Goal: Task Accomplishment & Management: Complete application form

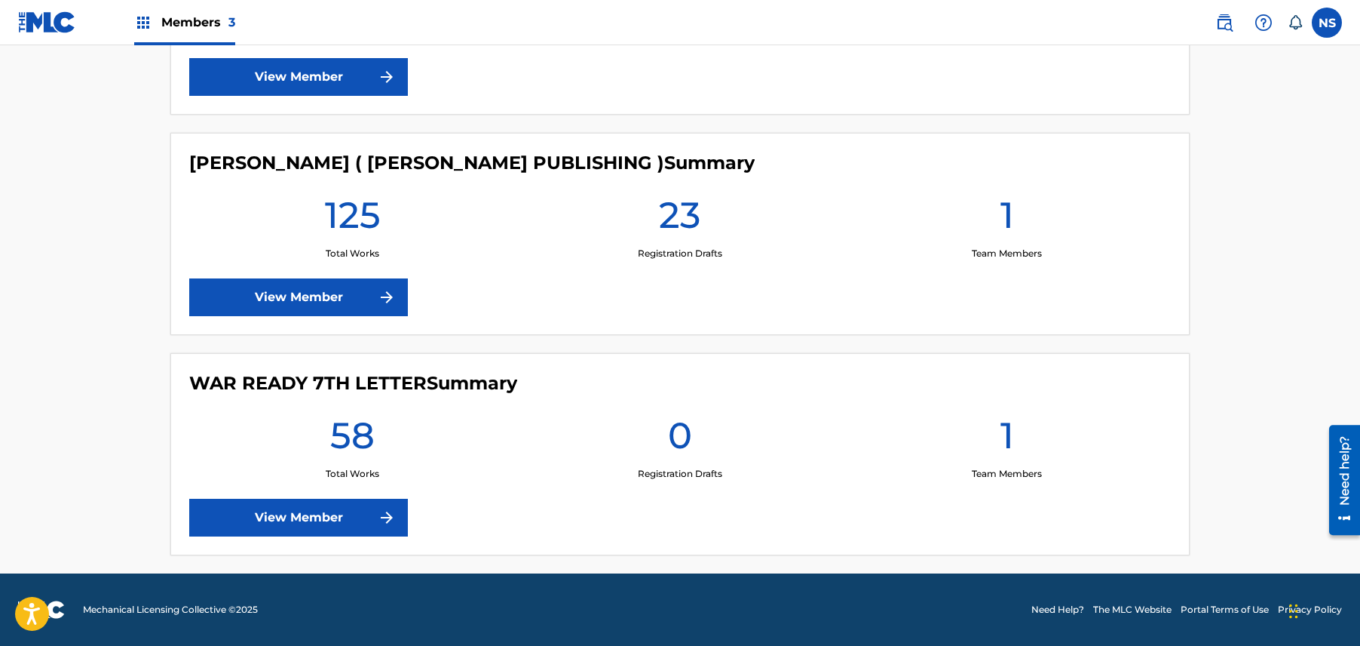
click at [369, 302] on link "View Member" at bounding box center [298, 297] width 219 height 38
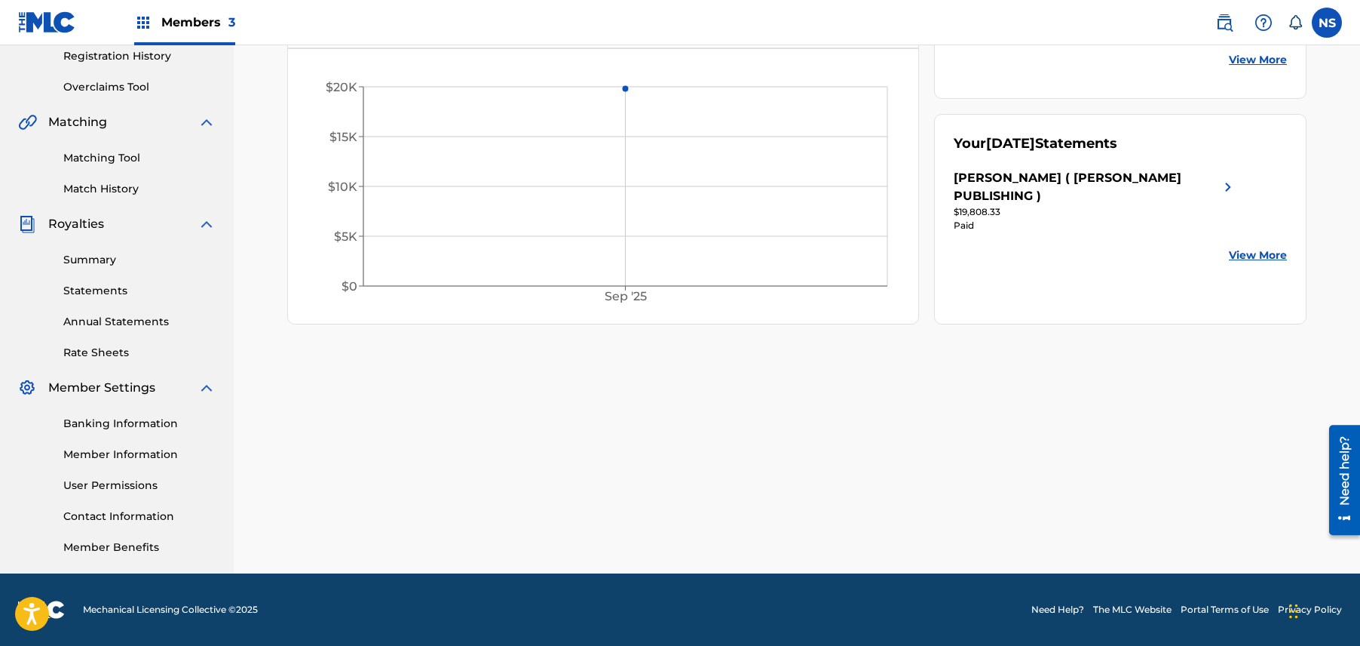
scroll to position [53, 0]
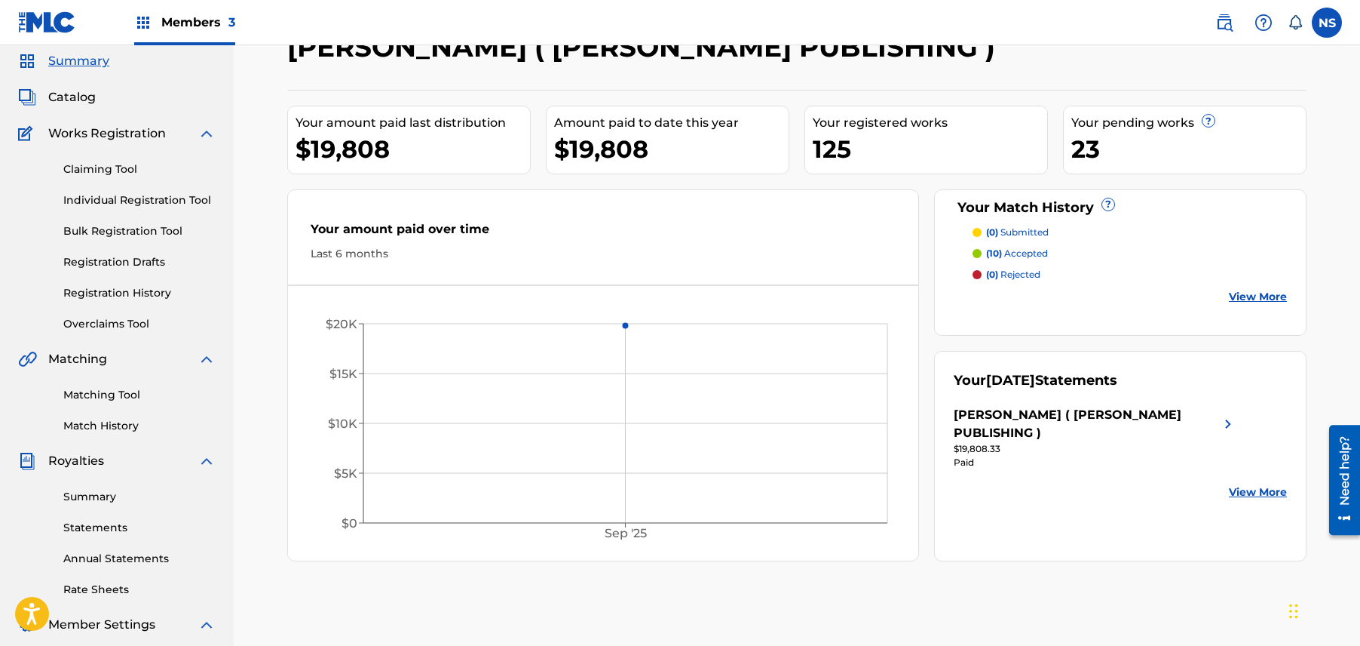
click at [121, 396] on link "Matching Tool" at bounding box center [139, 395] width 152 height 16
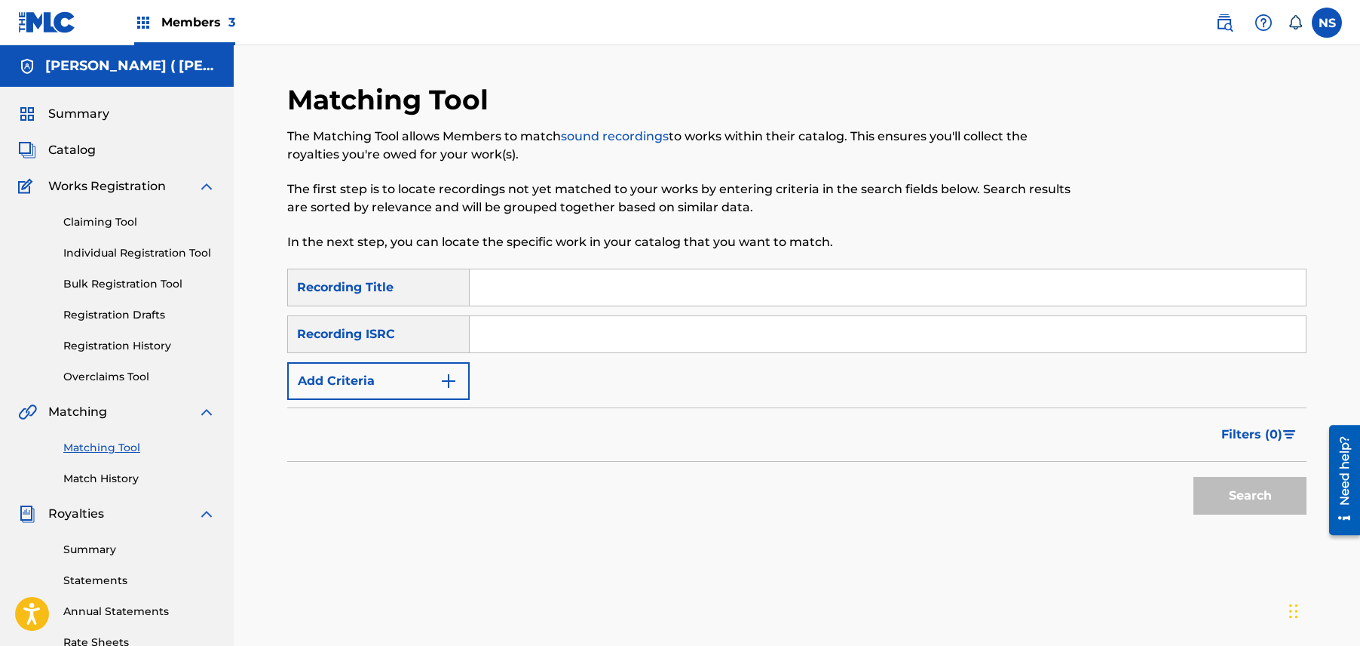
click at [446, 382] on img "Search Form" at bounding box center [449, 381] width 18 height 18
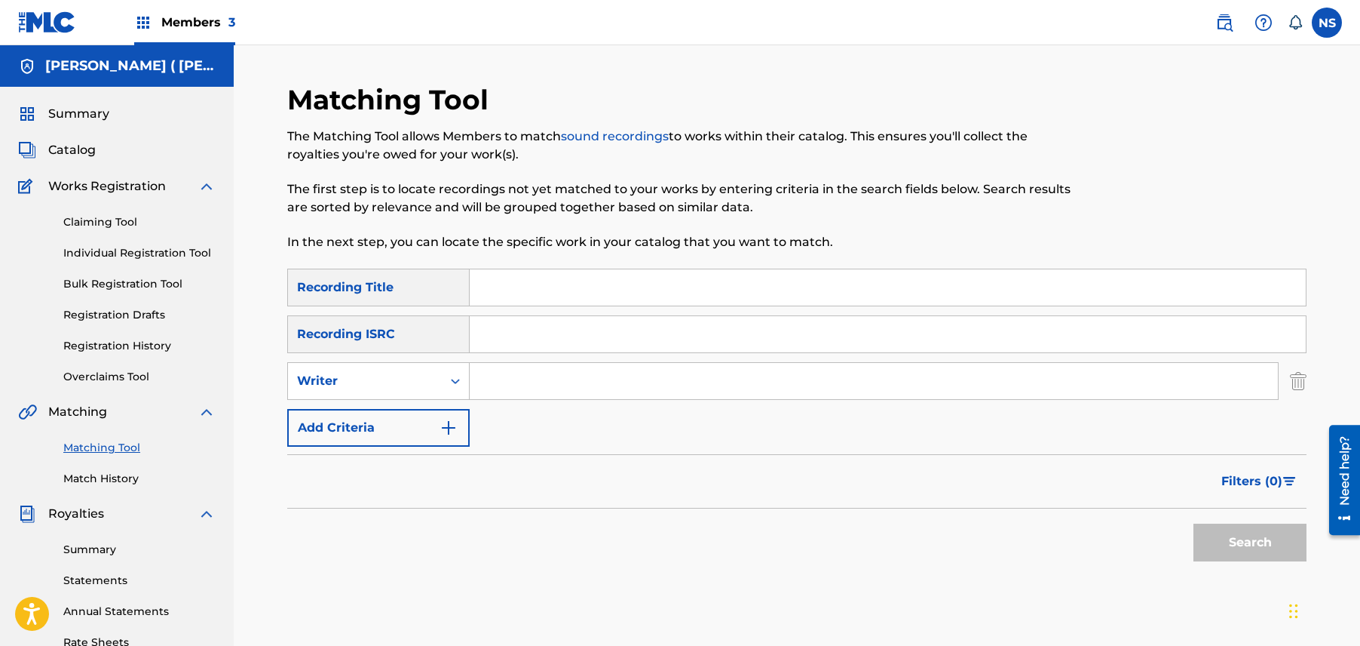
click at [531, 390] on input "Search Form" at bounding box center [874, 381] width 808 height 36
type input "CHARLY WINGATE"
click at [1220, 526] on button "Search" at bounding box center [1250, 542] width 113 height 38
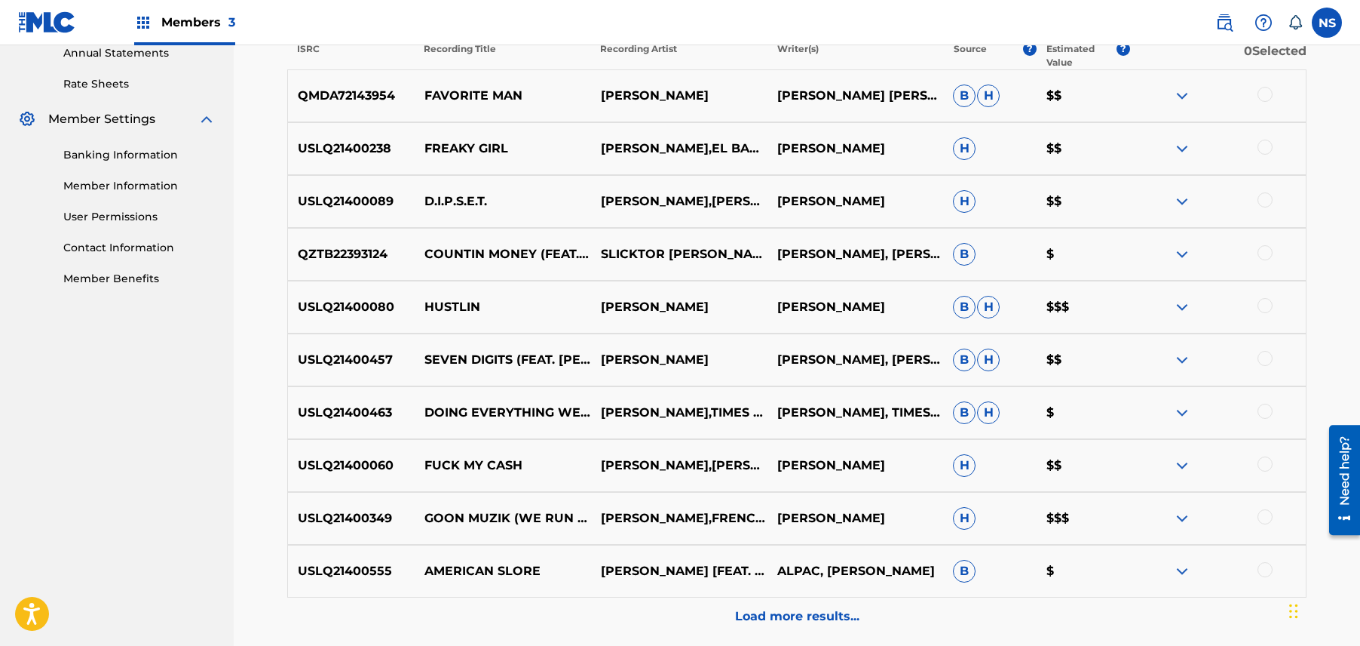
scroll to position [556, 0]
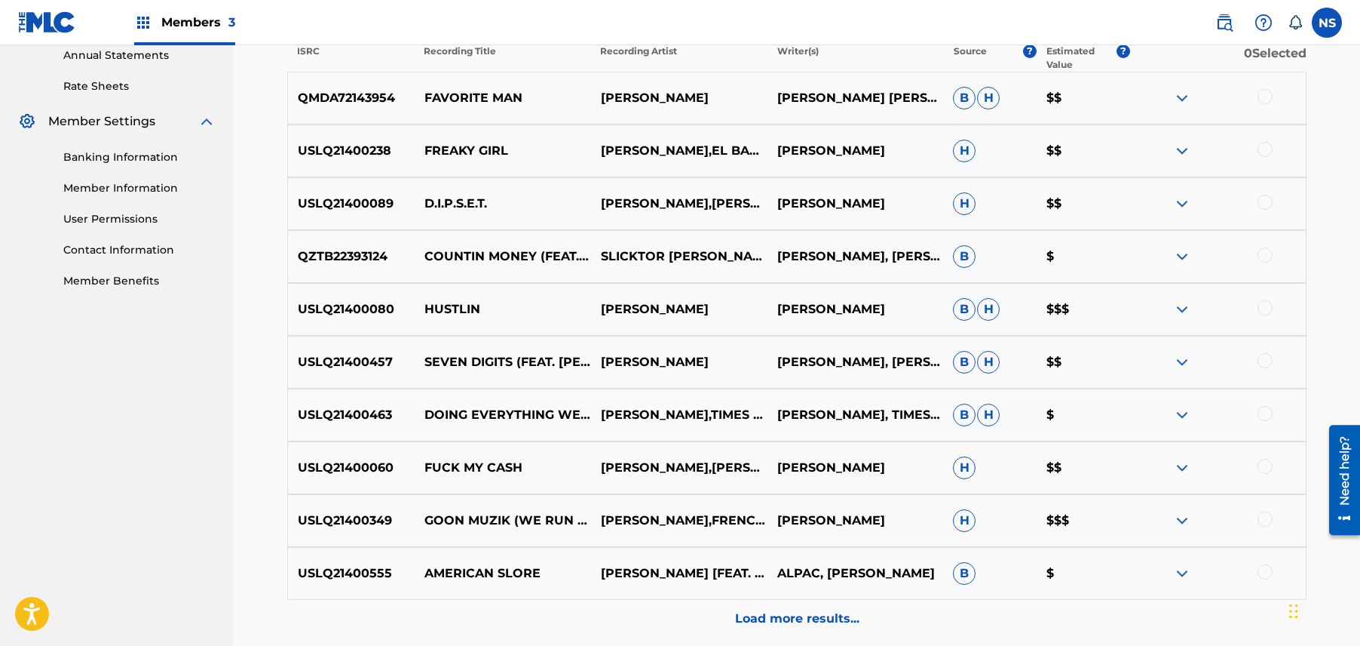
click at [857, 243] on div "QZTB22393124 COUNTIN MONEY (FEAT. MAX B) SLICKTOR VICTOR CHARLY WINGATE, VICTOR…" at bounding box center [797, 256] width 1020 height 53
click at [755, 612] on p "Load more results..." at bounding box center [797, 618] width 124 height 18
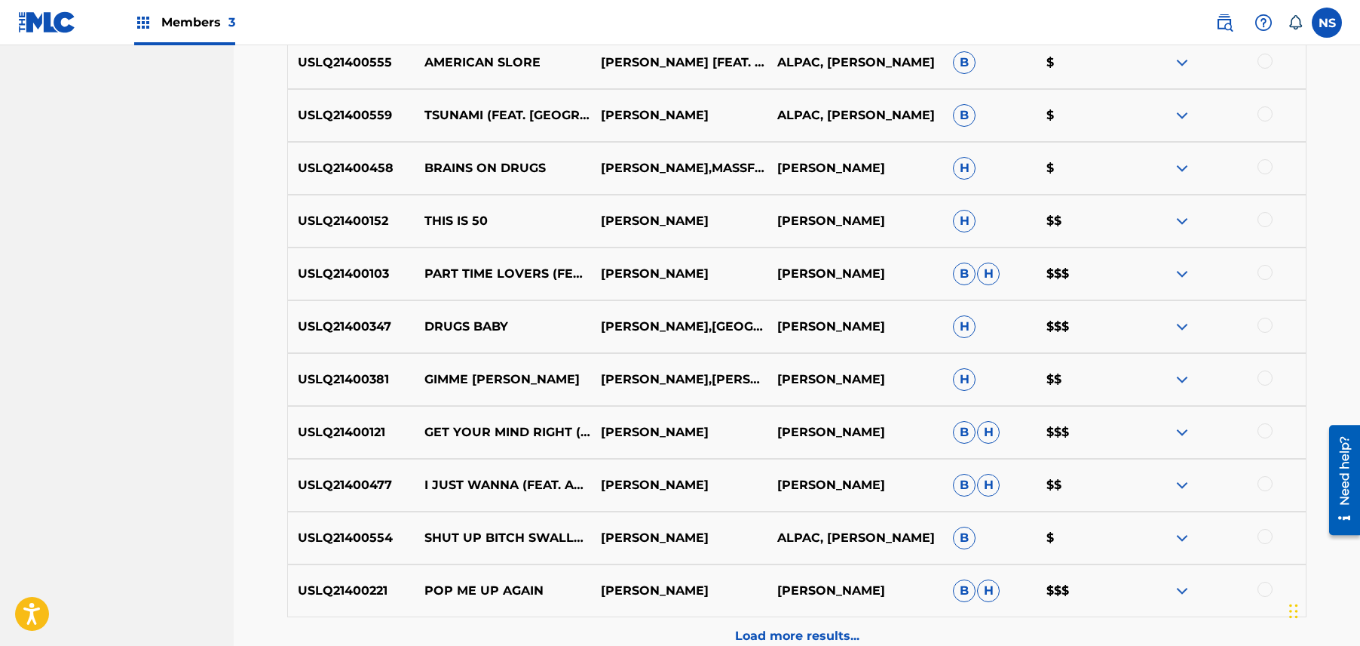
scroll to position [1223, 0]
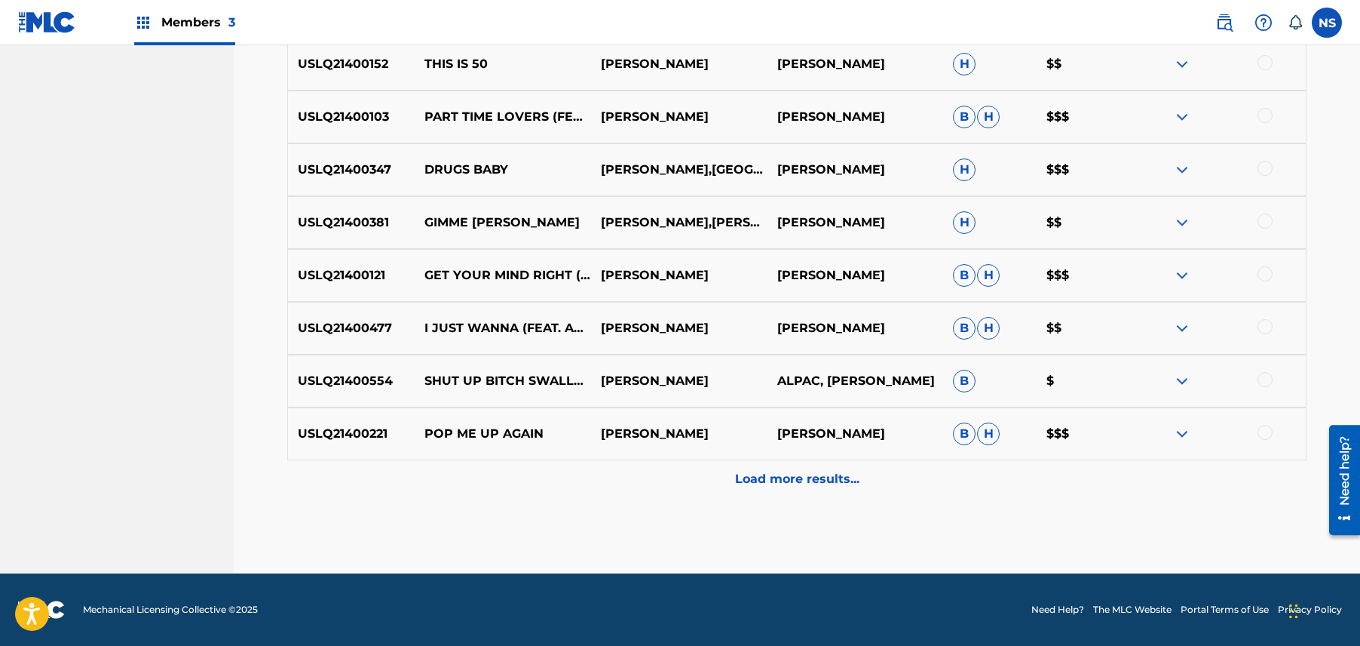
click at [721, 487] on div "Load more results..." at bounding box center [797, 479] width 1020 height 38
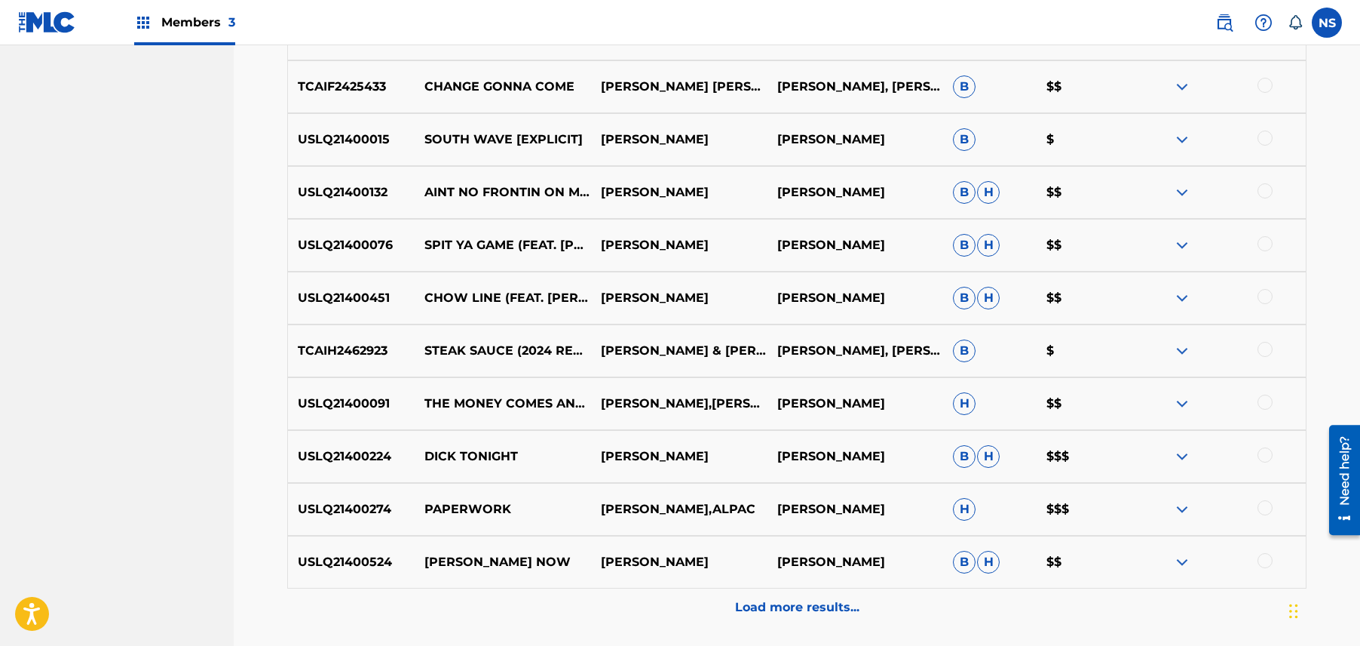
scroll to position [1618, 0]
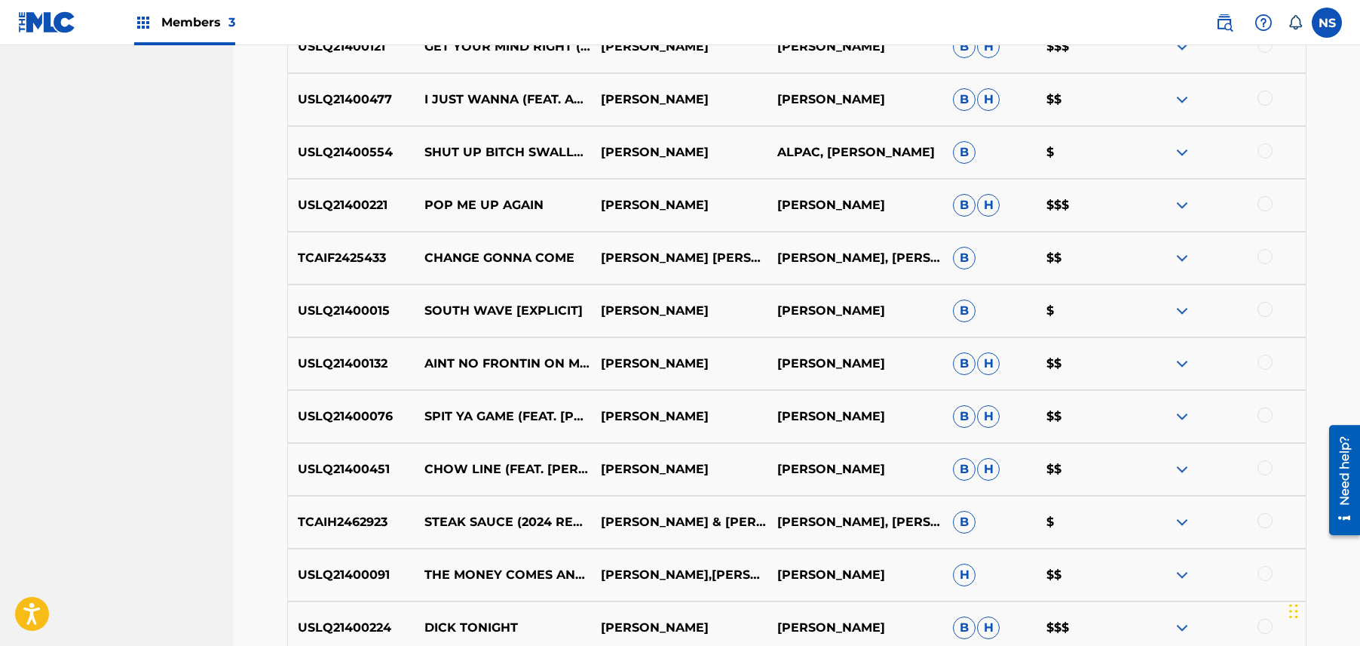
click at [523, 62] on div "USLQ21400121 GET YOUR MIND RIGHT (FEAT. STACK BUNDLES & JIM JONES) MAX B CHARLY…" at bounding box center [797, 46] width 1020 height 53
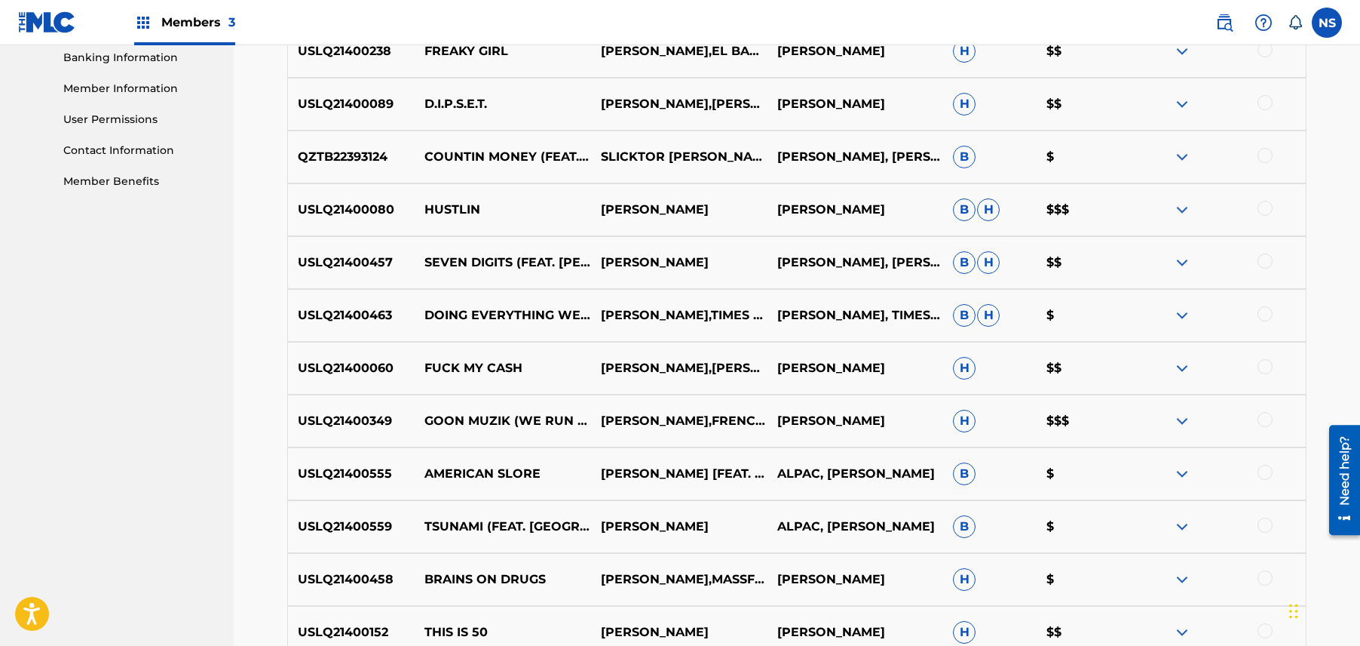
scroll to position [658, 0]
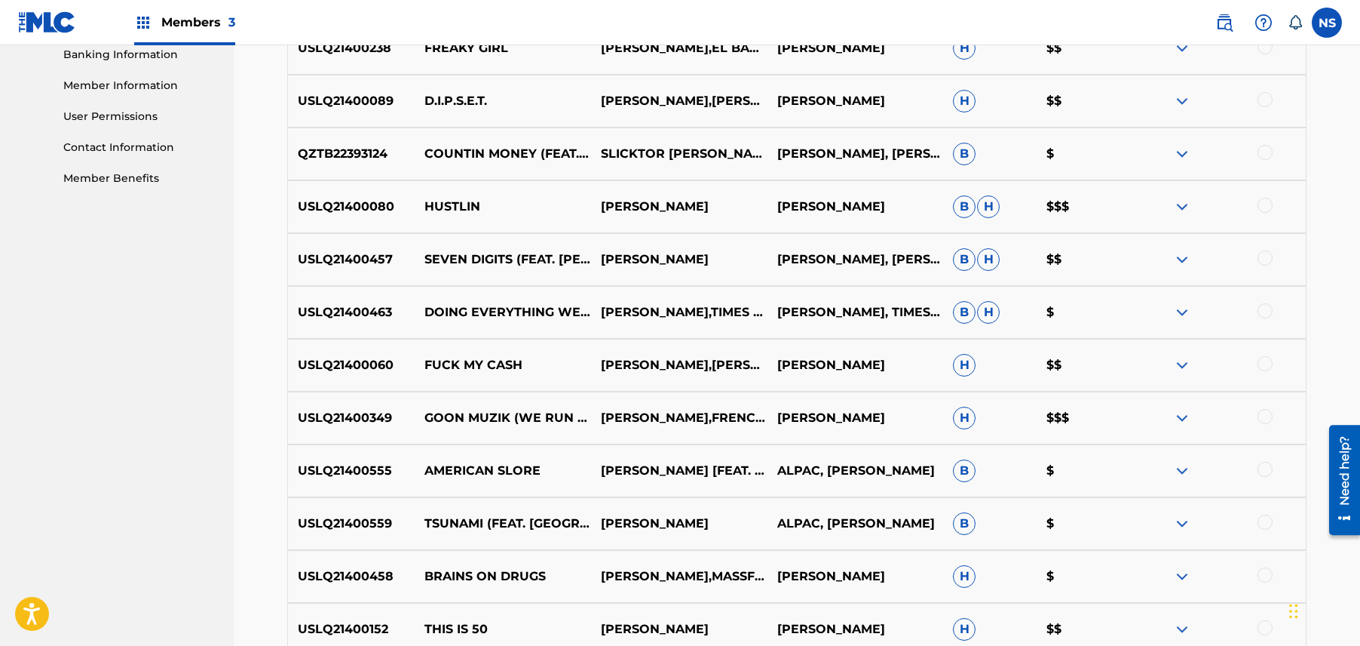
click at [54, 435] on nav "CHARLY WINGATE ( MAX B PUBLISHING ) Summary Catalog Works Registration Claiming…" at bounding box center [117, 526] width 234 height 2279
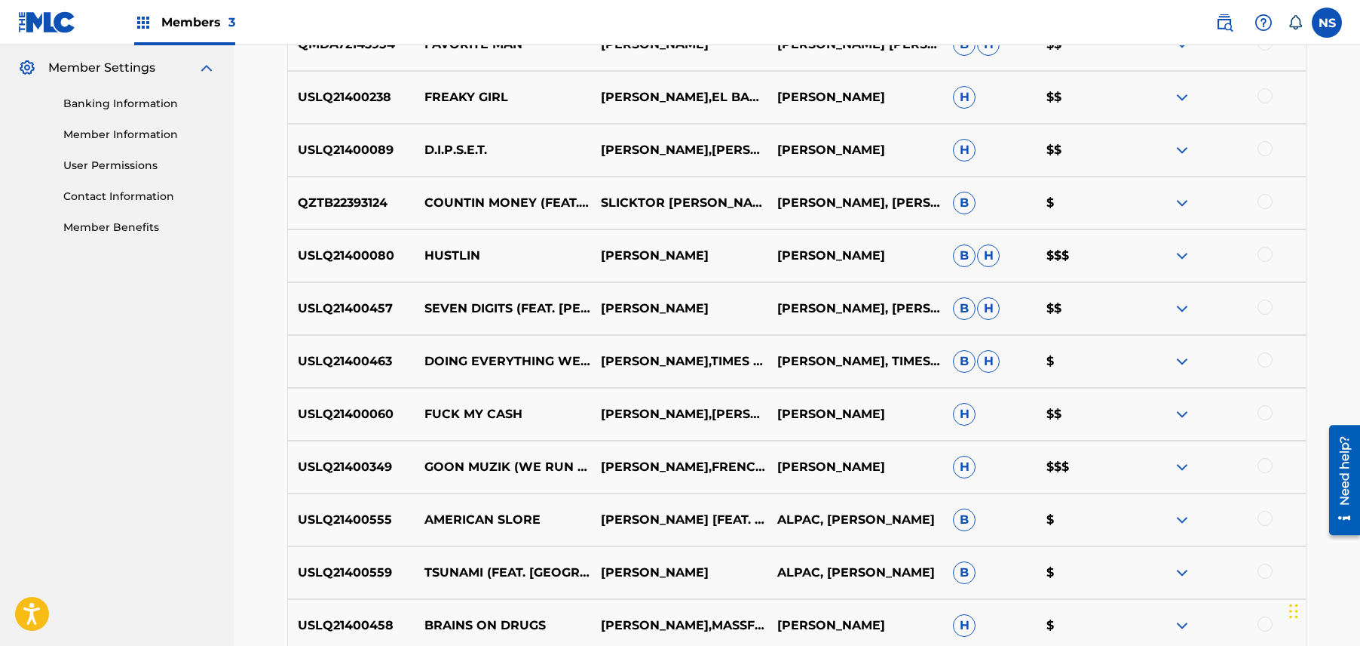
scroll to position [0, 0]
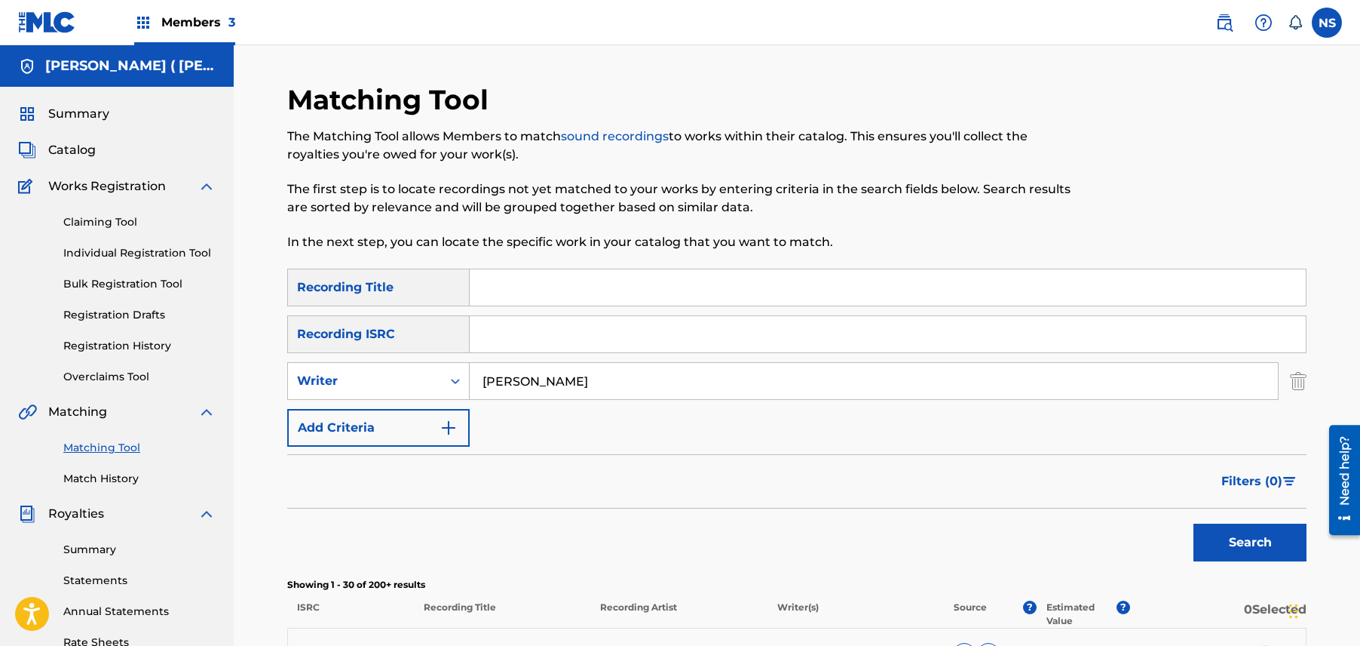
click at [1256, 477] on span "Filters ( 0 )" at bounding box center [1252, 481] width 61 height 18
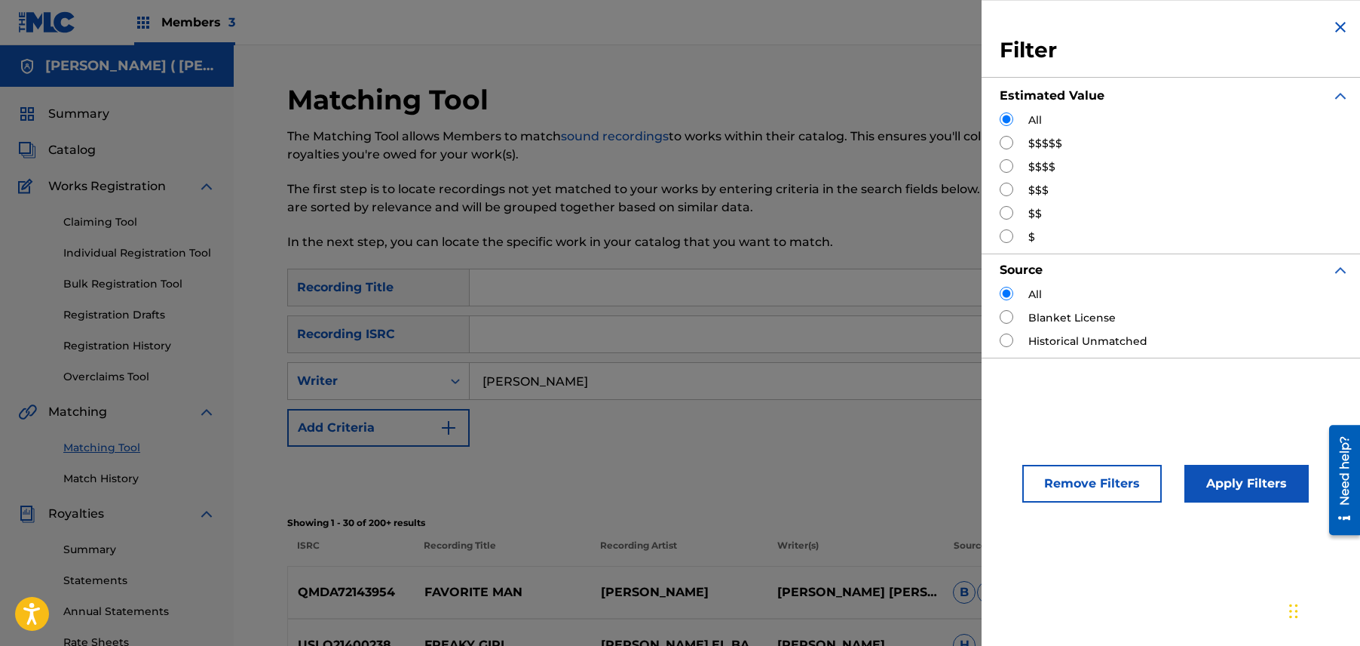
click at [1004, 217] on input "Search Form" at bounding box center [1007, 213] width 14 height 14
radio input "true"
click at [1222, 466] on button "Apply Filters" at bounding box center [1247, 484] width 124 height 38
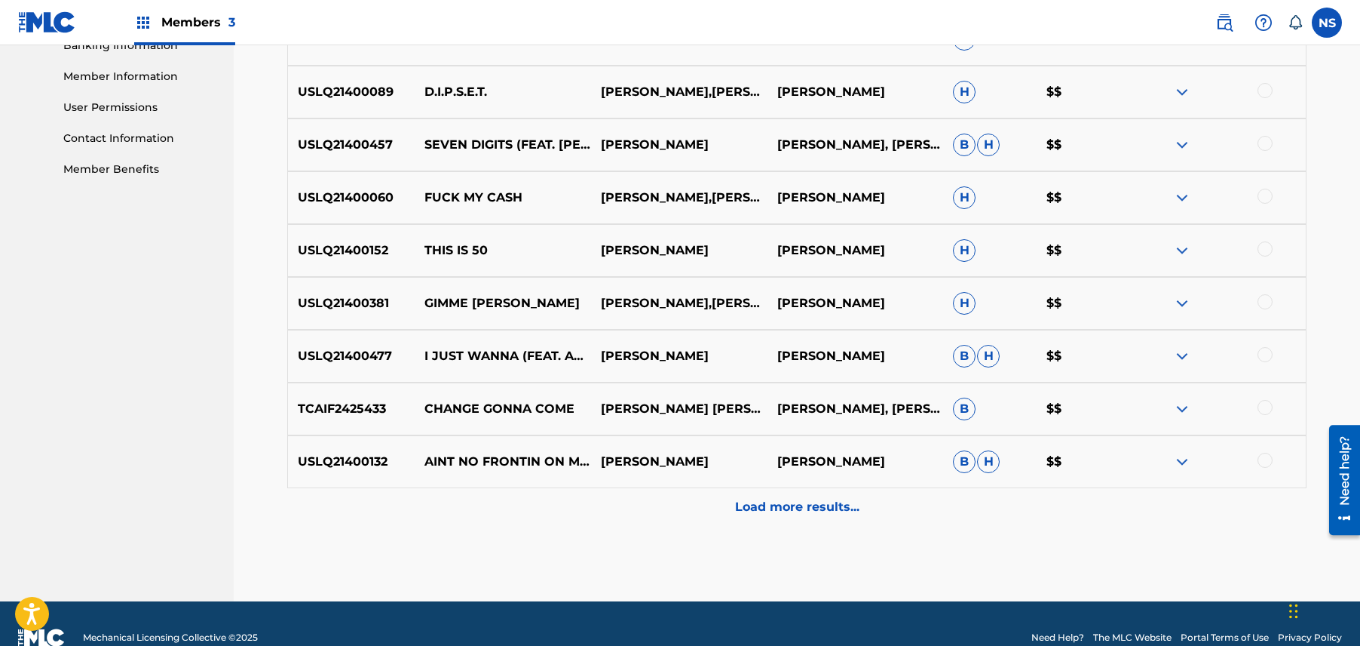
scroll to position [695, 0]
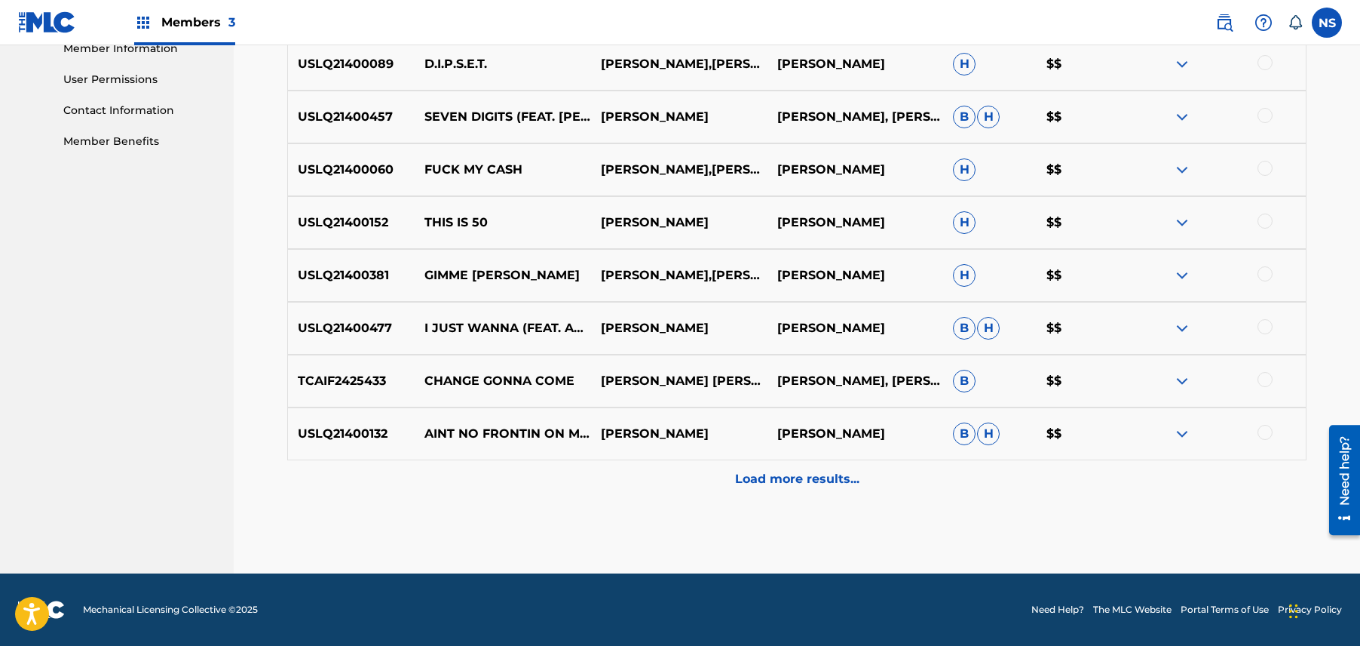
click at [786, 484] on p "Load more results..." at bounding box center [797, 479] width 124 height 18
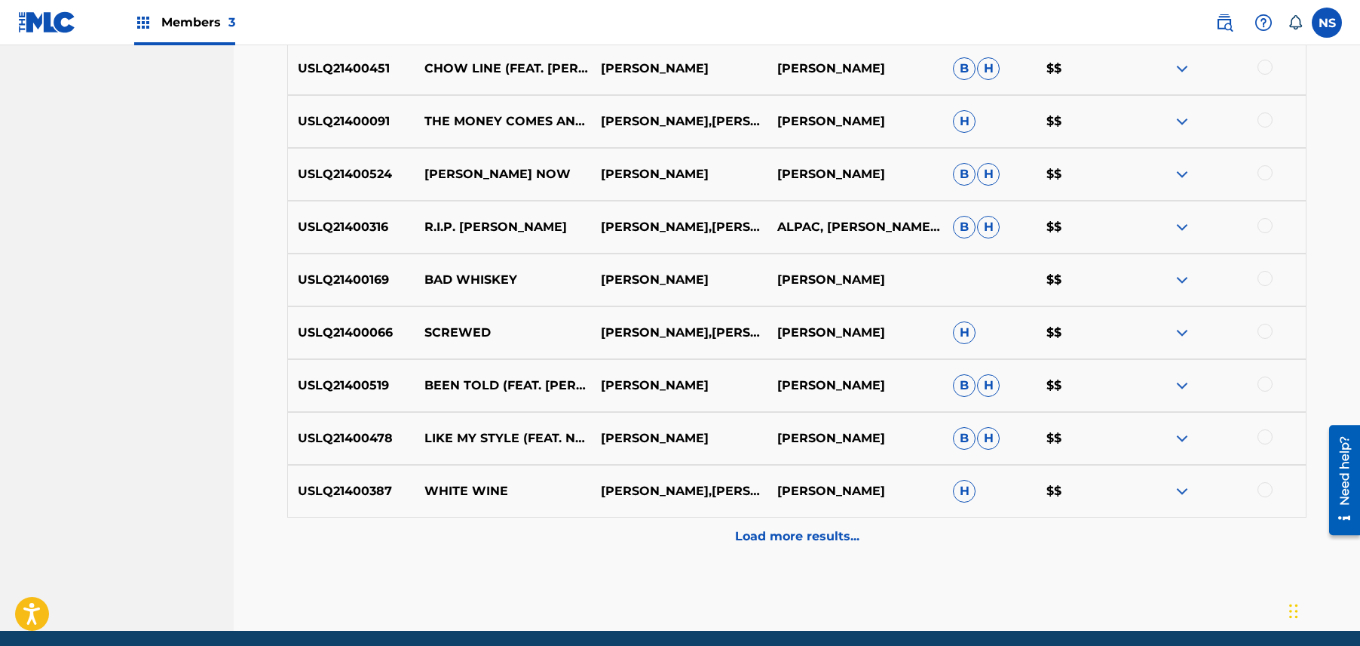
scroll to position [1223, 0]
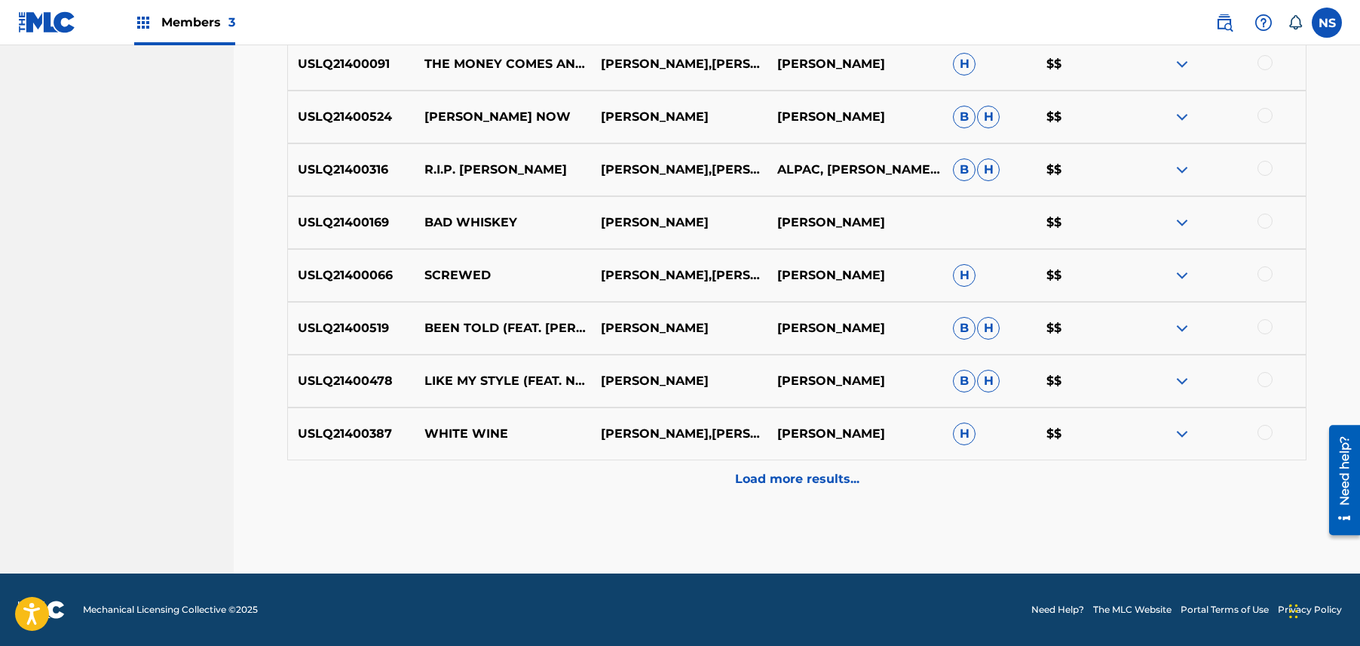
click at [692, 495] on div "Load more results..." at bounding box center [797, 479] width 1020 height 38
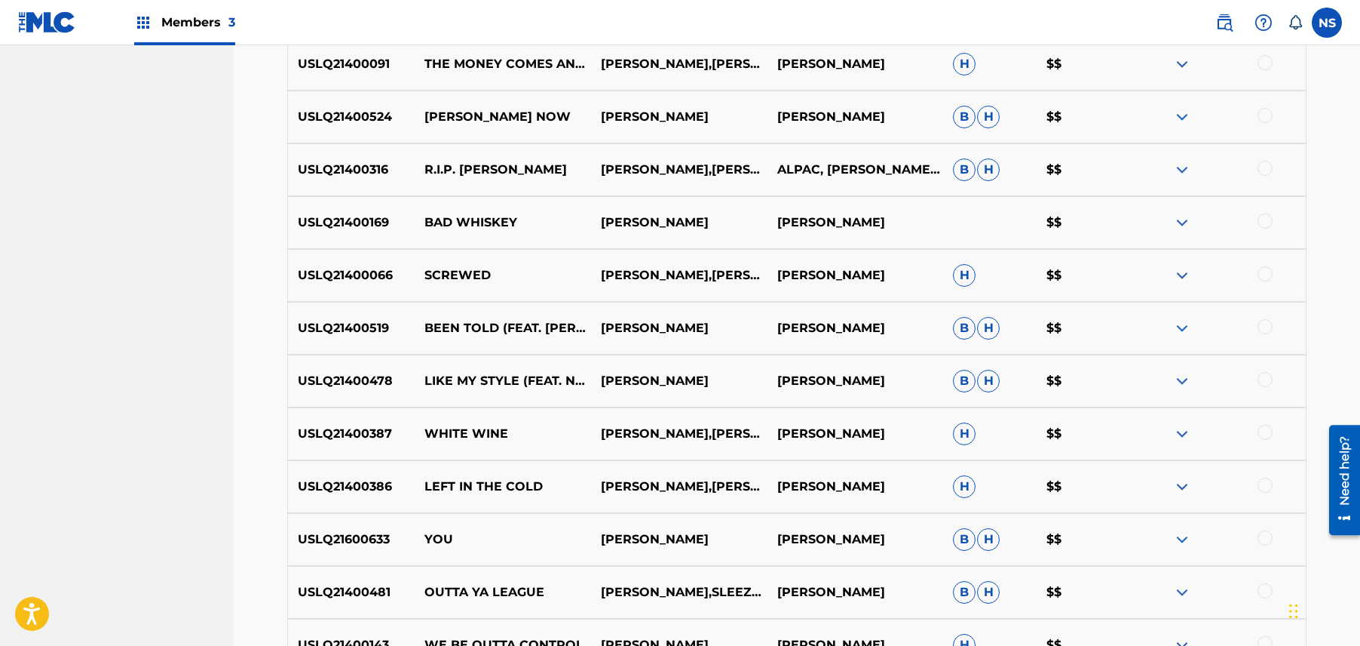
scroll to position [1751, 0]
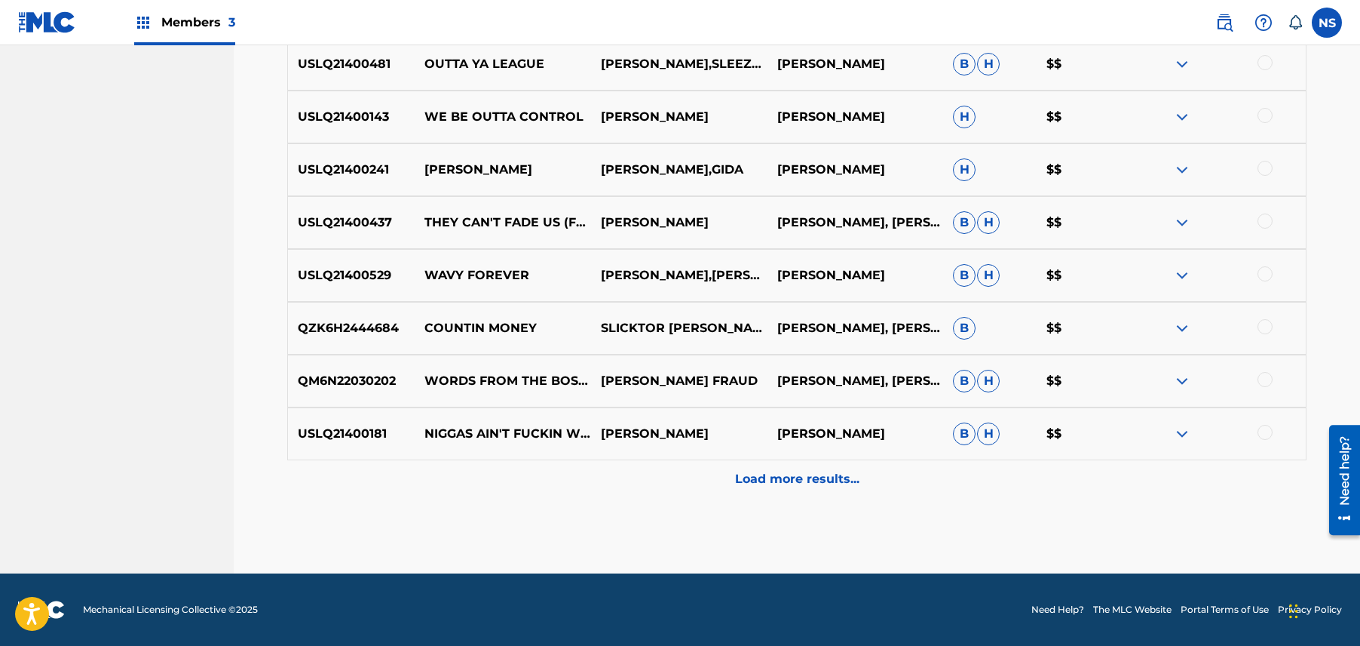
click at [881, 492] on div "Load more results..." at bounding box center [797, 479] width 1020 height 38
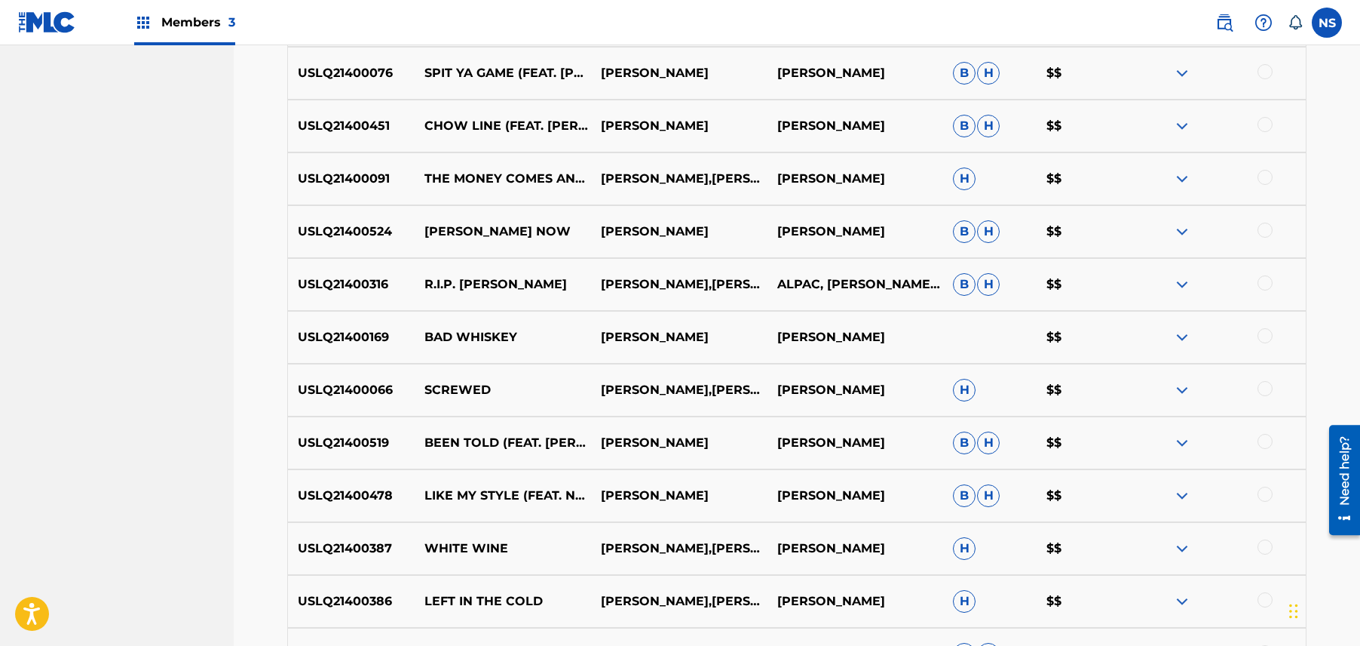
scroll to position [1110, 0]
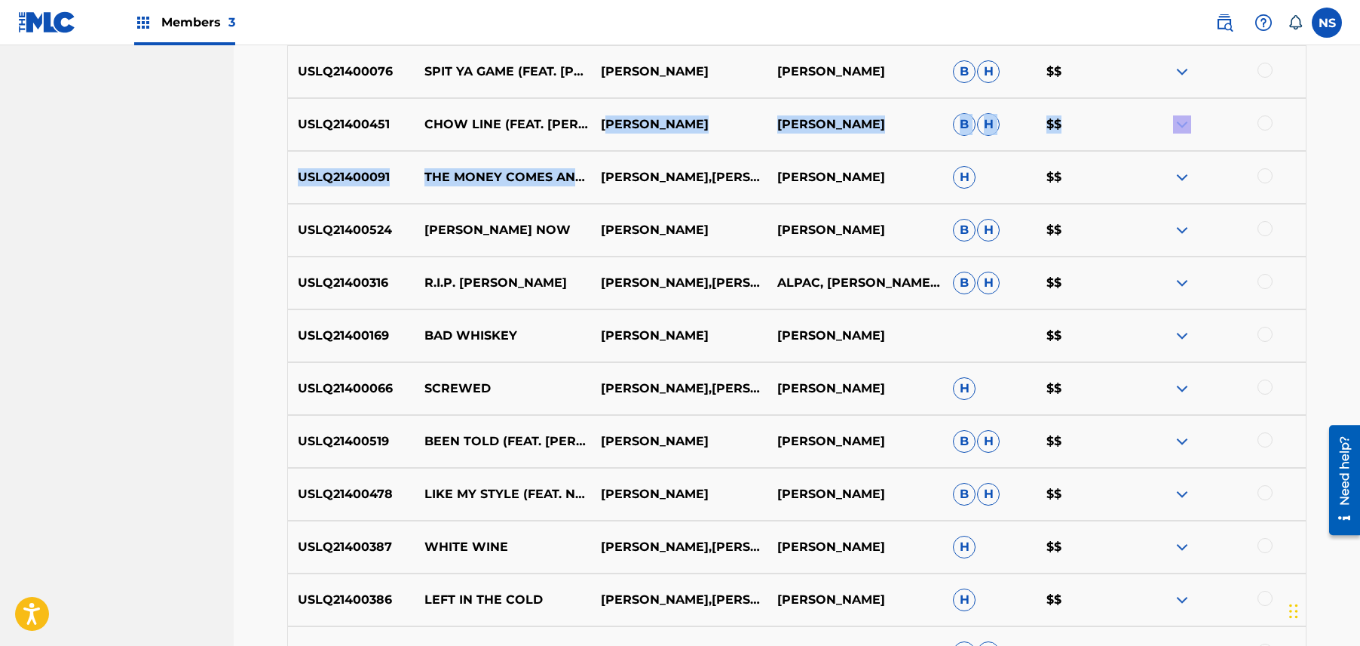
drag, startPoint x: 599, startPoint y: 160, endPoint x: 610, endPoint y: 121, distance: 40.8
click at [610, 121] on div "QMDA72143954 FAVORITE MAN MAX B ANGELO CHRISTIAN BRAYE, CHARLY WINGATE, CHRISTO…" at bounding box center [797, 591] width 1020 height 2149
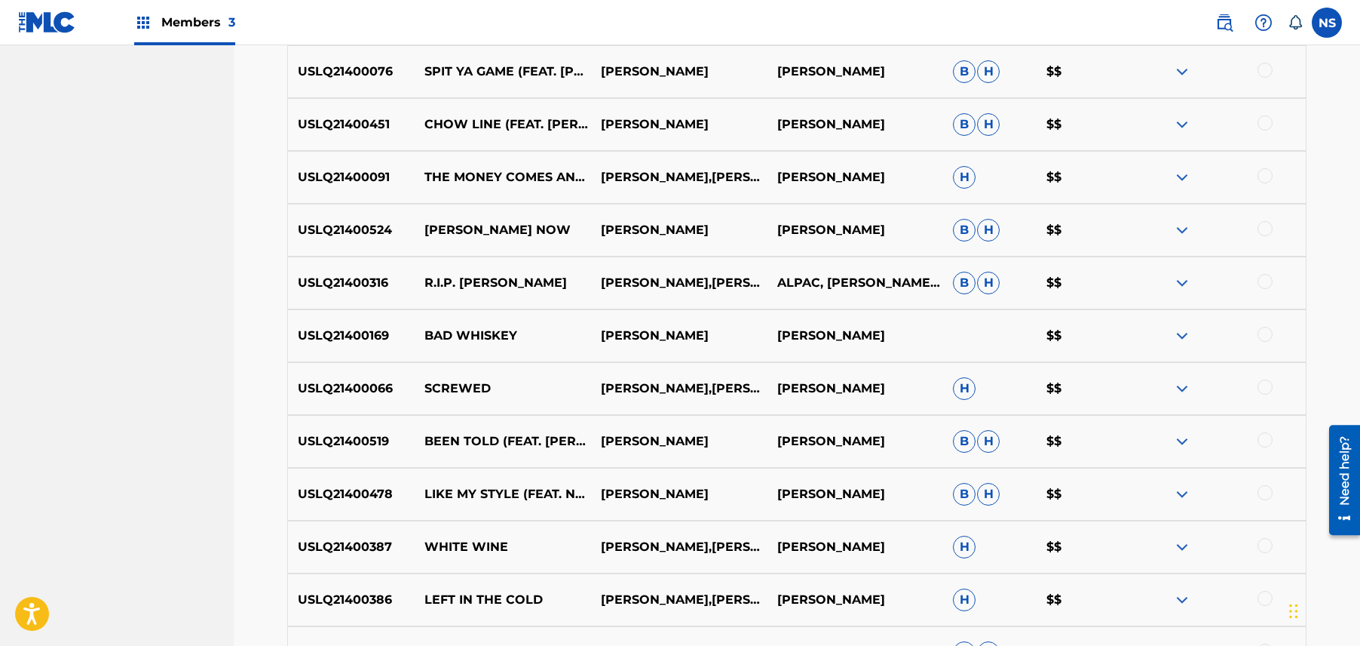
click at [167, 302] on nav "CHARLY WINGATE ( MAX B PUBLISHING ) Summary Catalog Works Registration Claiming…" at bounding box center [117, 338] width 234 height 2807
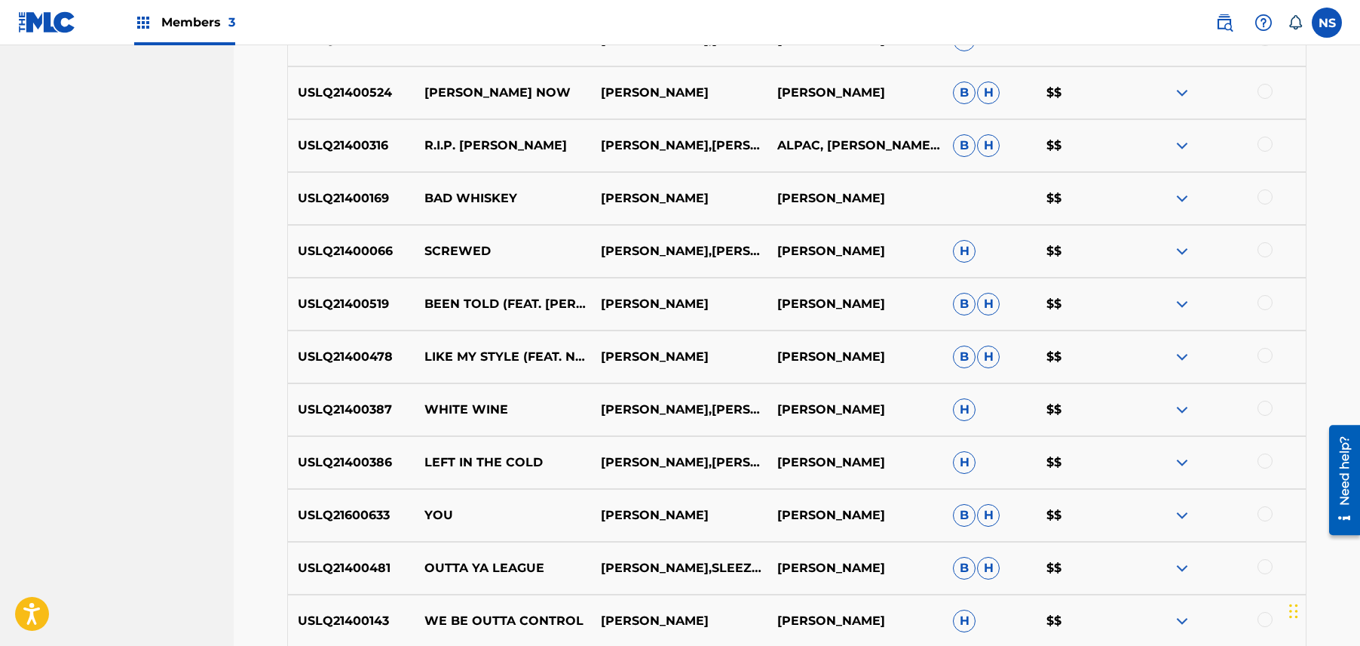
scroll to position [1249, 0]
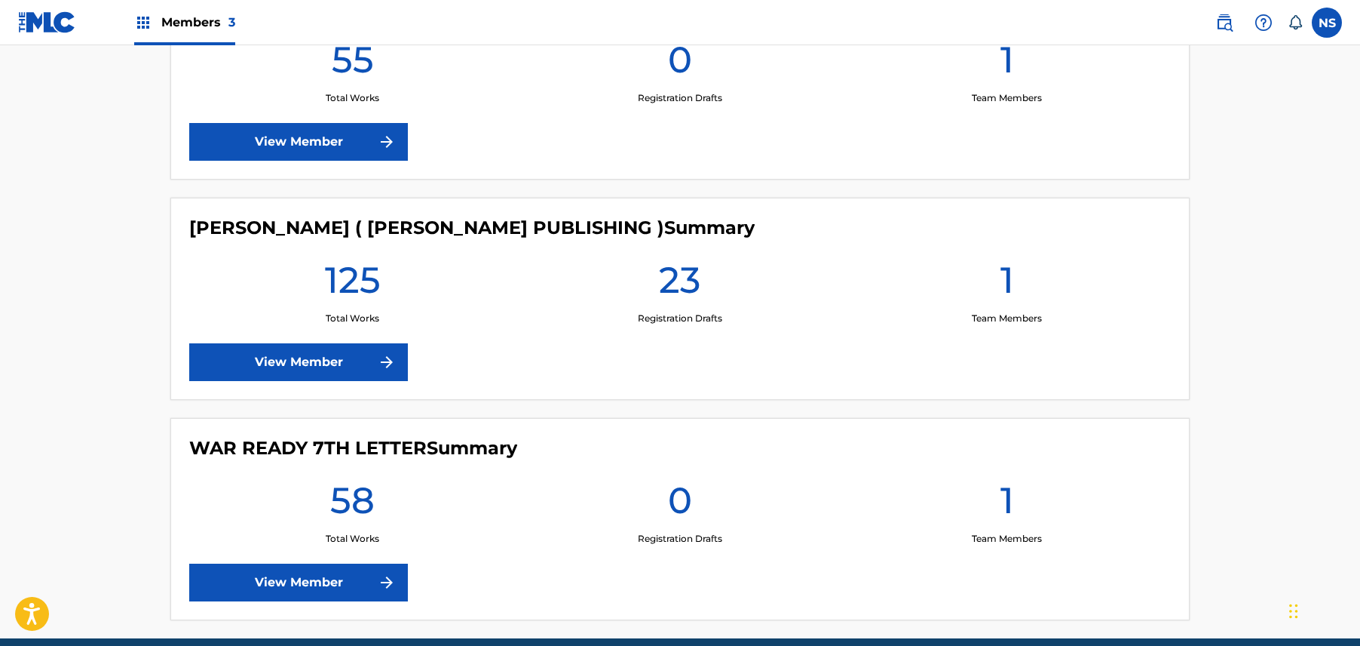
scroll to position [505, 0]
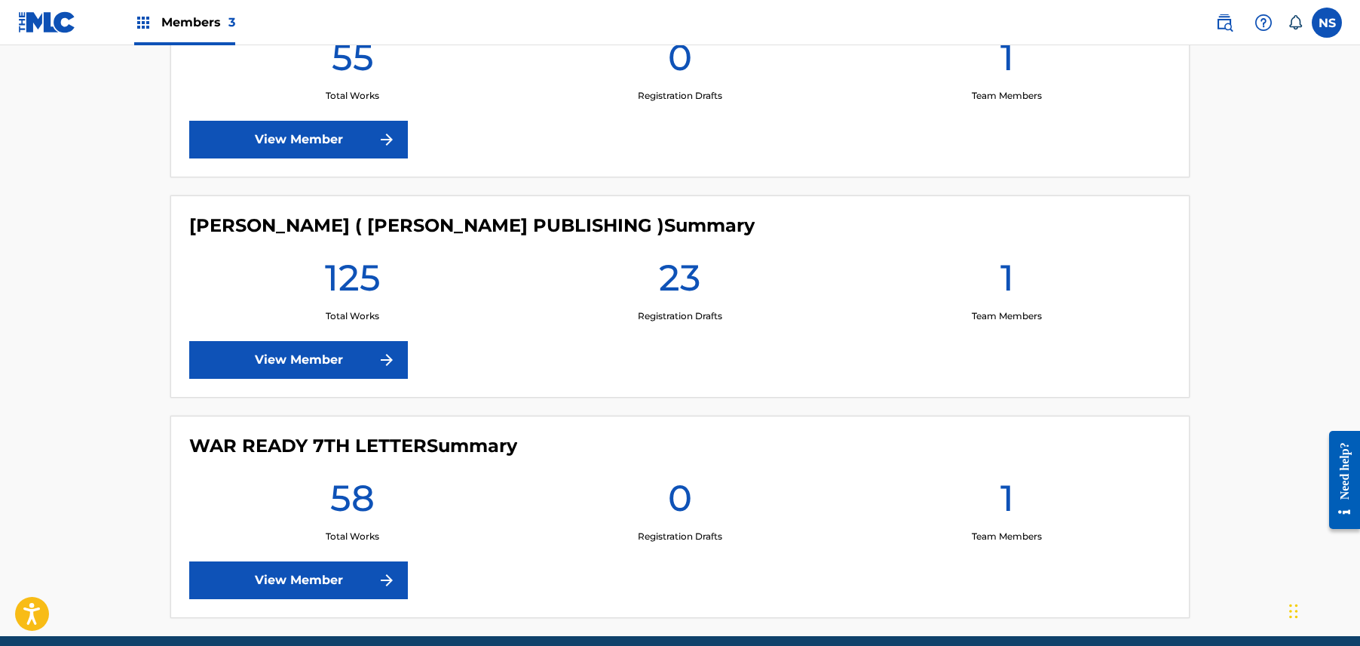
click at [348, 341] on link "View Member" at bounding box center [298, 360] width 219 height 38
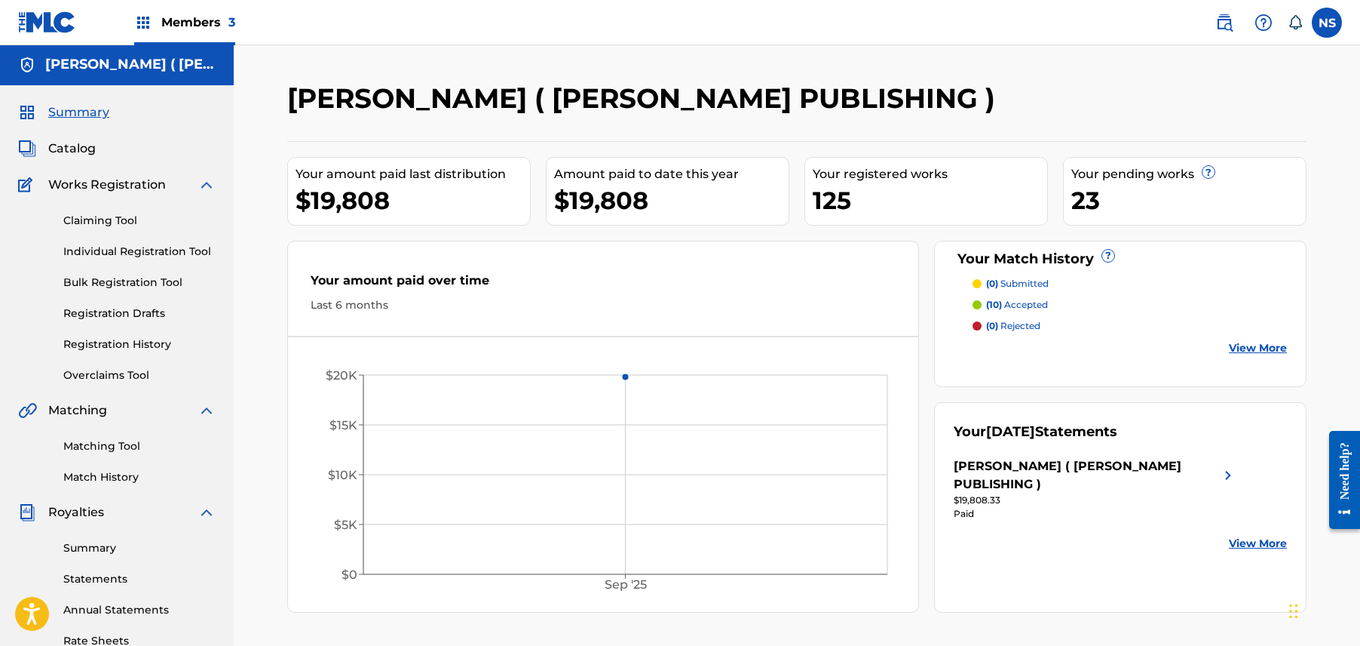
scroll to position [3, 0]
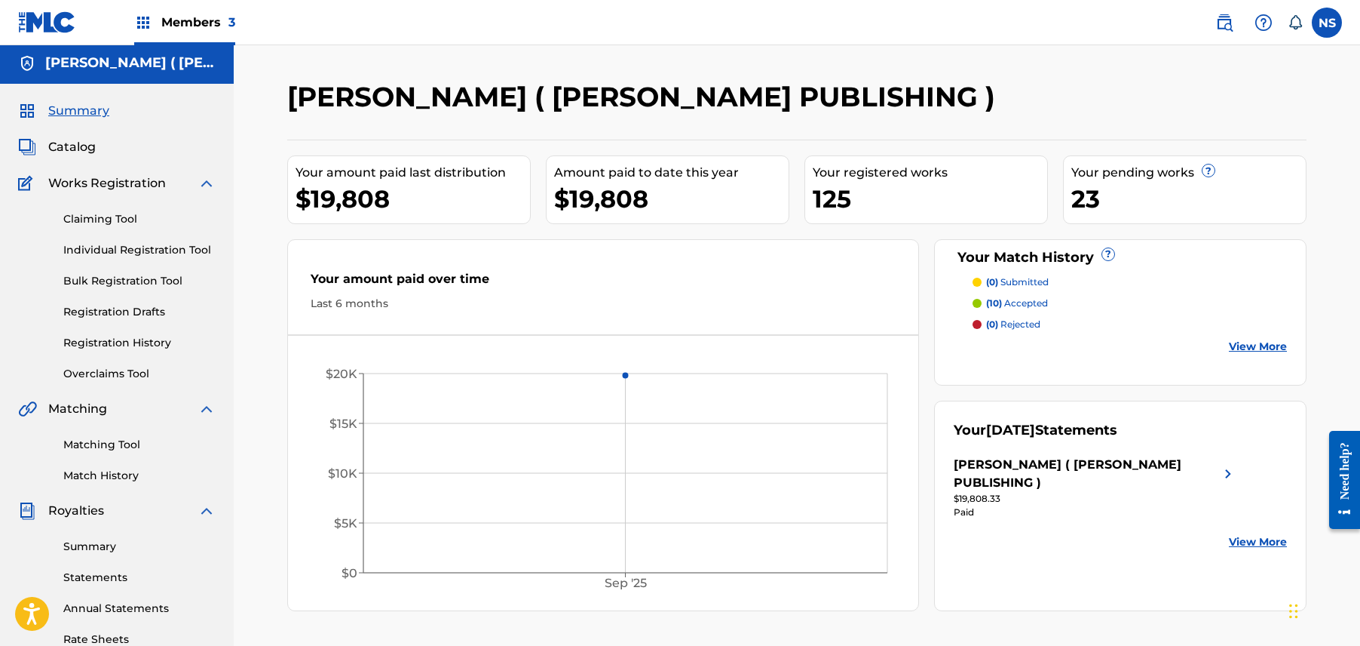
click at [148, 302] on div "Claiming Tool Individual Registration Tool Bulk Registration Tool Registration …" at bounding box center [117, 286] width 198 height 189
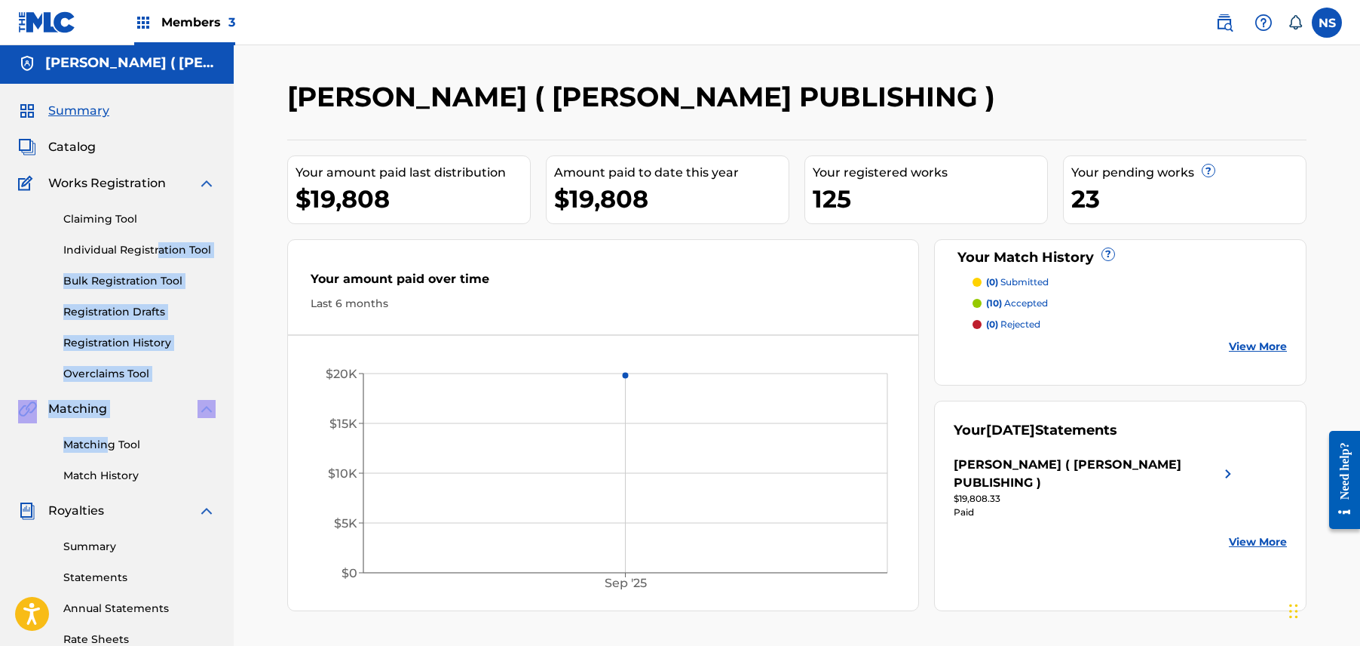
drag, startPoint x: 106, startPoint y: 426, endPoint x: 160, endPoint y: 255, distance: 179.6
click at [160, 255] on div "Summary Catalog Works Registration Claiming Tool Individual Registration Tool B…" at bounding box center [117, 472] width 234 height 776
drag, startPoint x: 160, startPoint y: 255, endPoint x: 104, endPoint y: 246, distance: 56.5
click at [104, 246] on link "Individual Registration Tool" at bounding box center [139, 250] width 152 height 16
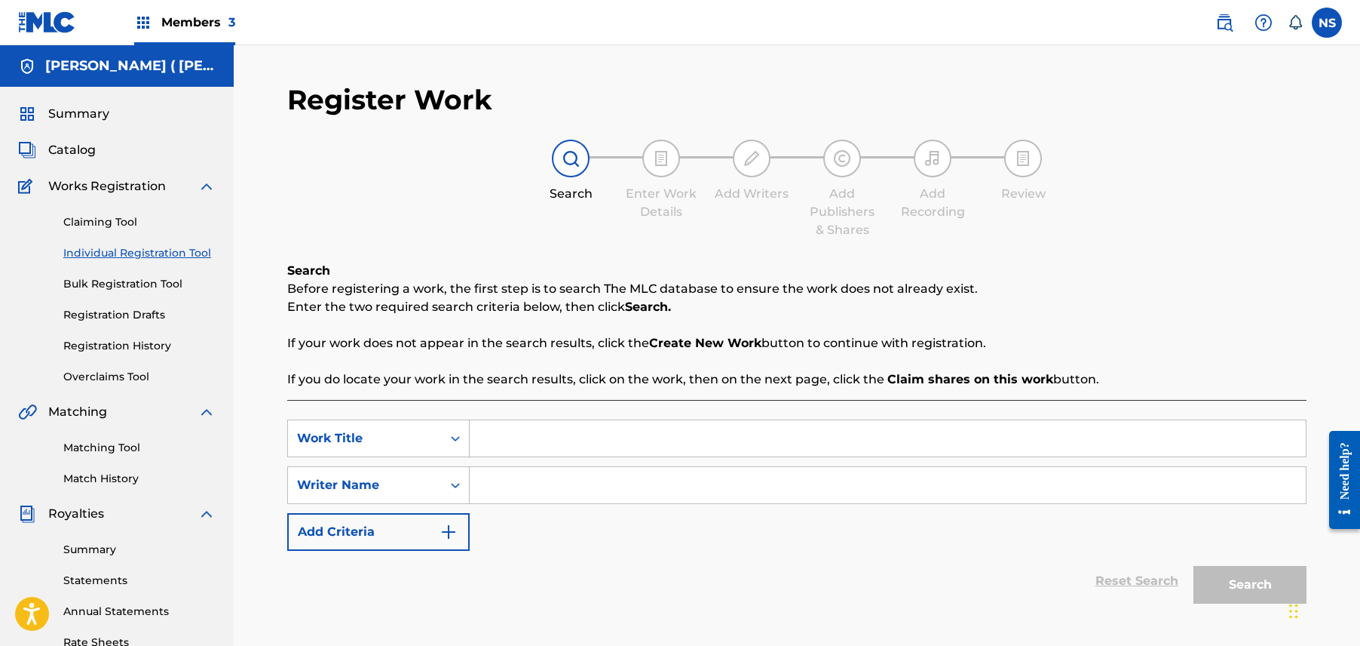
click at [496, 441] on input "Search Form" at bounding box center [888, 438] width 836 height 36
type input "Favorite Man"
click at [508, 481] on input "Search Form" at bounding box center [888, 485] width 836 height 36
type input "Charly Wingate"
click at [1277, 580] on button "Search" at bounding box center [1250, 585] width 113 height 38
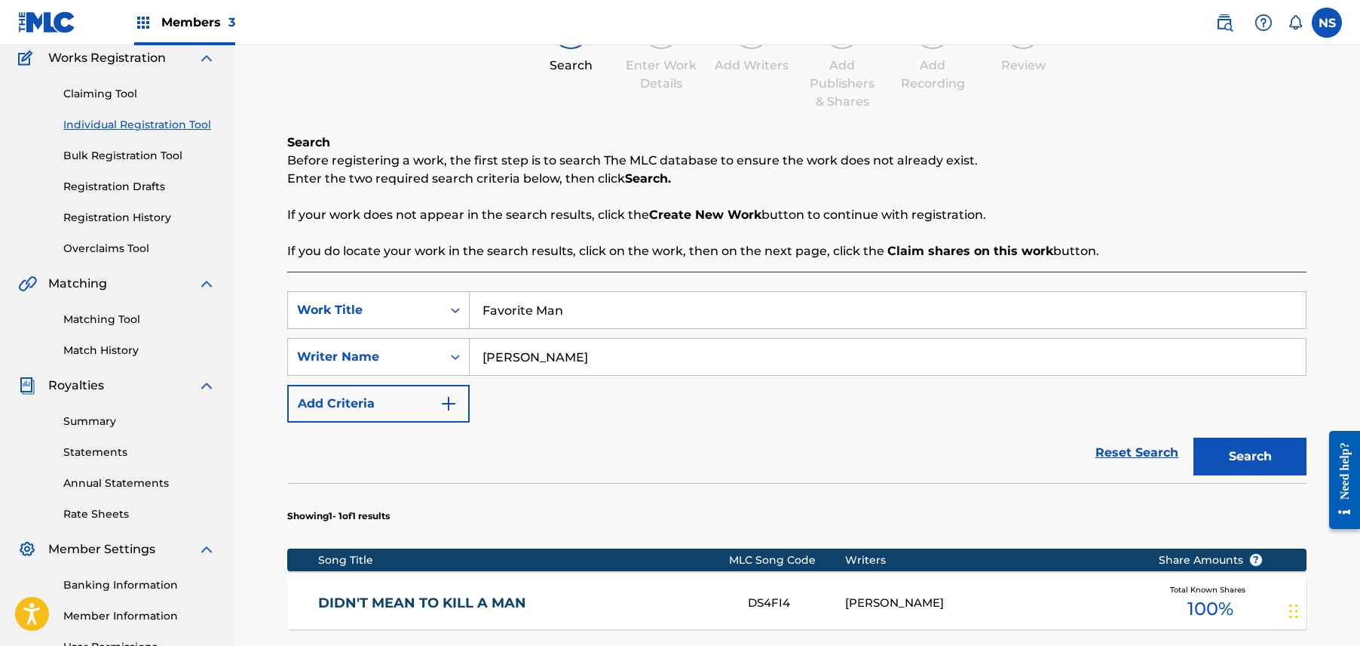
scroll to position [370, 0]
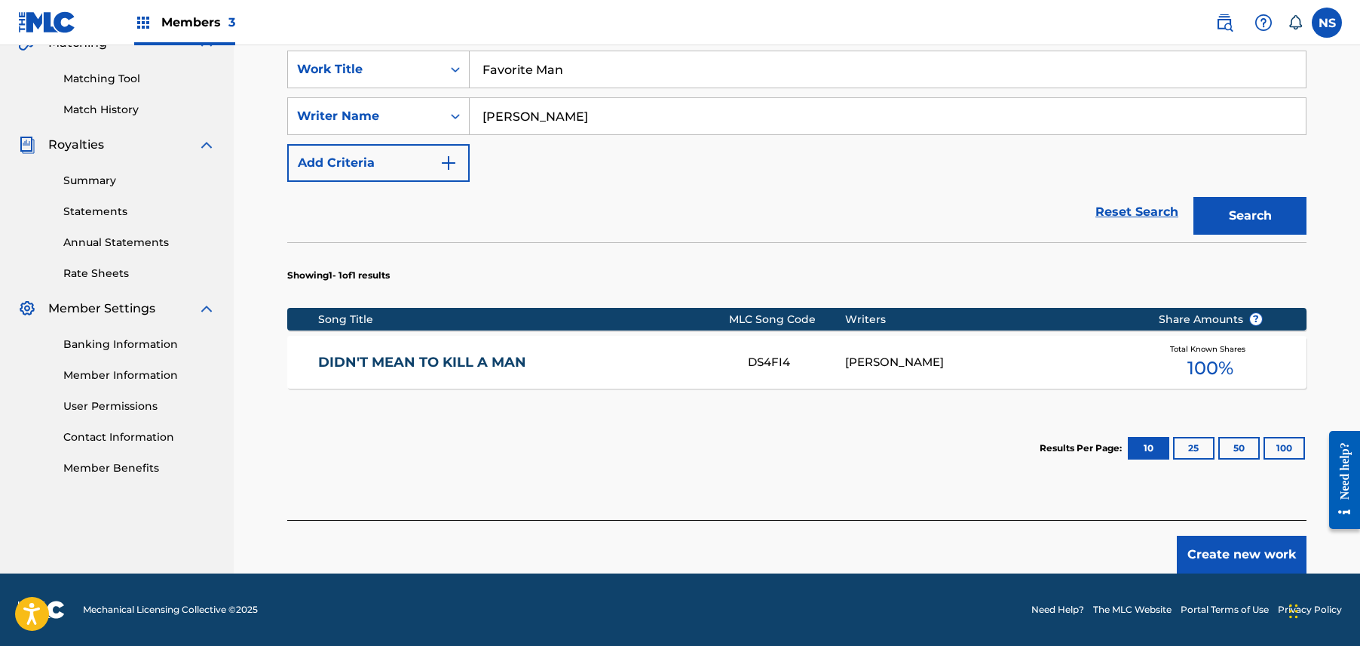
click at [1253, 544] on button "Create new work" at bounding box center [1242, 554] width 130 height 38
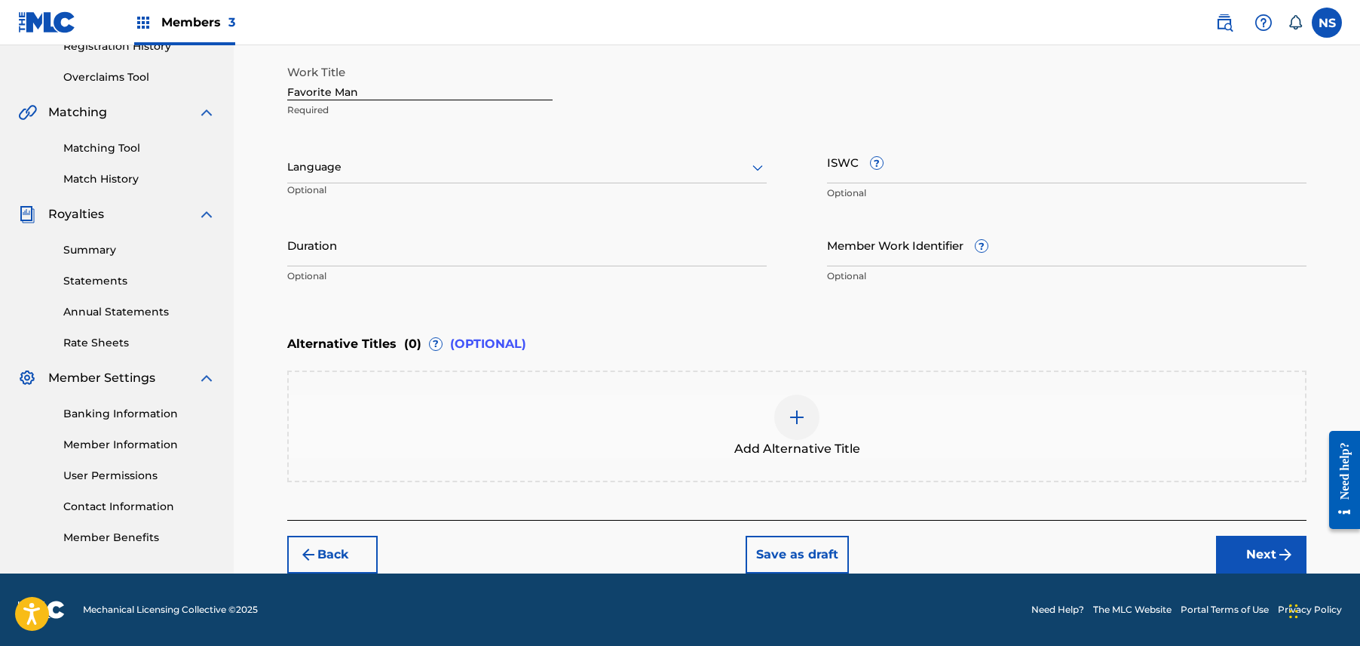
scroll to position [299, 0]
click at [1243, 553] on button "Next" at bounding box center [1261, 555] width 90 height 38
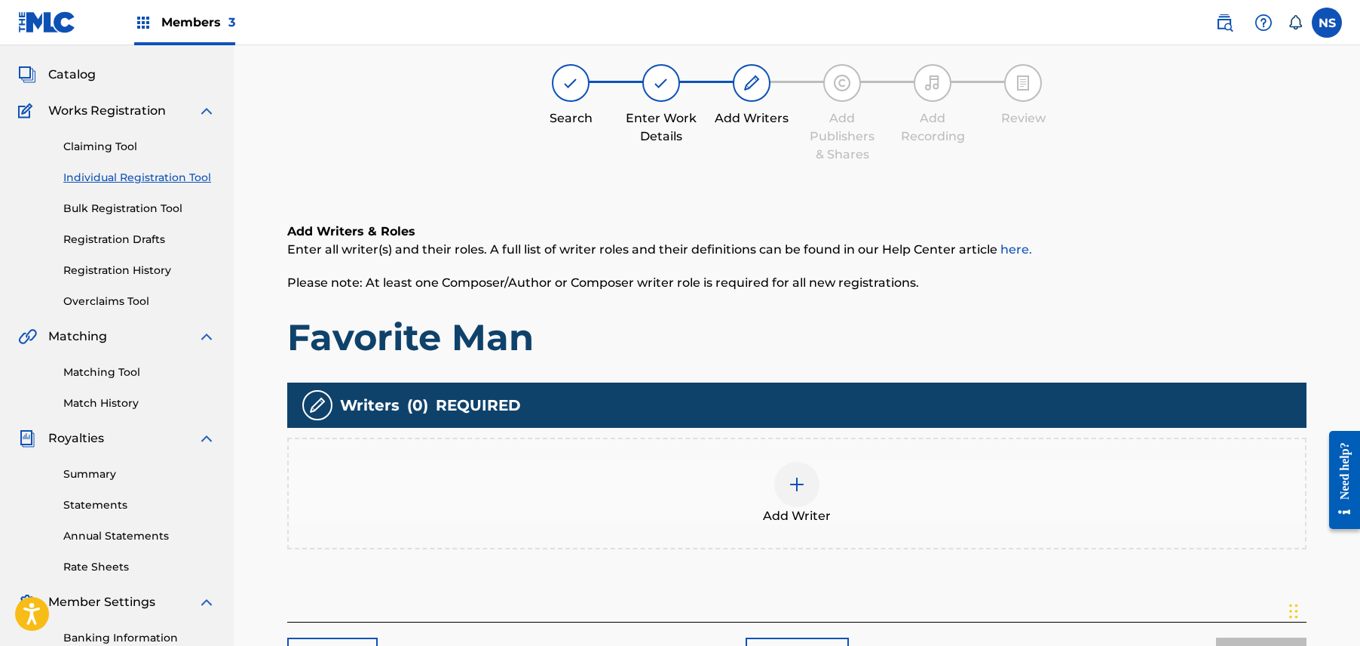
scroll to position [68, 0]
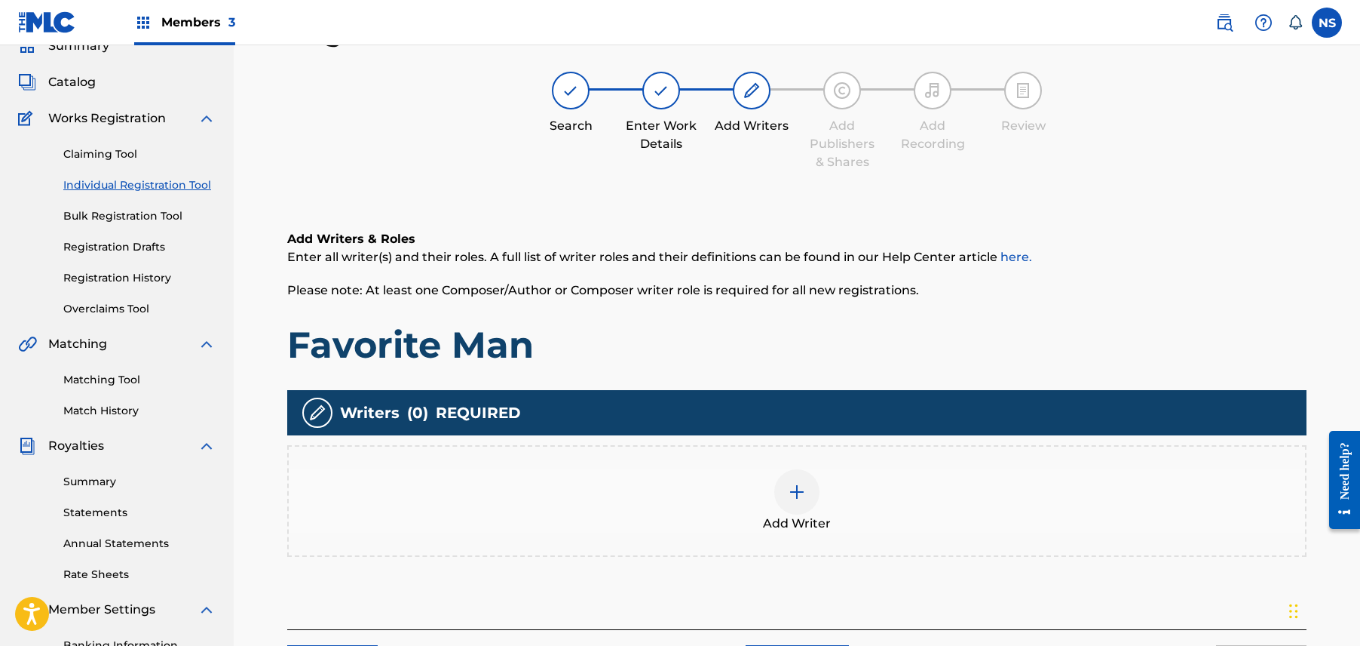
click at [808, 469] on div "Add Writer" at bounding box center [797, 500] width 1017 height 63
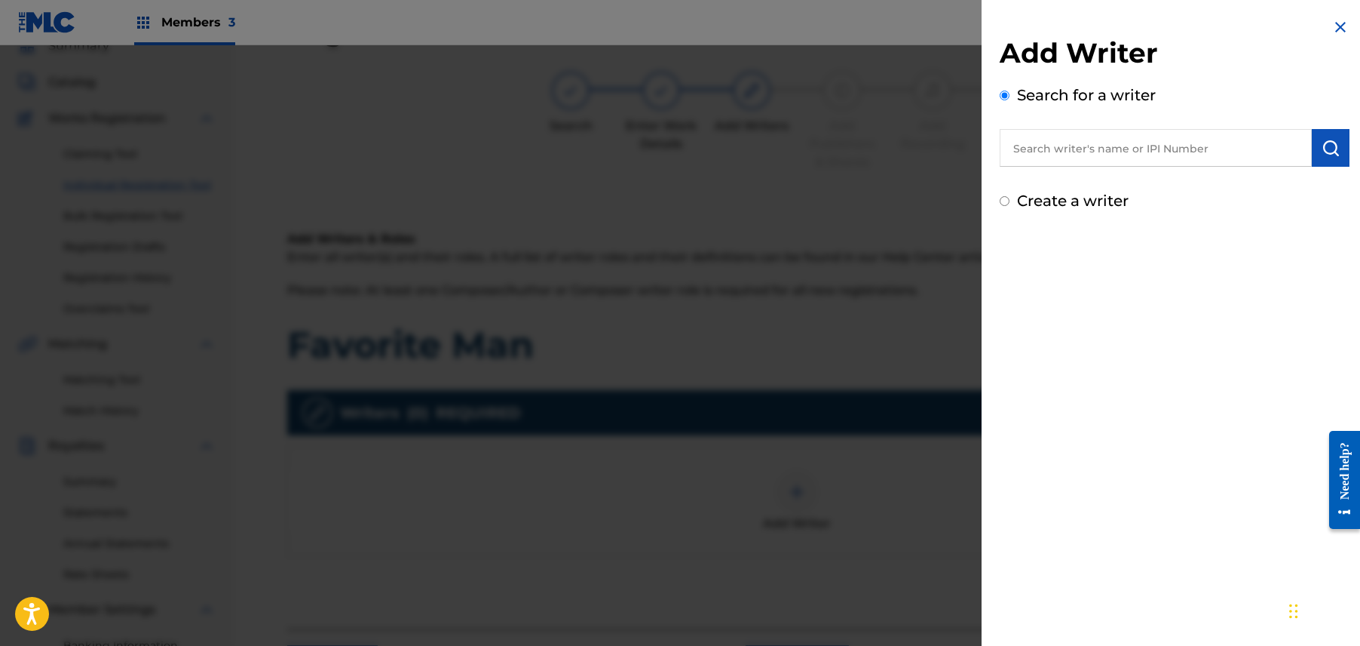
click at [1207, 164] on input "text" at bounding box center [1156, 148] width 312 height 38
drag, startPoint x: 1122, startPoint y: 152, endPoint x: 986, endPoint y: 157, distance: 135.8
click at [986, 157] on div "Add Writer Search for a writer Charly Wingate charly wingate Create a writer" at bounding box center [1175, 115] width 386 height 230
type input "Charly Wingate"
click at [1333, 142] on img "submit" at bounding box center [1331, 148] width 18 height 18
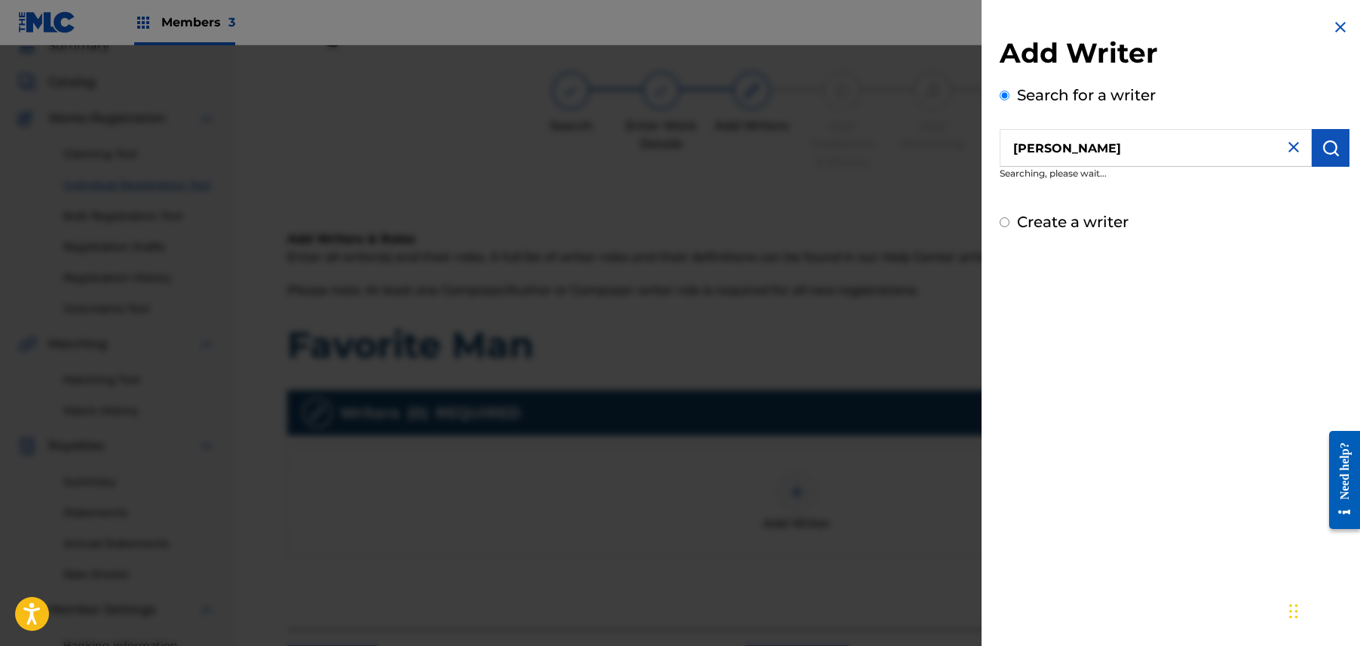
click at [1274, 262] on div "Add Writer Search for a writer Charly Wingate Searching, please wait... Create …" at bounding box center [1175, 323] width 386 height 646
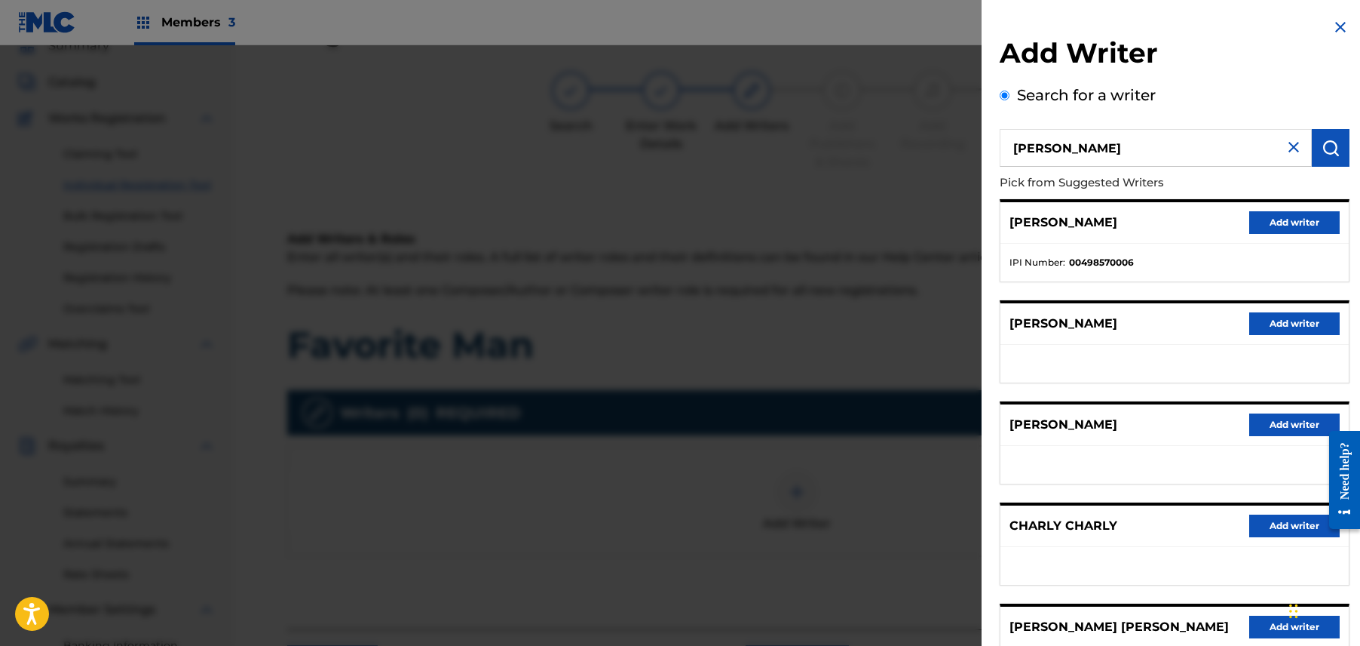
click at [1306, 217] on button "Add writer" at bounding box center [1295, 222] width 90 height 23
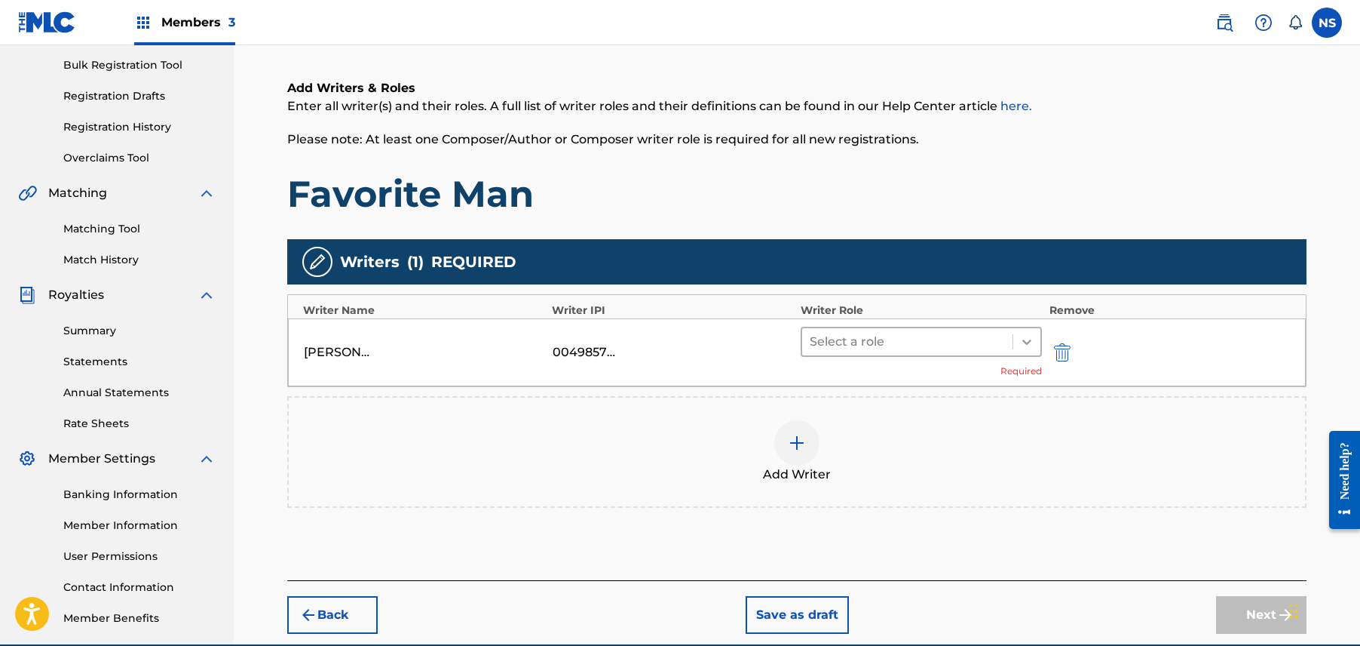
scroll to position [220, 0]
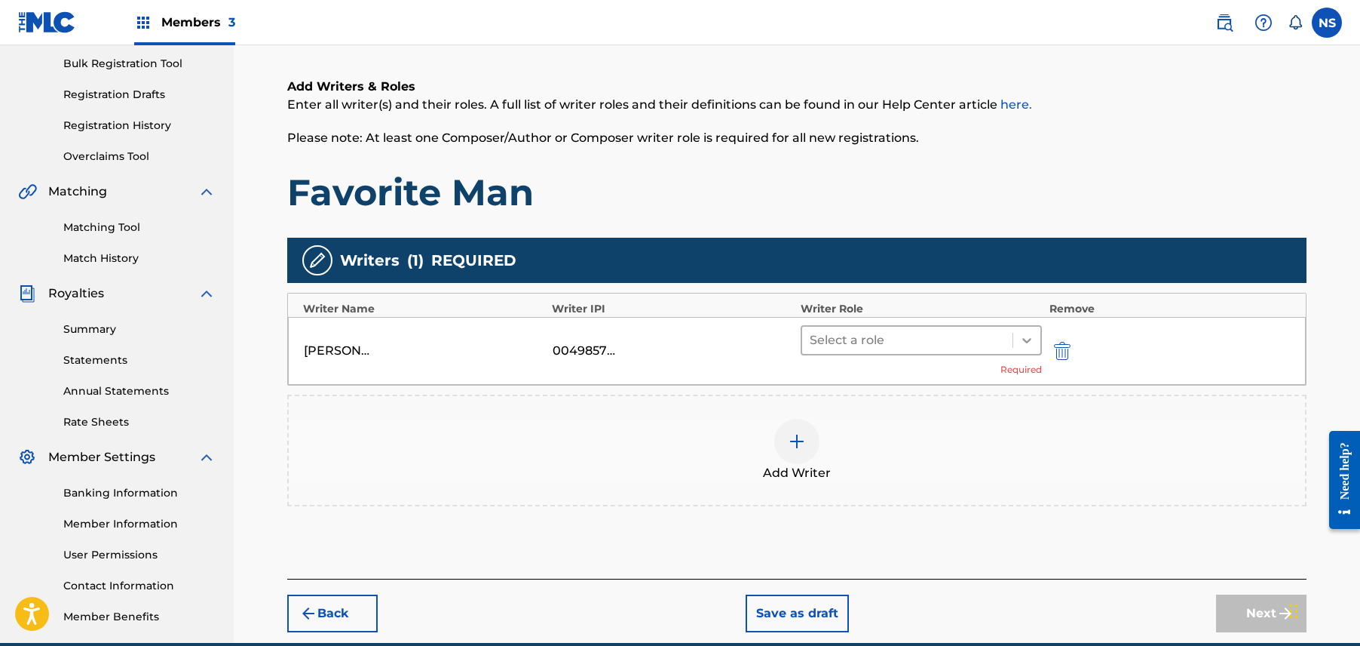
click at [1030, 351] on div at bounding box center [1027, 340] width 27 height 27
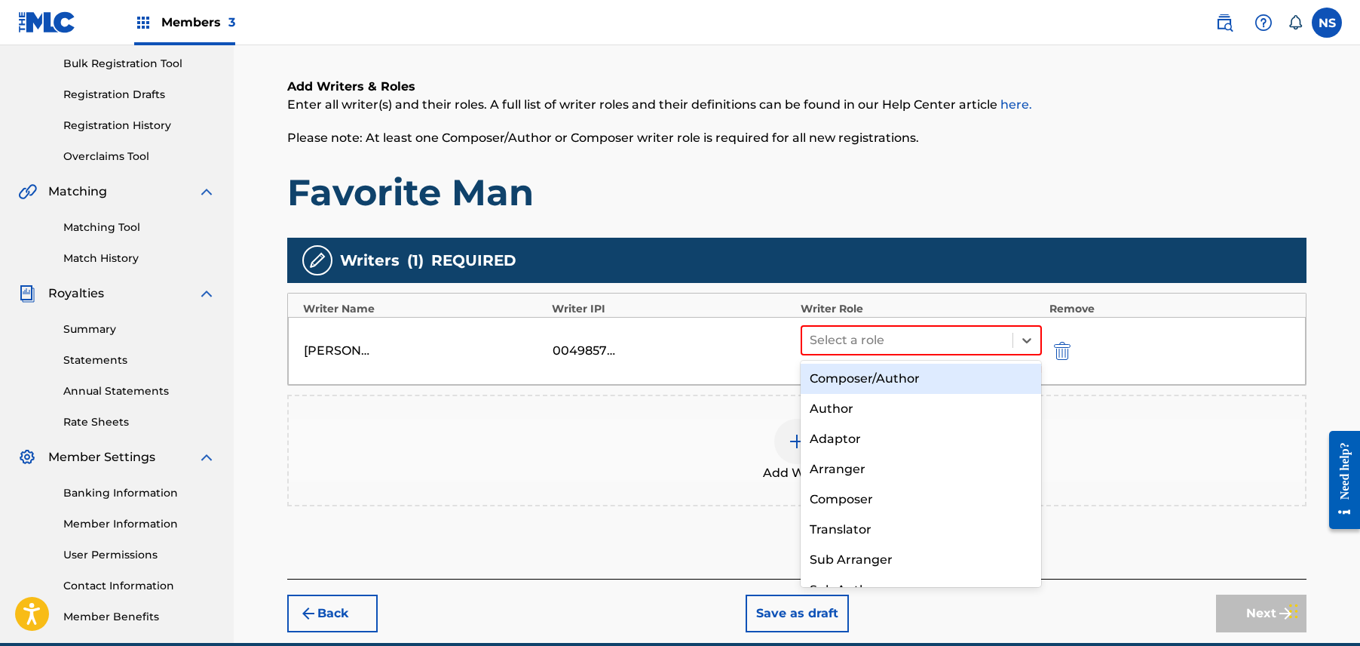
click at [975, 372] on div "Composer/Author" at bounding box center [921, 378] width 241 height 30
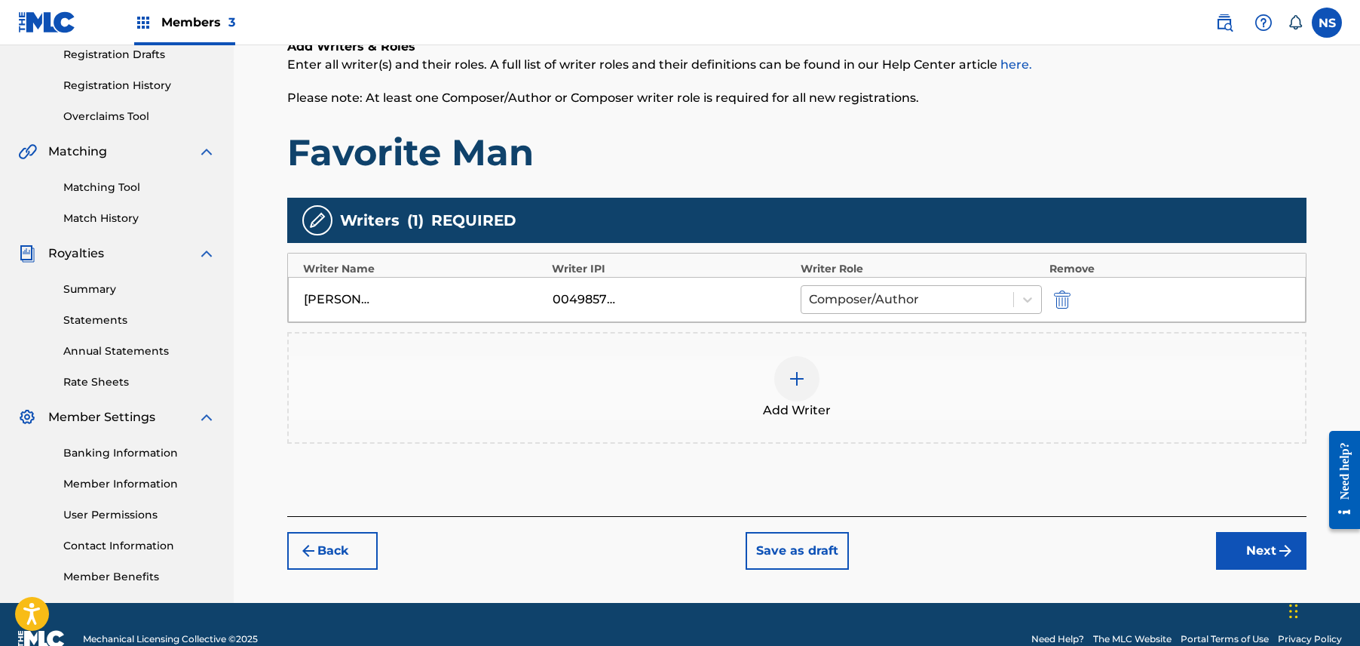
scroll to position [290, 0]
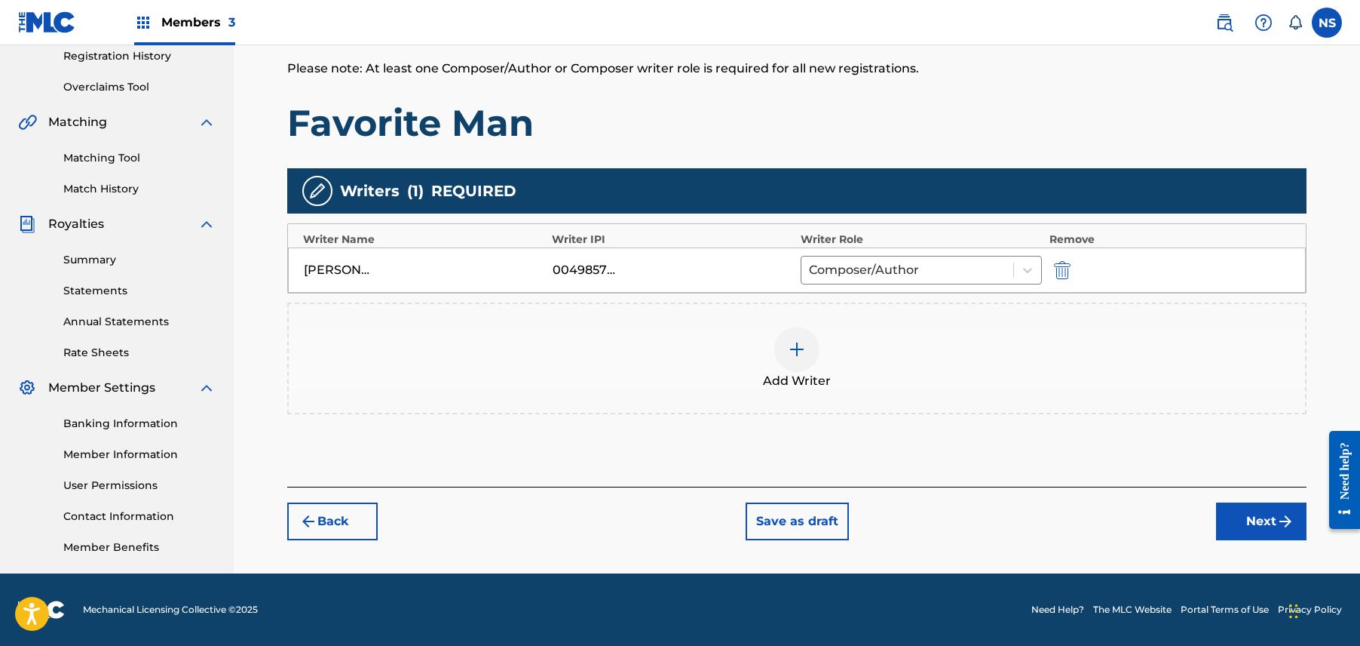
click at [1277, 535] on button "Next" at bounding box center [1261, 521] width 90 height 38
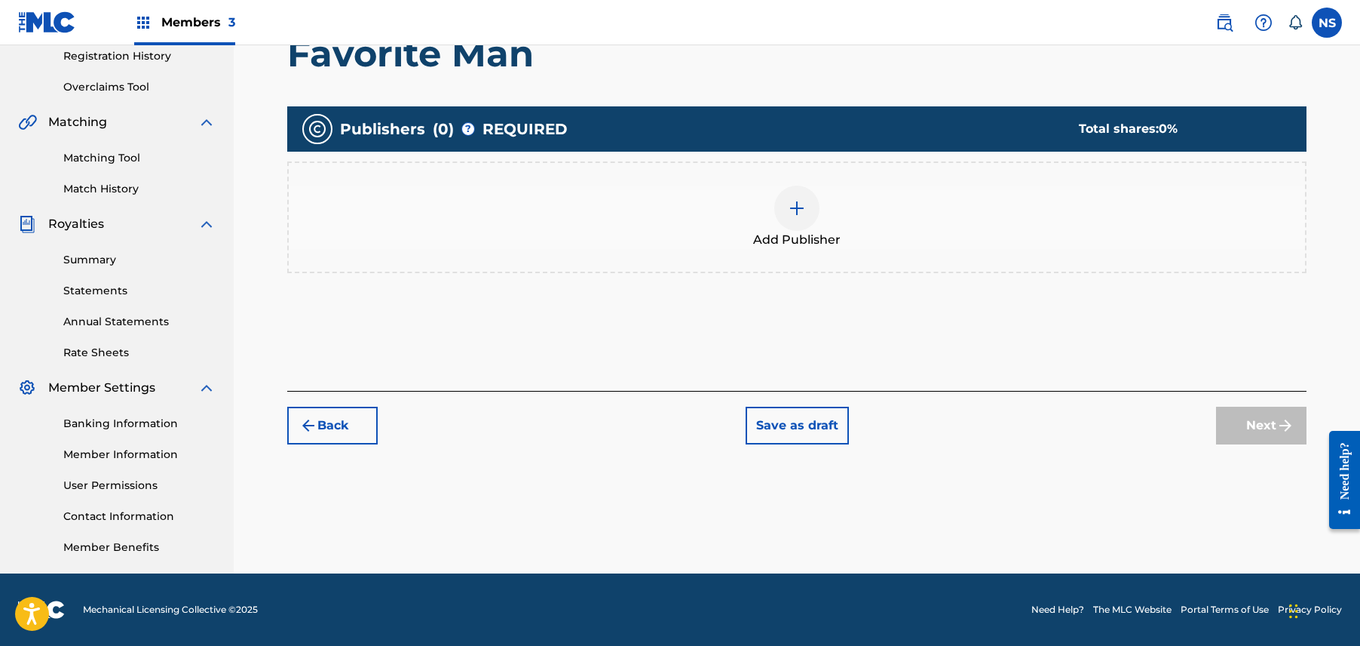
scroll to position [68, 0]
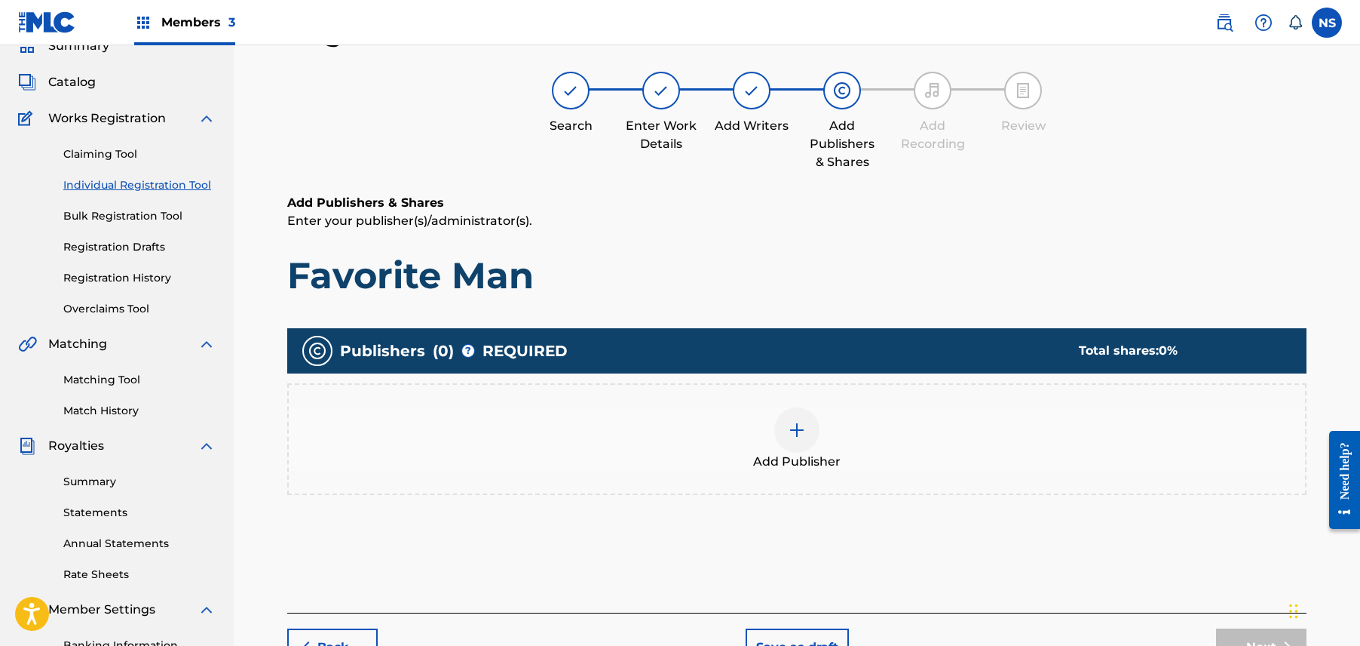
click at [796, 412] on div at bounding box center [796, 429] width 45 height 45
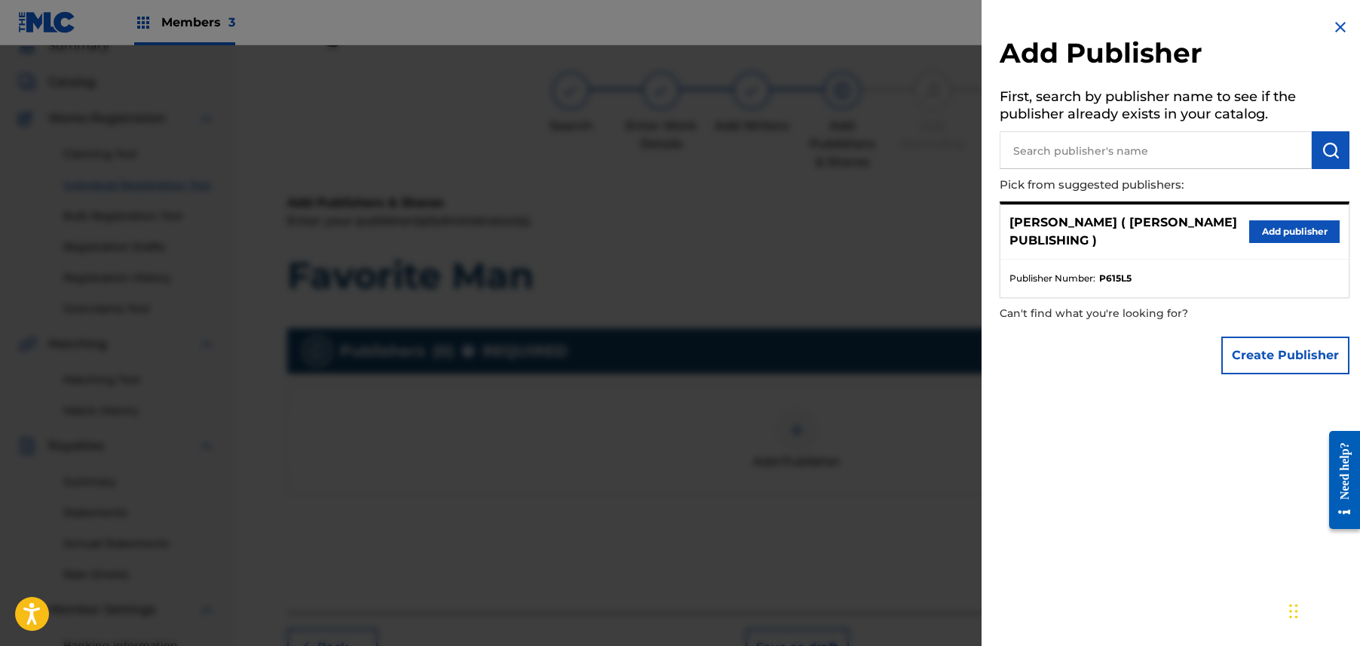
click at [1268, 224] on button "Add publisher" at bounding box center [1295, 231] width 90 height 23
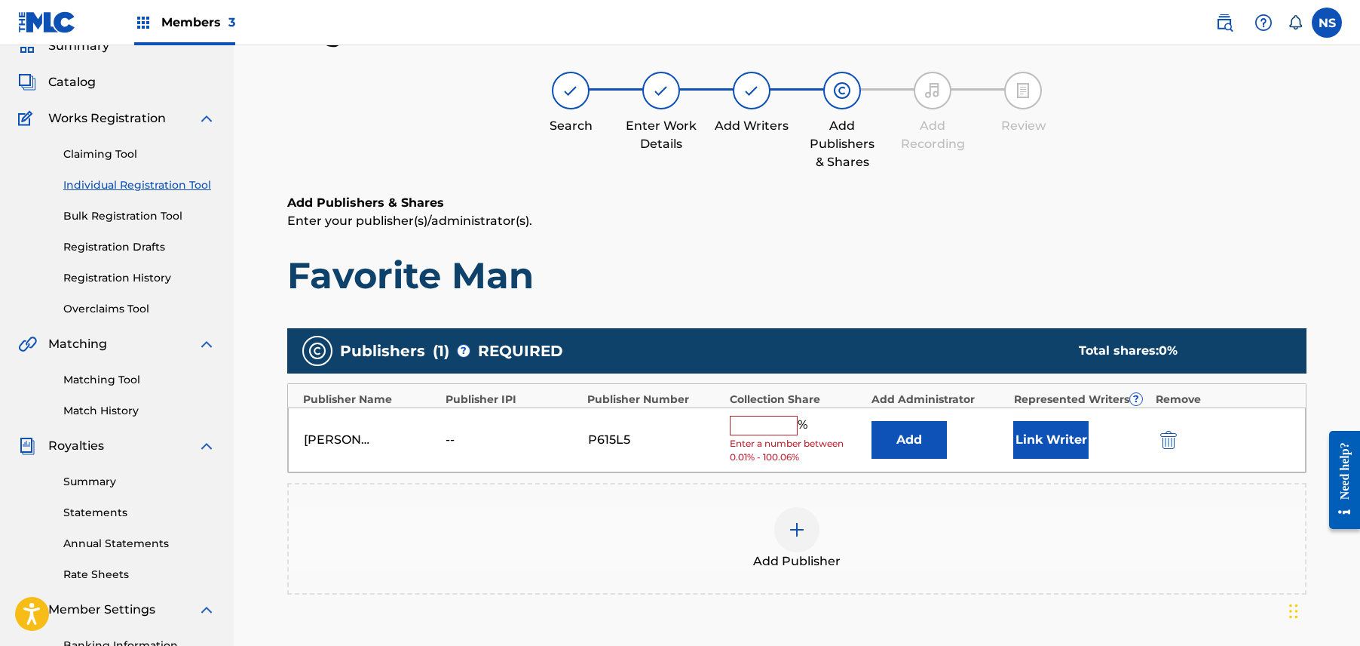
click at [1035, 433] on button "Link Writer" at bounding box center [1051, 440] width 75 height 38
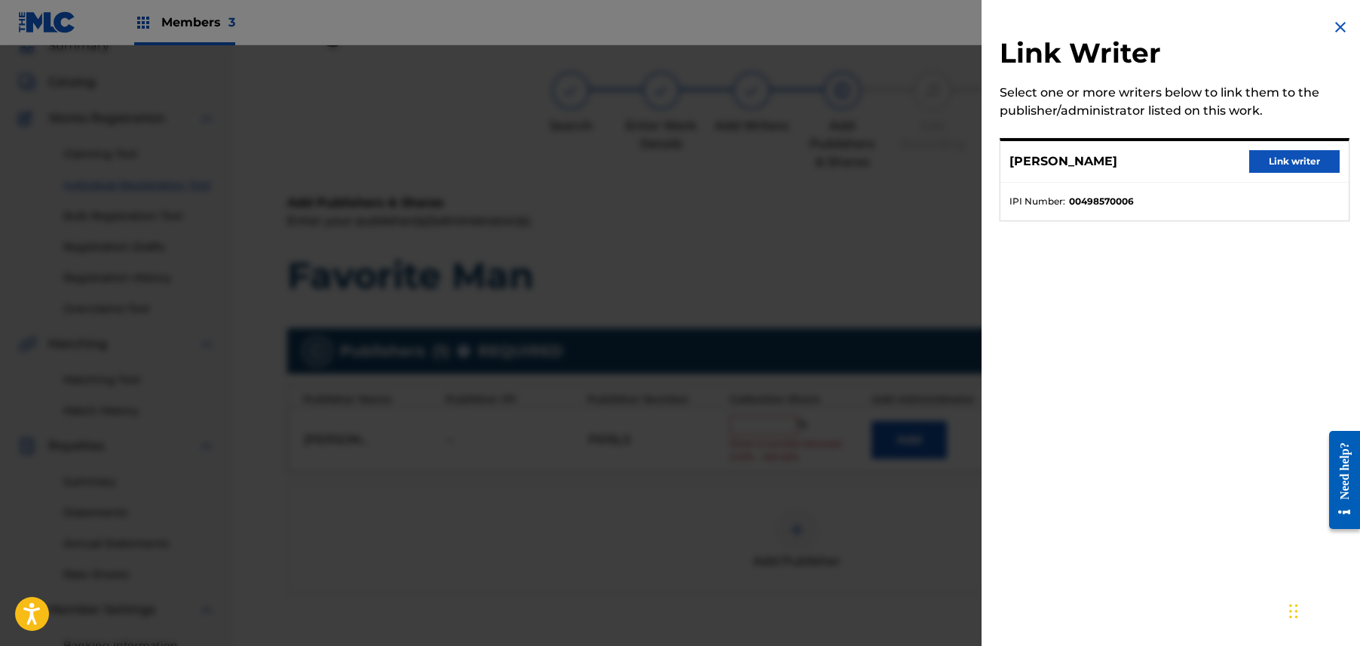
click at [1271, 170] on button "Link writer" at bounding box center [1295, 161] width 90 height 23
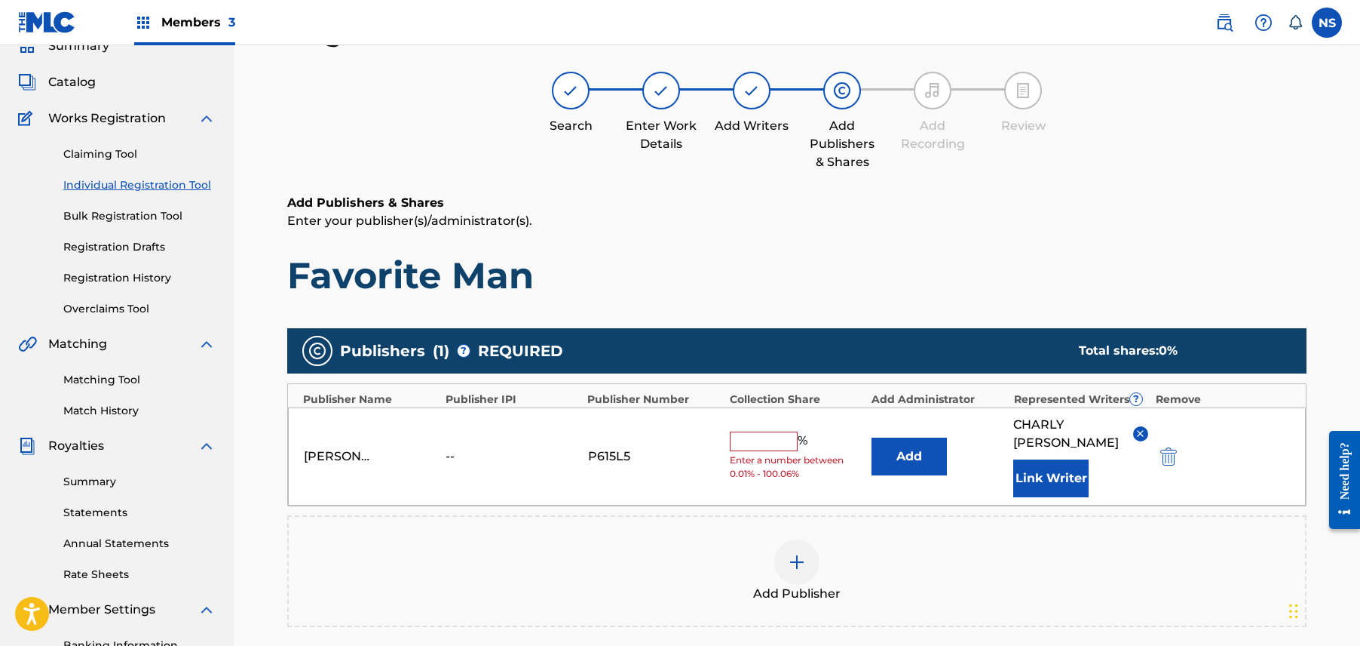
click at [770, 439] on input "text" at bounding box center [764, 441] width 68 height 20
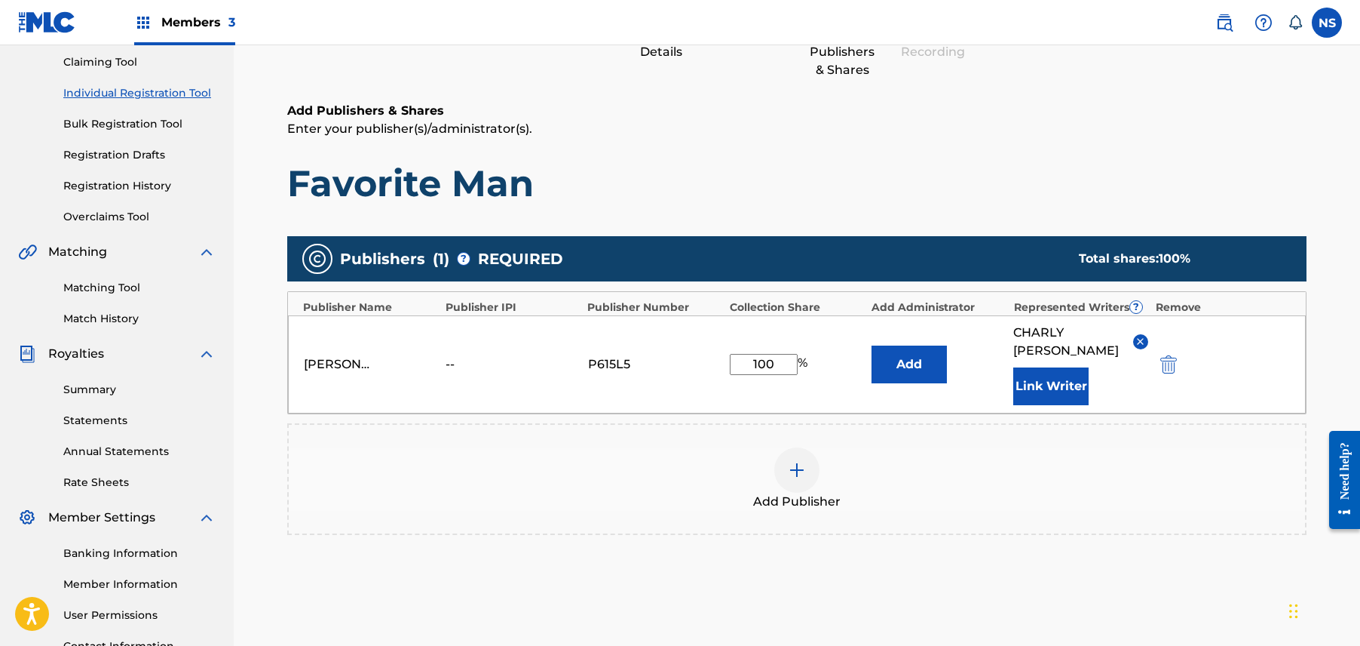
scroll to position [161, 0]
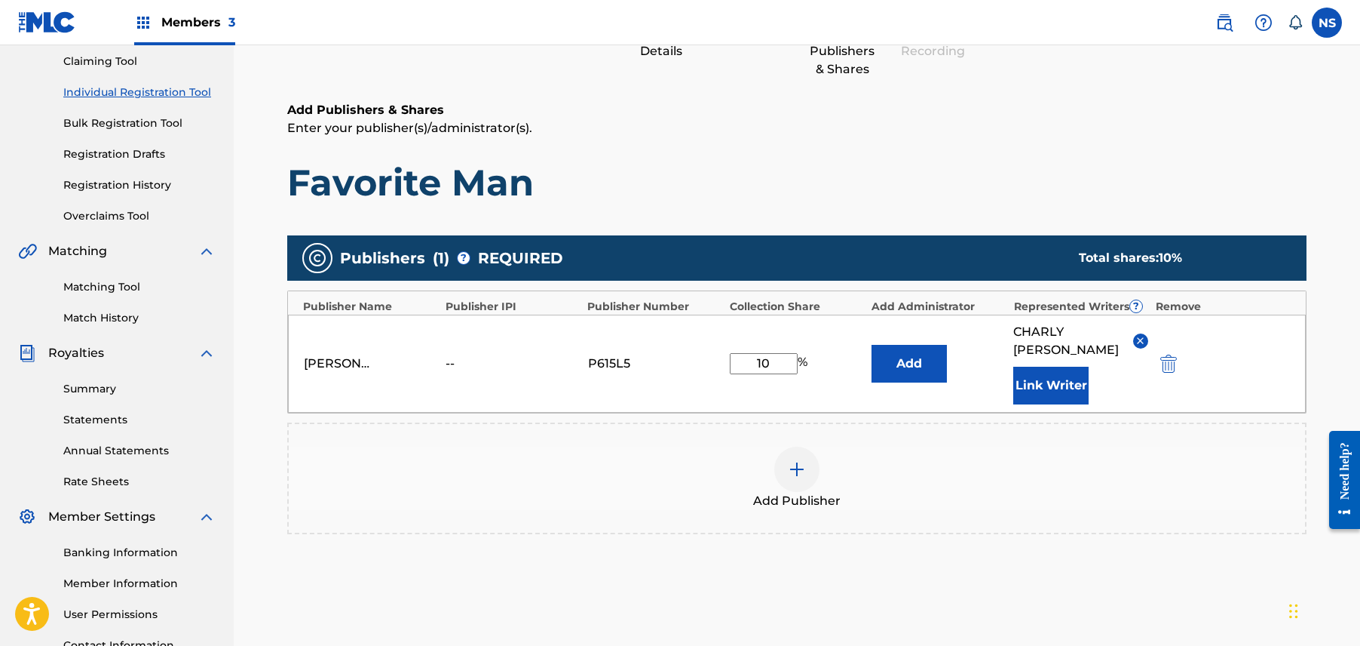
type input "1"
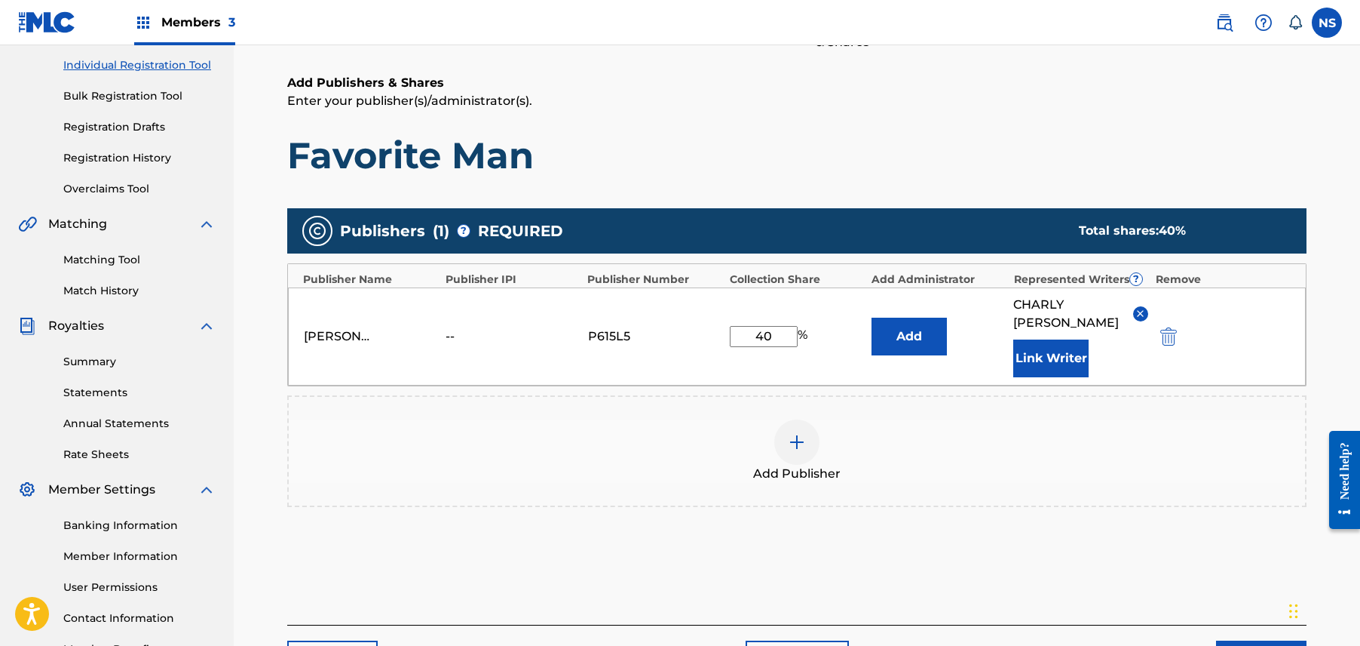
scroll to position [293, 0]
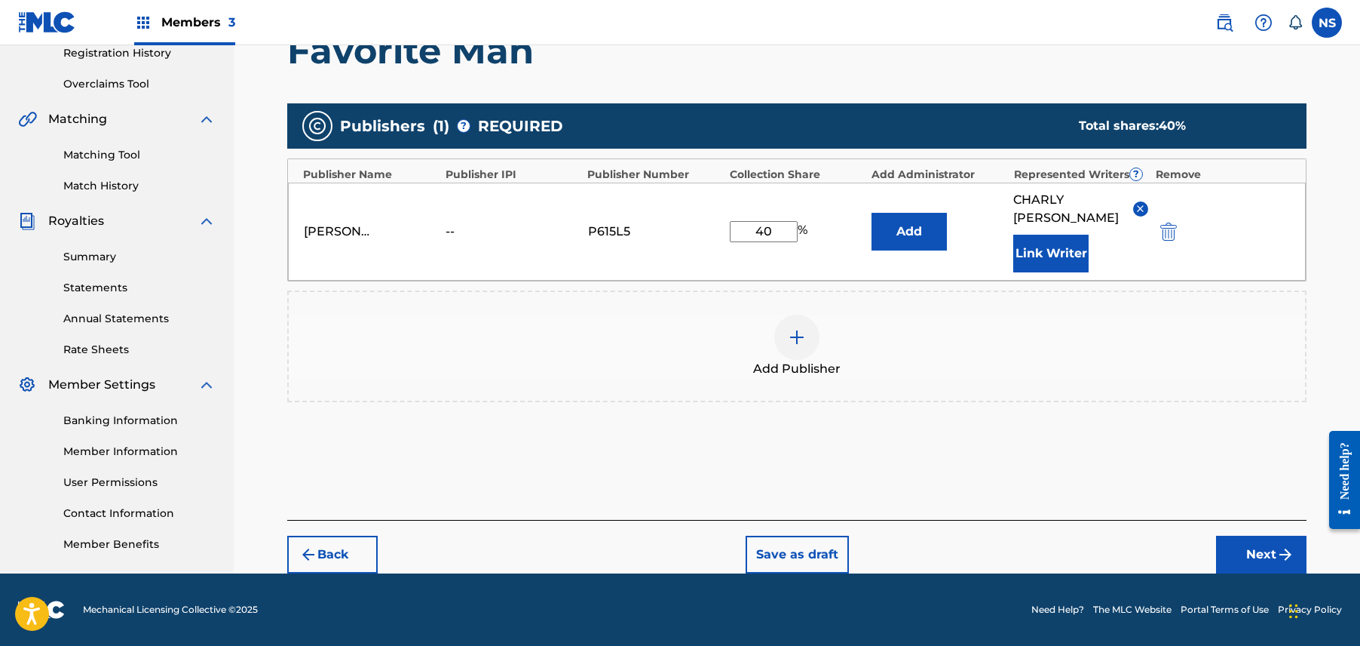
type input "40"
click at [1282, 550] on img "submit" at bounding box center [1286, 554] width 18 height 18
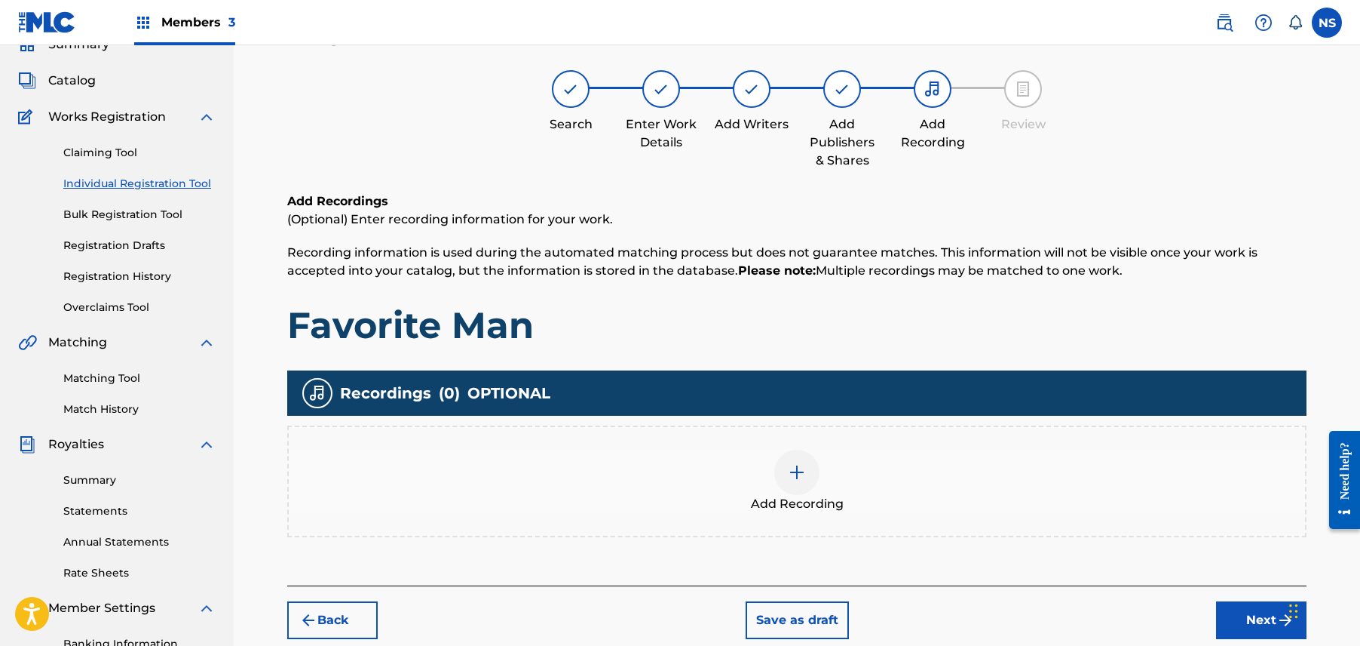
scroll to position [290, 0]
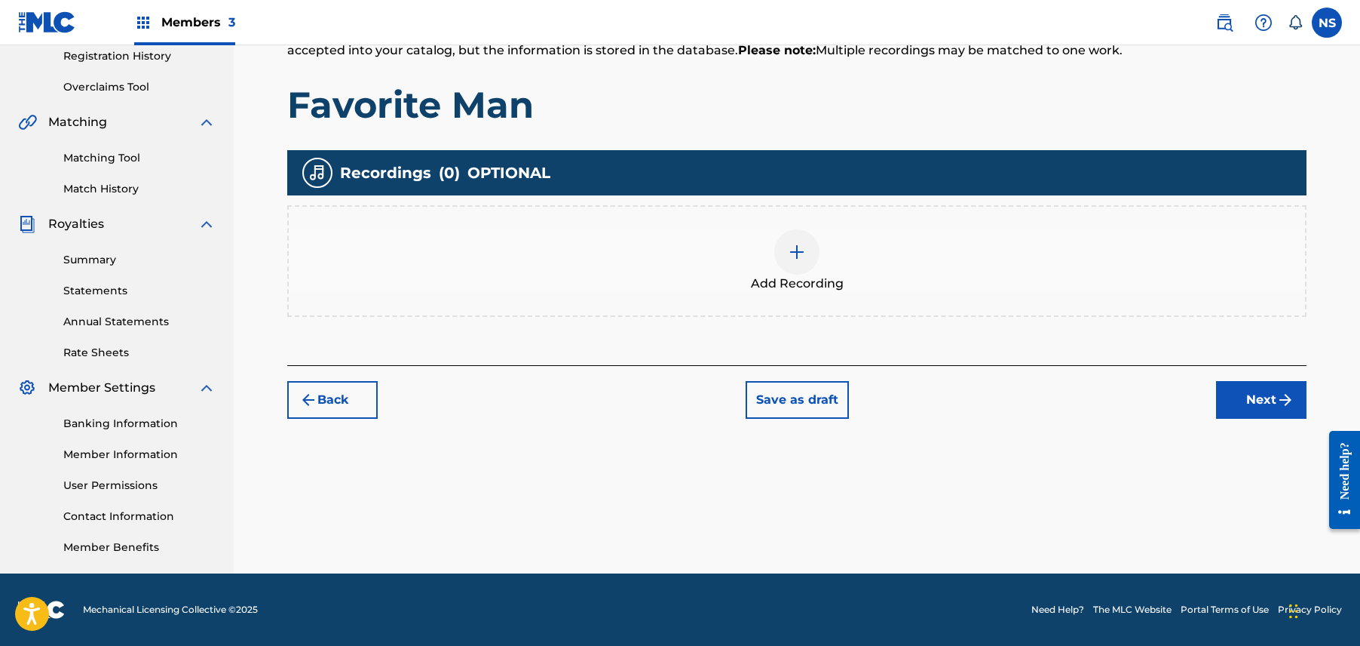
click at [1255, 385] on button "Next" at bounding box center [1261, 400] width 90 height 38
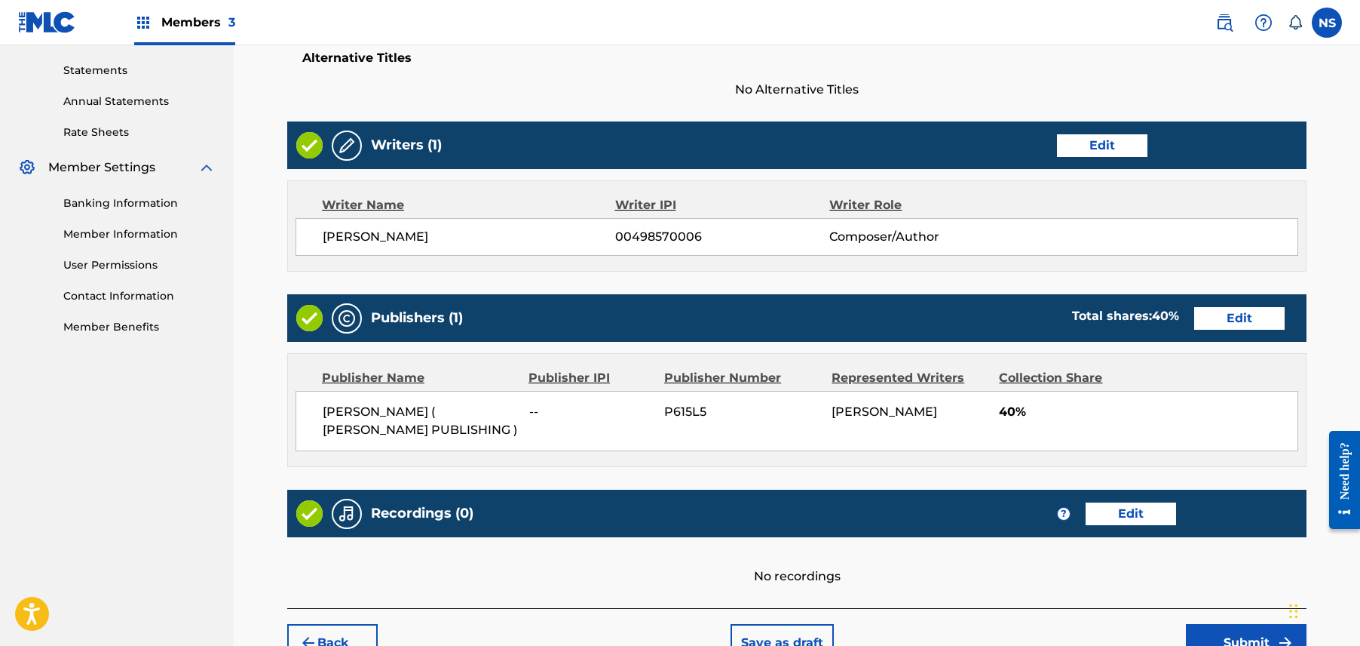
scroll to position [600, 0]
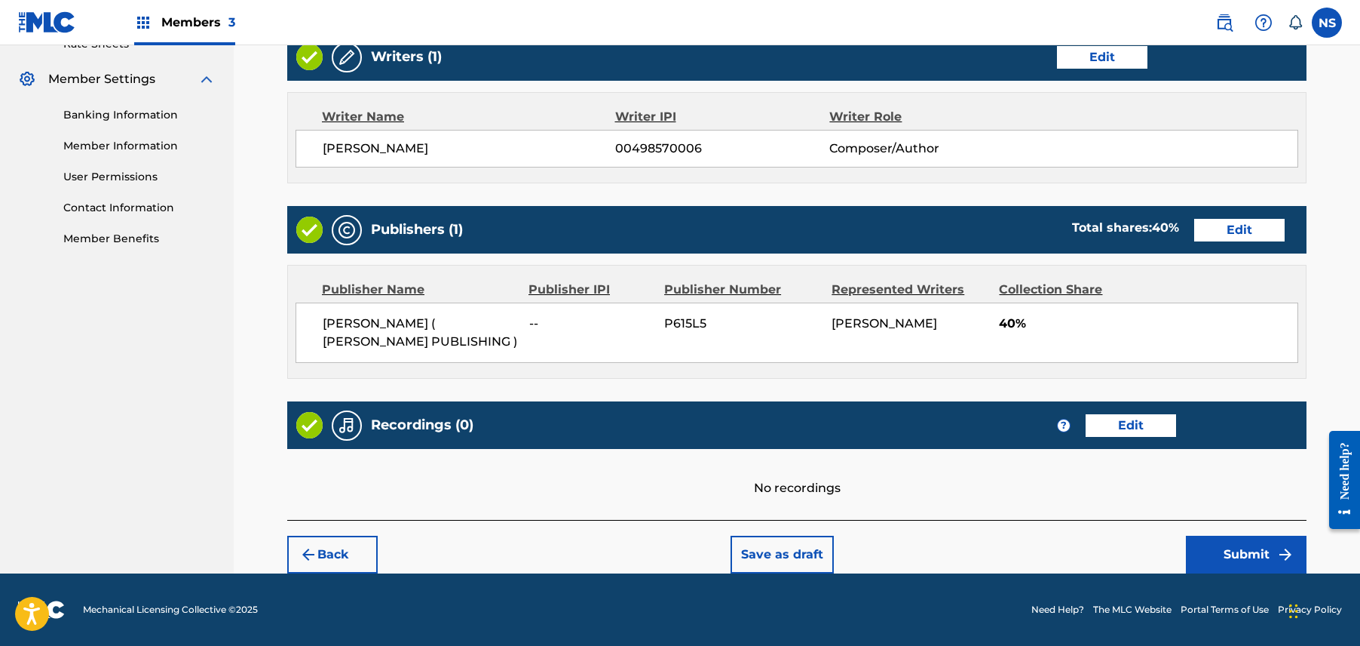
click at [1268, 551] on button "Submit" at bounding box center [1246, 554] width 121 height 38
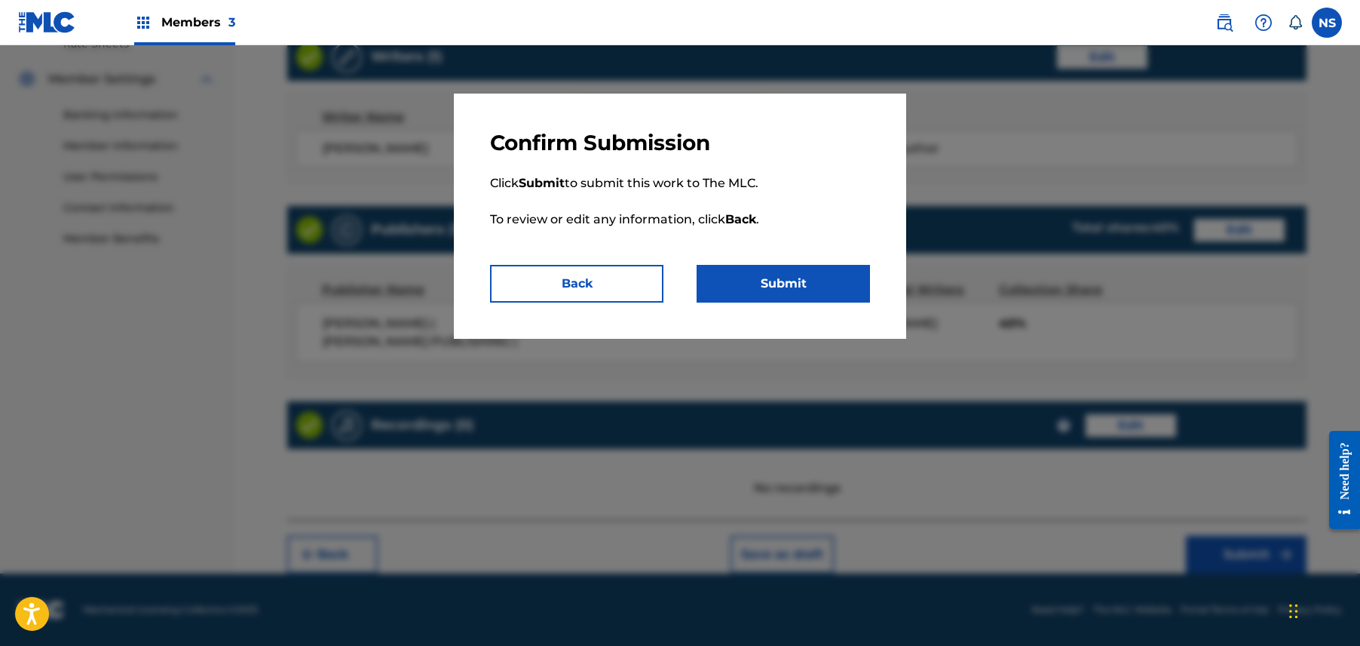
click at [824, 287] on button "Submit" at bounding box center [783, 284] width 173 height 38
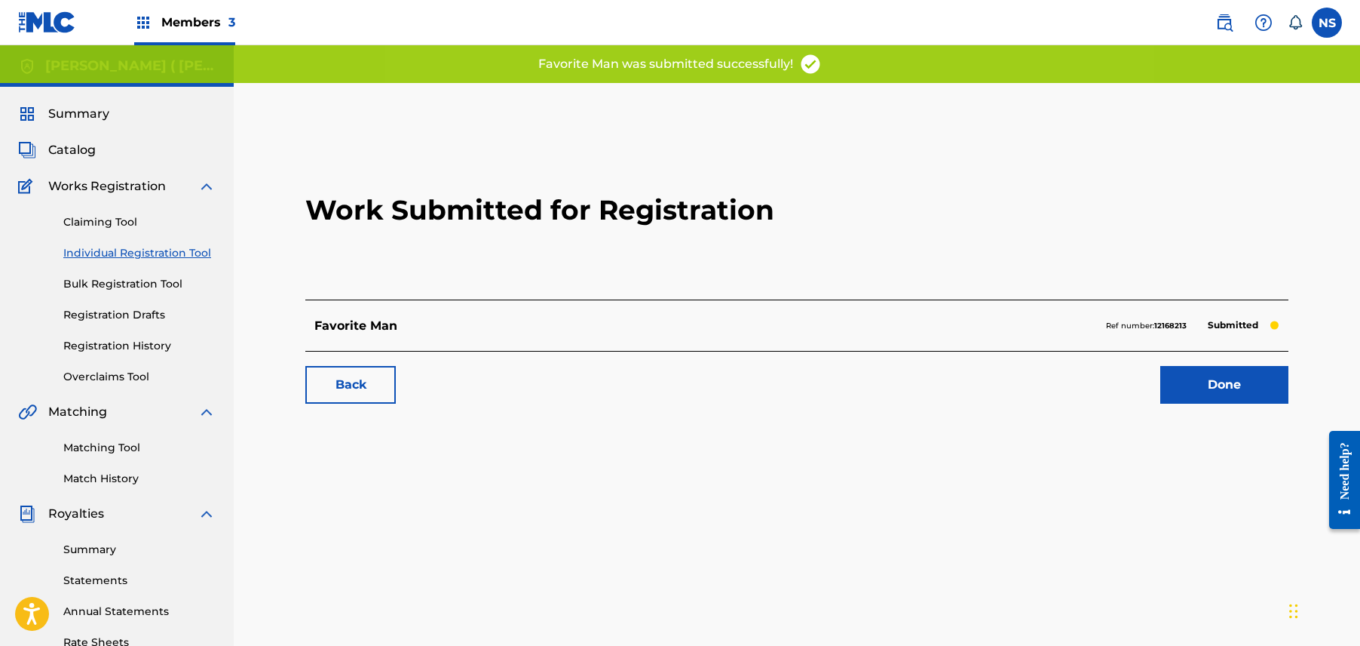
click at [389, 376] on link "Back" at bounding box center [350, 385] width 90 height 38
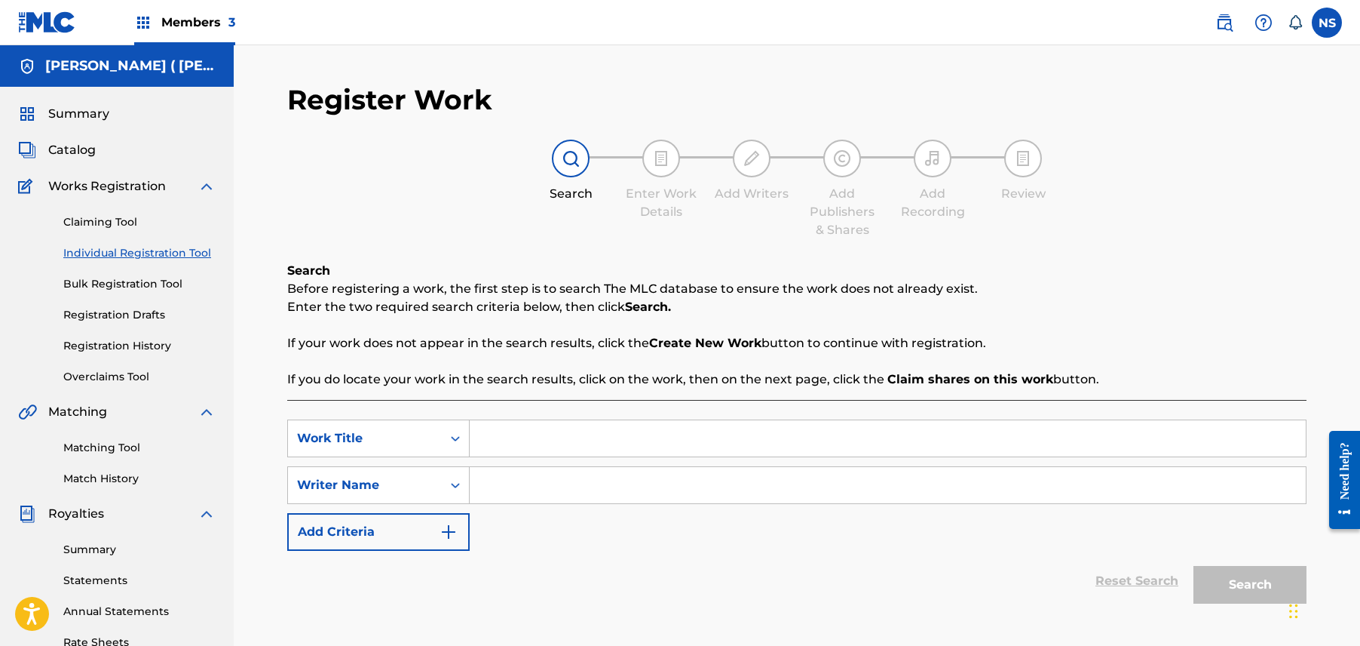
click at [553, 415] on div "SearchWithCriteriadce234ba-1c16-47ca-909a-6f361e5588d1 Work Title SearchWithCri…" at bounding box center [797, 523] width 1020 height 247
click at [552, 421] on input "Search Form" at bounding box center [888, 438] width 836 height 36
type input "Freaky Girl"
paste input "Charly Wingate"
type input "Charly Wingate"
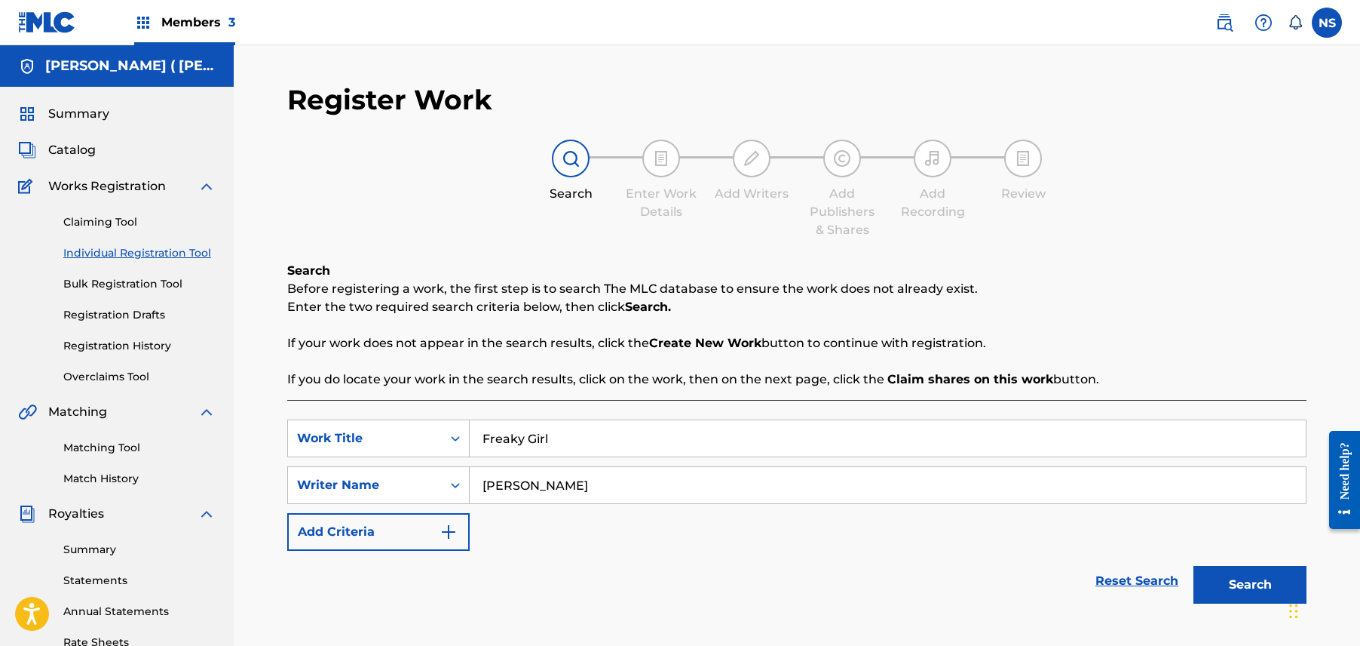
click at [1264, 582] on button "Search" at bounding box center [1250, 585] width 113 height 38
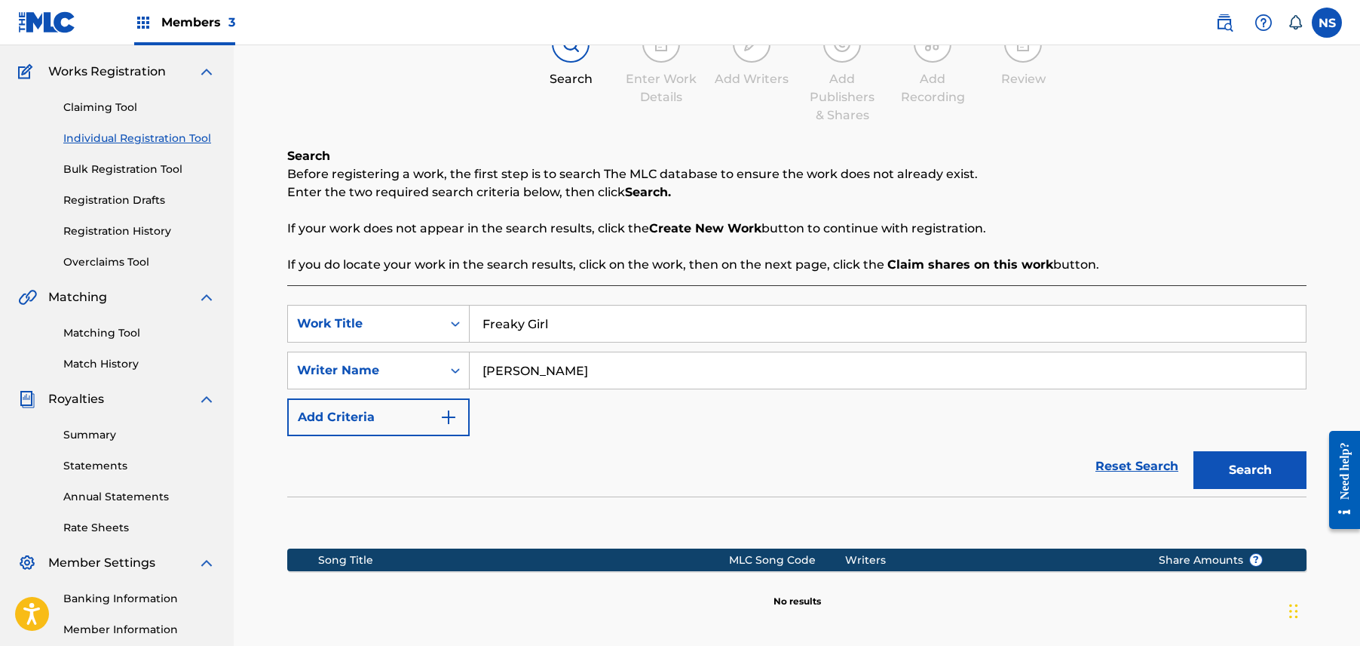
scroll to position [290, 0]
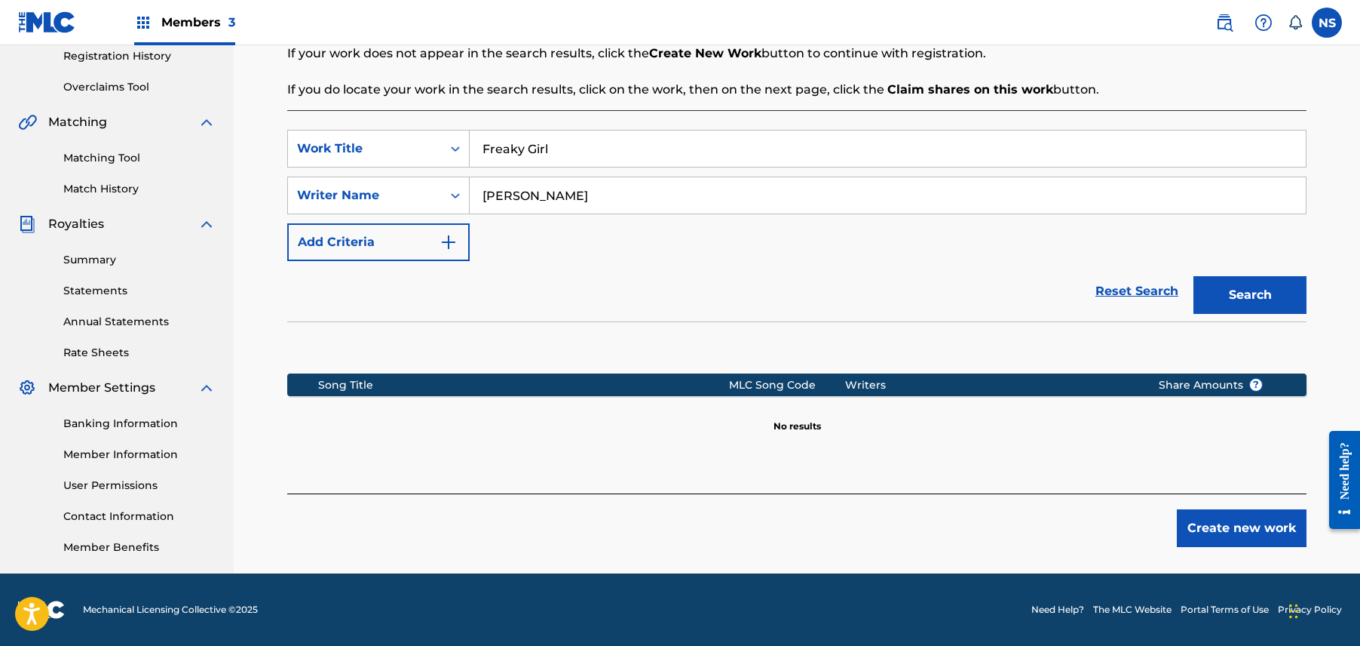
click at [1277, 532] on button "Create new work" at bounding box center [1242, 528] width 130 height 38
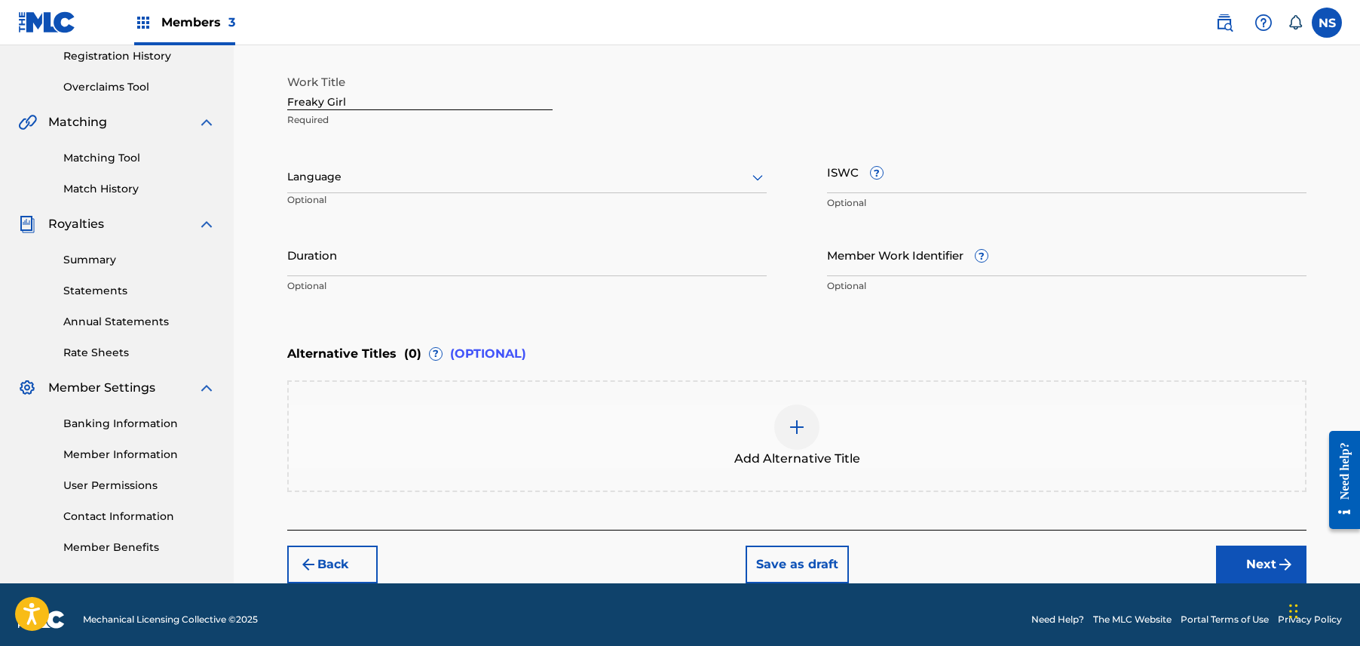
click at [1234, 557] on button "Next" at bounding box center [1261, 564] width 90 height 38
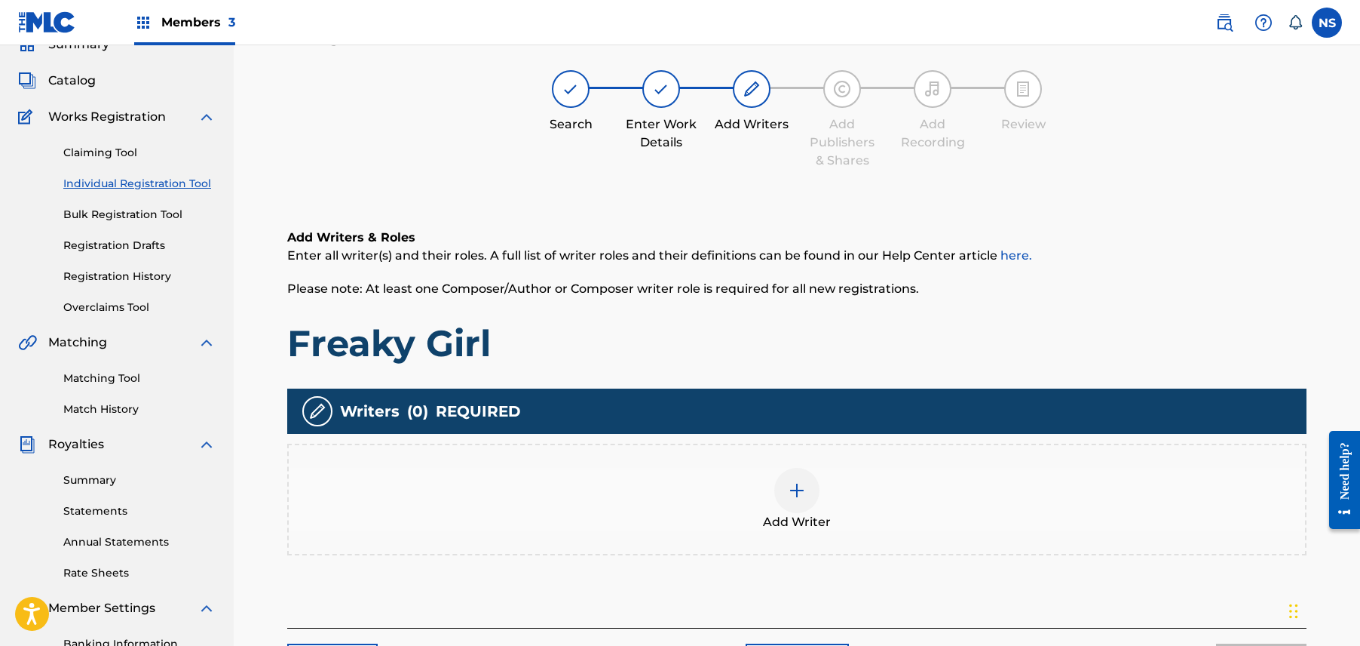
scroll to position [68, 0]
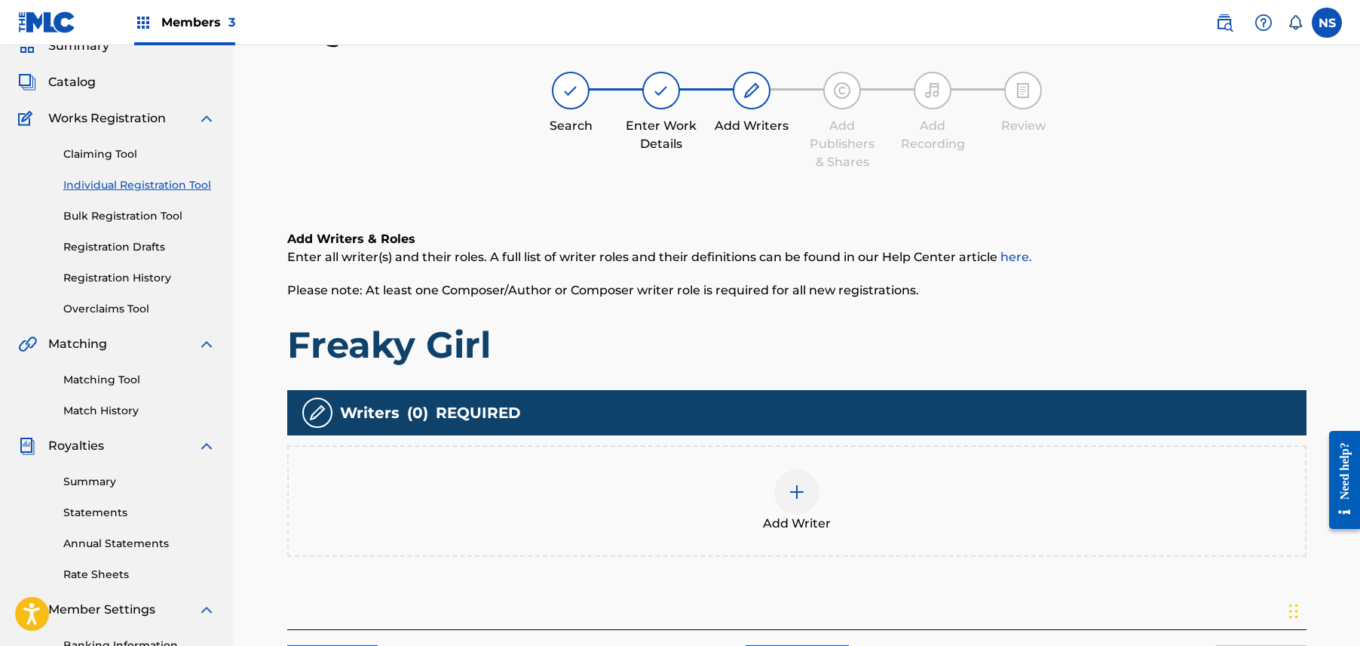
click at [803, 477] on div at bounding box center [796, 491] width 45 height 45
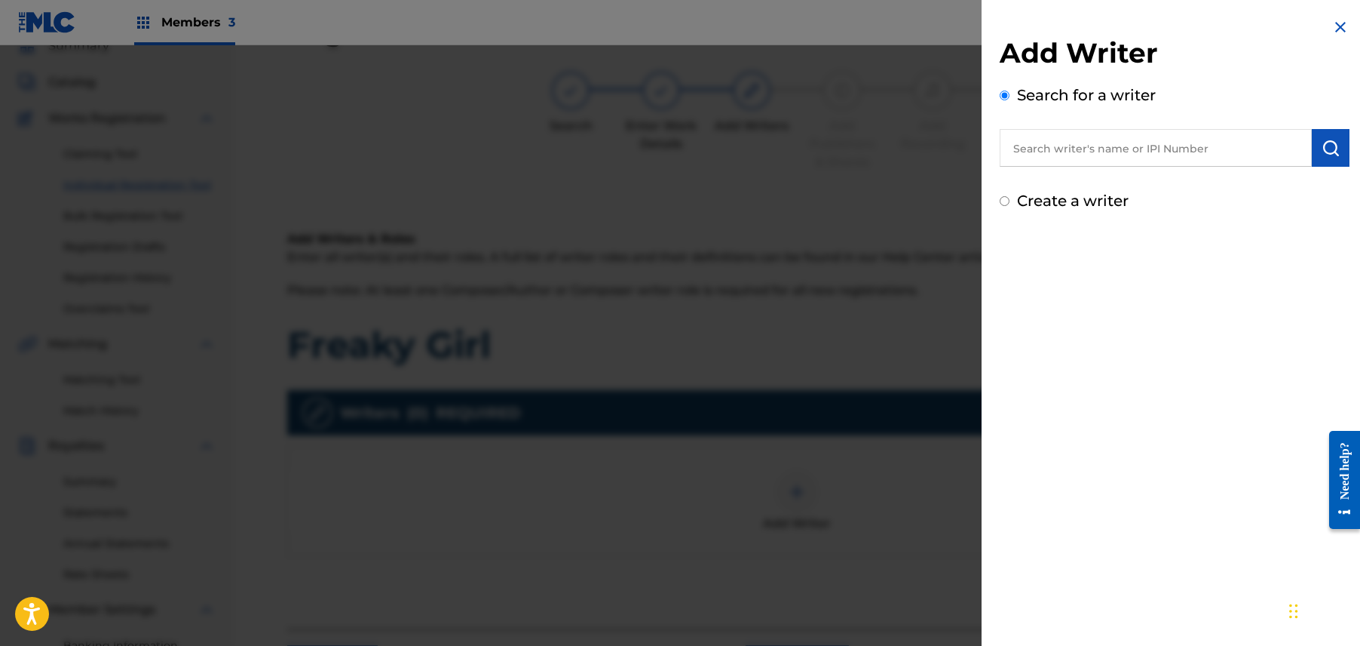
click at [1225, 155] on input "text" at bounding box center [1156, 148] width 312 height 38
paste input "Charly Wingate"
type input "Charly Wingate"
click at [1314, 158] on button "submit" at bounding box center [1331, 148] width 38 height 38
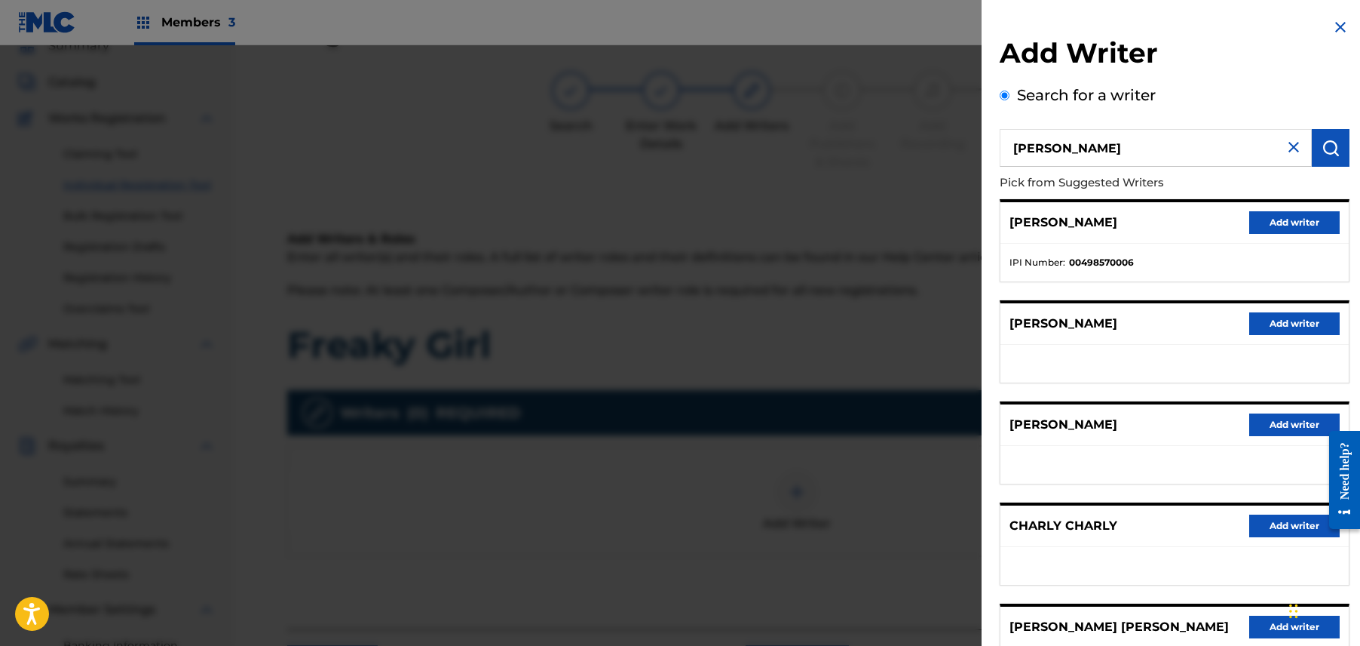
click at [1297, 213] on button "Add writer" at bounding box center [1295, 222] width 90 height 23
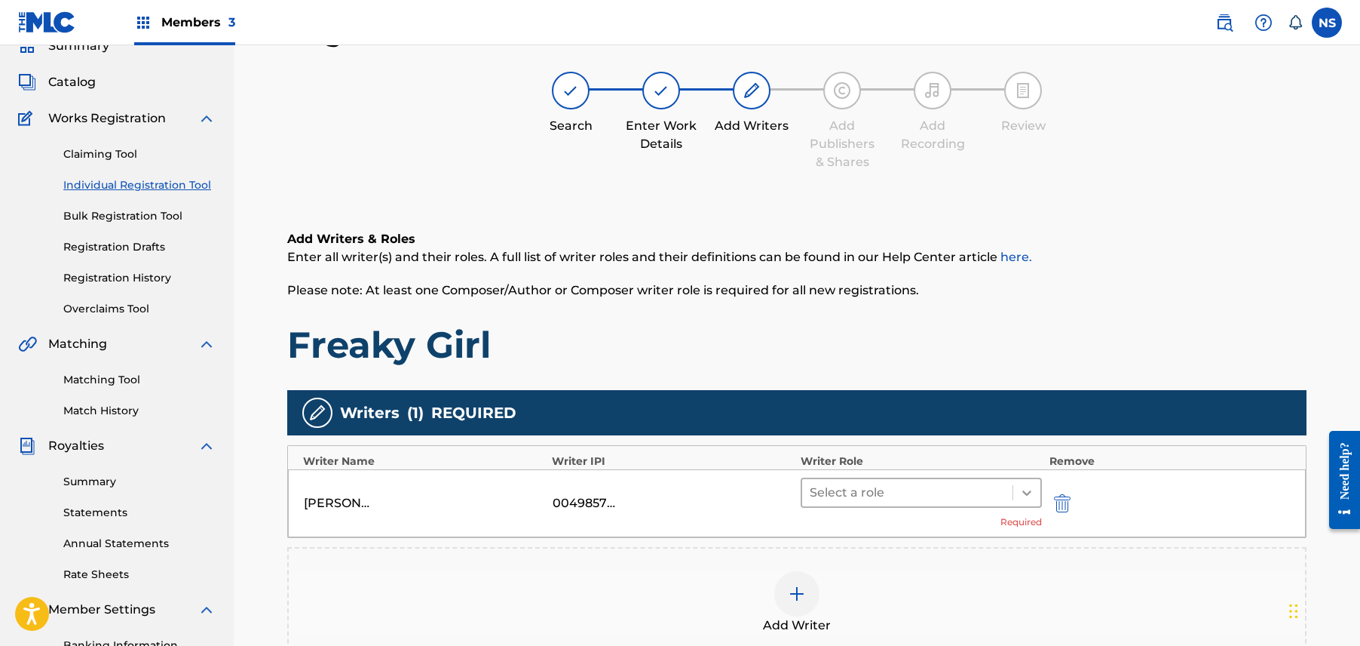
click at [1021, 485] on icon at bounding box center [1027, 492] width 15 height 15
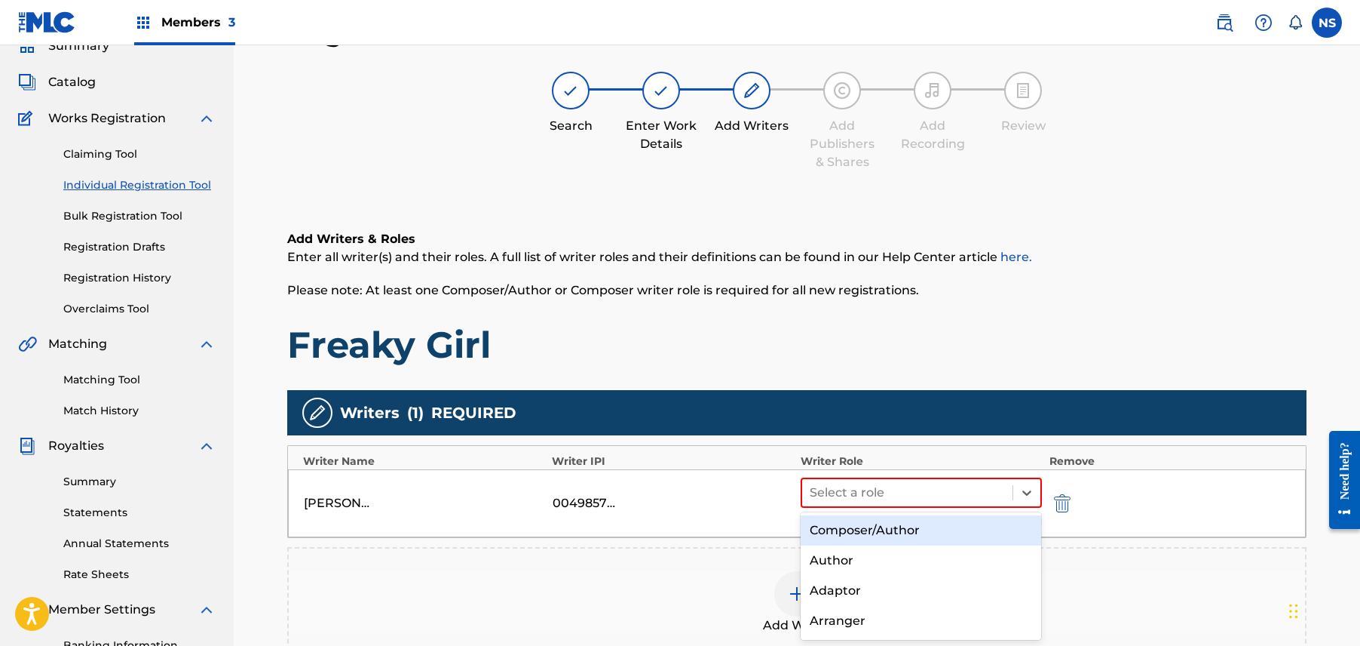
click at [969, 534] on div "Composer/Author" at bounding box center [921, 530] width 241 height 30
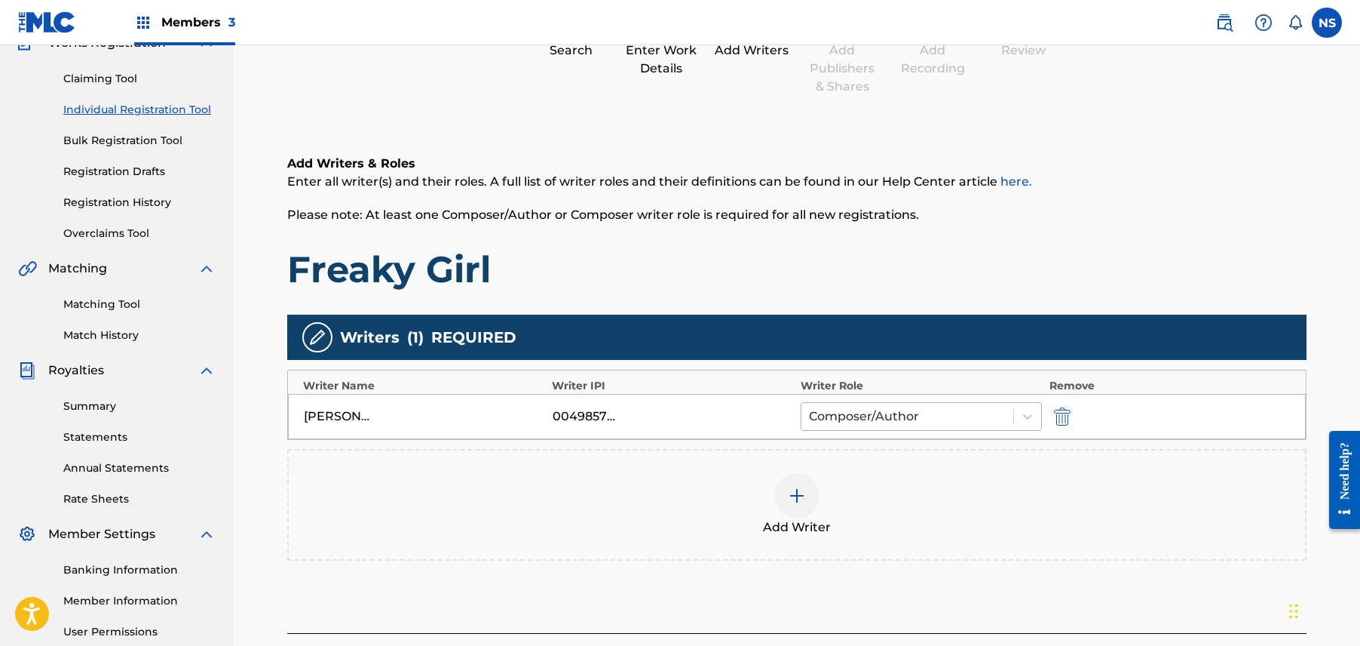
scroll to position [290, 0]
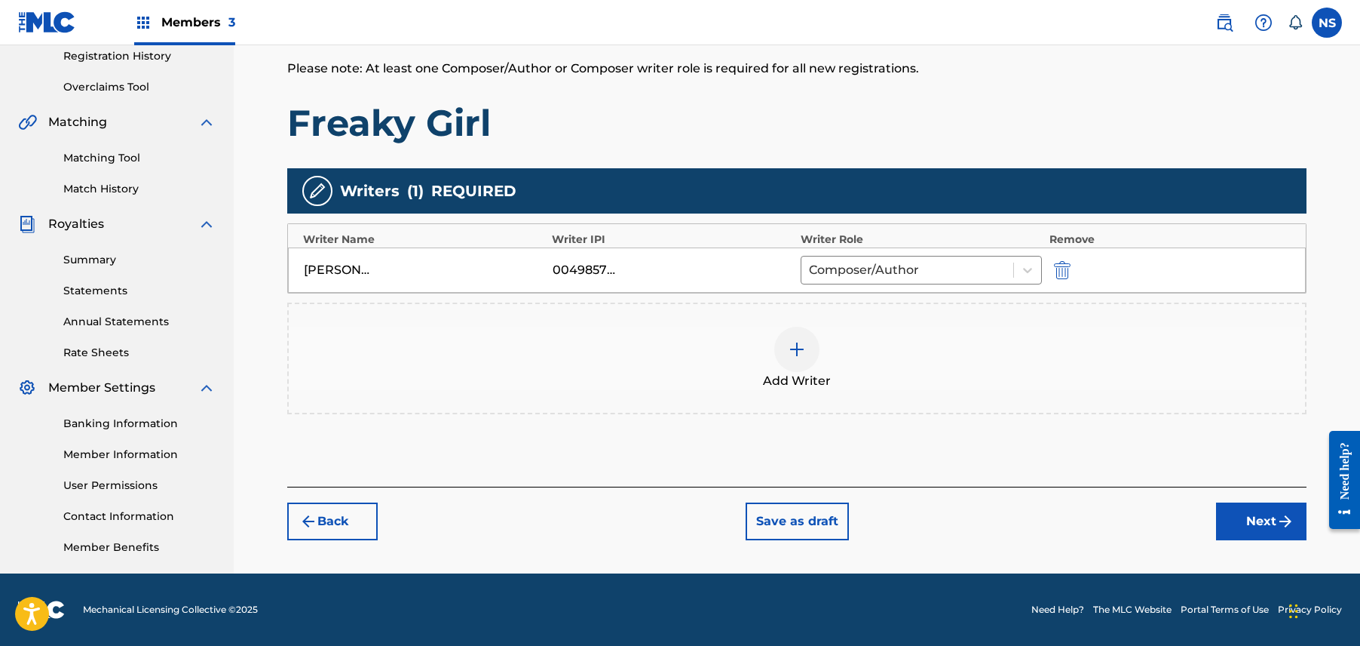
click at [1244, 541] on div "Register Work Search Enter Work Details Add Writers Add Publishers & Shares Add…" at bounding box center [797, 183] width 1056 height 780
click at [1253, 526] on button "Next" at bounding box center [1261, 521] width 90 height 38
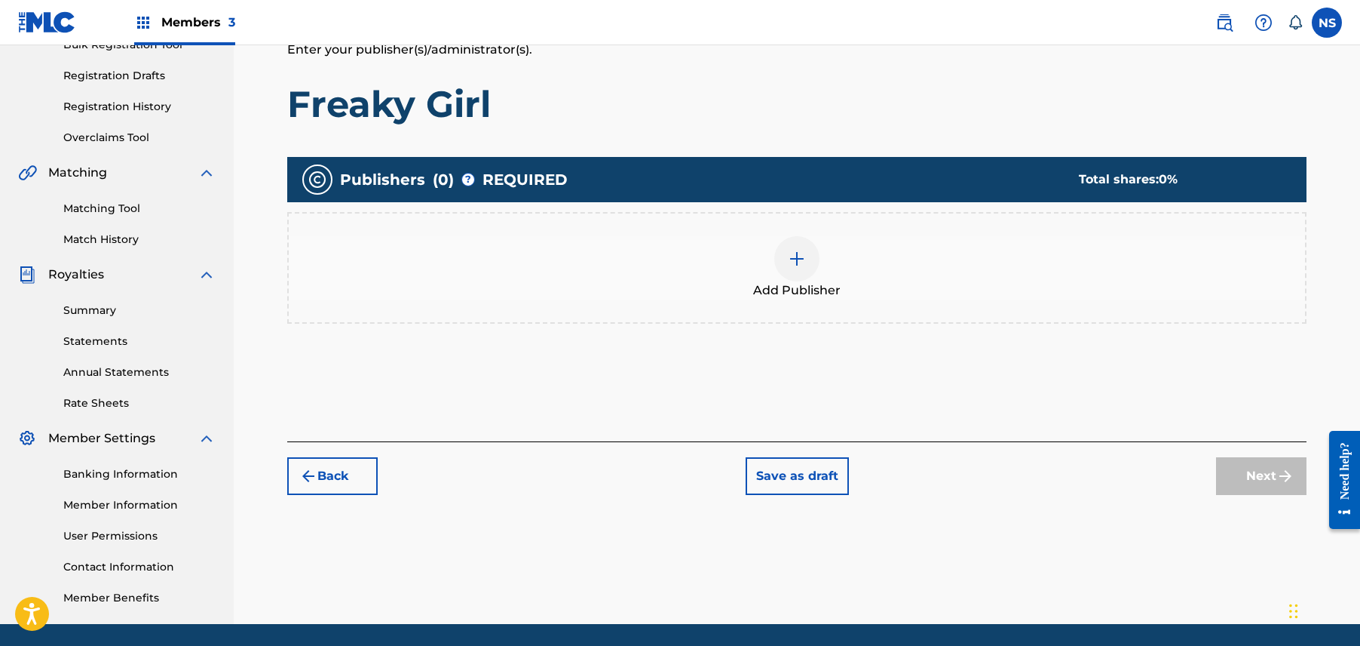
scroll to position [284, 0]
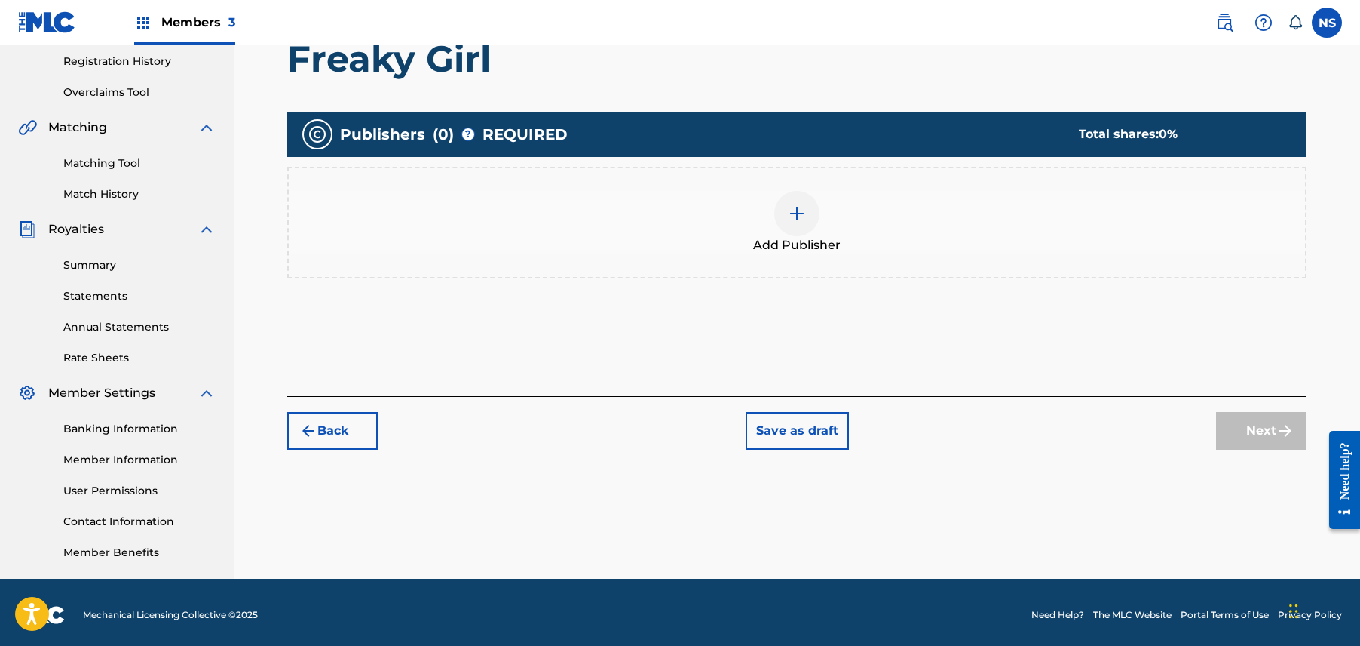
click at [813, 218] on div at bounding box center [796, 213] width 45 height 45
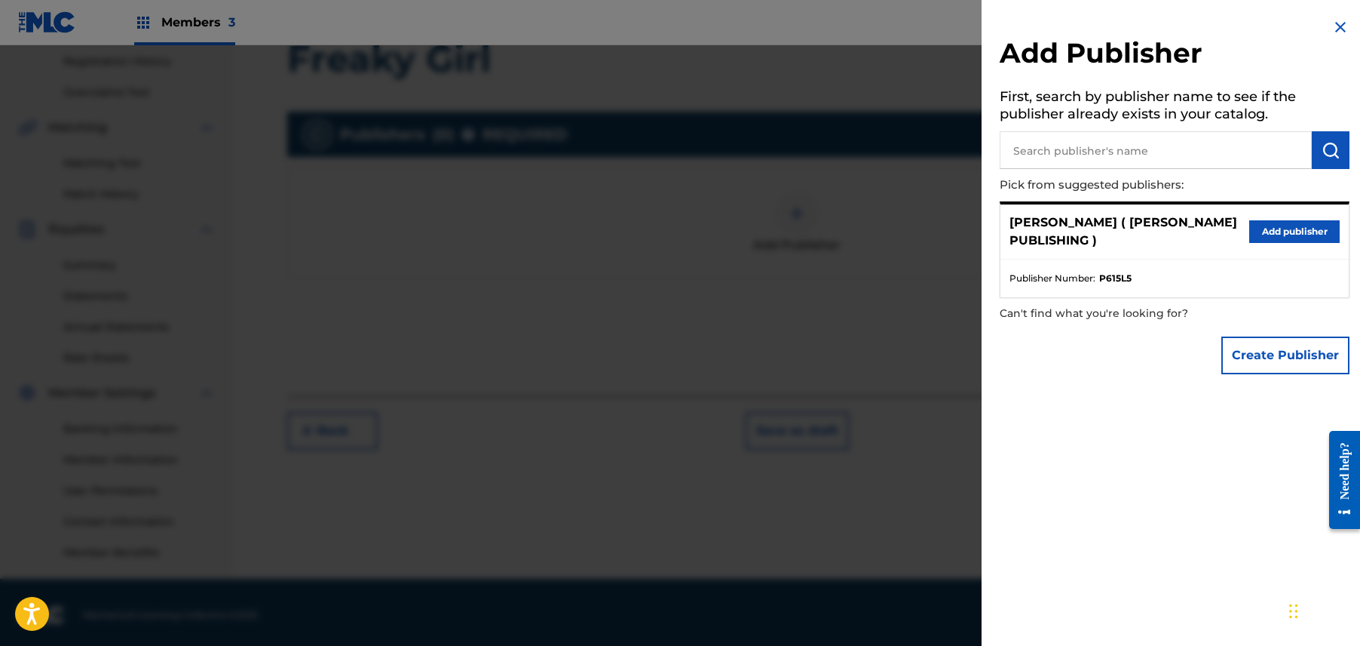
click at [1268, 229] on button "Add publisher" at bounding box center [1295, 231] width 90 height 23
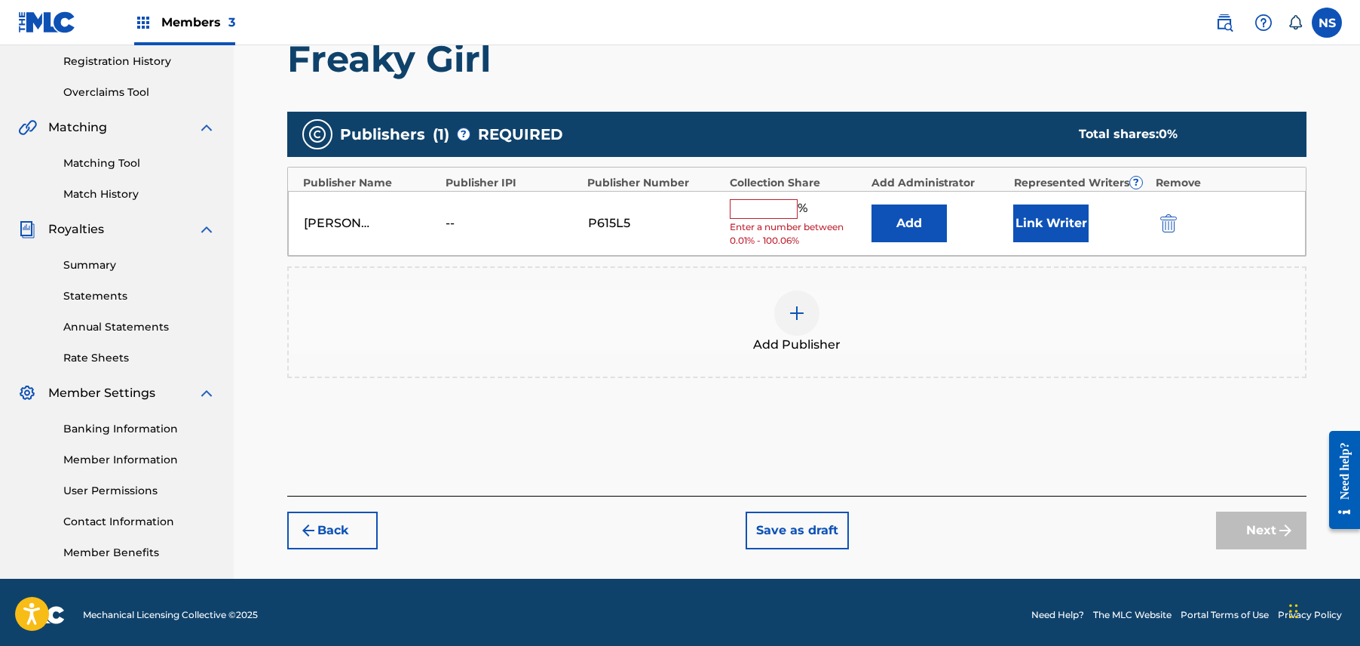
click at [1054, 229] on button "Link Writer" at bounding box center [1051, 223] width 75 height 38
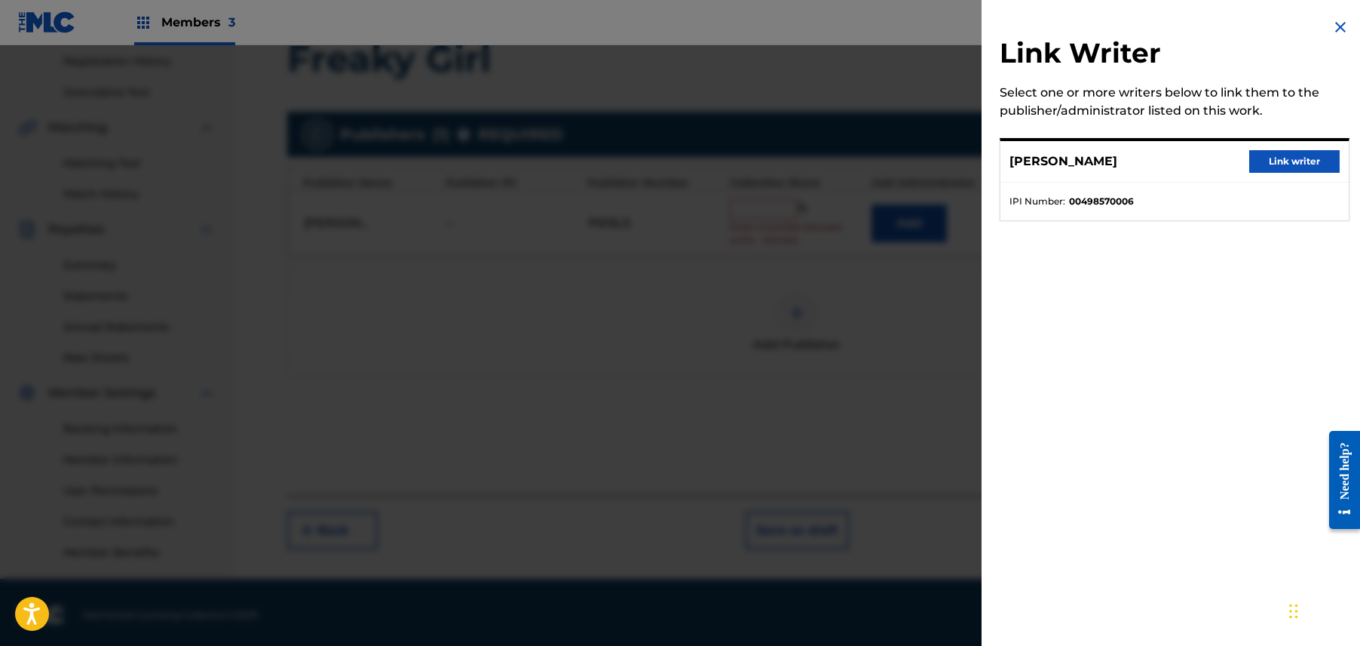
click at [1265, 164] on button "Link writer" at bounding box center [1295, 161] width 90 height 23
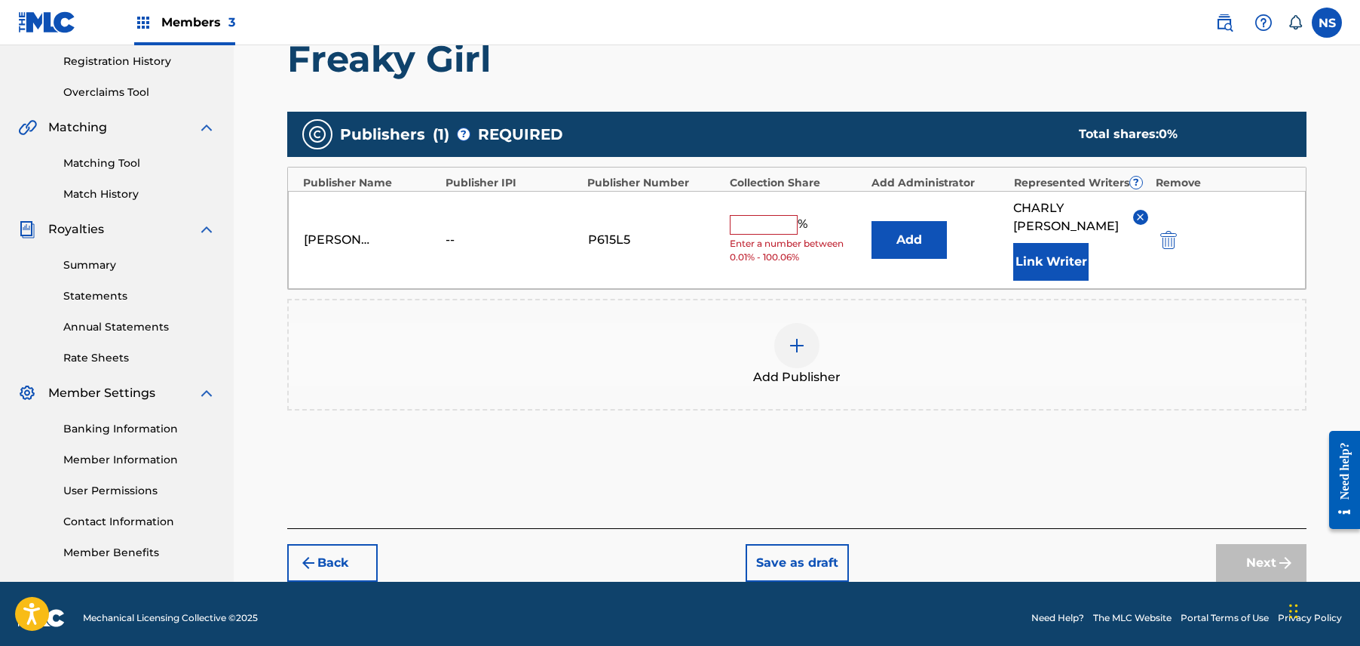
click at [759, 238] on span "Enter a number between 0.01% - 100.06%" at bounding box center [797, 250] width 134 height 27
click at [769, 228] on input "text" at bounding box center [764, 225] width 68 height 20
type input "100"
click at [1240, 554] on button "Next" at bounding box center [1261, 563] width 90 height 38
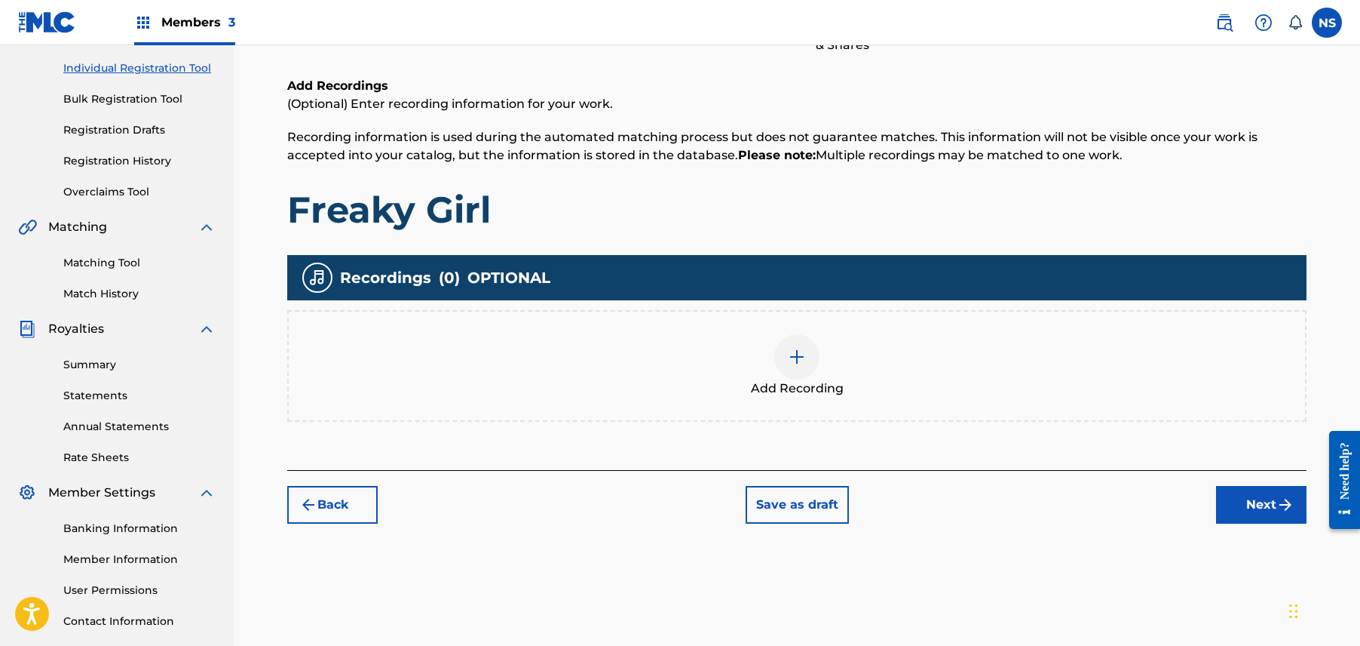
scroll to position [68, 0]
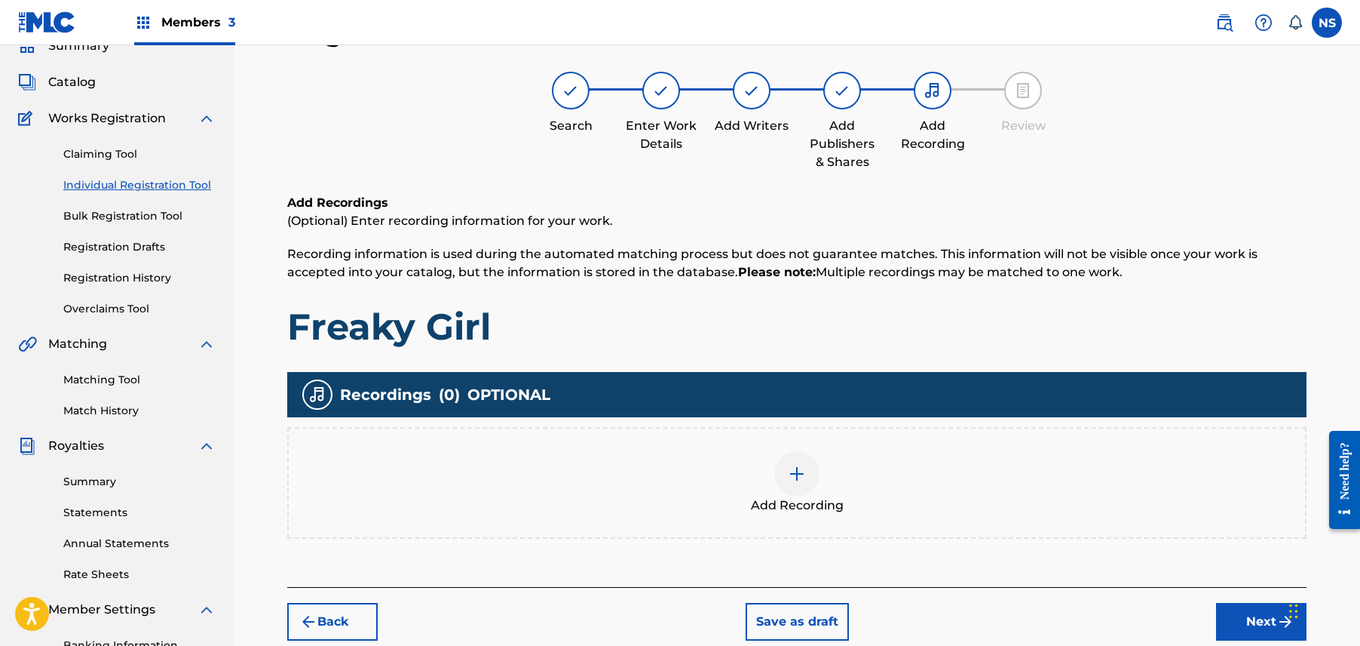
click at [1237, 615] on button "Next" at bounding box center [1261, 622] width 90 height 38
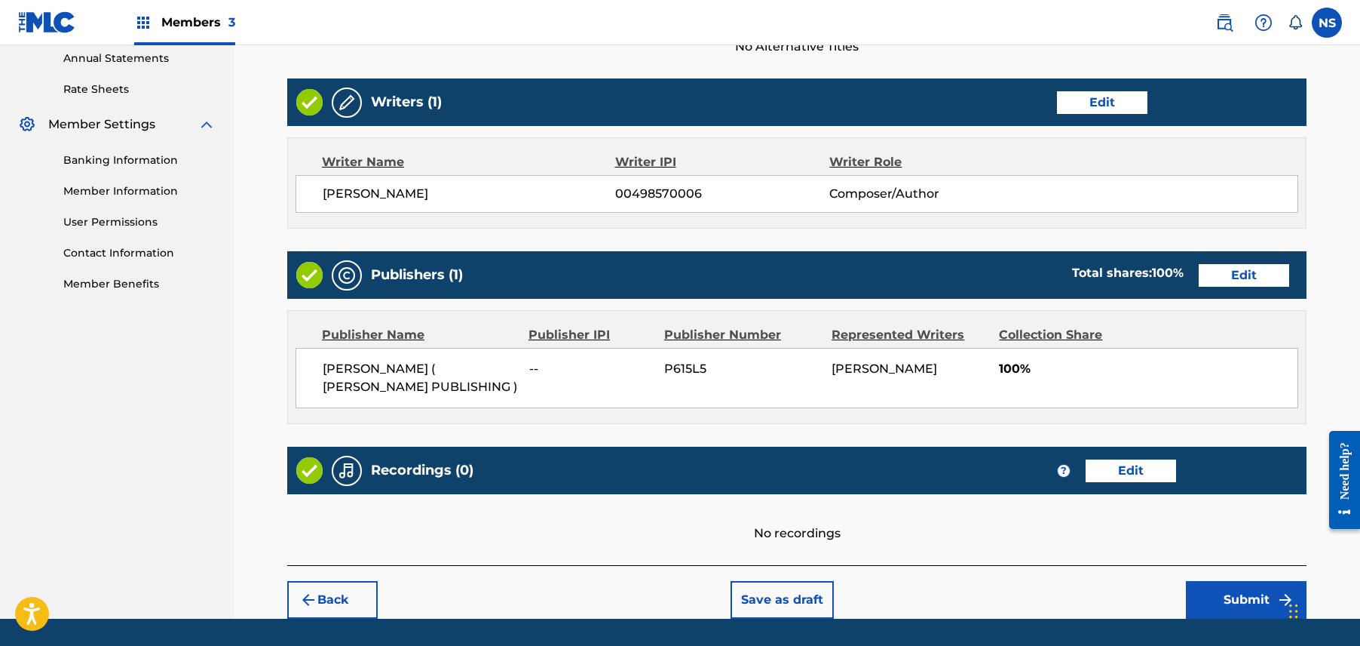
scroll to position [600, 0]
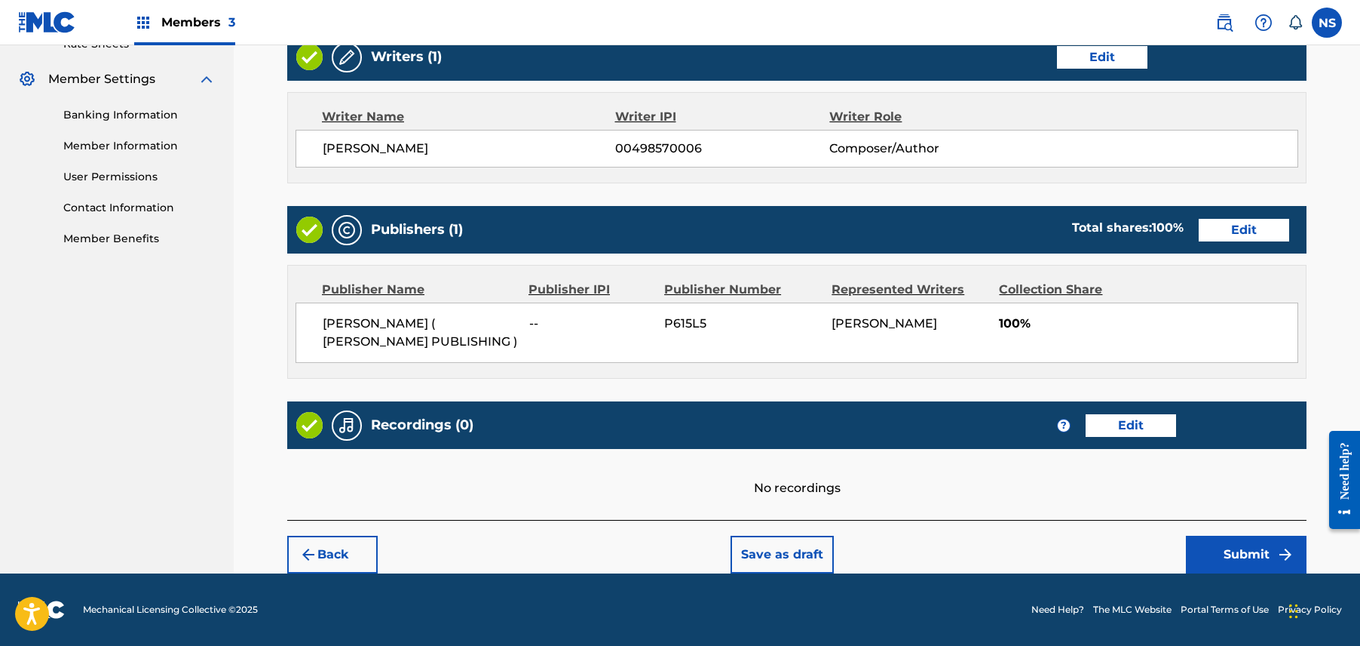
click at [1253, 535] on button "Submit" at bounding box center [1246, 554] width 121 height 38
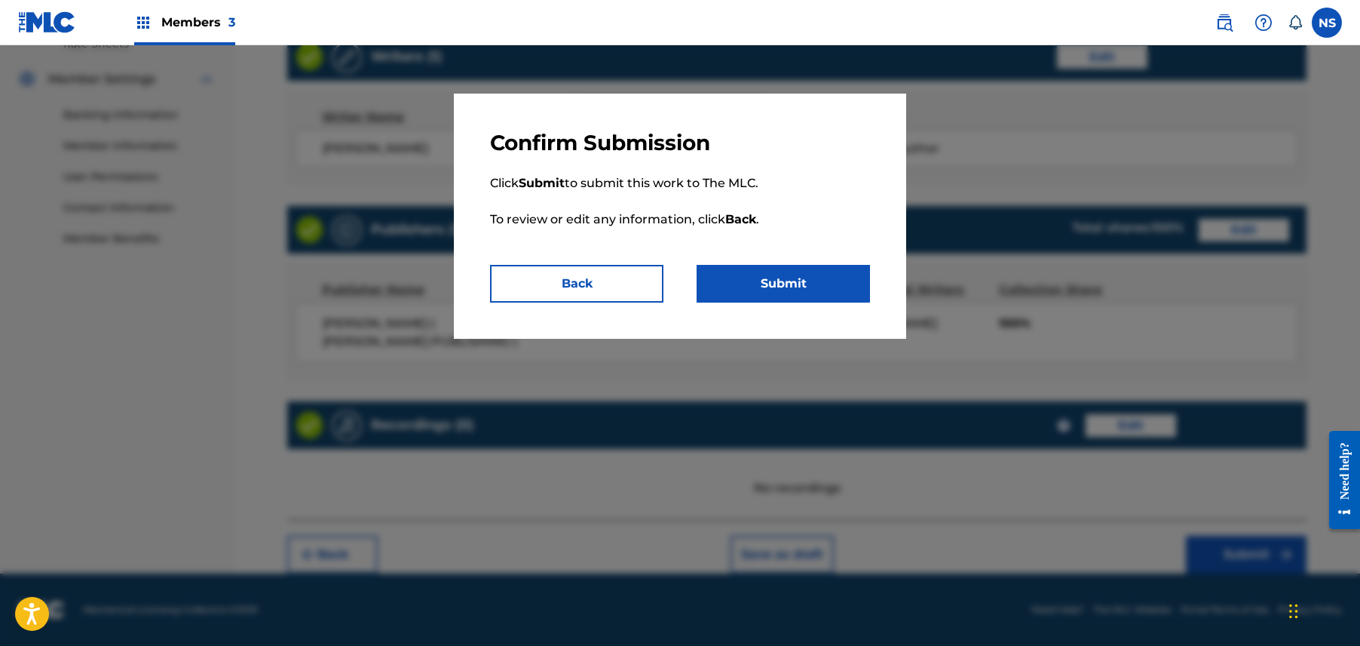
click at [783, 272] on button "Submit" at bounding box center [783, 284] width 173 height 38
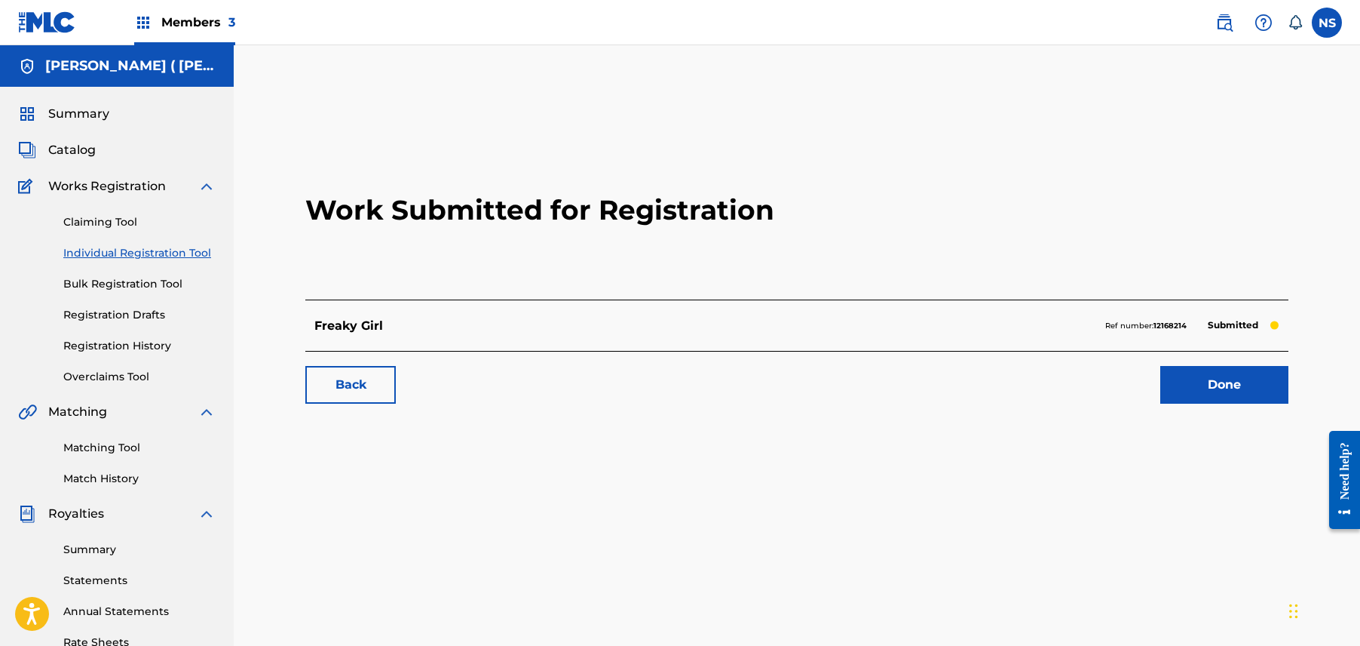
click at [351, 399] on link "Back" at bounding box center [350, 385] width 90 height 38
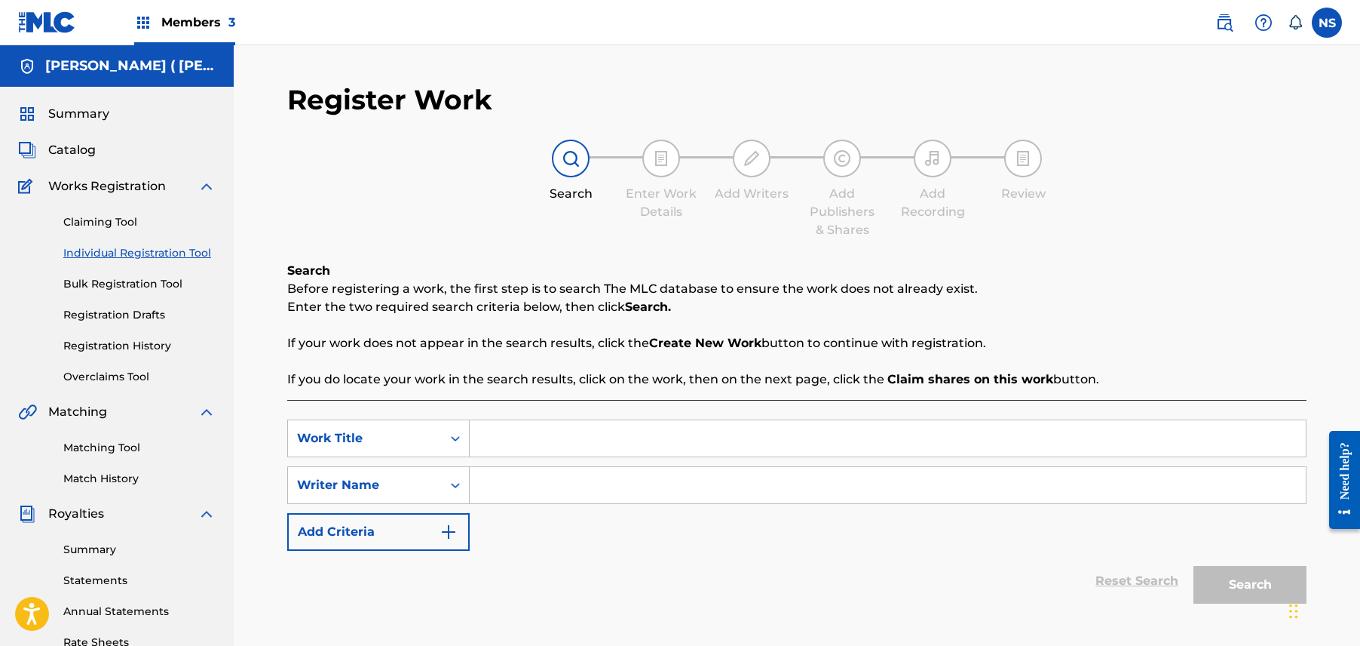
click at [596, 428] on input "Search Form" at bounding box center [888, 438] width 836 height 36
type input "D.I.P.S.E.T."
click at [667, 474] on input "Search Form" at bounding box center [888, 485] width 836 height 36
paste input "Charly Wingate"
click at [1121, 486] on input "Charly Wingate" at bounding box center [888, 485] width 836 height 36
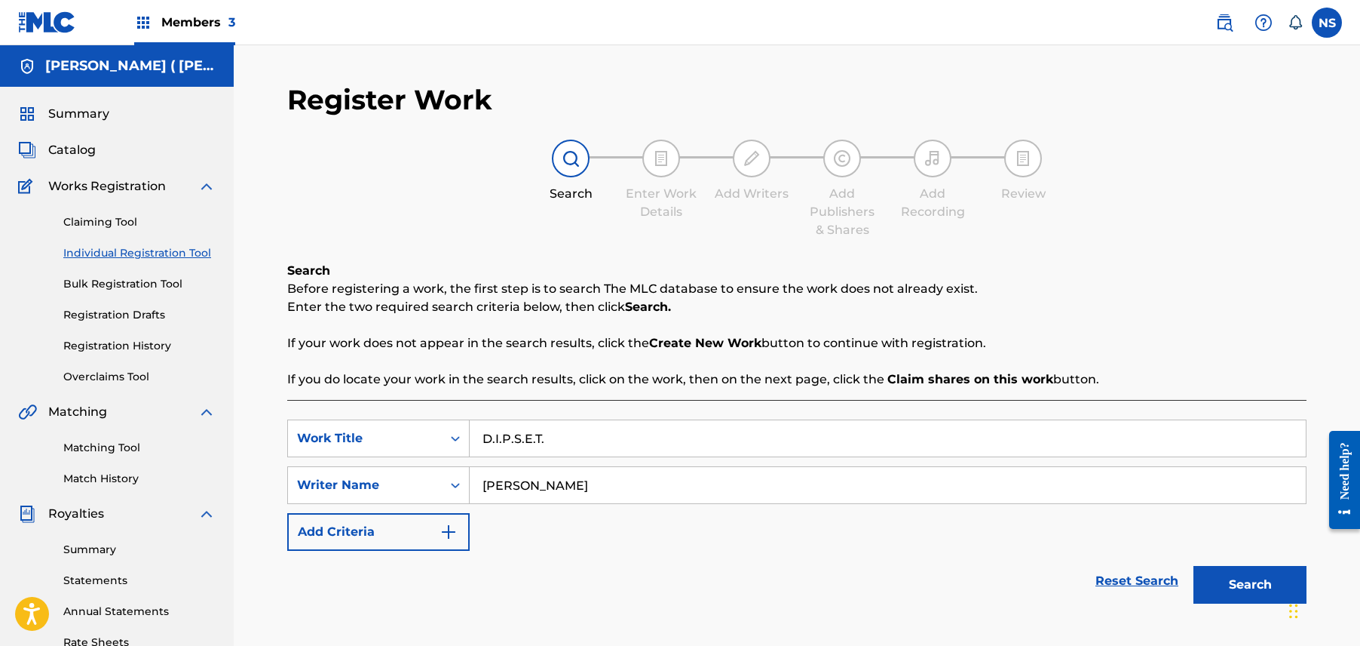
type input "Charly Wingate"
click at [1228, 574] on button "Search" at bounding box center [1250, 585] width 113 height 38
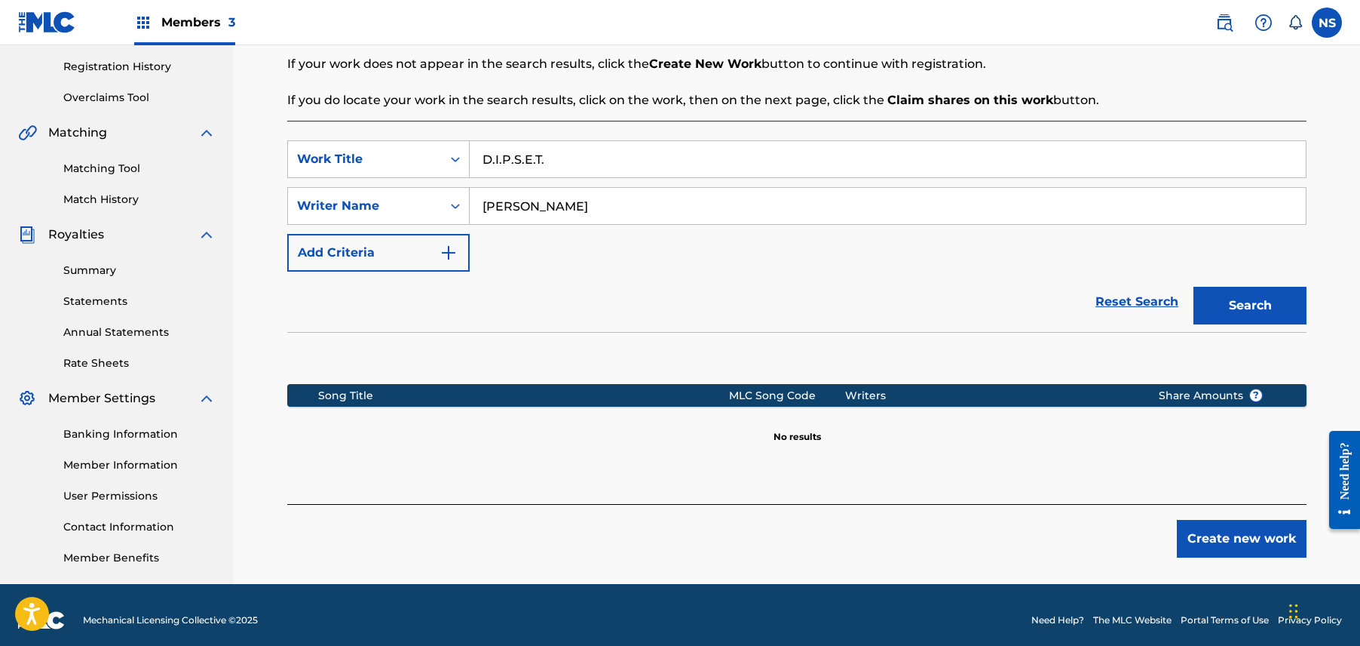
scroll to position [290, 0]
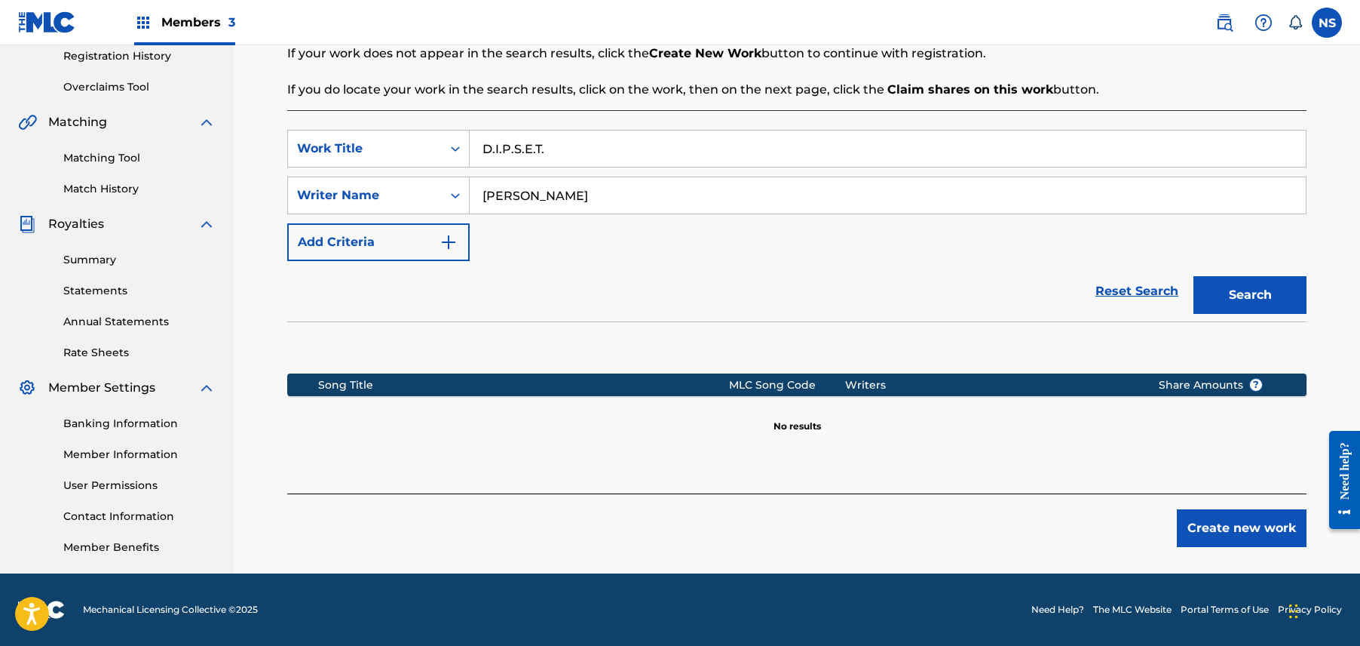
click at [1232, 529] on button "Create new work" at bounding box center [1242, 528] width 130 height 38
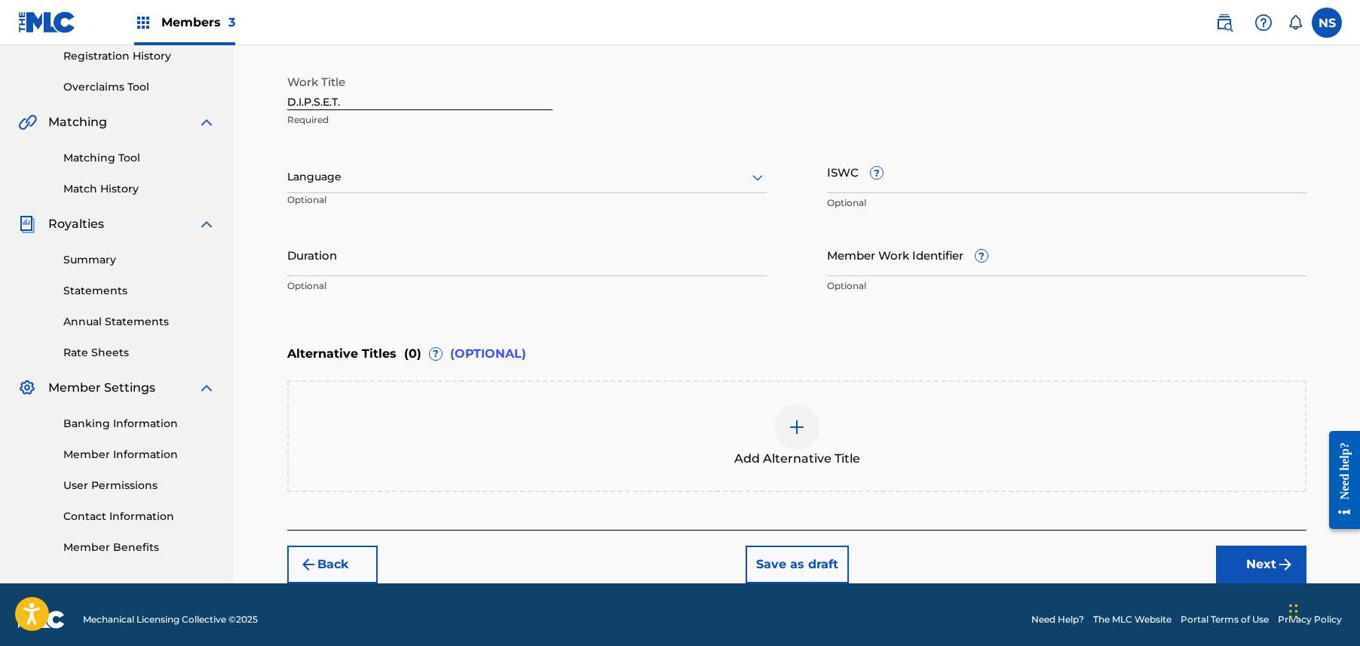
click at [1265, 566] on button "Next" at bounding box center [1261, 564] width 90 height 38
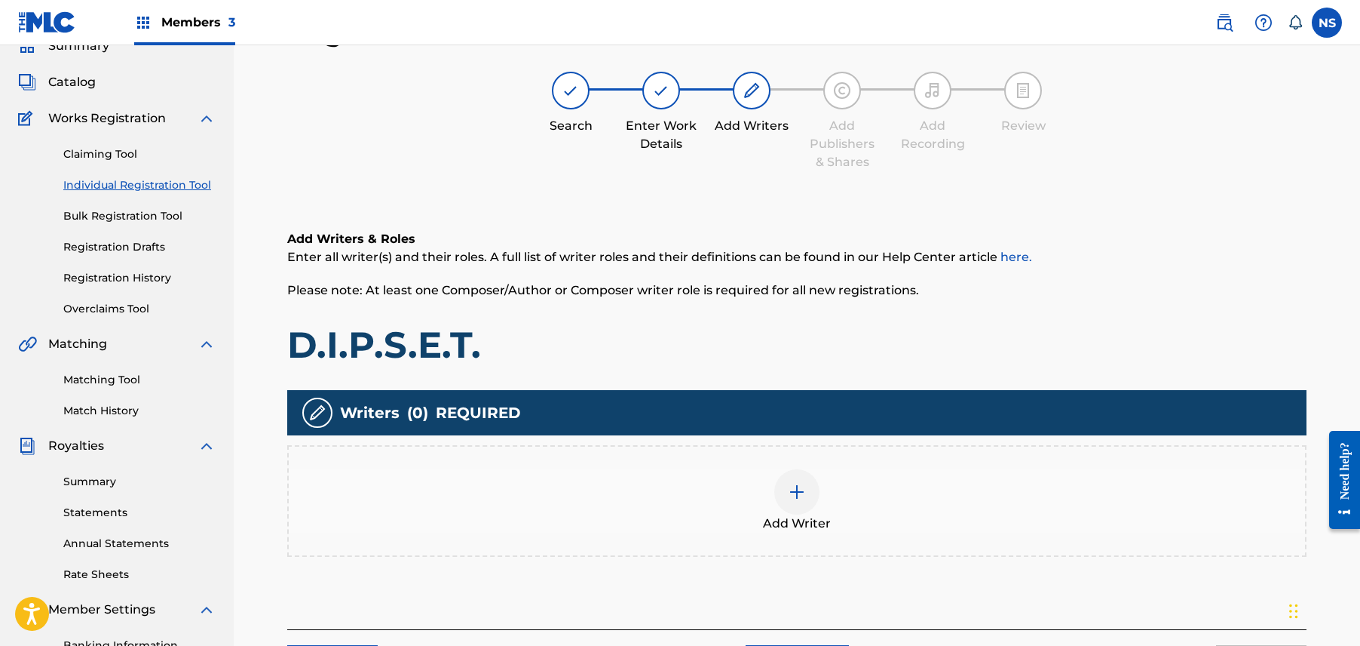
click at [1265, 566] on div "Add Writers & Roles Enter all writer(s) and their roles. A full list of writer …" at bounding box center [797, 411] width 1020 height 435
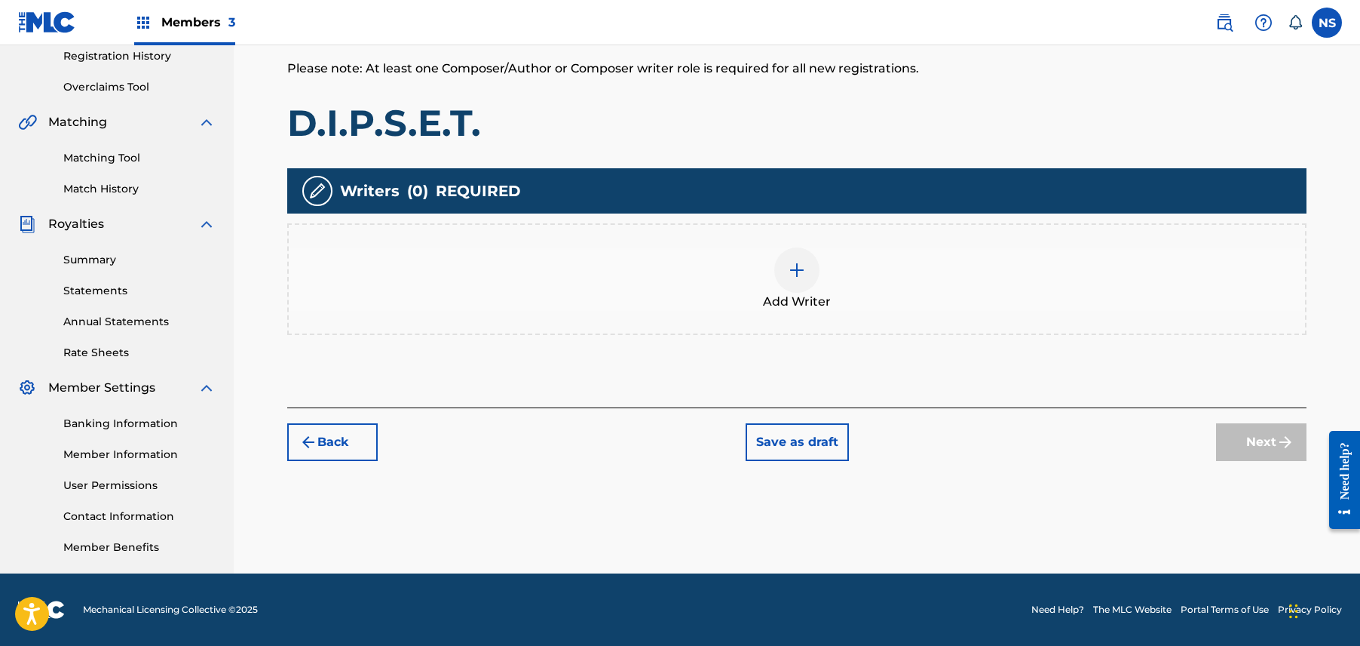
click at [806, 254] on div at bounding box center [796, 269] width 45 height 45
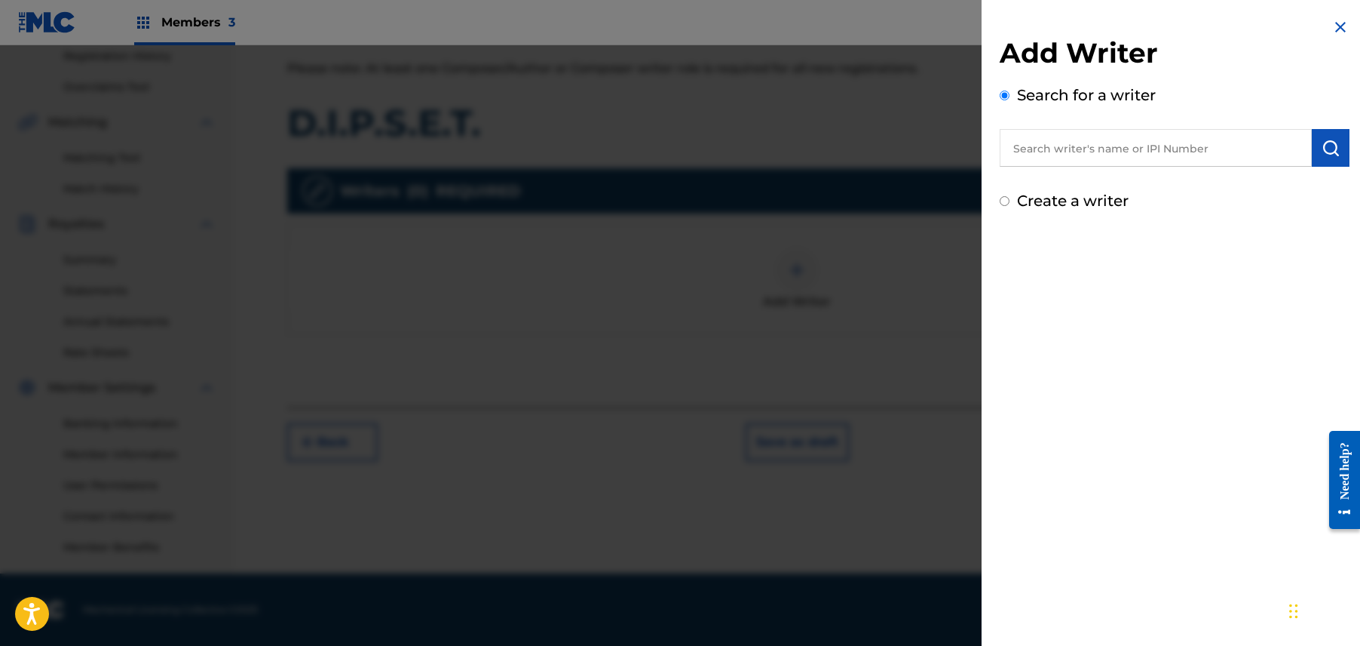
click at [1121, 152] on input "text" at bounding box center [1156, 148] width 312 height 38
paste input "Charly Wingate"
type input "Charly Wingate"
click at [1327, 155] on img "submit" at bounding box center [1331, 148] width 18 height 18
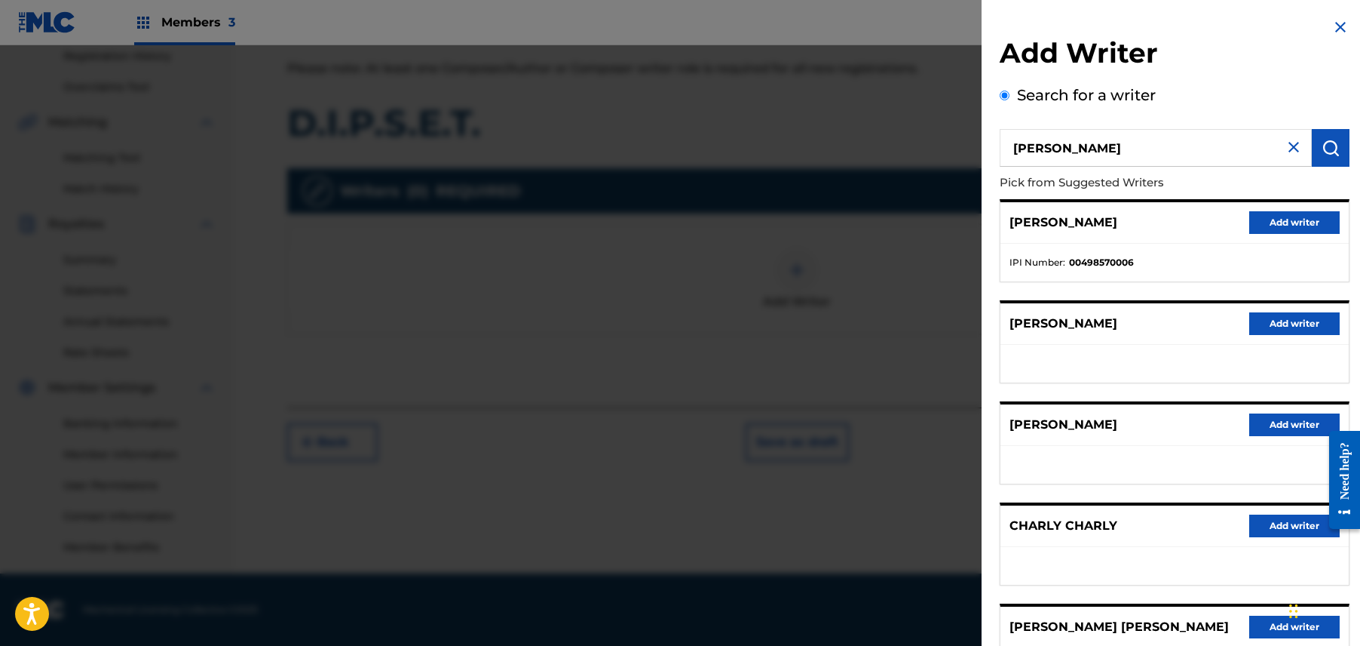
click at [1286, 224] on button "Add writer" at bounding box center [1295, 222] width 90 height 23
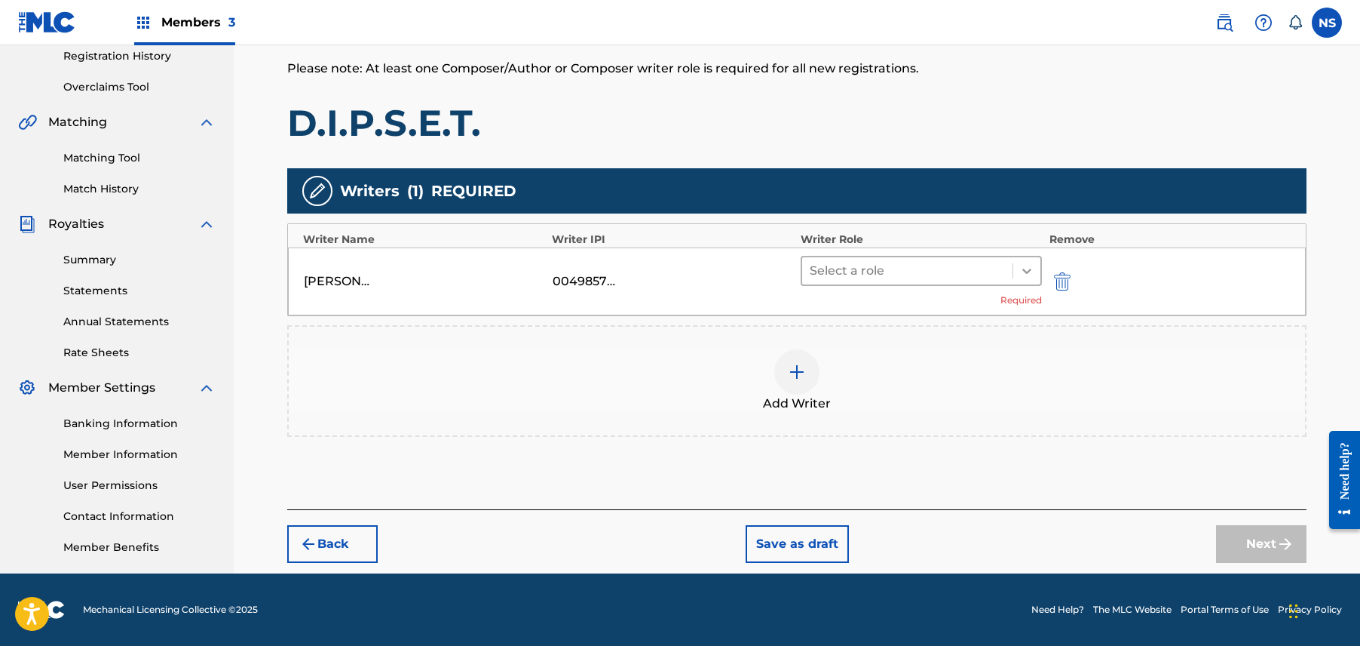
click at [1026, 271] on icon at bounding box center [1027, 270] width 9 height 5
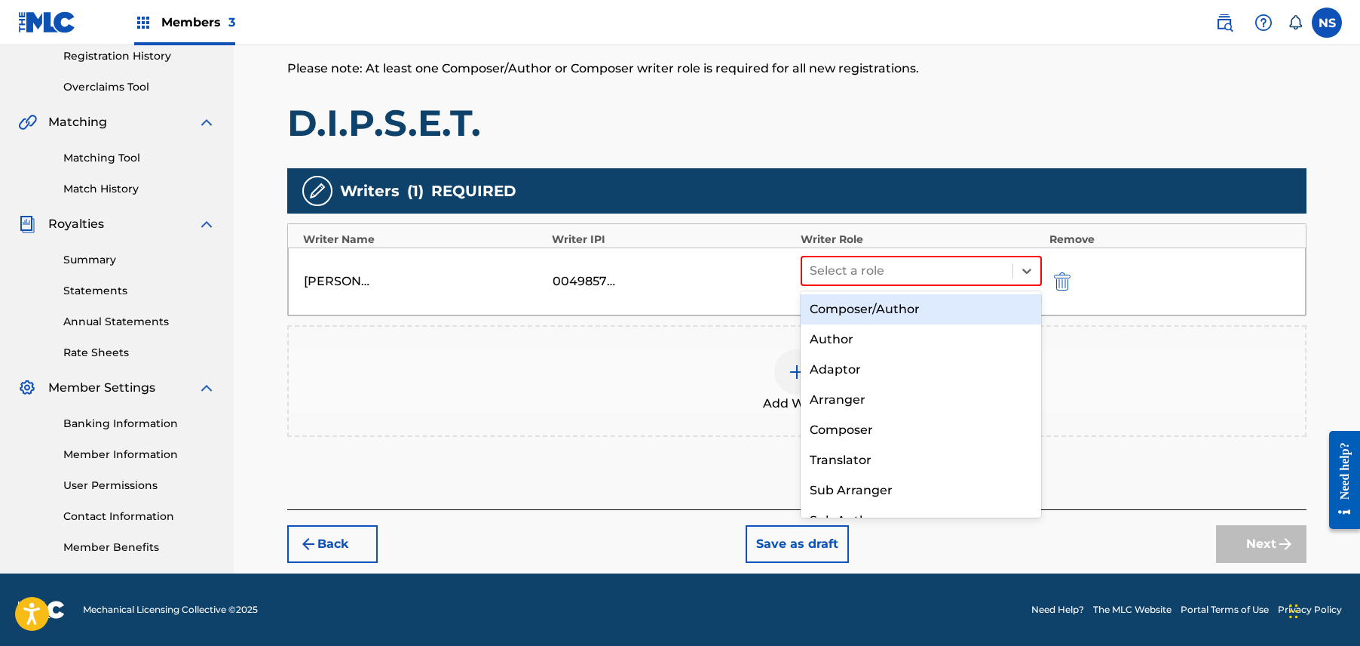
click at [989, 308] on div "Composer/Author" at bounding box center [921, 309] width 241 height 30
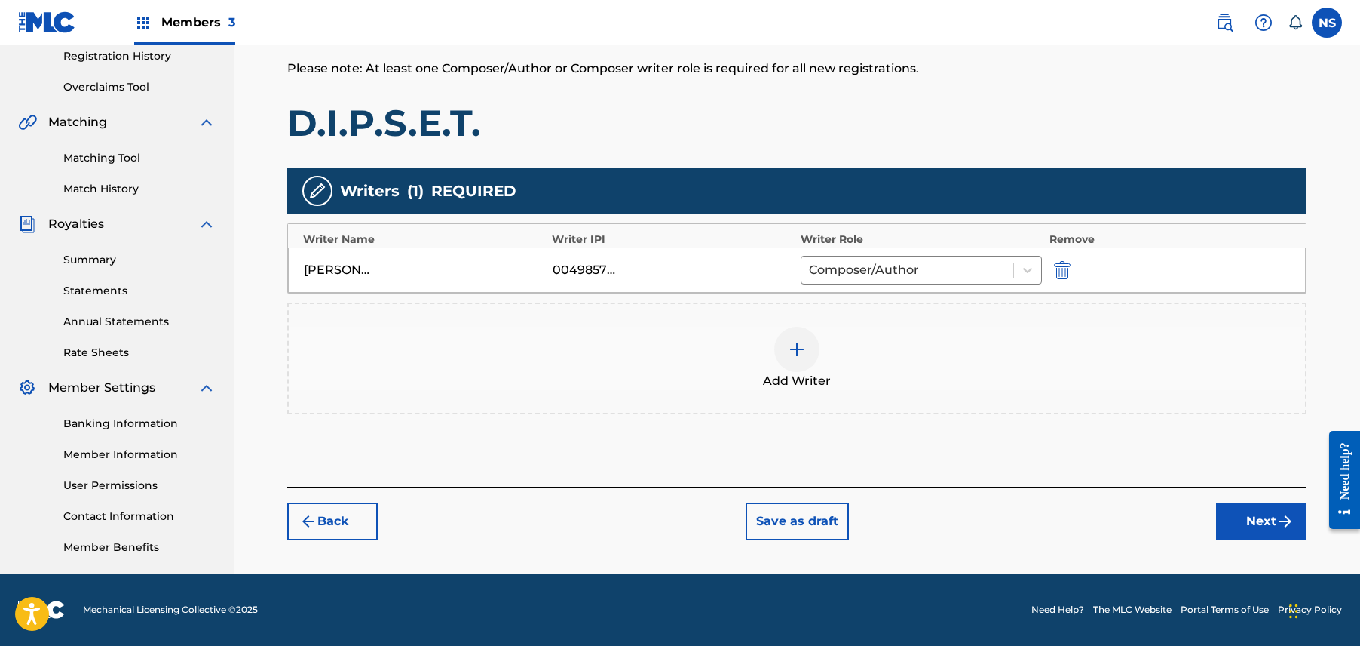
click at [1256, 537] on button "Next" at bounding box center [1261, 521] width 90 height 38
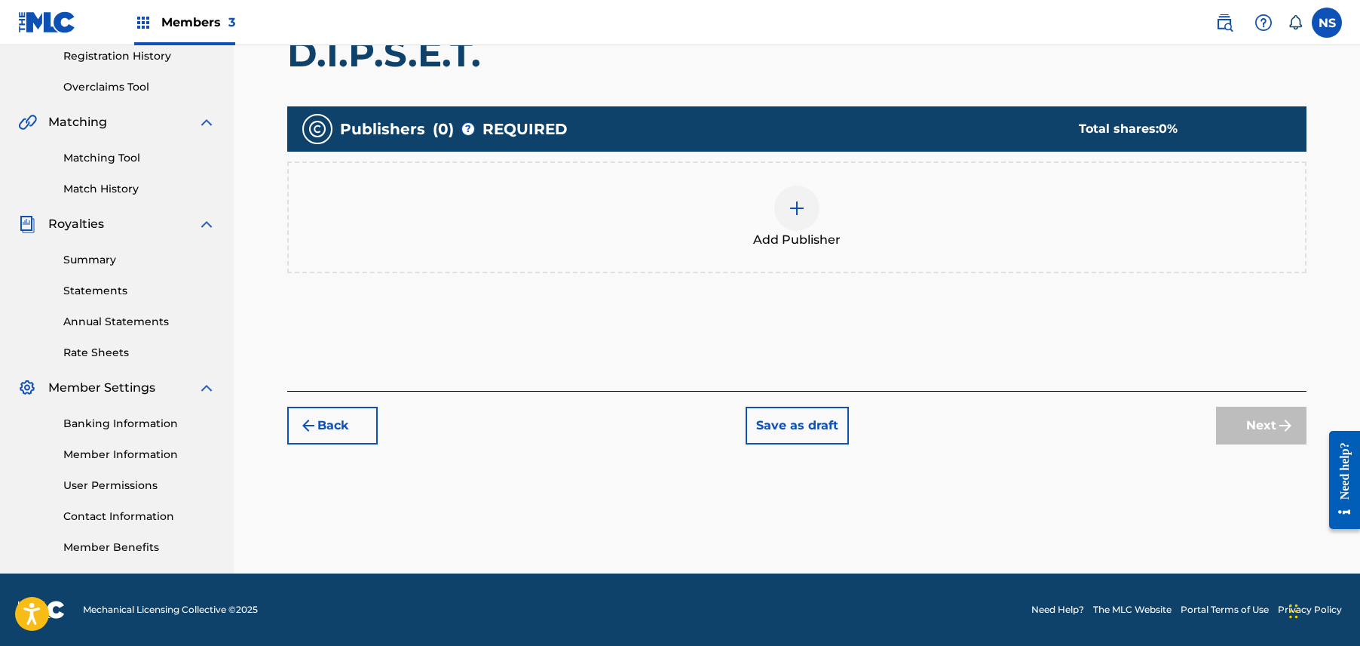
click at [779, 149] on div "Publishers ( 0 ) ? REQUIRED Total shares: 0 %" at bounding box center [797, 128] width 1020 height 45
click at [784, 195] on div at bounding box center [796, 208] width 45 height 45
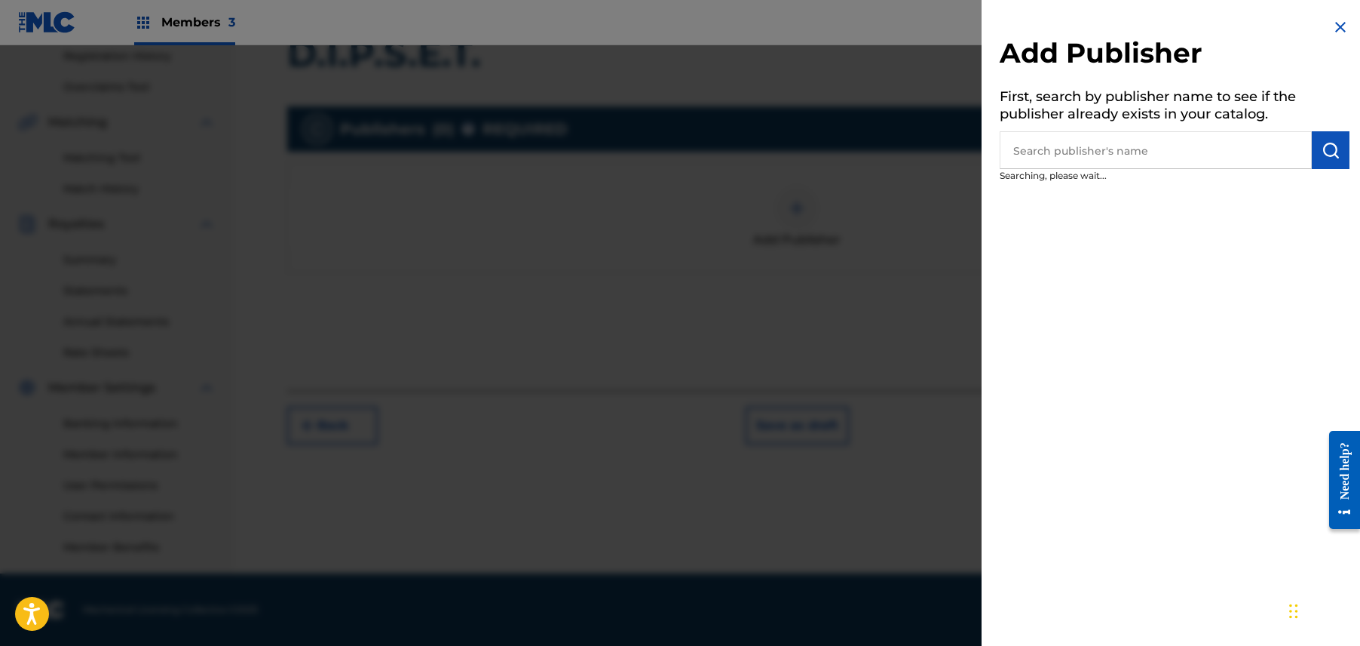
click at [784, 195] on div at bounding box center [680, 368] width 1360 height 646
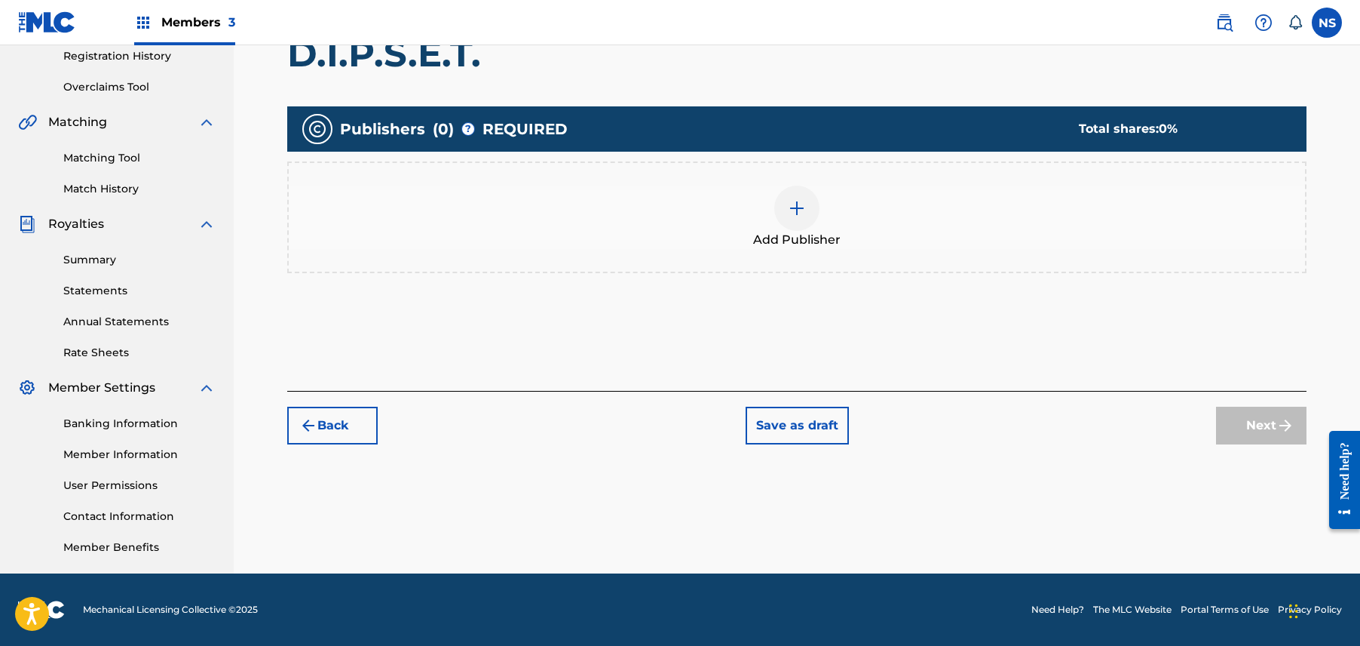
click at [833, 215] on div "Add Publisher" at bounding box center [797, 217] width 1017 height 63
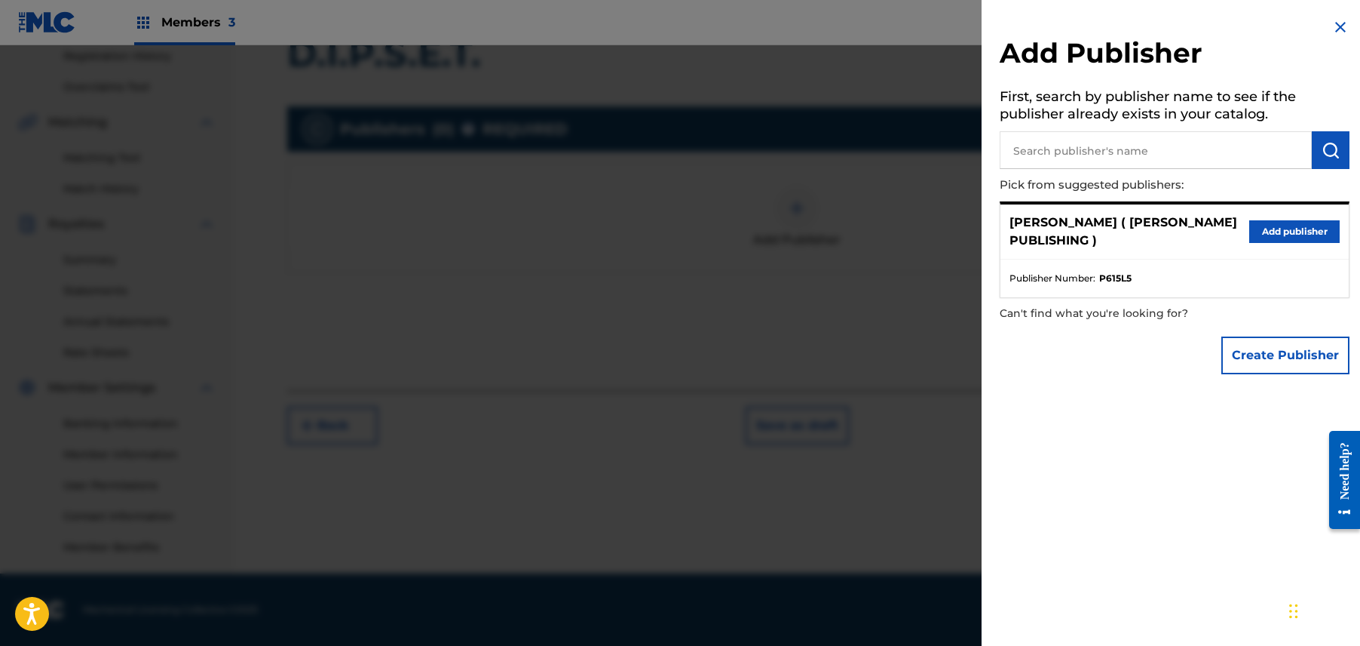
click at [1312, 224] on button "Add publisher" at bounding box center [1295, 231] width 90 height 23
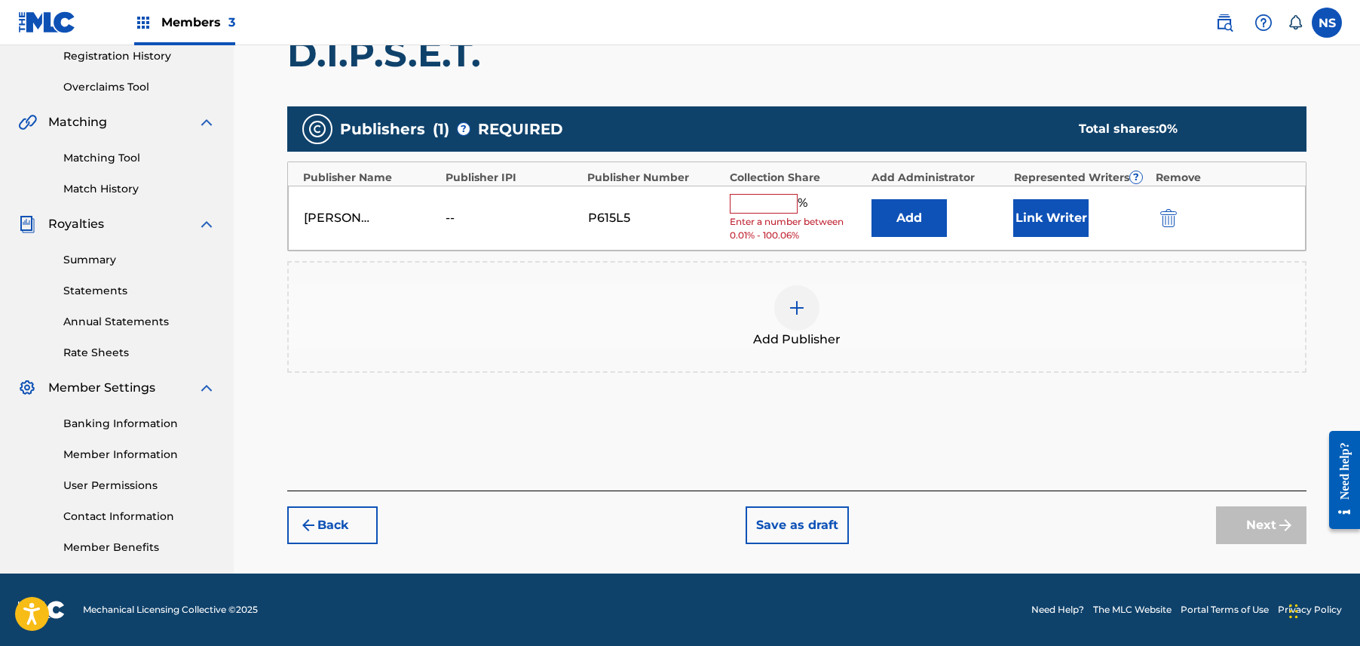
click at [1060, 211] on button "Link Writer" at bounding box center [1051, 218] width 75 height 38
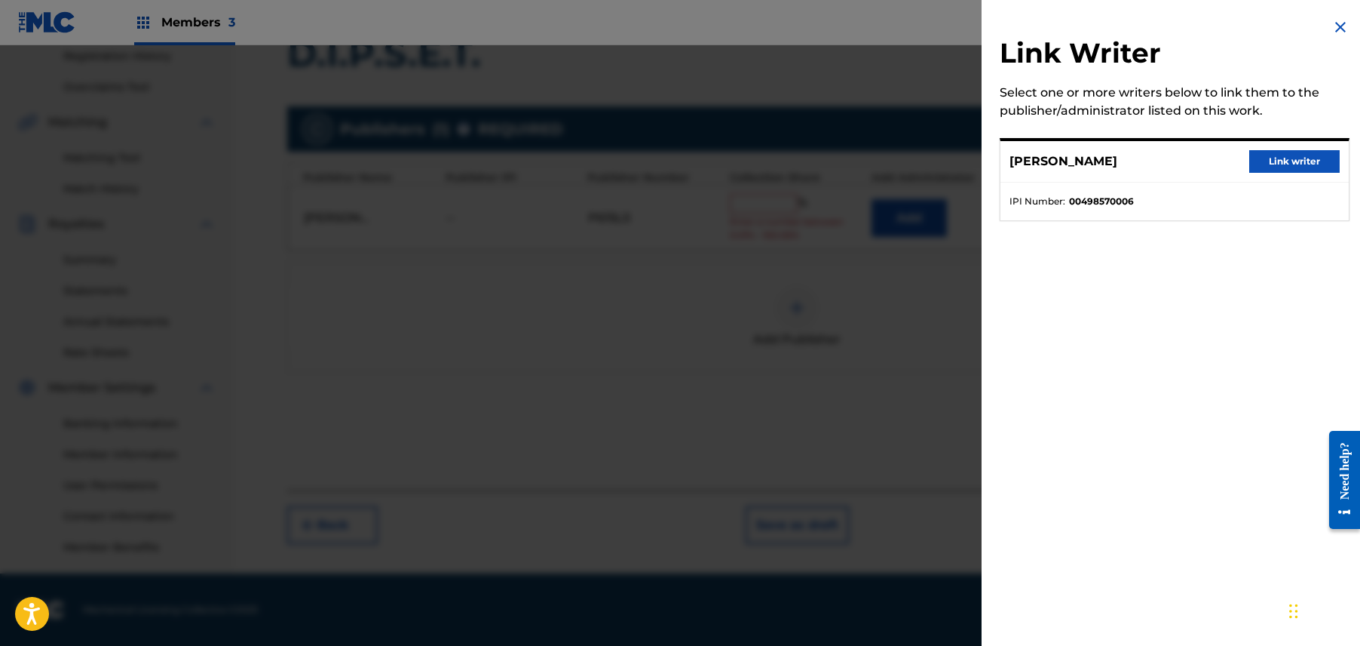
click at [1259, 161] on button "Link writer" at bounding box center [1295, 161] width 90 height 23
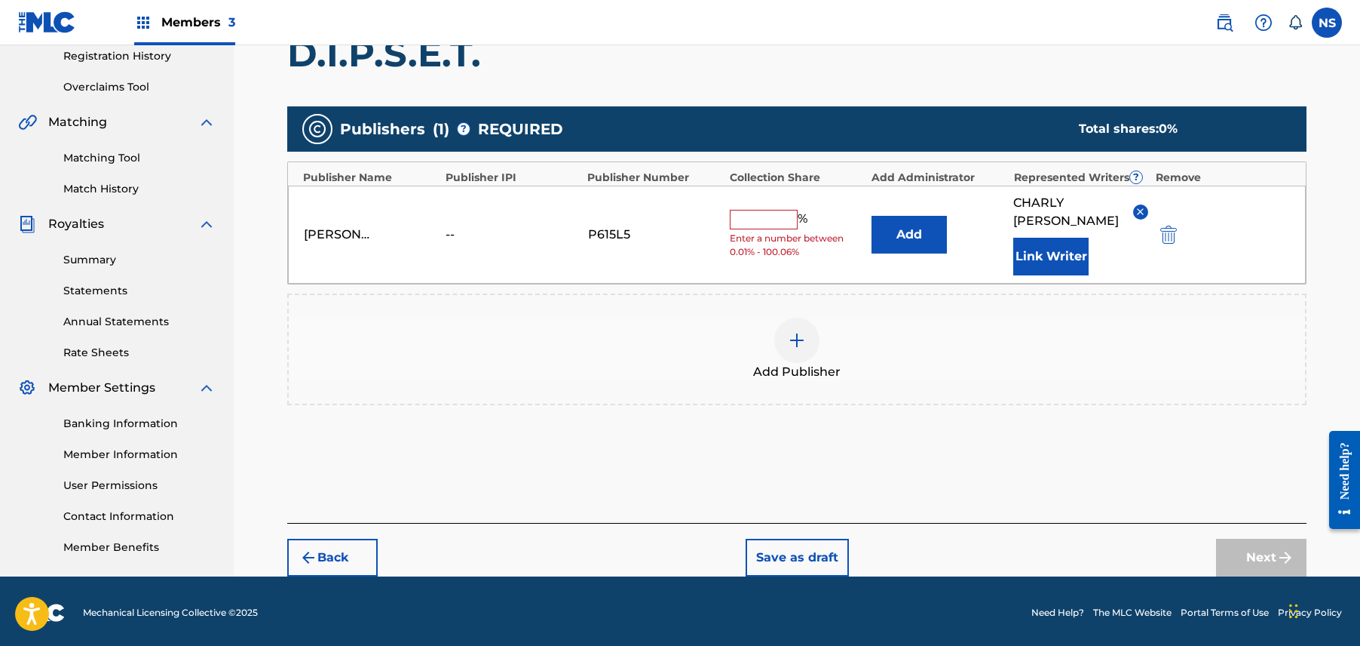
click at [750, 222] on input "text" at bounding box center [764, 220] width 68 height 20
type input "100"
click at [1256, 573] on button "Next" at bounding box center [1261, 557] width 90 height 38
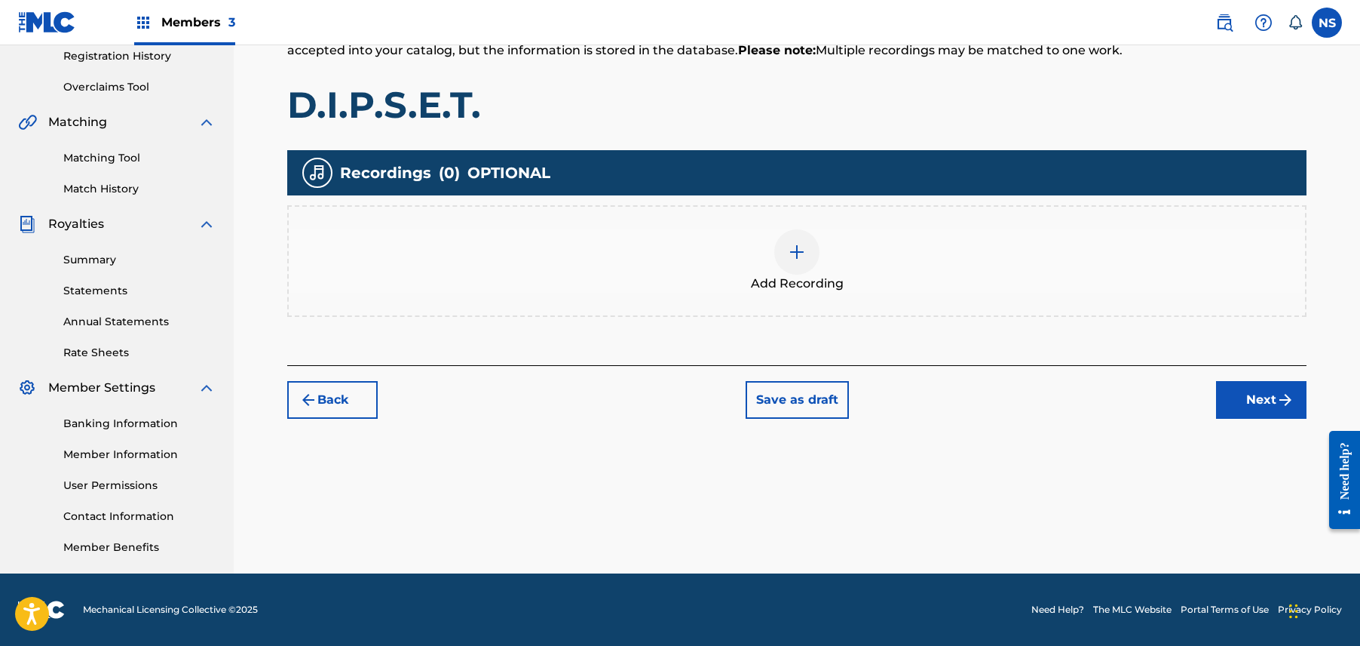
click at [1253, 408] on button "Next" at bounding box center [1261, 400] width 90 height 38
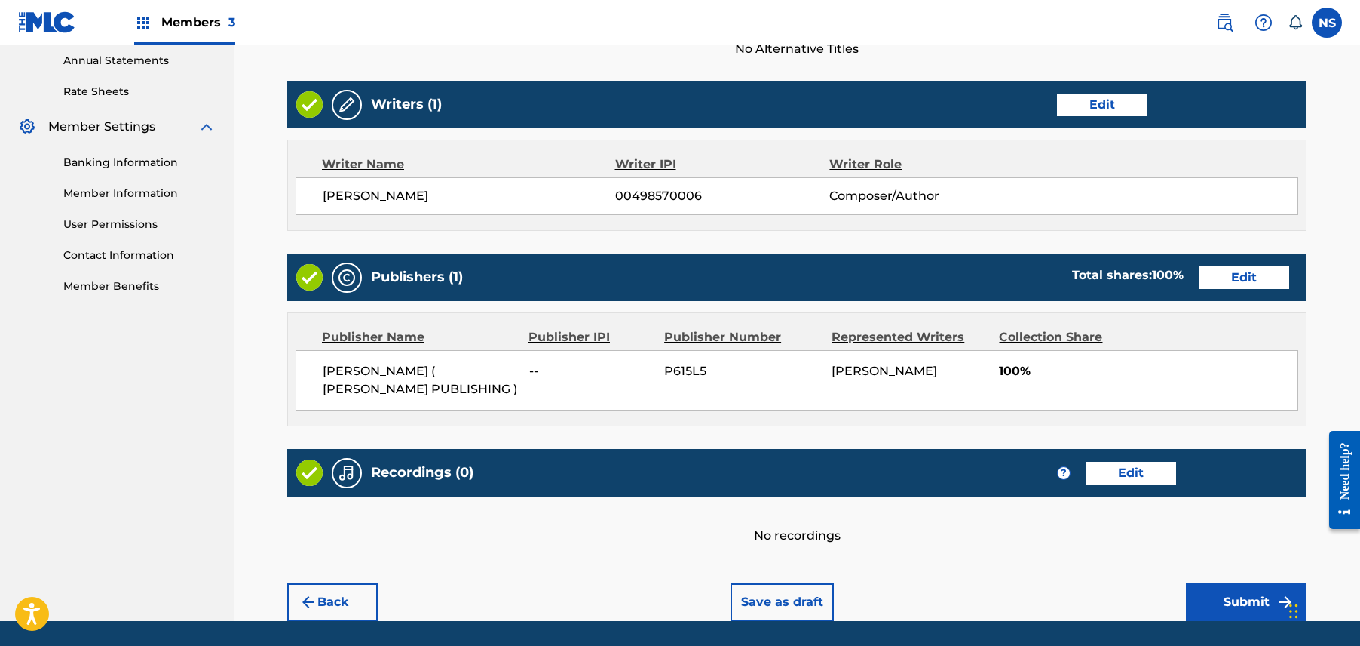
scroll to position [558, 0]
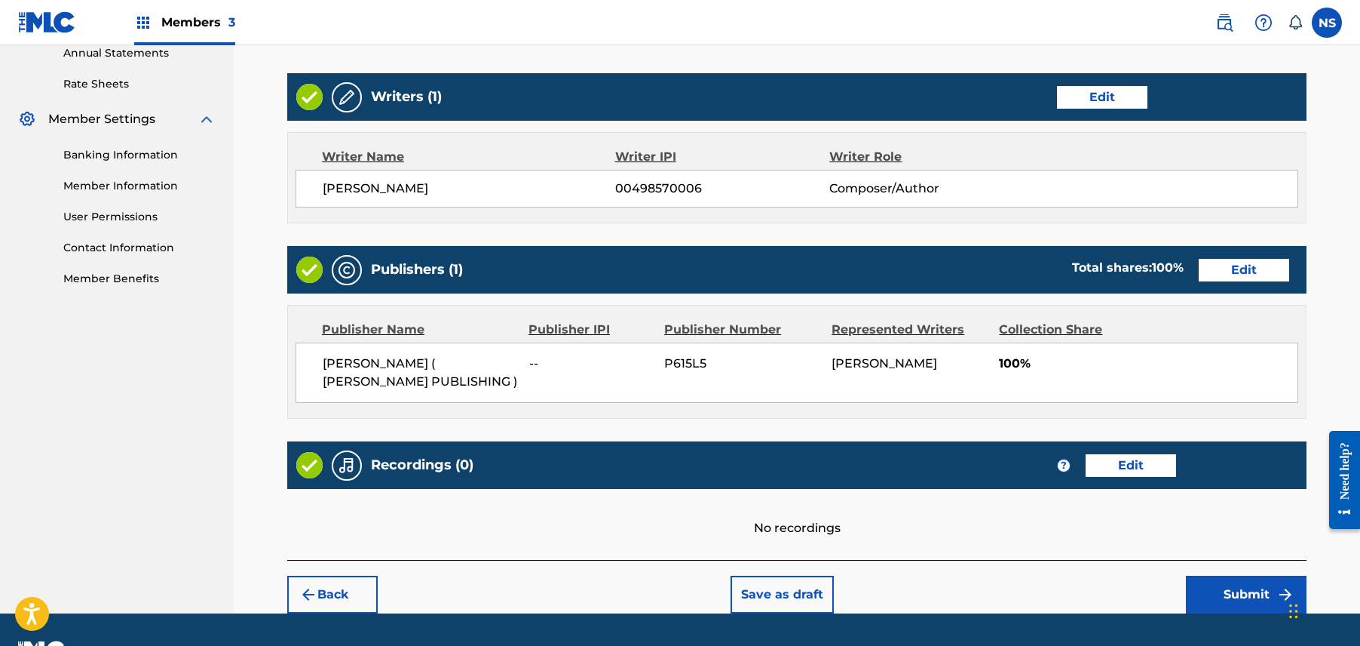
click at [1274, 598] on button "Submit" at bounding box center [1246, 594] width 121 height 38
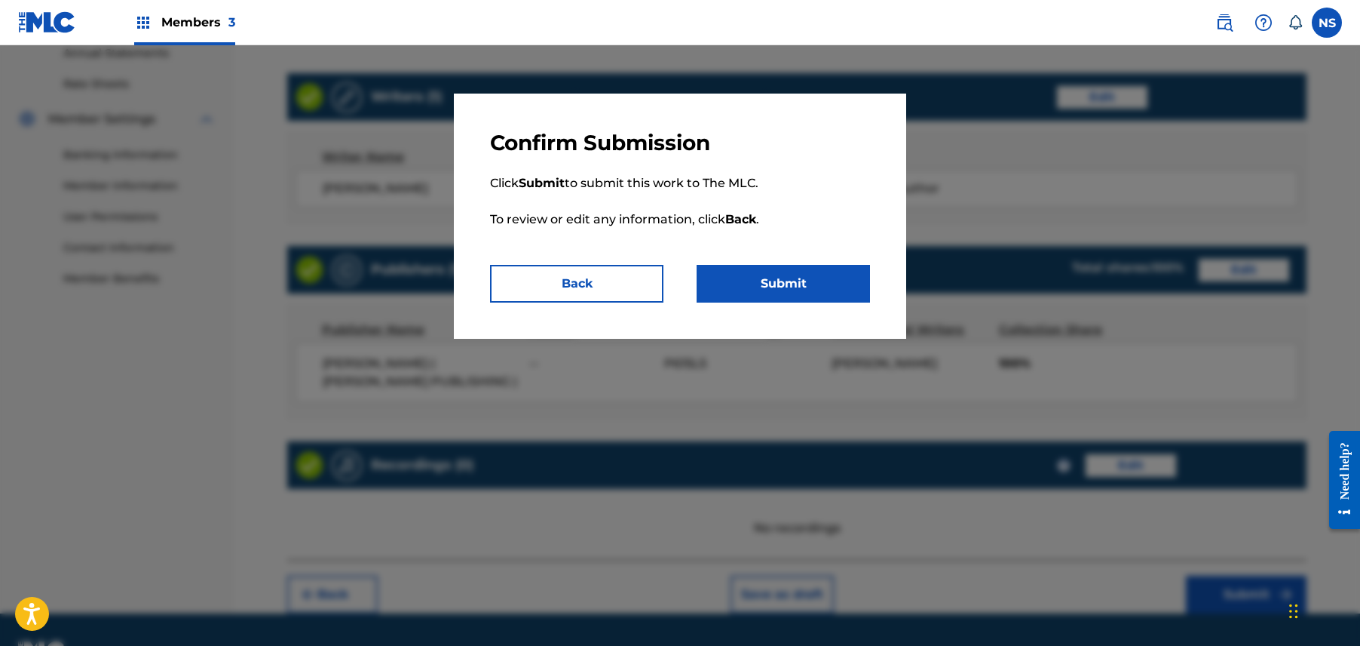
drag, startPoint x: 760, startPoint y: 276, endPoint x: 768, endPoint y: 272, distance: 8.4
click at [768, 272] on button "Submit" at bounding box center [783, 284] width 173 height 38
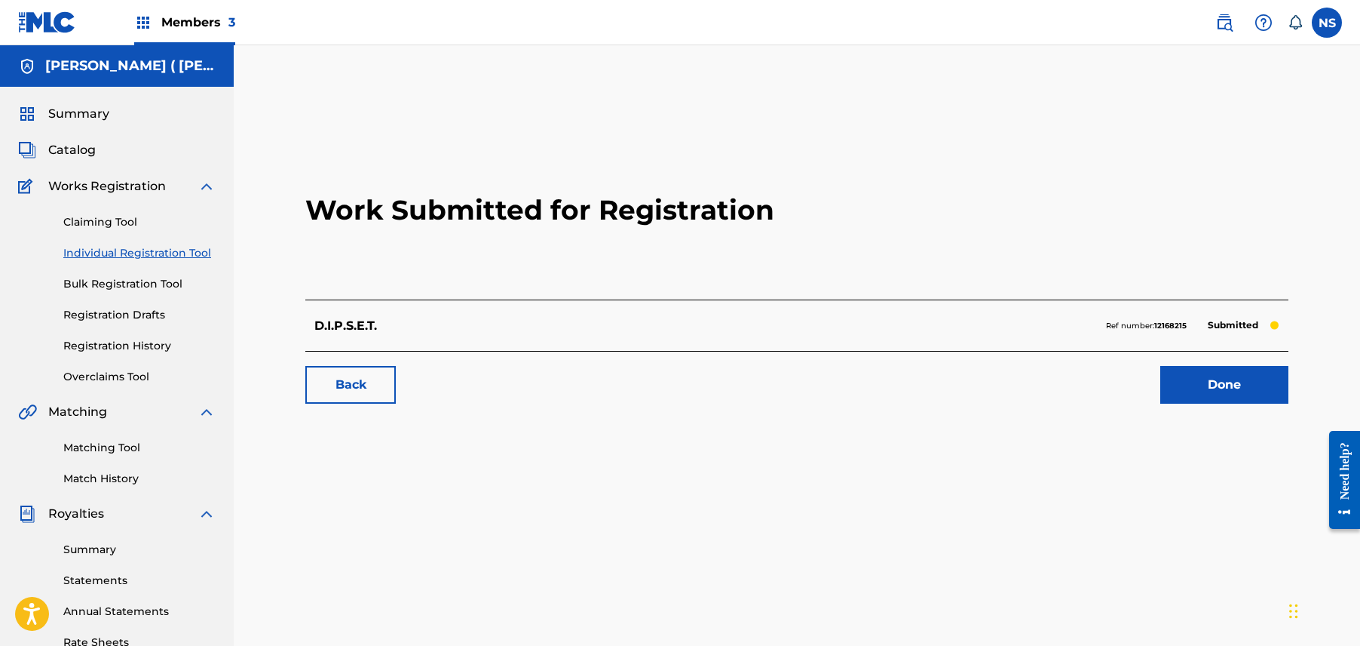
click at [344, 385] on link "Back" at bounding box center [350, 385] width 90 height 38
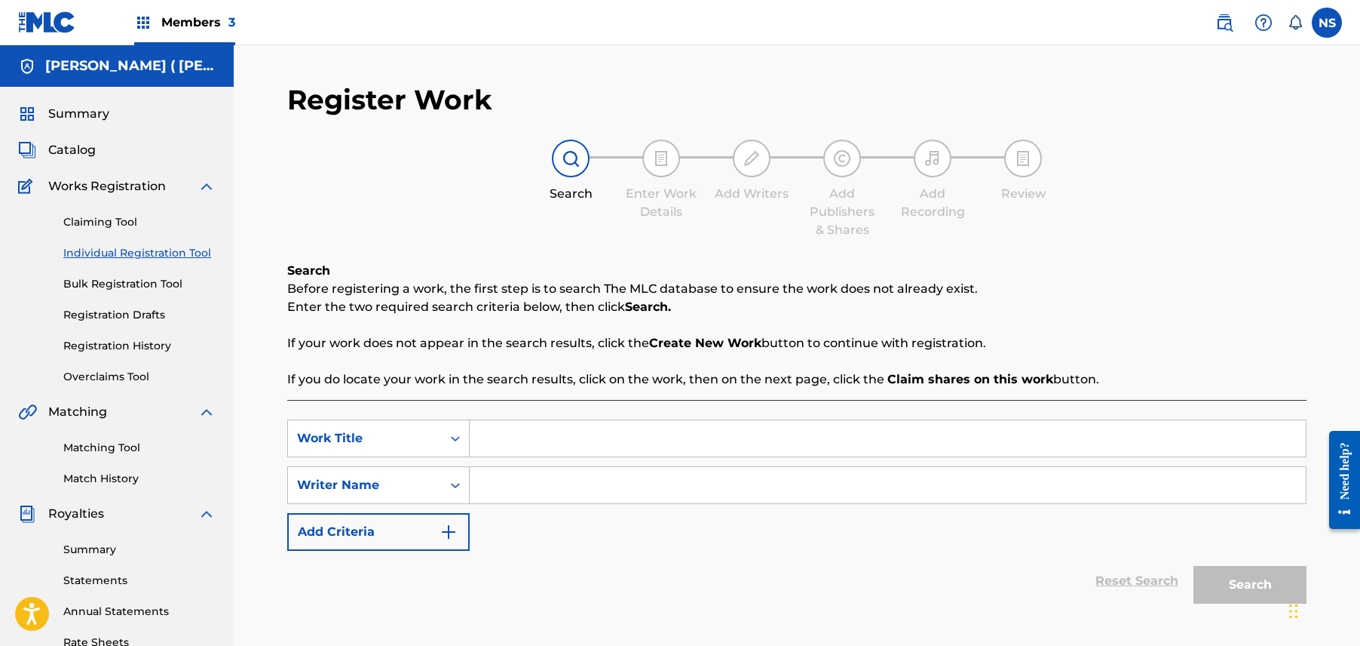
click at [560, 433] on input "Search Form" at bounding box center [888, 438] width 836 height 36
type input "Countin Money"
click at [593, 498] on input "Search Form" at bounding box center [888, 485] width 836 height 36
paste input "Charly Wingate"
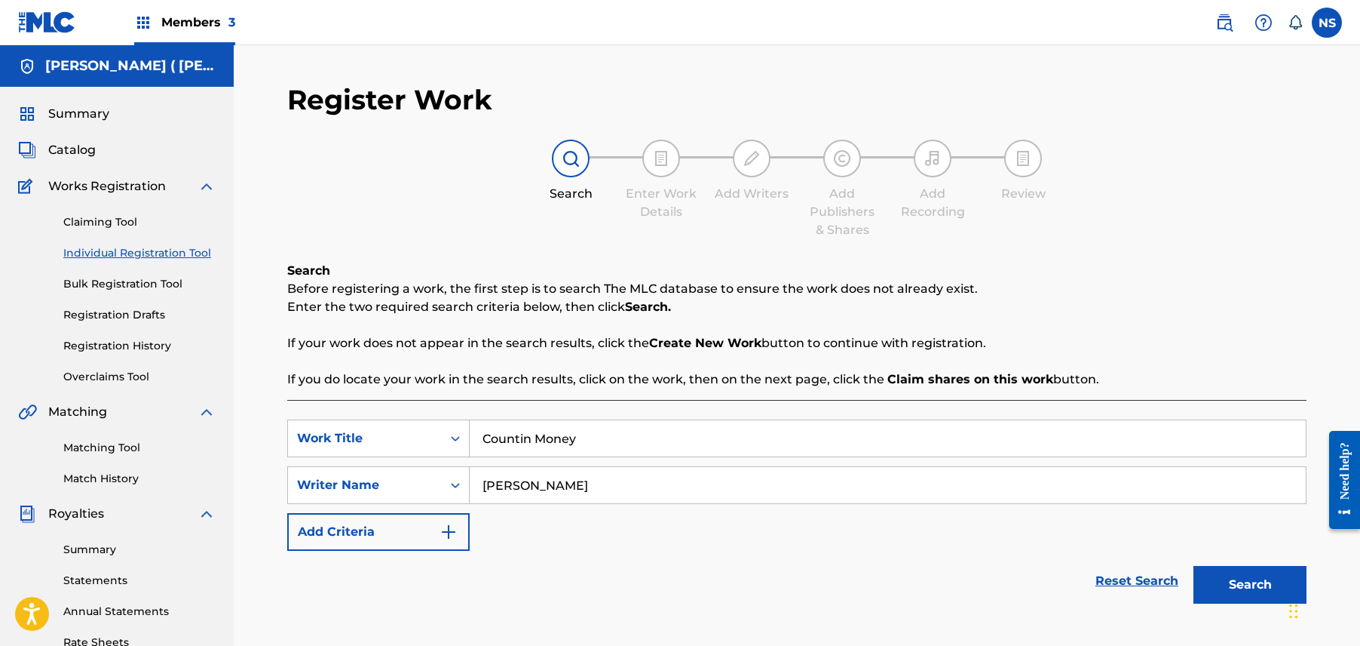
type input "Charly Wingate"
click at [1225, 580] on button "Search" at bounding box center [1250, 585] width 113 height 38
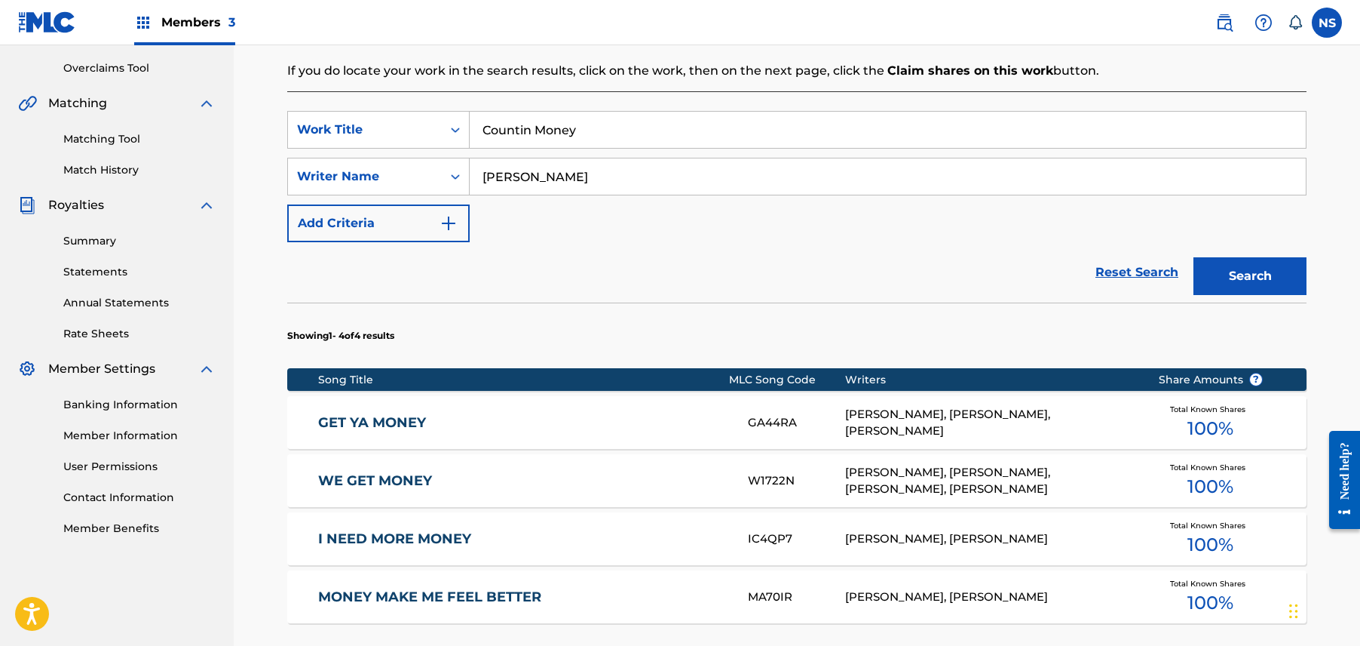
scroll to position [371, 0]
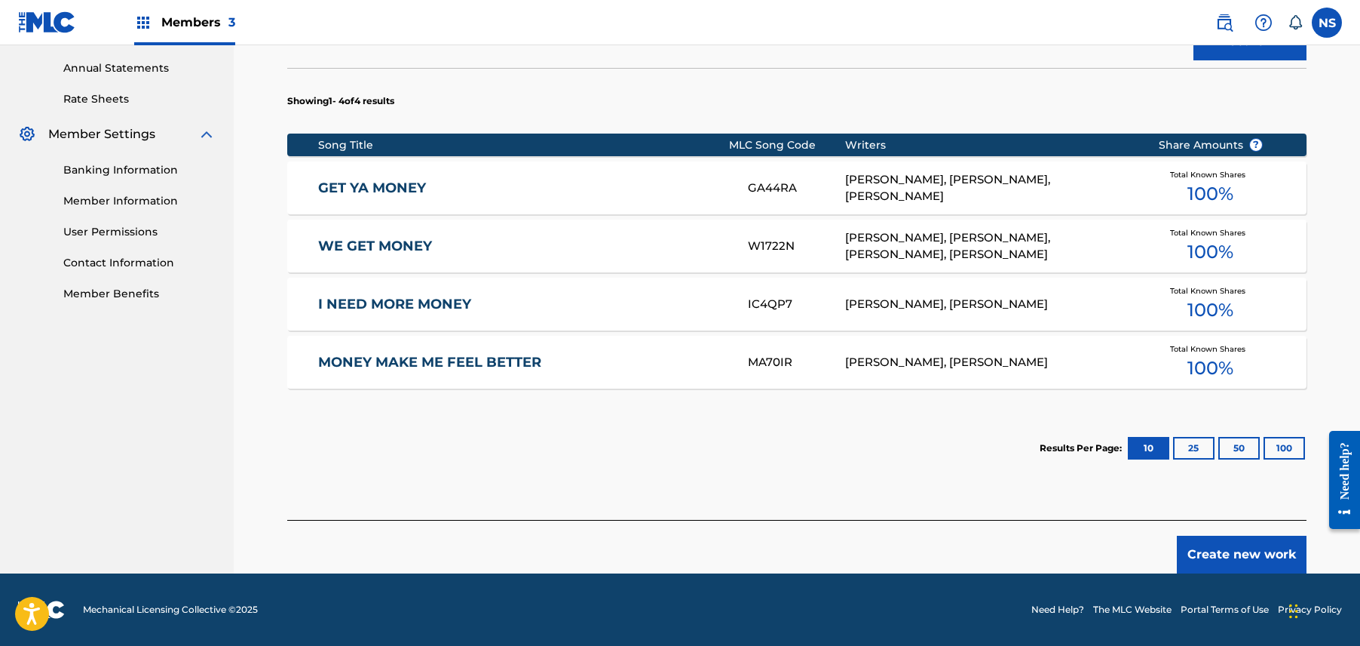
click at [1265, 541] on button "Create new work" at bounding box center [1242, 554] width 130 height 38
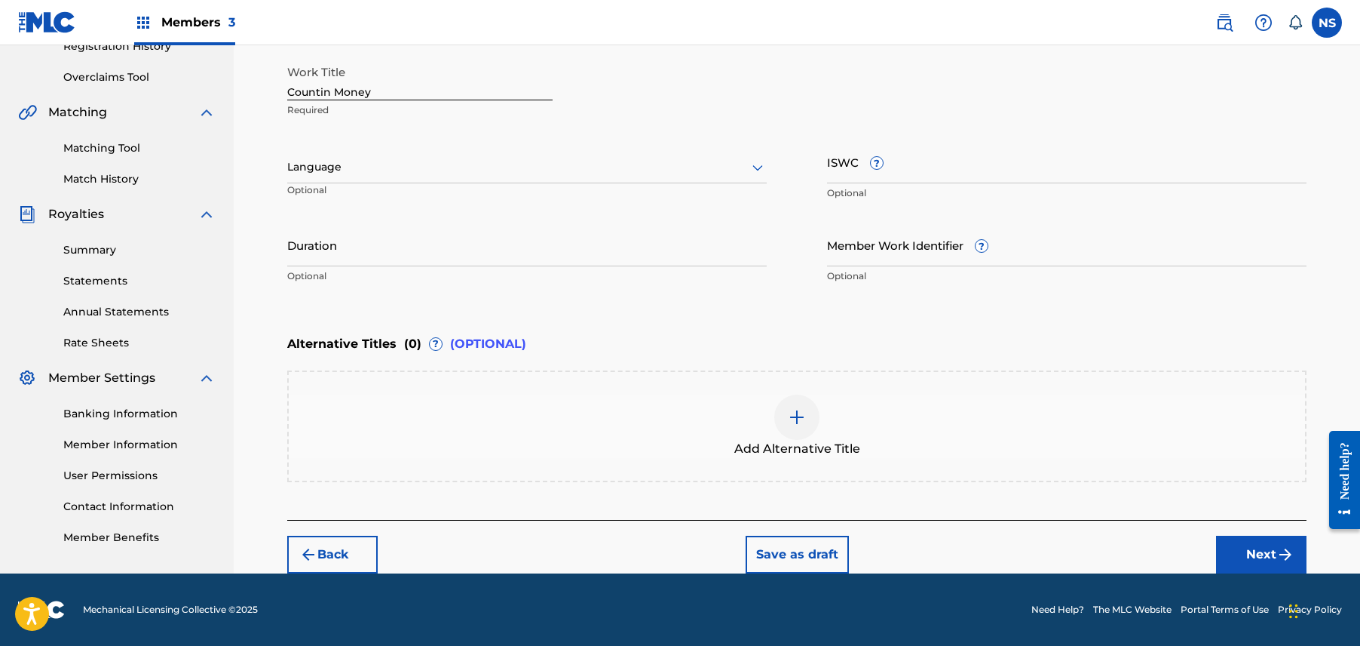
scroll to position [299, 0]
click at [1240, 569] on button "Next" at bounding box center [1261, 555] width 90 height 38
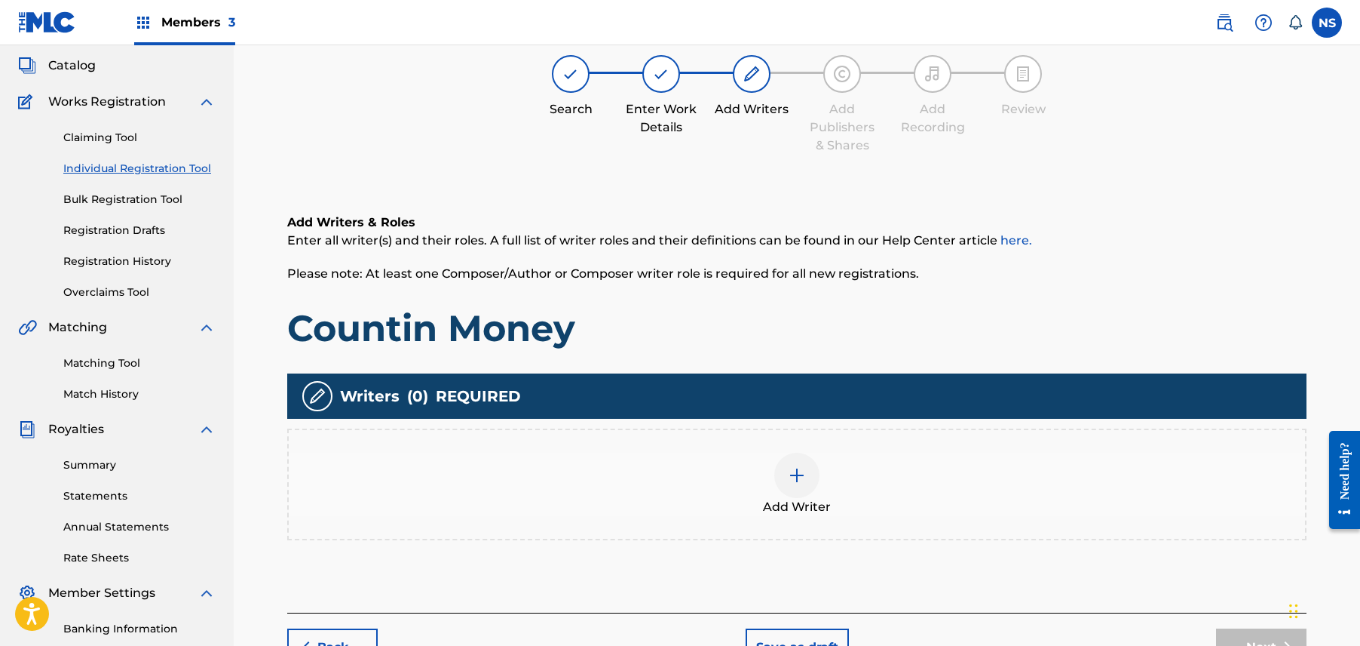
scroll to position [68, 0]
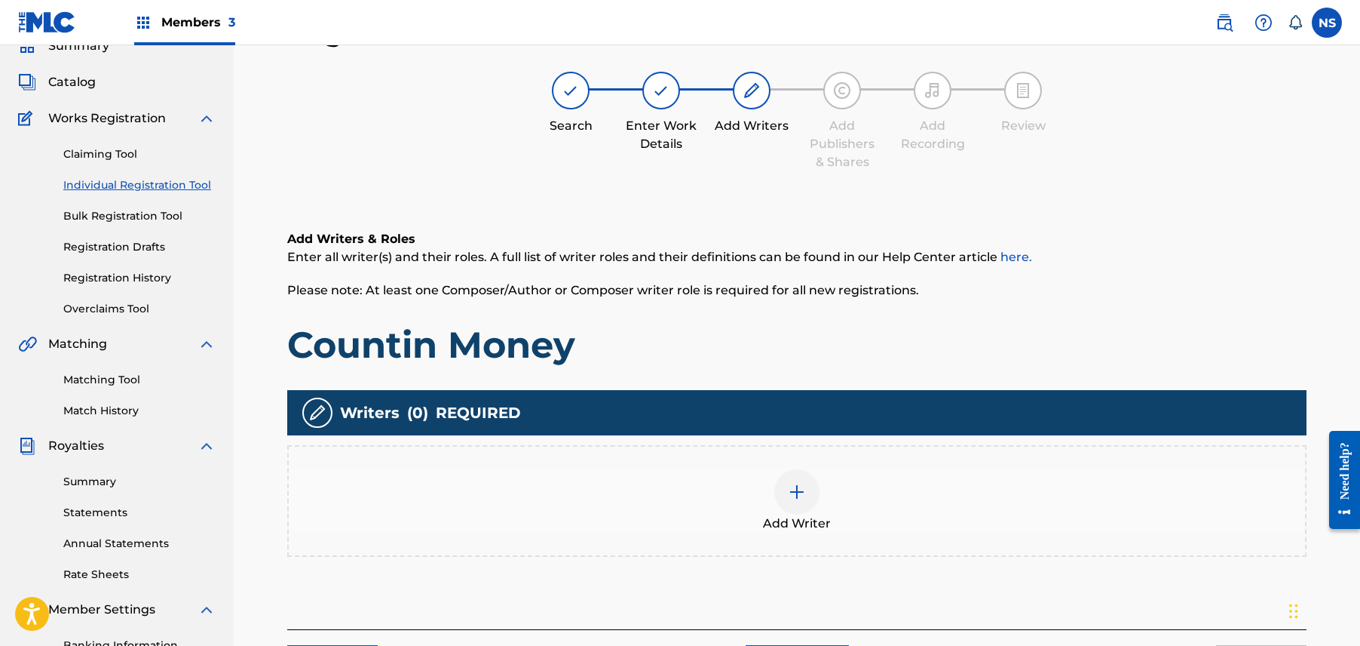
click at [791, 483] on img at bounding box center [797, 492] width 18 height 18
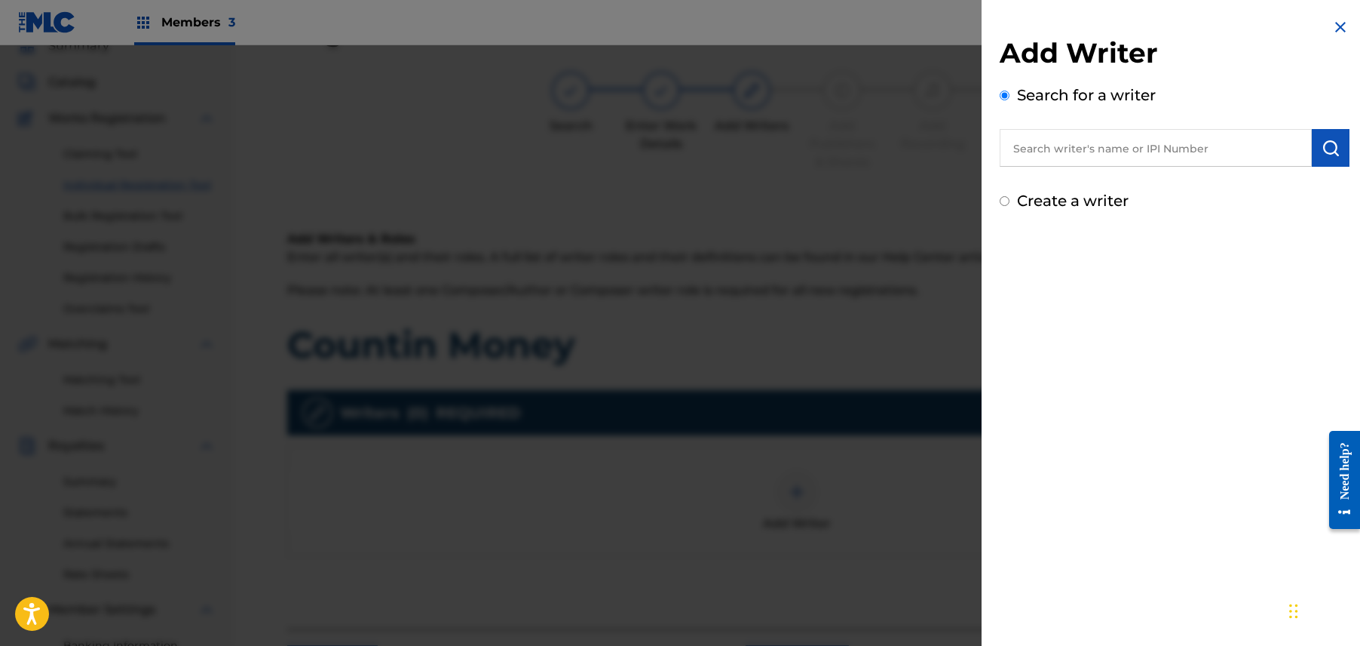
click at [1045, 155] on input "text" at bounding box center [1156, 148] width 312 height 38
paste input "Charly Wingate"
type input "Charly Wingate"
click at [1337, 145] on button "submit" at bounding box center [1331, 148] width 38 height 38
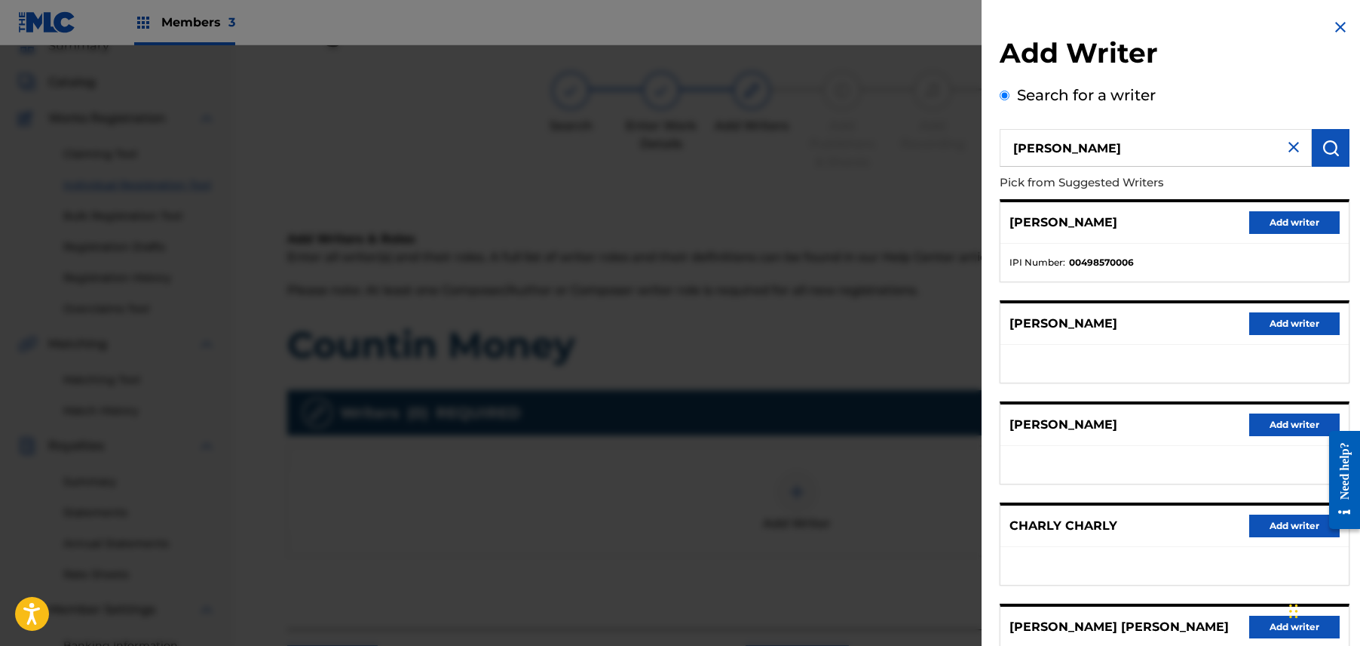
click at [1311, 226] on button "Add writer" at bounding box center [1295, 222] width 90 height 23
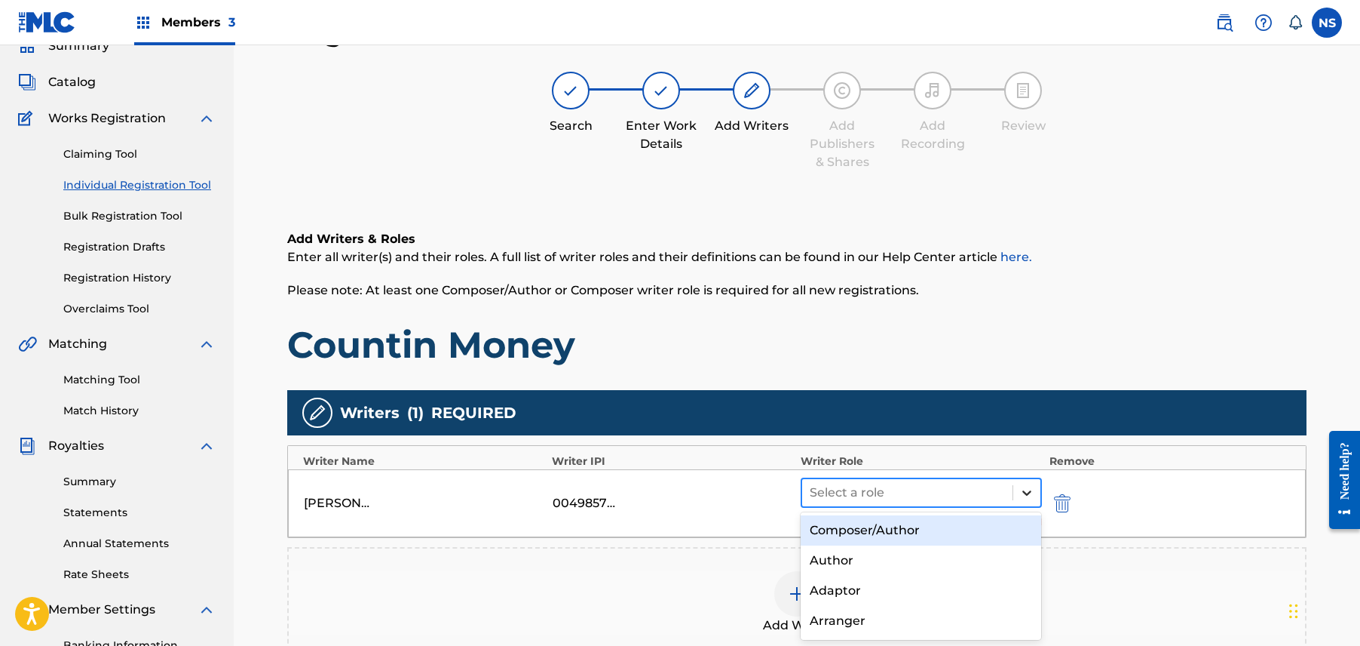
click at [1035, 484] on div at bounding box center [1027, 492] width 27 height 27
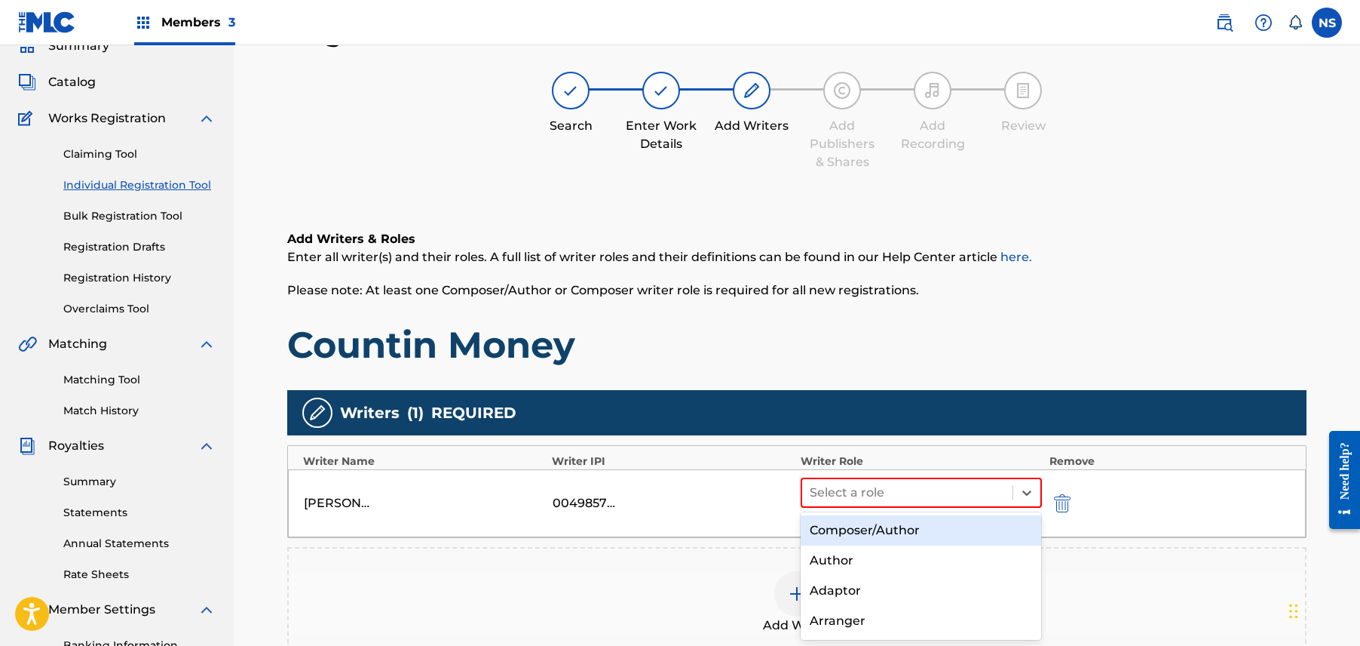
click at [1011, 520] on div "Composer/Author" at bounding box center [921, 530] width 241 height 30
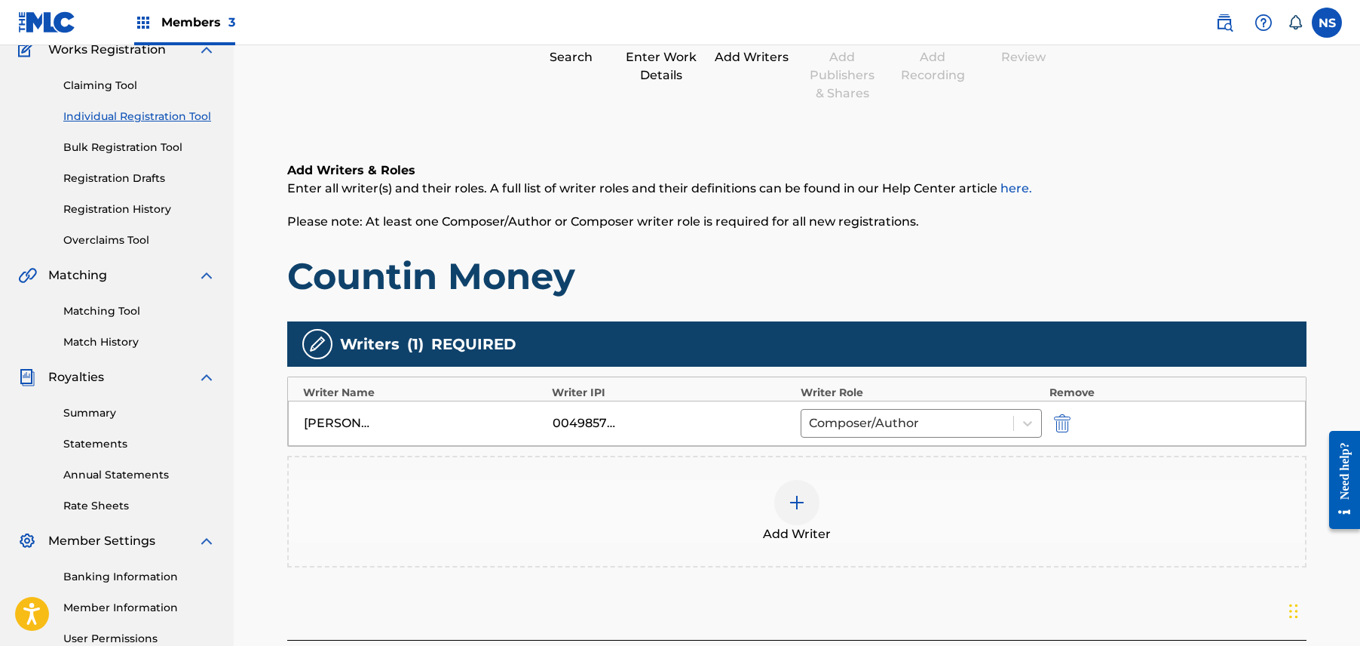
scroll to position [290, 0]
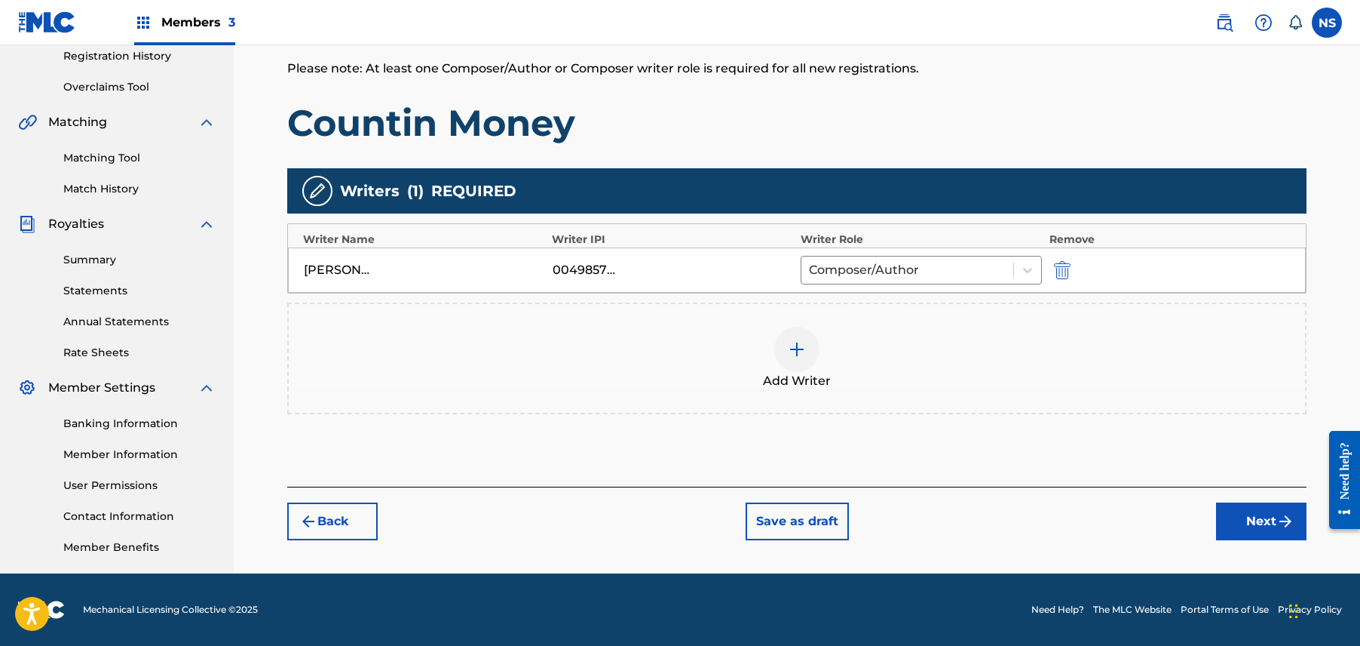
click at [1256, 513] on button "Next" at bounding box center [1261, 521] width 90 height 38
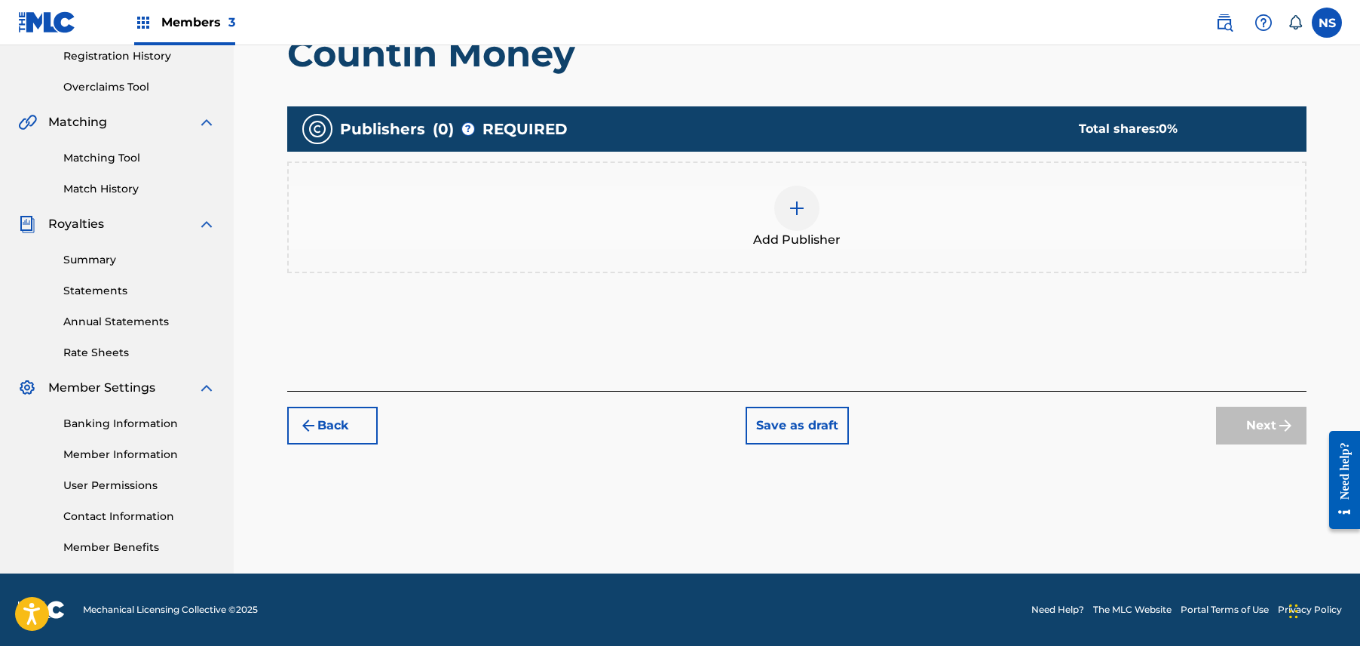
click at [805, 210] on img at bounding box center [797, 208] width 18 height 18
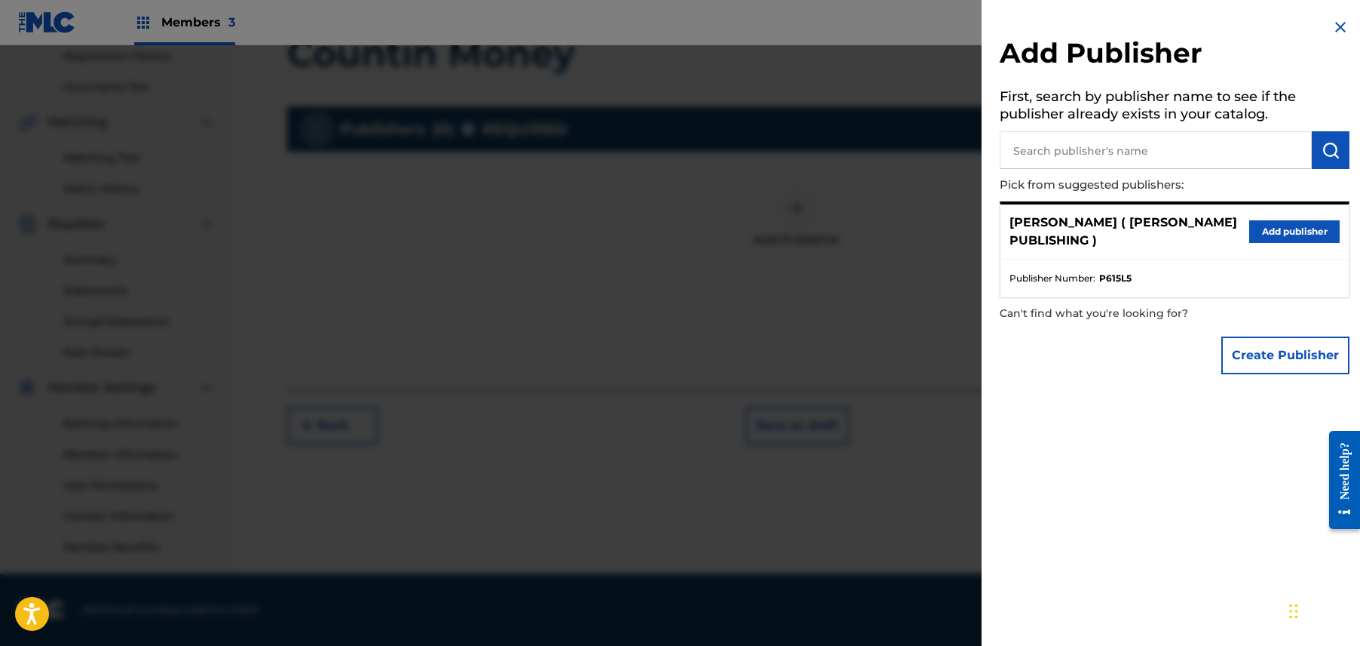
click at [1192, 130] on h5 "First, search by publisher name to see if the publisher already exists in your …" at bounding box center [1175, 108] width 350 height 48
click at [1300, 226] on button "Add publisher" at bounding box center [1295, 231] width 90 height 23
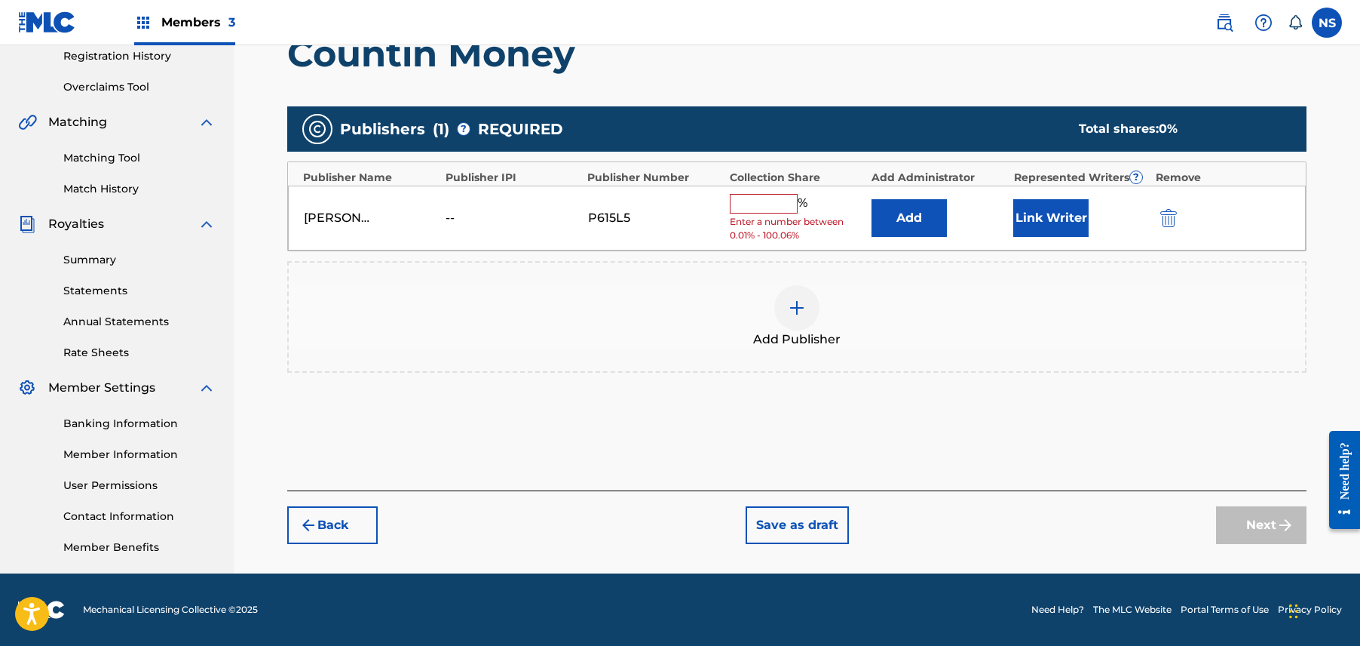
click at [755, 201] on input "text" at bounding box center [764, 204] width 68 height 20
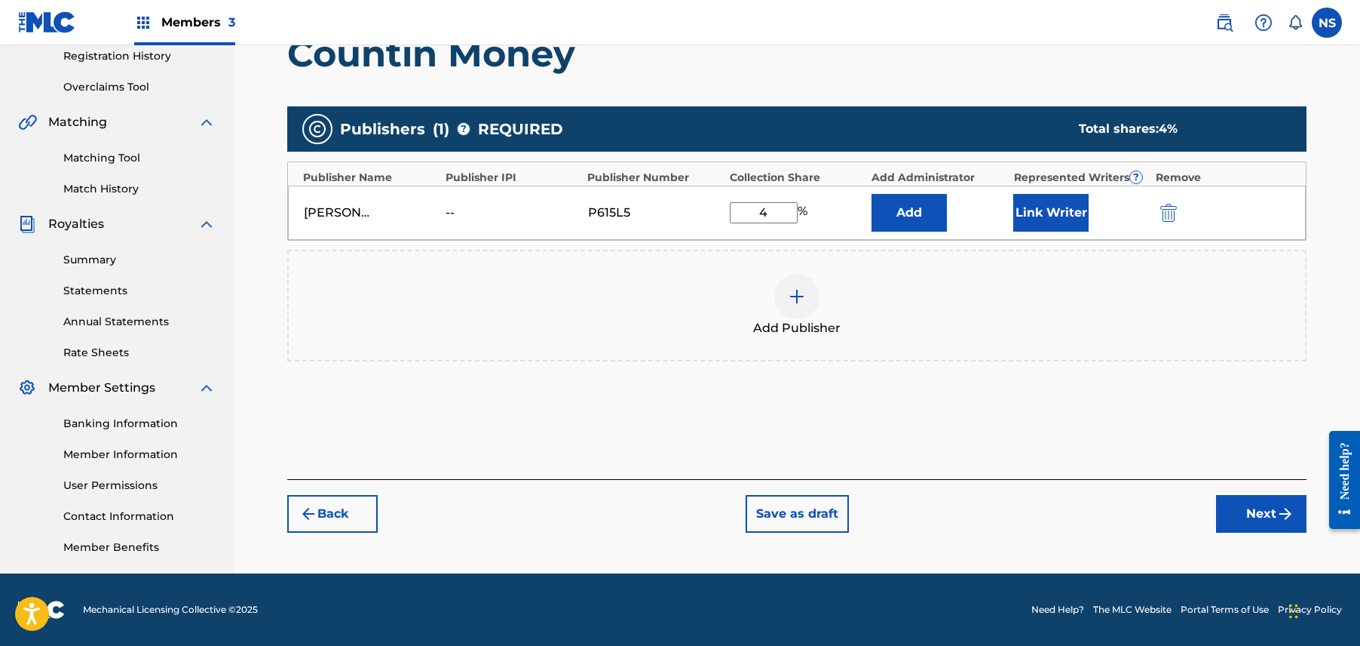
click at [755, 201] on div "CHARLY WINGATE ( MAX B PUBLISHING ) -- P615L5 4 % Add Link Writer" at bounding box center [797, 213] width 1018 height 54
type input "40"
click at [1054, 219] on button "Link Writer" at bounding box center [1051, 213] width 75 height 38
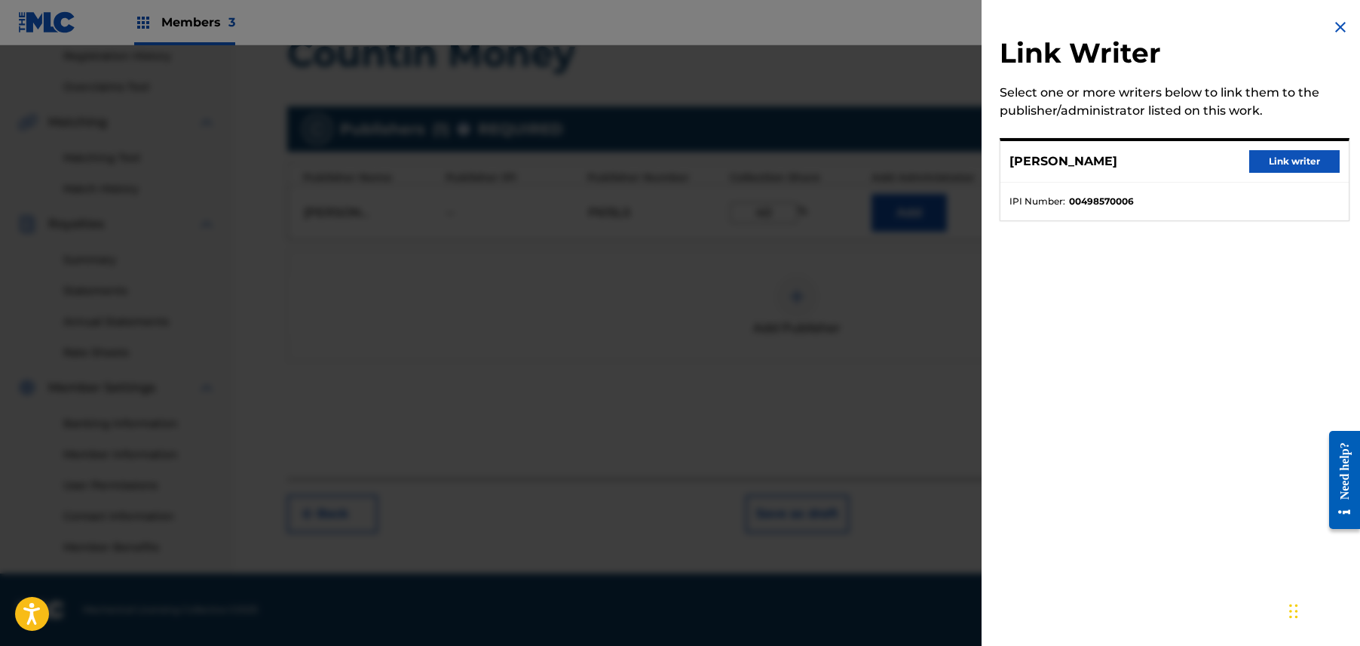
click at [1298, 169] on button "Link writer" at bounding box center [1295, 161] width 90 height 23
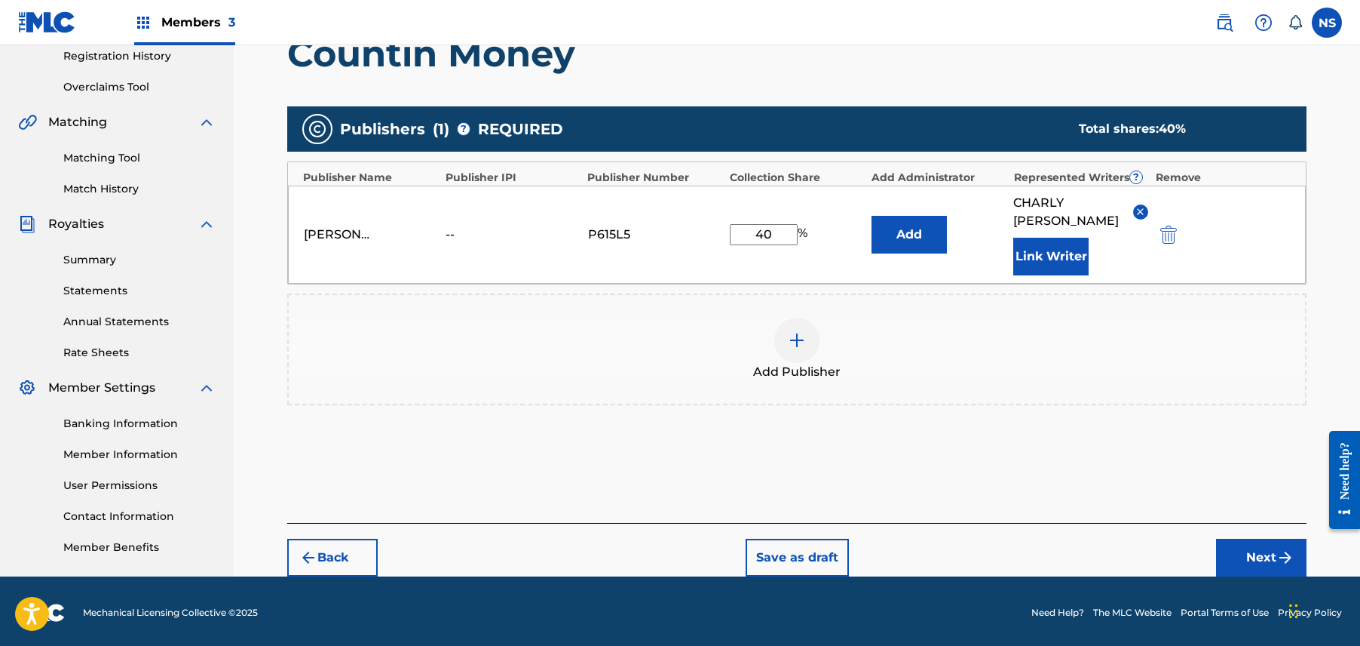
click at [1256, 547] on button "Next" at bounding box center [1261, 557] width 90 height 38
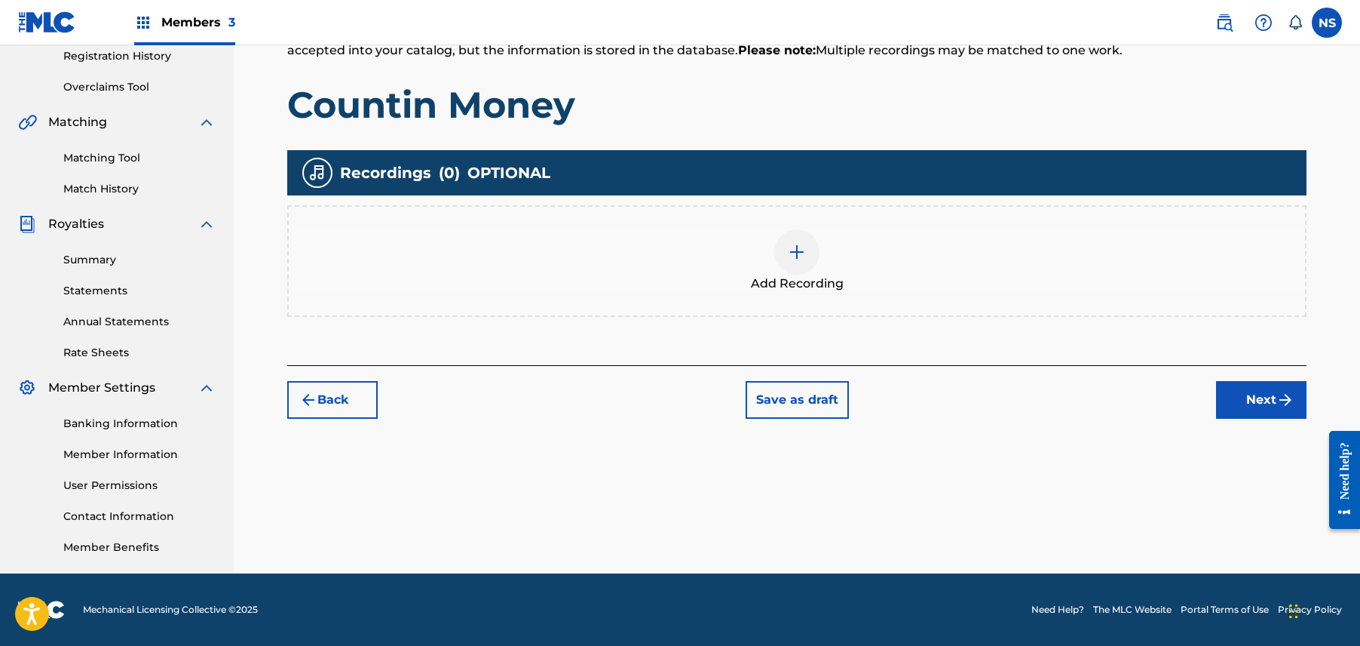
click at [1238, 414] on button "Next" at bounding box center [1261, 400] width 90 height 38
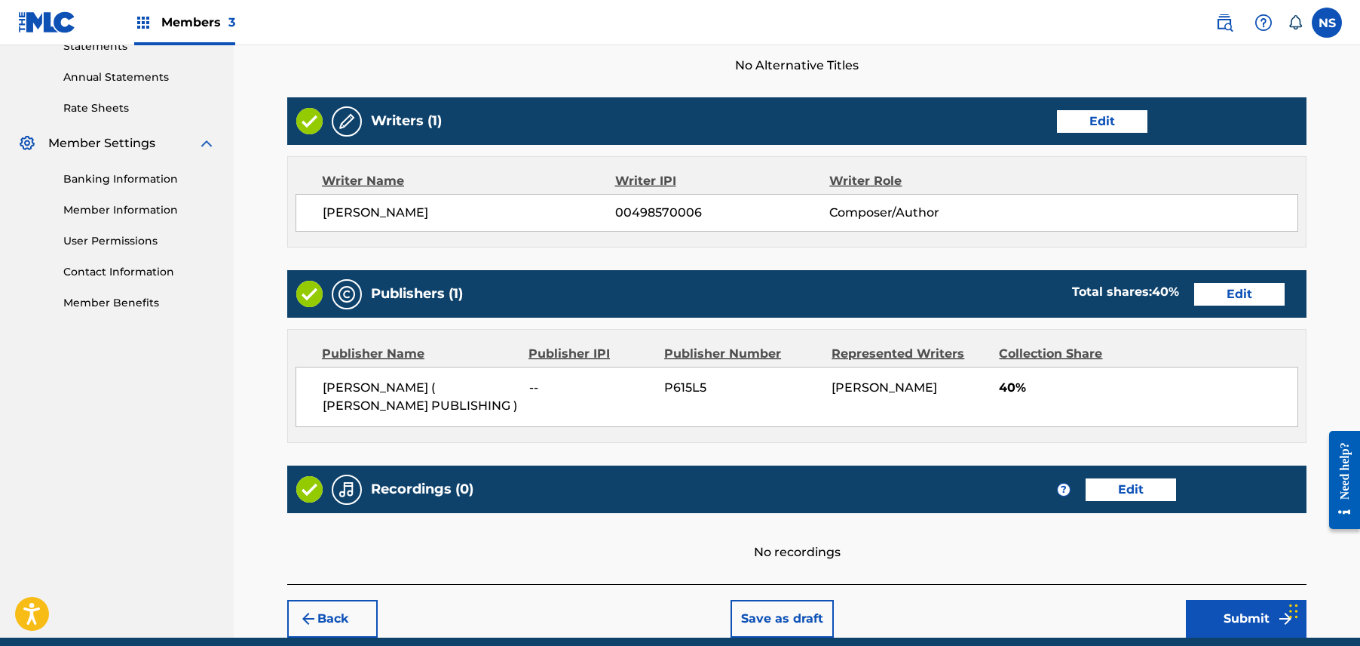
scroll to position [600, 0]
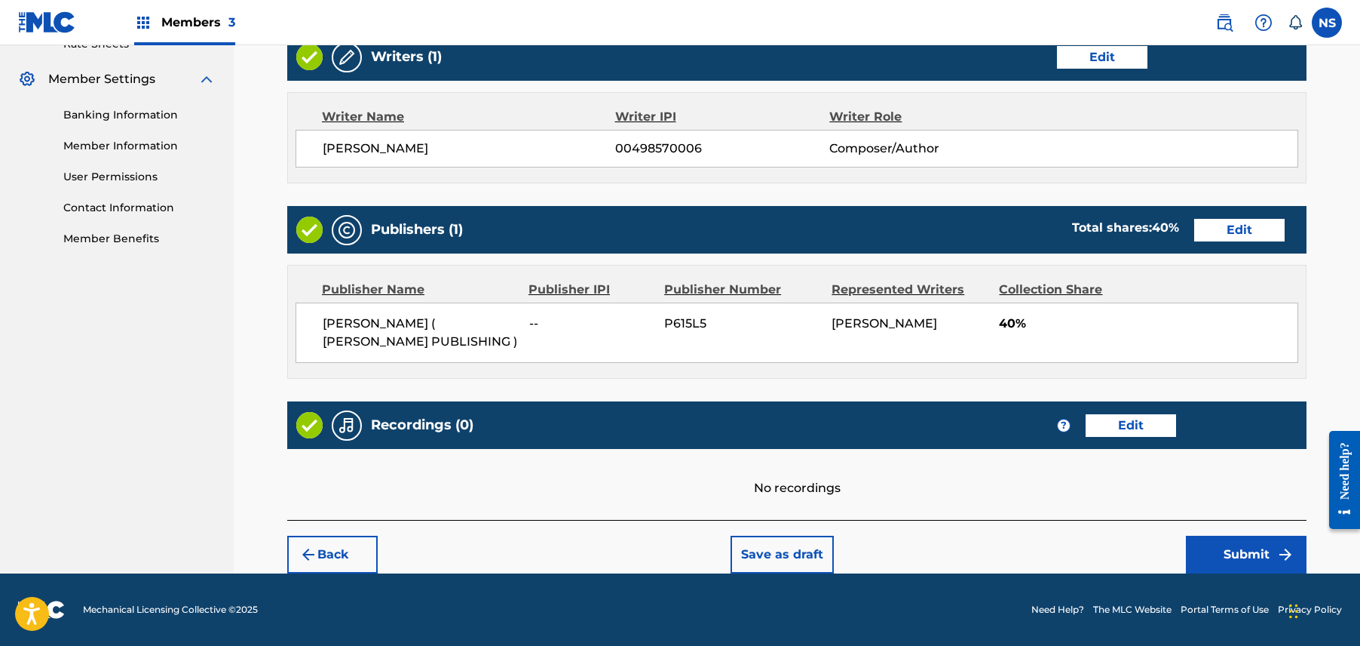
click at [1237, 550] on button "Submit" at bounding box center [1246, 554] width 121 height 38
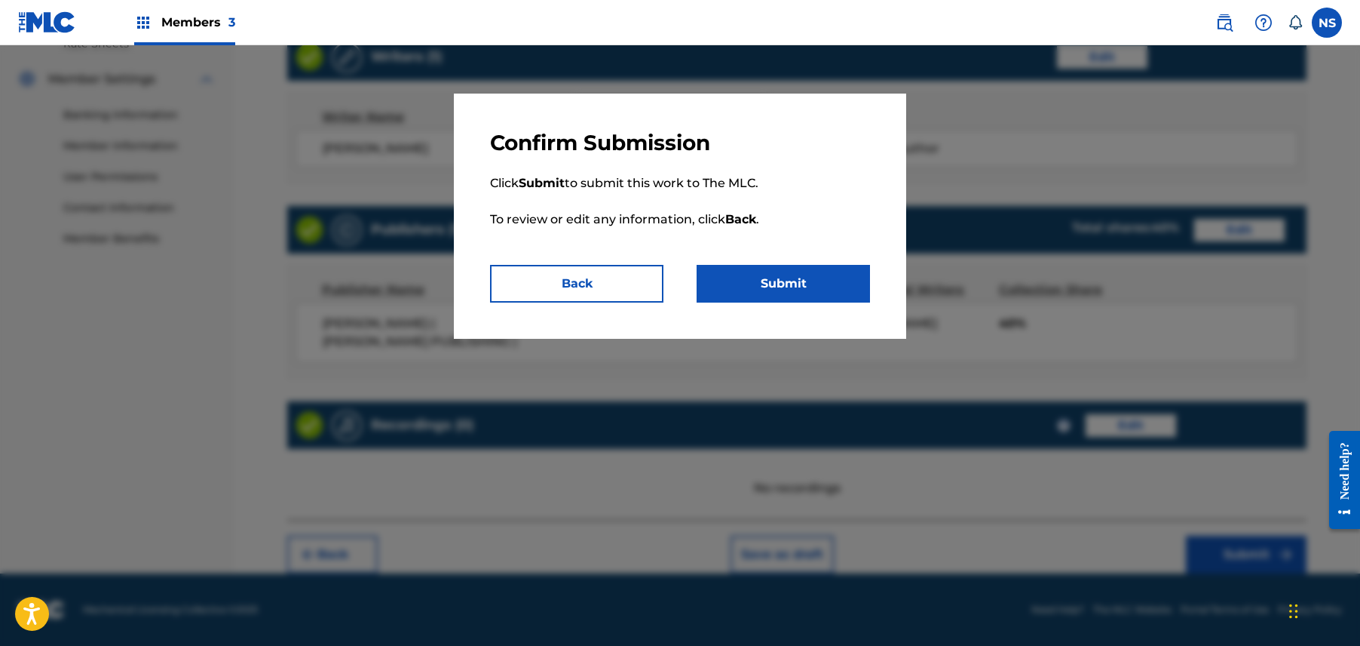
click at [842, 265] on button "Submit" at bounding box center [783, 284] width 173 height 38
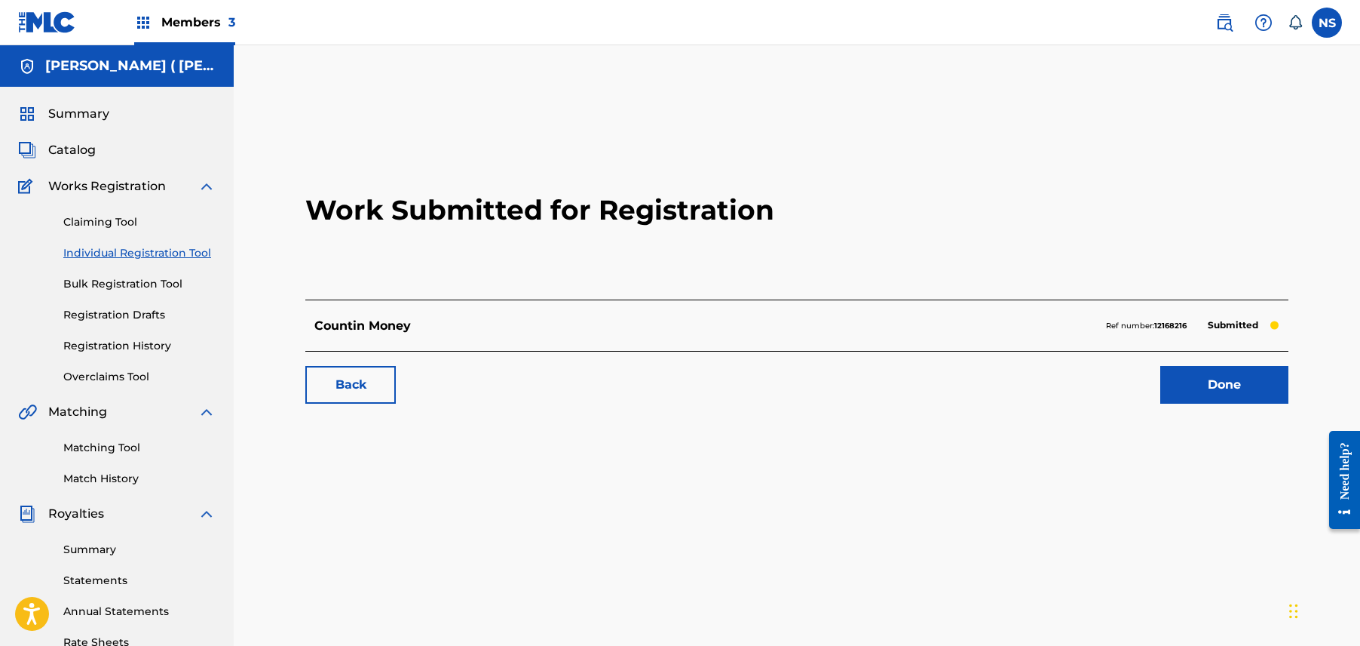
click at [363, 396] on link "Back" at bounding box center [350, 385] width 90 height 38
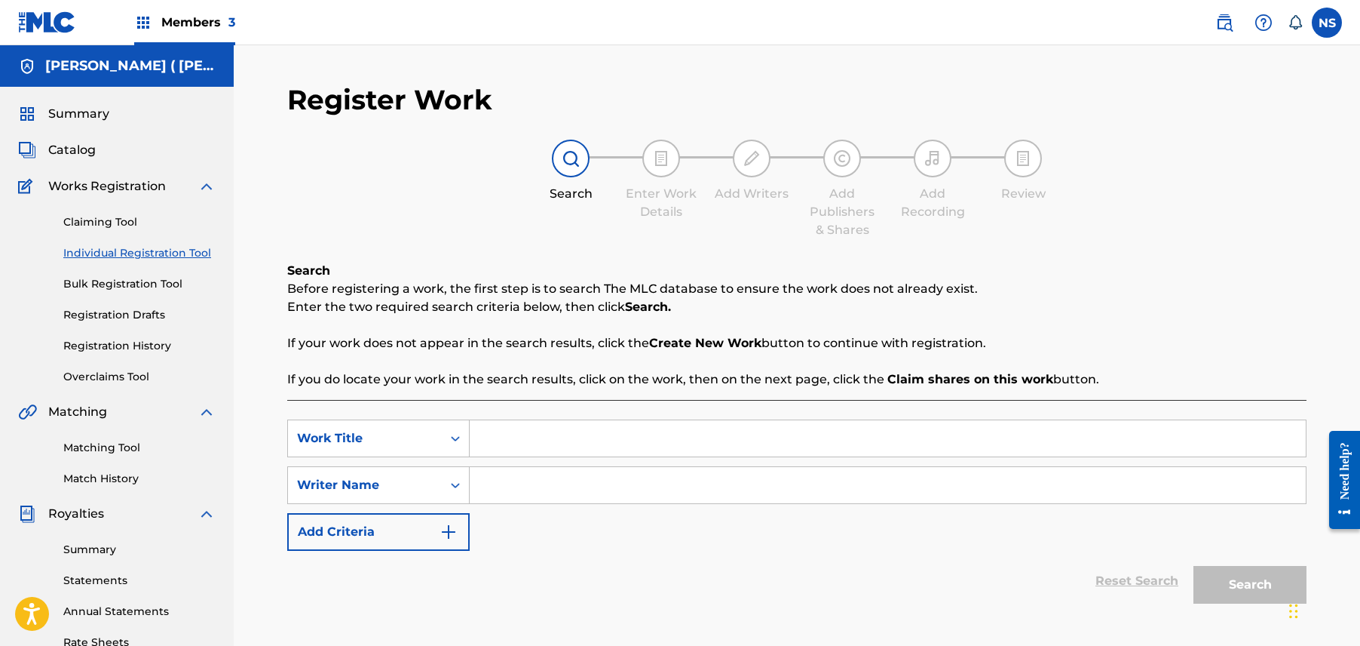
click at [555, 439] on input "Search Form" at bounding box center [888, 438] width 836 height 36
type input "Seven Digits"
click at [553, 492] on input "Search Form" at bounding box center [888, 485] width 836 height 36
paste input "Charly Wingate"
type input "Charly Wingate"
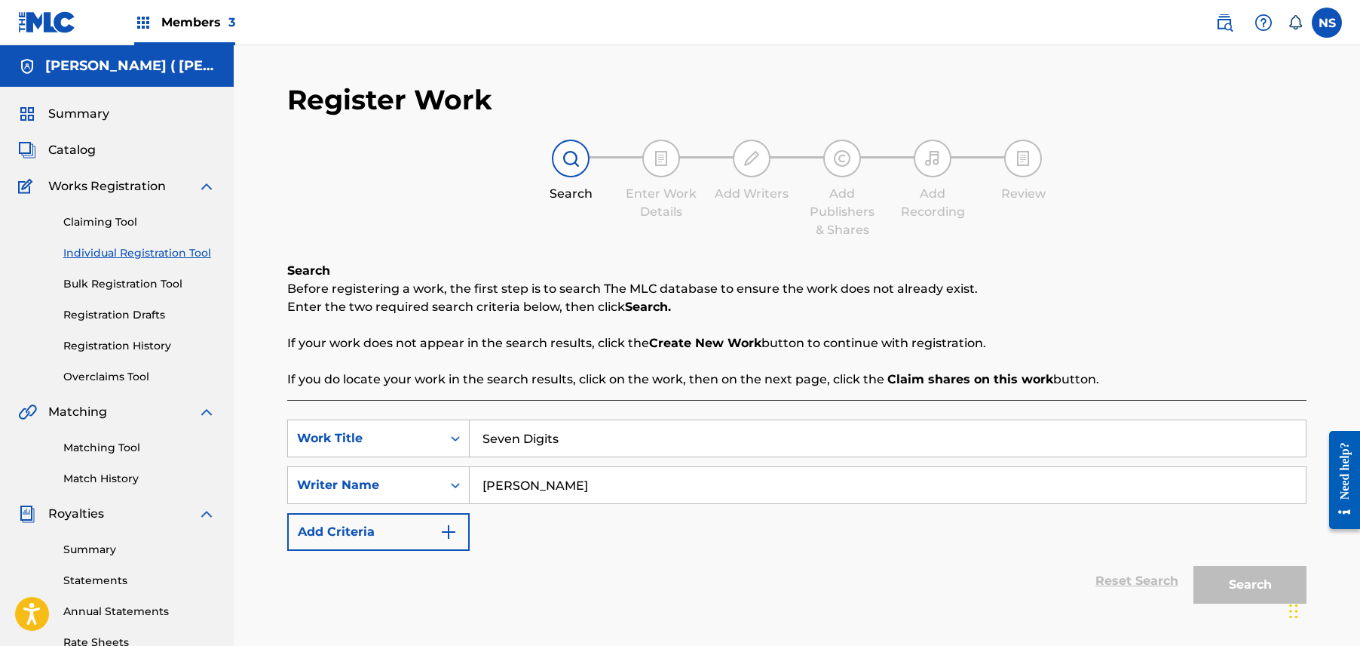
click at [667, 254] on div "Register Work Search Enter Work Details Add Writers Add Publishers & Shares Add…" at bounding box center [797, 373] width 1020 height 580
click at [608, 264] on div "Search Before registering a work, the first step is to search The MLC database …" at bounding box center [797, 325] width 1020 height 127
click at [622, 251] on div "Register Work Search Enter Work Details Add Writers Add Publishers & Shares Add…" at bounding box center [797, 373] width 1020 height 580
click at [1252, 594] on button "Search" at bounding box center [1250, 585] width 113 height 38
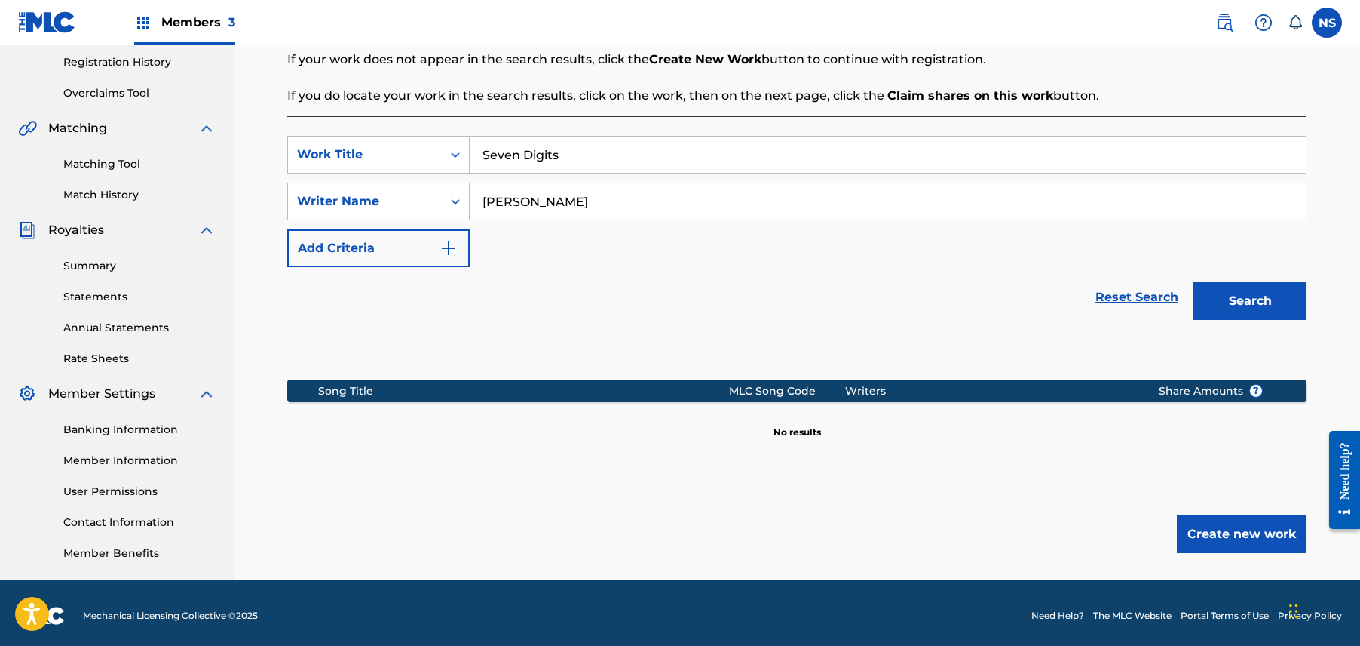
scroll to position [282, 0]
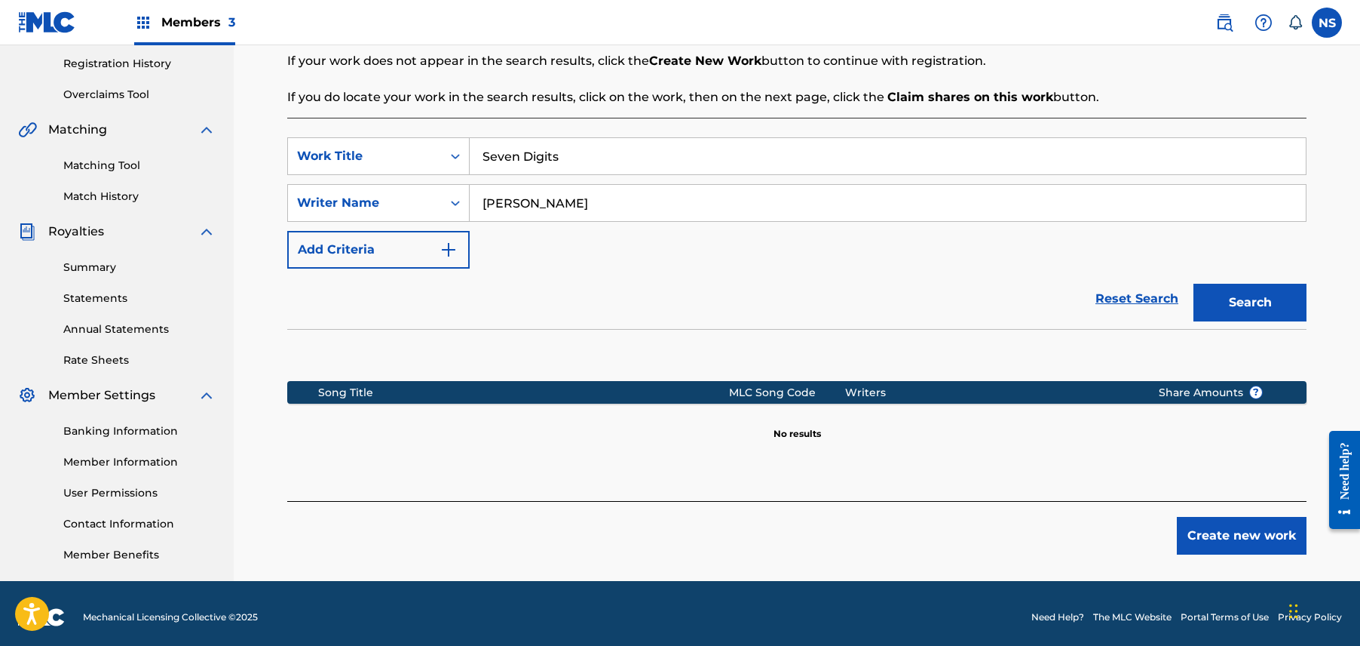
click at [1225, 557] on div "Register Work Search Enter Work Details Add Writers Add Publishers & Shares Add…" at bounding box center [797, 191] width 1056 height 780
click at [1238, 541] on button "Create new work" at bounding box center [1242, 536] width 130 height 38
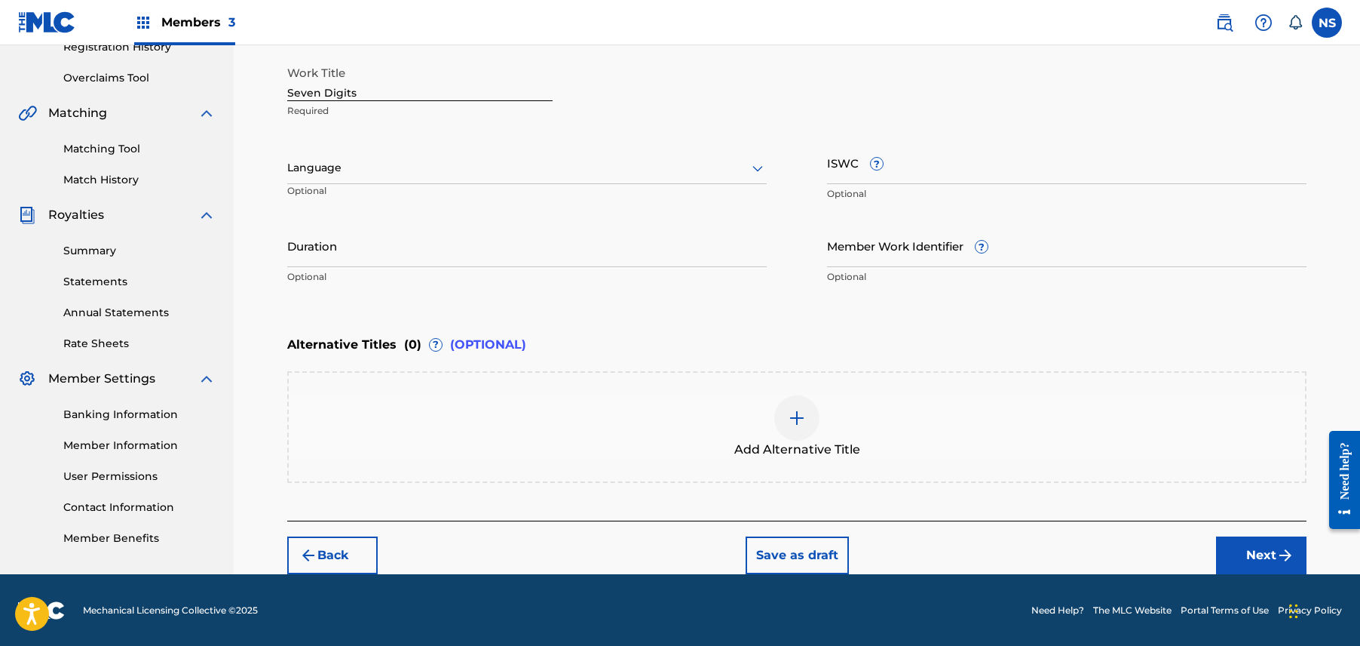
click at [1265, 553] on button "Next" at bounding box center [1261, 555] width 90 height 38
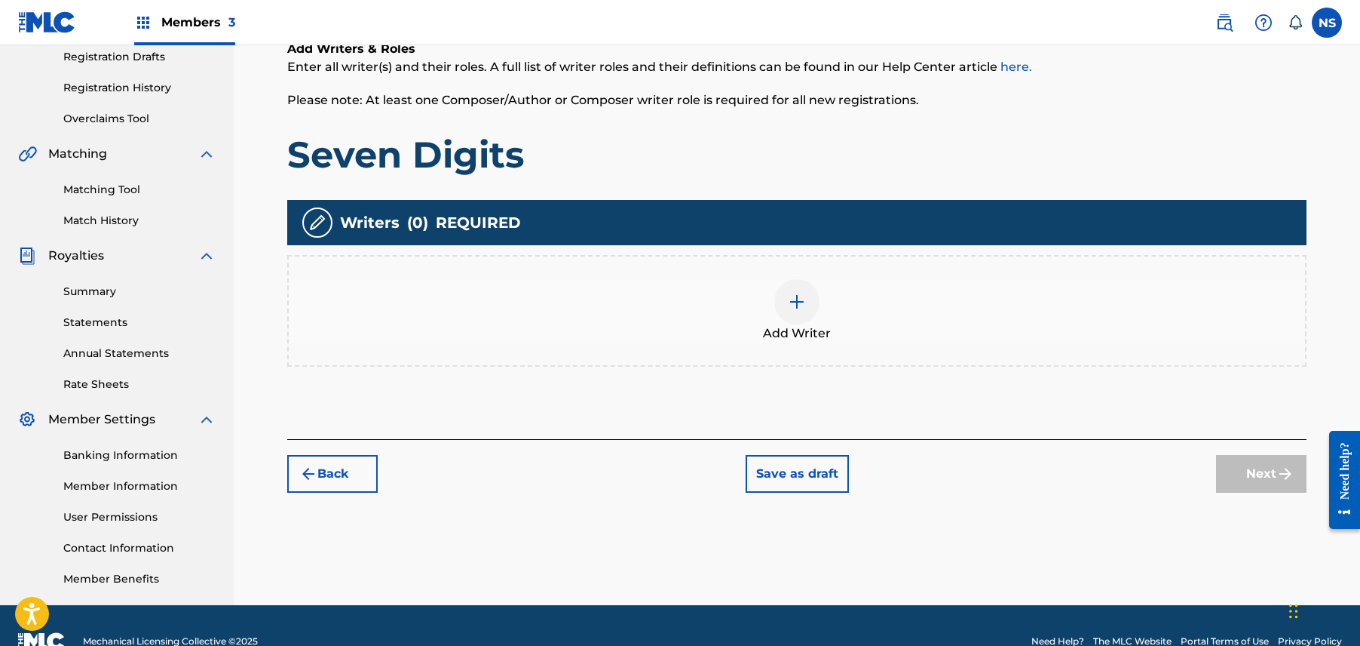
scroll to position [290, 0]
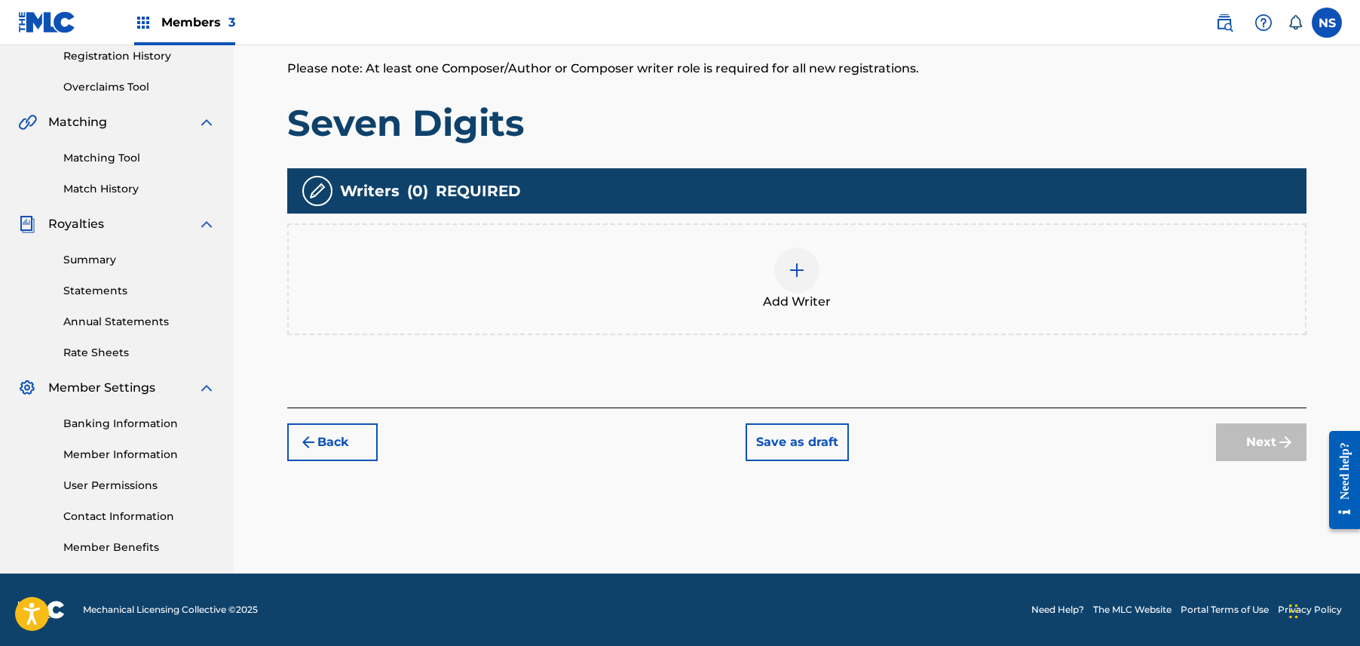
click at [803, 261] on img at bounding box center [797, 270] width 18 height 18
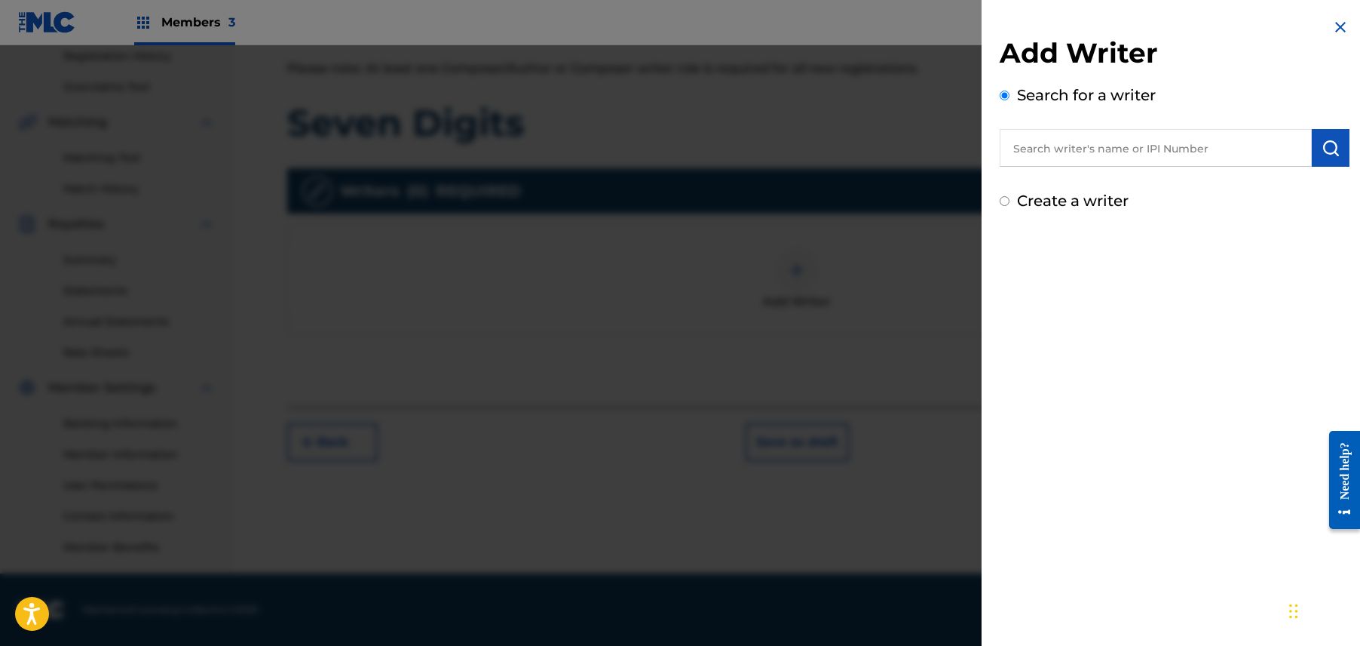
click at [1189, 152] on input "text" at bounding box center [1156, 148] width 312 height 38
drag, startPoint x: 1189, startPoint y: 164, endPoint x: 1198, endPoint y: 154, distance: 13.3
paste input "Charly Wingate"
type input "Charly Wingate"
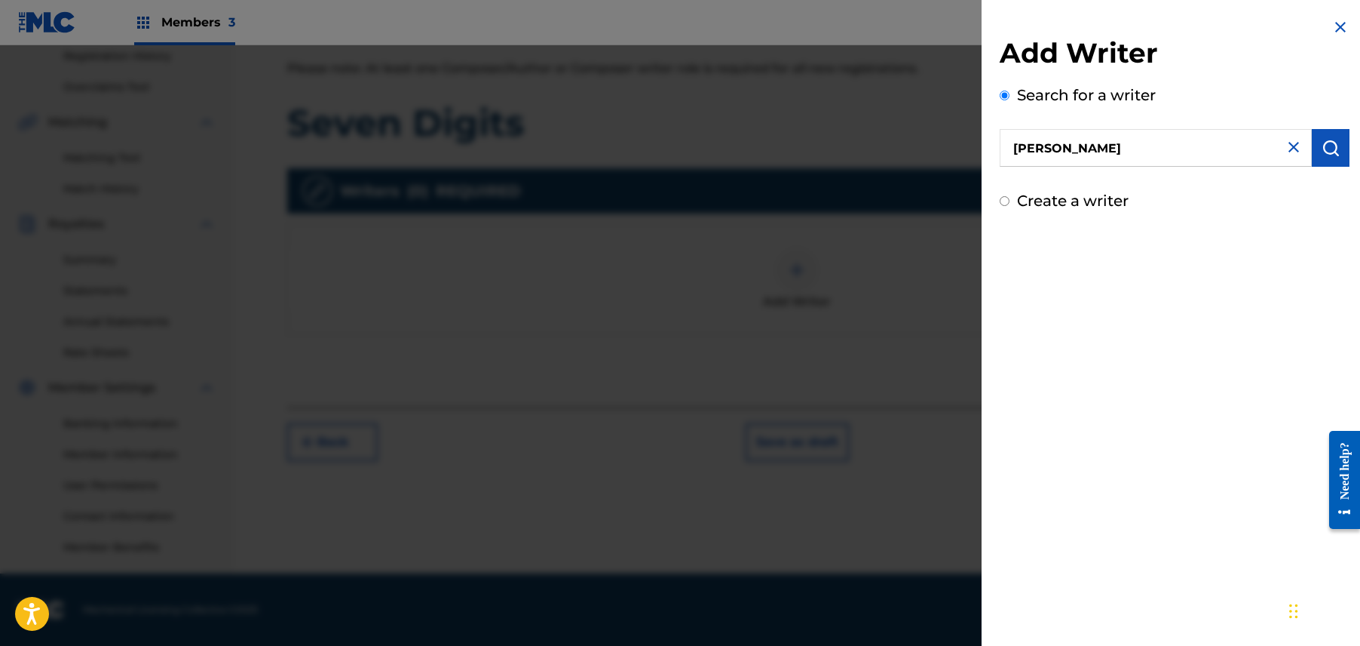
click at [1337, 140] on button "submit" at bounding box center [1331, 148] width 38 height 38
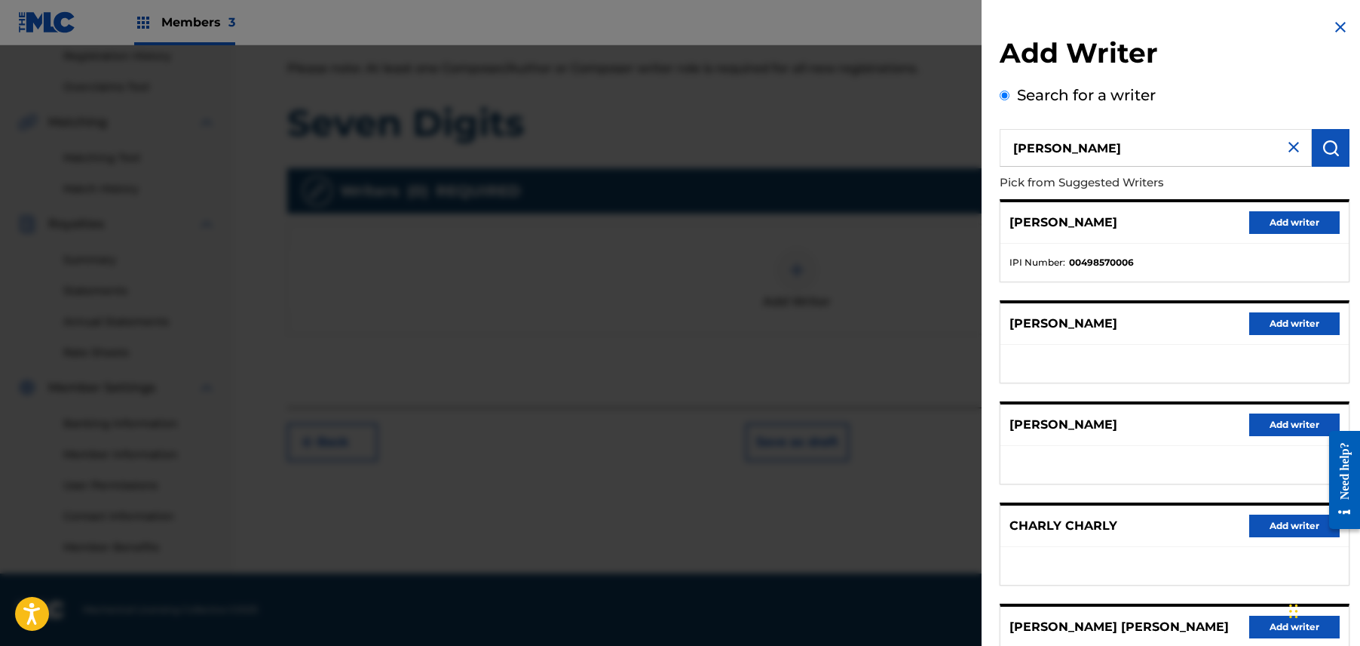
click at [1302, 211] on button "Add writer" at bounding box center [1295, 222] width 90 height 23
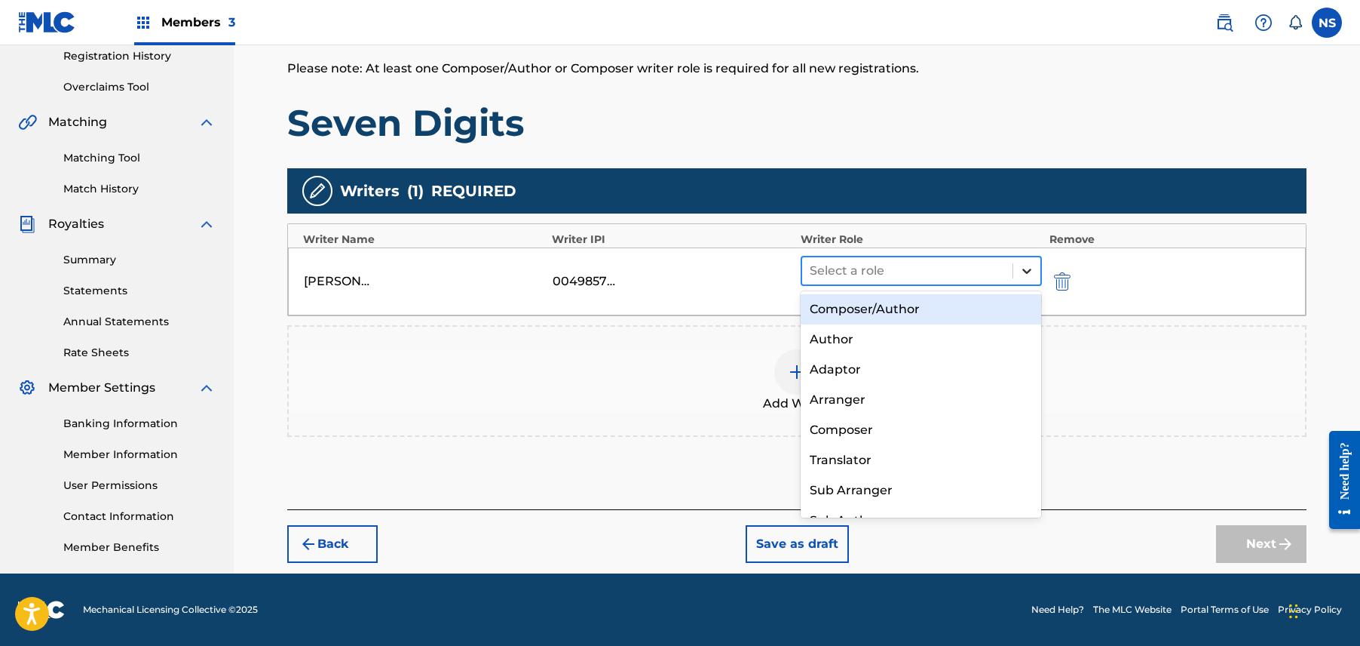
click at [1021, 266] on icon at bounding box center [1027, 270] width 15 height 15
click at [983, 317] on div "Composer/Author" at bounding box center [921, 309] width 241 height 30
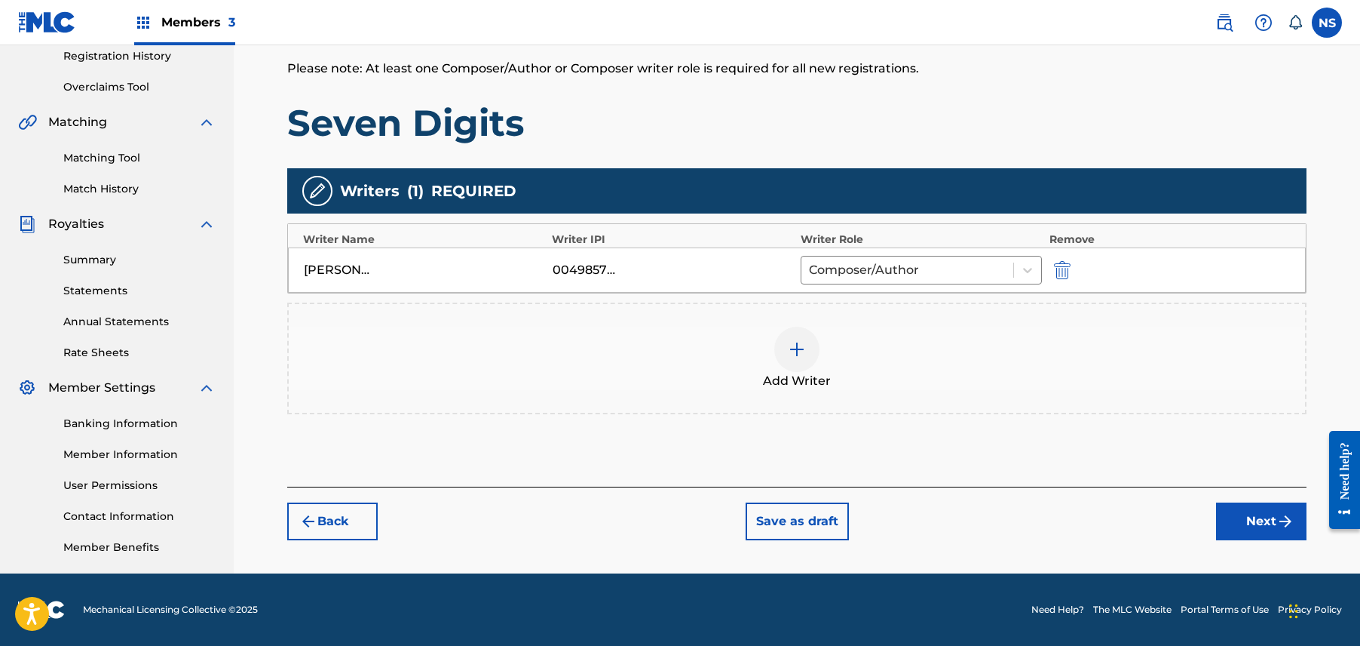
click at [1262, 516] on button "Next" at bounding box center [1261, 521] width 90 height 38
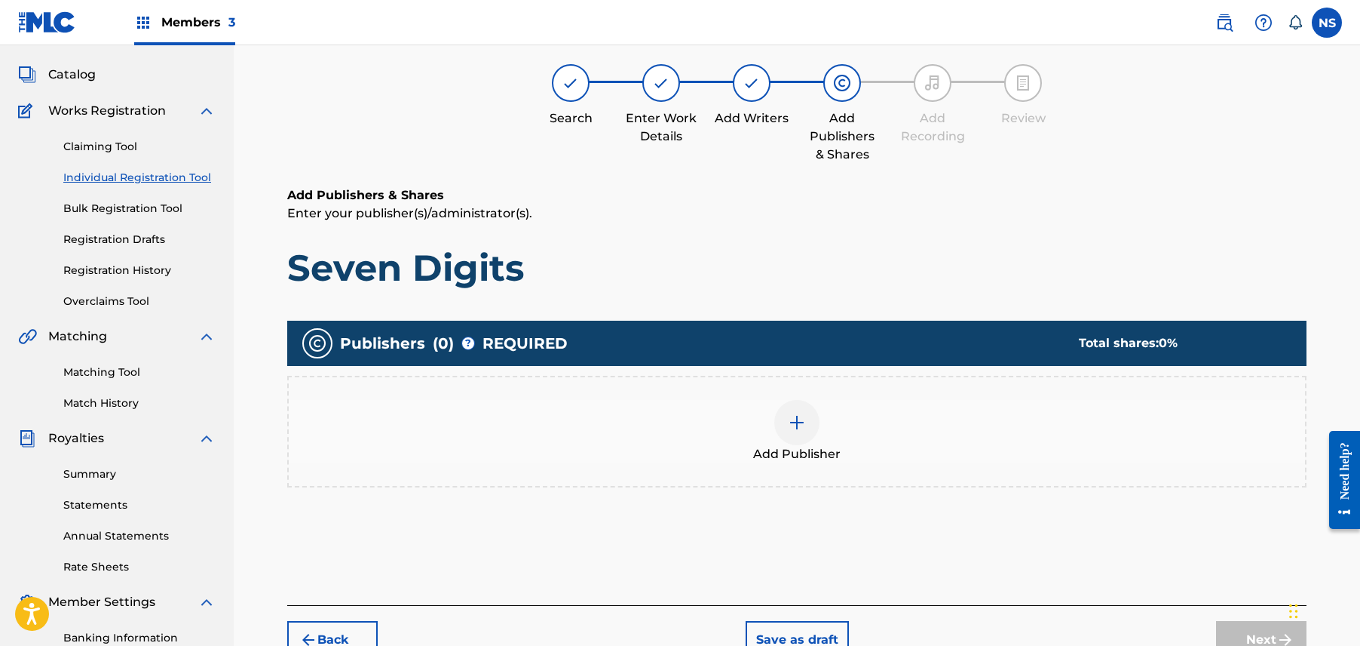
scroll to position [68, 0]
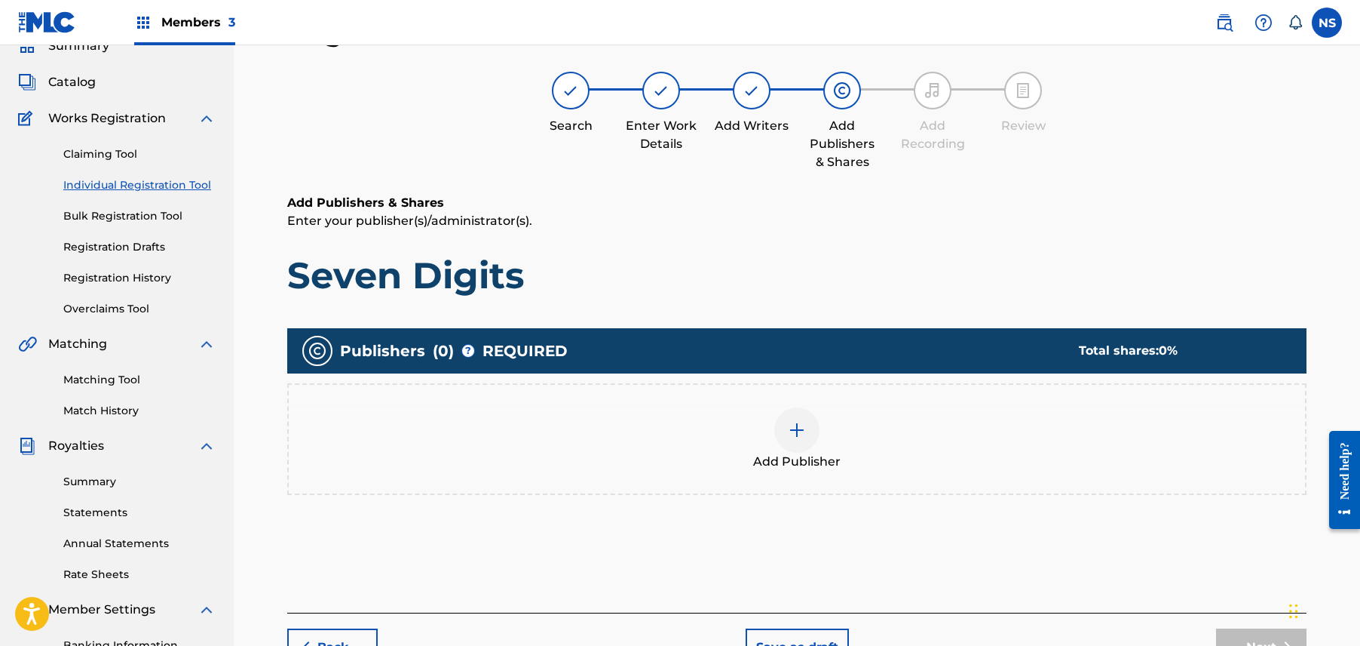
click at [808, 411] on div at bounding box center [796, 429] width 45 height 45
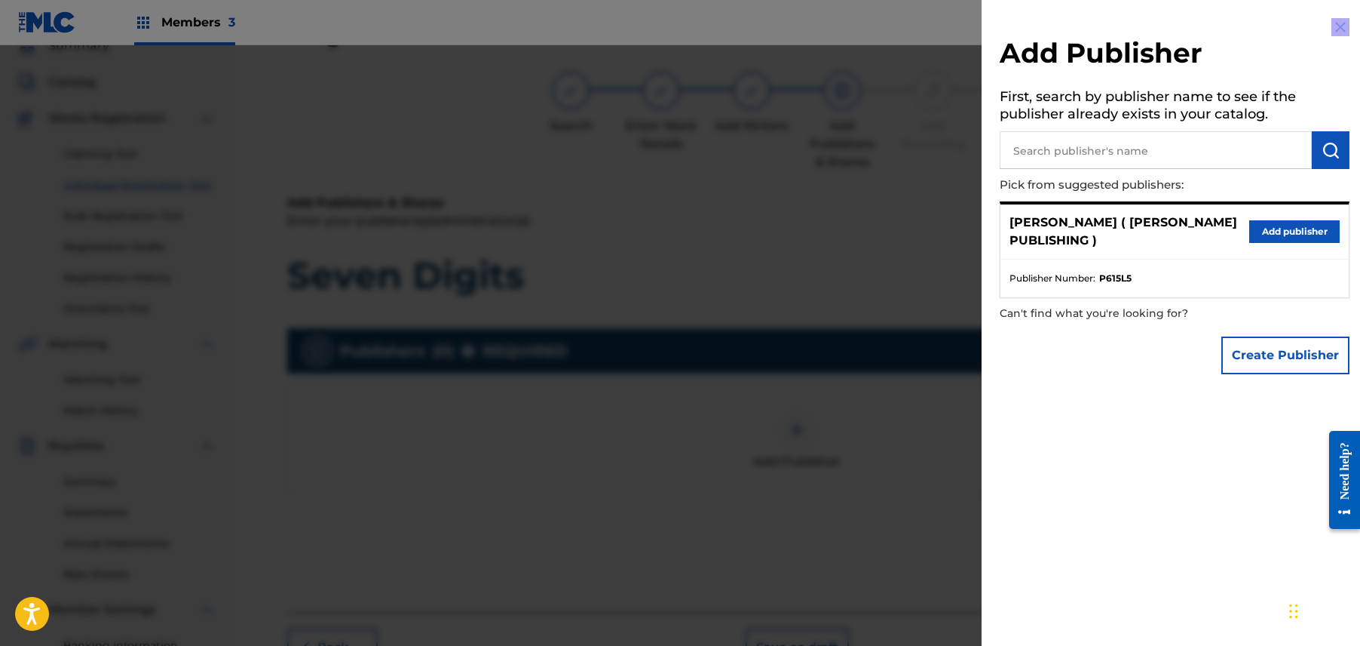
click at [808, 411] on div at bounding box center [680, 368] width 1360 height 646
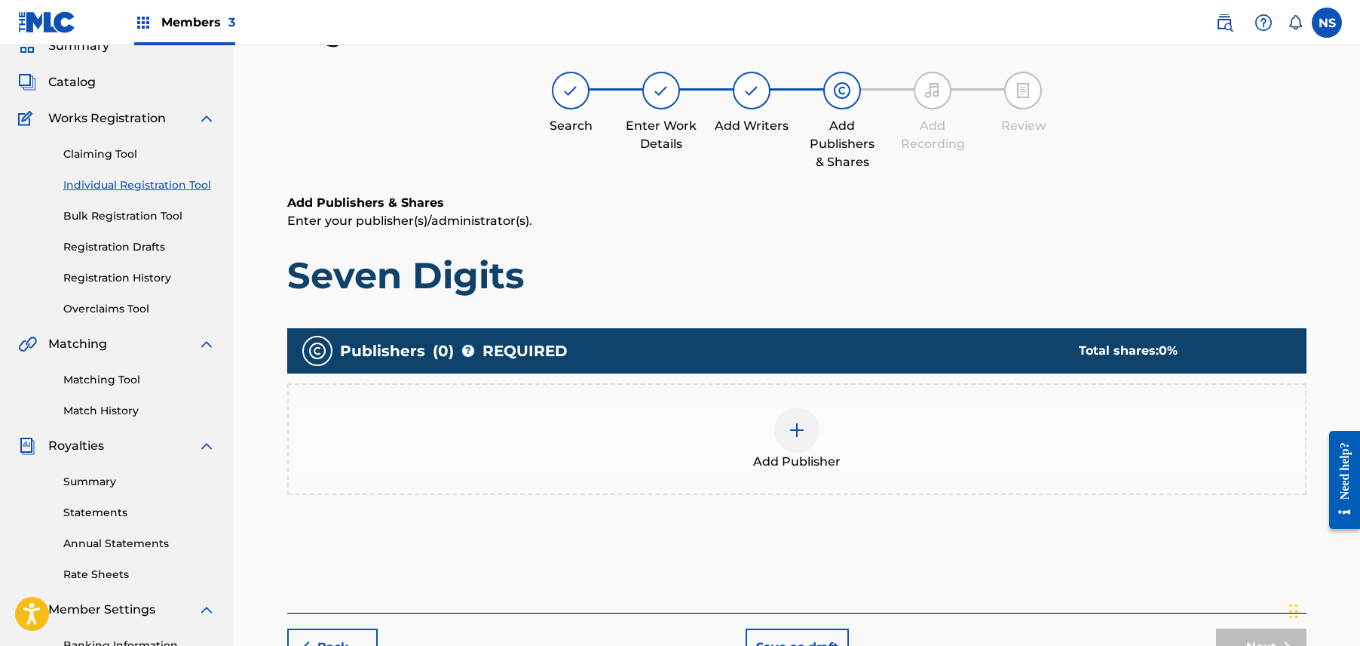
click at [788, 447] on div at bounding box center [796, 429] width 45 height 45
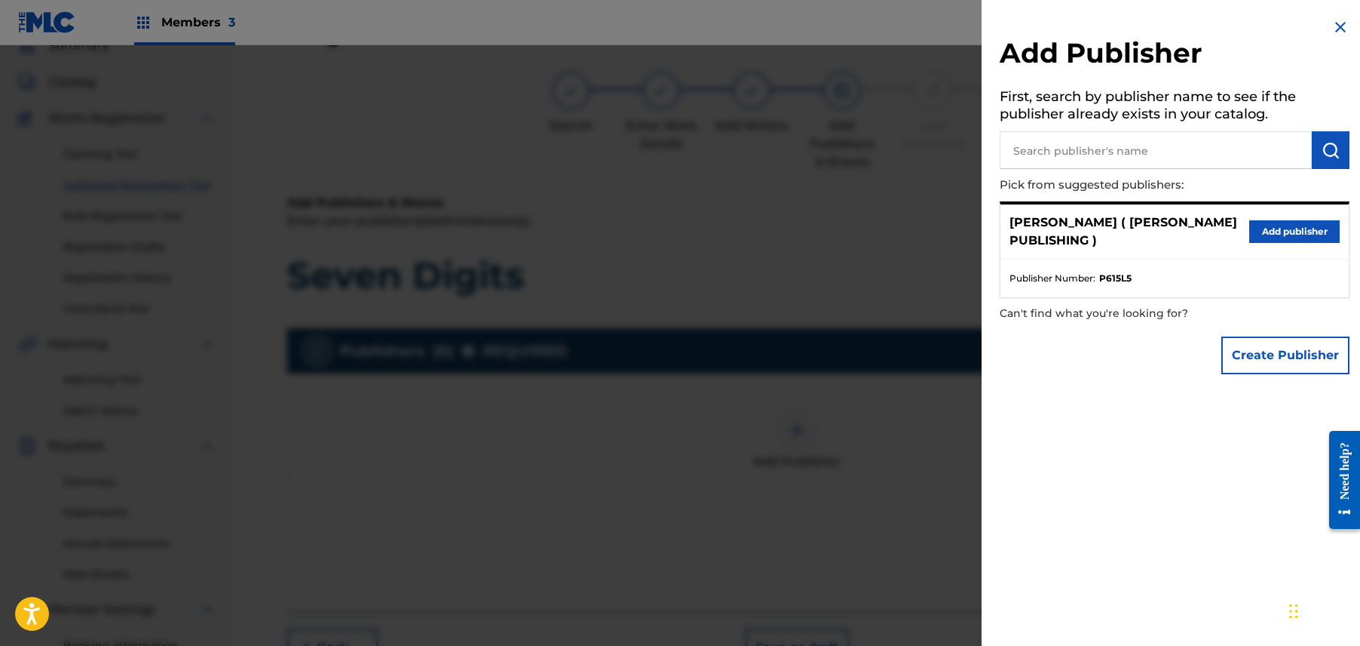
click at [1286, 221] on div "CHARLY WINGATE ( MAX B PUBLISHING ) Add publisher" at bounding box center [1175, 231] width 348 height 55
click at [1274, 236] on button "Add publisher" at bounding box center [1295, 231] width 90 height 23
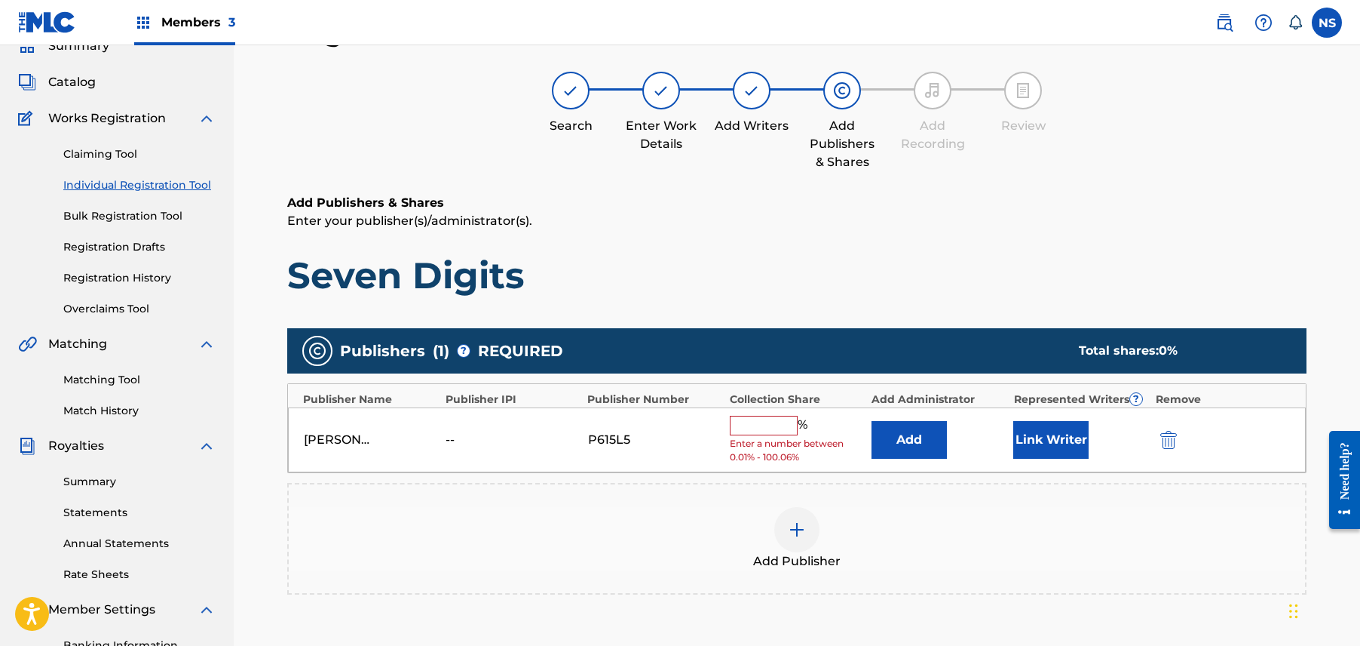
click at [1026, 437] on button "Link Writer" at bounding box center [1051, 440] width 75 height 38
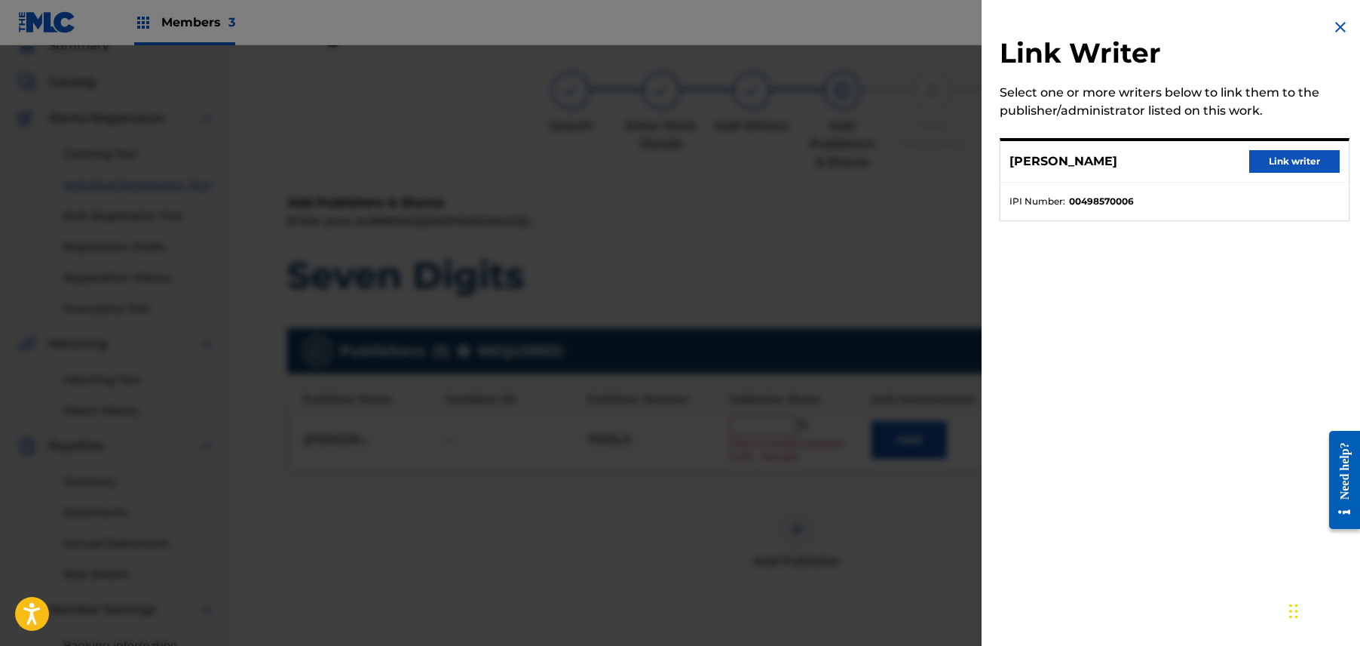
click at [1268, 160] on button "Link writer" at bounding box center [1295, 161] width 90 height 23
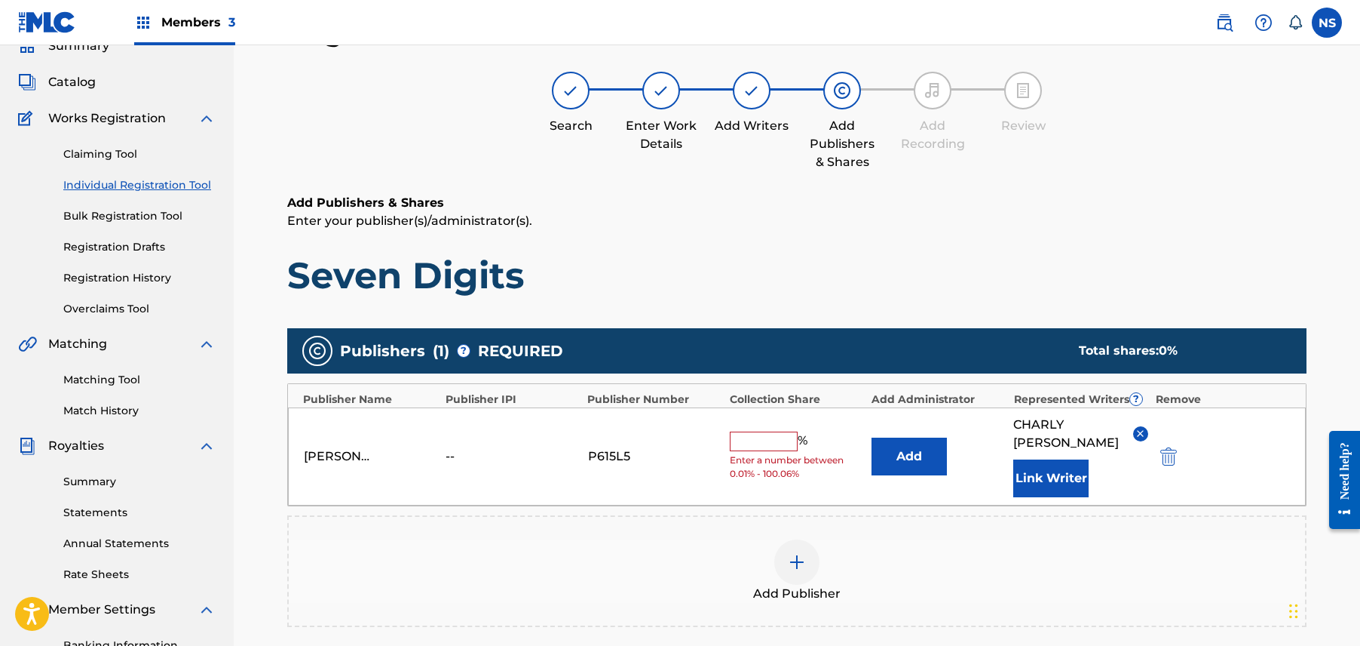
click at [755, 434] on input "text" at bounding box center [764, 441] width 68 height 20
type input "100"
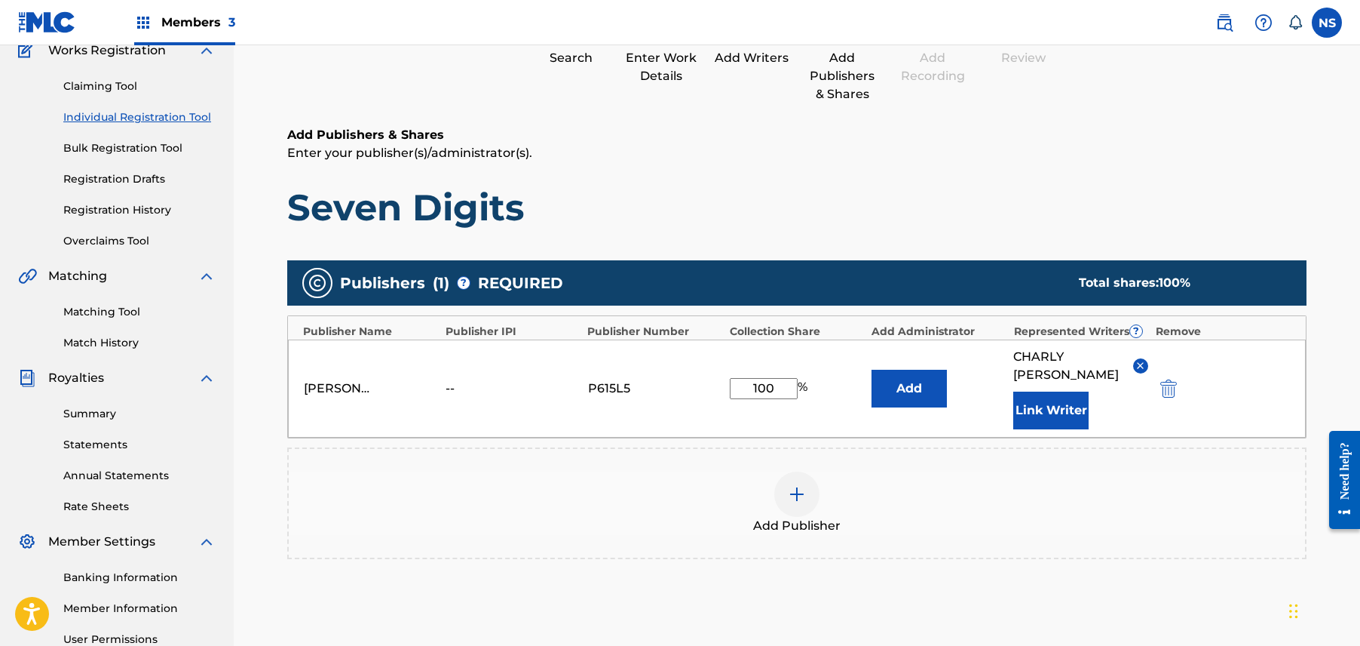
scroll to position [293, 0]
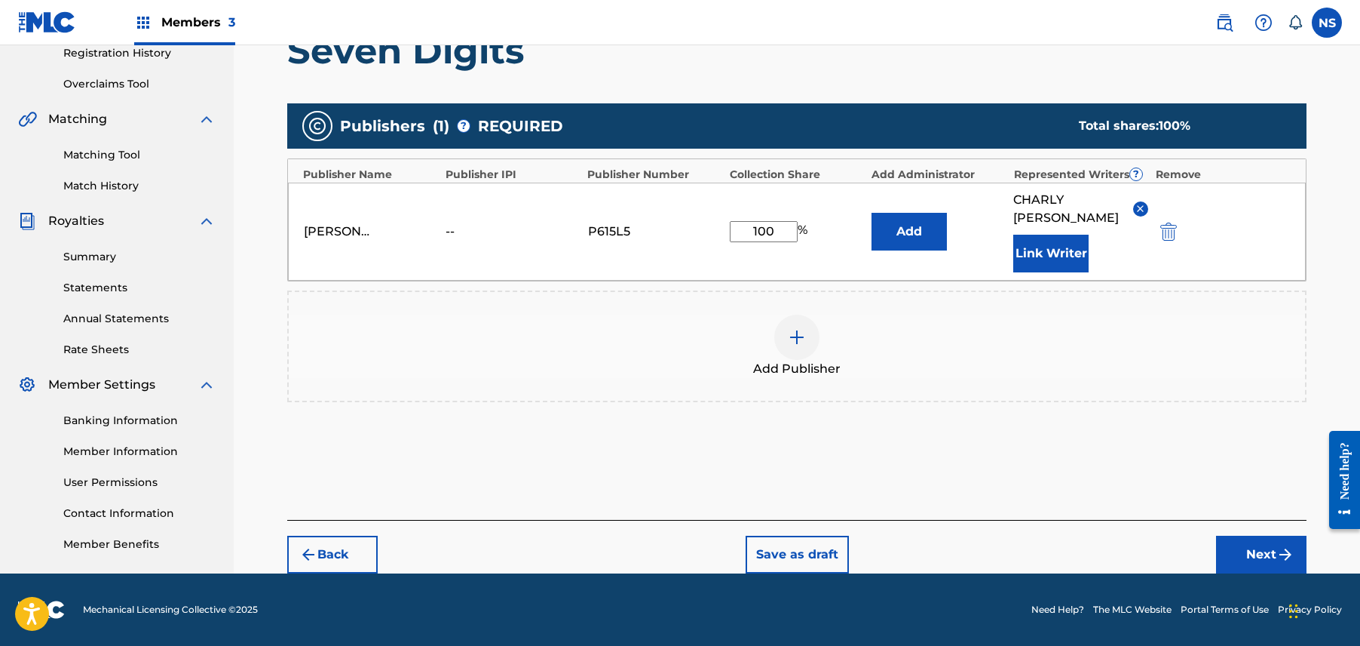
click at [1268, 573] on footer "Mechanical Licensing Collective © 2025 Need Help? The MLC Website Portal Terms …" at bounding box center [680, 609] width 1360 height 72
click at [1271, 565] on button "Next" at bounding box center [1261, 554] width 90 height 38
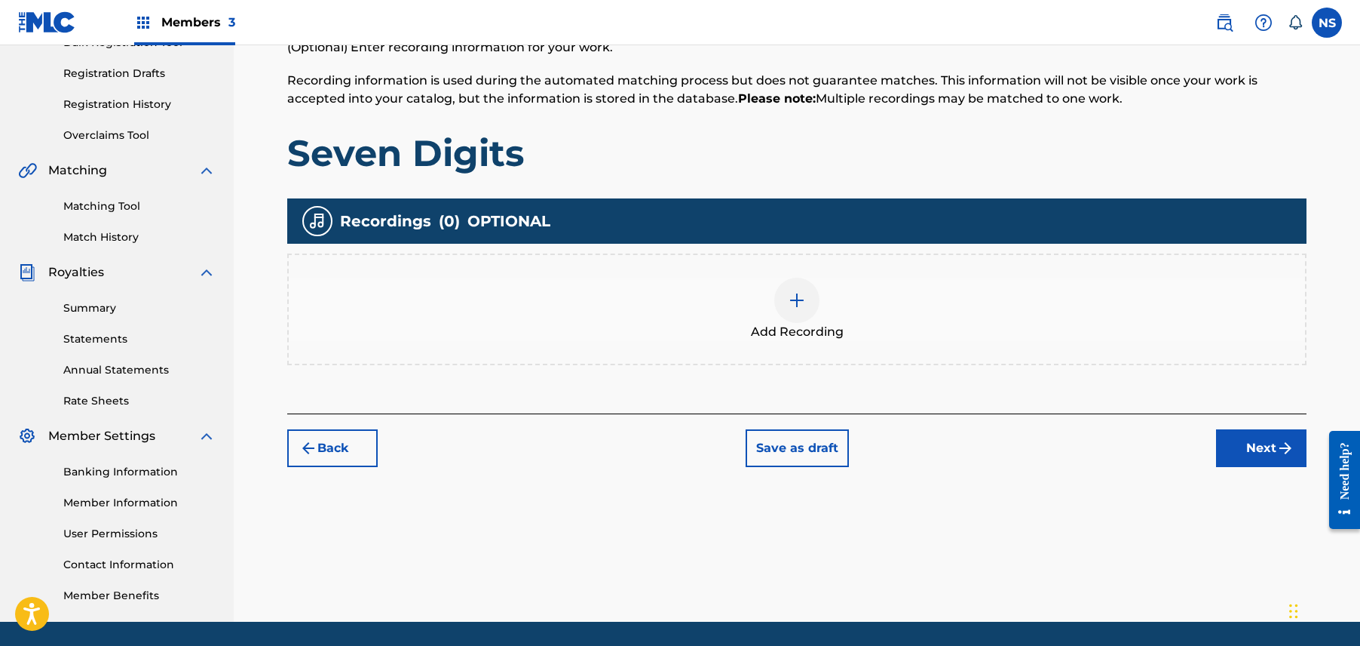
click at [1265, 449] on button "Next" at bounding box center [1261, 448] width 90 height 38
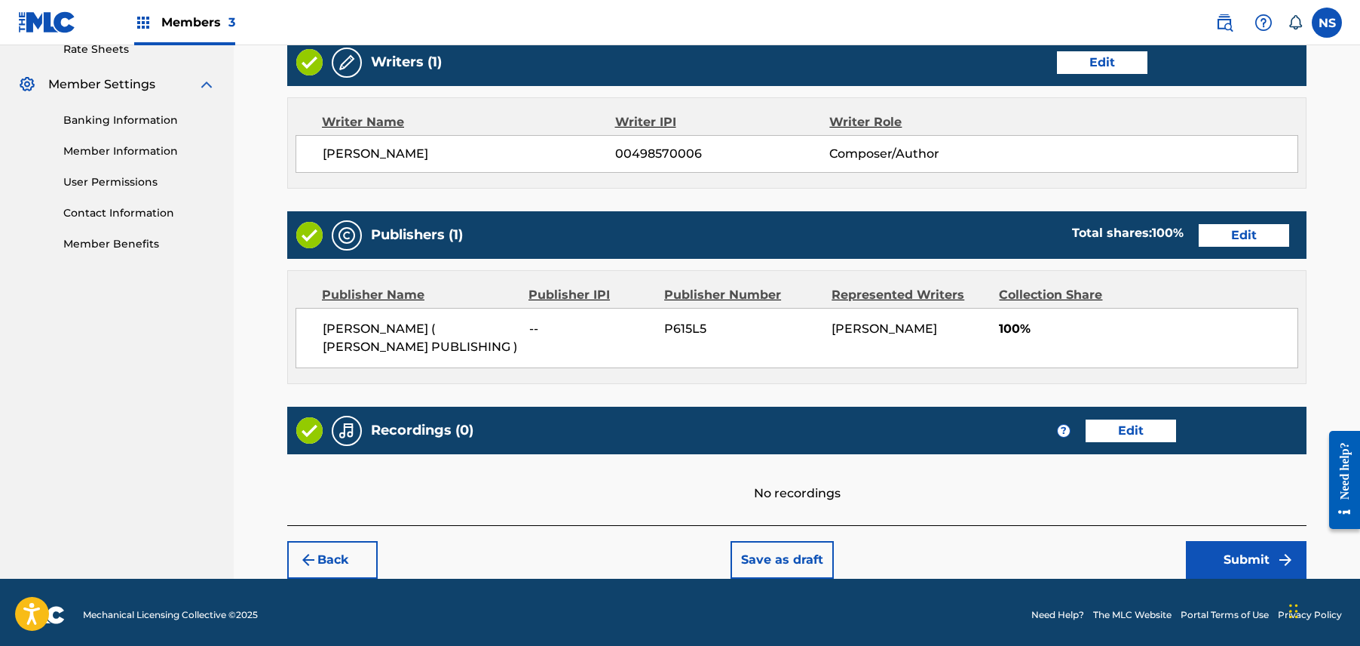
scroll to position [600, 0]
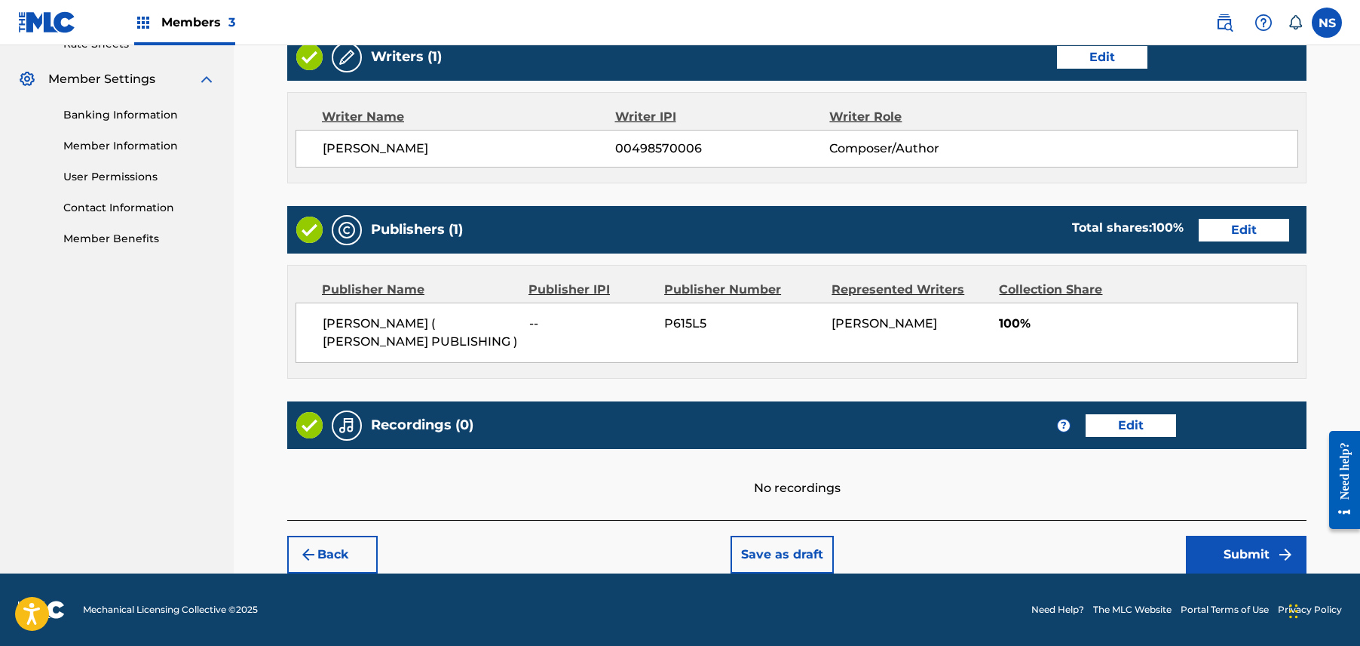
click at [1253, 553] on button "Submit" at bounding box center [1246, 554] width 121 height 38
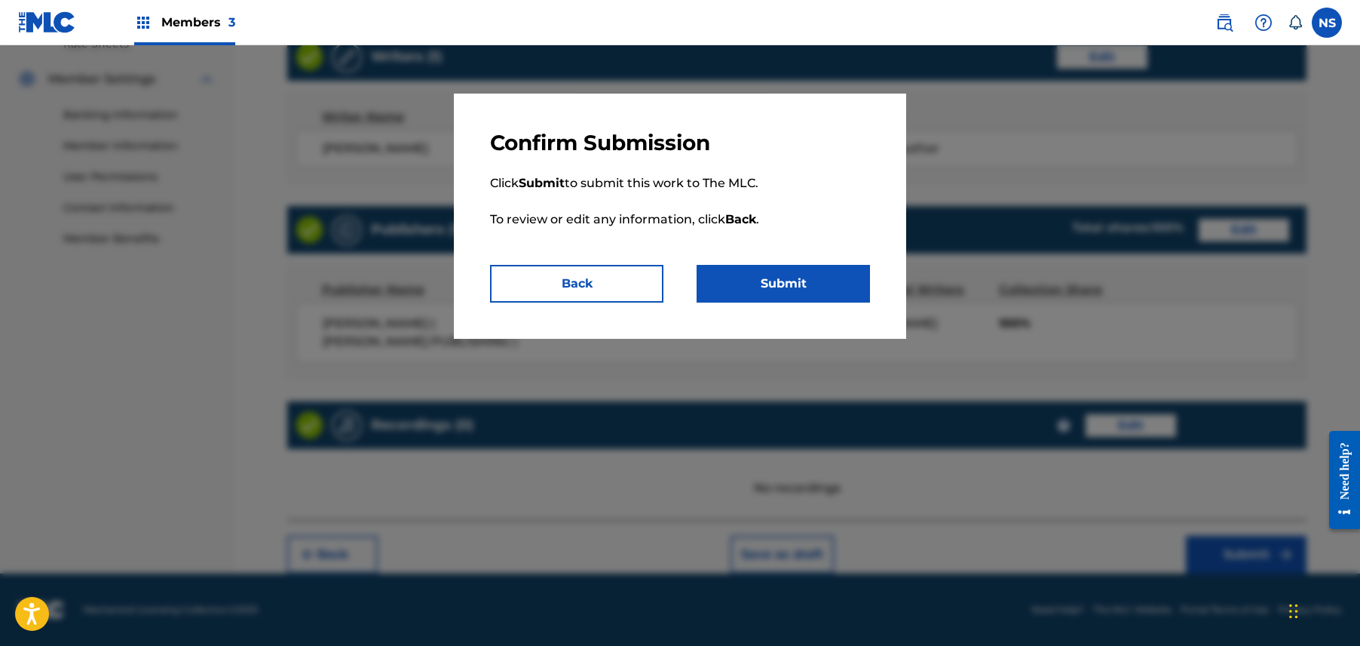
click at [801, 284] on button "Submit" at bounding box center [783, 284] width 173 height 38
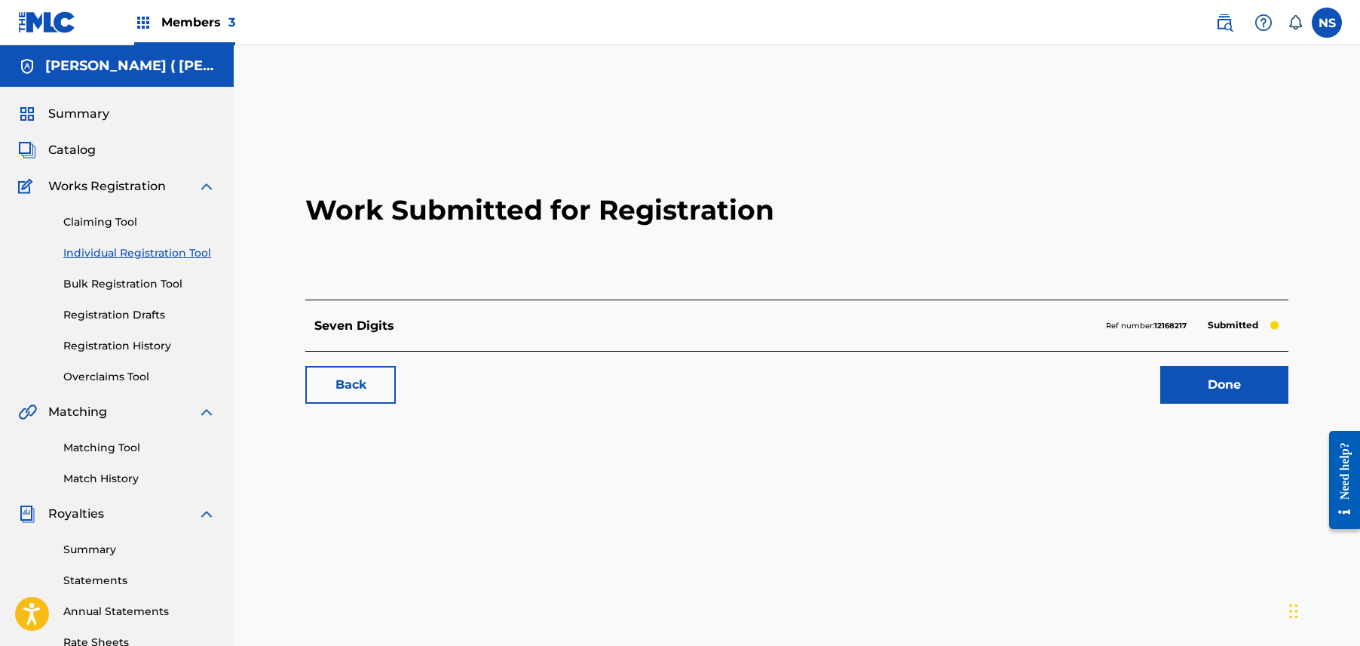
click at [353, 383] on link "Back" at bounding box center [350, 385] width 90 height 38
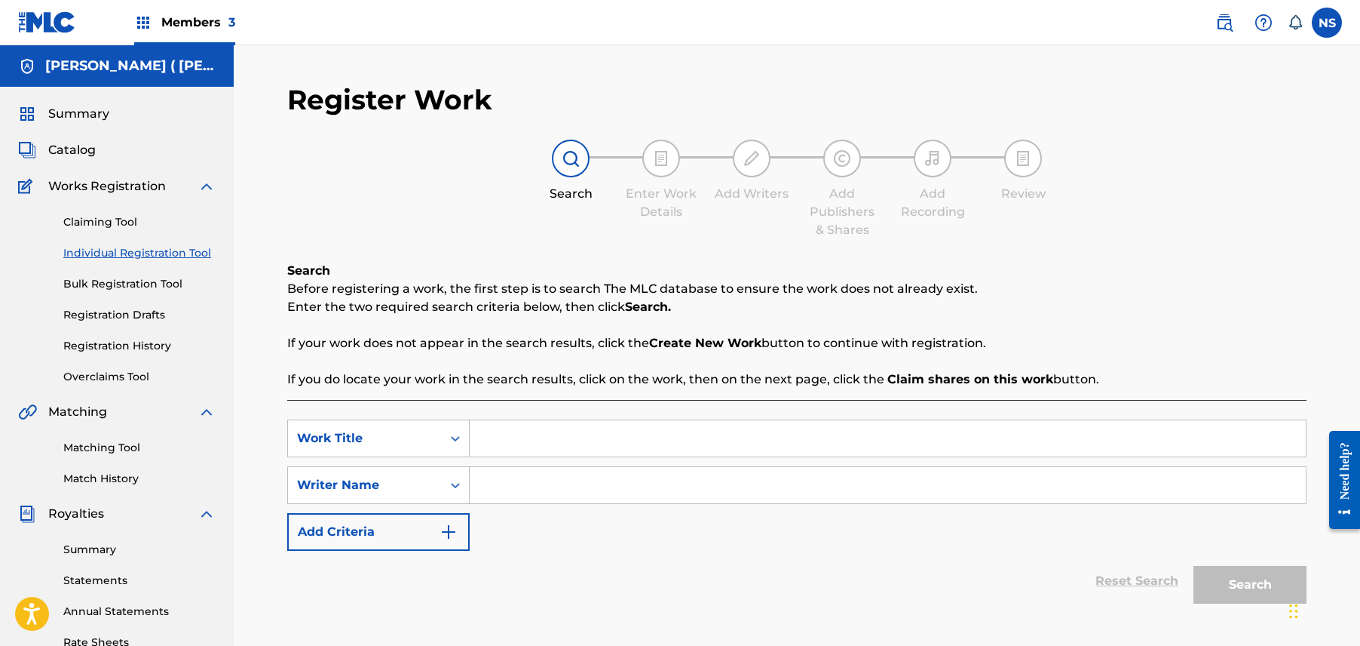
click at [558, 430] on input "Search Form" at bounding box center [888, 438] width 836 height 36
type input "Doing everything we want too"
click at [569, 489] on input "Search Form" at bounding box center [888, 485] width 836 height 36
paste input "Charly Wingate"
type input "Charly Wingate"
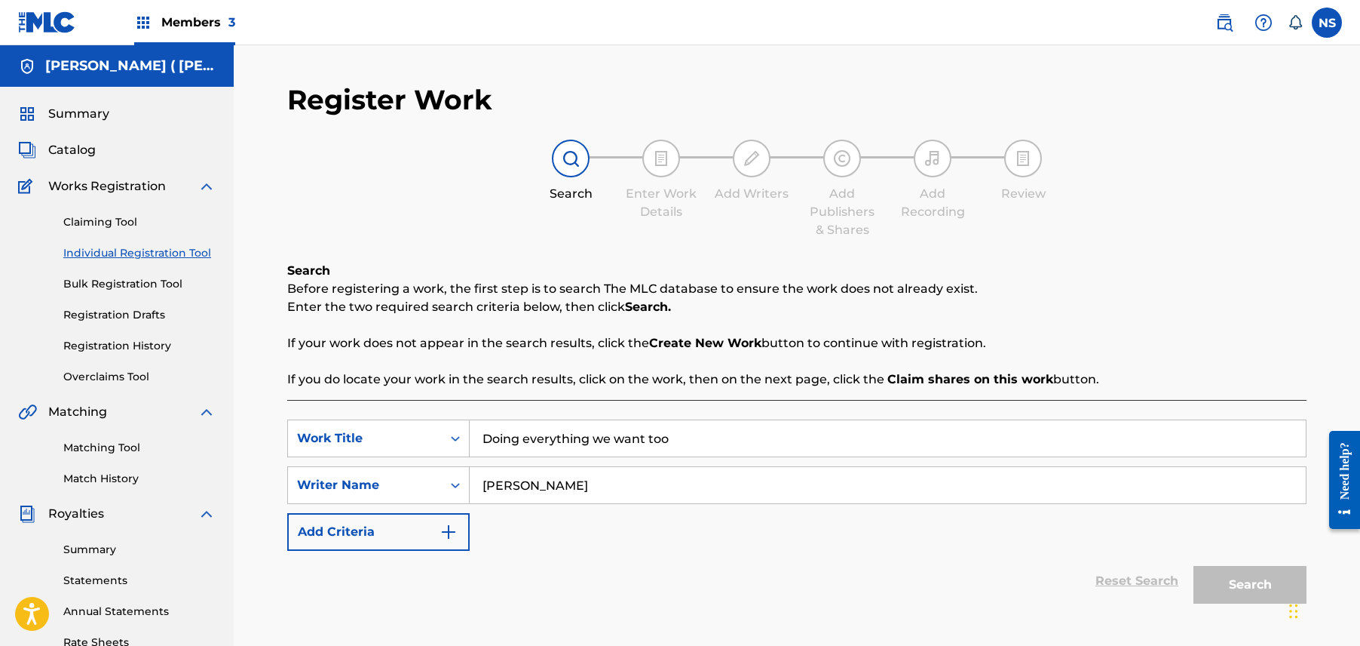
click at [621, 254] on div "Register Work Search Enter Work Details Add Writers Add Publishers & Shares Add…" at bounding box center [797, 373] width 1020 height 580
click at [633, 248] on div "Register Work Search Enter Work Details Add Writers Add Publishers & Shares Add…" at bounding box center [797, 373] width 1020 height 580
click at [1244, 583] on button "Search" at bounding box center [1250, 585] width 113 height 38
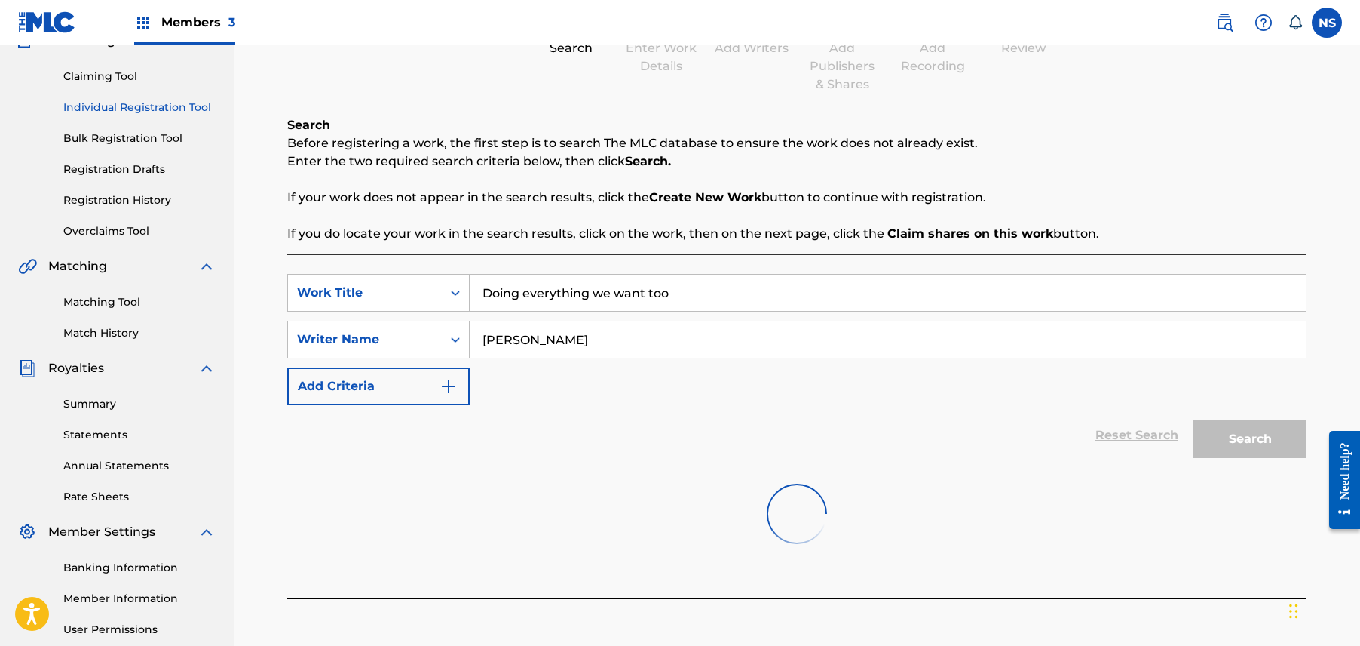
scroll to position [290, 0]
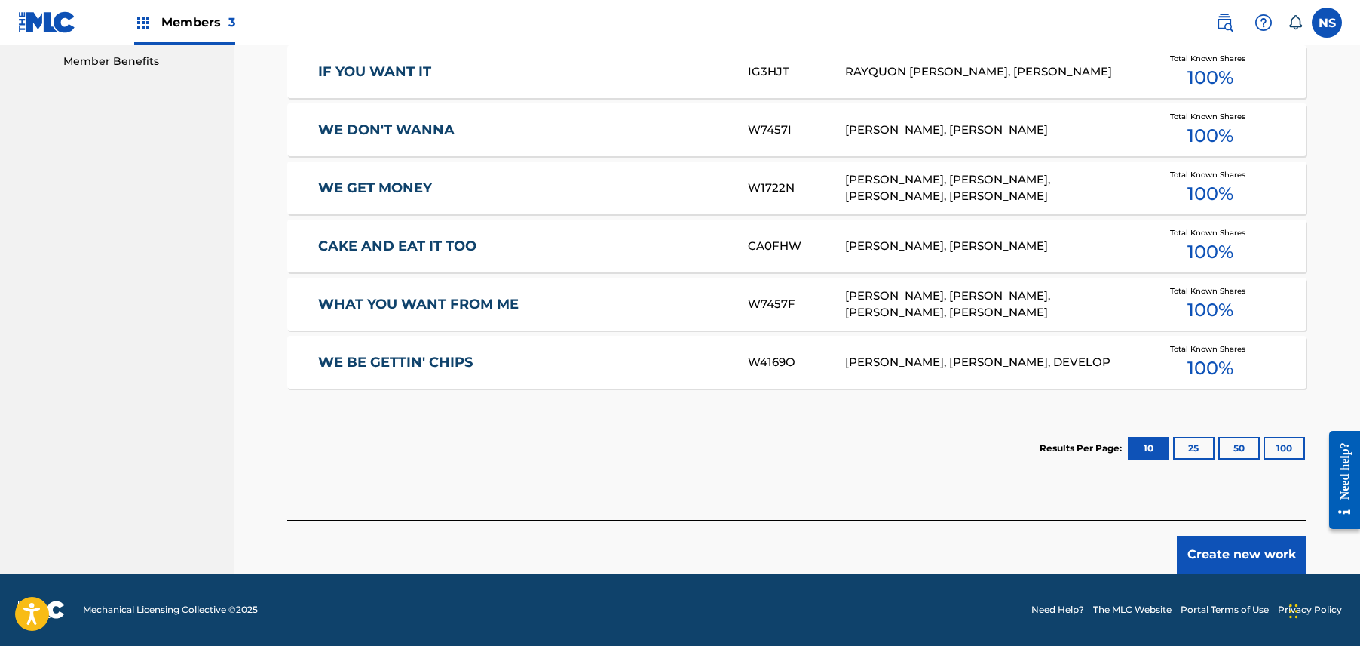
click at [1216, 544] on button "Create new work" at bounding box center [1242, 554] width 130 height 38
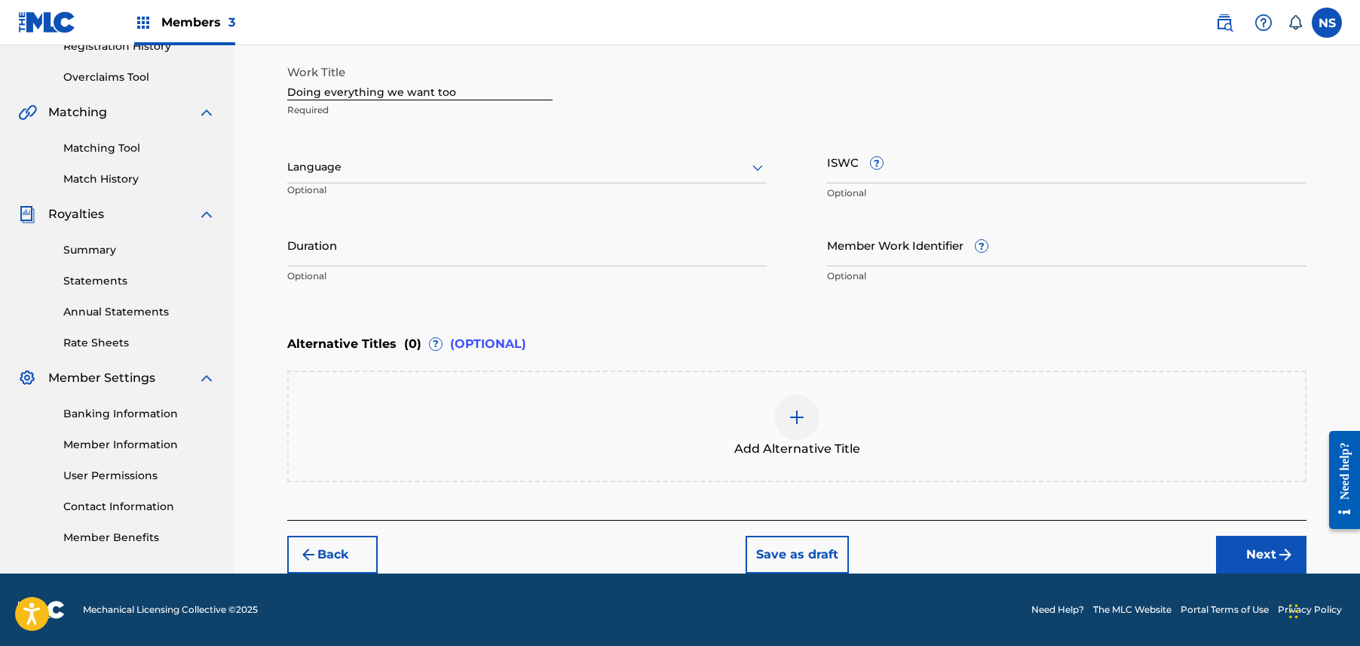
scroll to position [299, 0]
click at [1241, 544] on button "Next" at bounding box center [1261, 555] width 90 height 38
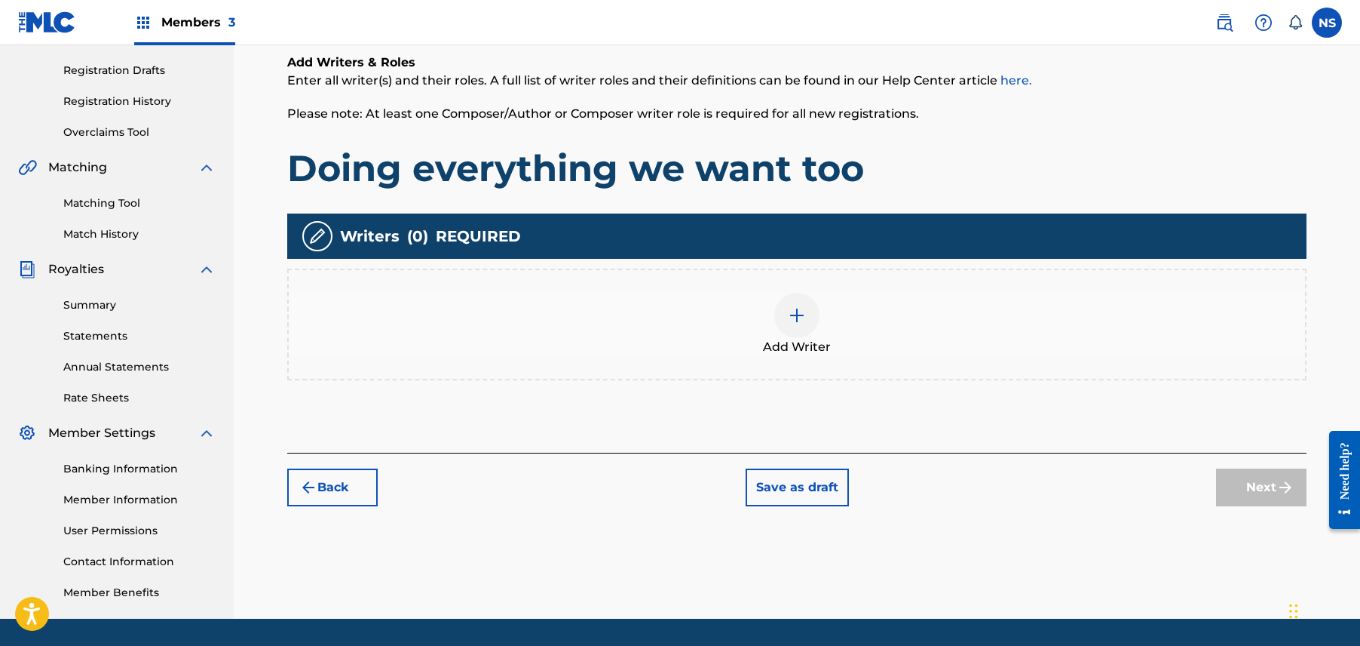
scroll to position [247, 0]
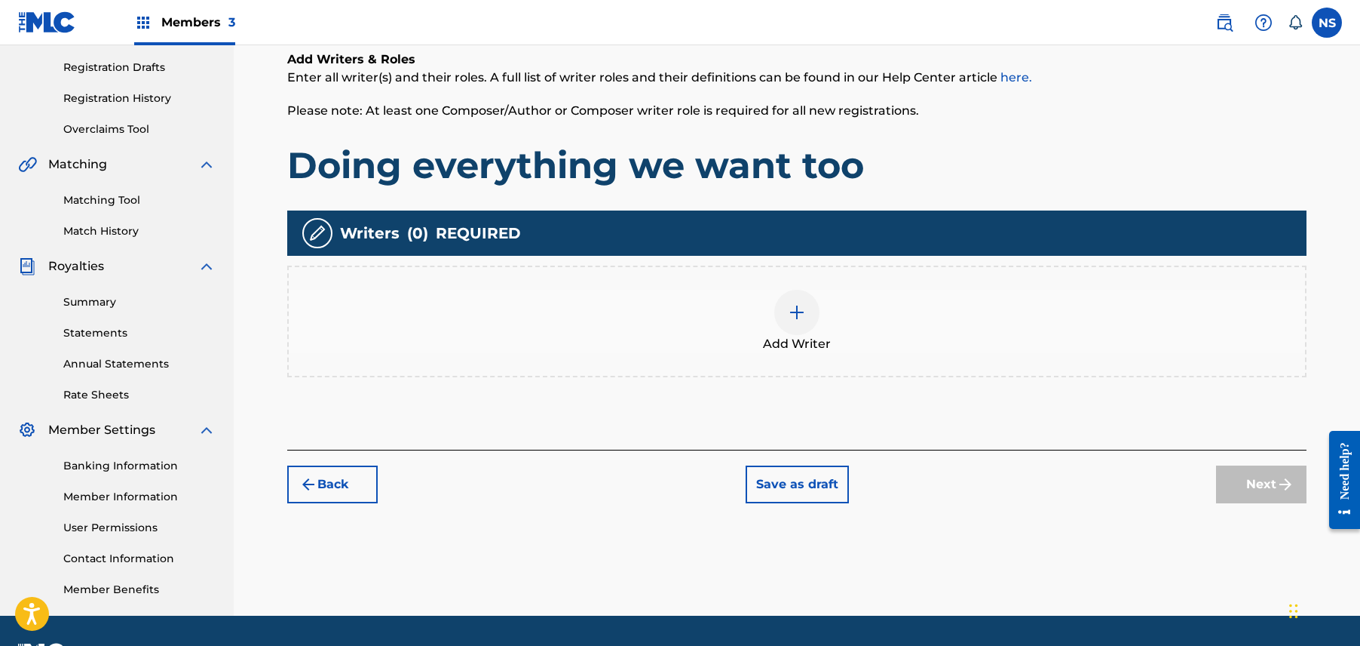
click at [786, 314] on div at bounding box center [796, 312] width 45 height 45
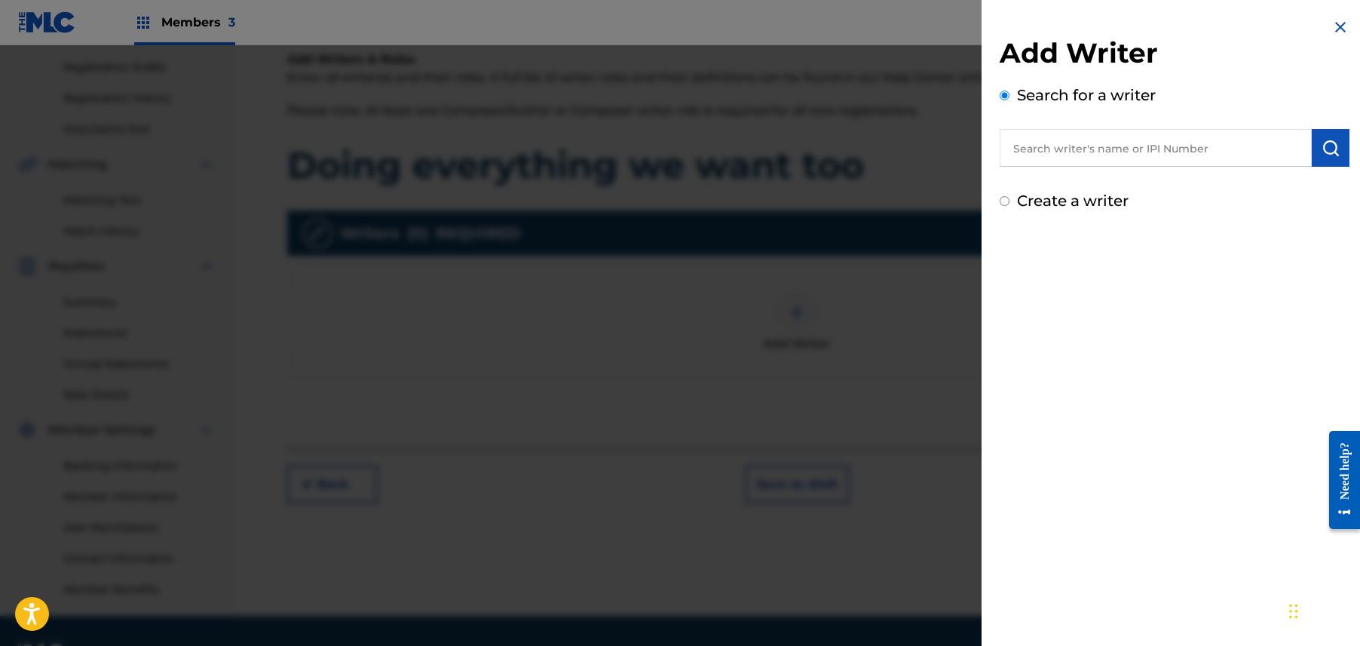
click at [1140, 140] on input "text" at bounding box center [1156, 148] width 312 height 38
paste input "Charly Wingate"
type input "Charly Wingate"
click at [1338, 155] on button "submit" at bounding box center [1331, 148] width 38 height 38
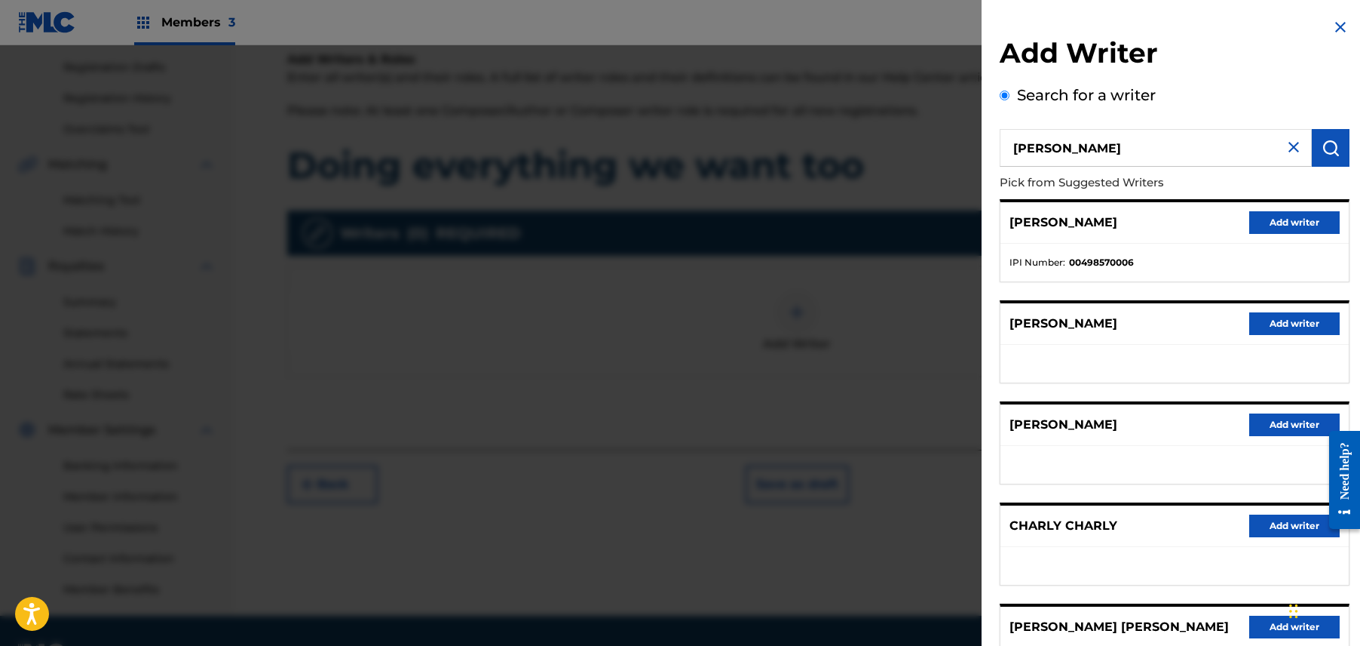
click at [1297, 215] on button "Add writer" at bounding box center [1295, 222] width 90 height 23
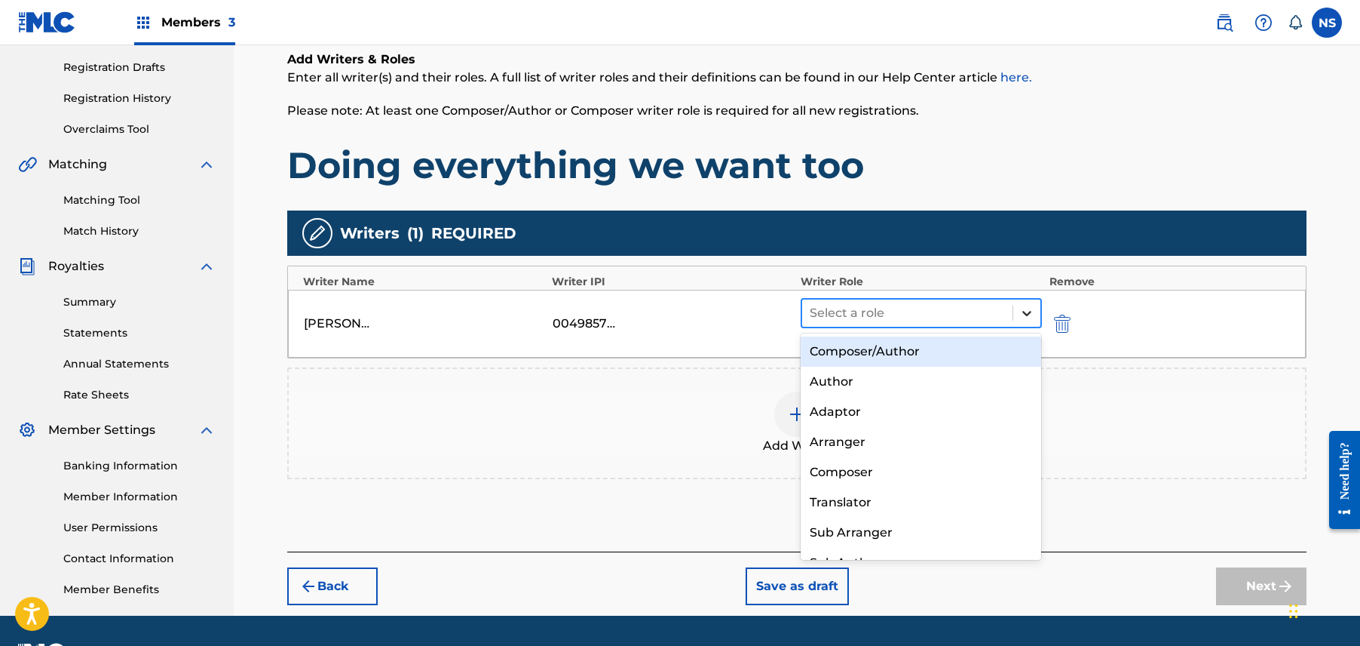
click at [1015, 317] on div at bounding box center [1027, 312] width 27 height 27
click at [955, 354] on div "Composer/Author" at bounding box center [921, 351] width 241 height 30
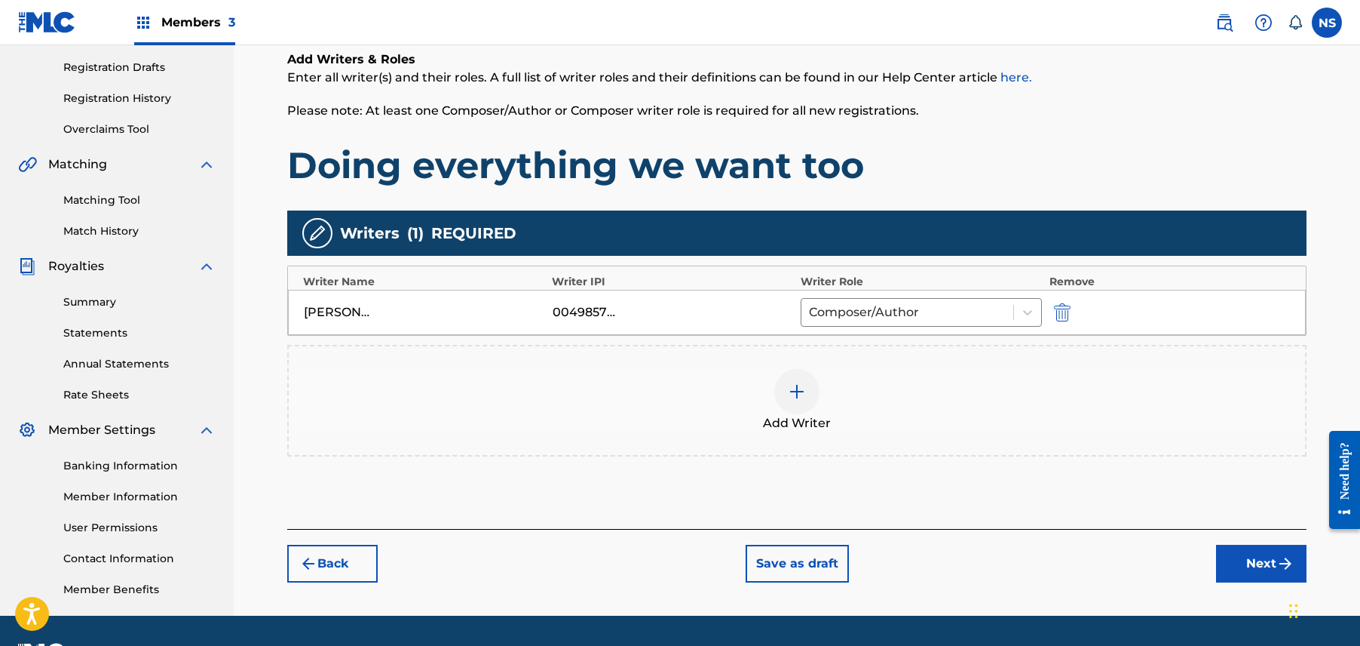
click at [1247, 570] on button "Next" at bounding box center [1261, 563] width 90 height 38
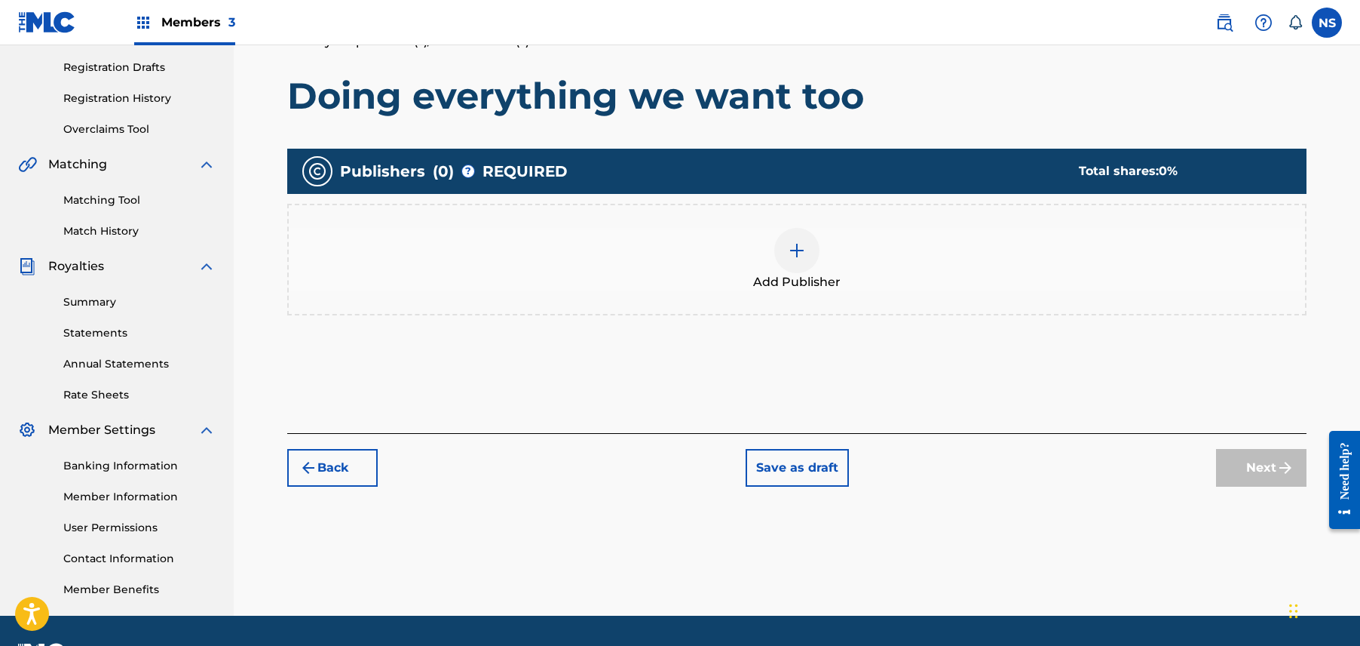
scroll to position [68, 0]
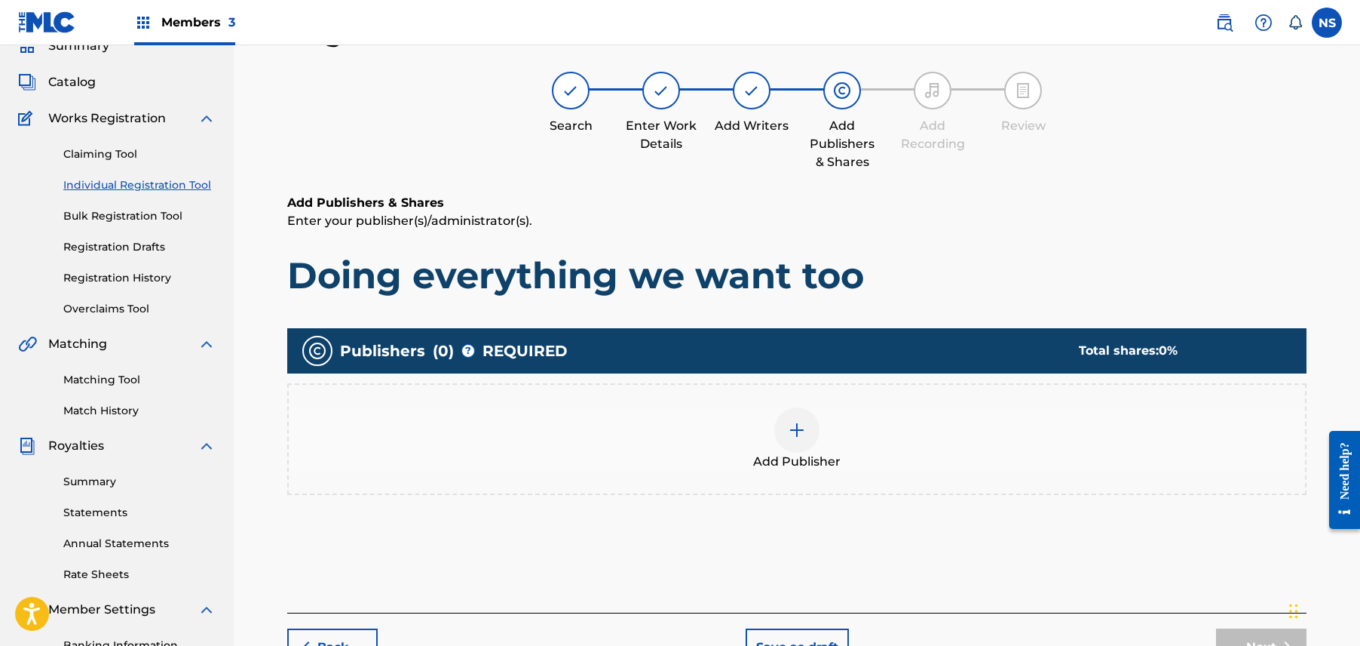
click at [816, 440] on div "Add Publisher" at bounding box center [797, 438] width 1017 height 63
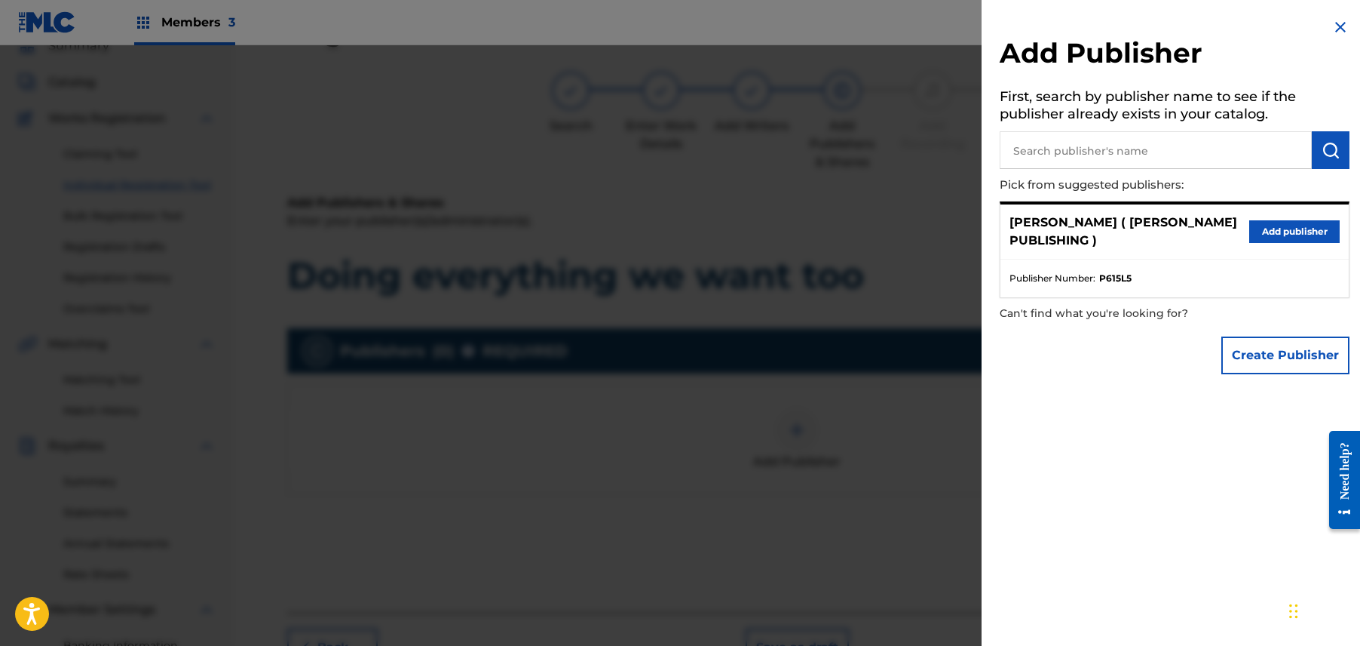
click at [1271, 224] on button "Add publisher" at bounding box center [1295, 231] width 90 height 23
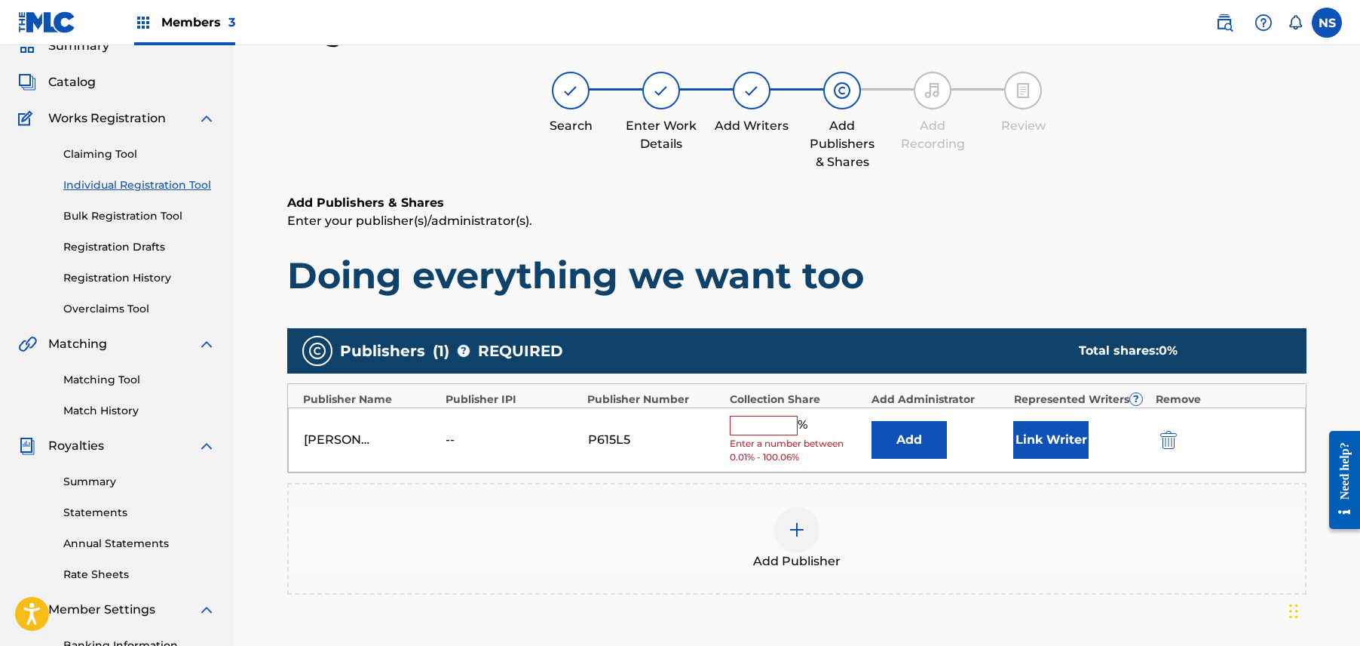
click at [1053, 421] on button "Link Writer" at bounding box center [1051, 440] width 75 height 38
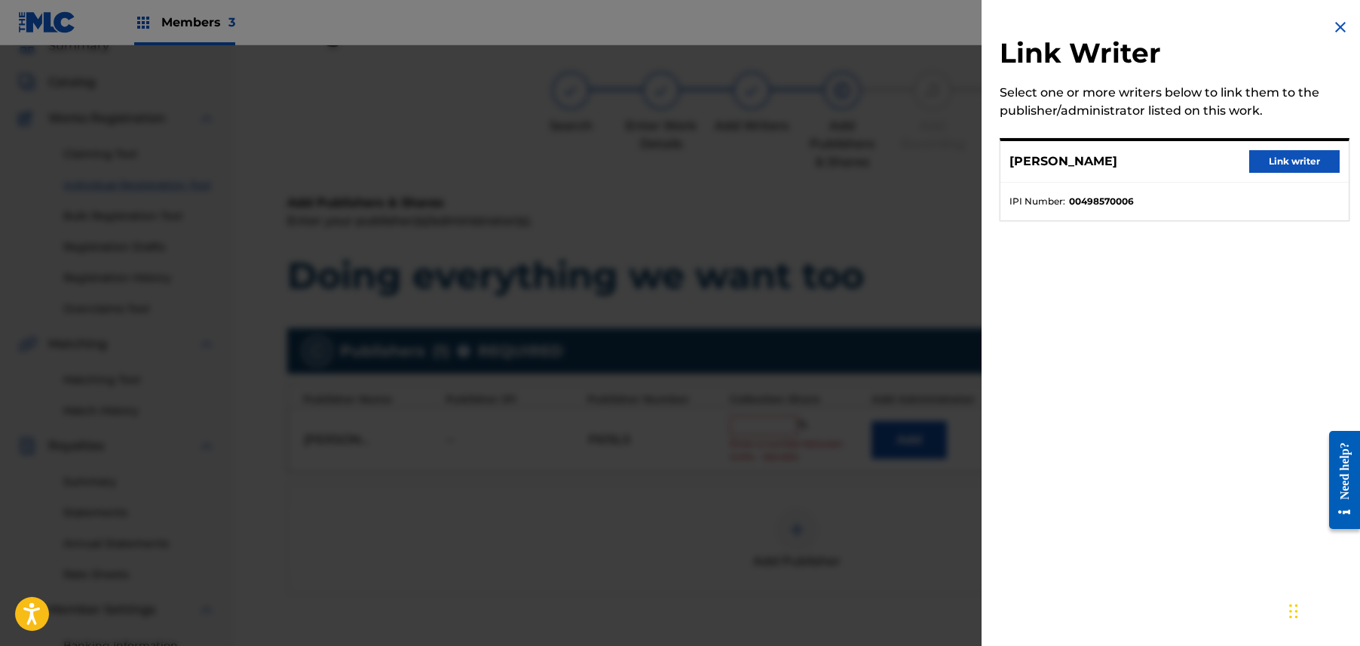
click at [1265, 157] on button "Link writer" at bounding box center [1295, 161] width 90 height 23
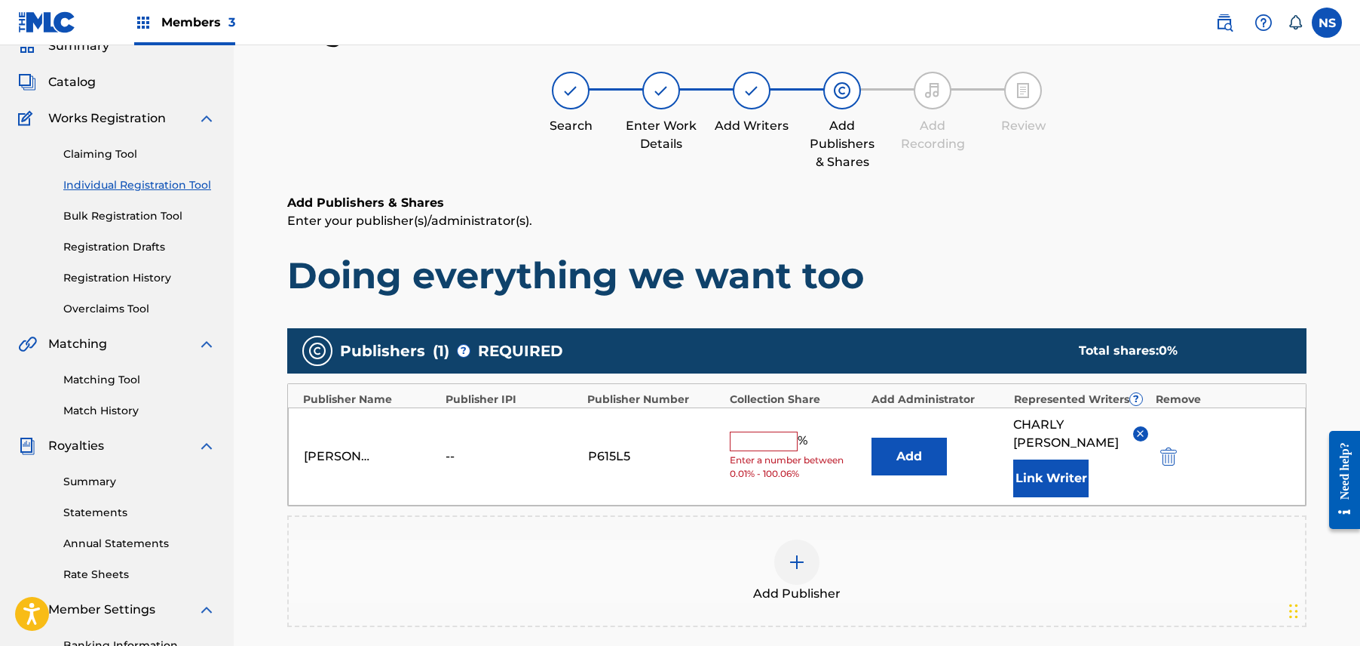
click at [744, 433] on input "text" at bounding box center [764, 441] width 68 height 20
type input "100"
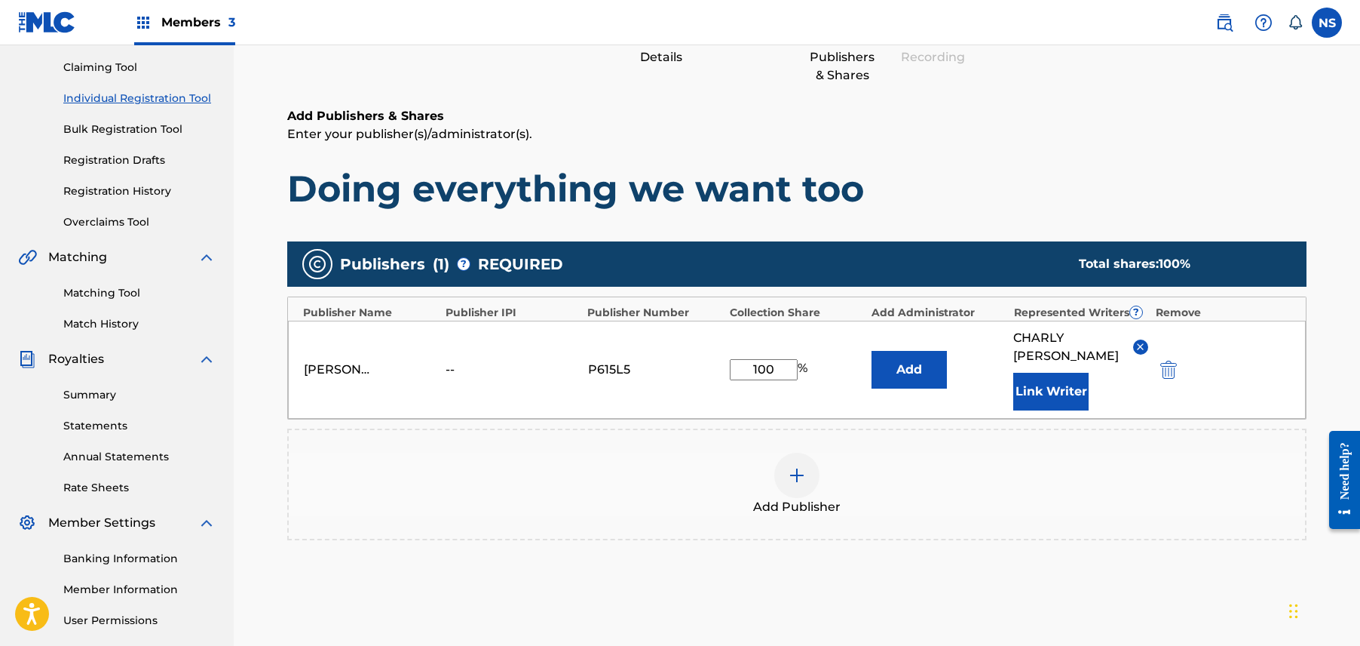
scroll to position [293, 0]
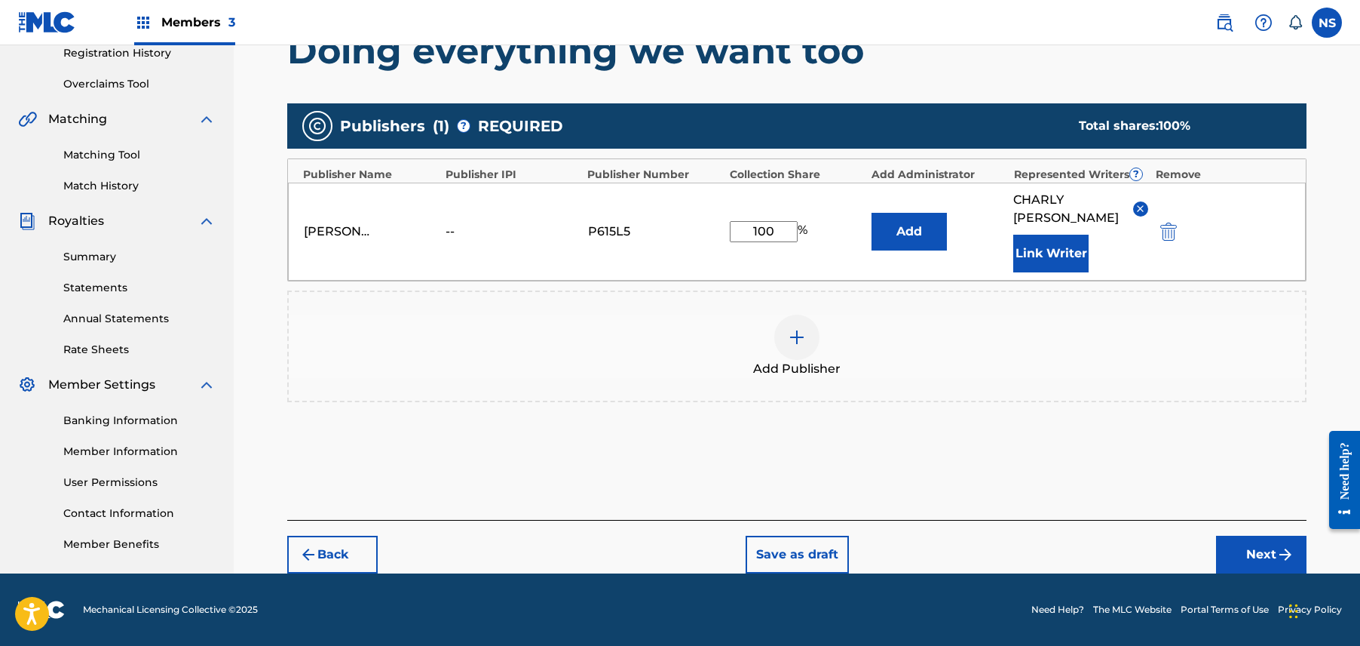
click at [1232, 541] on button "Next" at bounding box center [1261, 554] width 90 height 38
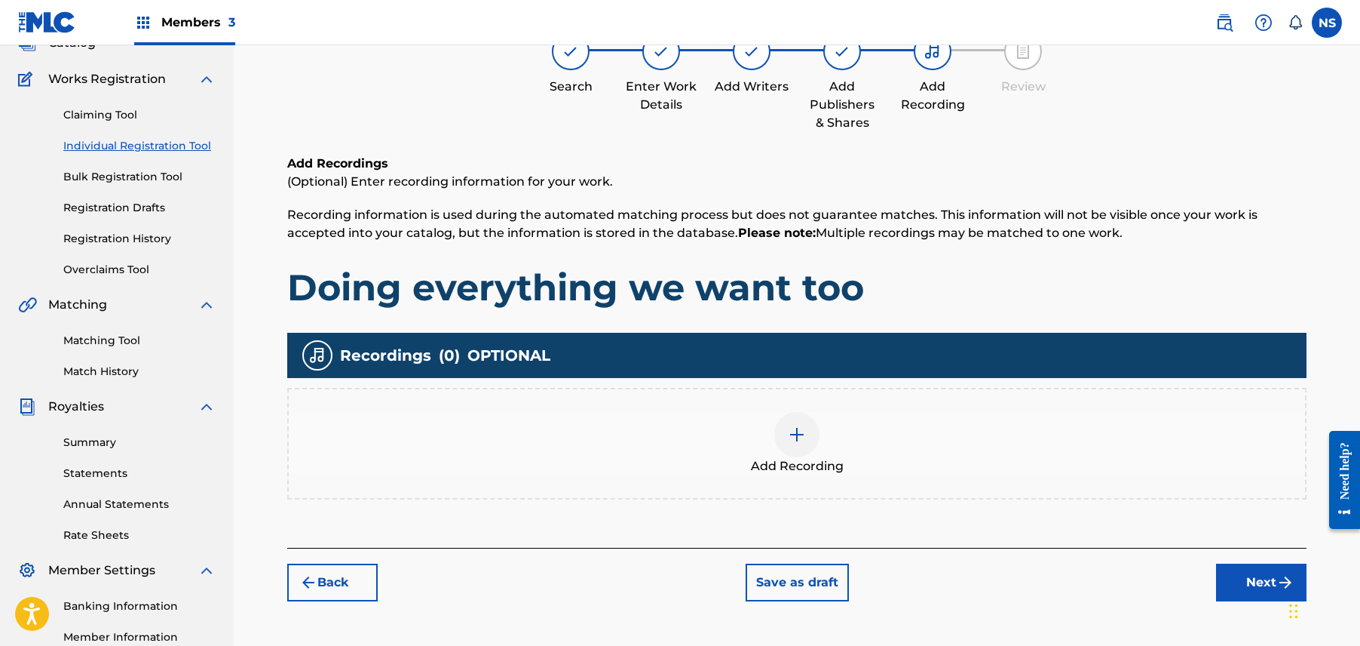
scroll to position [115, 0]
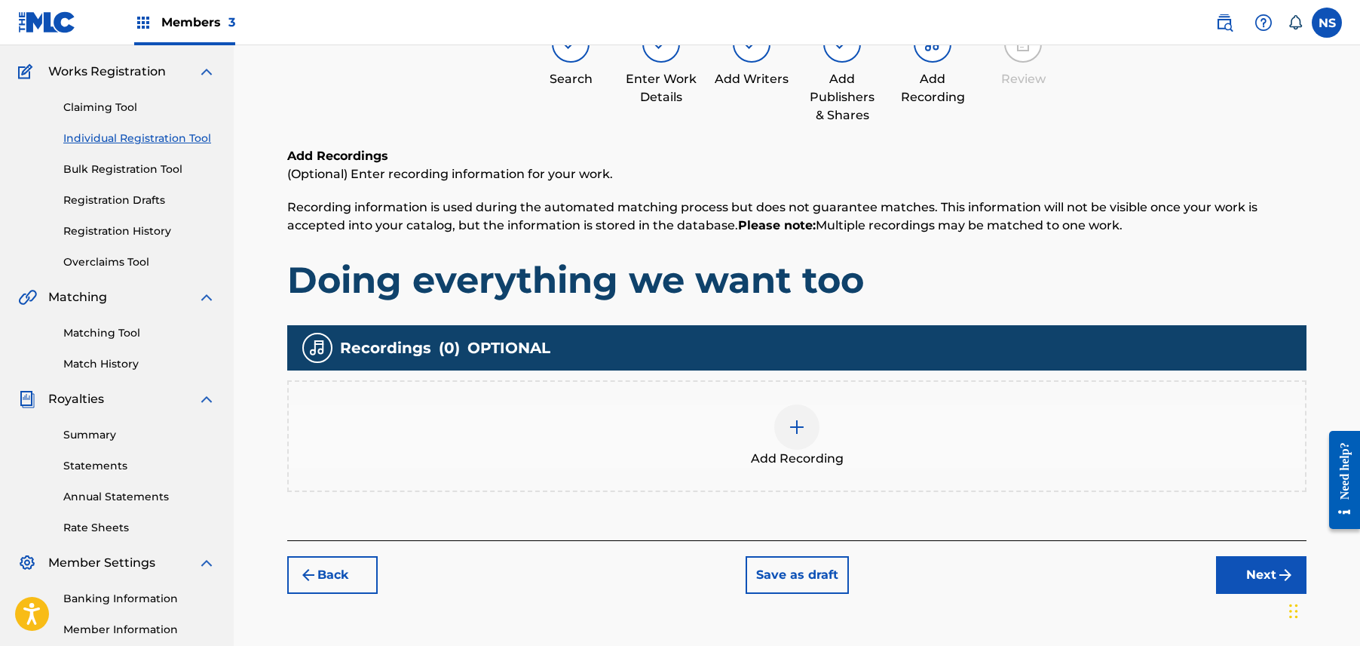
click at [1240, 550] on div "Back Save as draft Next" at bounding box center [797, 567] width 1020 height 54
click at [1240, 560] on button "Next" at bounding box center [1261, 575] width 90 height 38
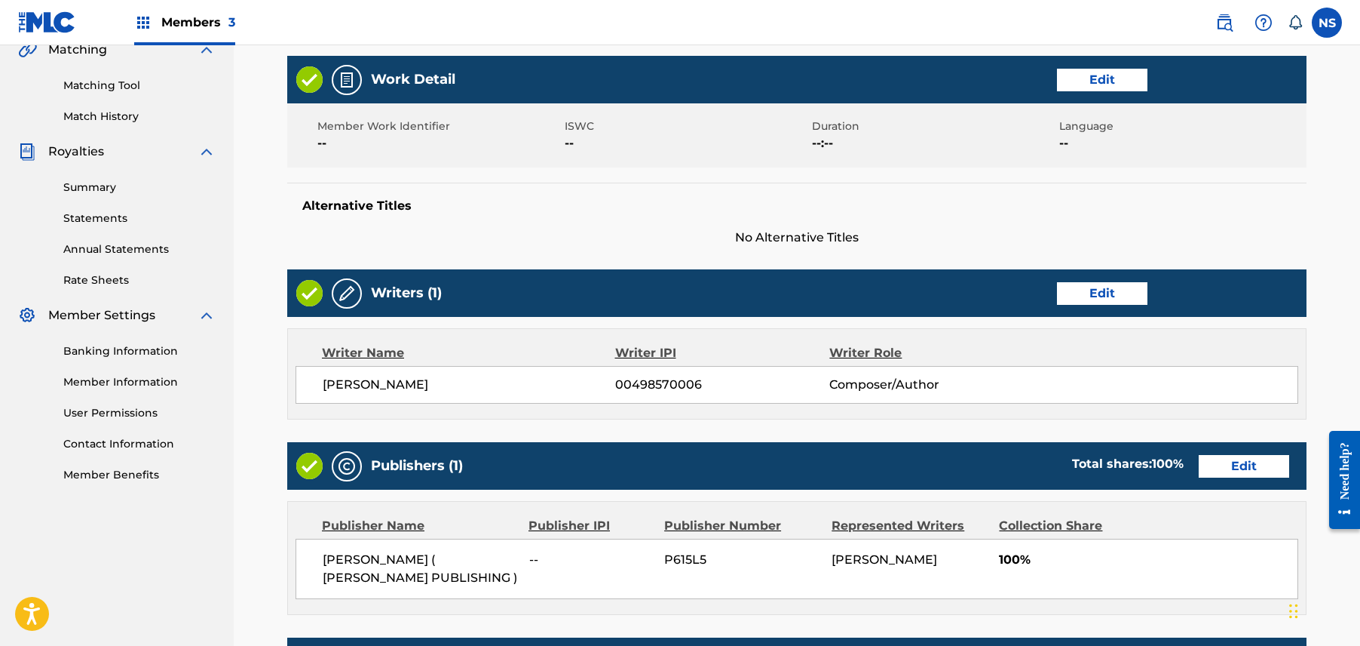
scroll to position [600, 0]
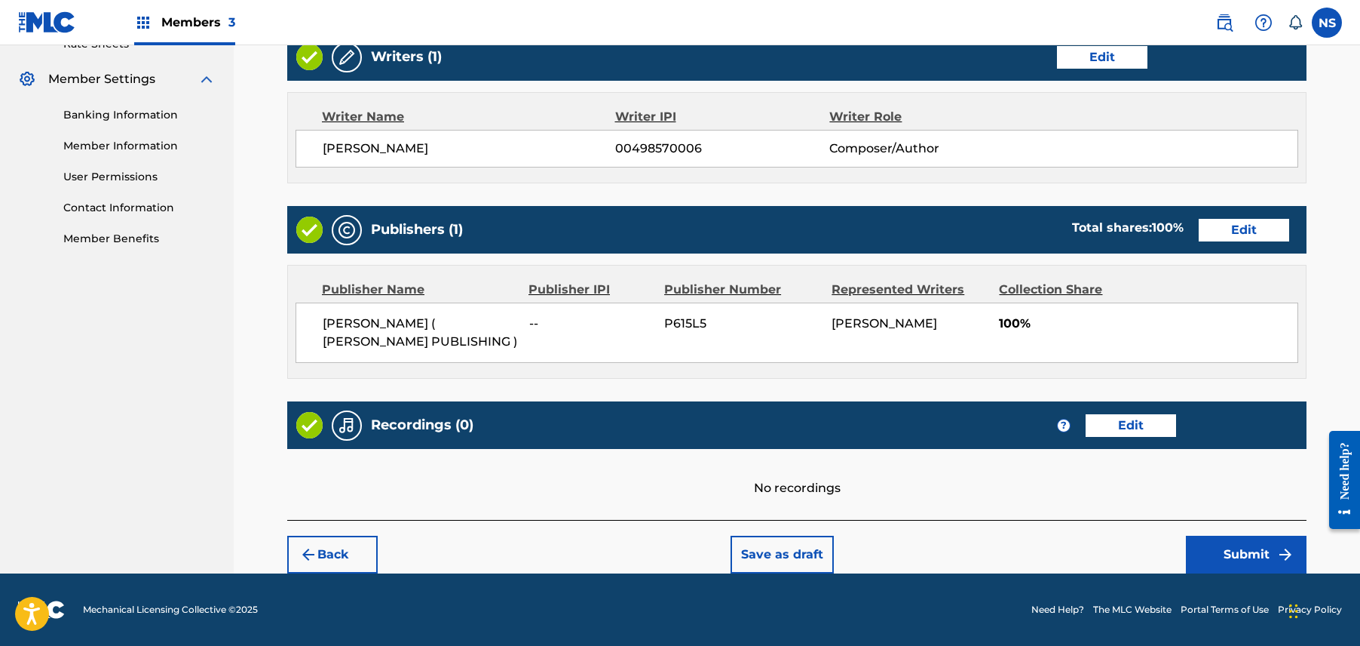
click at [1219, 558] on button "Submit" at bounding box center [1246, 554] width 121 height 38
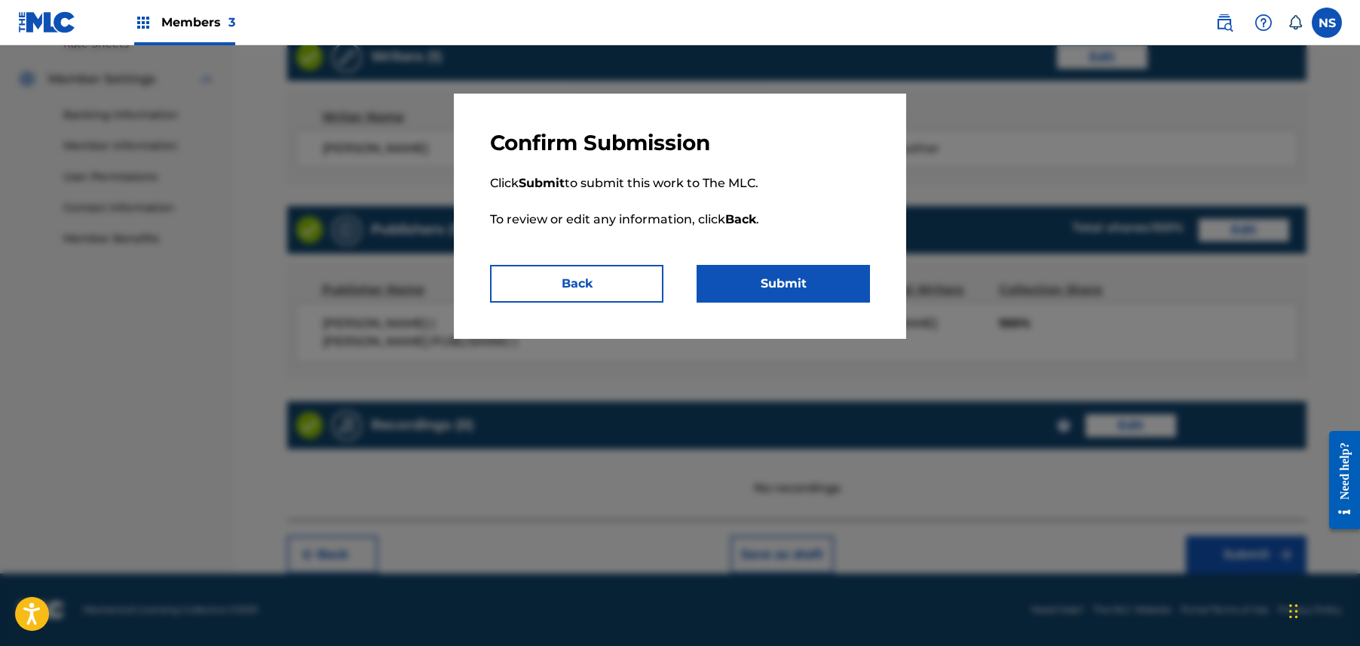
click at [781, 275] on button "Submit" at bounding box center [783, 284] width 173 height 38
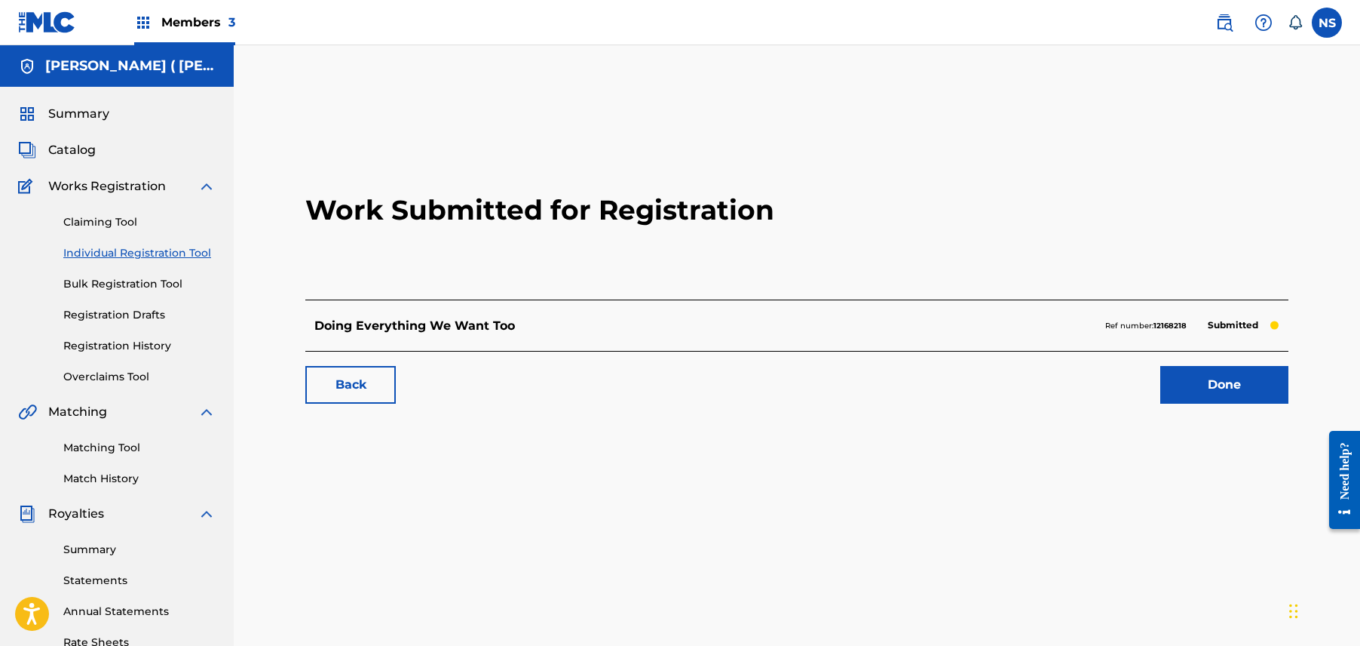
click at [344, 392] on link "Back" at bounding box center [350, 385] width 90 height 38
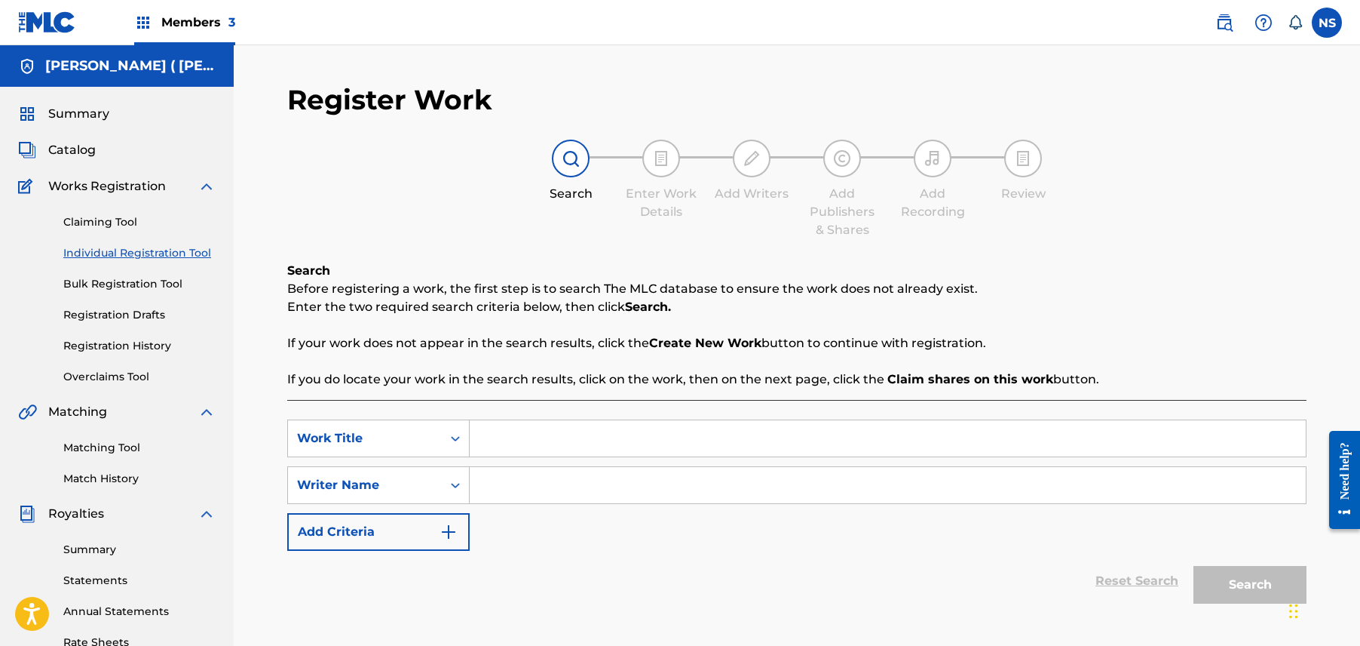
click at [514, 438] on input "Search Form" at bounding box center [888, 438] width 836 height 36
drag, startPoint x: 514, startPoint y: 432, endPoint x: 770, endPoint y: 468, distance: 258.9
click at [770, 468] on input "Search Form" at bounding box center [888, 485] width 836 height 36
click at [809, 445] on input "Fuck my" at bounding box center [888, 438] width 836 height 36
type input "Fuck my cash"
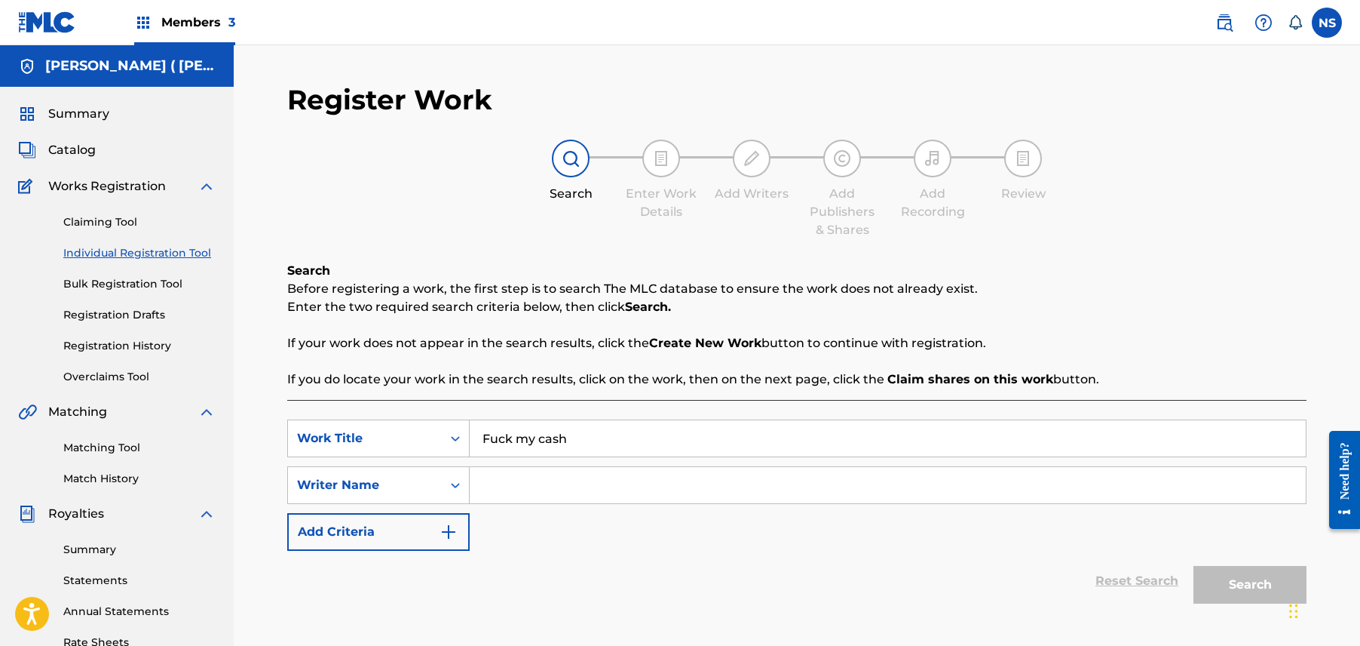
click at [721, 492] on input "Search Form" at bounding box center [888, 485] width 836 height 36
paste input "Charly Wingate"
type input "Charly Wingate"
click at [1216, 589] on button "Search" at bounding box center [1250, 585] width 113 height 38
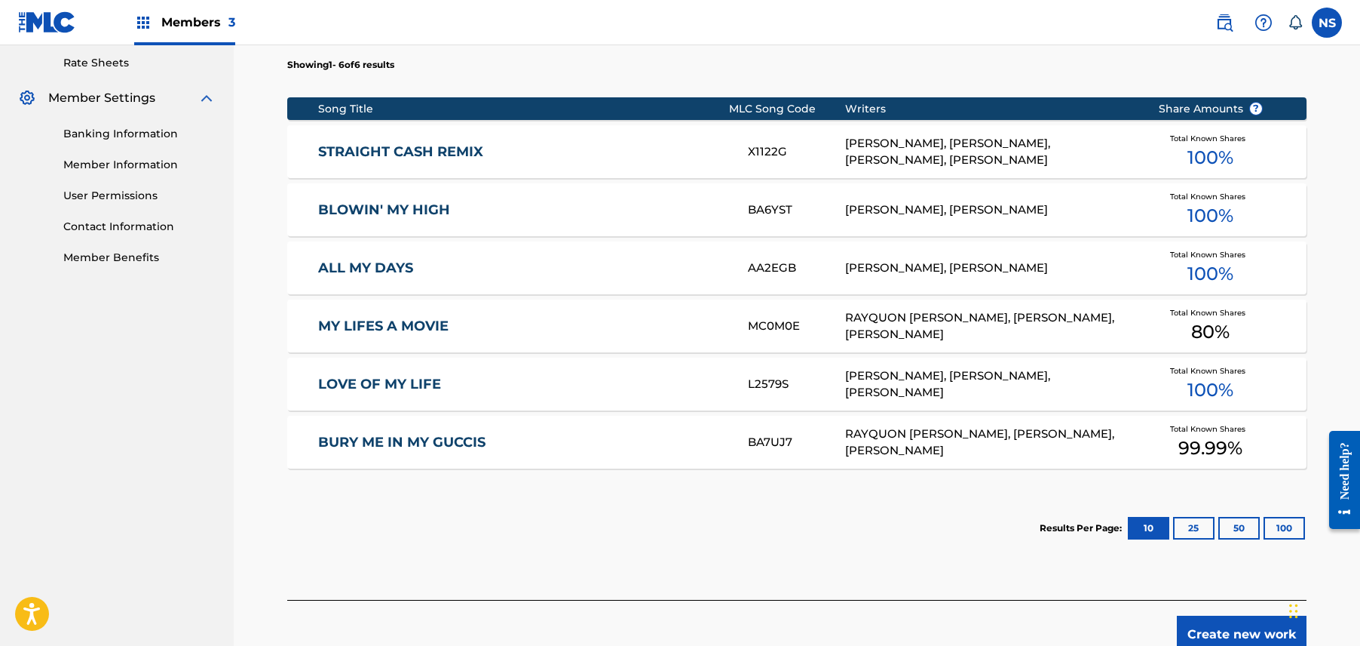
scroll to position [606, 0]
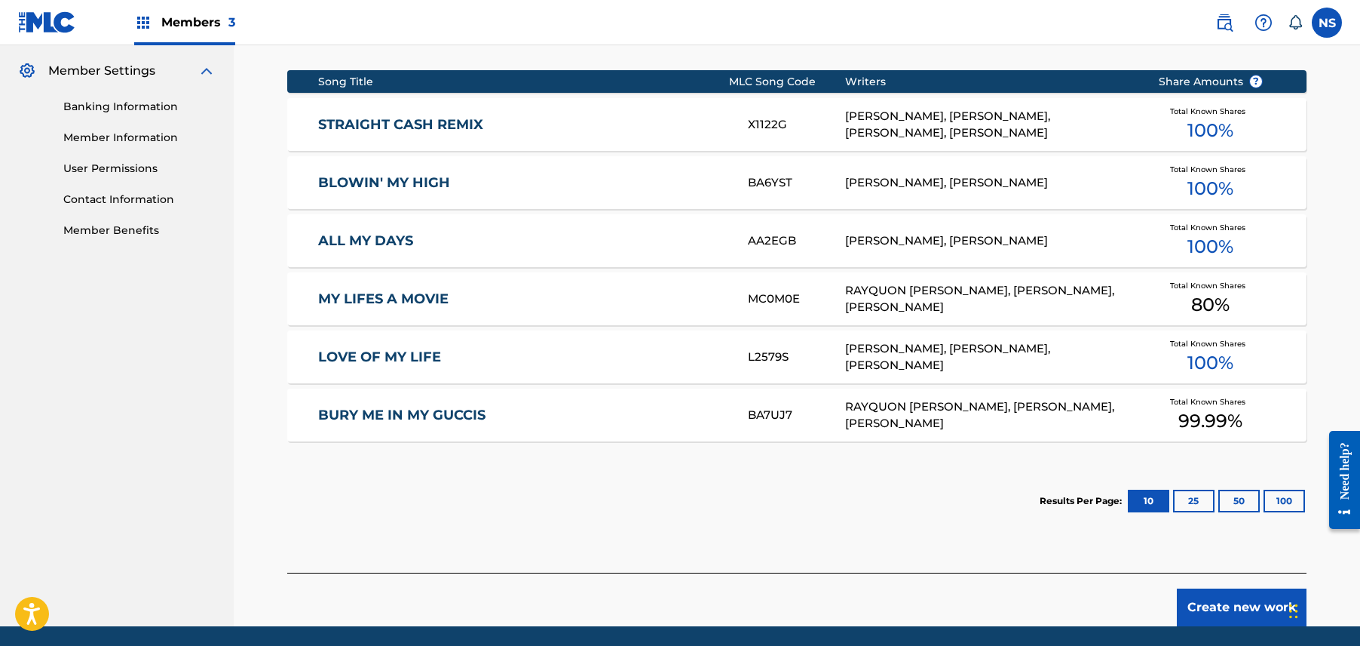
click at [1210, 613] on button "Create new work" at bounding box center [1242, 607] width 130 height 38
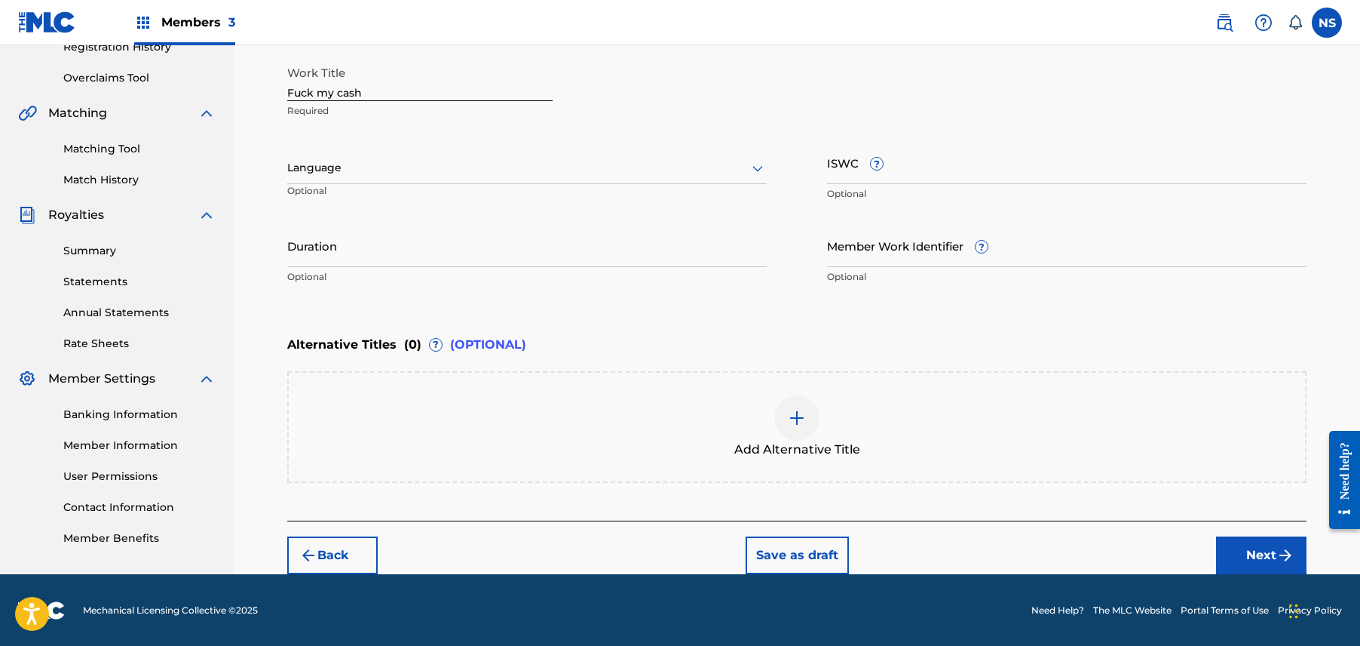
click at [1243, 540] on button "Next" at bounding box center [1261, 555] width 90 height 38
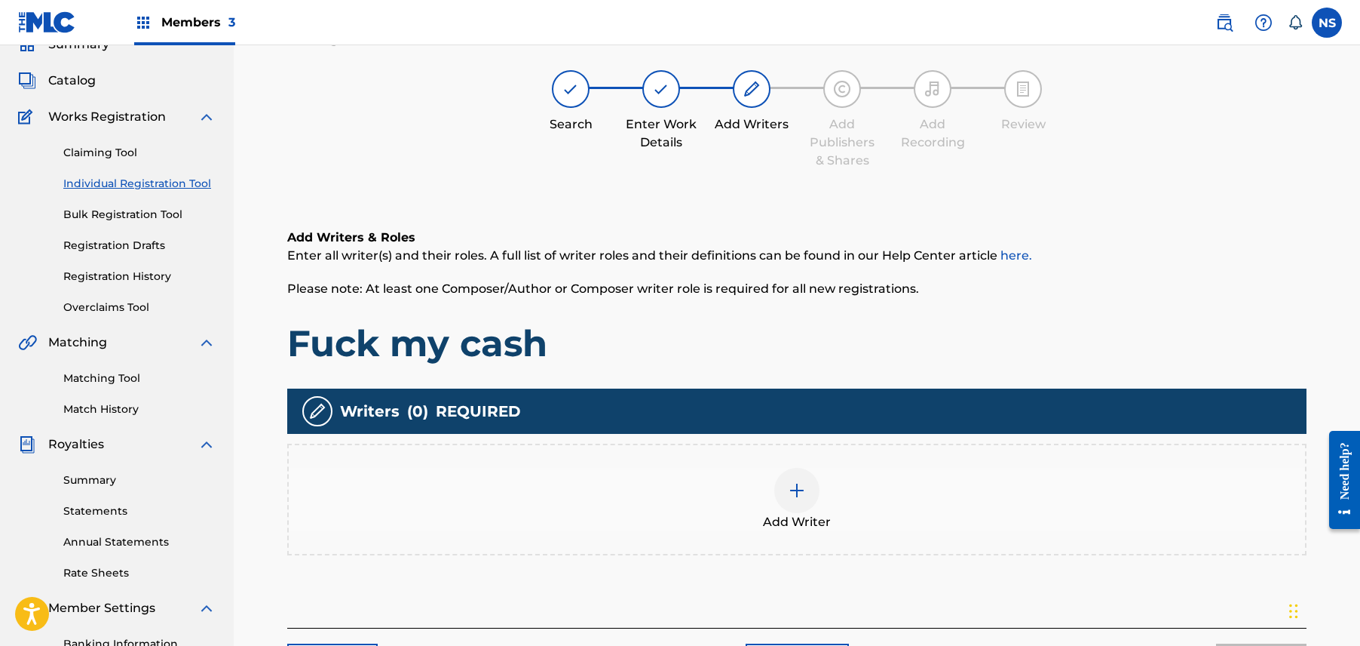
scroll to position [68, 0]
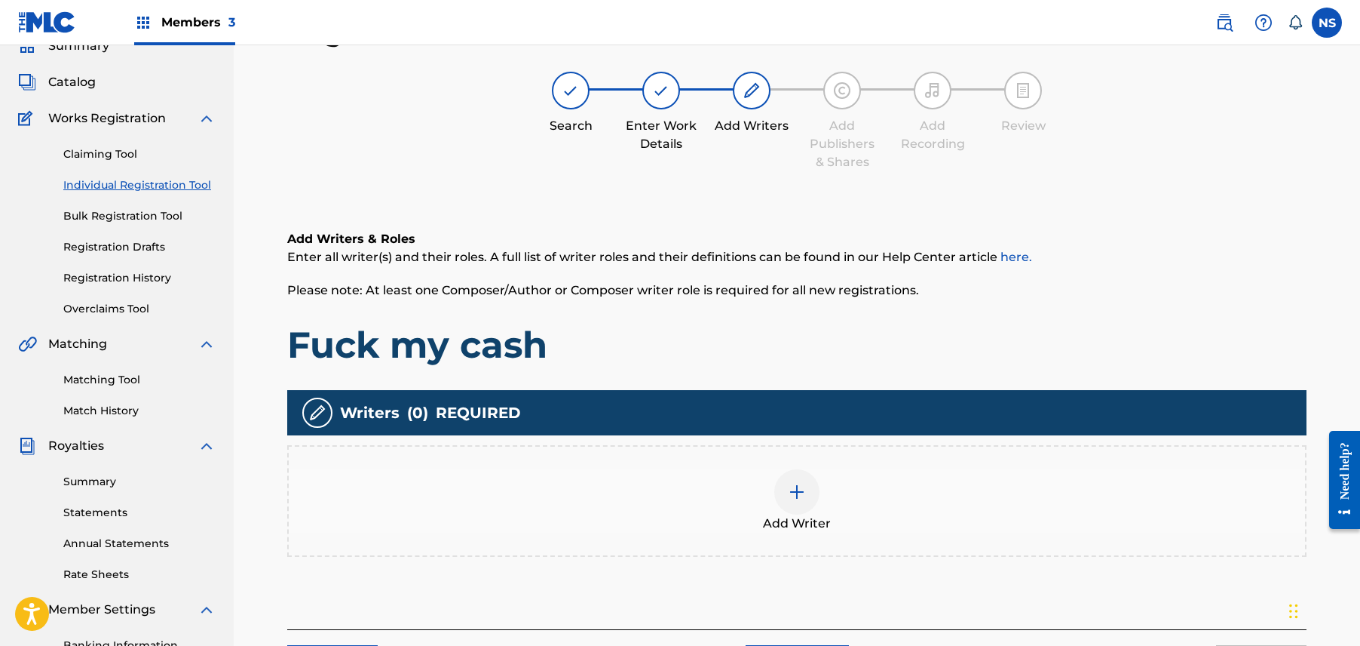
click at [799, 487] on img at bounding box center [797, 492] width 18 height 18
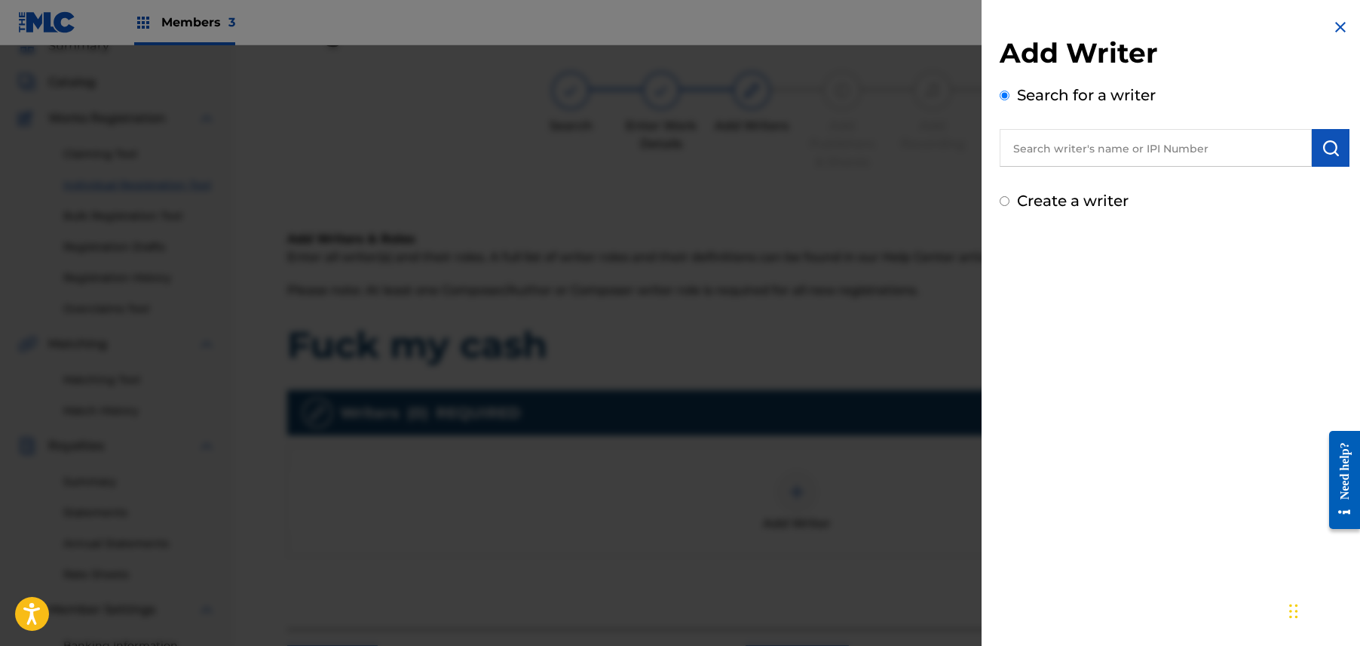
click at [1109, 152] on input "text" at bounding box center [1156, 148] width 312 height 38
paste input "Charly Wingate"
type input "Charly Wingate"
click at [1322, 154] on img "submit" at bounding box center [1331, 148] width 18 height 18
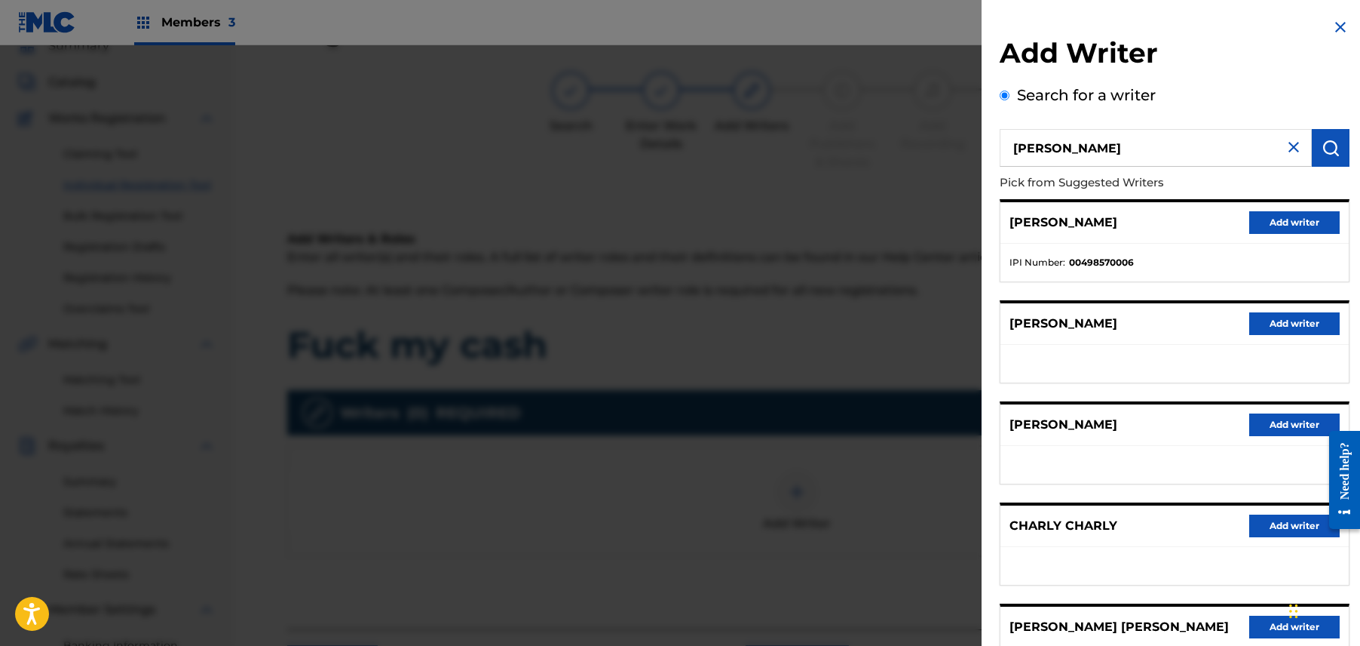
click at [1280, 227] on button "Add writer" at bounding box center [1295, 222] width 90 height 23
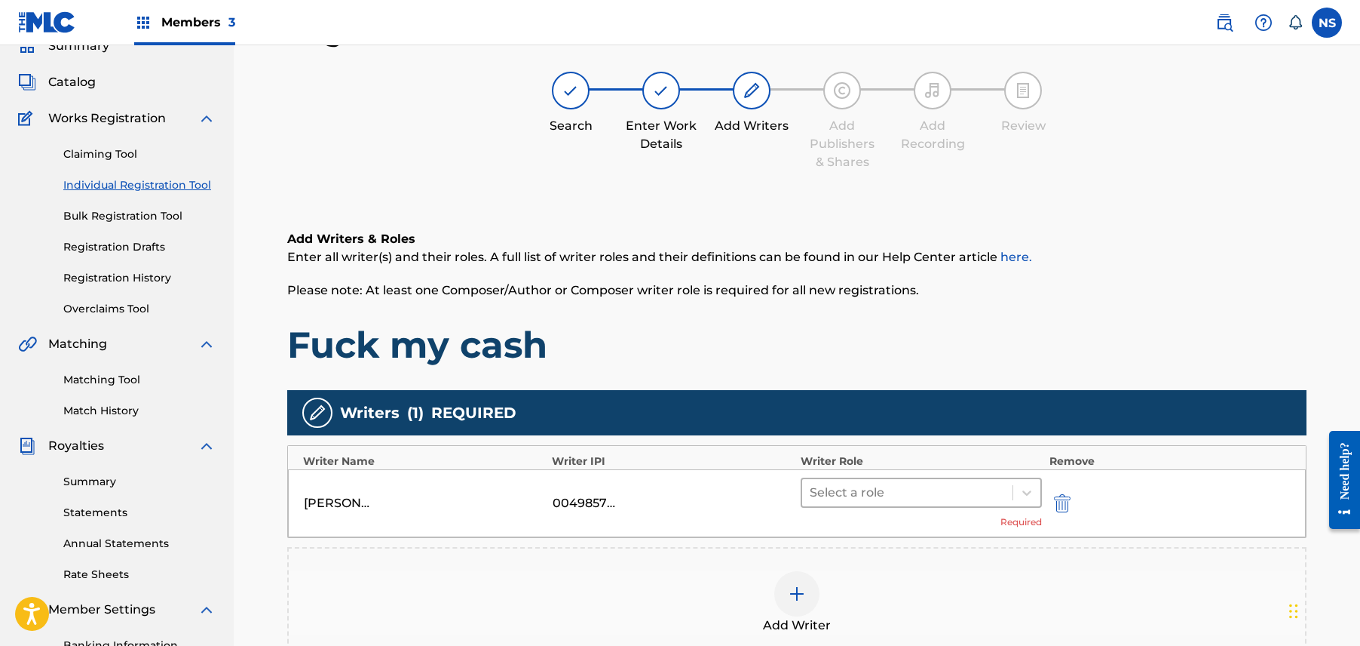
click at [961, 489] on div at bounding box center [907, 492] width 195 height 21
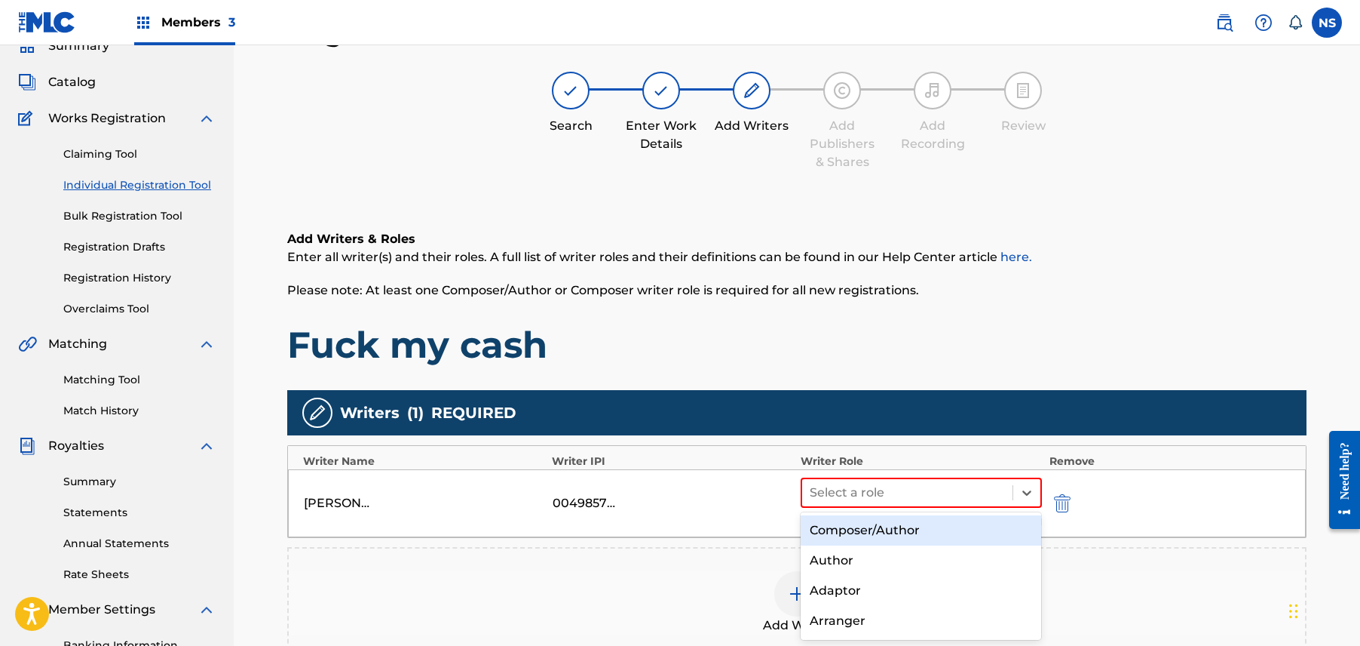
click at [920, 532] on div "Composer/Author" at bounding box center [921, 530] width 241 height 30
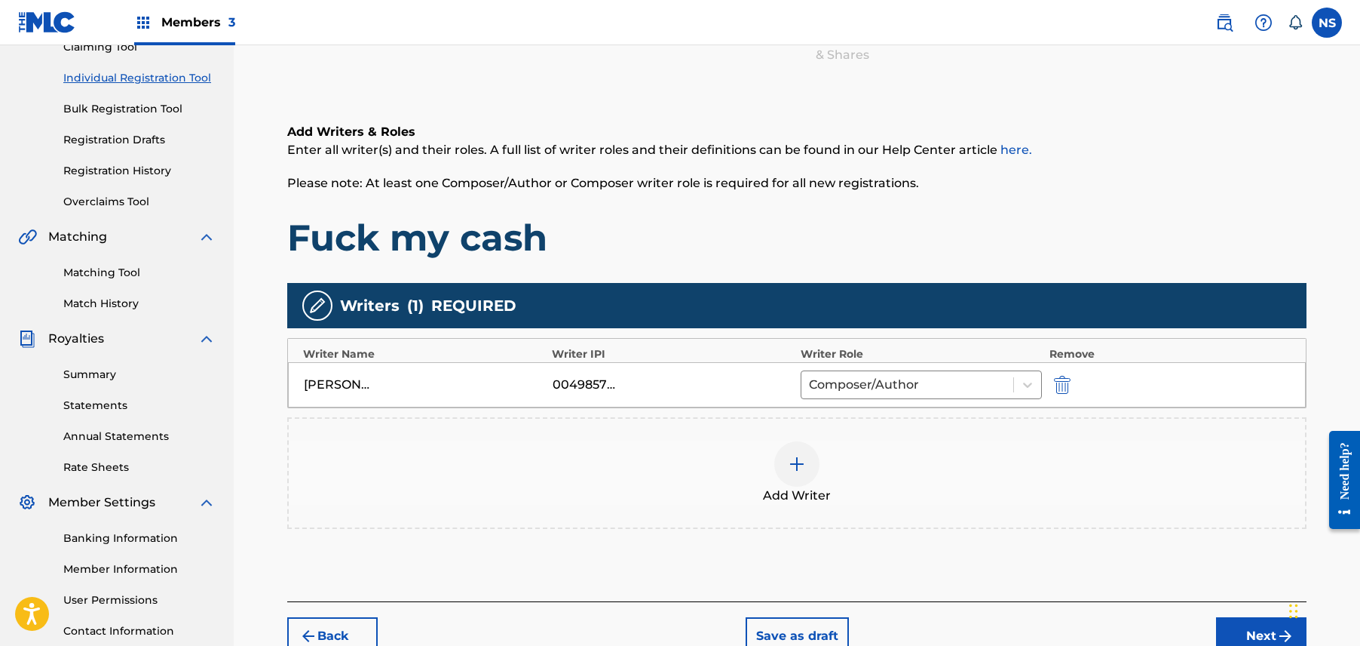
scroll to position [290, 0]
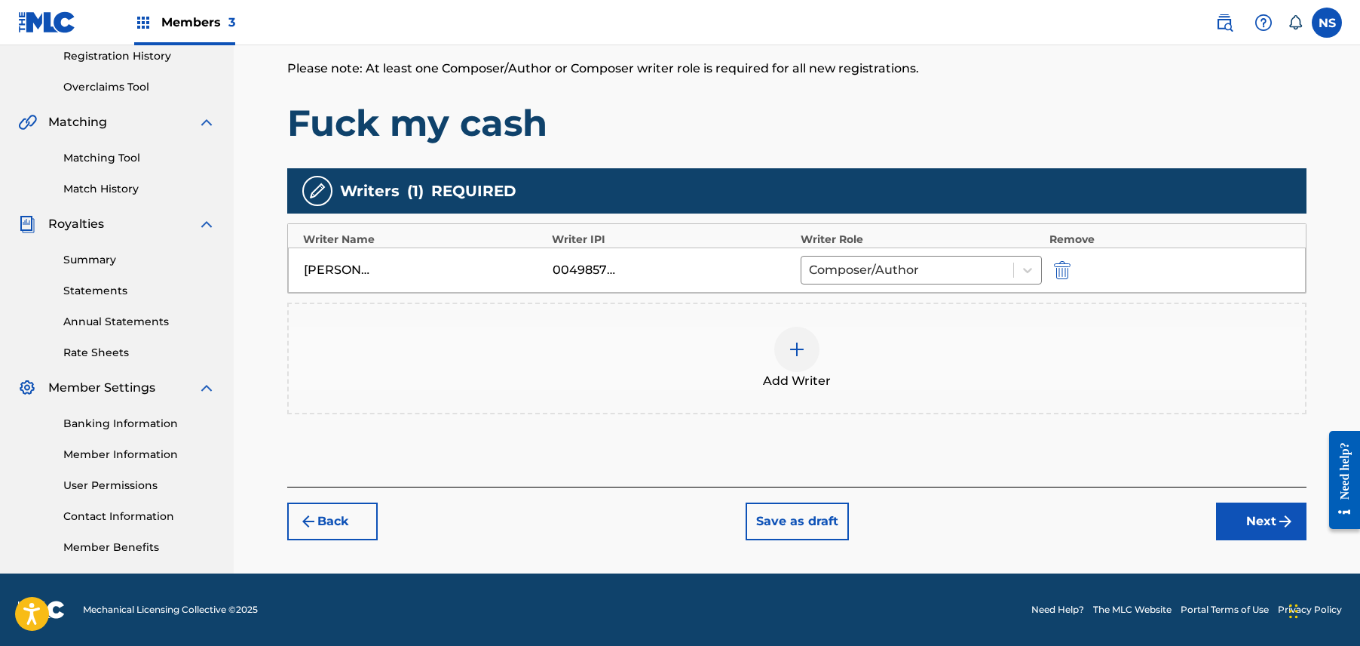
click at [1265, 537] on button "Next" at bounding box center [1261, 521] width 90 height 38
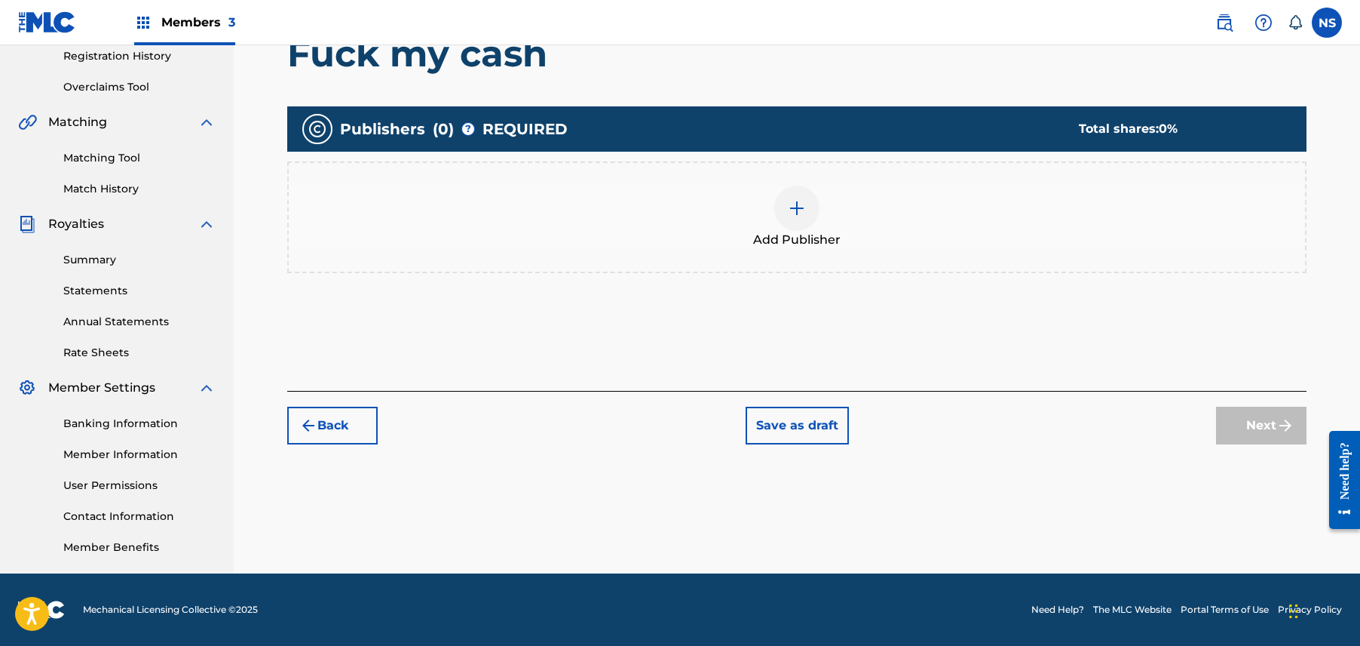
scroll to position [68, 0]
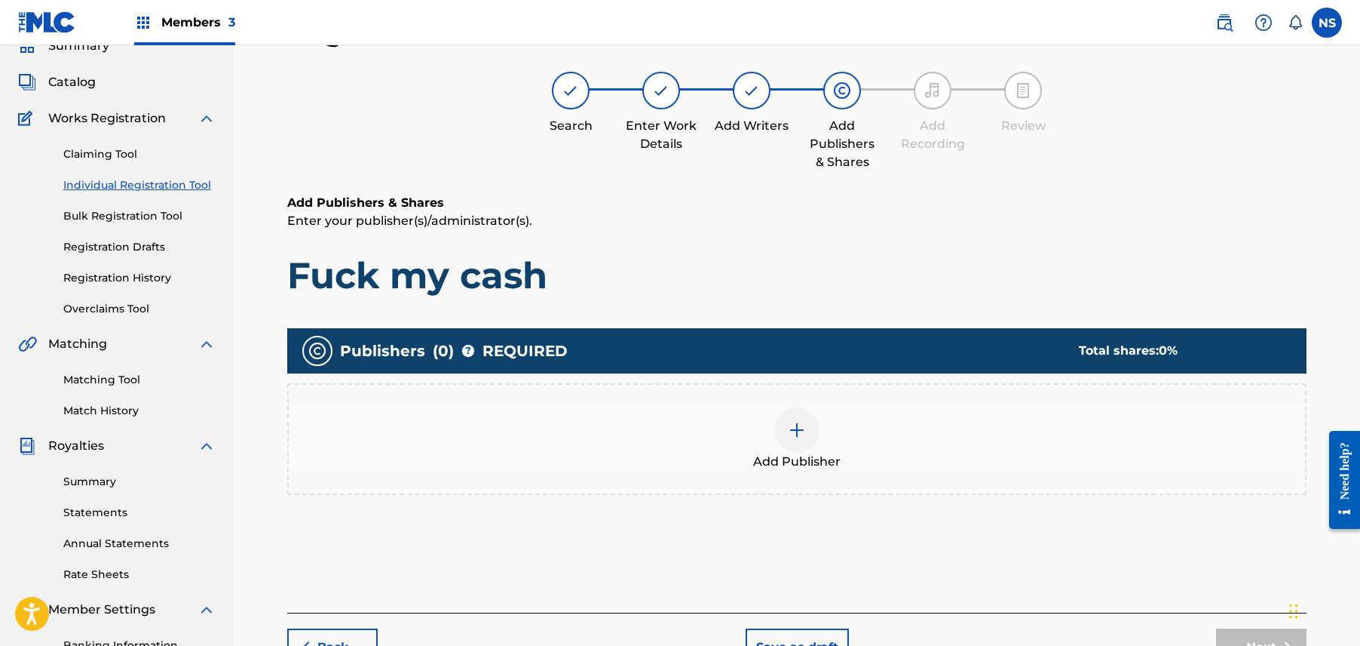
click at [814, 447] on div "Add Publisher" at bounding box center [797, 438] width 1017 height 63
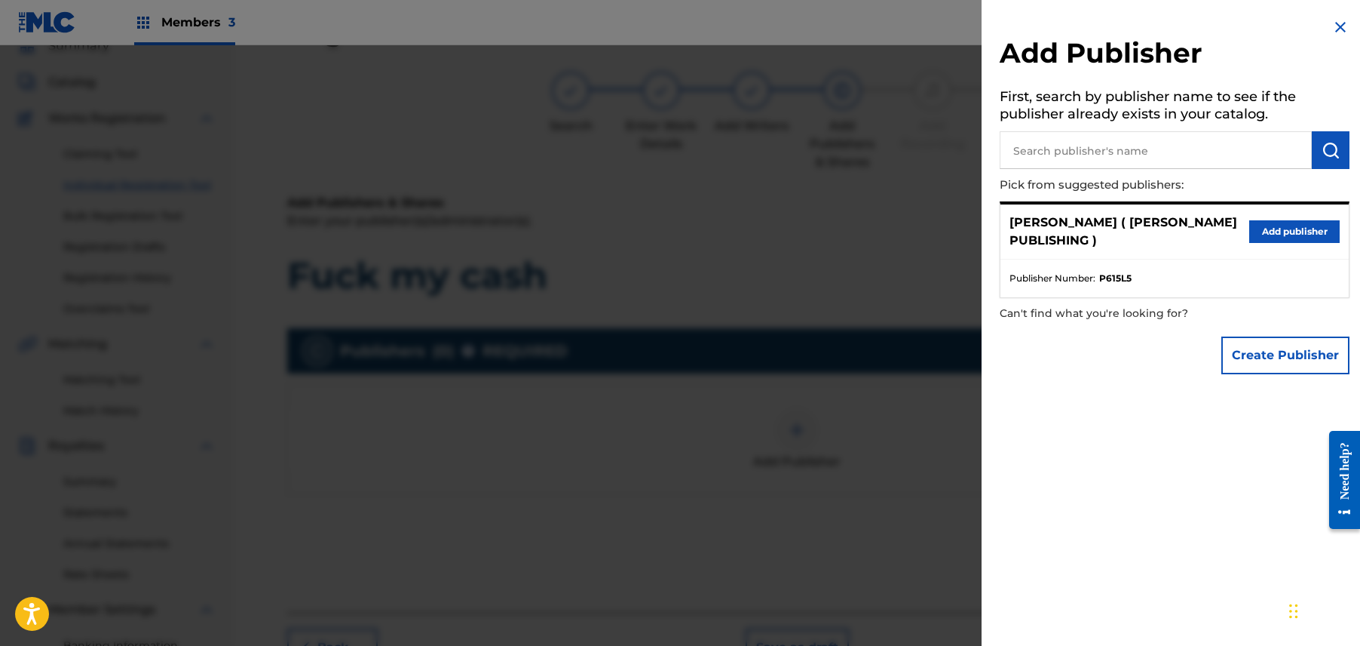
click at [1311, 237] on button "Add publisher" at bounding box center [1295, 231] width 90 height 23
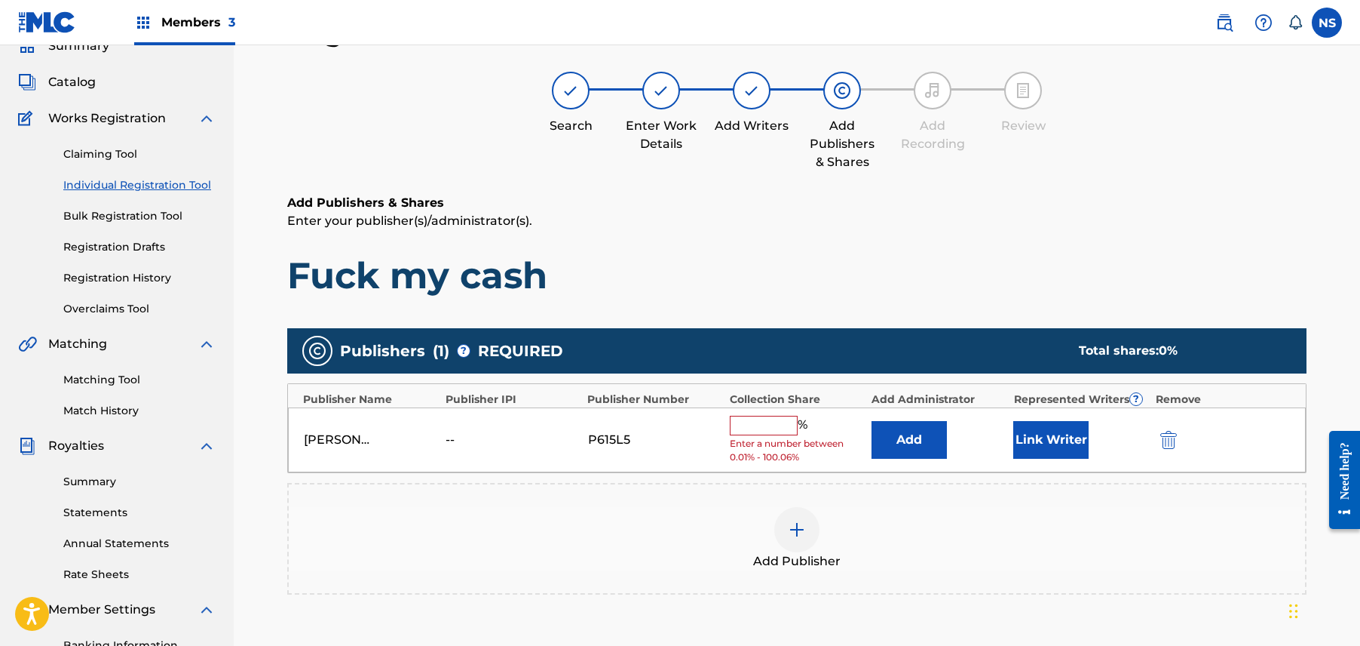
click at [1080, 450] on button "Link Writer" at bounding box center [1051, 440] width 75 height 38
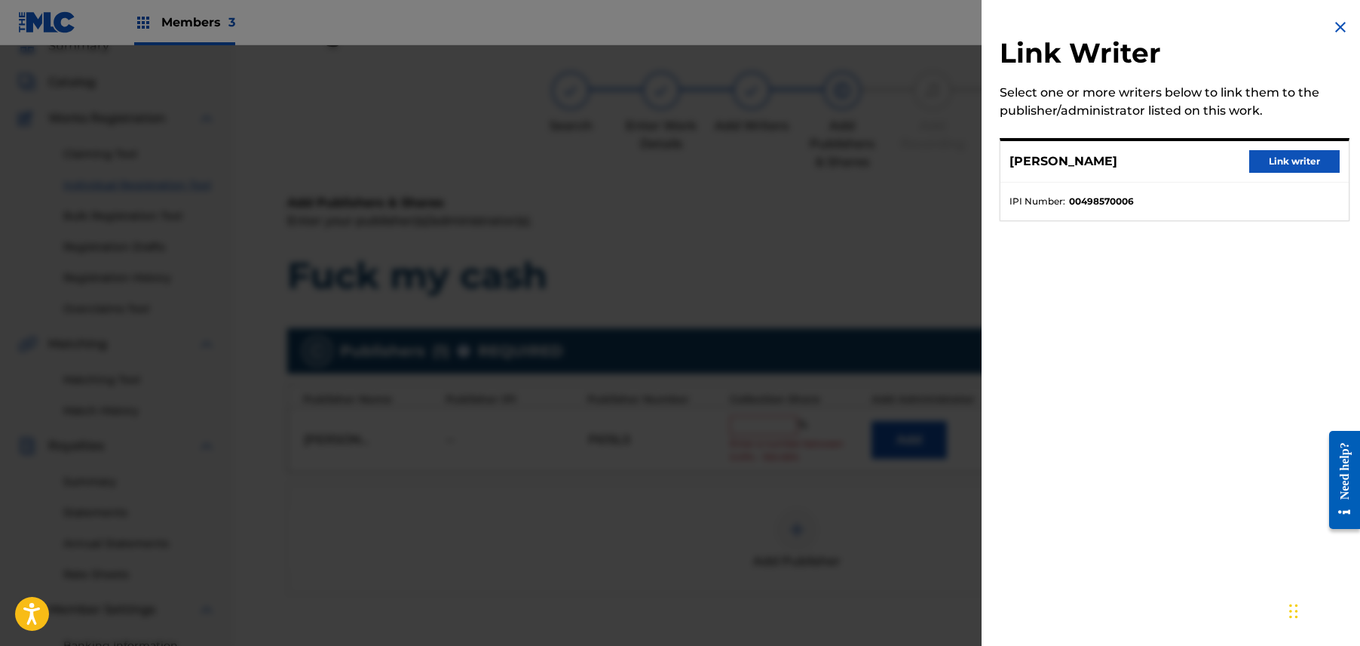
click at [1295, 163] on button "Link writer" at bounding box center [1295, 161] width 90 height 23
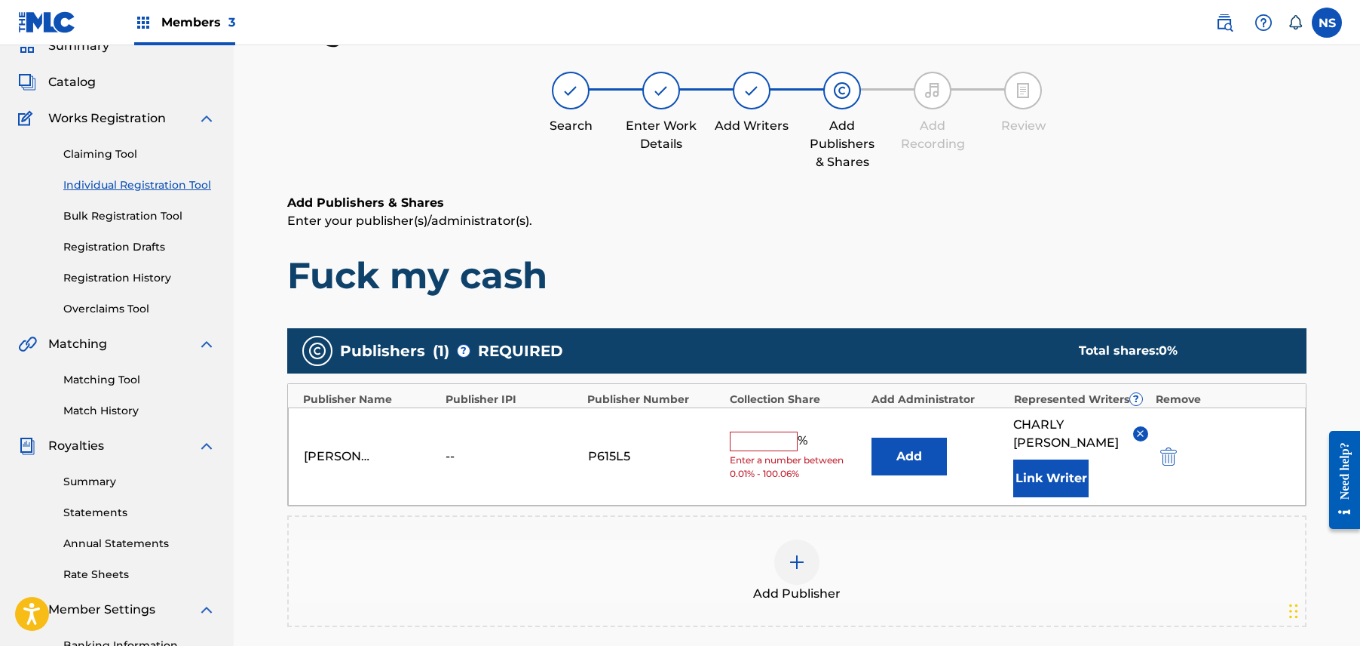
click at [756, 438] on input "text" at bounding box center [764, 441] width 68 height 20
type input "100"
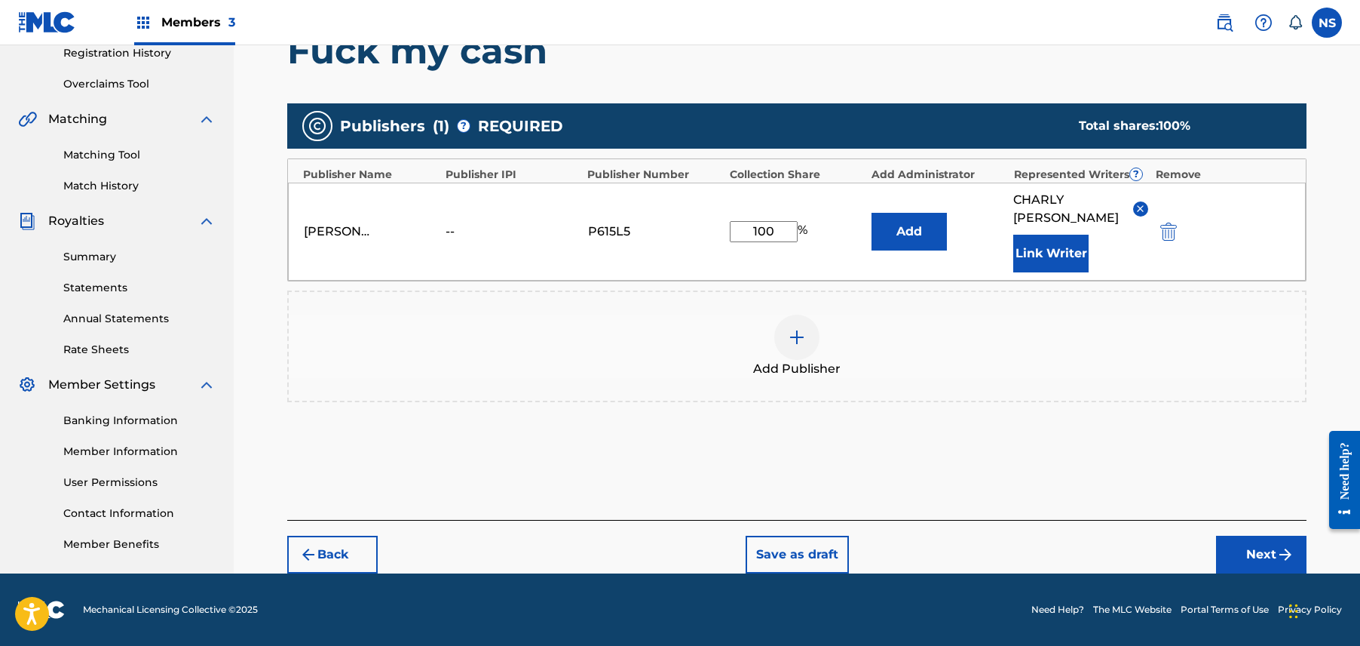
click at [1261, 544] on button "Next" at bounding box center [1261, 554] width 90 height 38
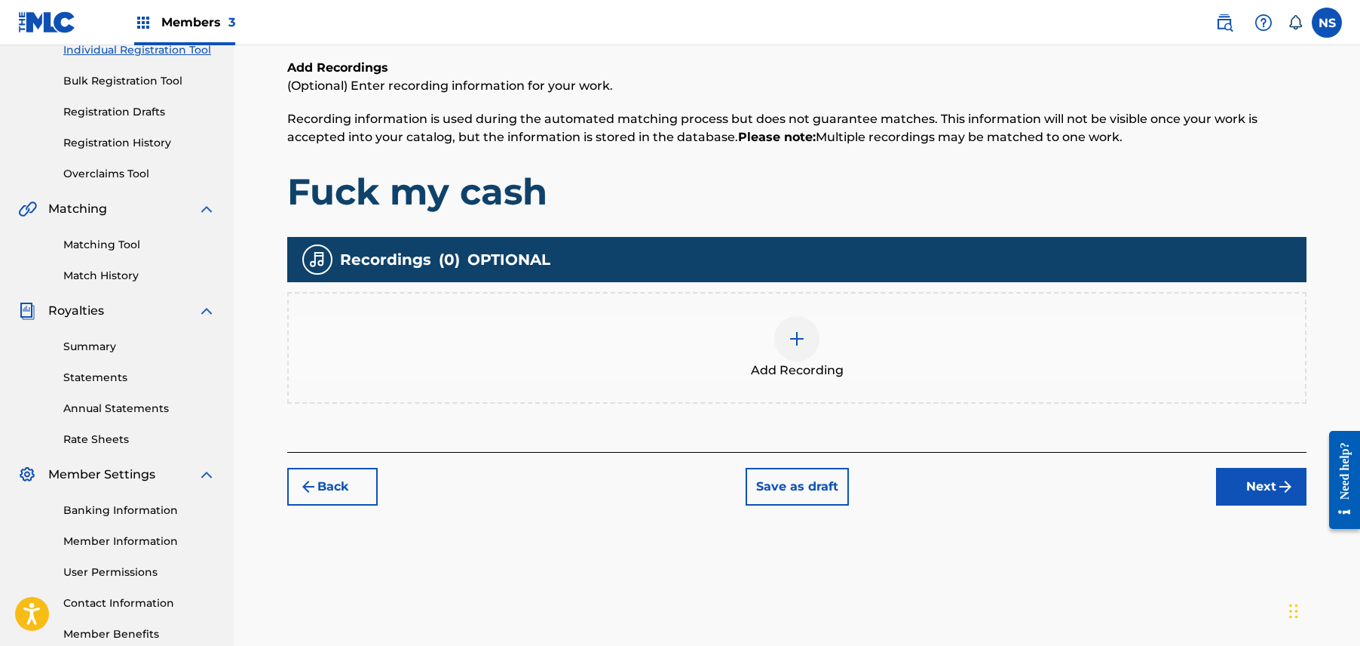
scroll to position [290, 0]
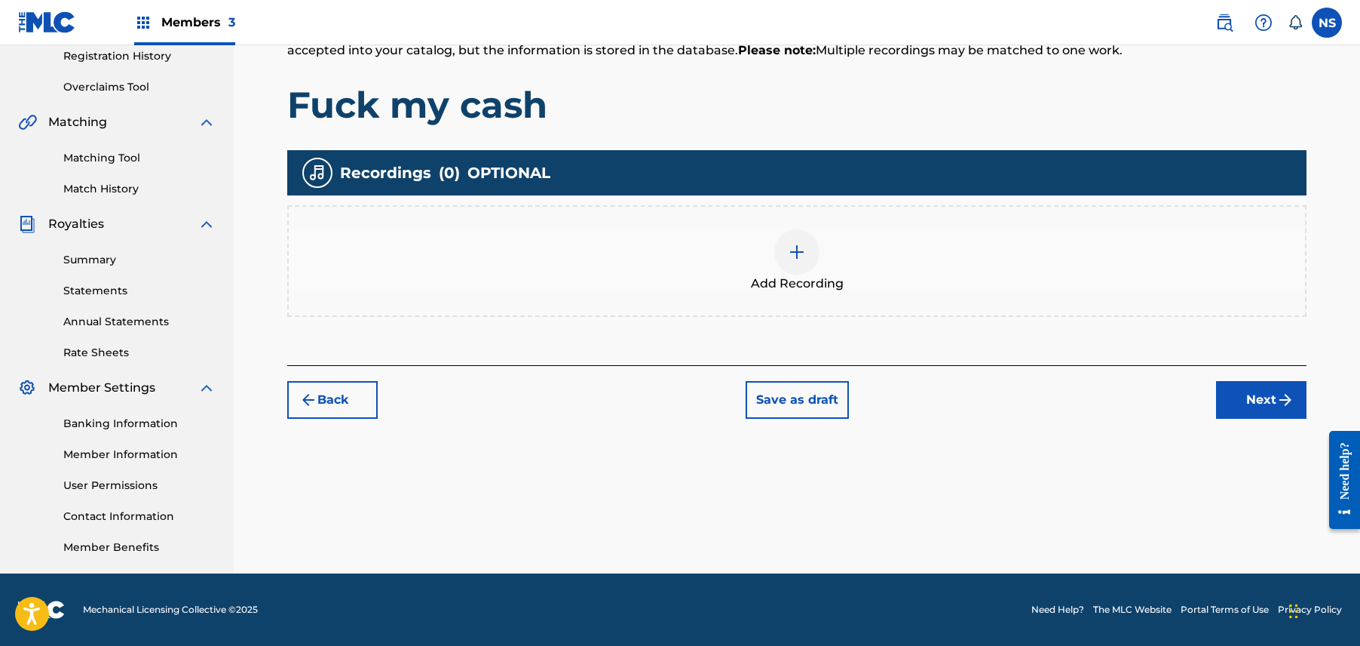
click at [1264, 412] on button "Next" at bounding box center [1261, 400] width 90 height 38
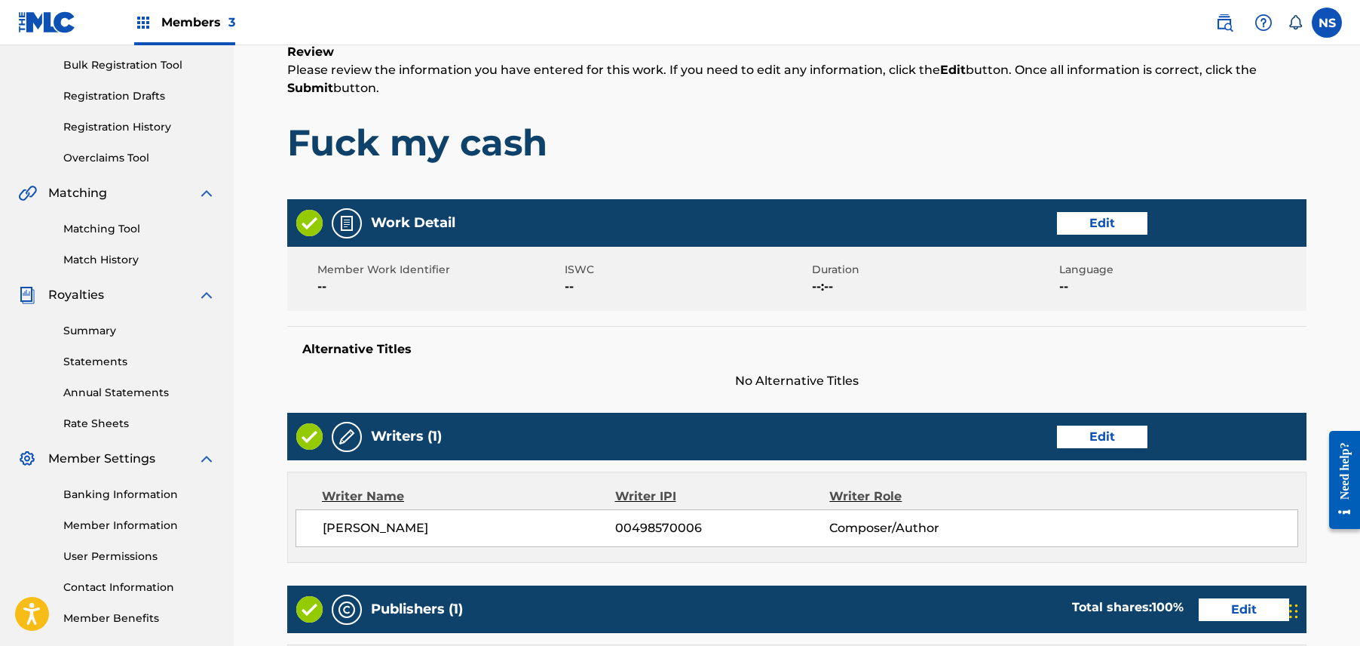
scroll to position [600, 0]
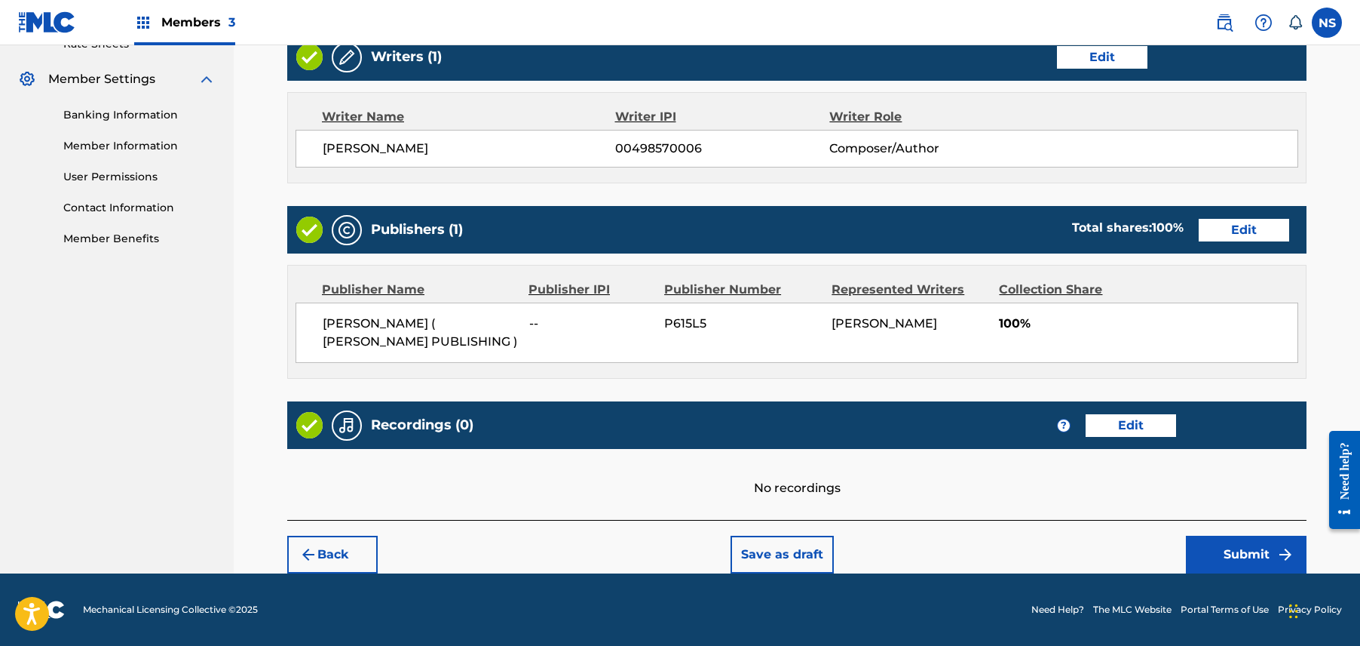
click at [1271, 549] on button "Submit" at bounding box center [1246, 554] width 121 height 38
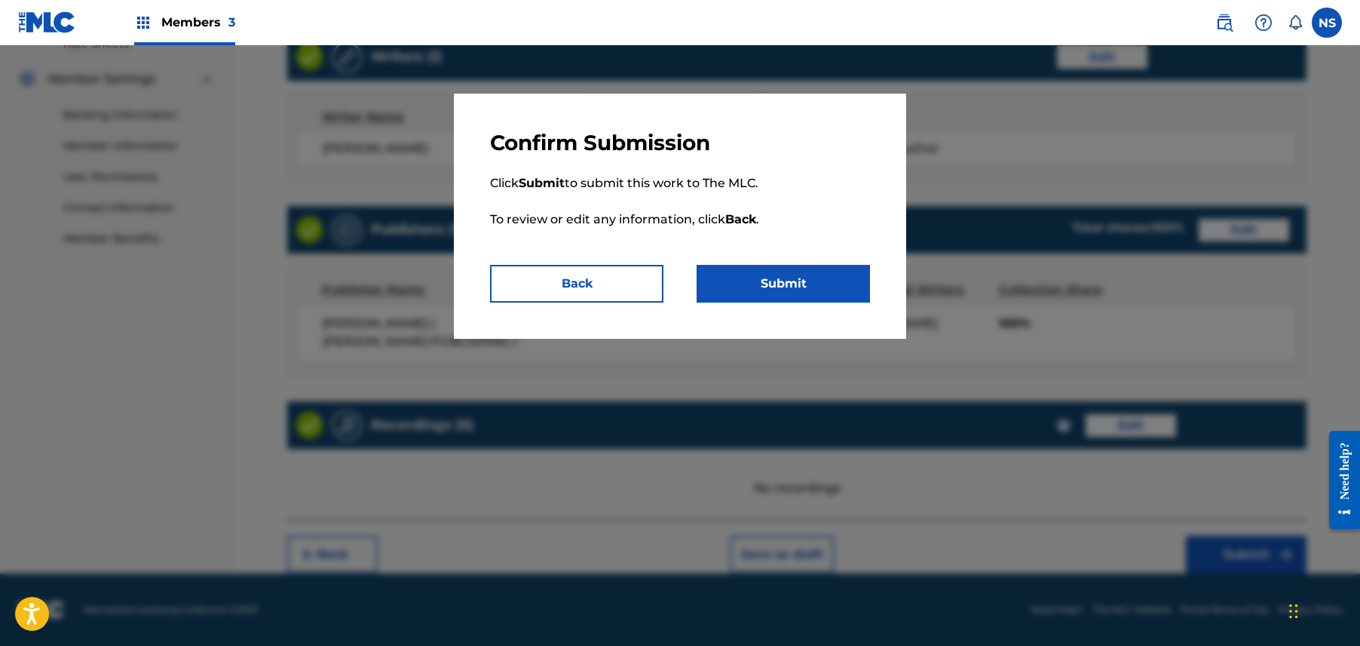
click at [788, 275] on button "Submit" at bounding box center [783, 284] width 173 height 38
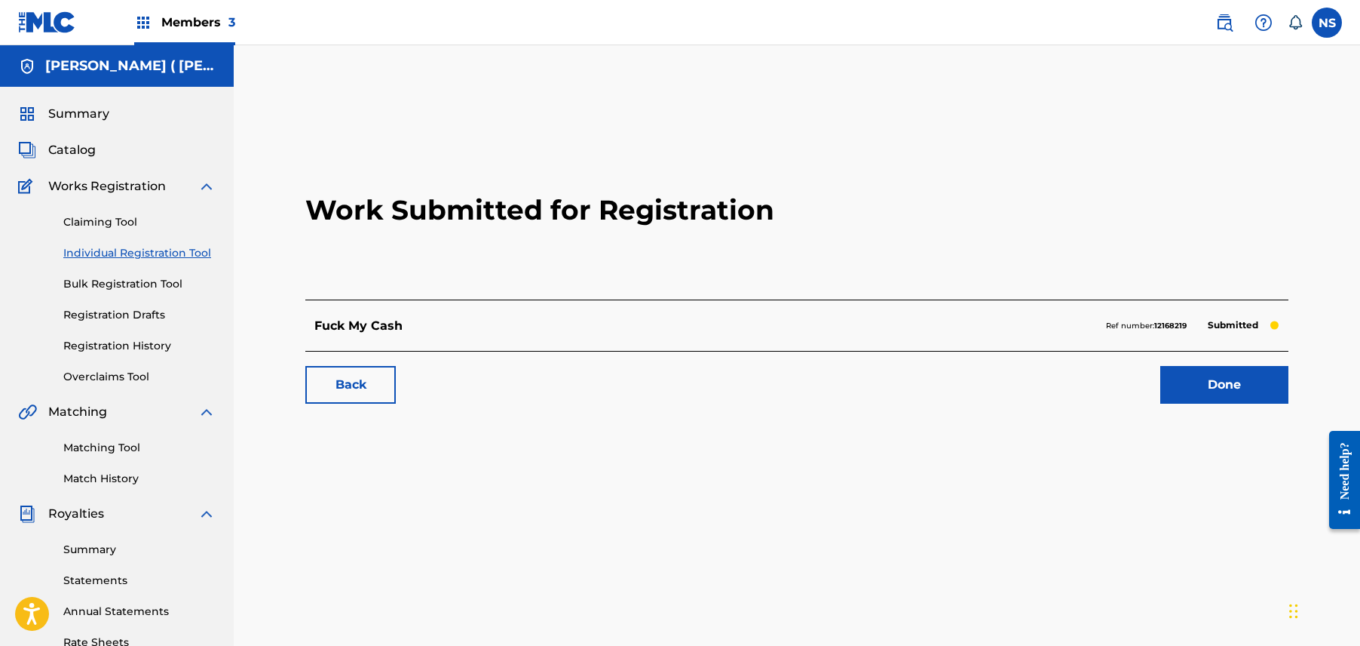
click at [332, 390] on link "Back" at bounding box center [350, 385] width 90 height 38
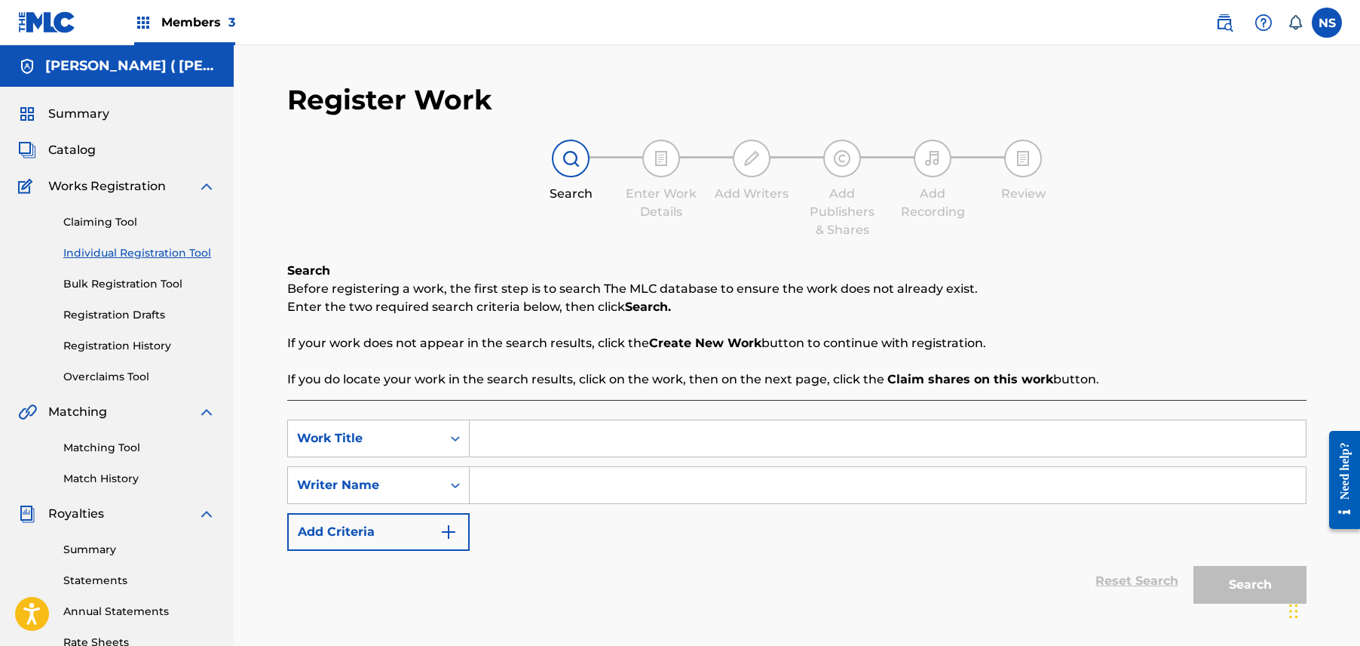
click at [559, 432] on input "Search Form" at bounding box center [888, 438] width 836 height 36
type input "Tsumani"
click at [516, 471] on input "Search Form" at bounding box center [888, 485] width 836 height 36
paste input "Charly Wingate"
type input "Charly Wingate"
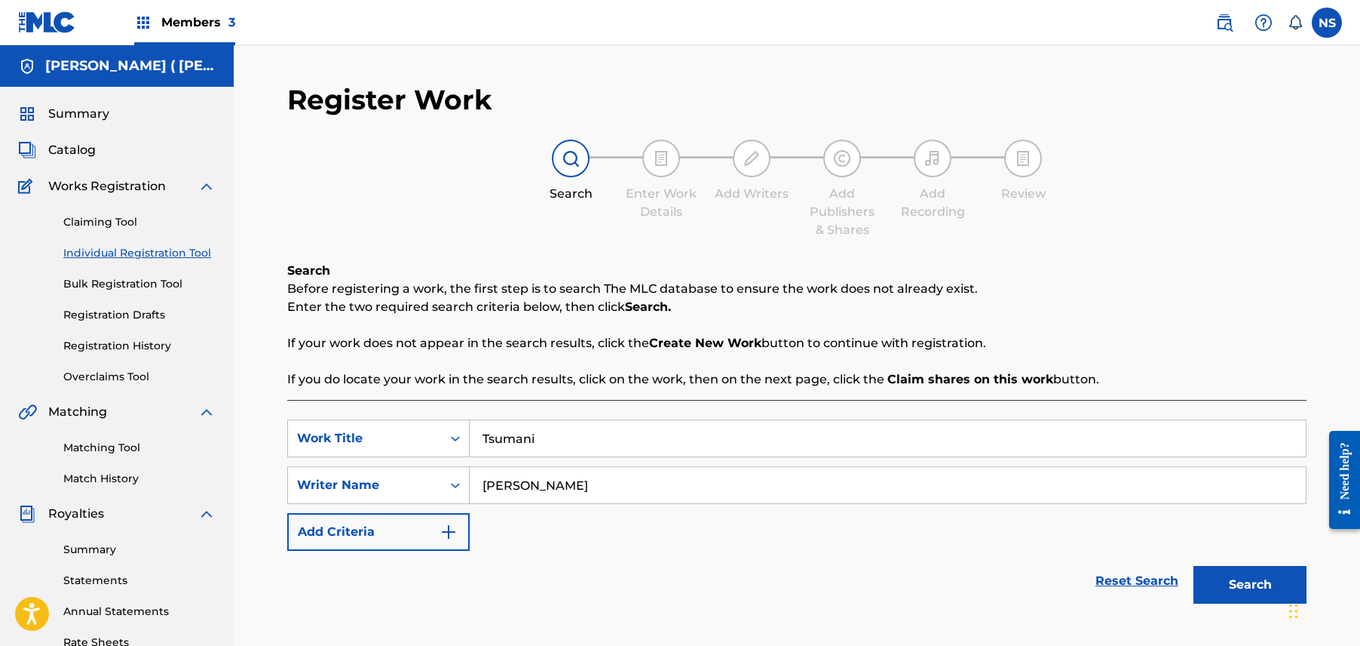
click at [1244, 560] on div "Search" at bounding box center [1246, 581] width 121 height 60
click at [1244, 572] on button "Search" at bounding box center [1250, 585] width 113 height 38
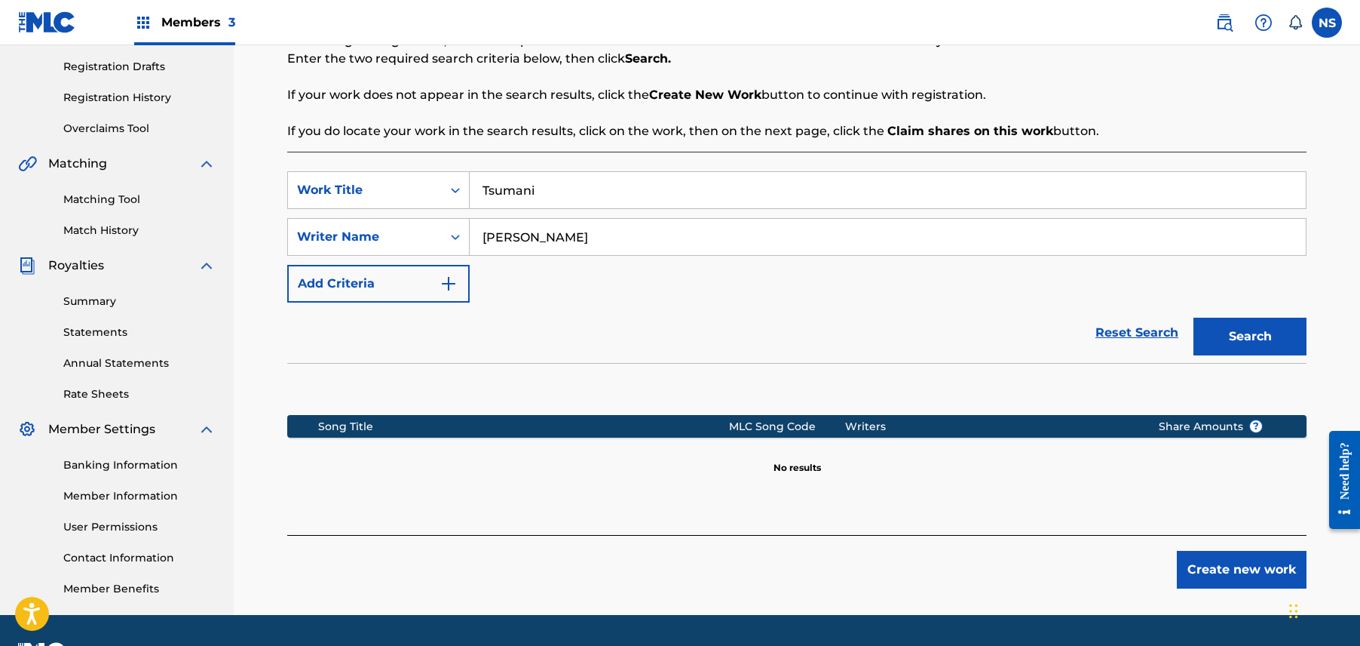
scroll to position [290, 0]
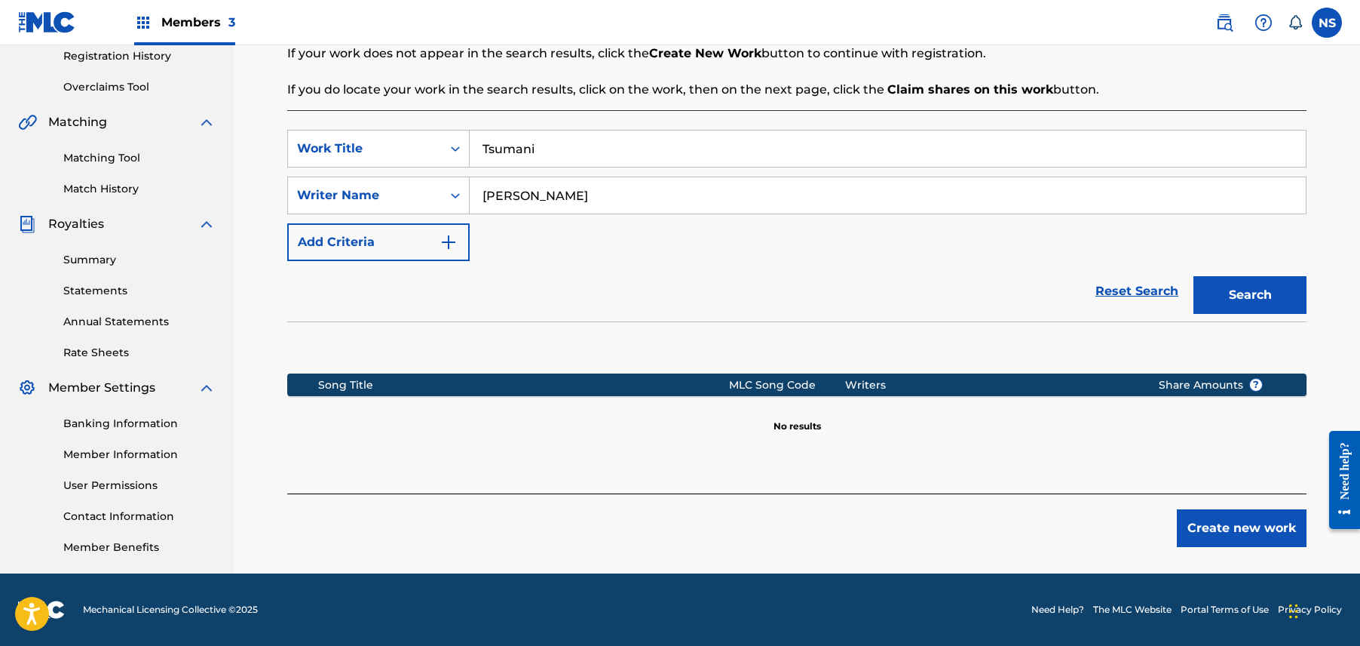
click at [1225, 511] on button "Create new work" at bounding box center [1242, 528] width 130 height 38
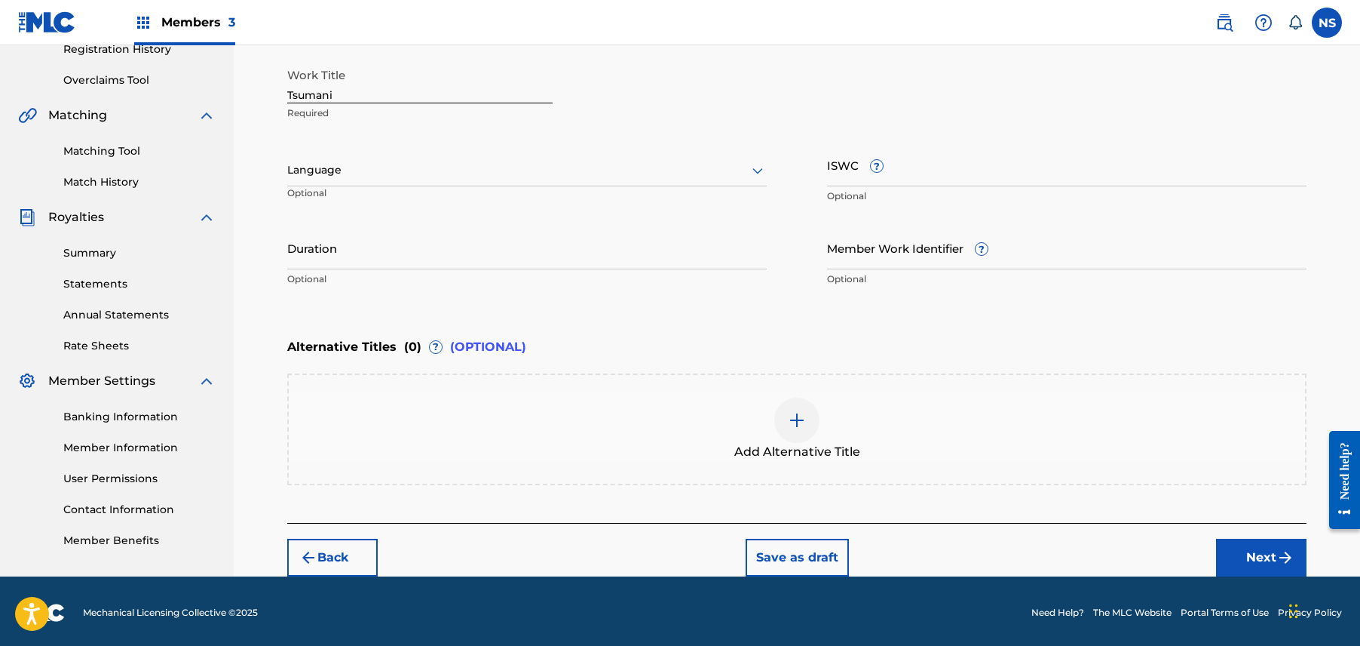
scroll to position [299, 0]
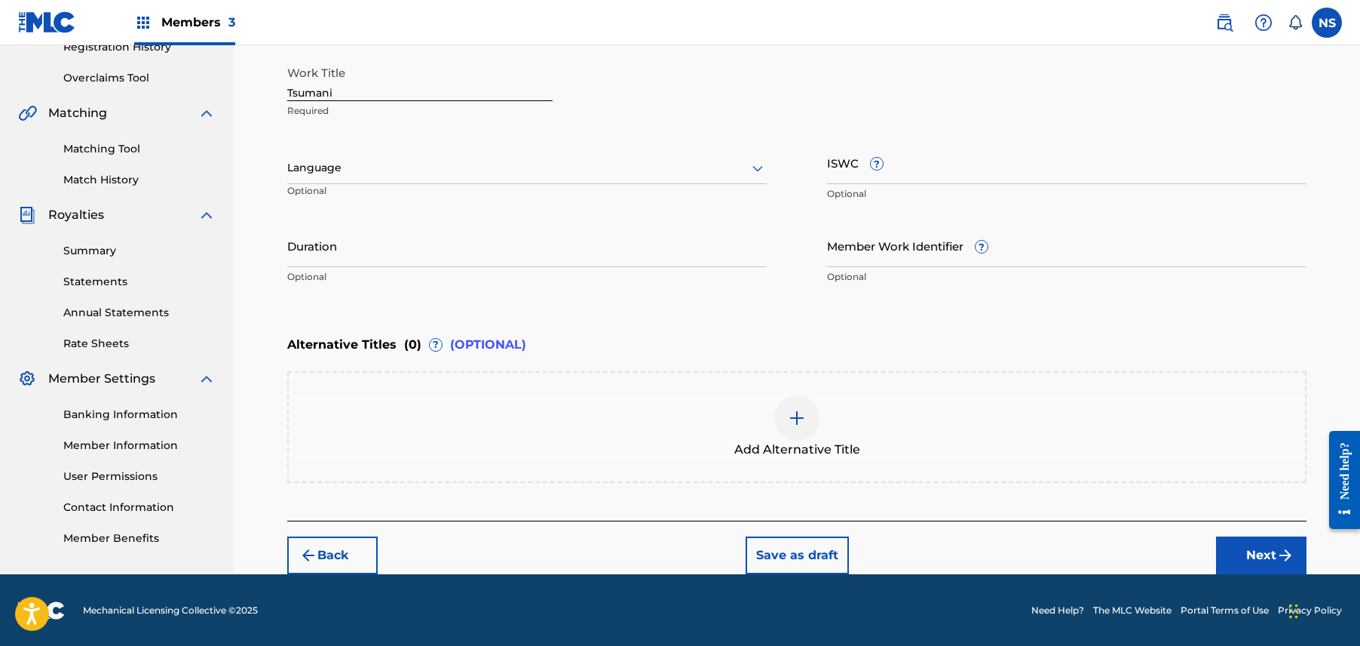
click at [1243, 532] on div "Back Save as draft Next" at bounding box center [797, 547] width 1020 height 54
click at [1243, 544] on button "Next" at bounding box center [1261, 555] width 90 height 38
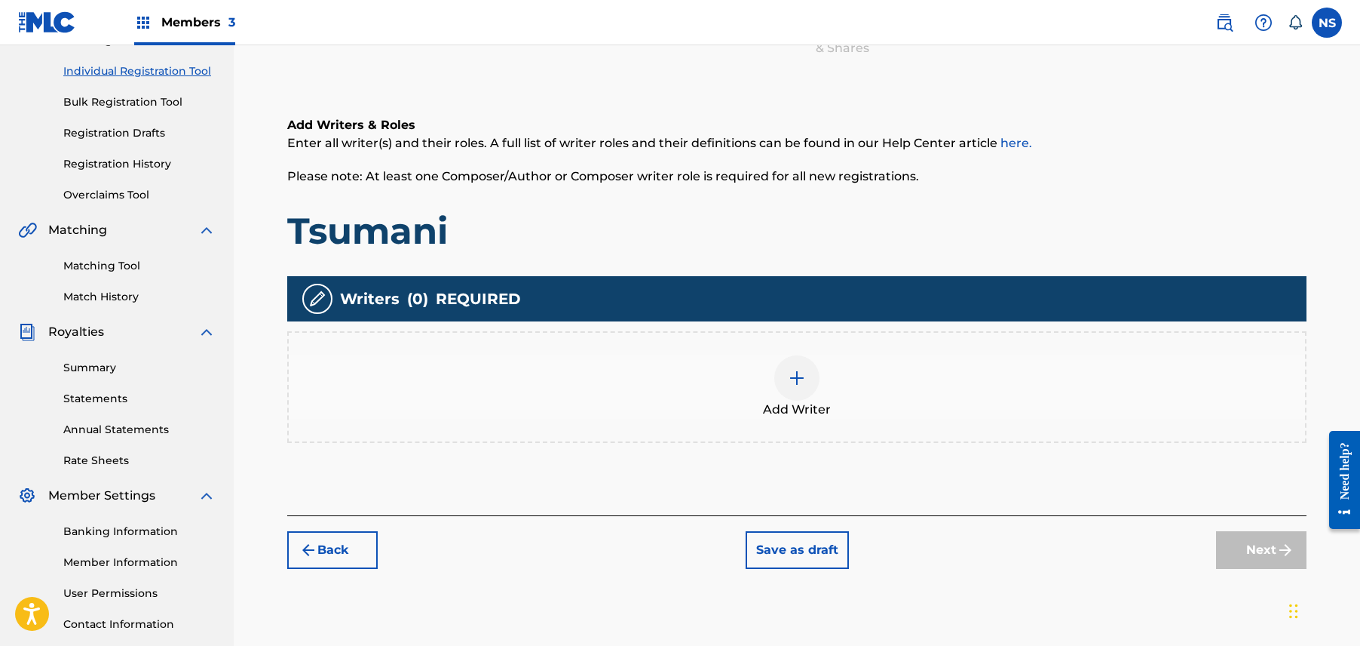
scroll to position [290, 0]
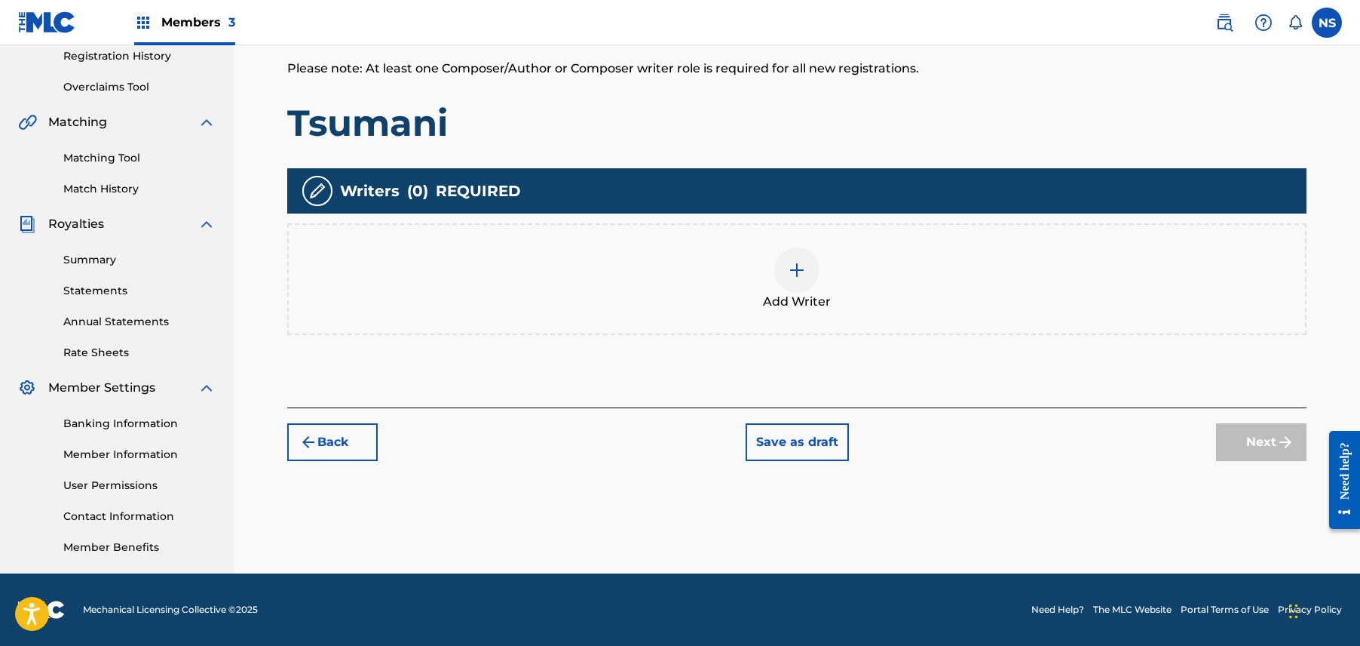
click at [812, 269] on div at bounding box center [796, 269] width 45 height 45
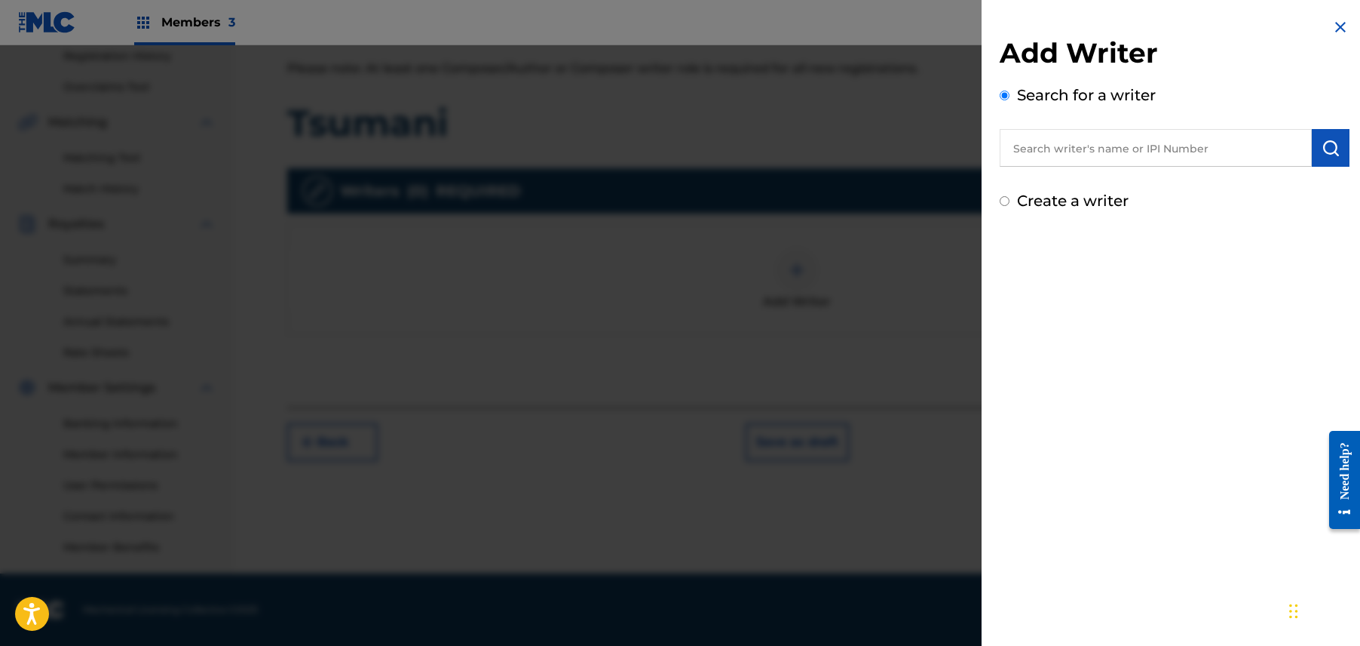
click at [1165, 161] on input "text" at bounding box center [1156, 148] width 312 height 38
paste input "Charly Wingate"
type input "Charly Wingate"
click at [1340, 148] on button "submit" at bounding box center [1331, 148] width 38 height 38
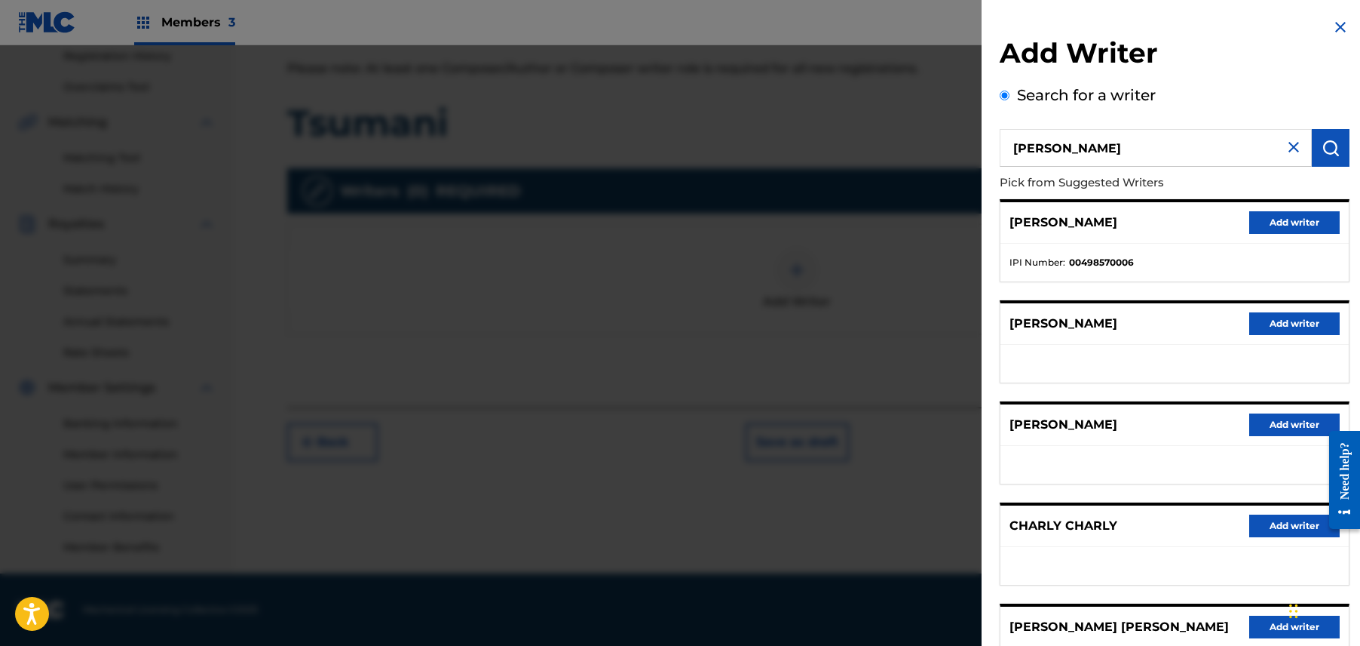
click at [1277, 228] on button "Add writer" at bounding box center [1295, 222] width 90 height 23
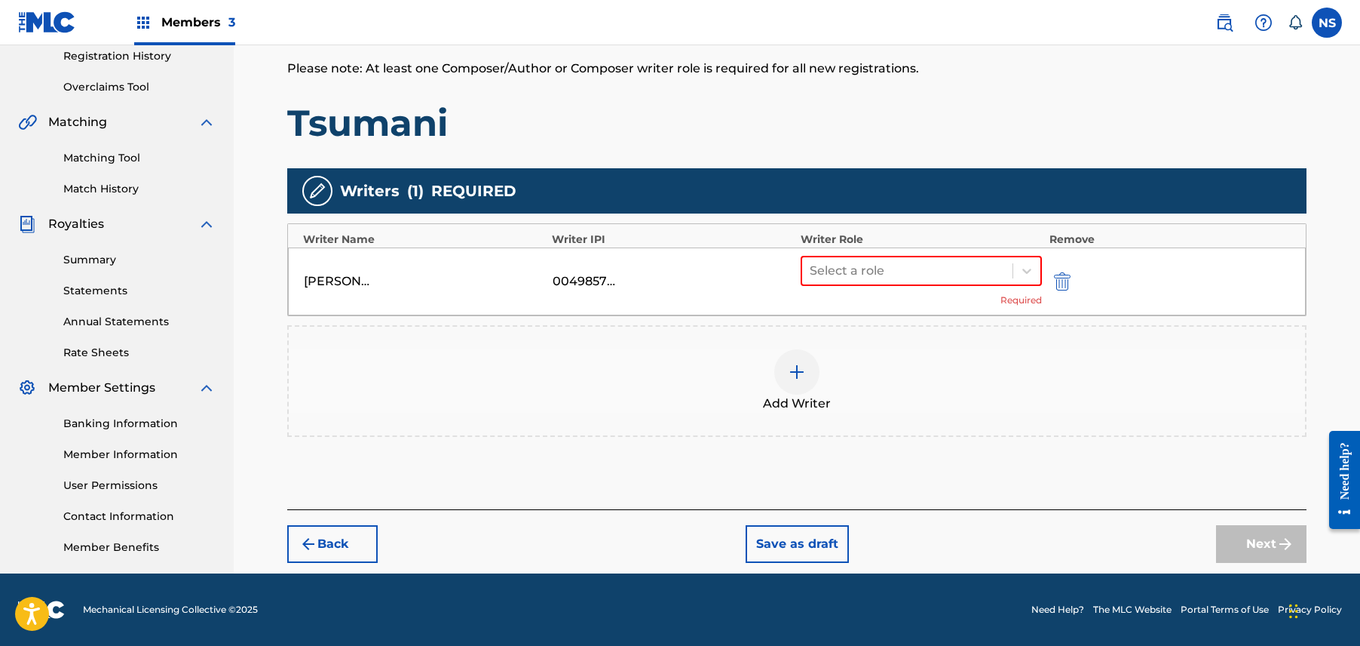
click at [978, 252] on div "CHARLY WINGATE 00498570006 Select a role Required" at bounding box center [797, 281] width 1018 height 68
click at [978, 265] on div at bounding box center [907, 270] width 195 height 21
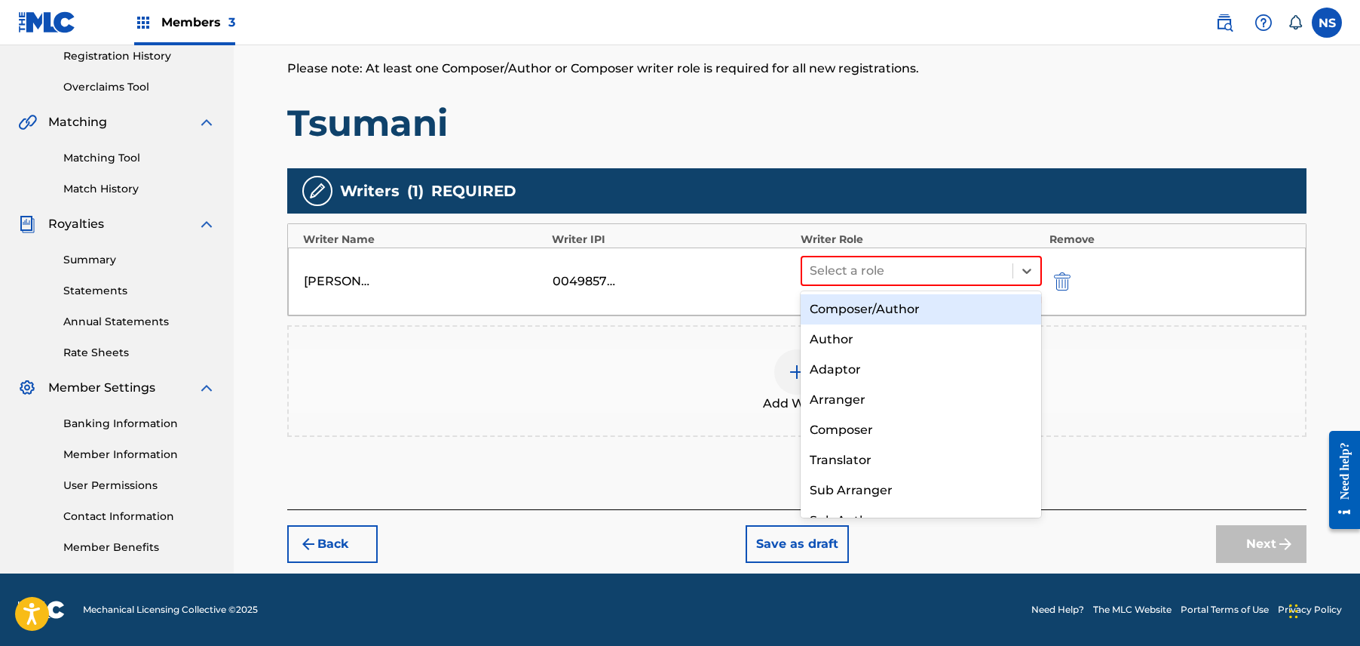
click at [959, 305] on div "Composer/Author" at bounding box center [921, 309] width 241 height 30
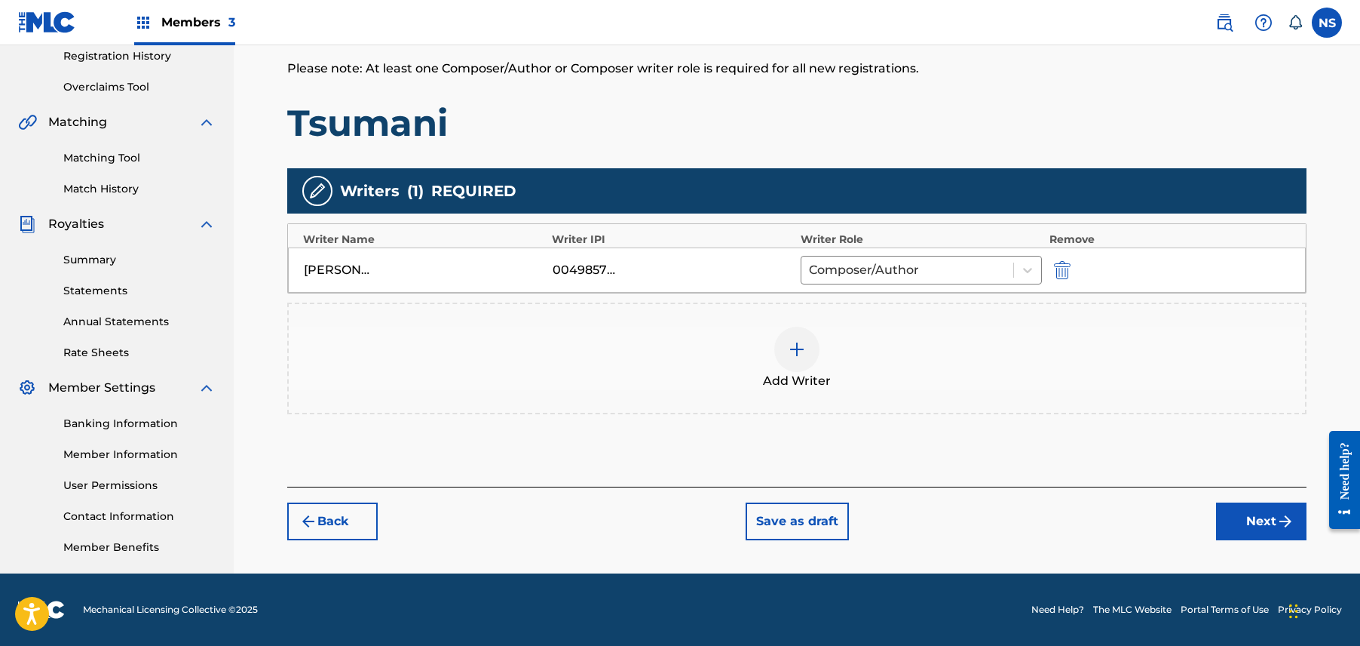
click at [1259, 511] on button "Next" at bounding box center [1261, 521] width 90 height 38
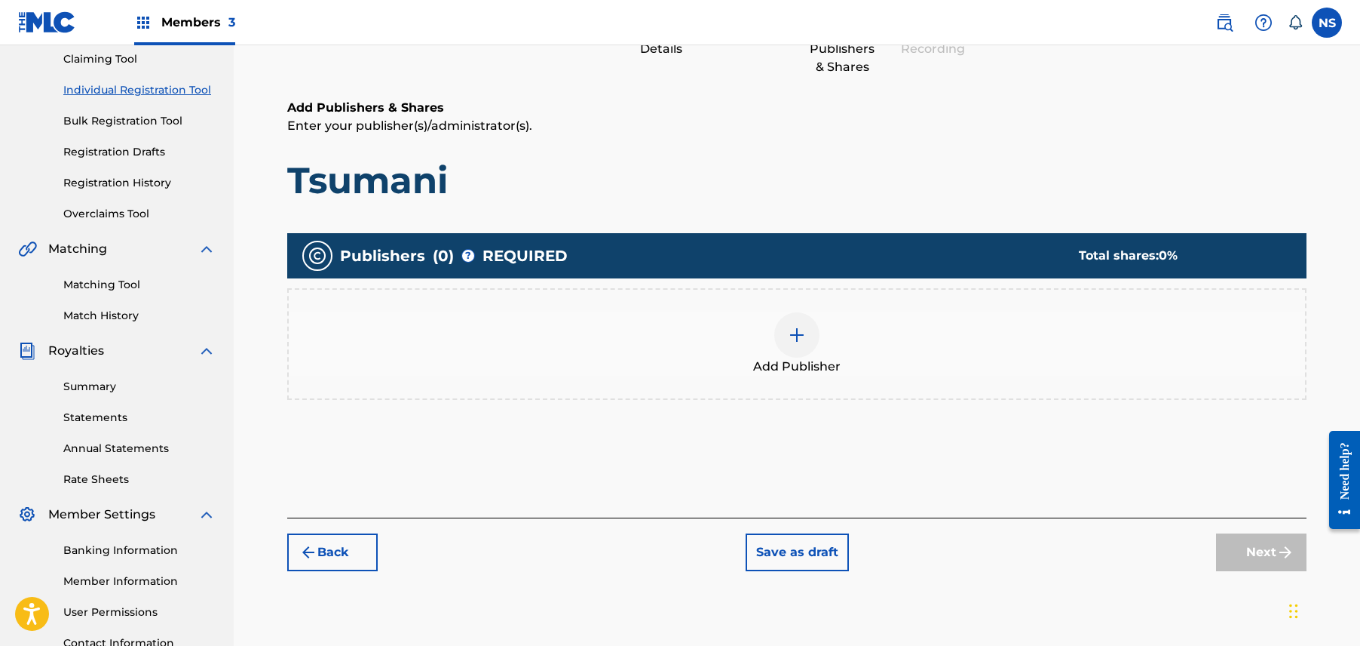
scroll to position [164, 0]
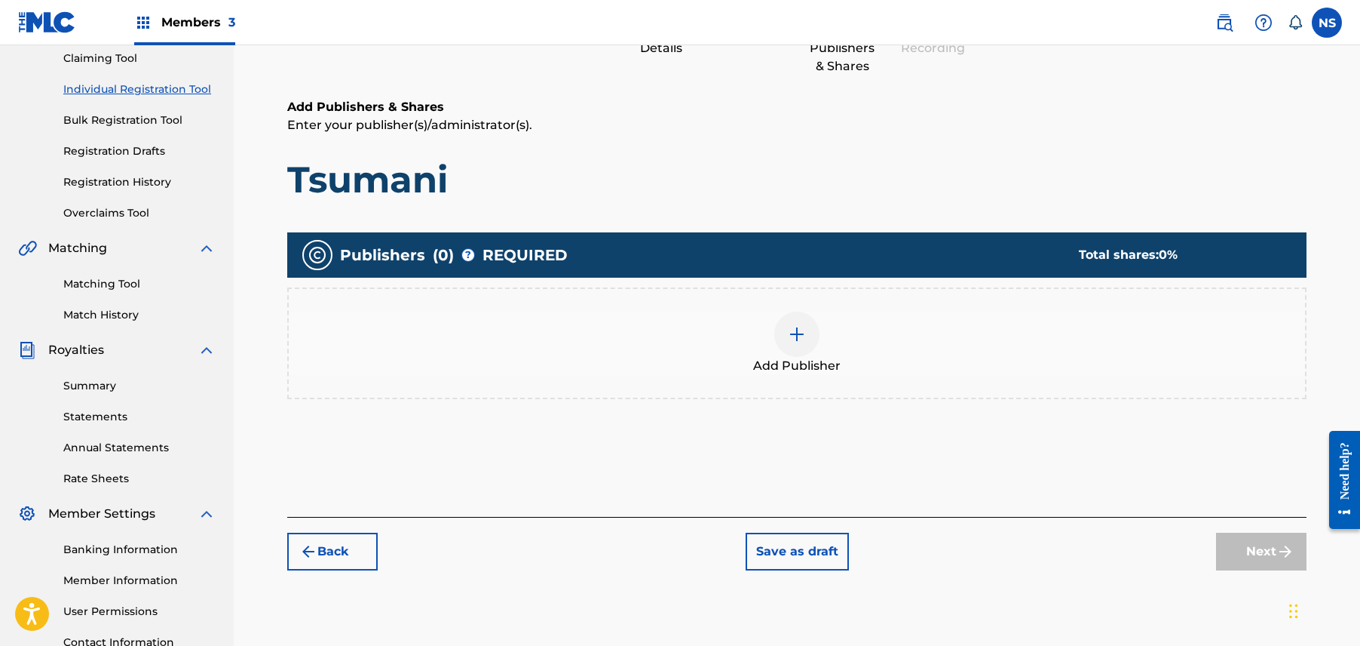
click at [801, 327] on img at bounding box center [797, 334] width 18 height 18
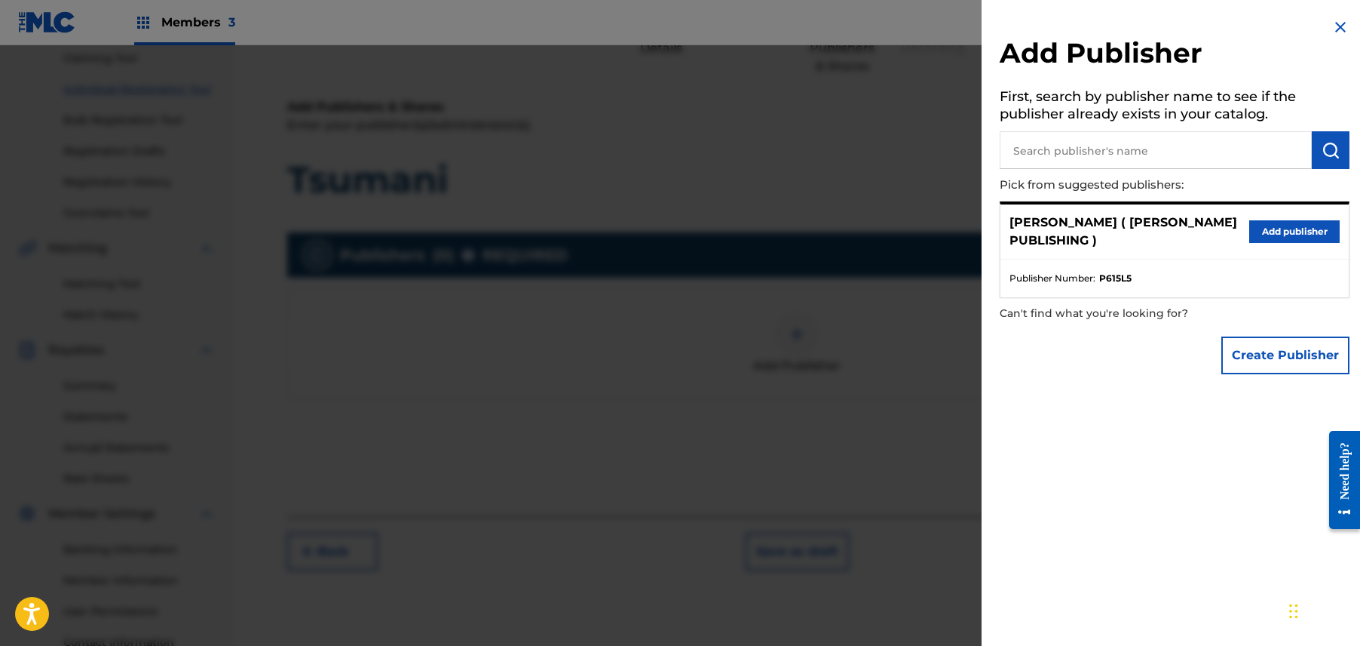
click at [1261, 222] on button "Add publisher" at bounding box center [1295, 231] width 90 height 23
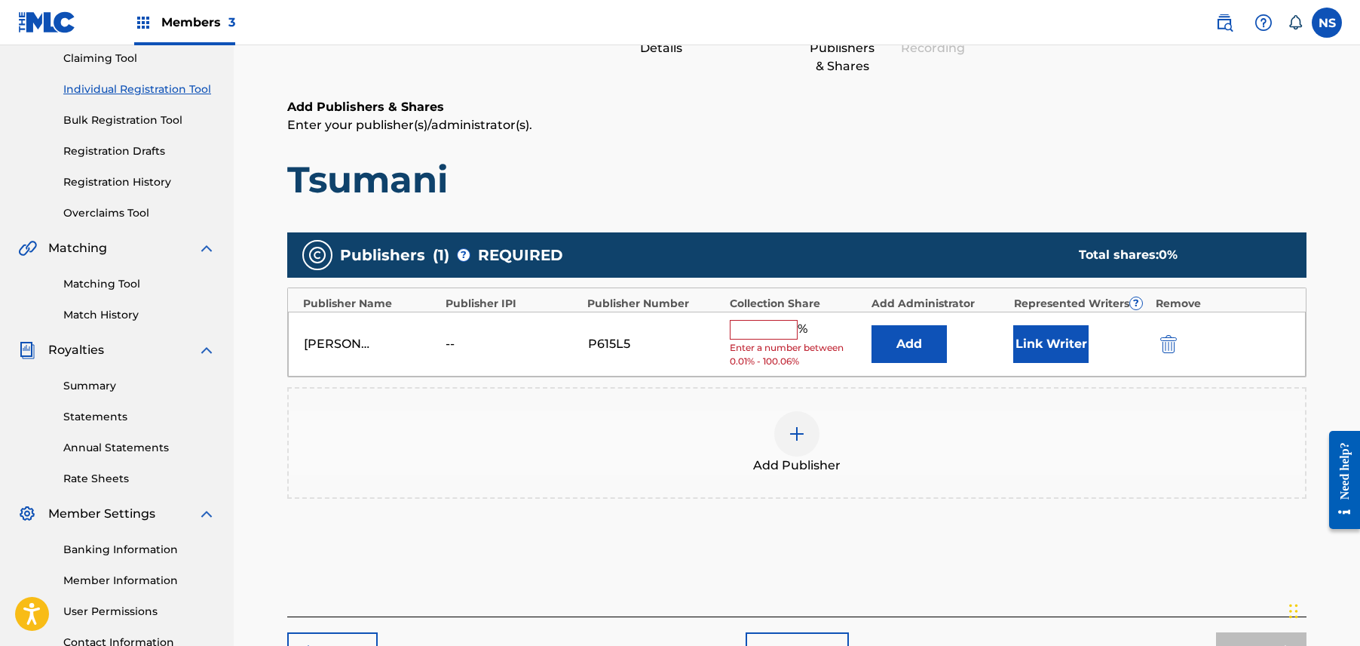
click at [1029, 351] on button "Link Writer" at bounding box center [1051, 344] width 75 height 38
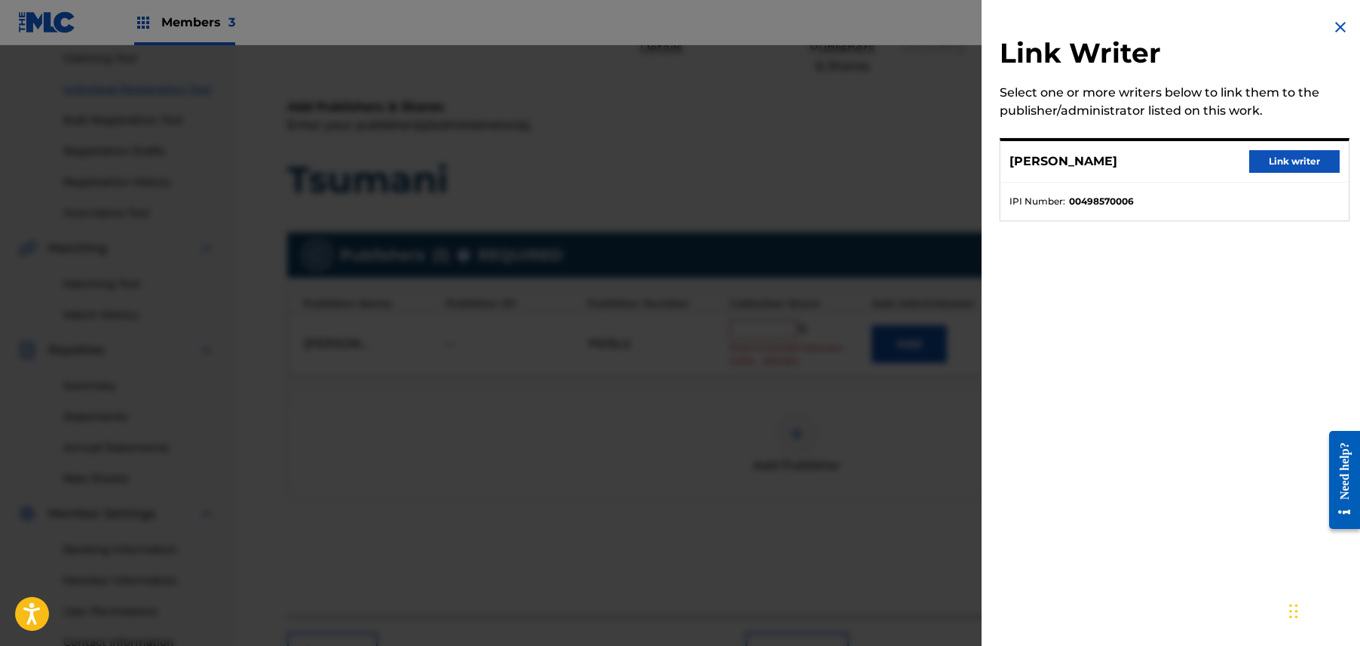
click at [1307, 154] on button "Link writer" at bounding box center [1295, 161] width 90 height 23
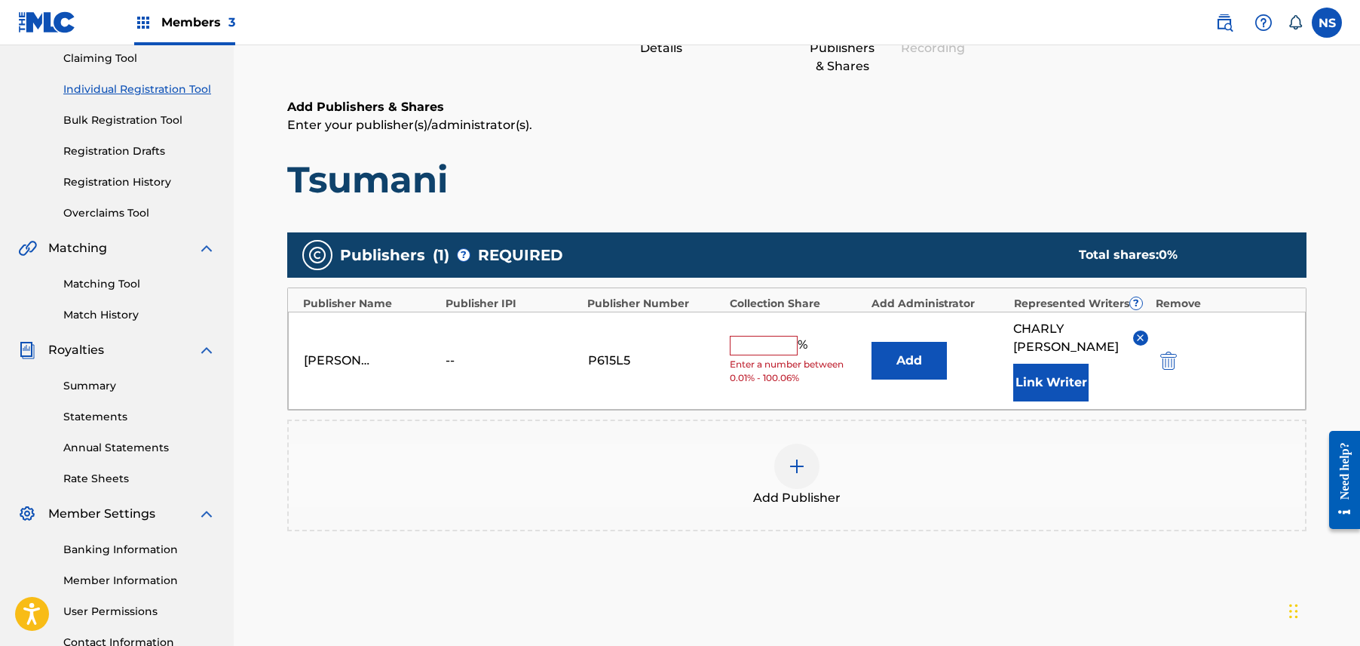
click at [780, 342] on input "text" at bounding box center [764, 346] width 68 height 20
type input "100"
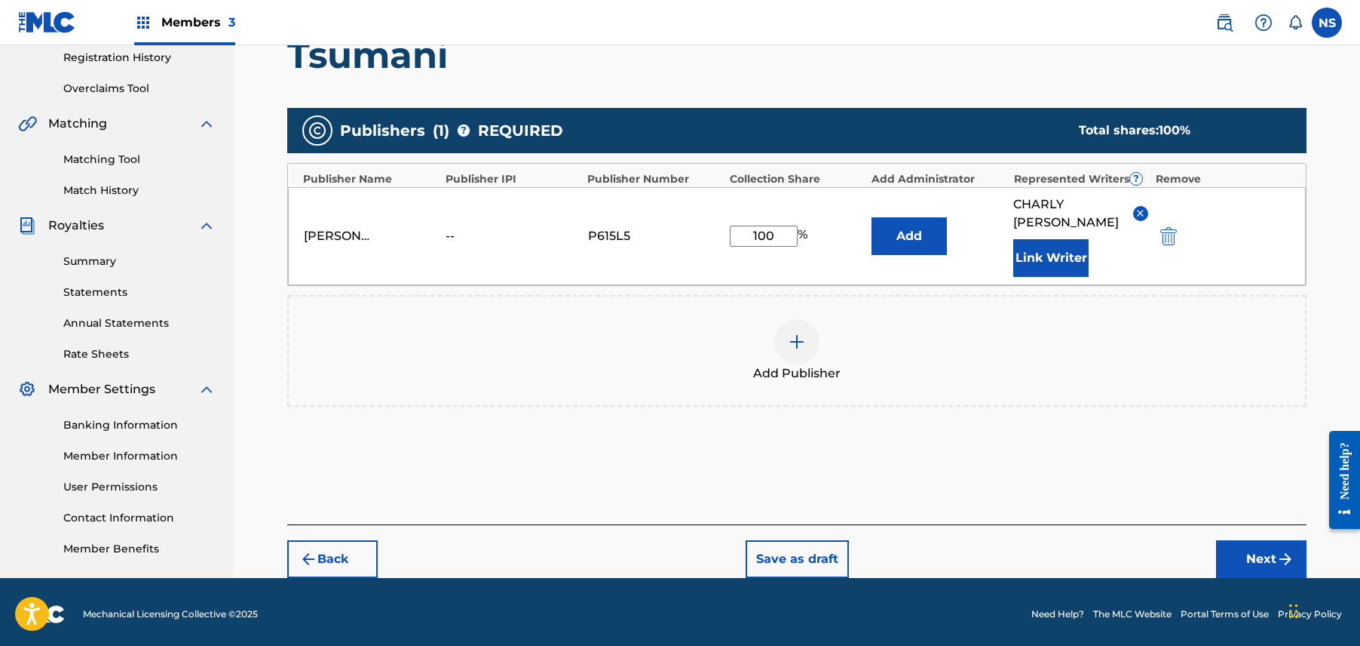
scroll to position [293, 0]
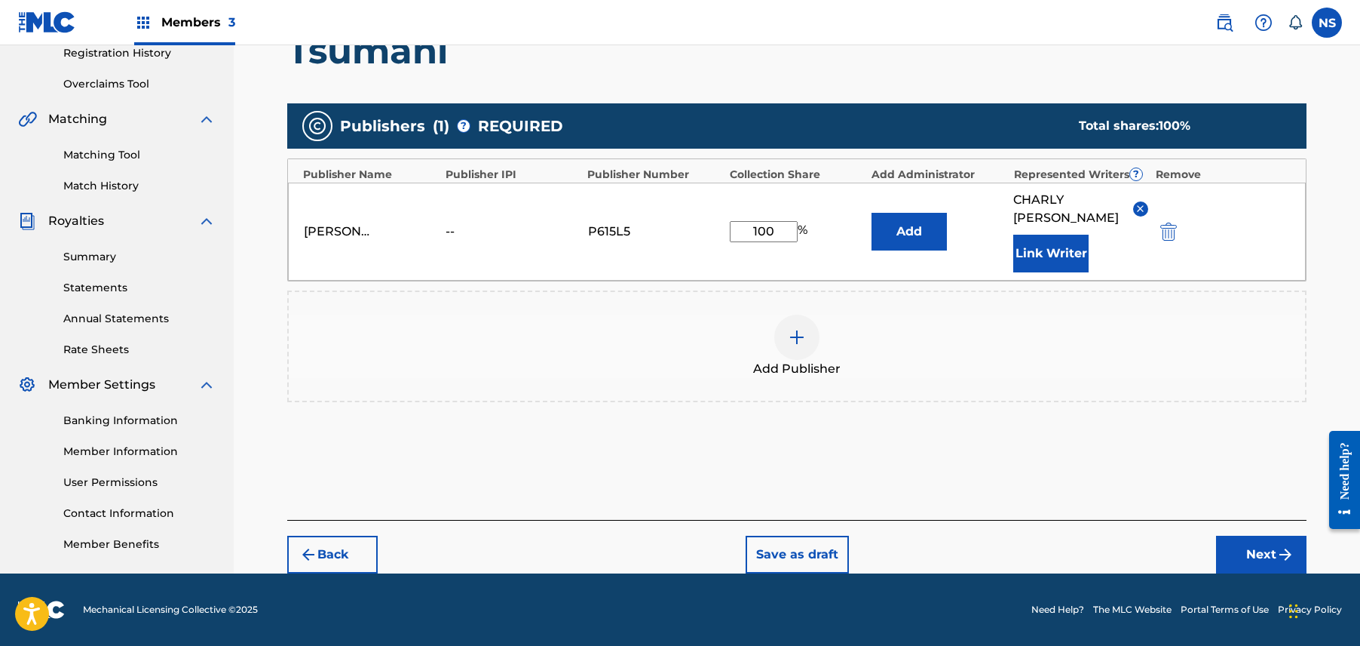
click at [1271, 567] on button "Next" at bounding box center [1261, 554] width 90 height 38
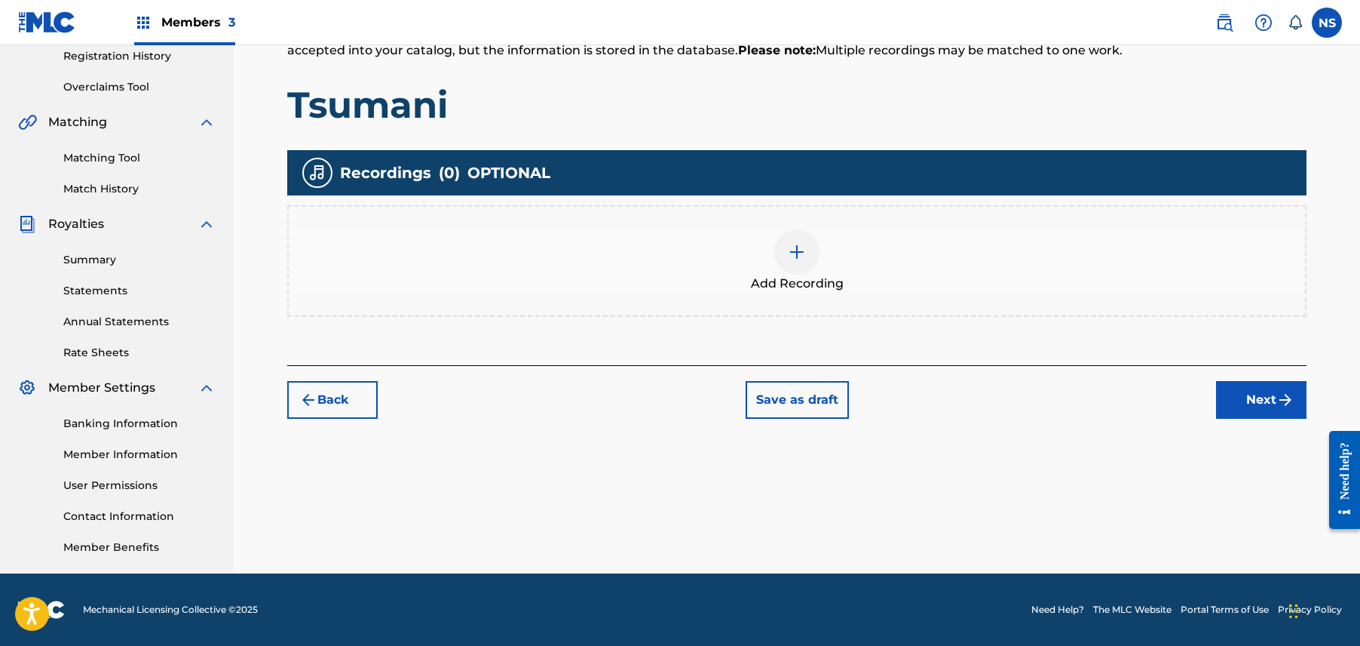
click at [1250, 402] on button "Next" at bounding box center [1261, 400] width 90 height 38
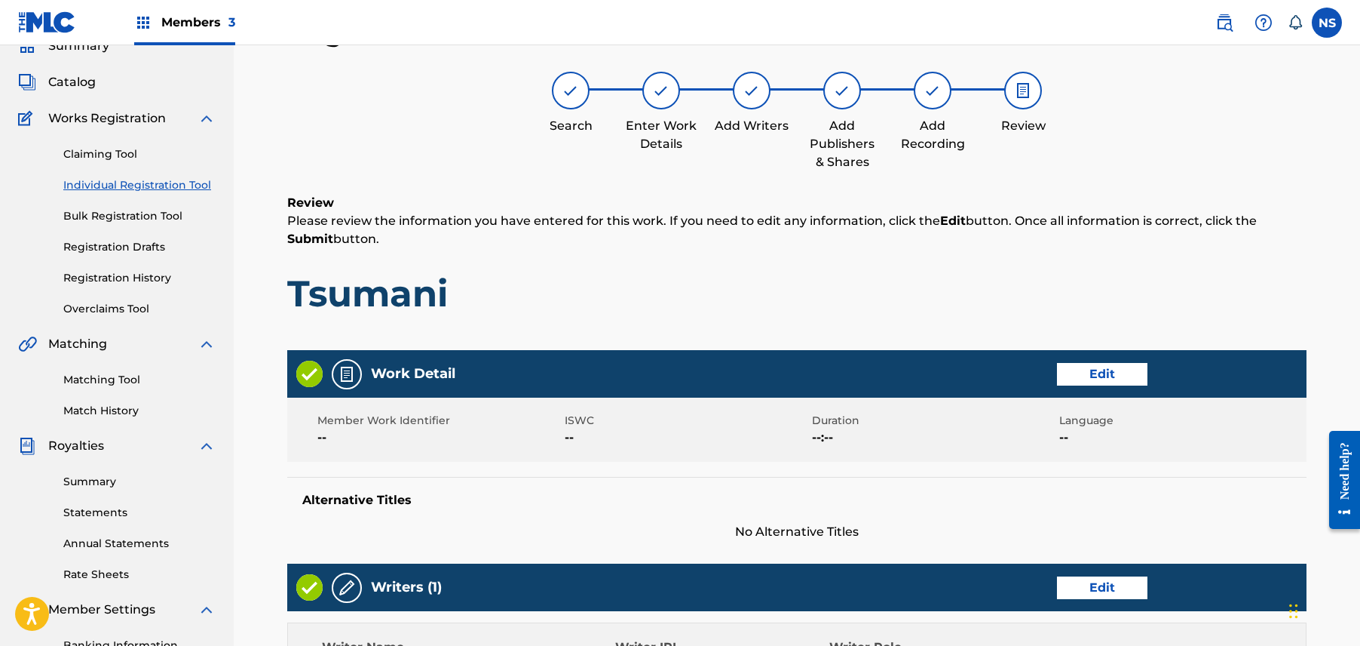
scroll to position [600, 0]
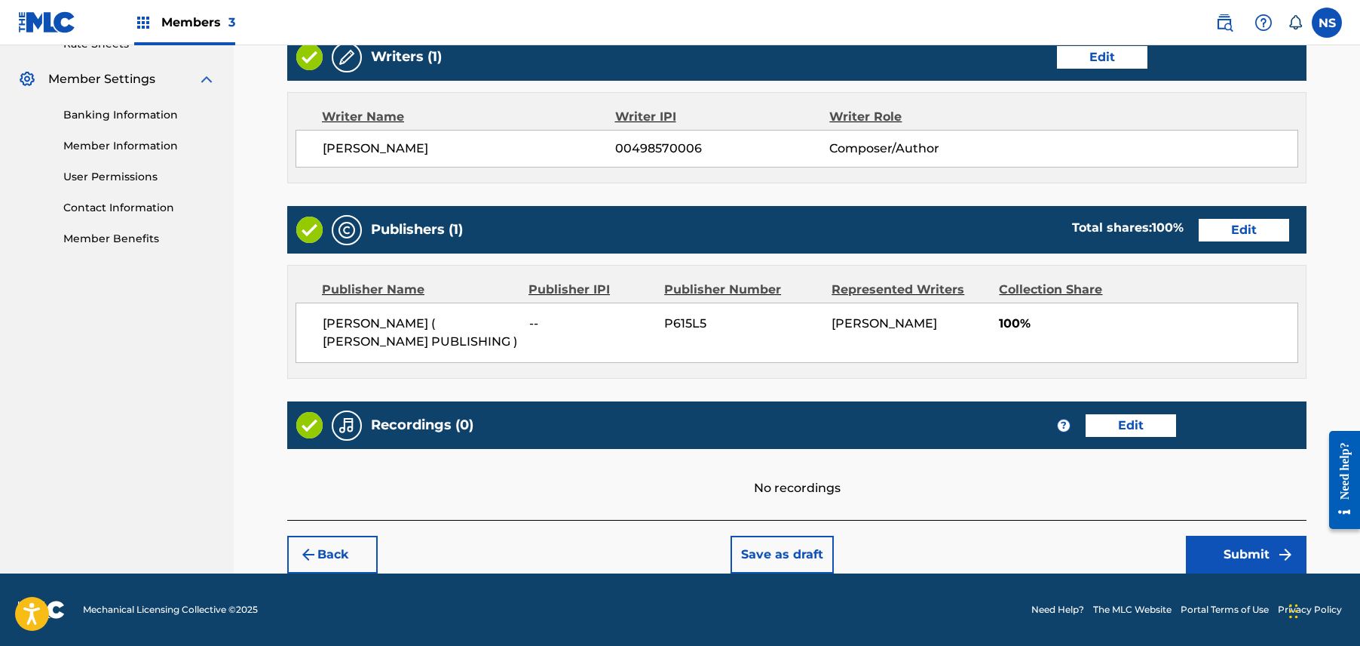
click at [1204, 547] on button "Submit" at bounding box center [1246, 554] width 121 height 38
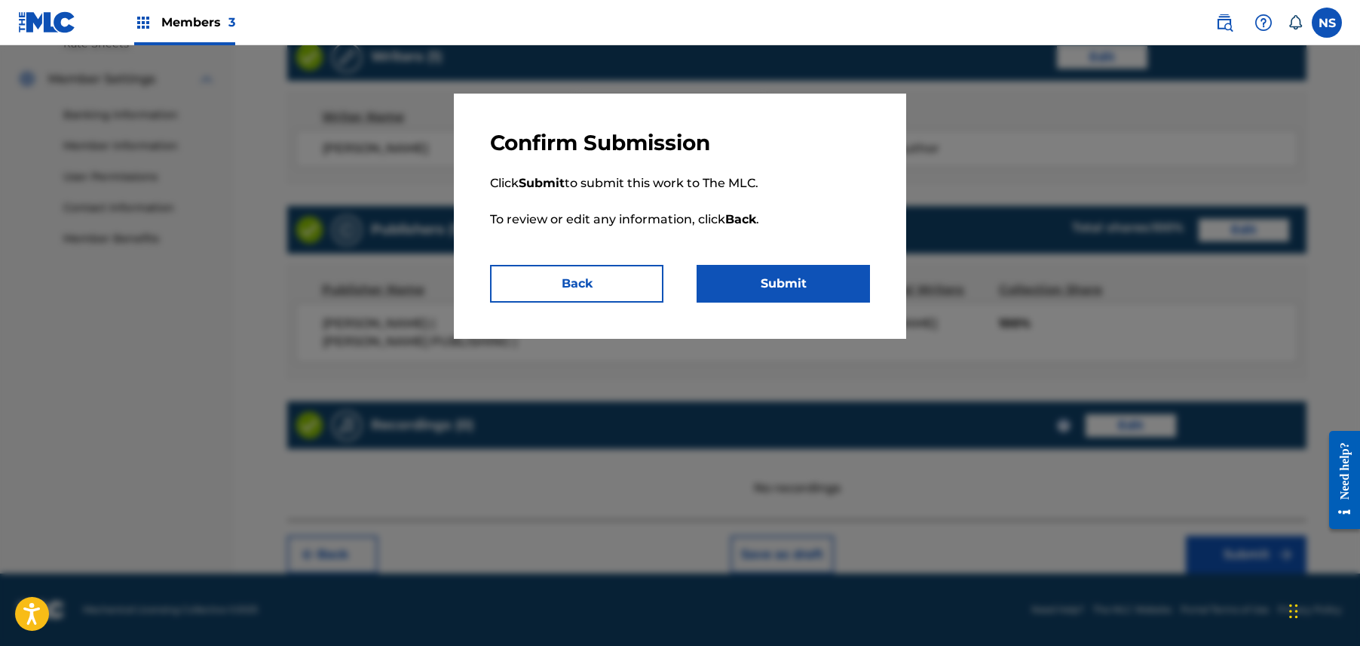
click at [827, 297] on button "Submit" at bounding box center [783, 284] width 173 height 38
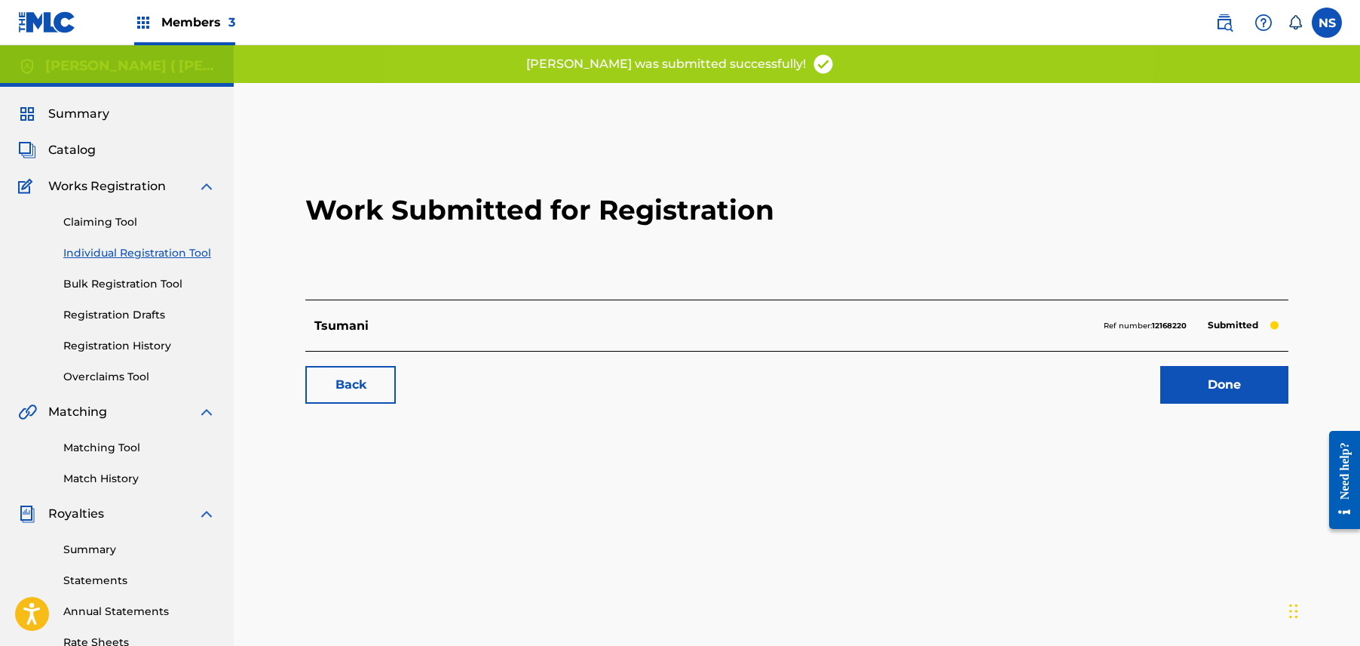
click at [354, 386] on link "Back" at bounding box center [350, 385] width 90 height 38
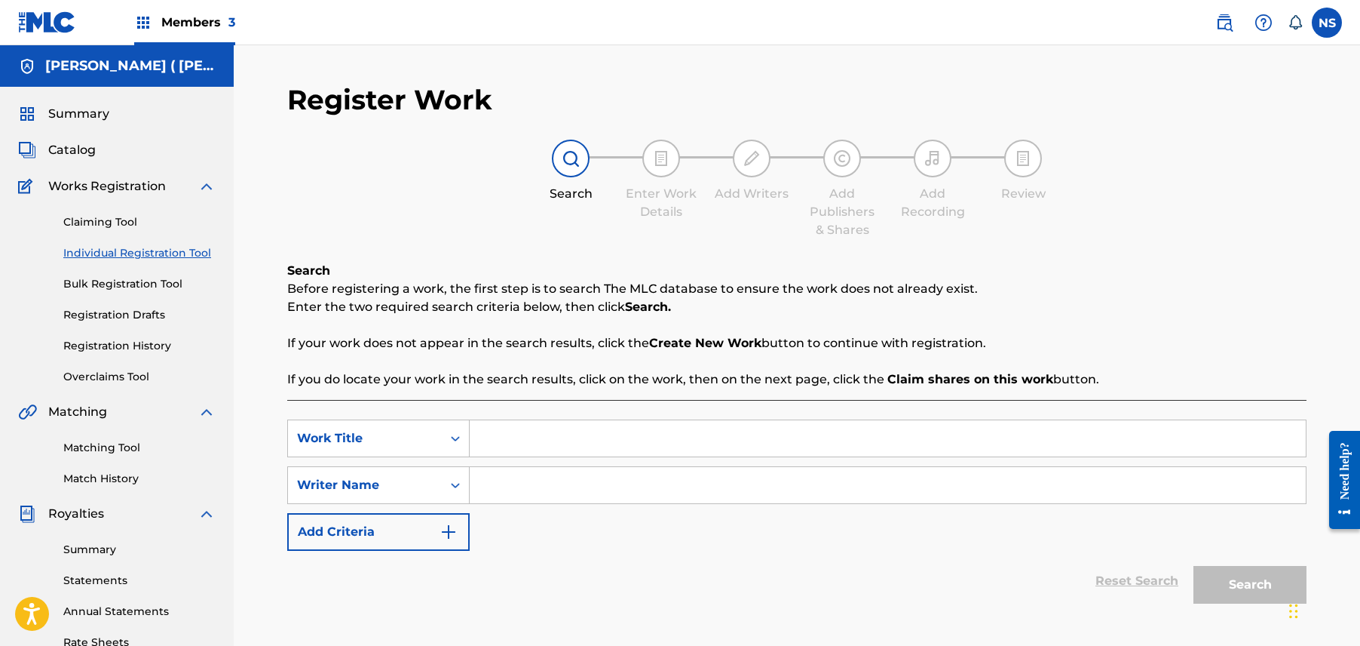
click at [555, 444] on input "Search Form" at bounding box center [888, 438] width 836 height 36
type input "Brain On Drugs"
click at [754, 478] on input "Search Form" at bounding box center [888, 485] width 836 height 36
paste input "Charly Wingate"
type input "Charly Wingate"
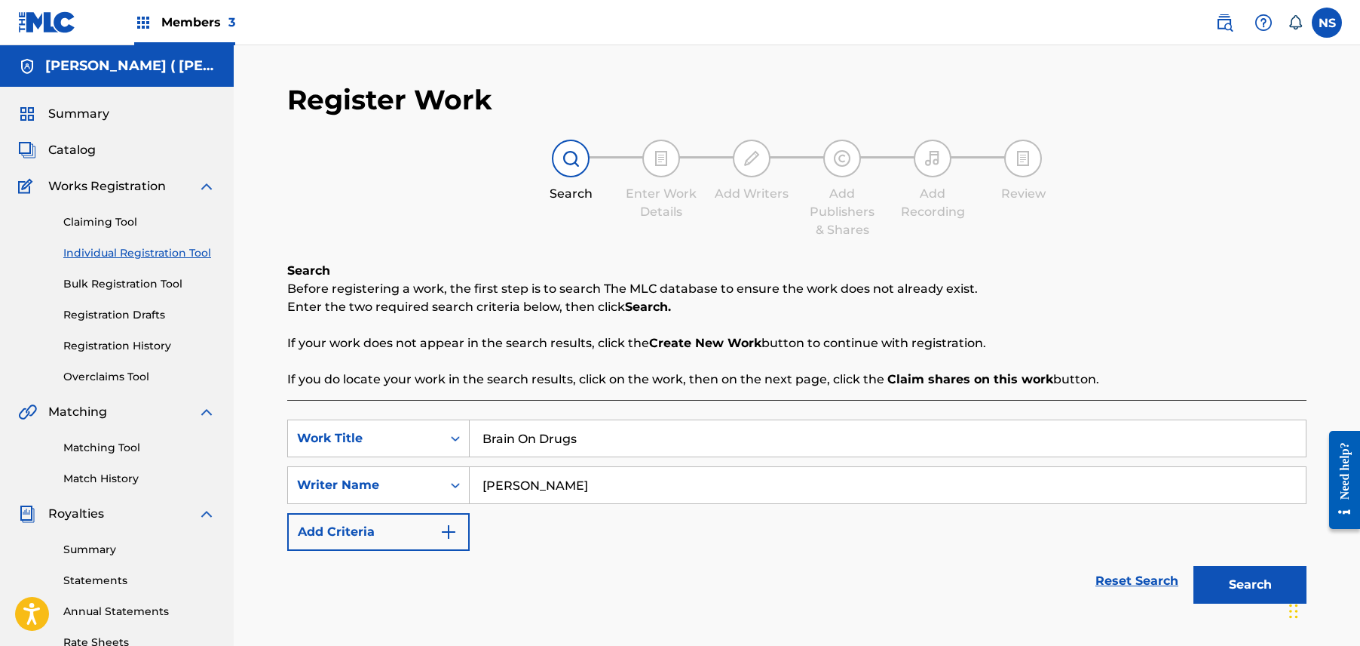
click at [1240, 593] on button "Search" at bounding box center [1250, 585] width 113 height 38
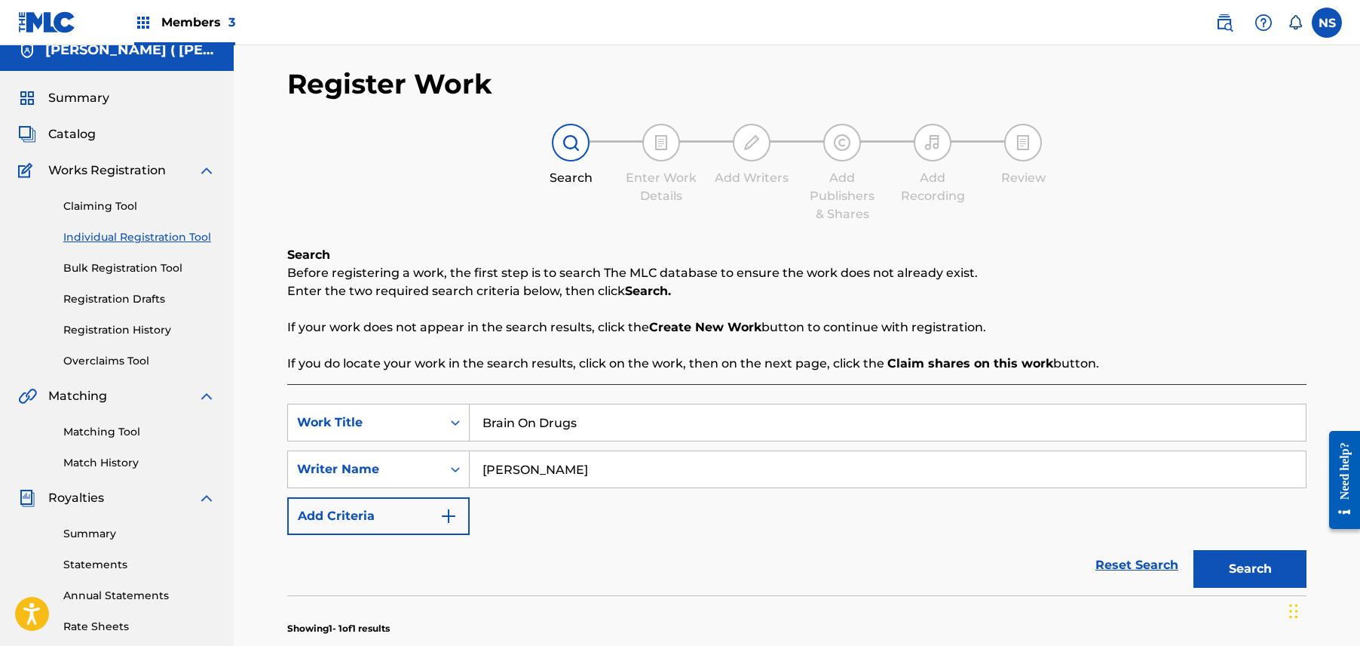
scroll to position [370, 0]
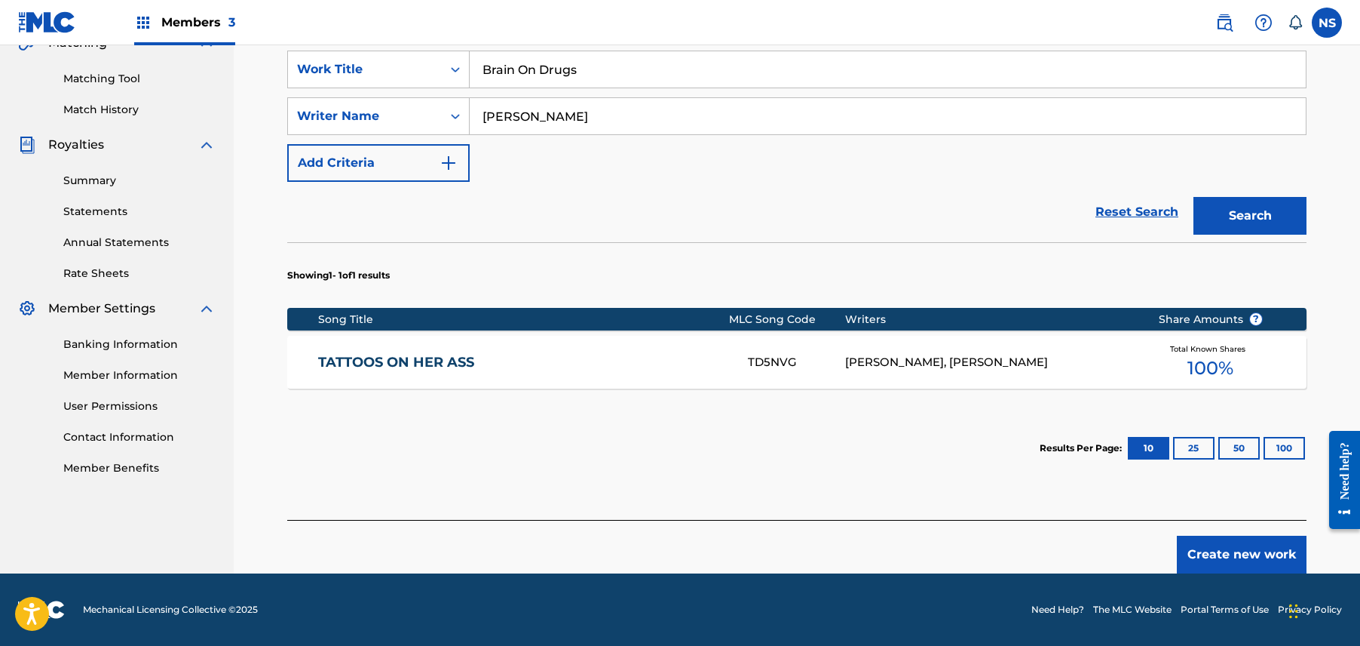
click at [1271, 547] on button "Create new work" at bounding box center [1242, 554] width 130 height 38
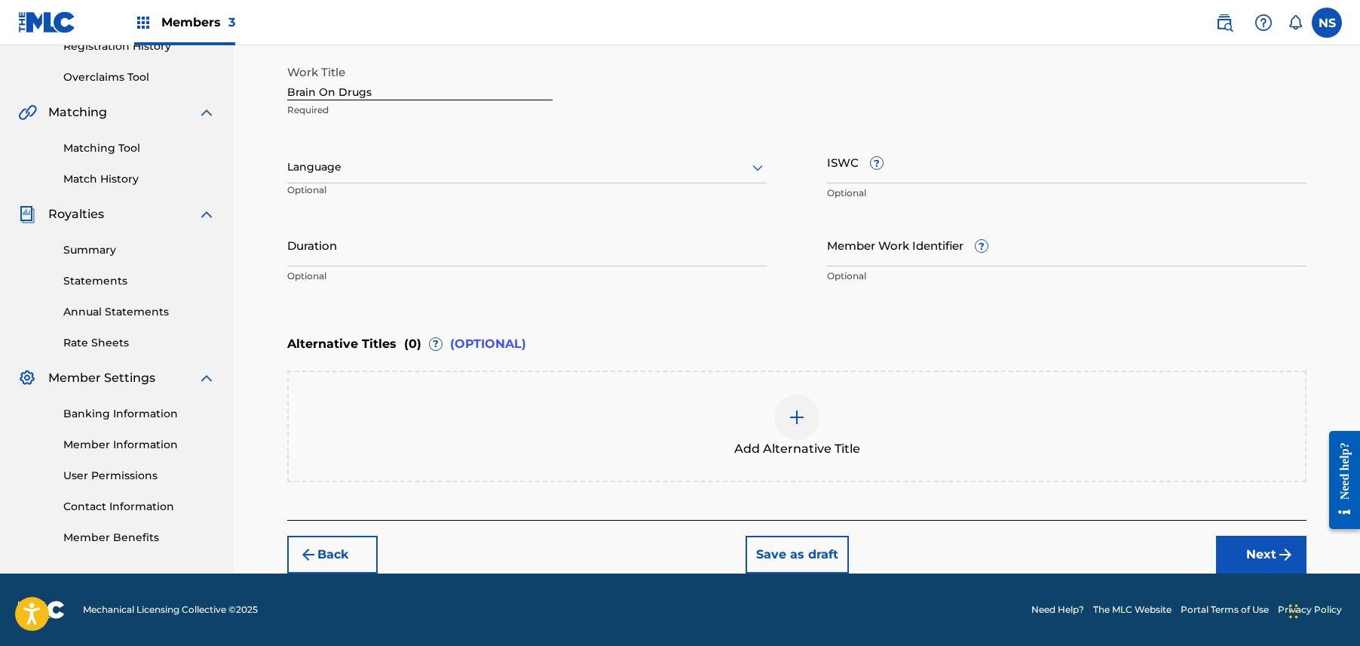
scroll to position [299, 0]
click at [1267, 565] on button "Next" at bounding box center [1261, 555] width 90 height 38
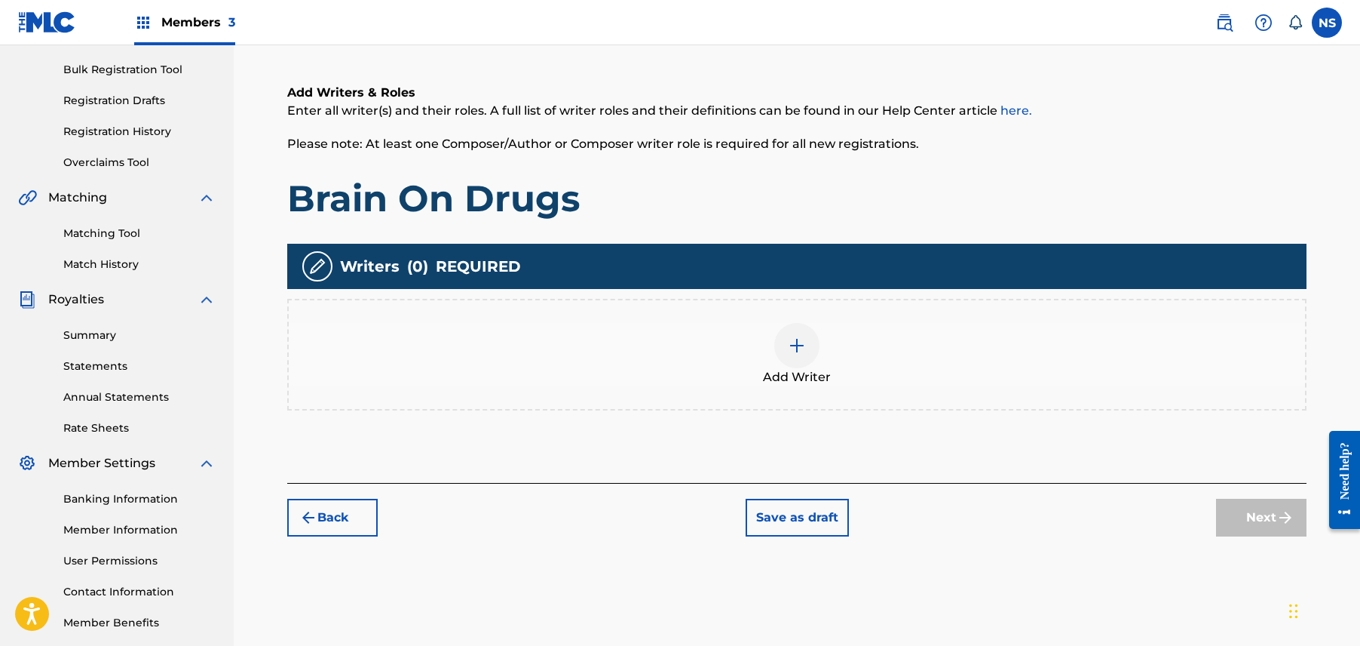
scroll to position [68, 0]
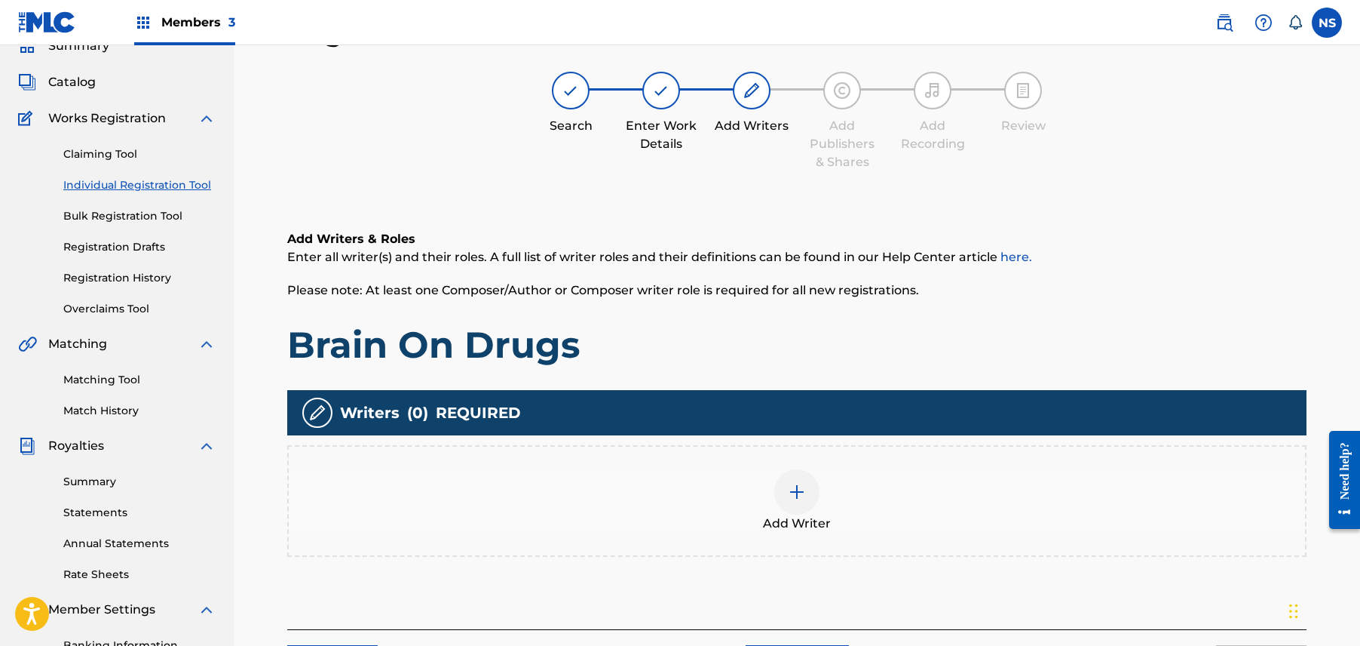
click at [788, 478] on div at bounding box center [796, 491] width 45 height 45
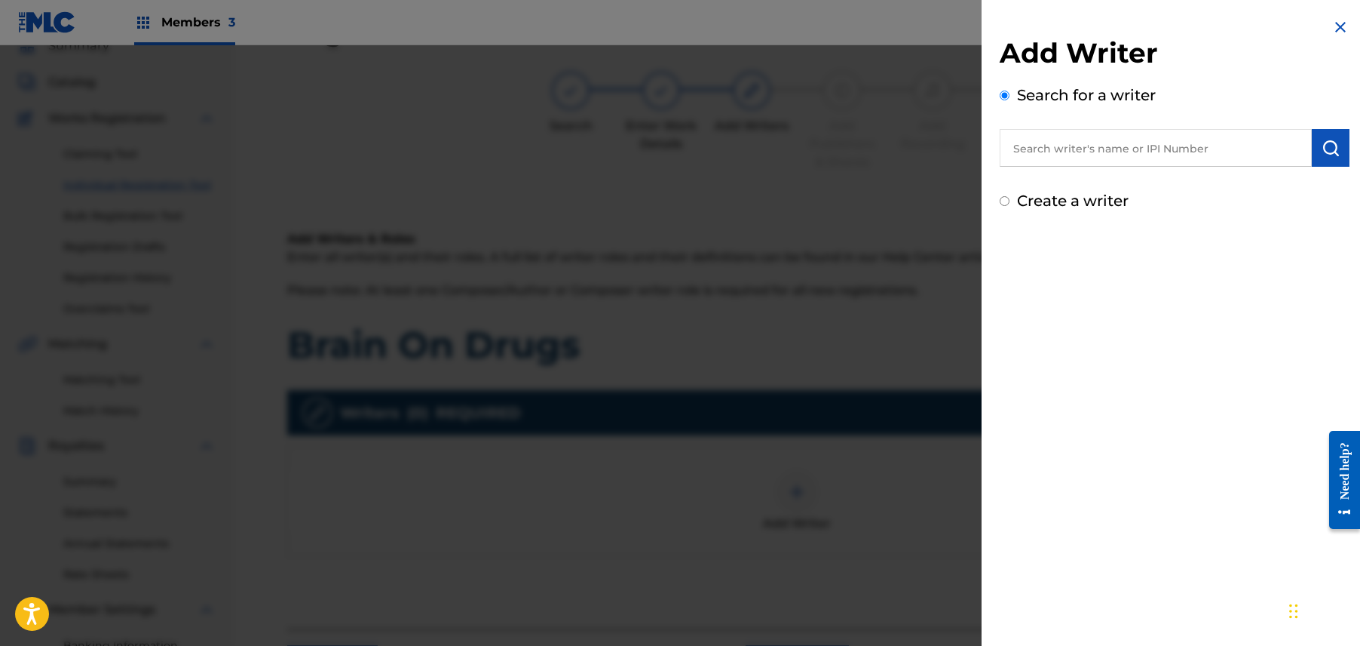
click at [1166, 140] on input "text" at bounding box center [1156, 148] width 312 height 38
paste input "Charly Wingate"
type input "Charly Wingate"
click at [1328, 146] on img "submit" at bounding box center [1331, 148] width 18 height 18
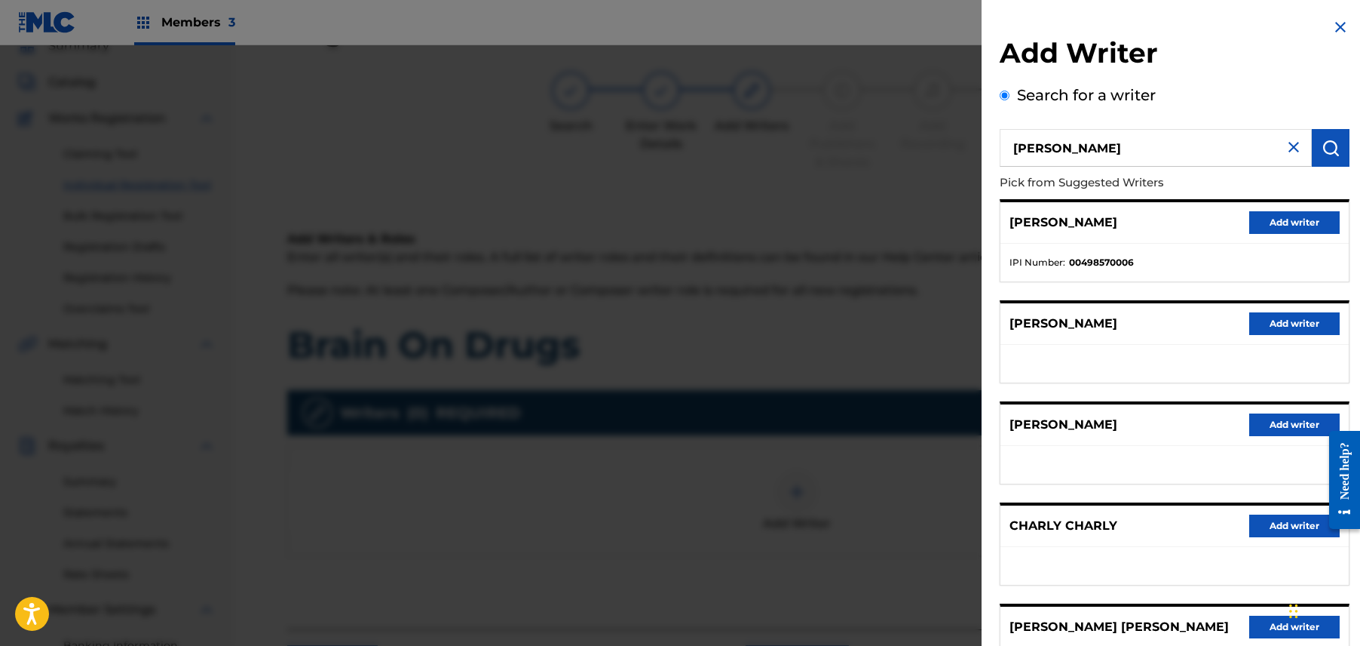
click at [1303, 231] on button "Add writer" at bounding box center [1295, 222] width 90 height 23
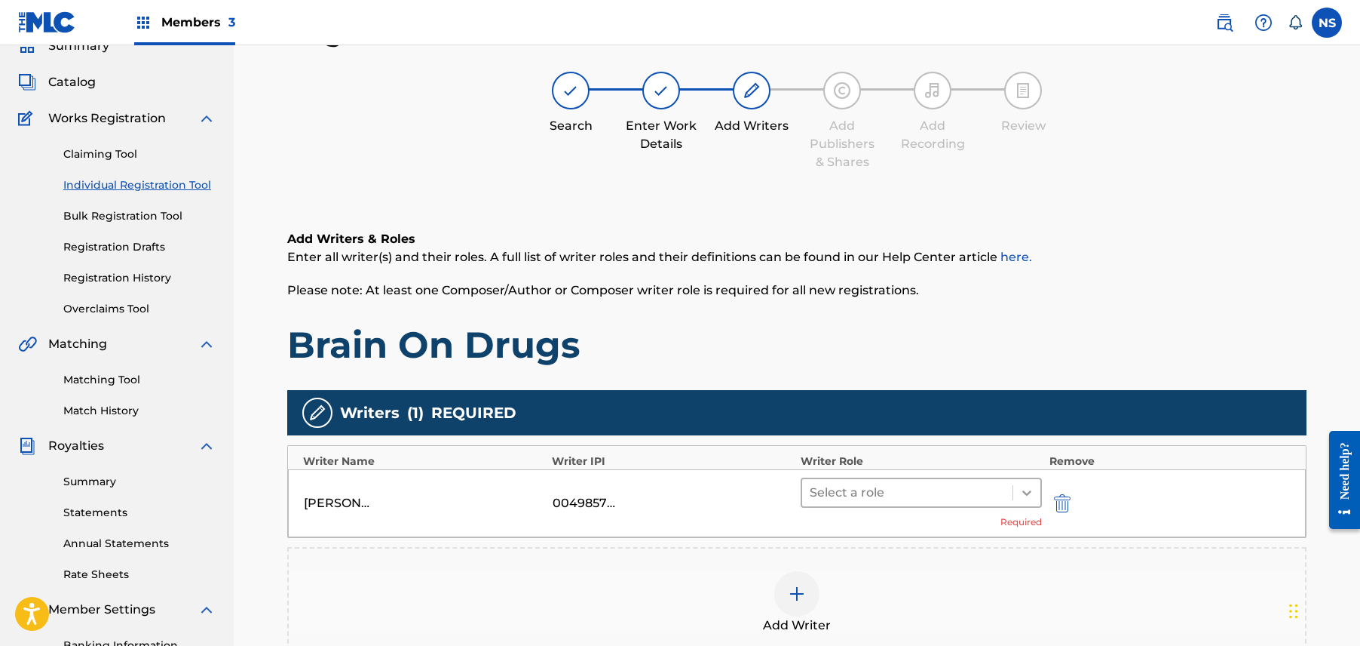
click at [1017, 487] on div at bounding box center [1027, 492] width 27 height 27
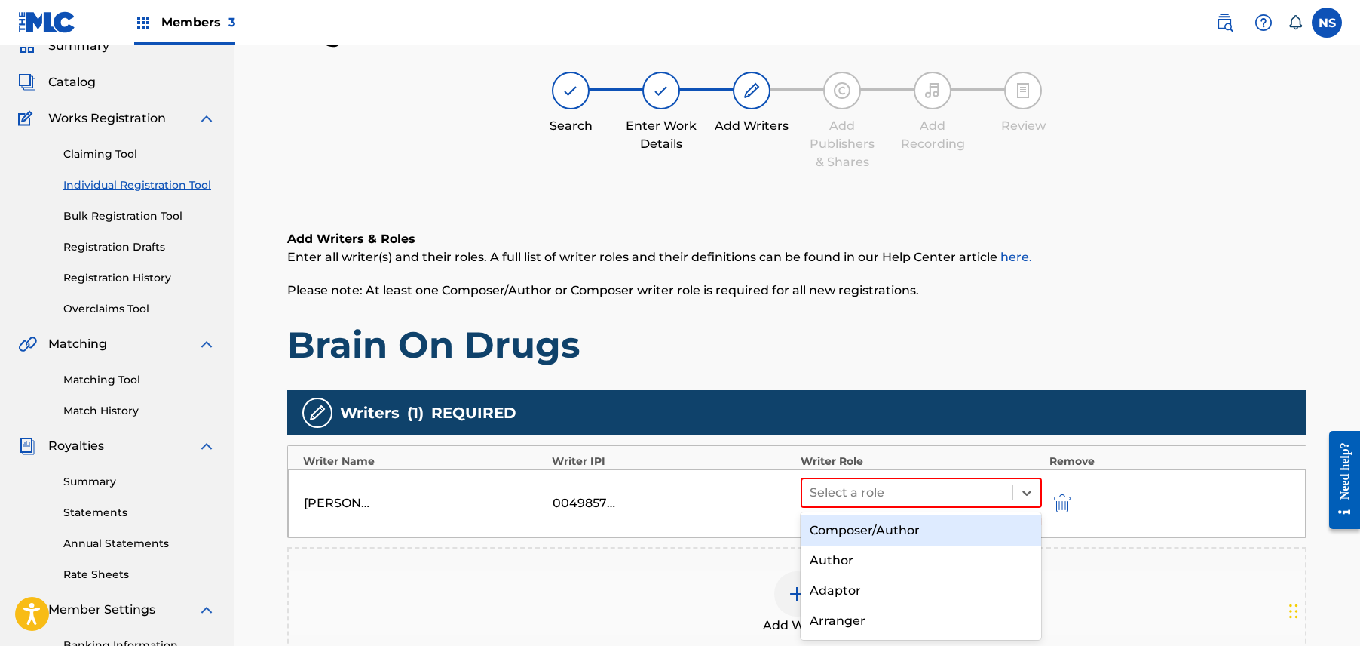
click at [979, 523] on div "Composer/Author" at bounding box center [921, 530] width 241 height 30
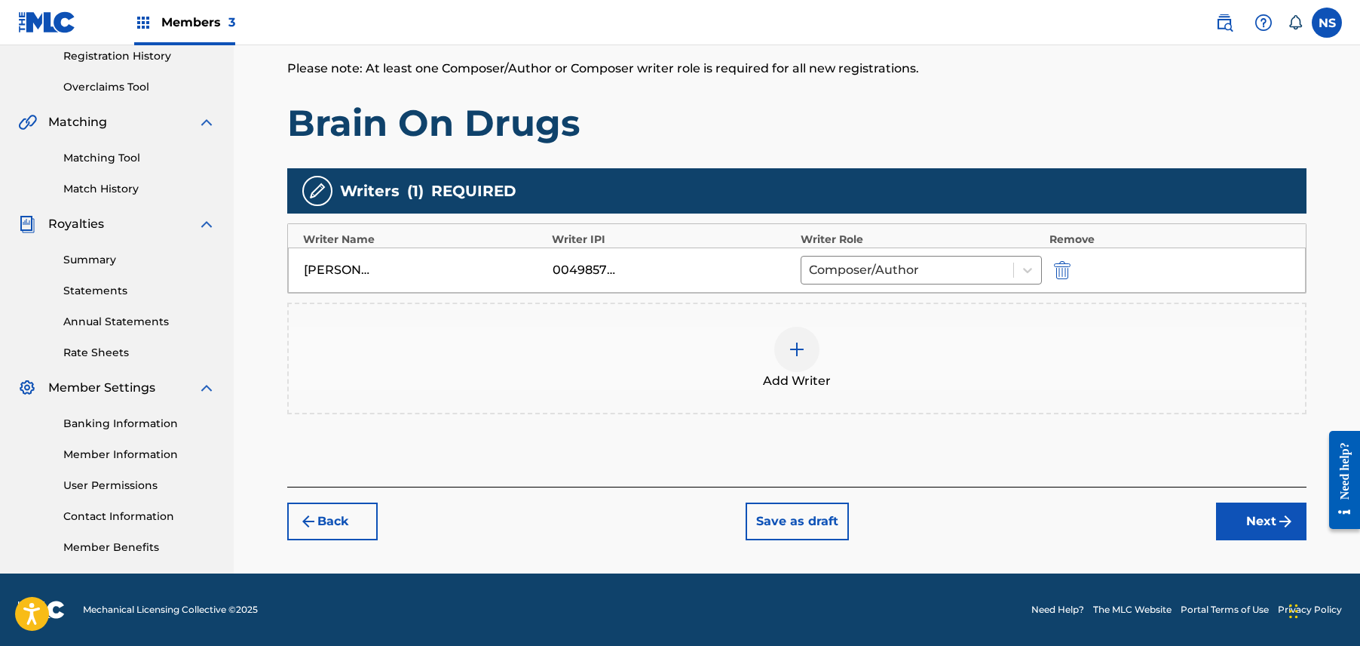
click at [1274, 532] on button "Next" at bounding box center [1261, 521] width 90 height 38
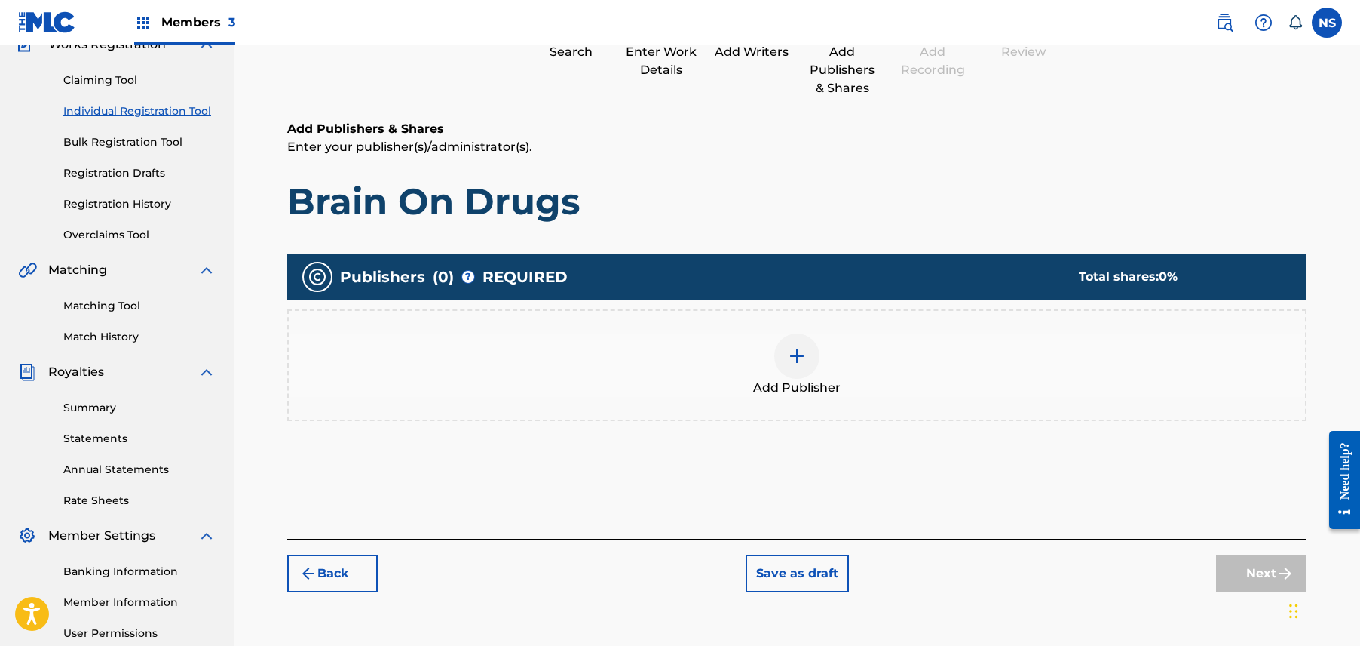
scroll to position [290, 0]
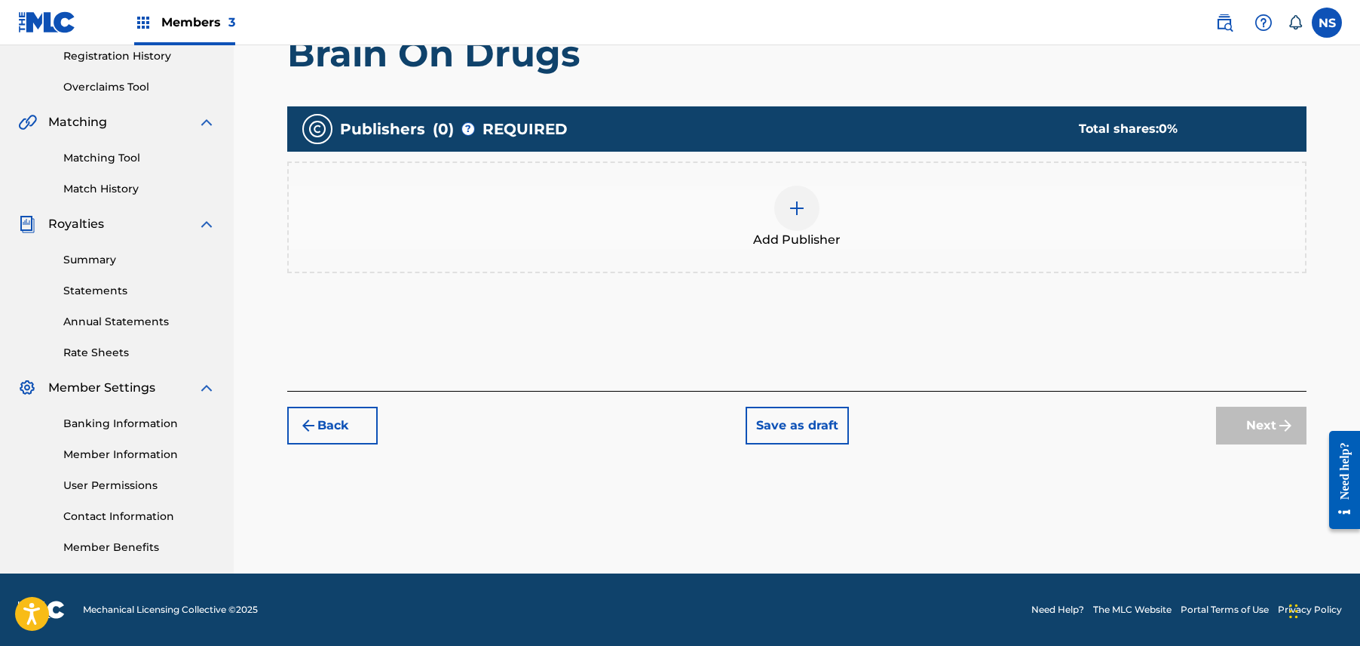
click at [797, 212] on img at bounding box center [797, 208] width 18 height 18
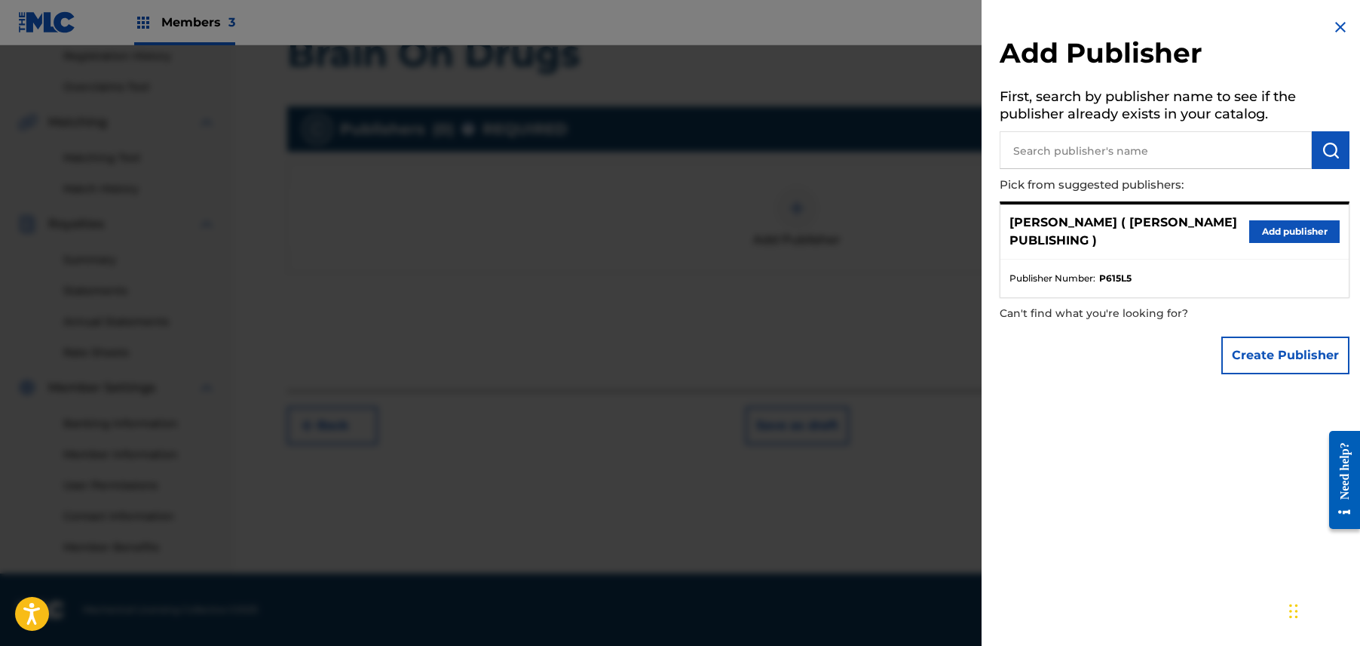
click at [1305, 239] on button "Add publisher" at bounding box center [1295, 231] width 90 height 23
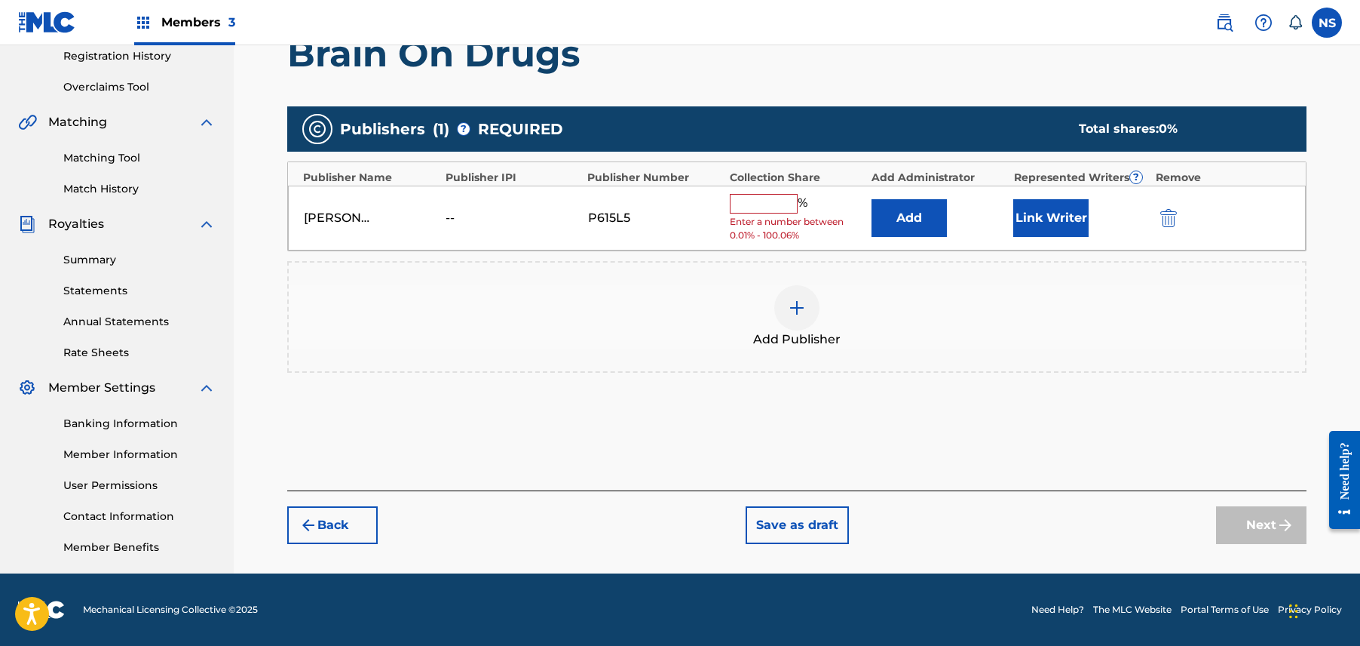
click at [1051, 204] on button "Link Writer" at bounding box center [1051, 218] width 75 height 38
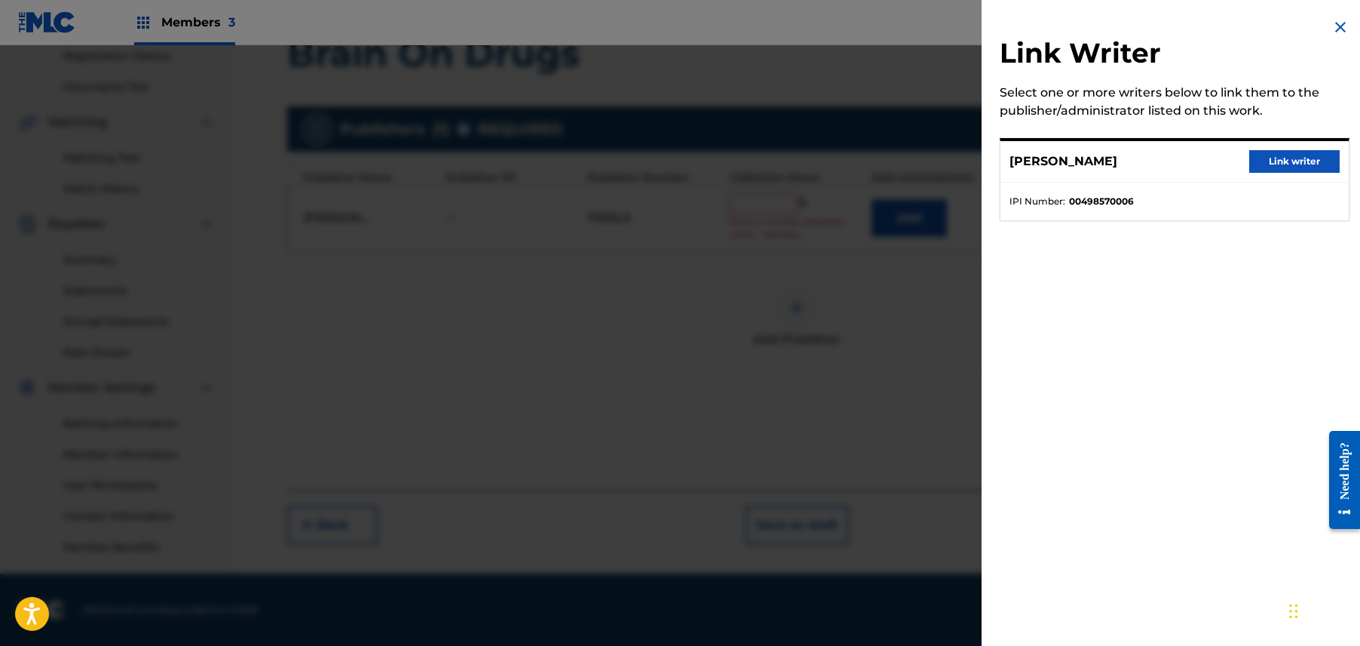
click at [1287, 163] on button "Link writer" at bounding box center [1295, 161] width 90 height 23
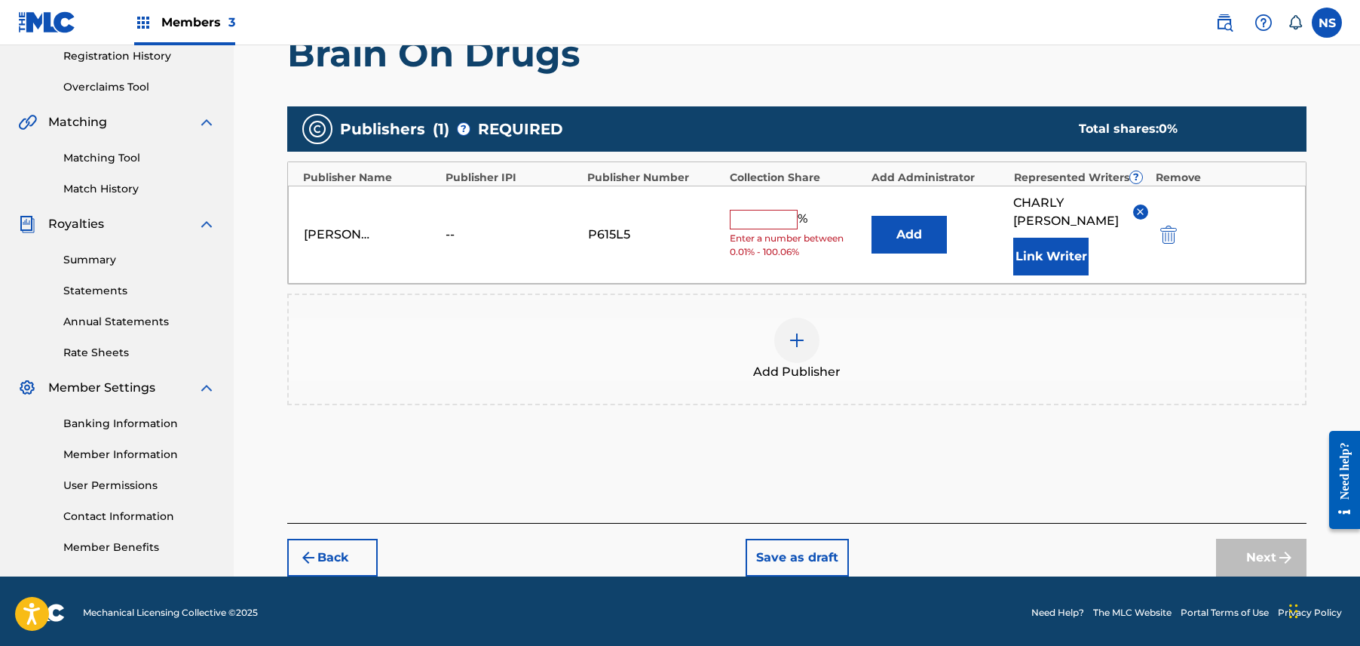
click at [755, 222] on input "text" at bounding box center [764, 220] width 68 height 20
type input "100"
click at [1244, 559] on button "Next" at bounding box center [1261, 557] width 90 height 38
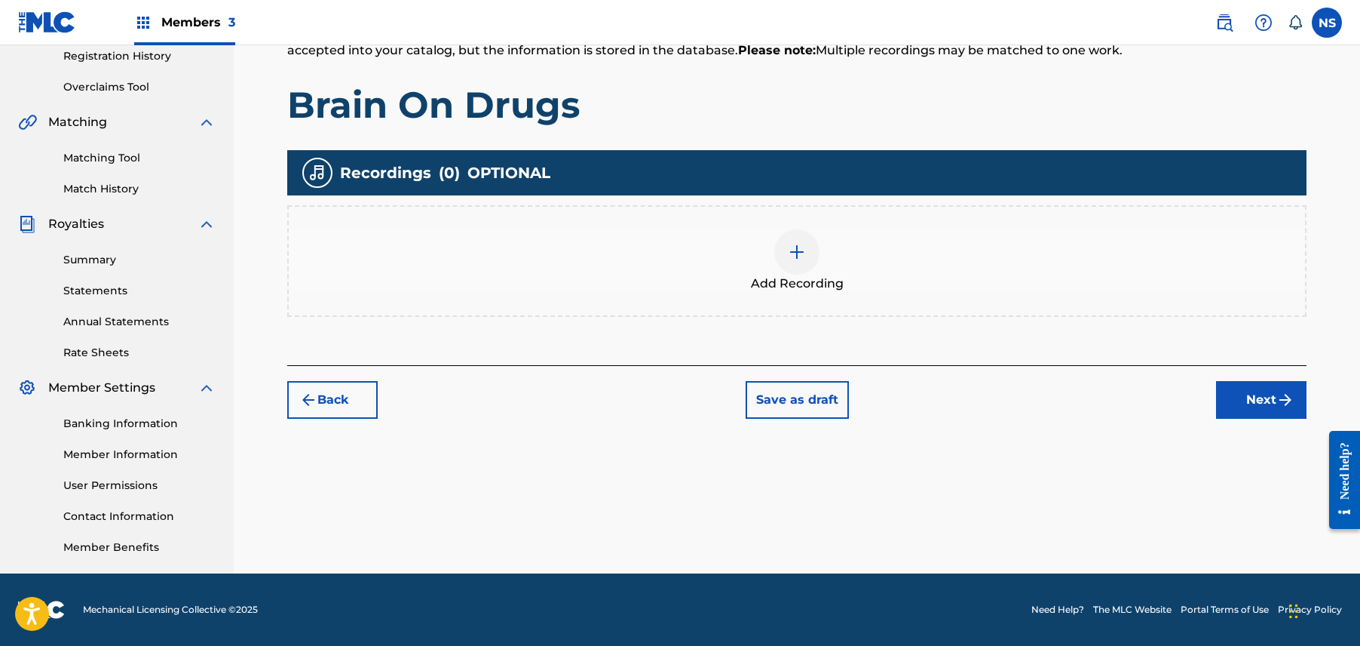
scroll to position [68, 0]
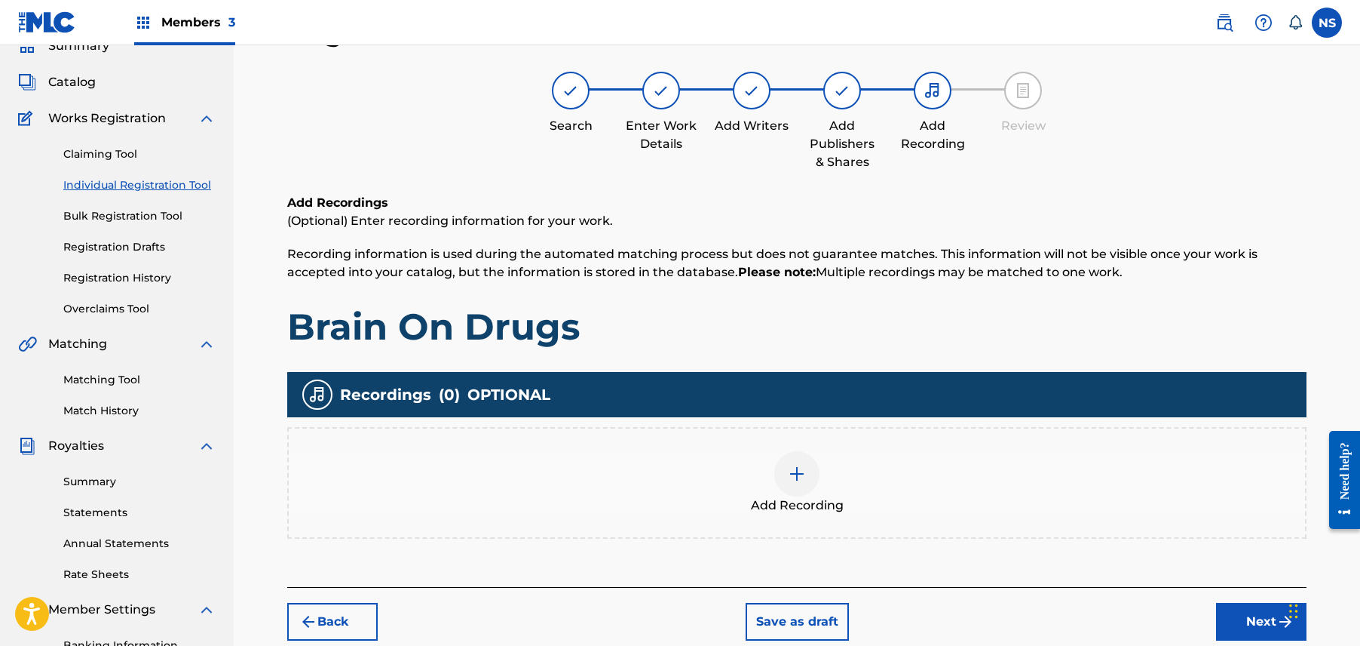
click at [1235, 617] on button "Next" at bounding box center [1261, 622] width 90 height 38
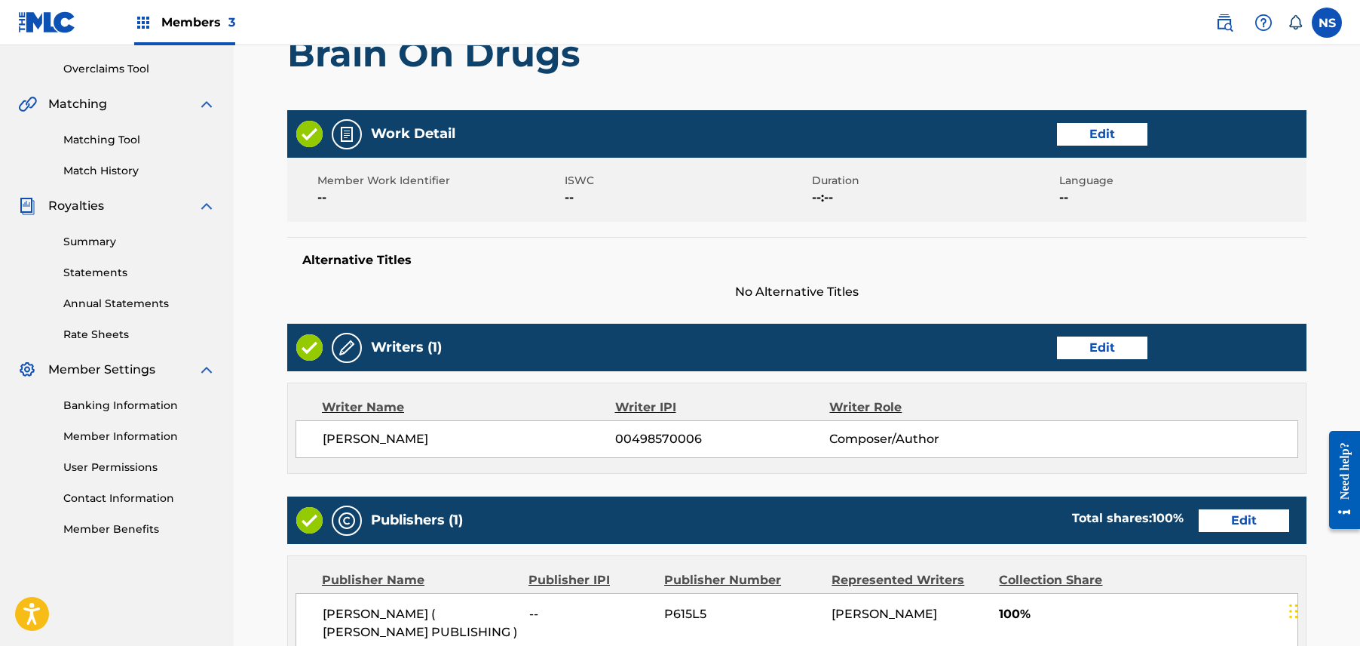
scroll to position [600, 0]
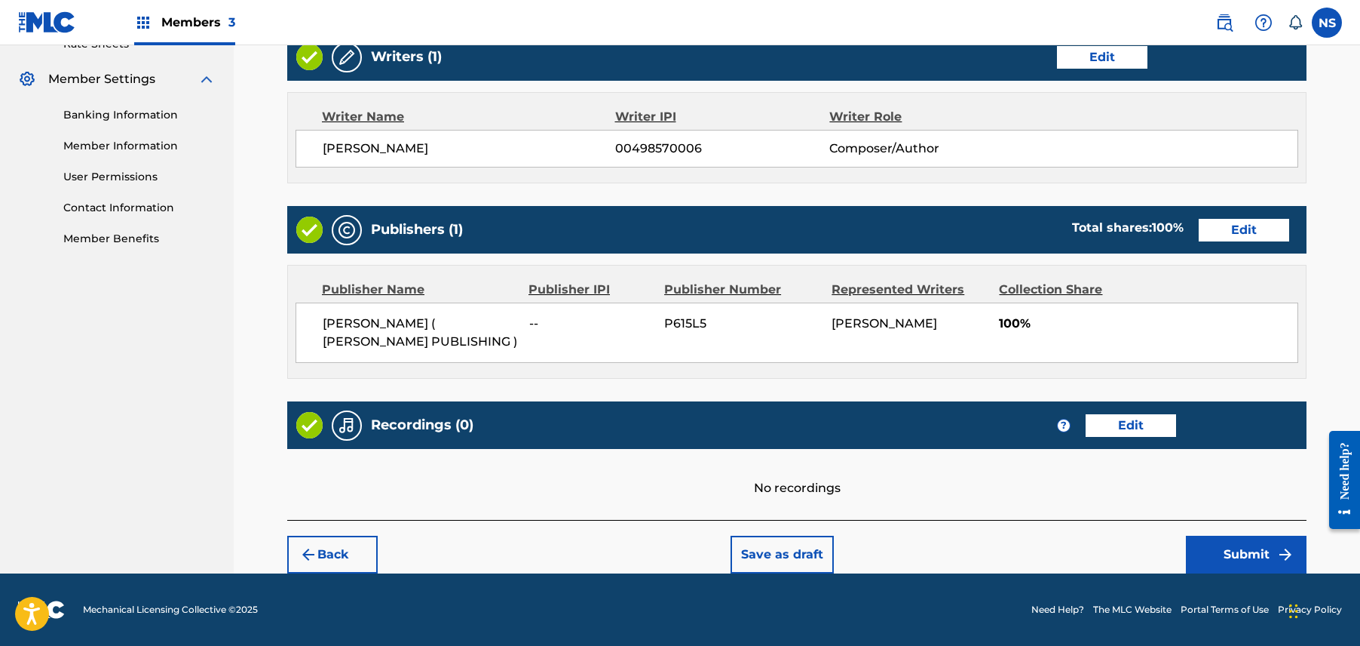
click at [1228, 557] on button "Submit" at bounding box center [1246, 554] width 121 height 38
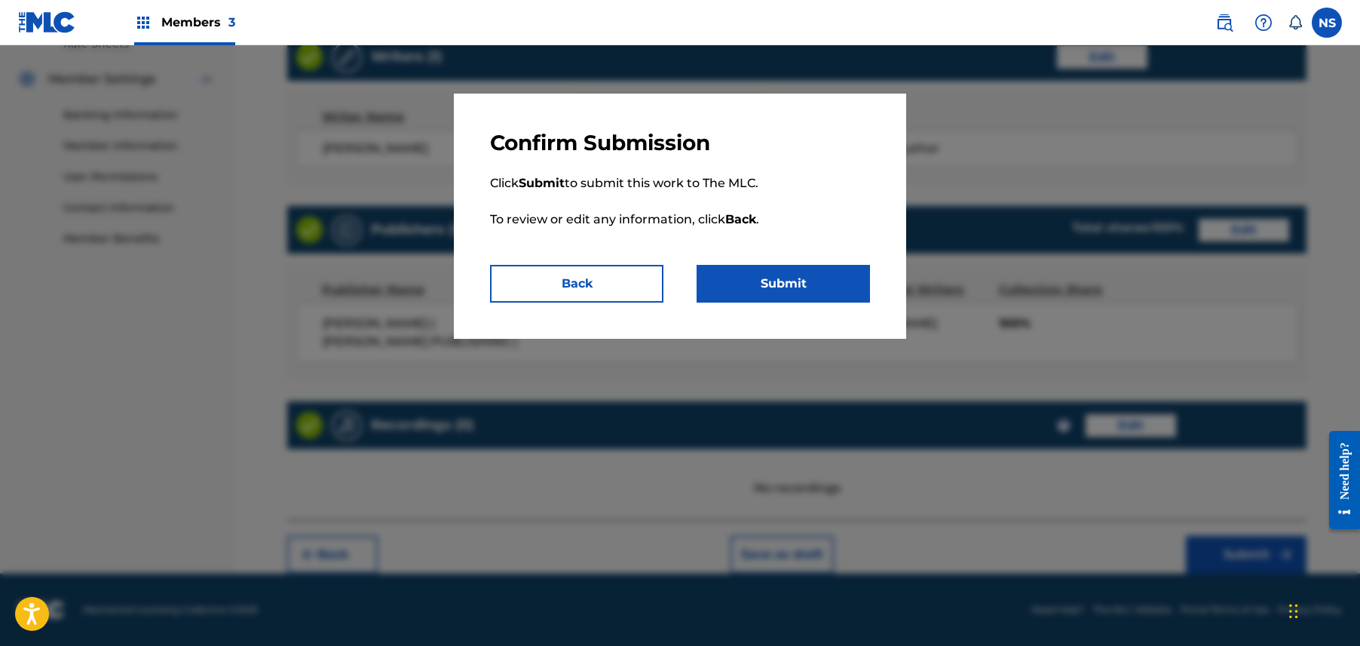
click at [779, 270] on button "Submit" at bounding box center [783, 284] width 173 height 38
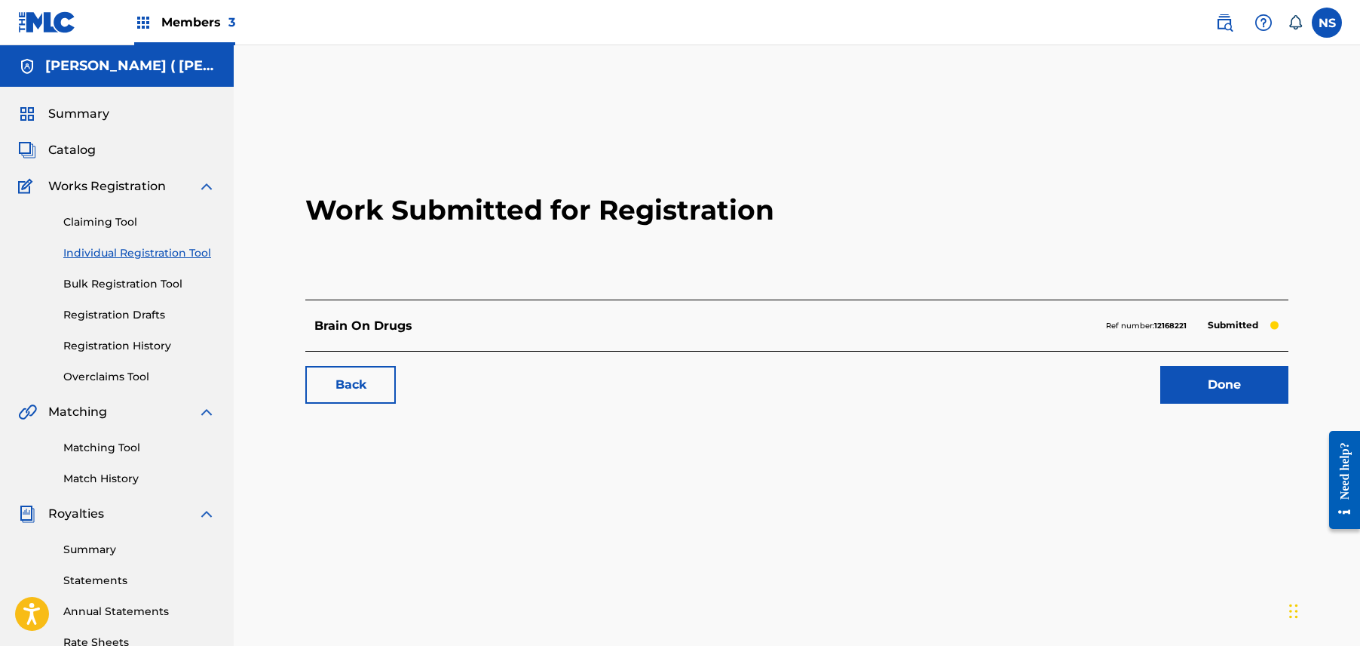
click at [360, 393] on link "Back" at bounding box center [350, 385] width 90 height 38
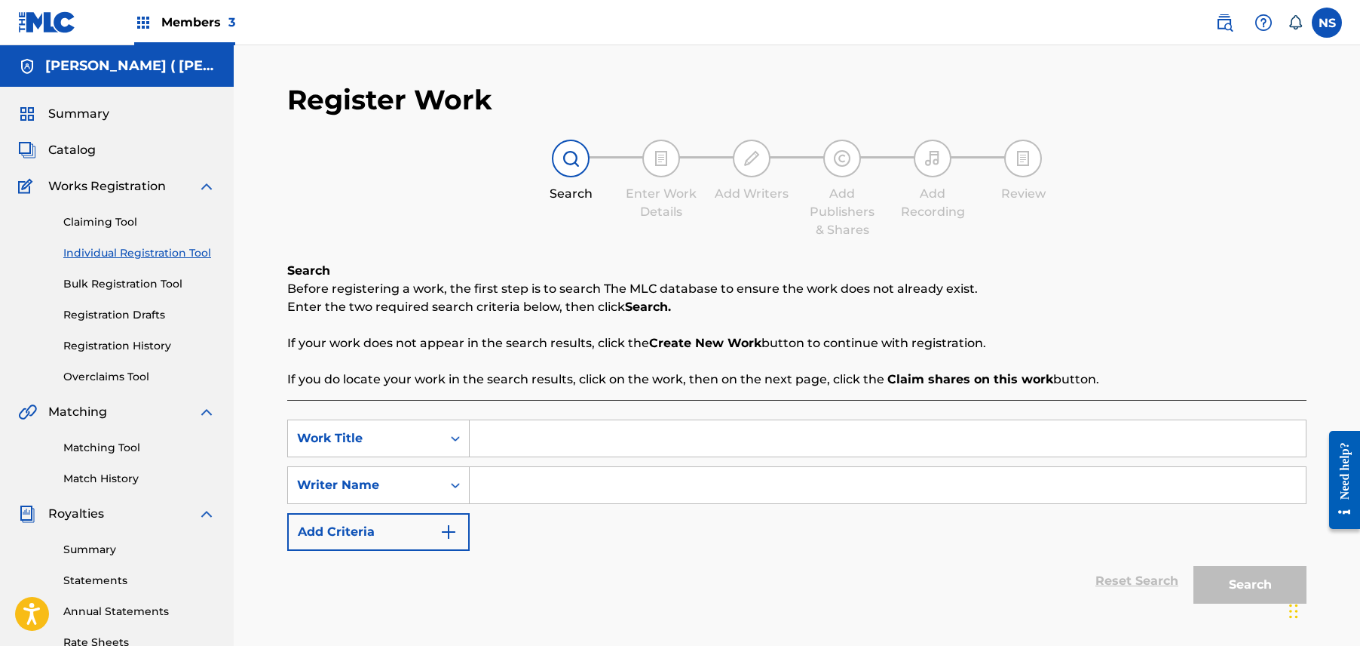
click at [535, 438] on input "Search Form" at bounding box center [888, 438] width 836 height 36
type input "I Just Wanna"
click at [517, 475] on input "Search Form" at bounding box center [888, 485] width 836 height 36
paste input "Charly Wingate"
type input "Charly Wingate"
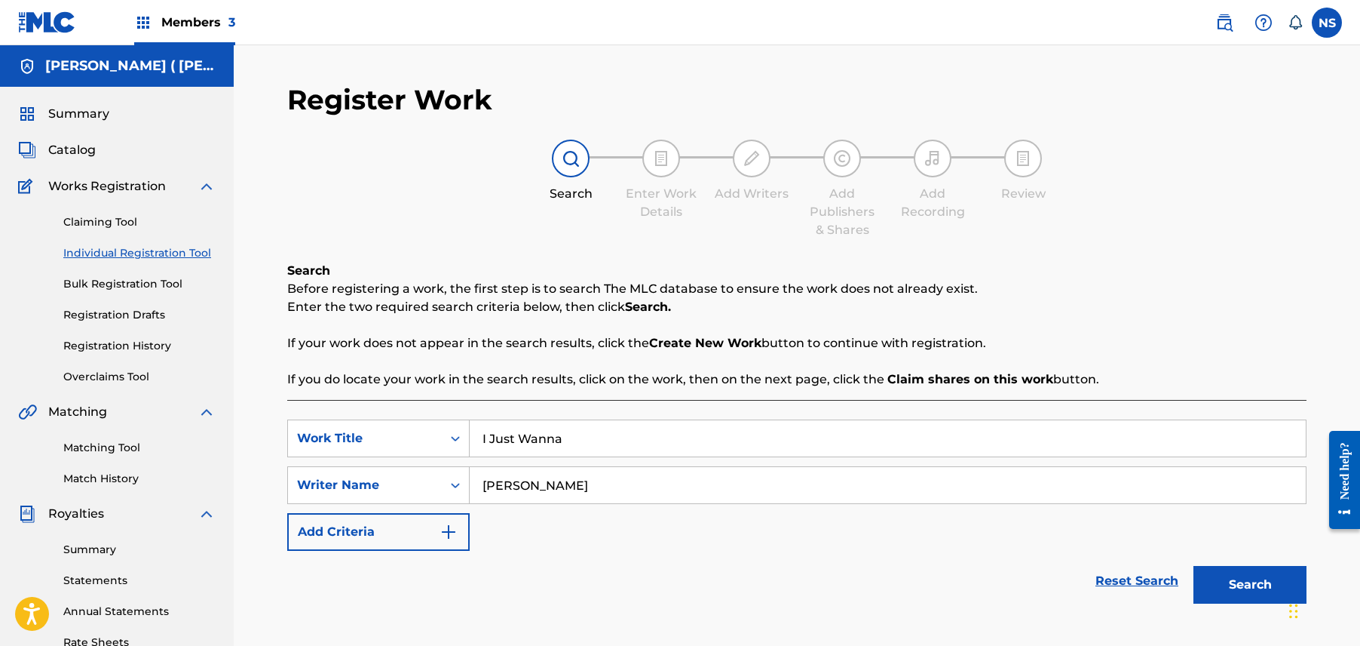
click at [1247, 588] on button "Search" at bounding box center [1250, 585] width 113 height 38
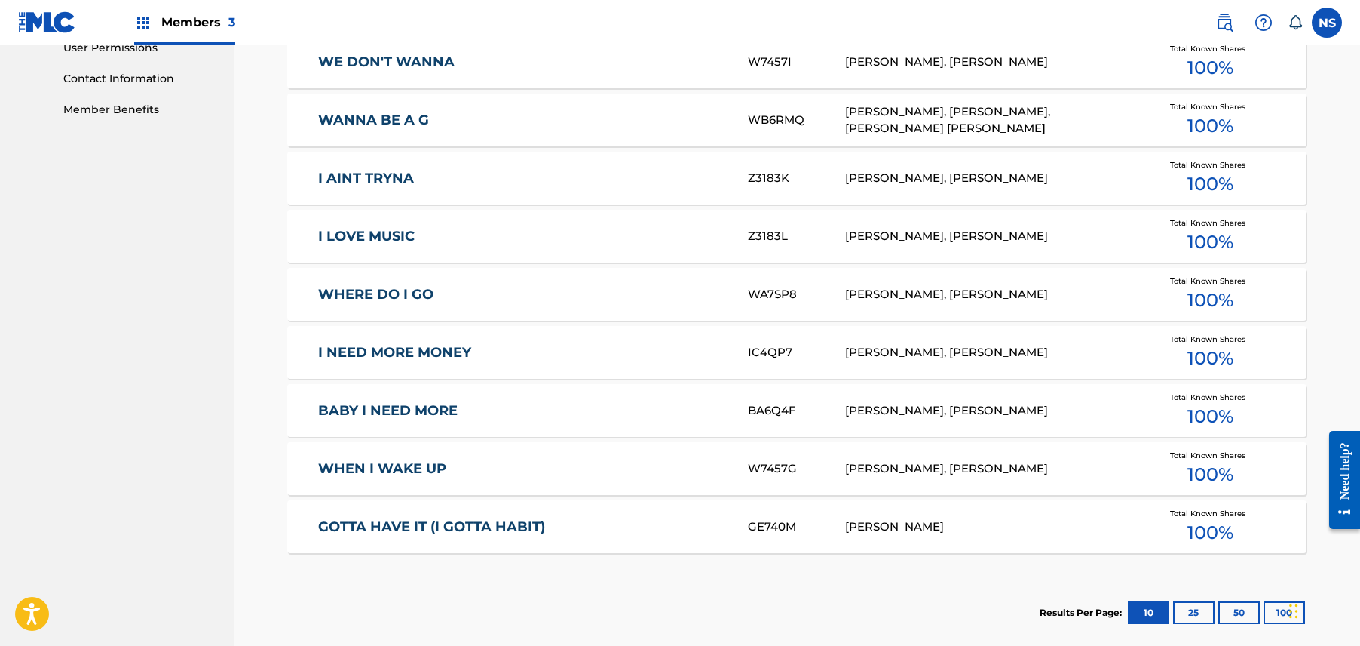
scroll to position [891, 0]
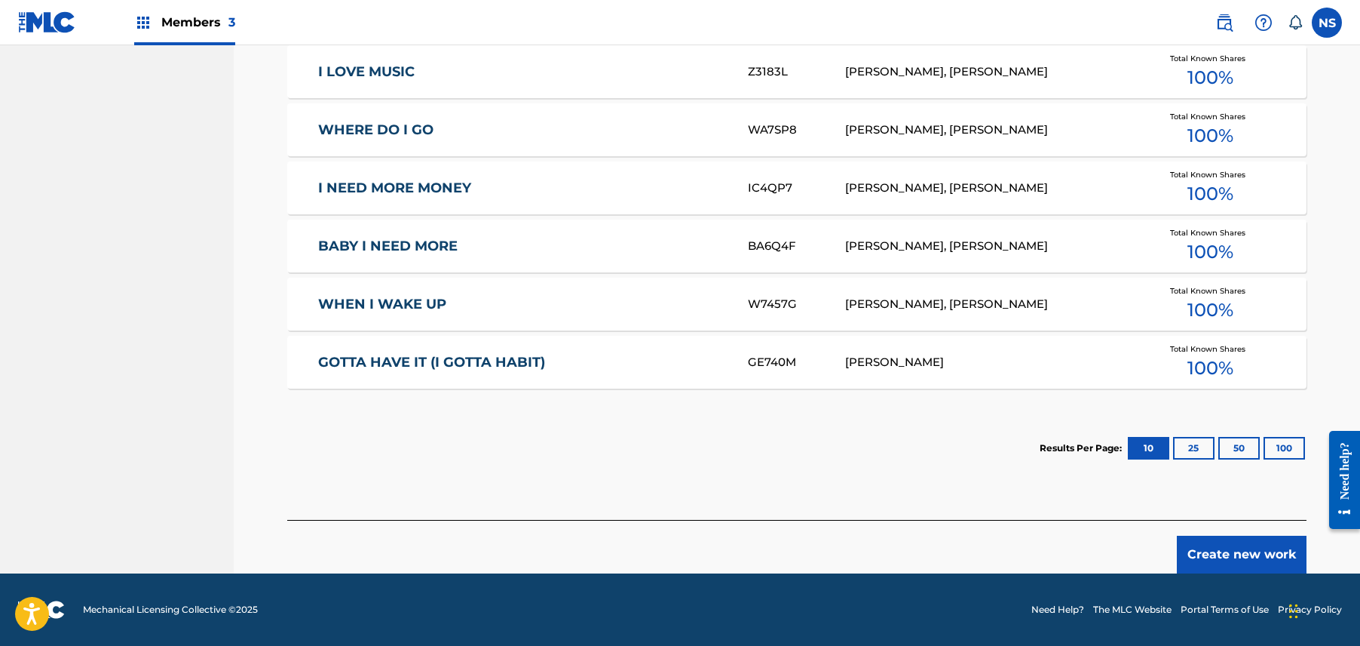
click at [1225, 540] on button "Create new work" at bounding box center [1242, 554] width 130 height 38
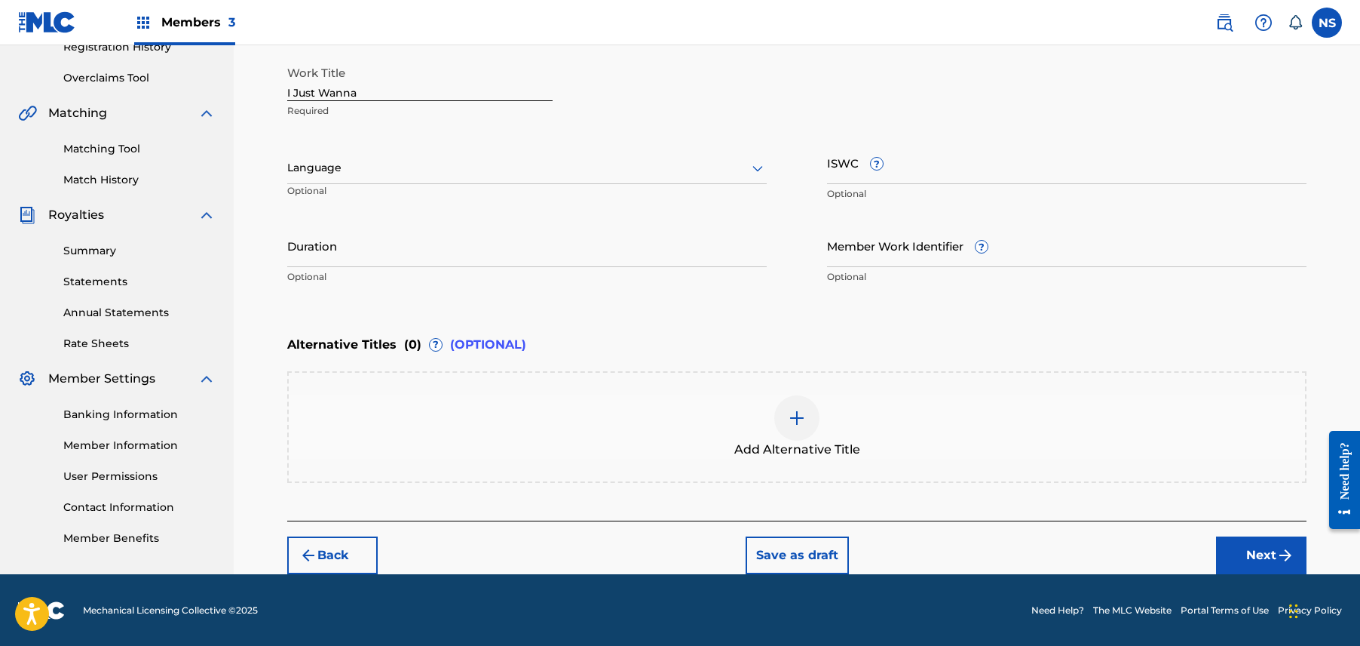
click at [1268, 540] on button "Next" at bounding box center [1261, 555] width 90 height 38
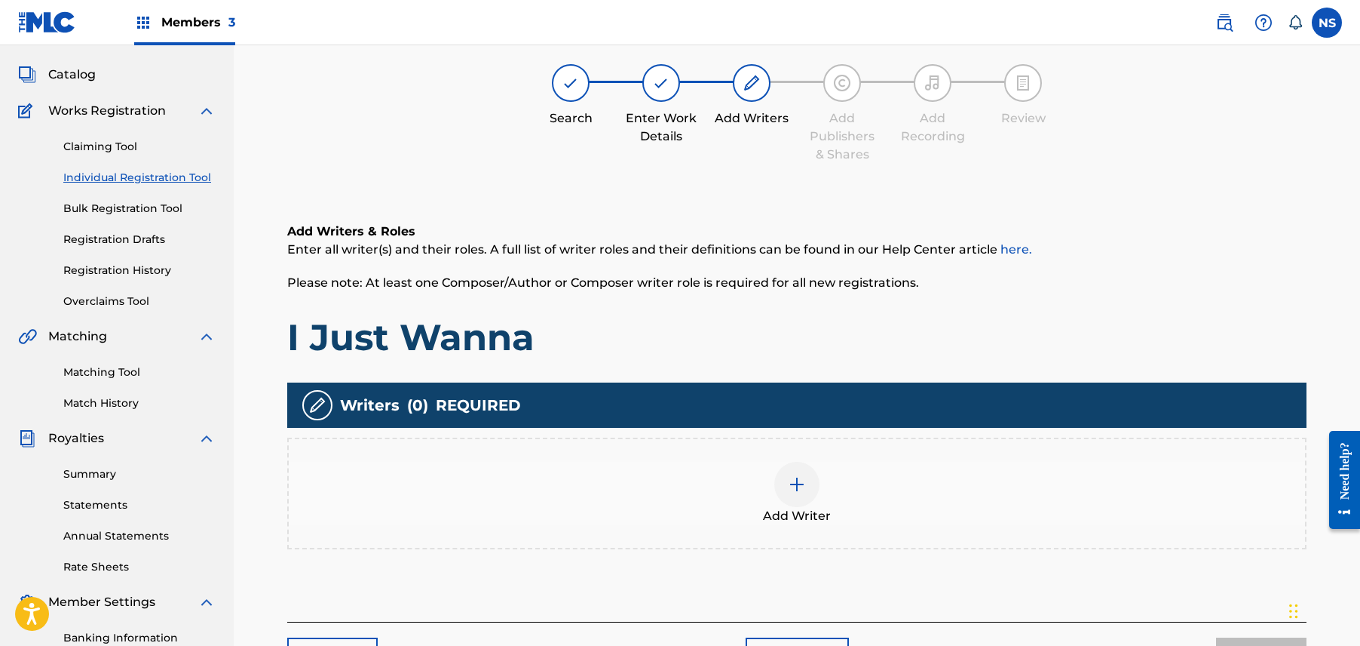
scroll to position [68, 0]
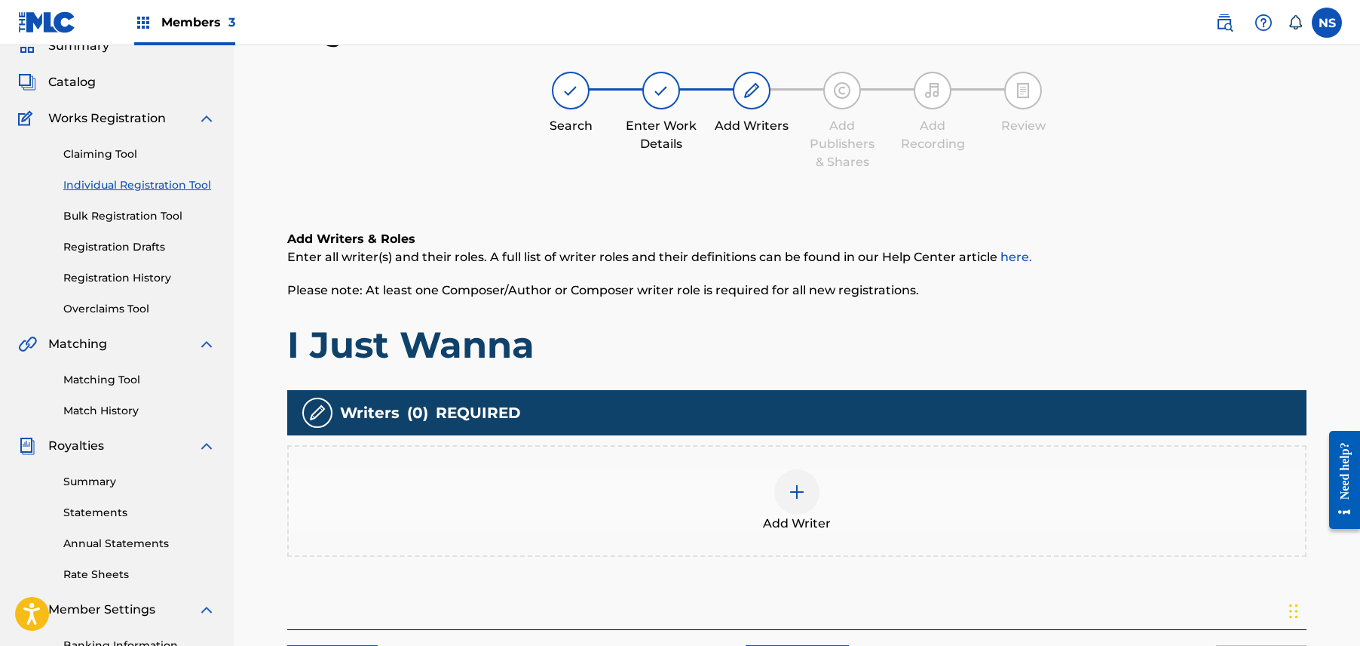
click at [800, 498] on img at bounding box center [797, 492] width 18 height 18
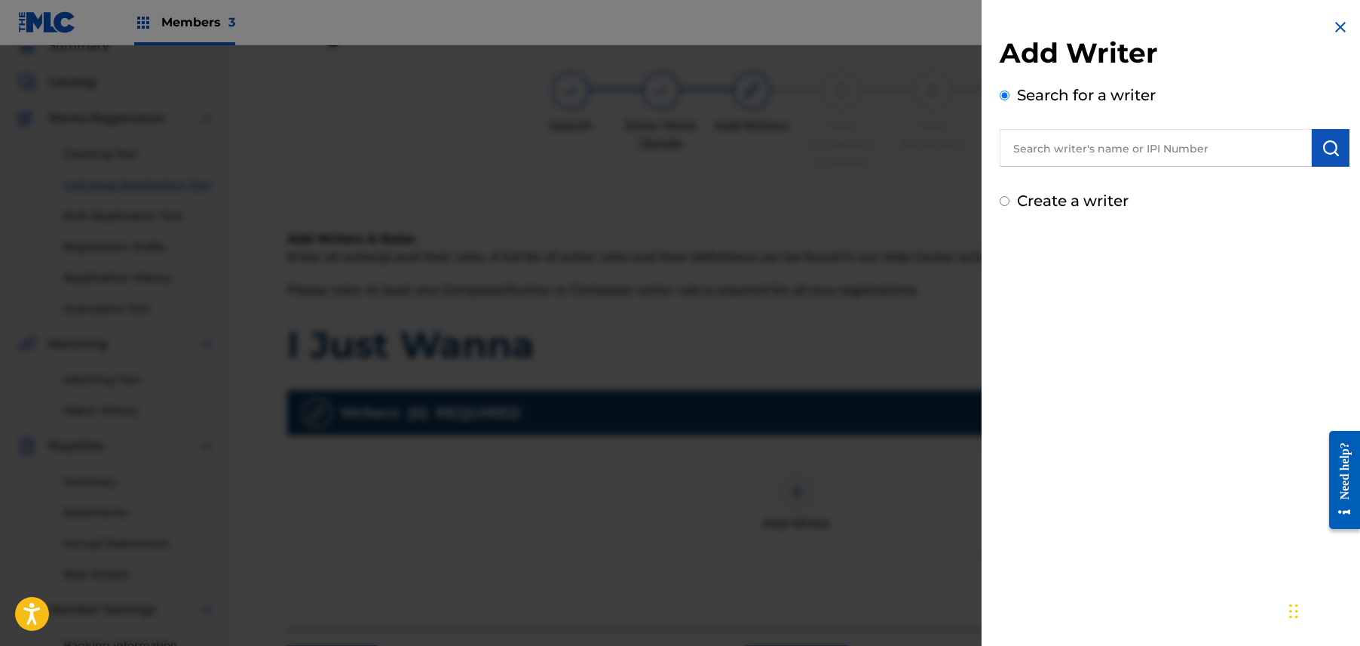
click at [1125, 136] on input "text" at bounding box center [1156, 148] width 312 height 38
paste input "Charly Wingate"
type input "Charly Wingate"
click at [1322, 143] on img "submit" at bounding box center [1331, 148] width 18 height 18
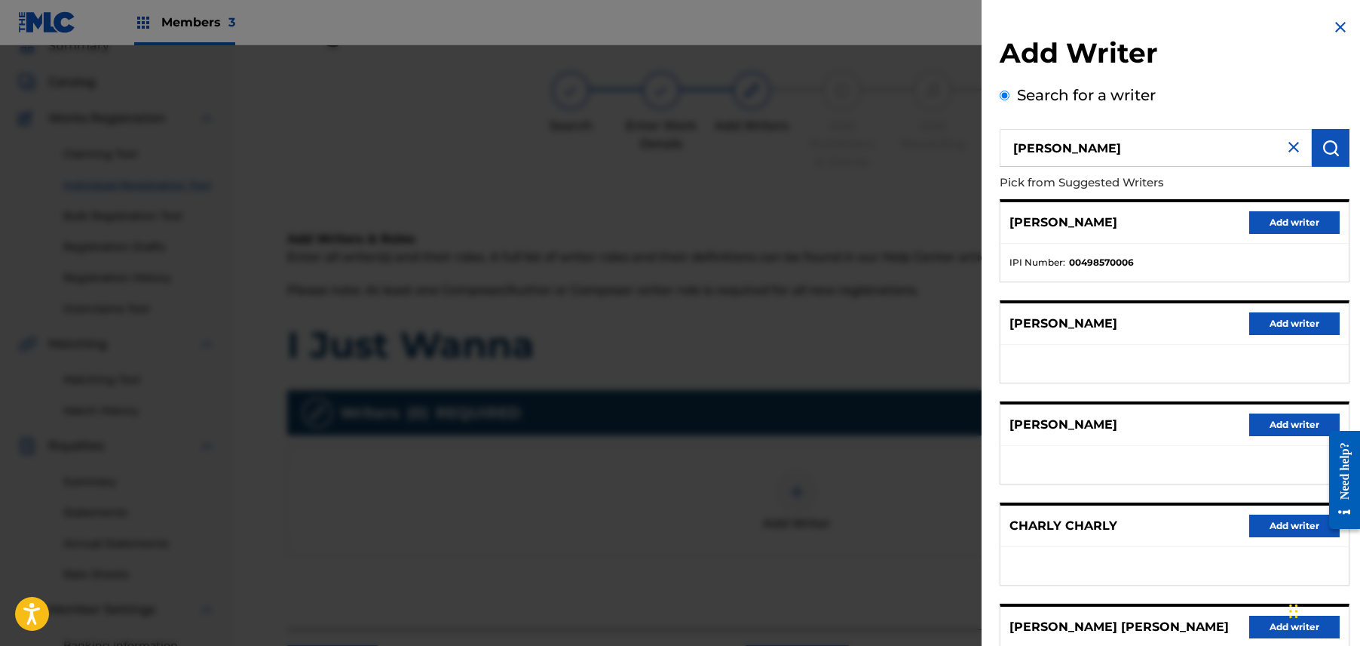
click at [1279, 211] on button "Add writer" at bounding box center [1295, 222] width 90 height 23
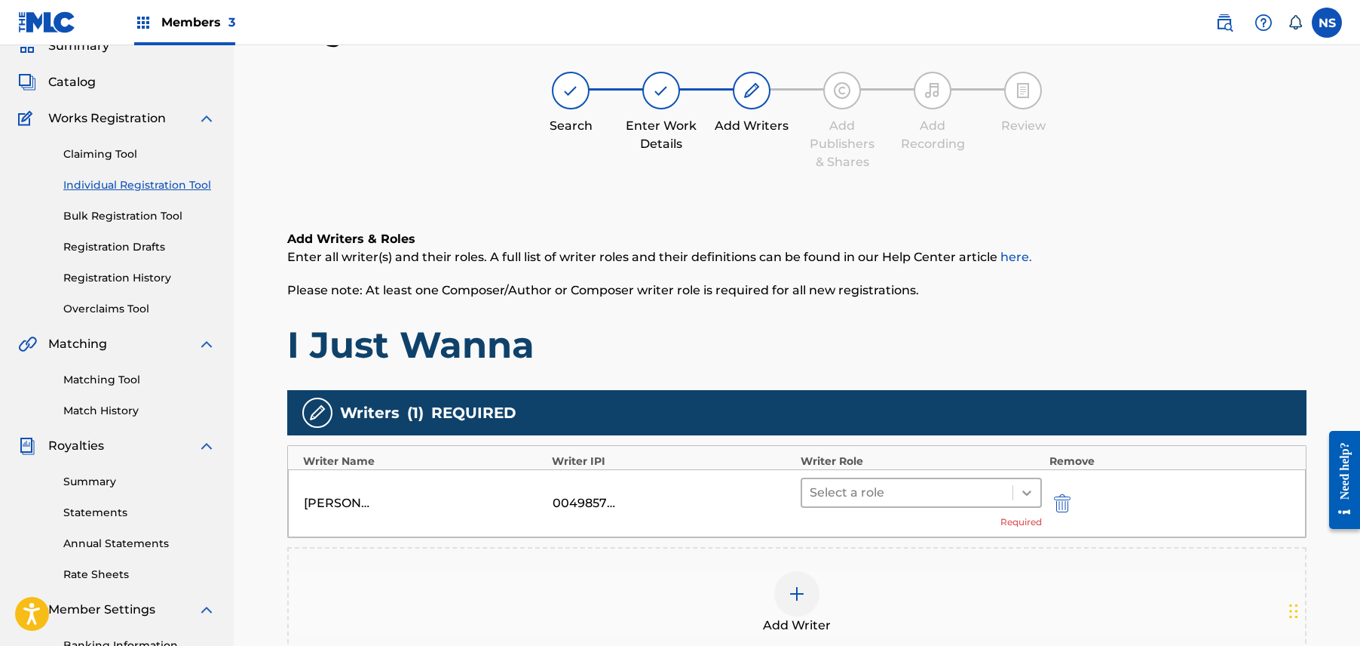
click at [1026, 483] on div at bounding box center [1027, 492] width 27 height 27
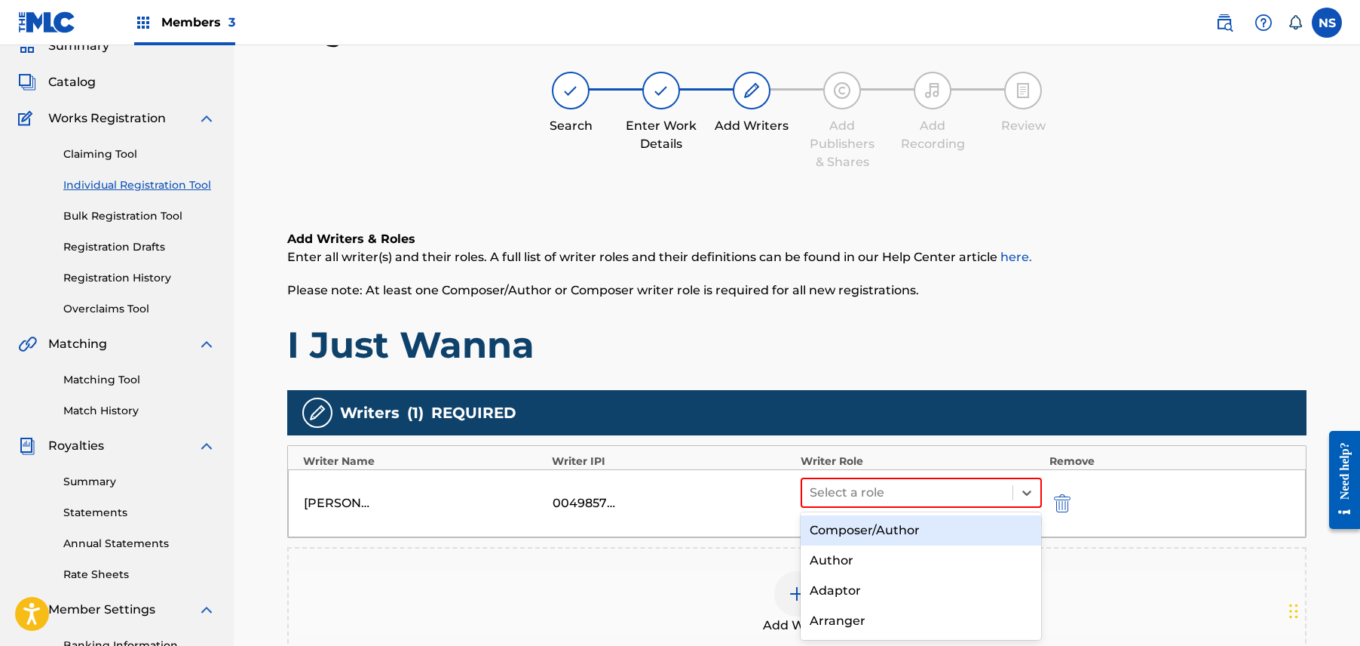
click at [980, 541] on div "Composer/Author" at bounding box center [921, 530] width 241 height 30
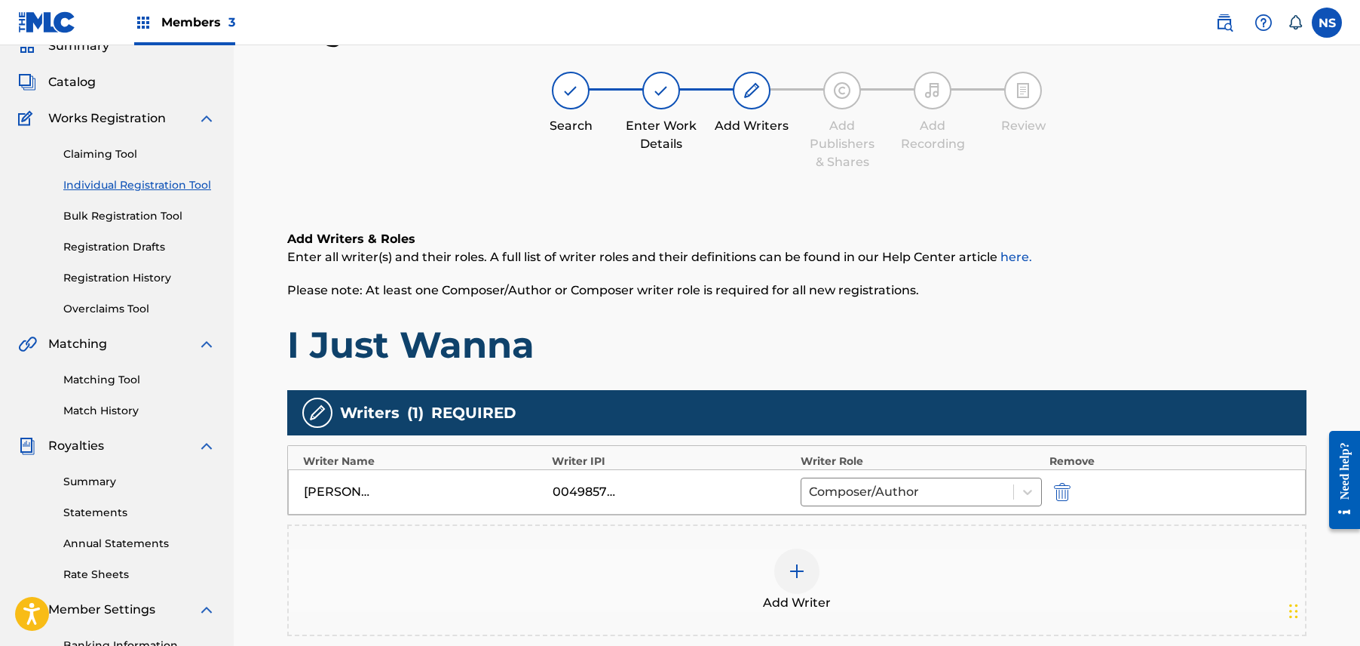
scroll to position [290, 0]
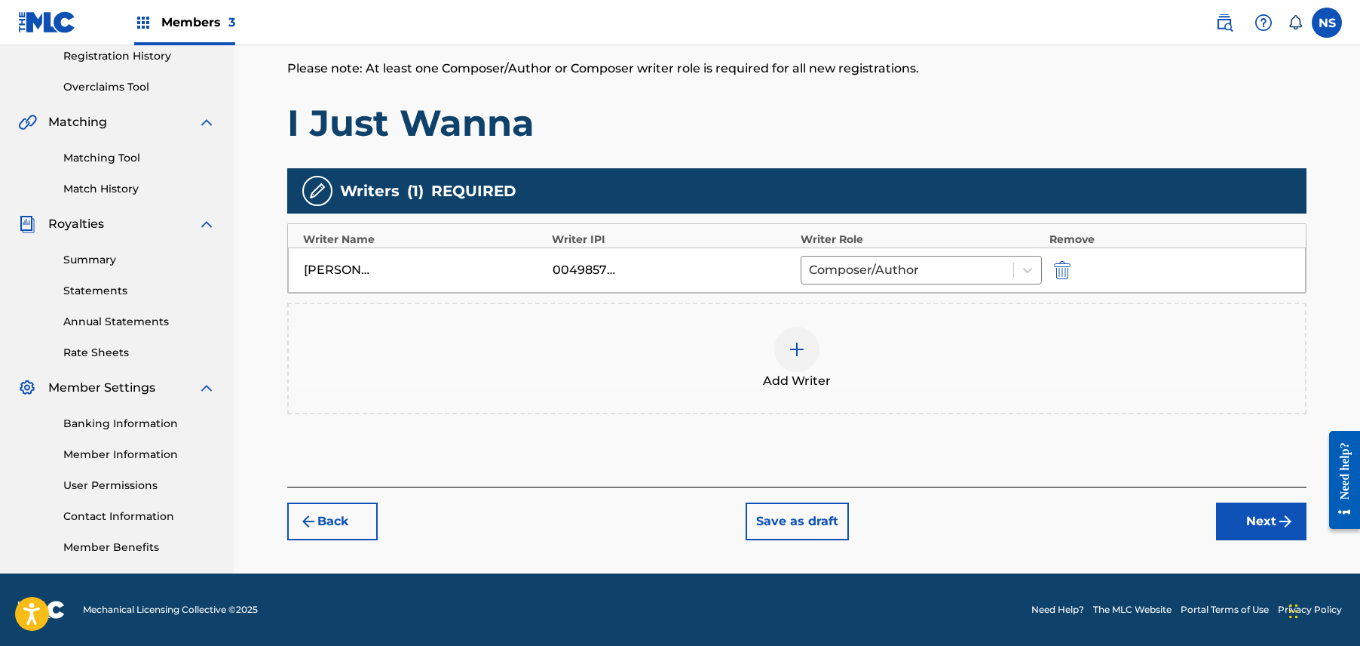
click at [1211, 520] on div "Back Save as draft Next" at bounding box center [797, 513] width 1020 height 54
click at [1231, 517] on button "Next" at bounding box center [1261, 521] width 90 height 38
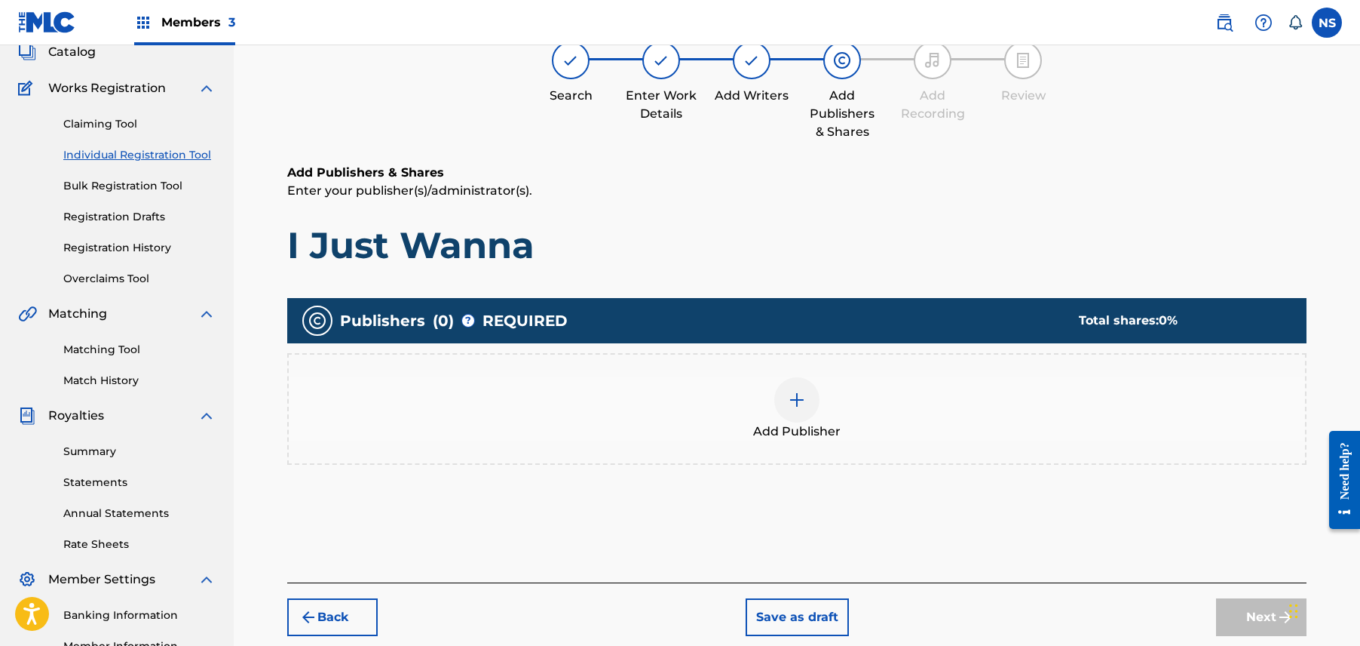
scroll to position [68, 0]
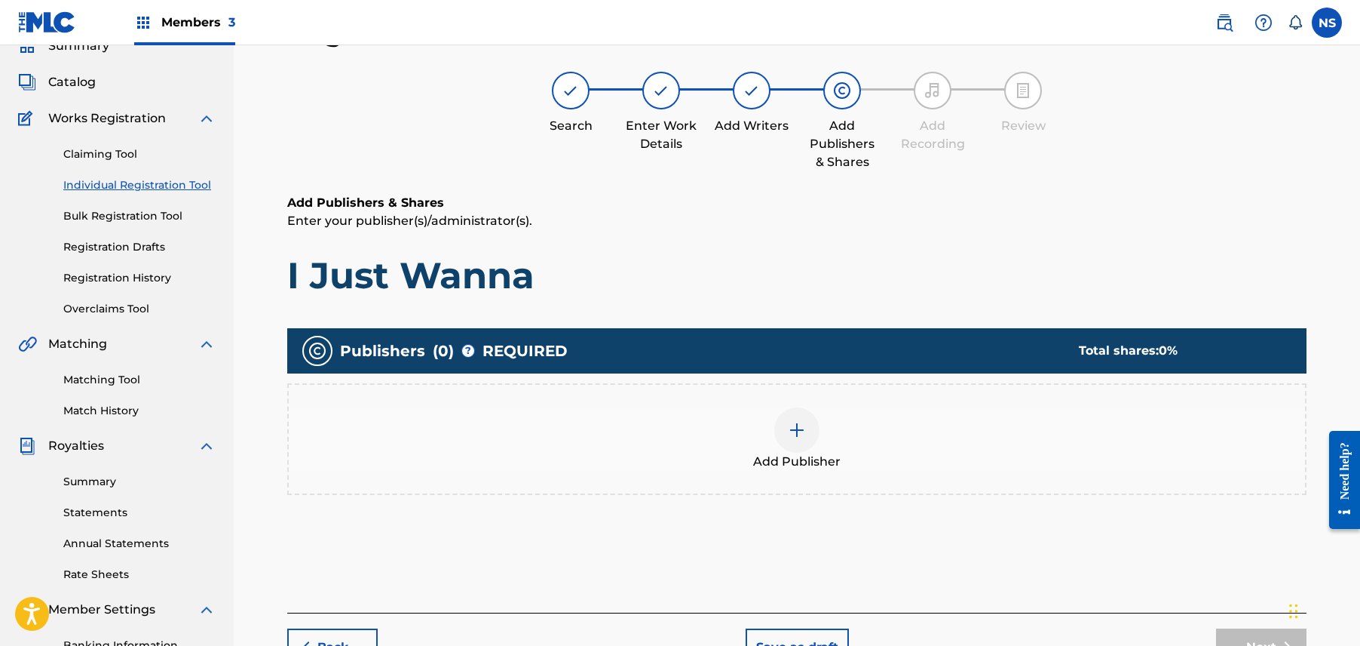
click at [804, 418] on div at bounding box center [796, 429] width 45 height 45
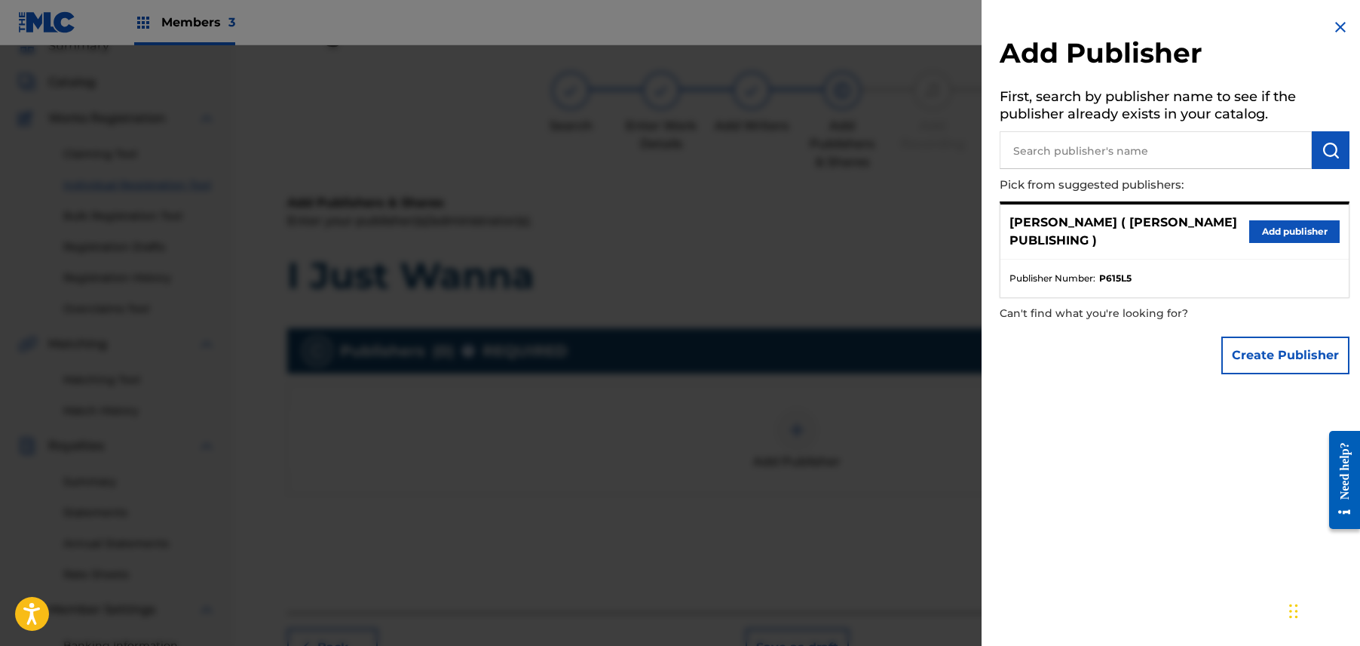
click at [1274, 230] on button "Add publisher" at bounding box center [1295, 231] width 90 height 23
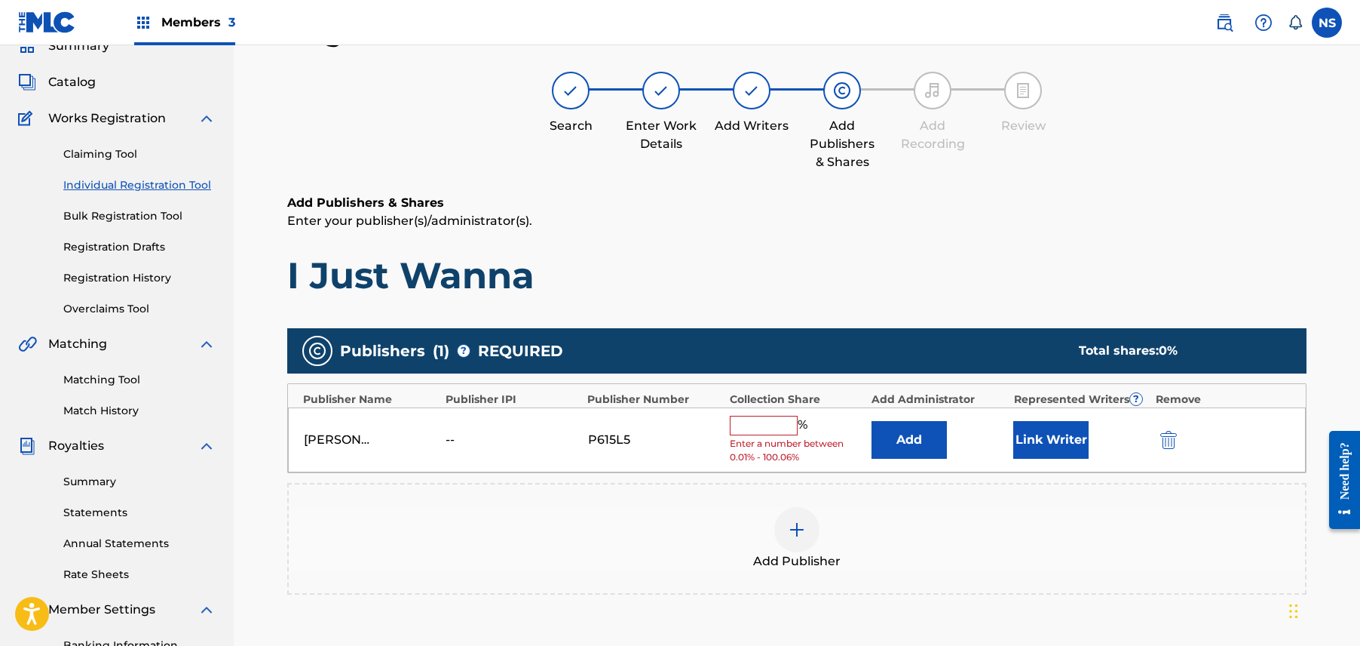
click at [1057, 447] on button "Link Writer" at bounding box center [1051, 440] width 75 height 38
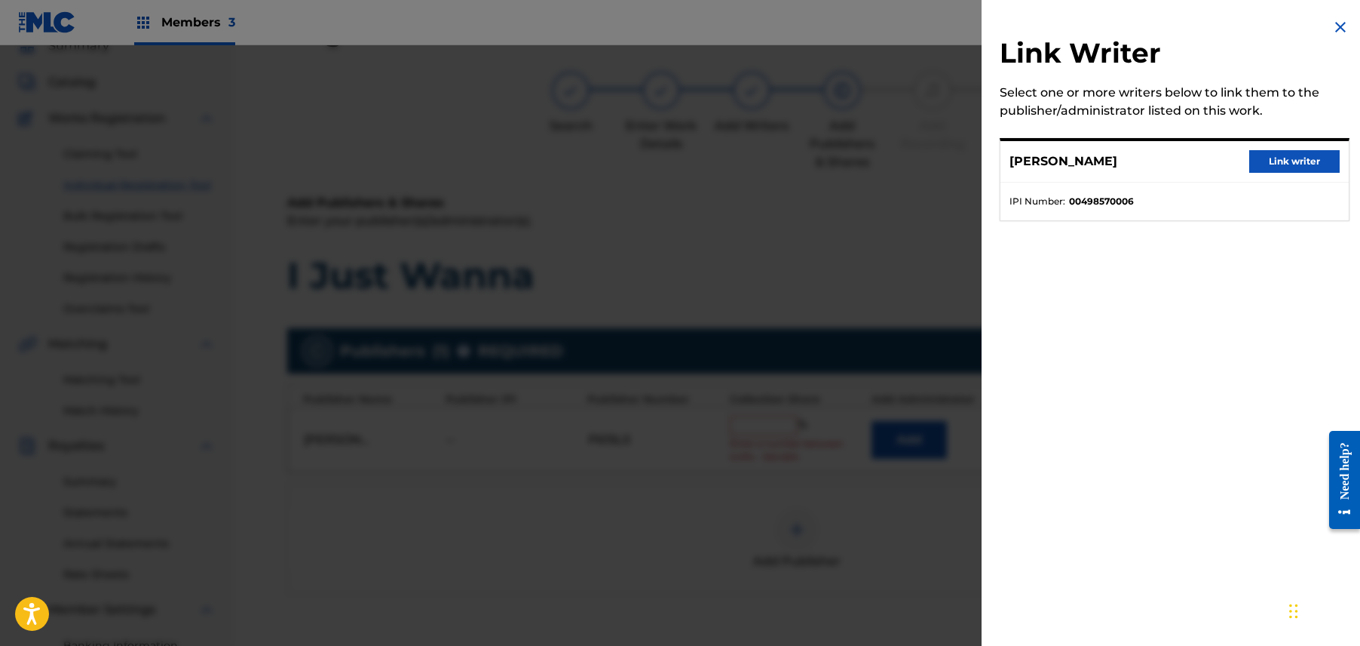
click at [1286, 148] on div "CHARLY WINGATE Link writer" at bounding box center [1175, 161] width 348 height 41
click at [1280, 155] on button "Link writer" at bounding box center [1295, 161] width 90 height 23
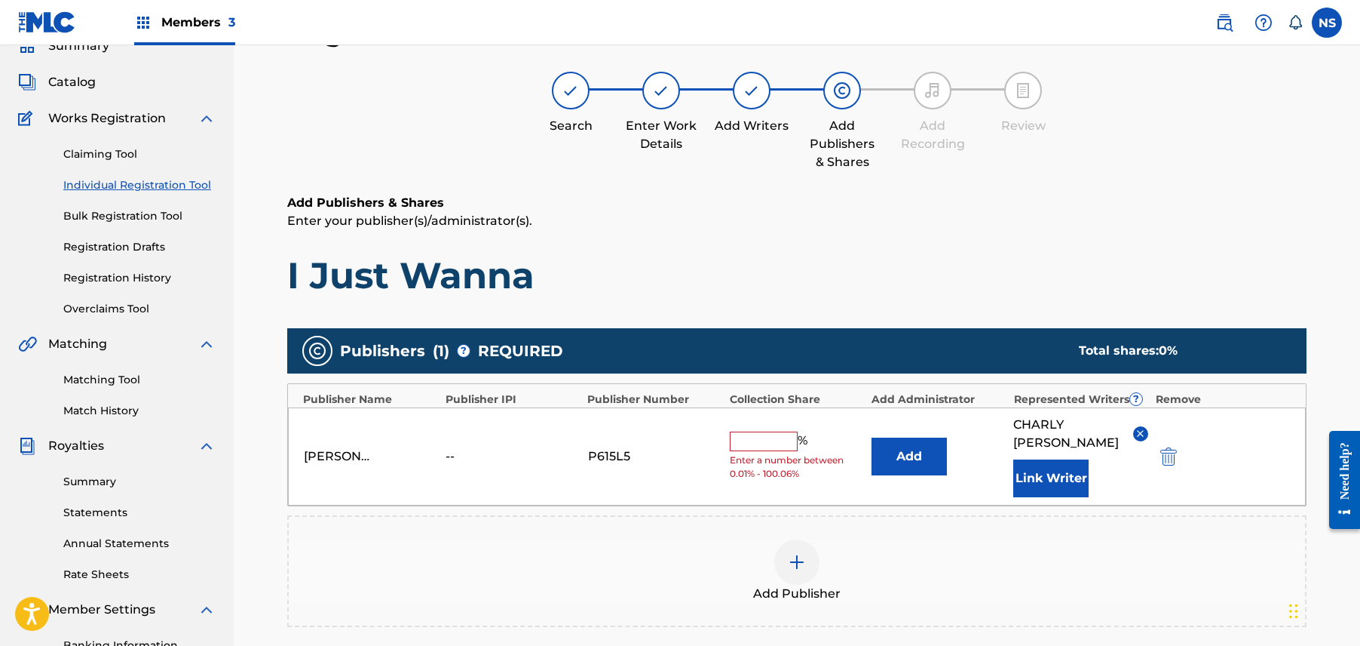
click at [764, 442] on input "text" at bounding box center [764, 441] width 68 height 20
paste input "Charly Wingate"
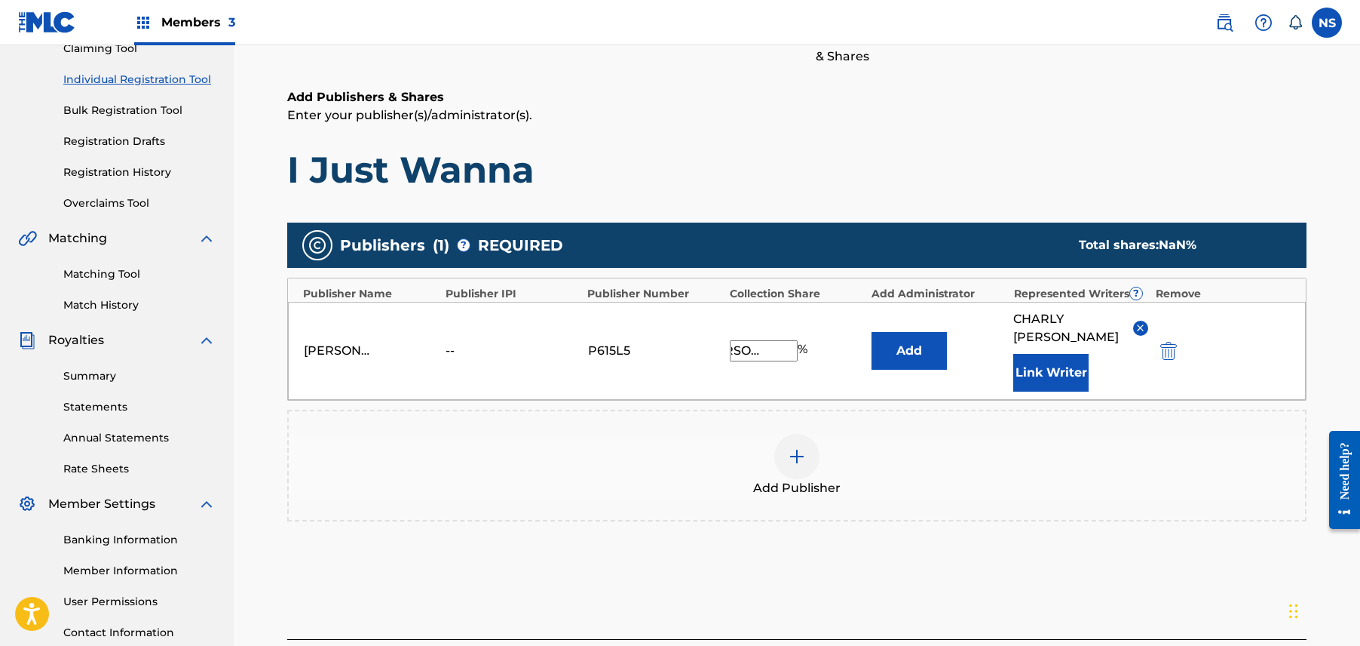
scroll to position [293, 0]
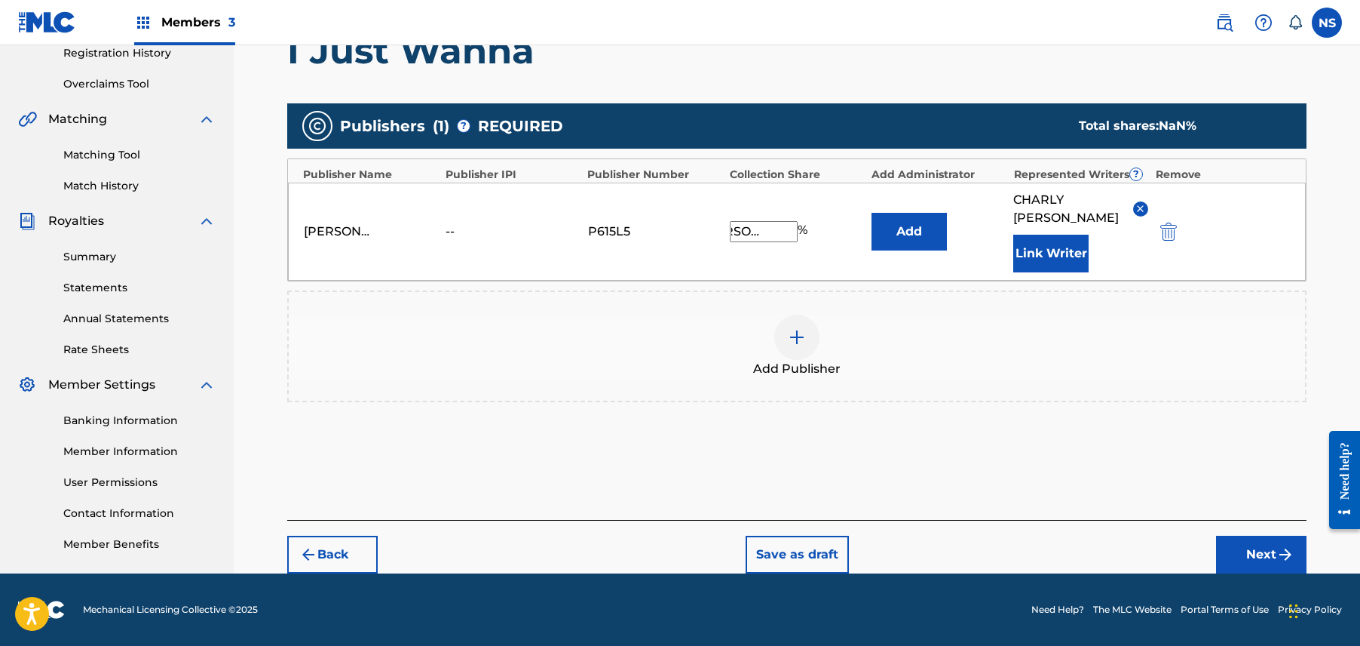
type input "Charly Wingate"
click at [1256, 559] on button "Next" at bounding box center [1261, 554] width 90 height 38
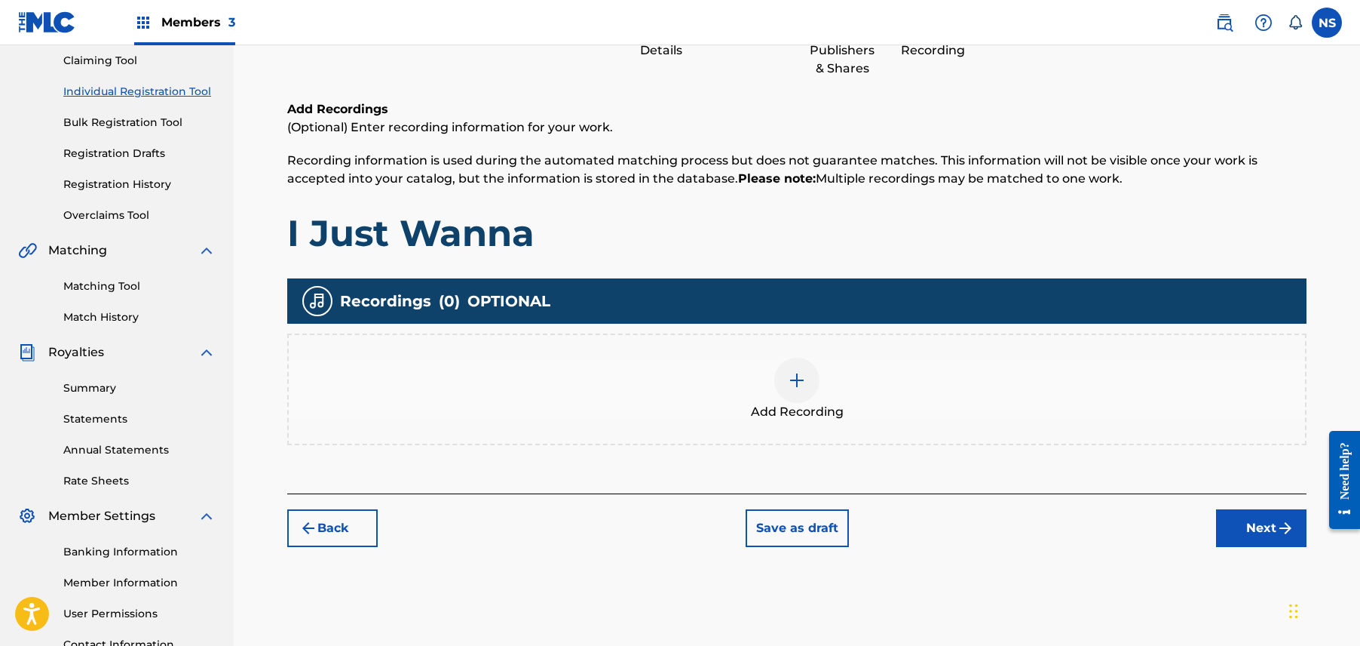
scroll to position [290, 0]
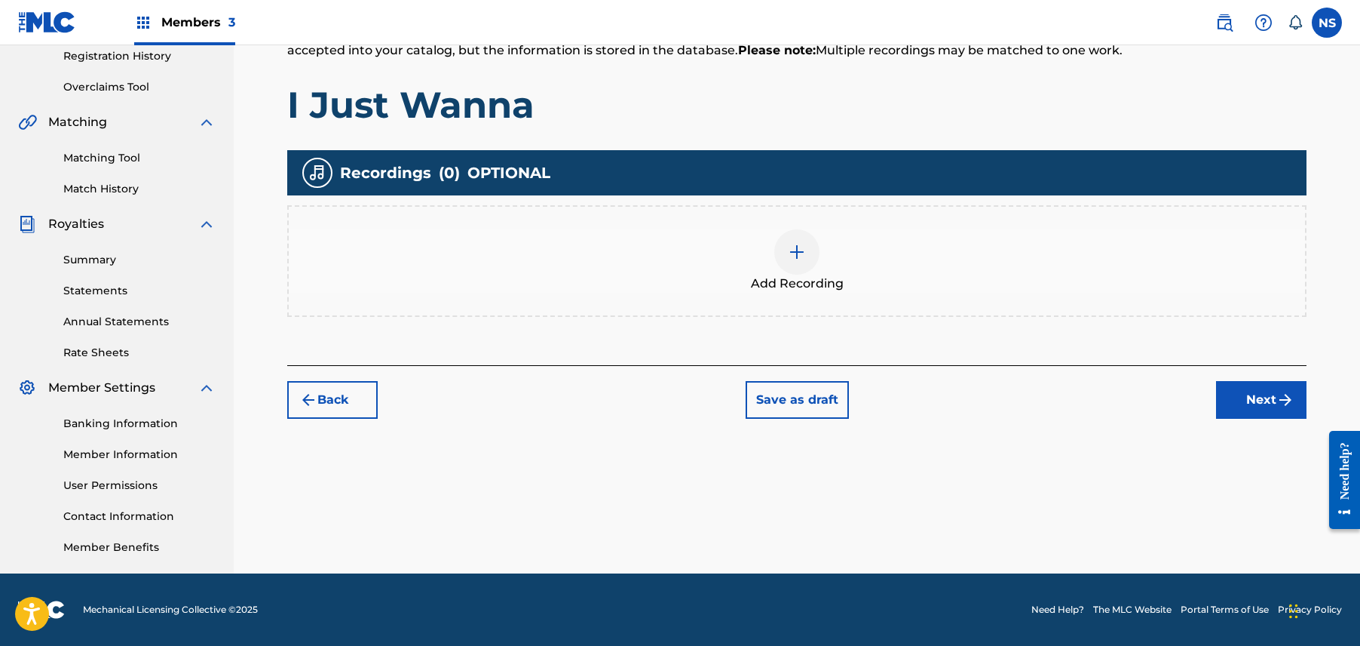
click at [1265, 411] on button "Next" at bounding box center [1261, 400] width 90 height 38
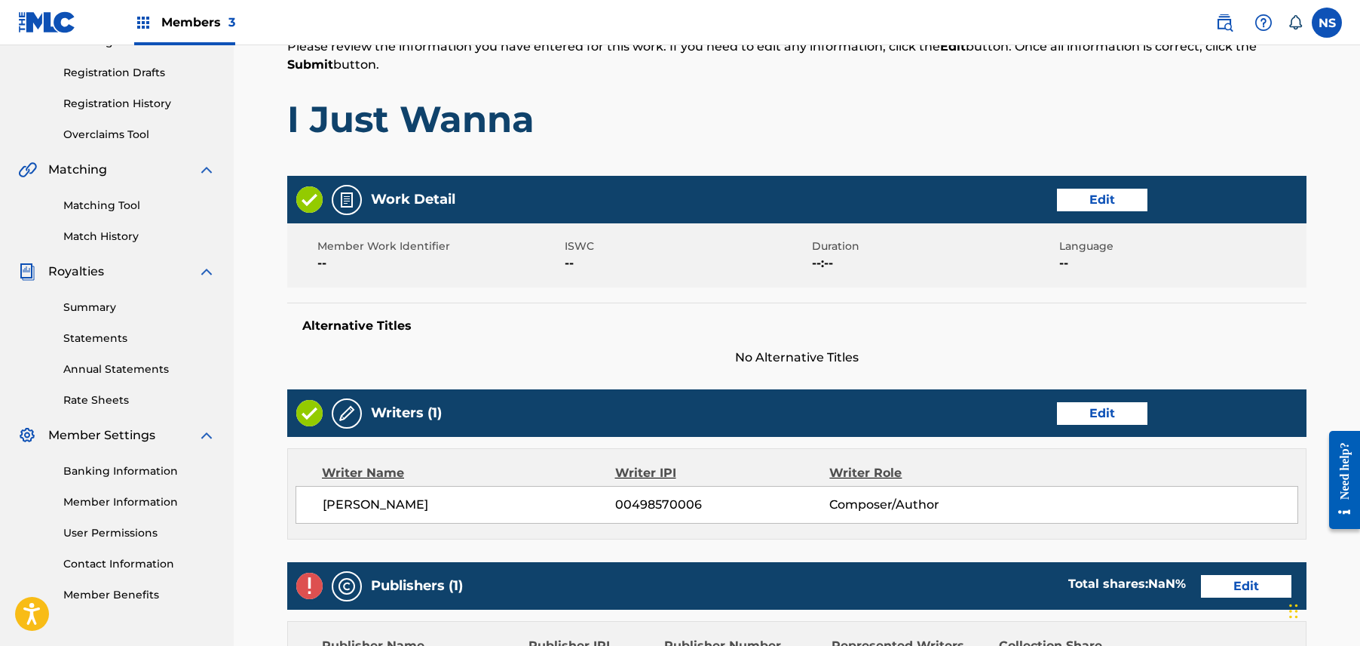
scroll to position [600, 0]
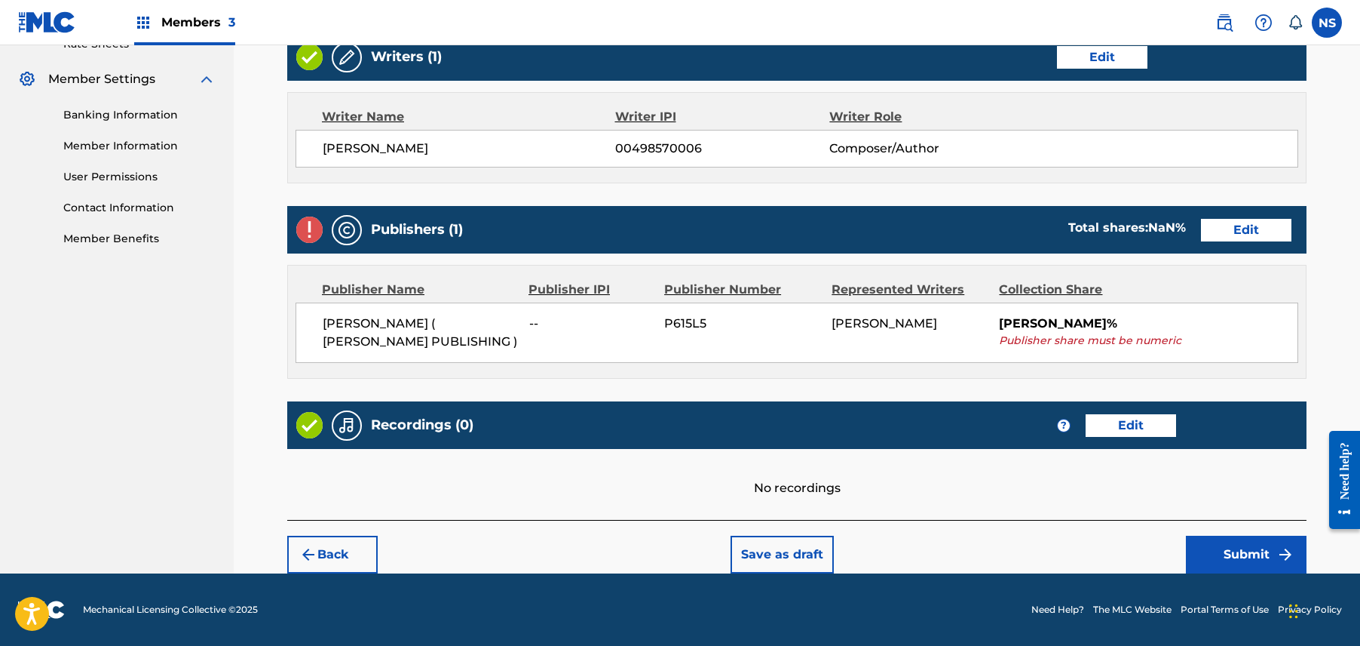
click at [1240, 221] on button "Edit" at bounding box center [1246, 230] width 90 height 23
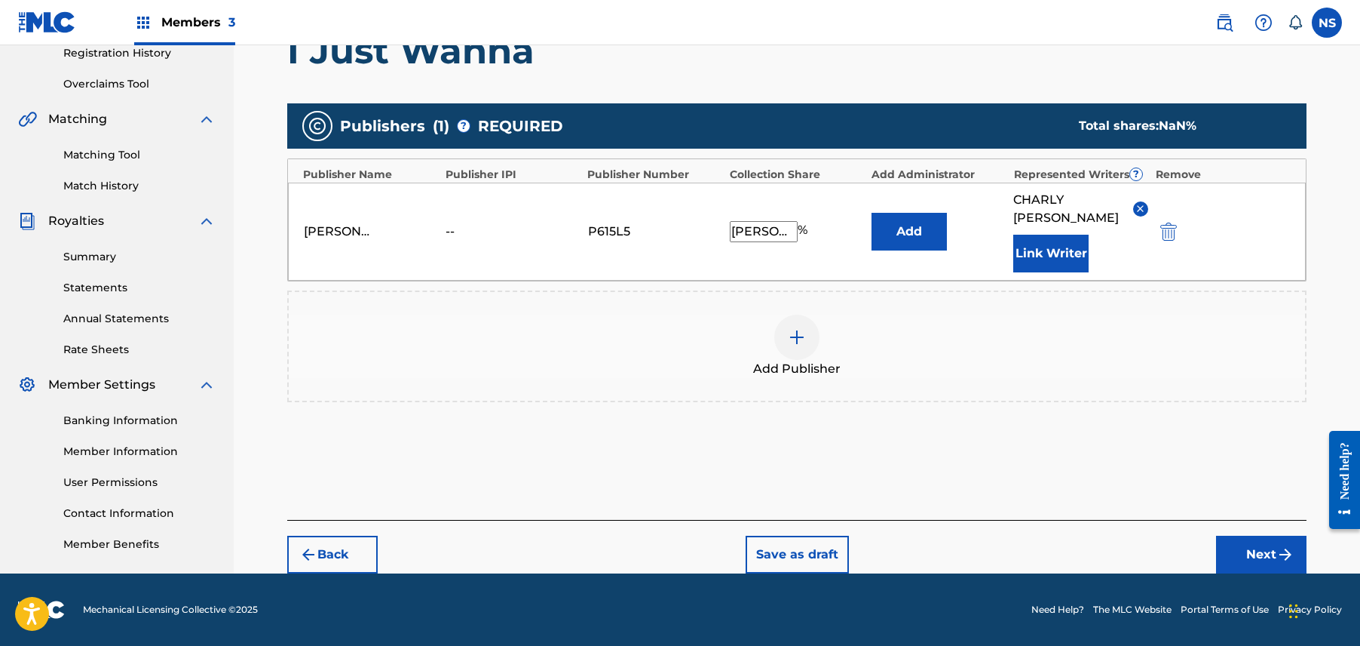
click at [762, 222] on input "Charly Wingate" at bounding box center [764, 231] width 68 height 21
drag, startPoint x: 725, startPoint y: 232, endPoint x: 879, endPoint y: 261, distance: 156.5
click at [879, 261] on div "CHARLY WINGATE ( MAX B PUBLISHING ) -- P615L5 Charly Wingate % Add CHARLY WINGA…" at bounding box center [797, 231] width 1018 height 98
drag, startPoint x: 730, startPoint y: 226, endPoint x: 972, endPoint y: 291, distance: 250.6
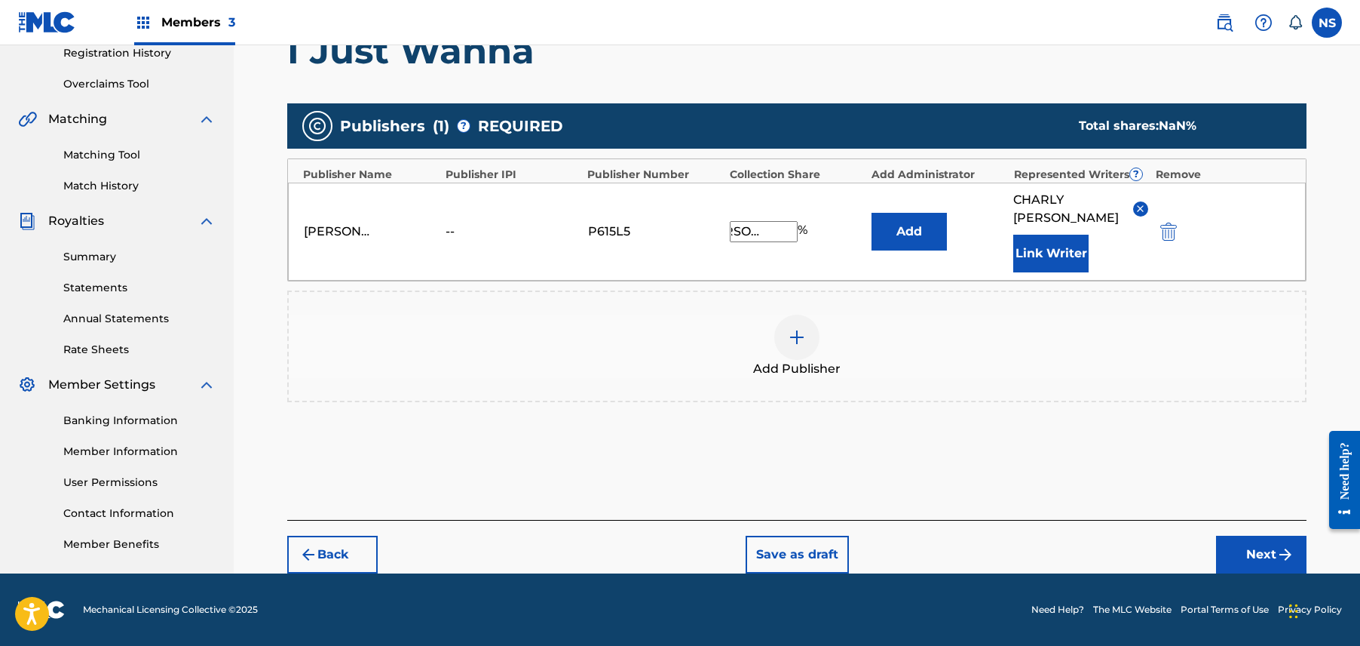
click at [972, 291] on div "Publishers ( 1 ) ? REQUIRED Total shares: NaN % Publisher Name Publisher IPI Pu…" at bounding box center [797, 252] width 1020 height 299
type input "100"
click at [1274, 558] on button "Next" at bounding box center [1261, 554] width 90 height 38
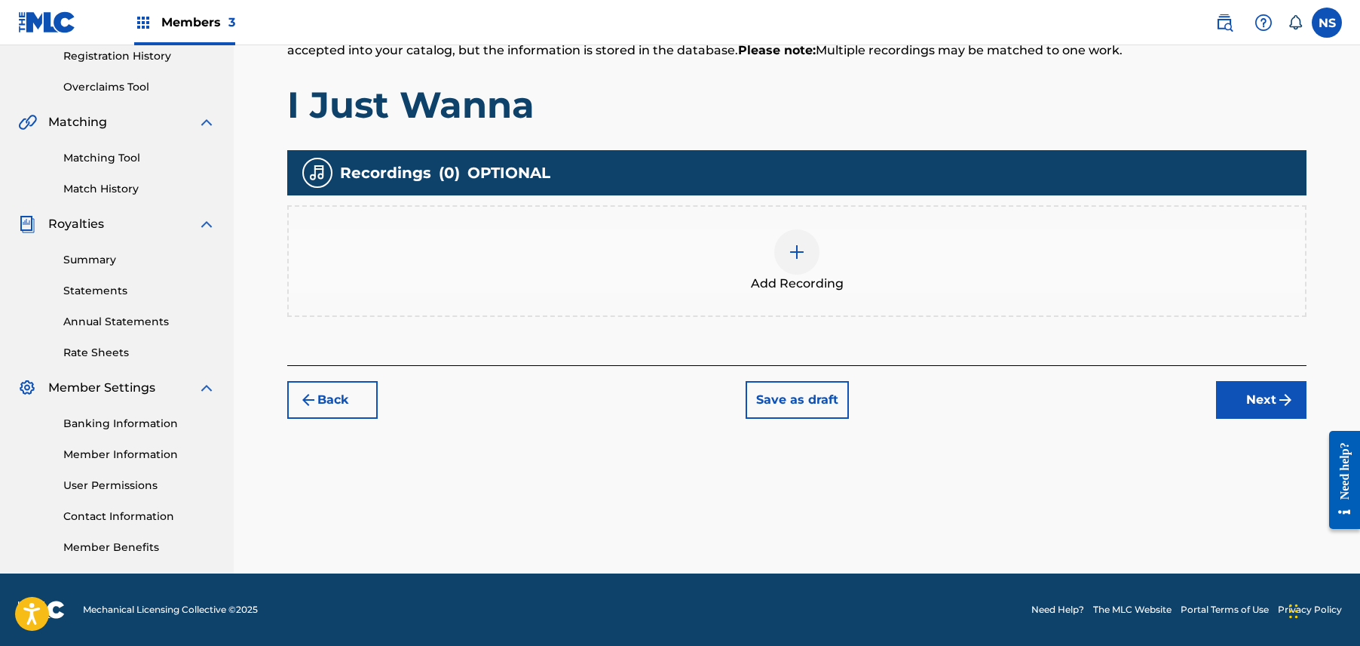
click at [1249, 403] on button "Next" at bounding box center [1261, 400] width 90 height 38
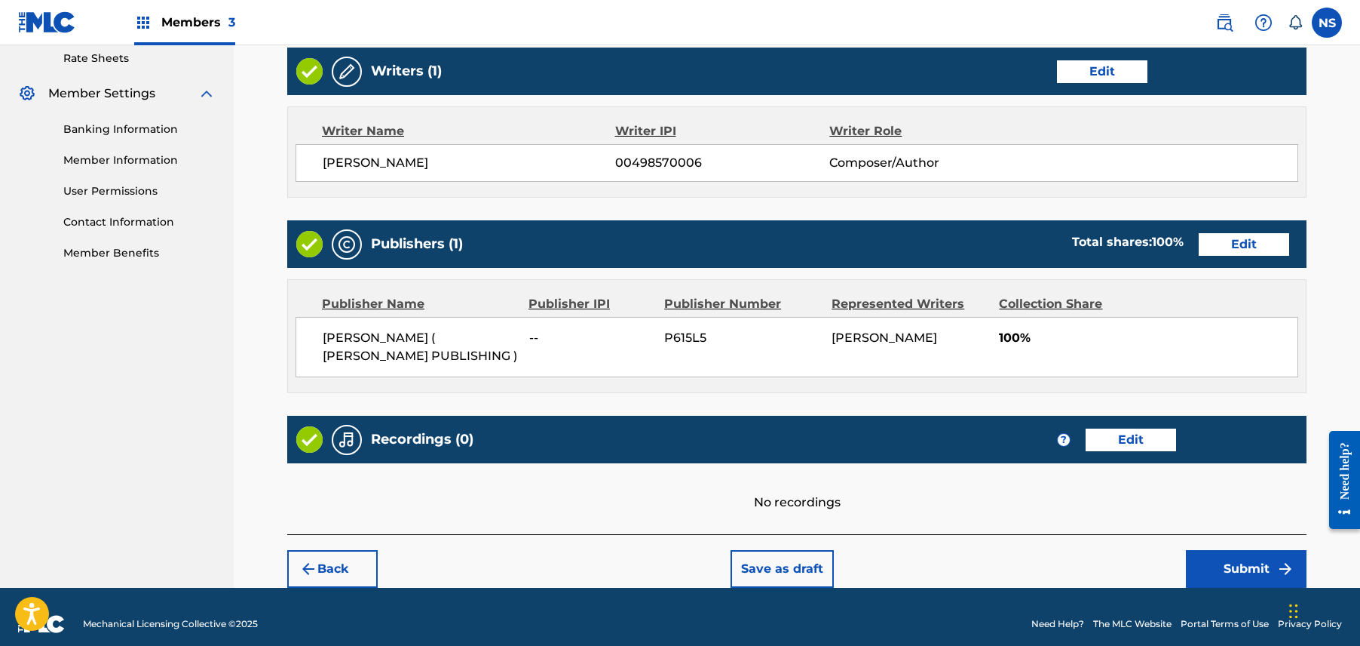
scroll to position [600, 0]
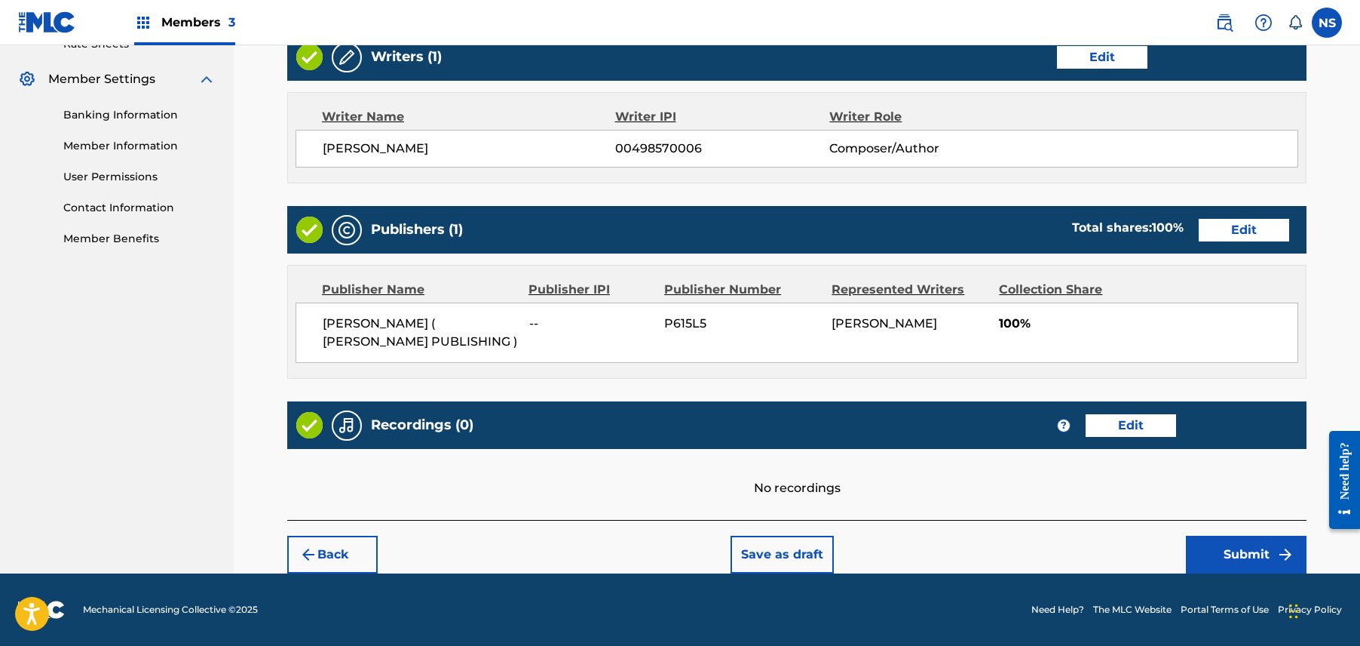
click at [1244, 551] on button "Submit" at bounding box center [1246, 554] width 121 height 38
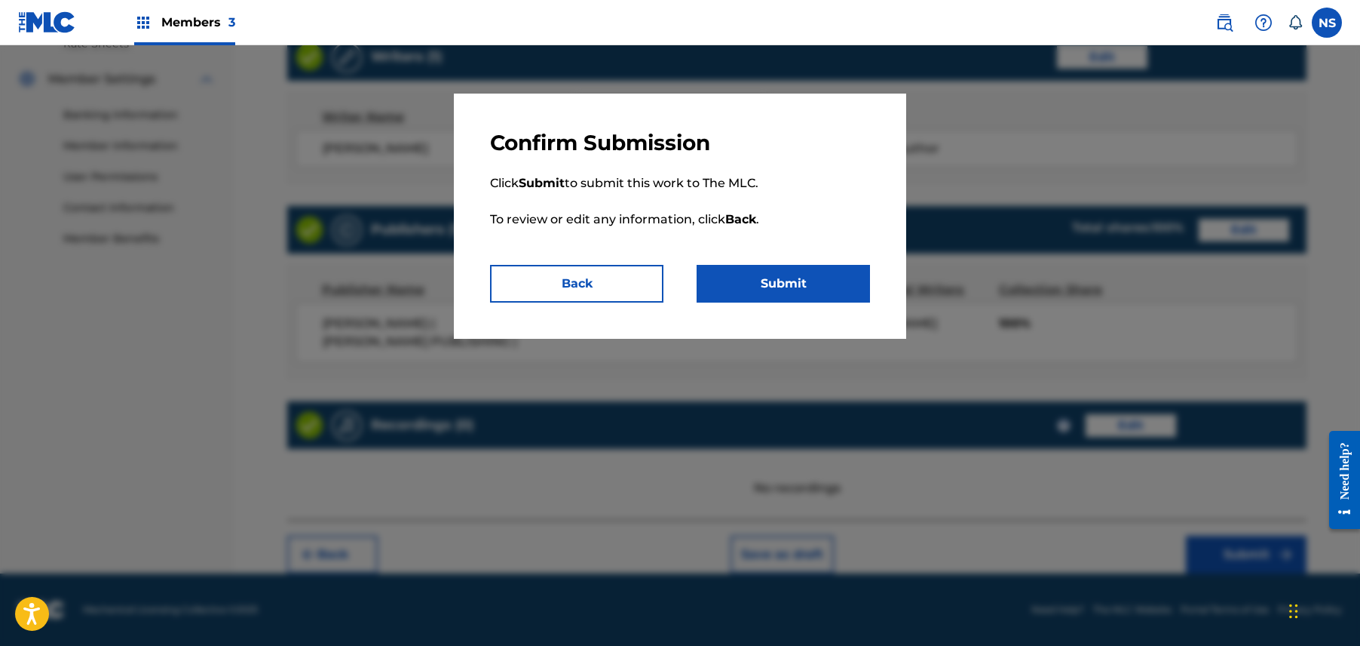
click at [857, 281] on button "Submit" at bounding box center [783, 284] width 173 height 38
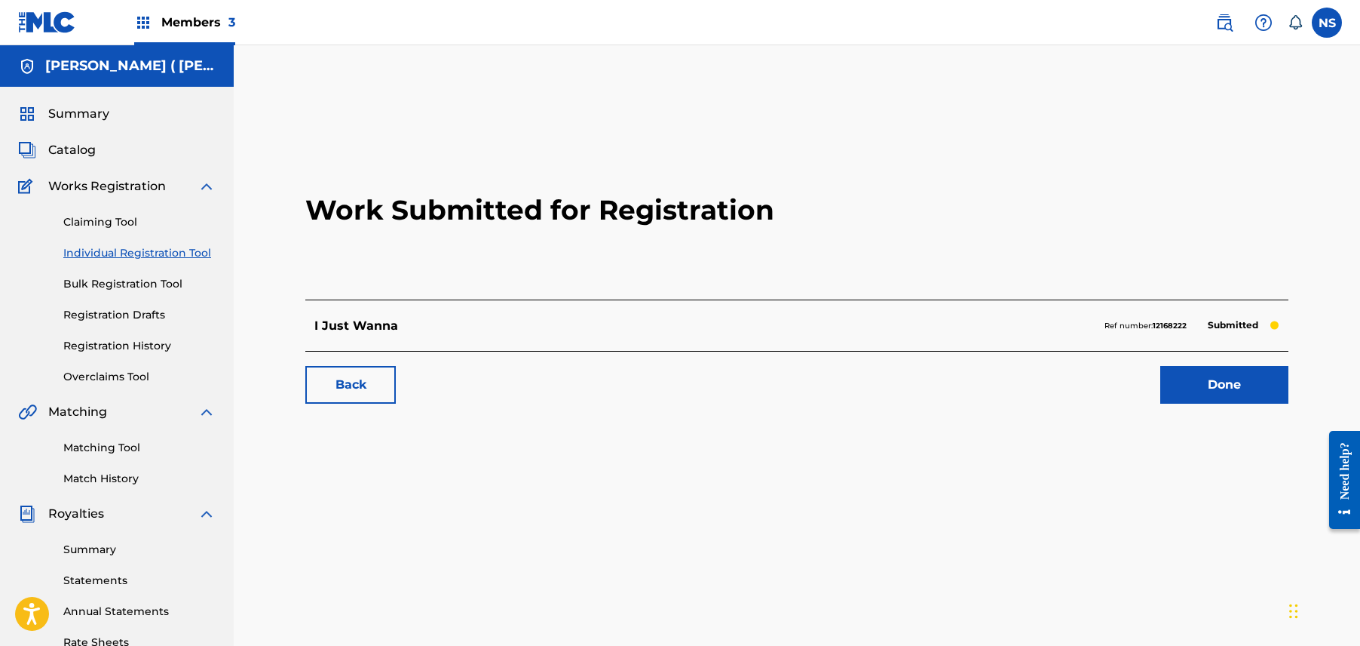
click at [350, 385] on link "Back" at bounding box center [350, 385] width 90 height 38
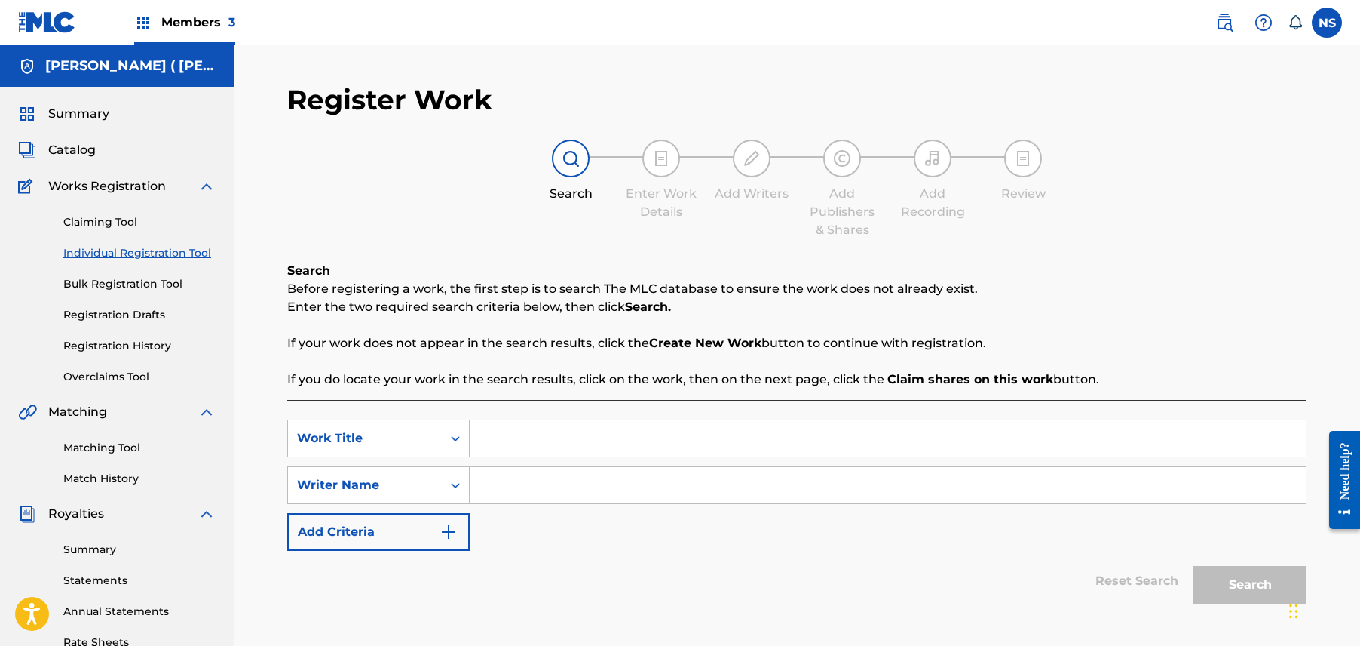
click at [529, 447] on input "Search Form" at bounding box center [888, 438] width 836 height 36
type input "Change Gonna Come"
click at [544, 471] on input "Search Form" at bounding box center [888, 485] width 836 height 36
paste input "Charly Wingate"
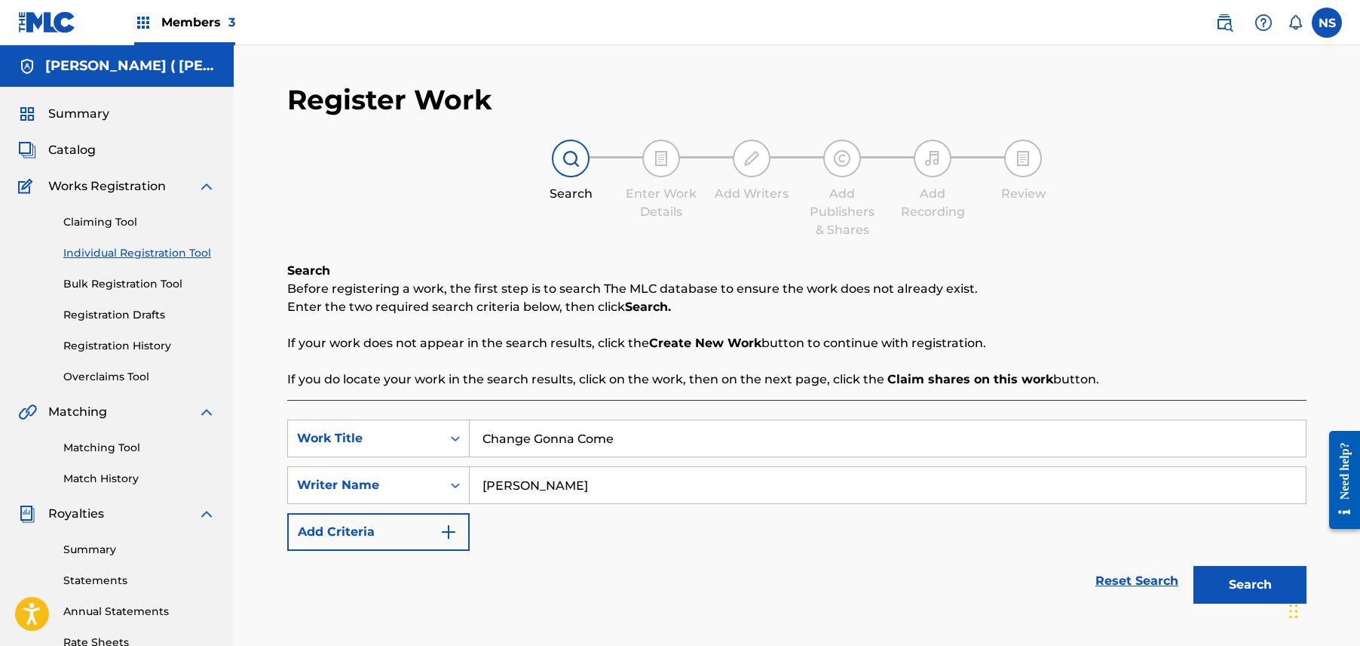
type input "Charly Wingate"
click at [1256, 580] on button "Search" at bounding box center [1250, 585] width 113 height 38
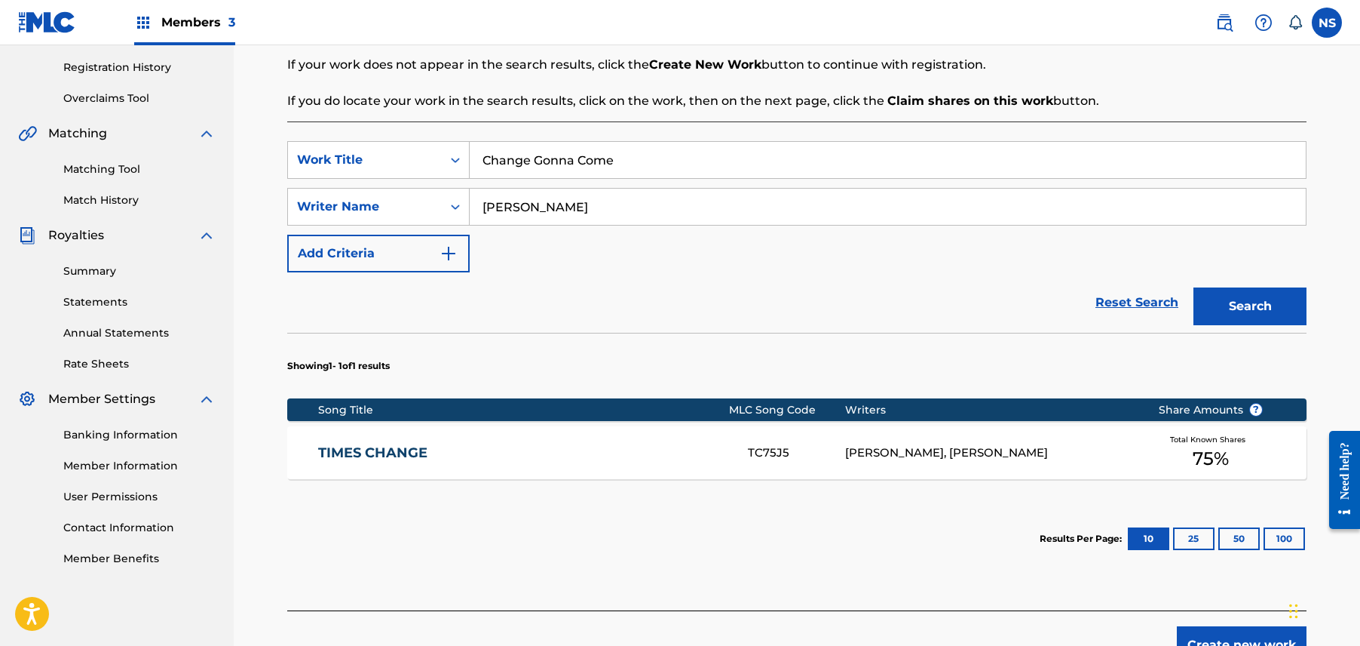
scroll to position [367, 0]
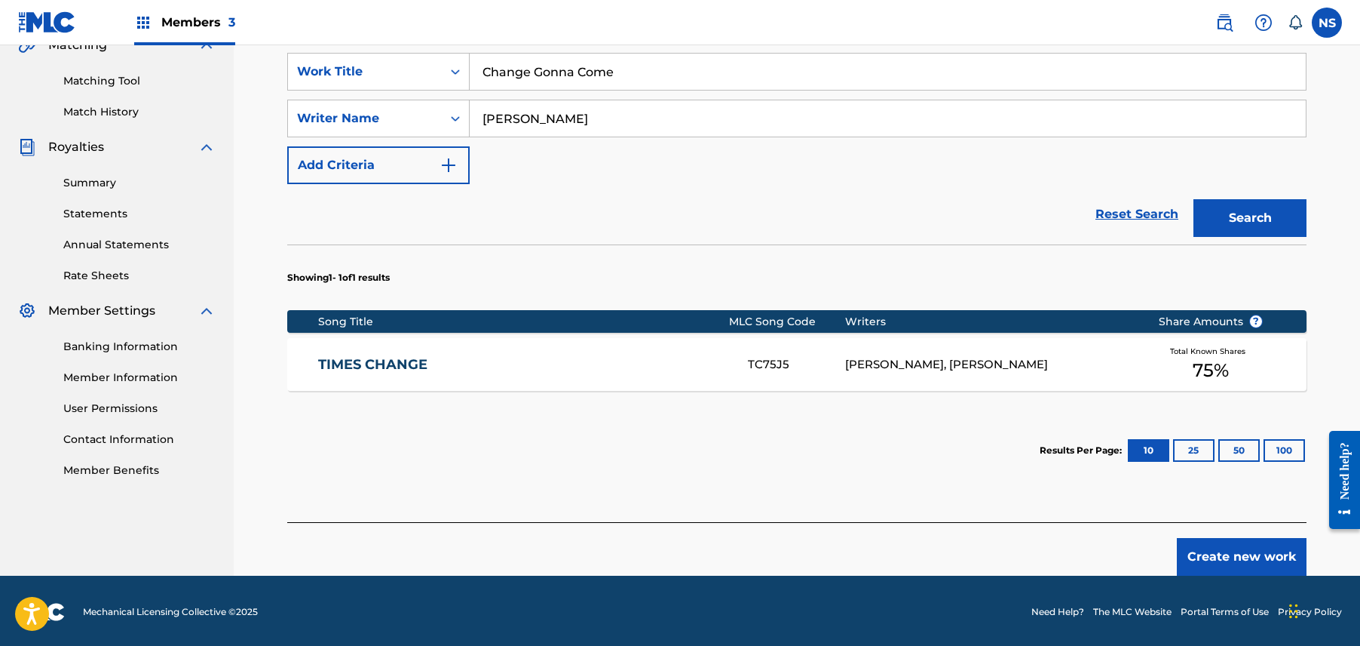
click at [1250, 558] on button "Create new work" at bounding box center [1242, 557] width 130 height 38
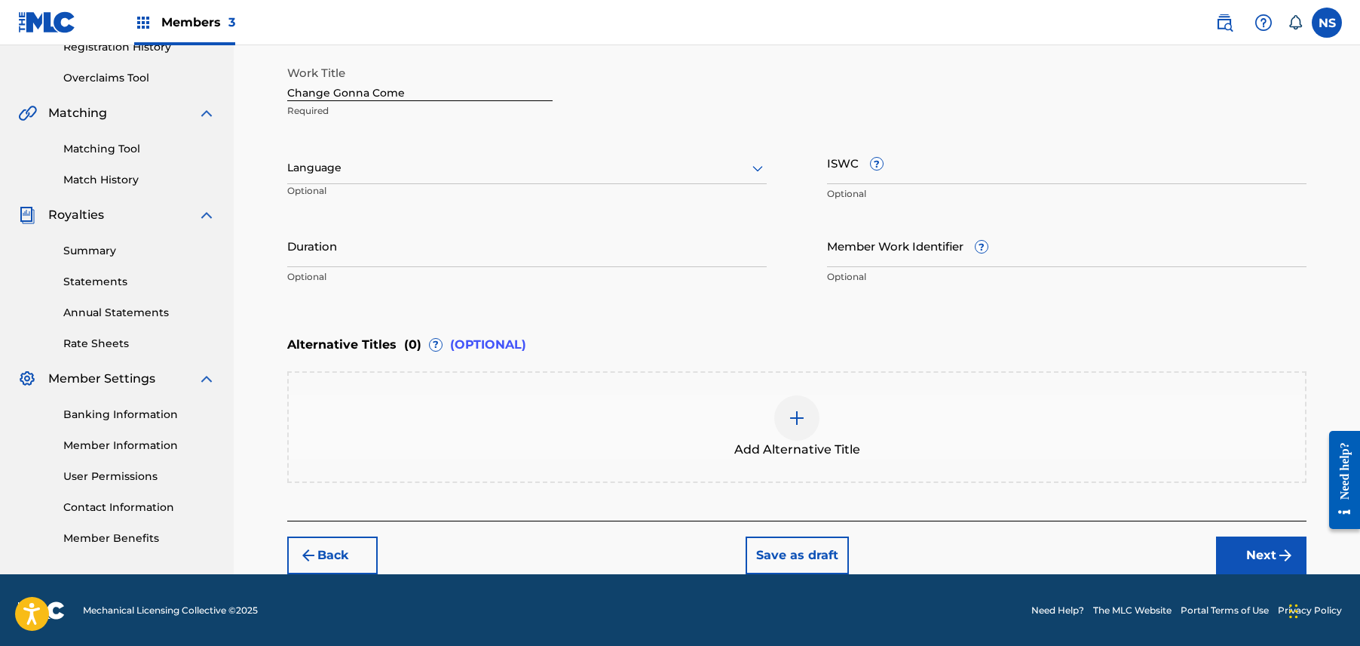
click at [1249, 562] on button "Next" at bounding box center [1261, 555] width 90 height 38
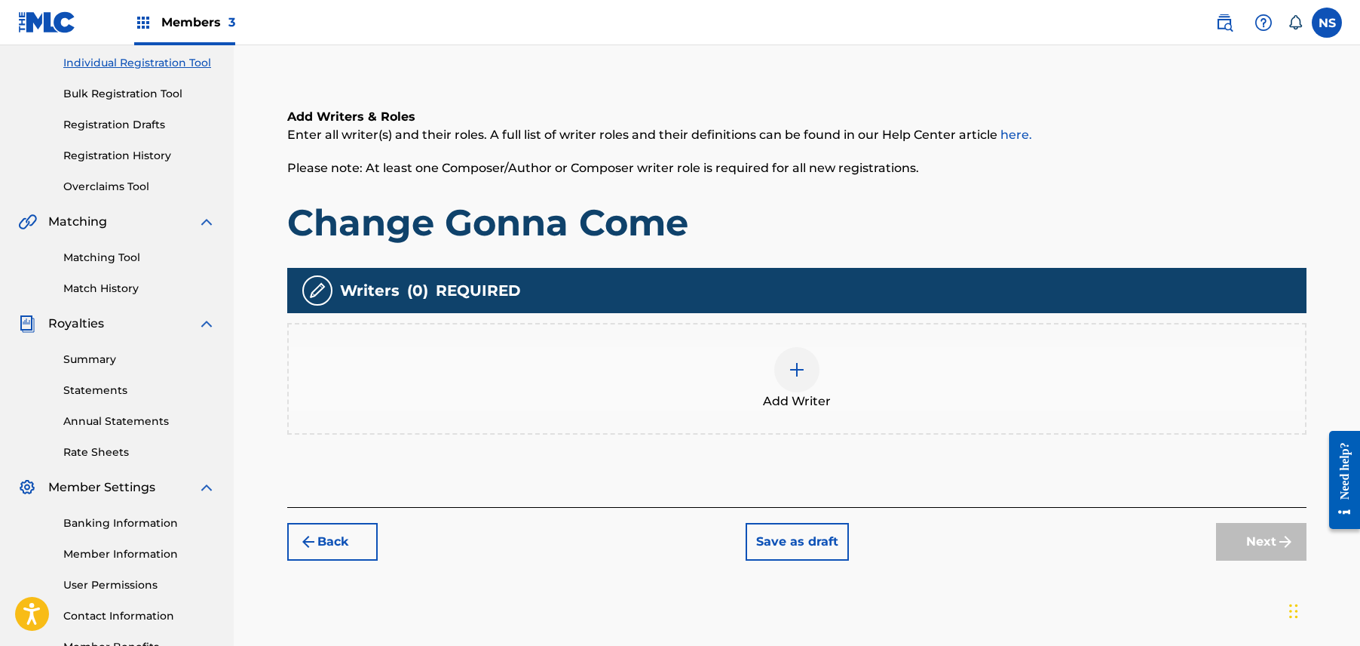
scroll to position [68, 0]
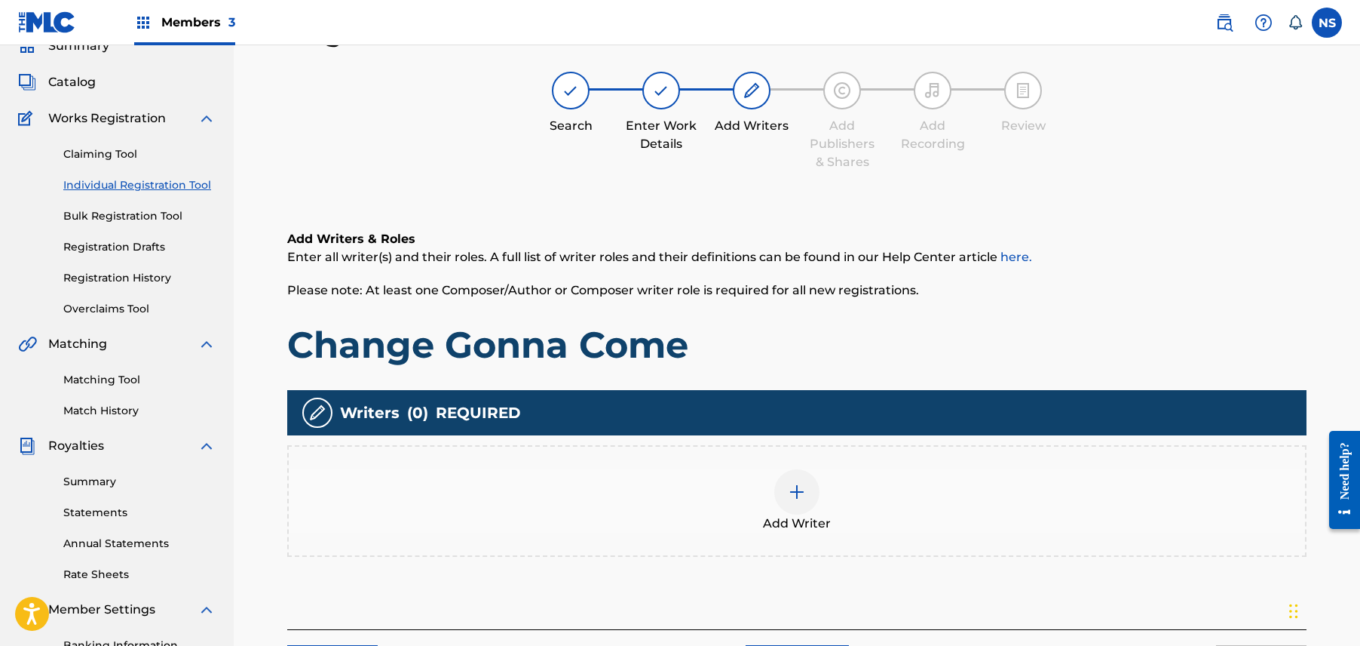
click at [791, 486] on img at bounding box center [797, 492] width 18 height 18
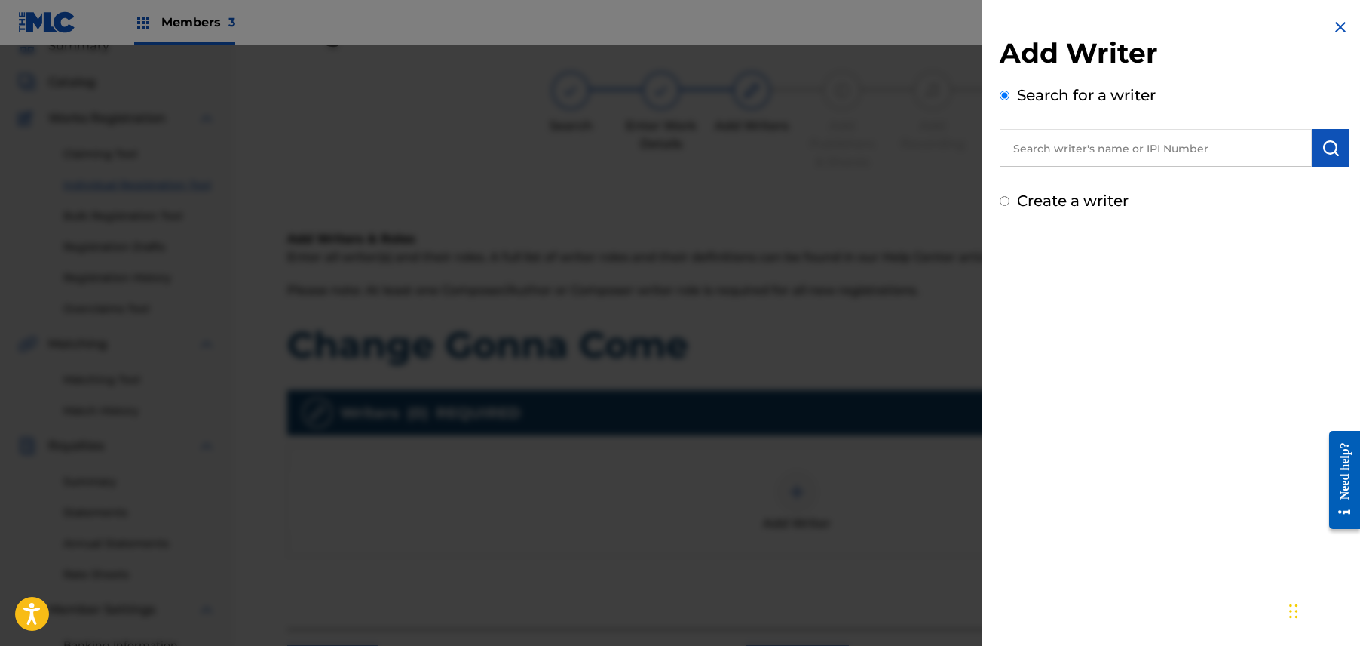
click at [1202, 134] on input "text" at bounding box center [1156, 148] width 312 height 38
paste input "Charly Wingate"
type input "Charly Wingate"
click at [1347, 155] on div "Add Writer Search for a writer Charly Wingate charly wingate Create a writer" at bounding box center [1175, 115] width 386 height 230
click at [1334, 148] on img "submit" at bounding box center [1331, 148] width 18 height 18
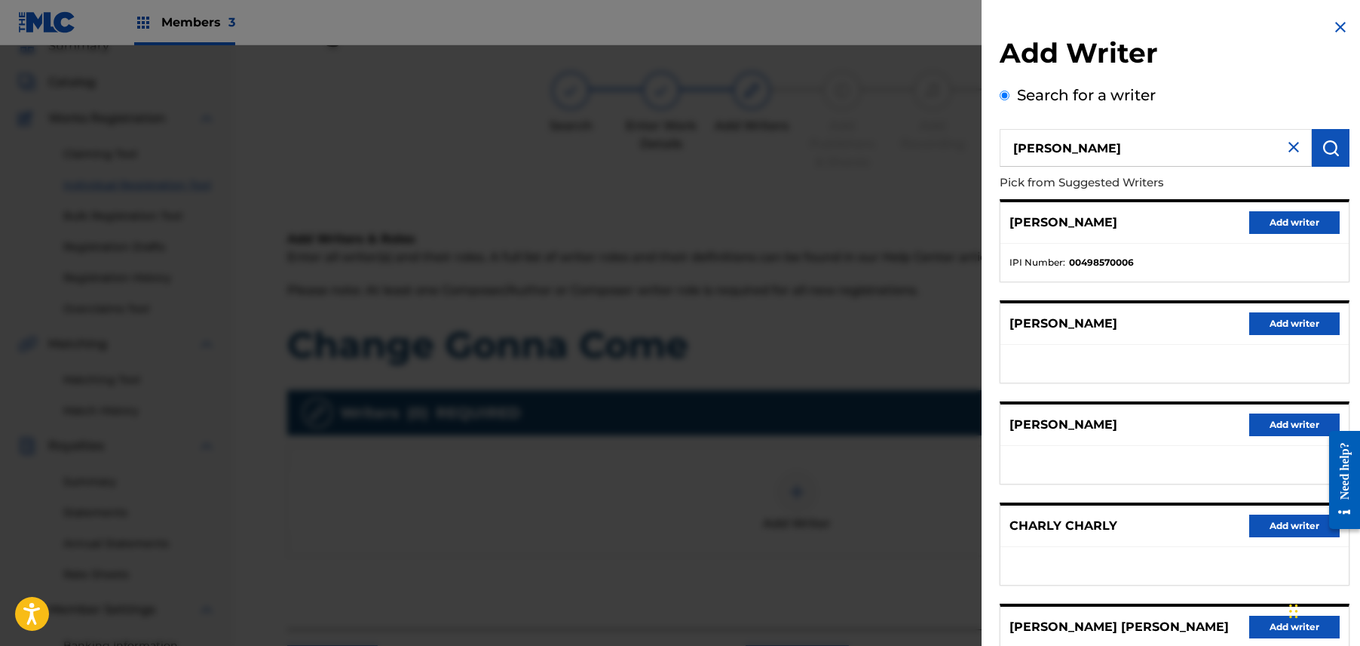
click at [1287, 220] on button "Add writer" at bounding box center [1295, 222] width 90 height 23
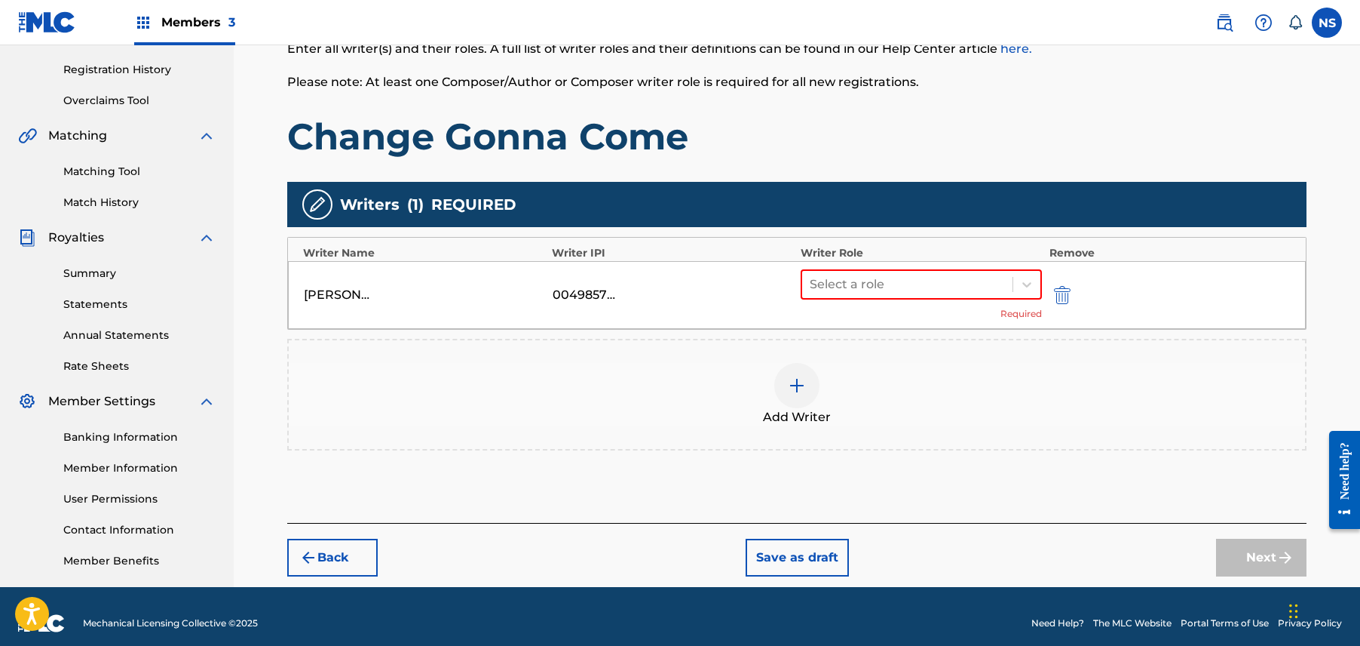
scroll to position [281, 0]
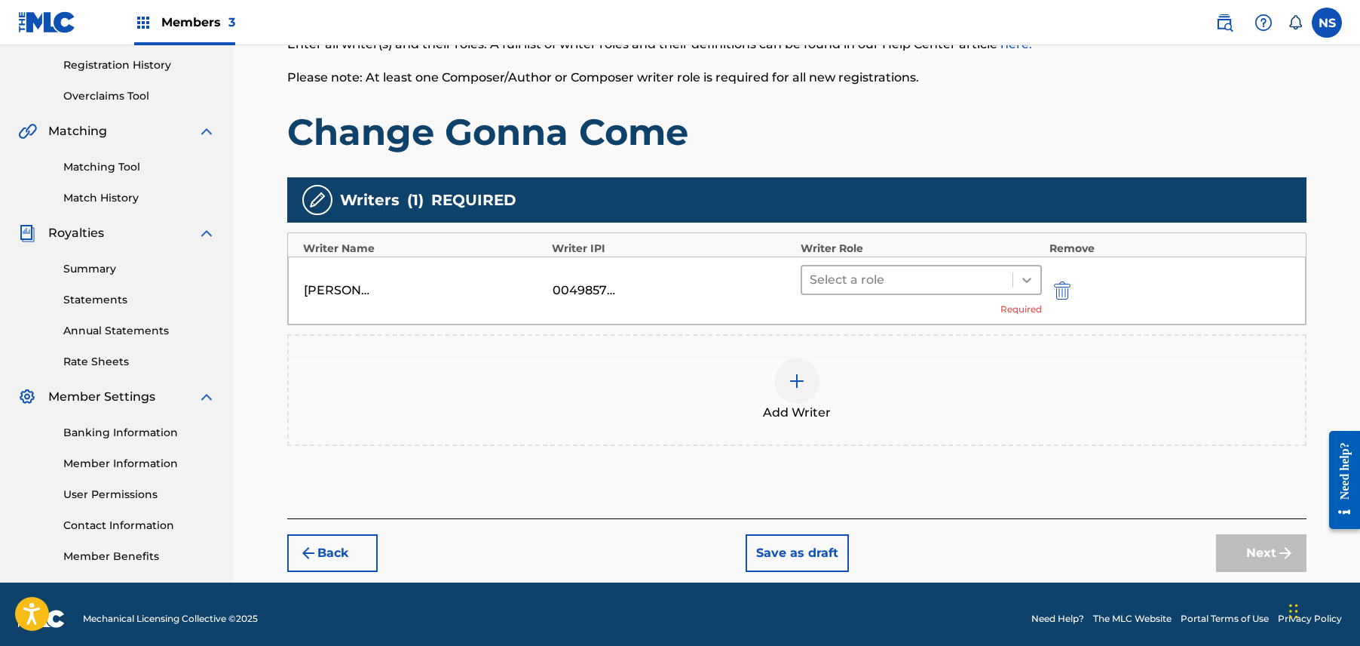
click at [1017, 268] on div at bounding box center [1027, 279] width 27 height 27
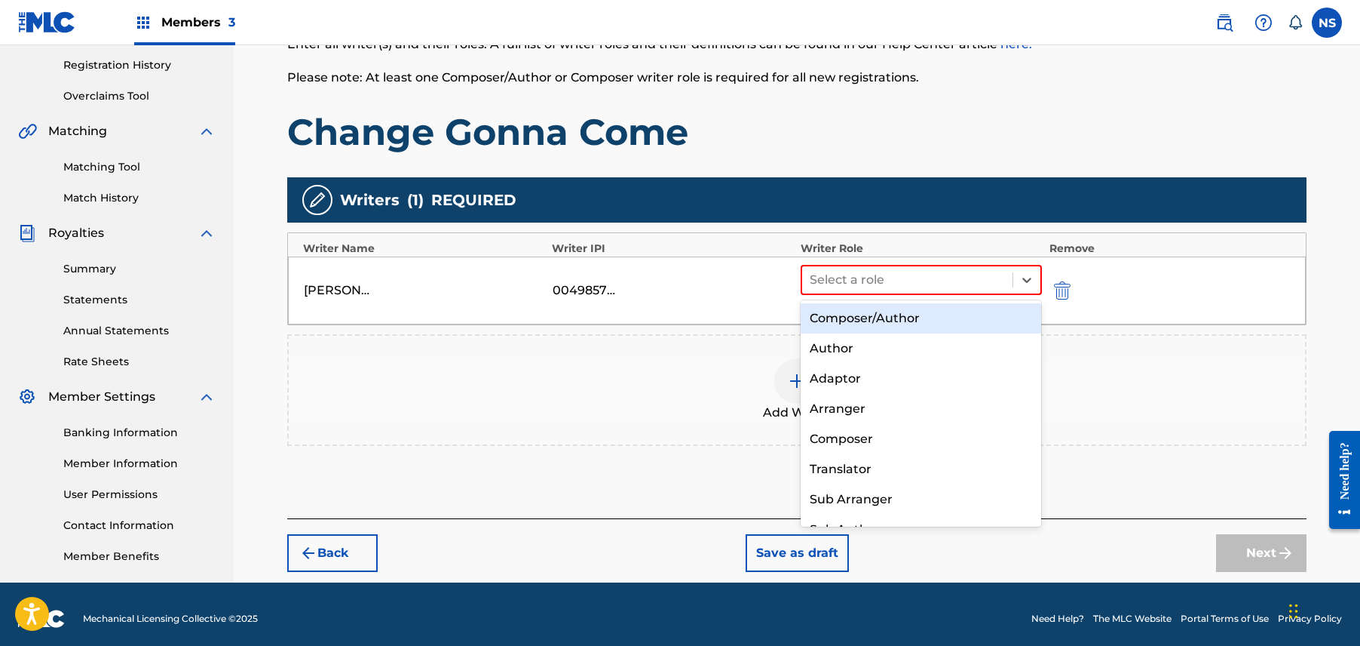
click at [941, 311] on div "Composer/Author" at bounding box center [921, 318] width 241 height 30
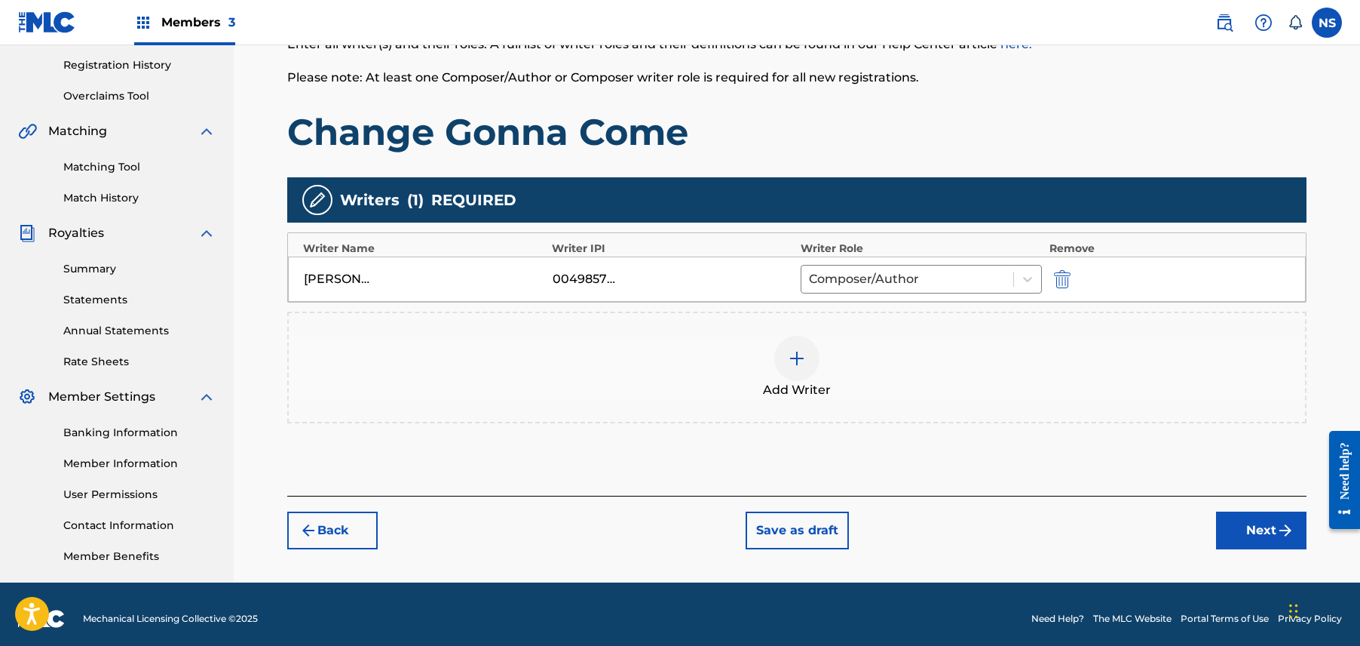
click at [1284, 537] on img "submit" at bounding box center [1286, 530] width 18 height 18
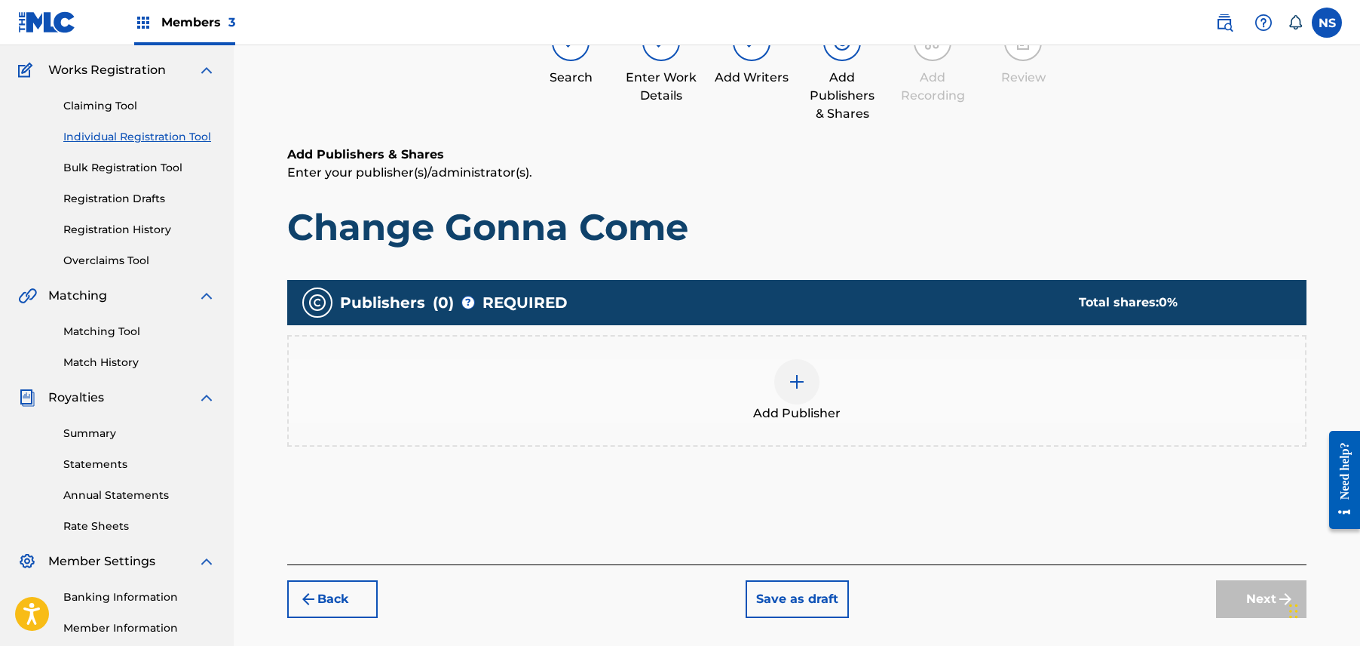
scroll to position [259, 0]
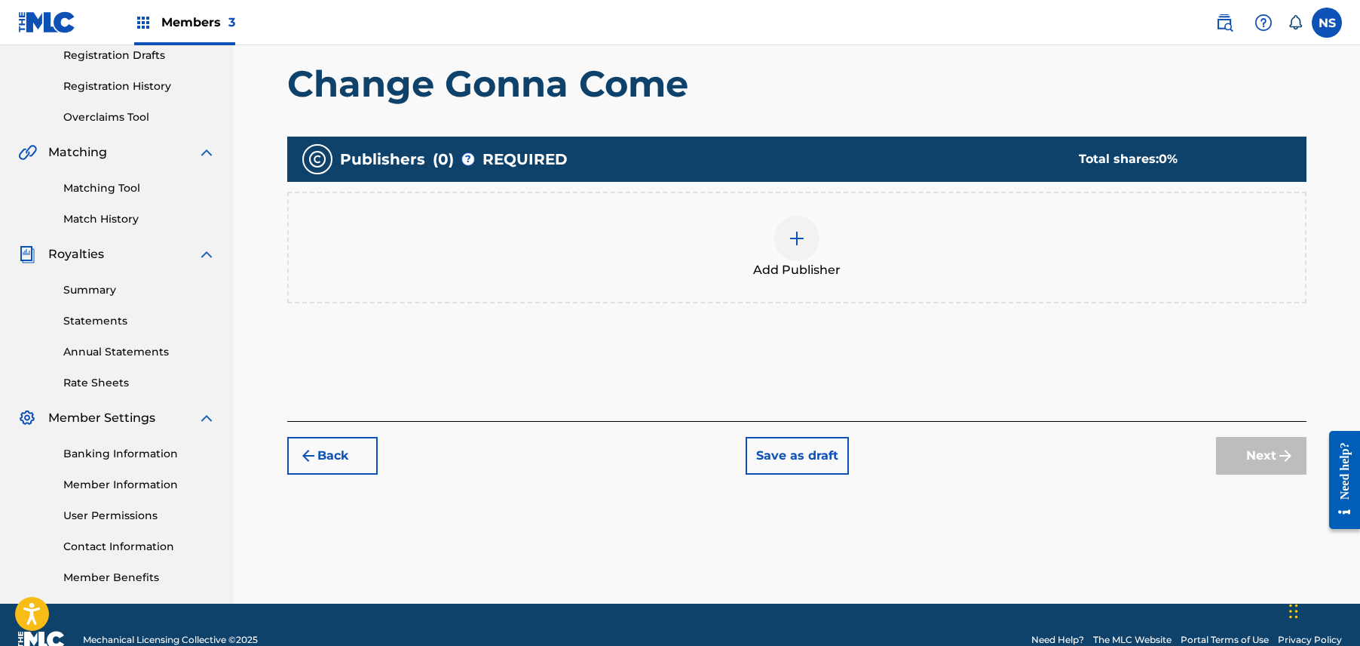
click at [809, 247] on div at bounding box center [796, 238] width 45 height 45
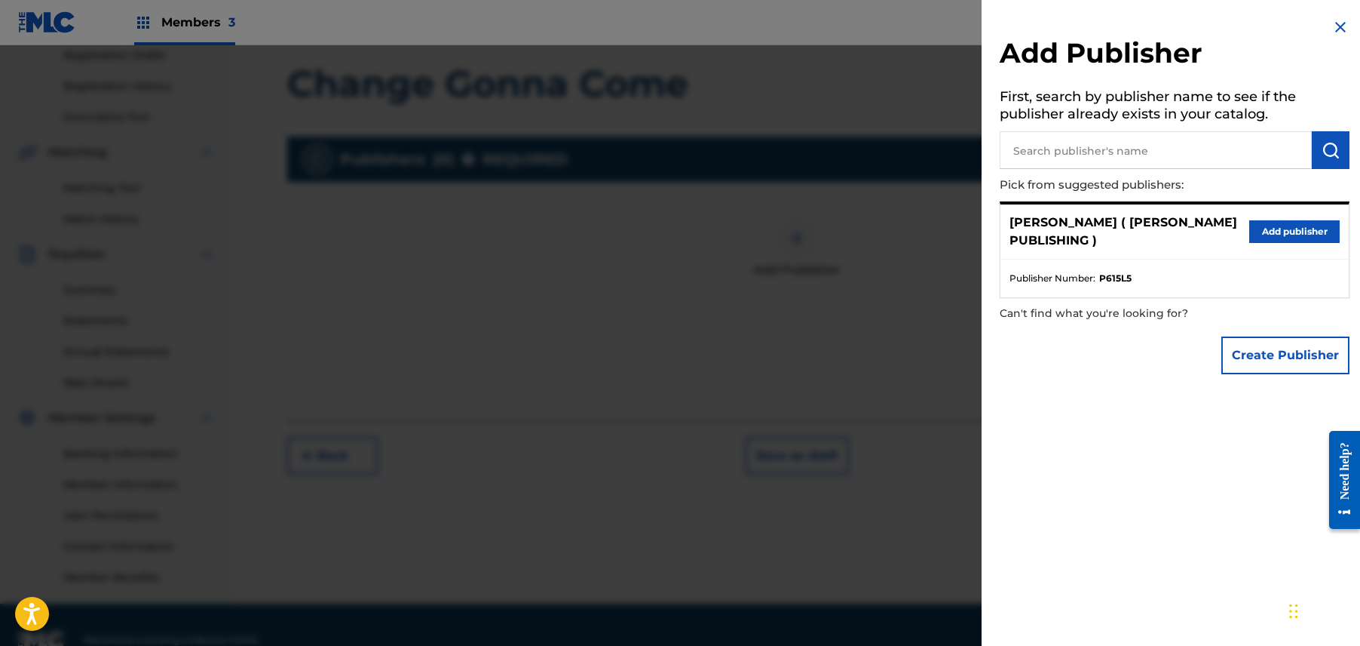
click at [1290, 229] on button "Add publisher" at bounding box center [1295, 231] width 90 height 23
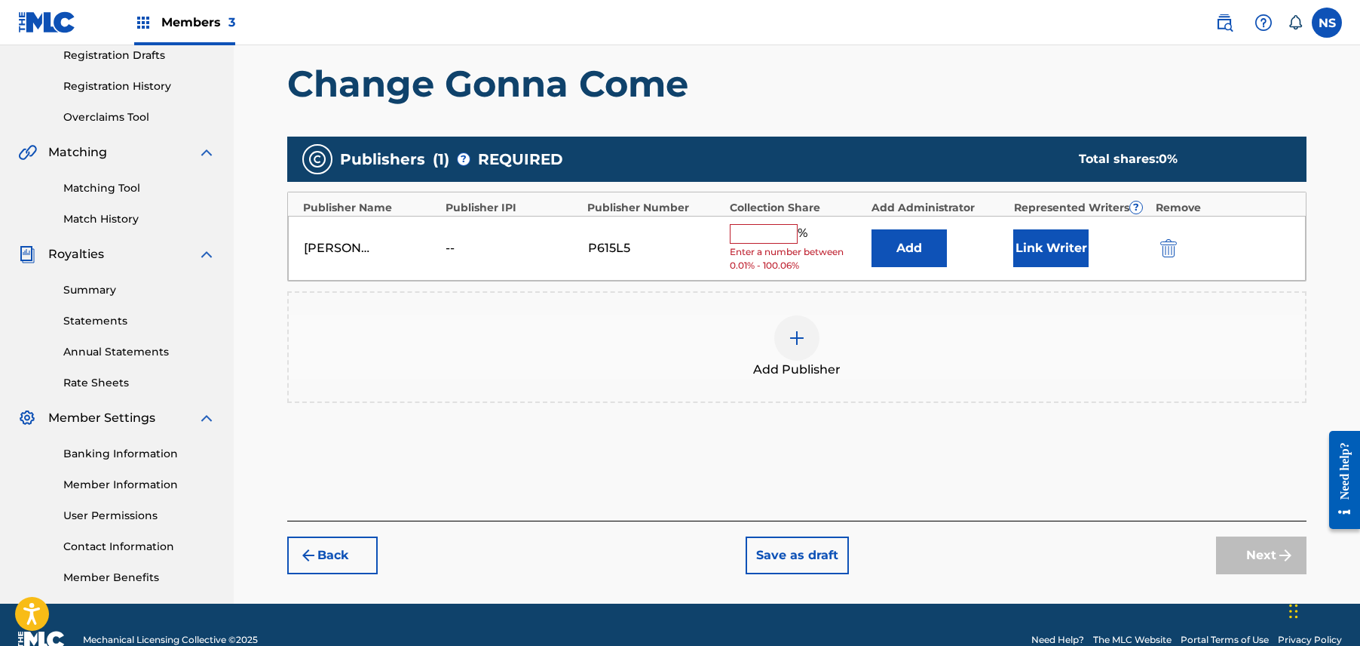
click at [1048, 244] on button "Link Writer" at bounding box center [1051, 248] width 75 height 38
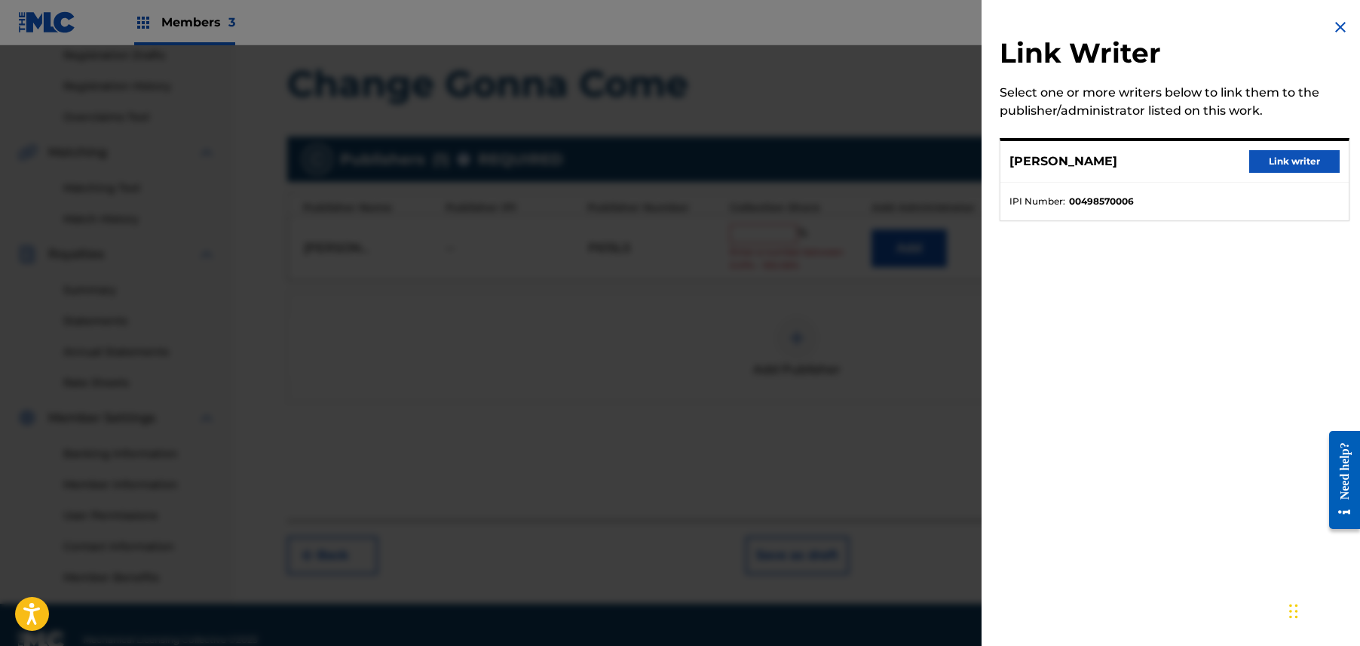
click at [1265, 164] on button "Link writer" at bounding box center [1295, 161] width 90 height 23
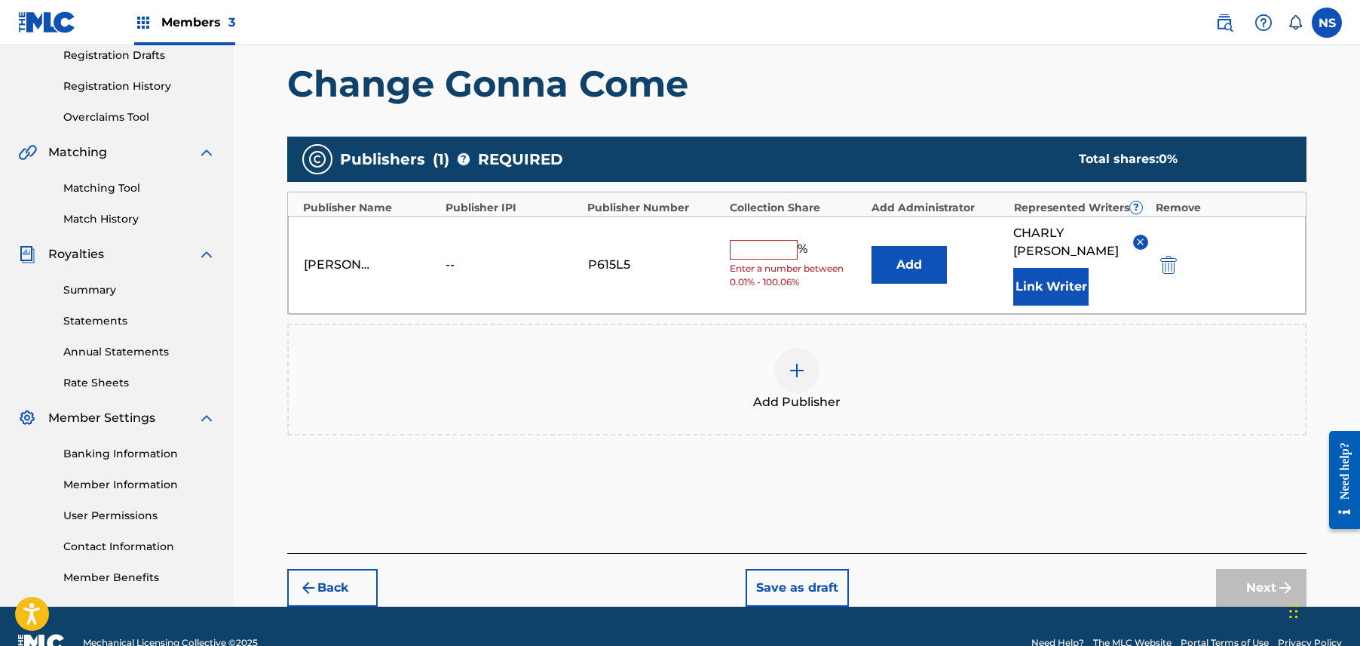
click at [752, 254] on input "text" at bounding box center [764, 250] width 68 height 20
type input "70"
click at [1271, 580] on button "Next" at bounding box center [1261, 588] width 90 height 38
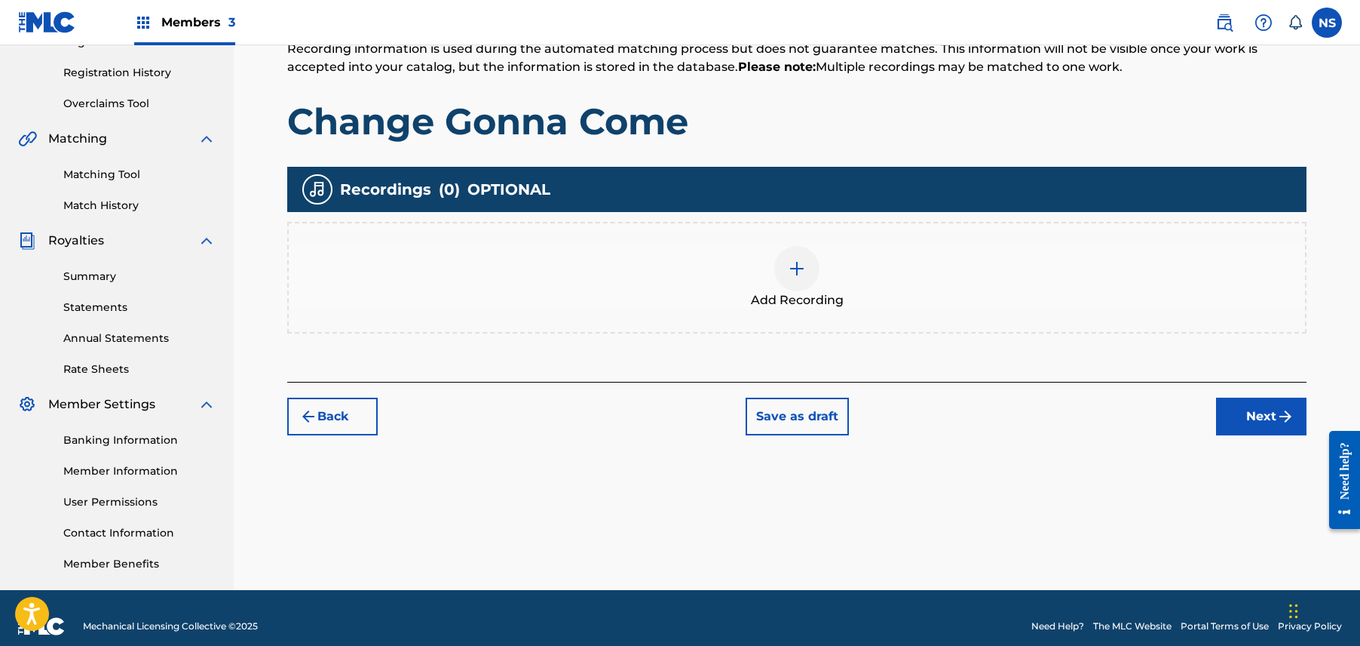
scroll to position [290, 0]
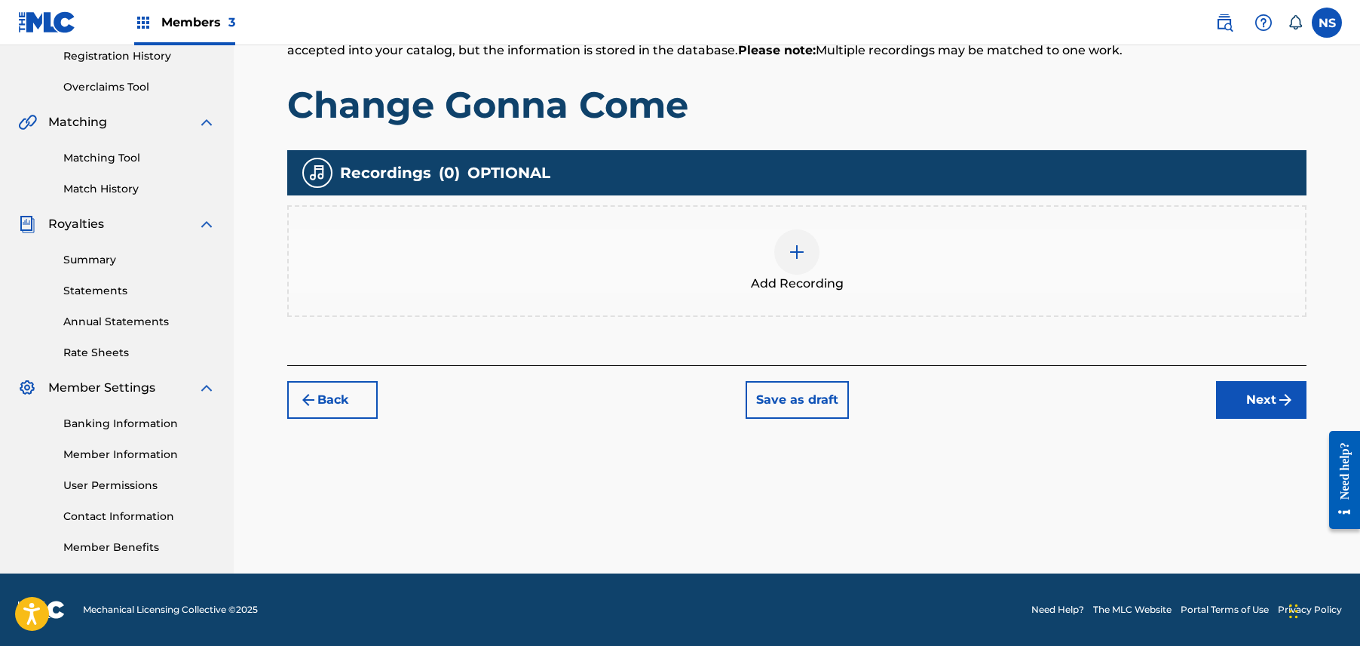
click at [1250, 400] on button "Next" at bounding box center [1261, 400] width 90 height 38
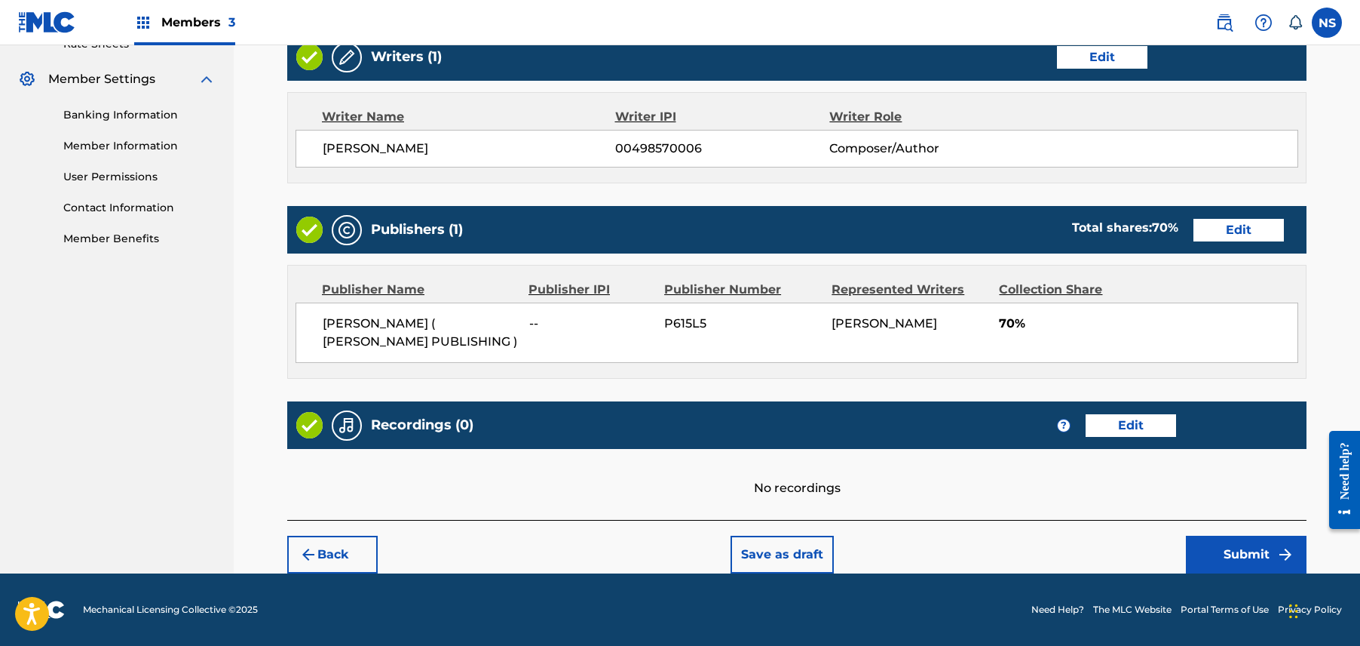
scroll to position [600, 0]
click at [1198, 550] on button "Submit" at bounding box center [1246, 554] width 121 height 38
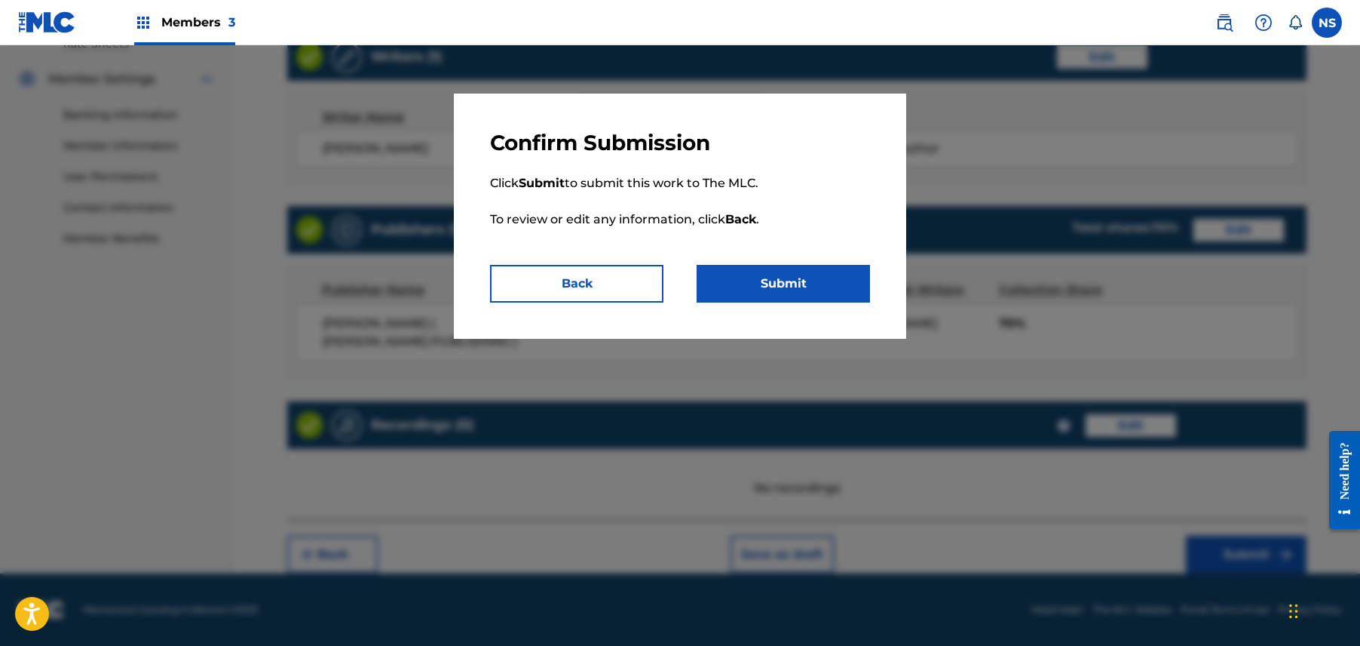
click at [1198, 550] on div at bounding box center [680, 368] width 1360 height 646
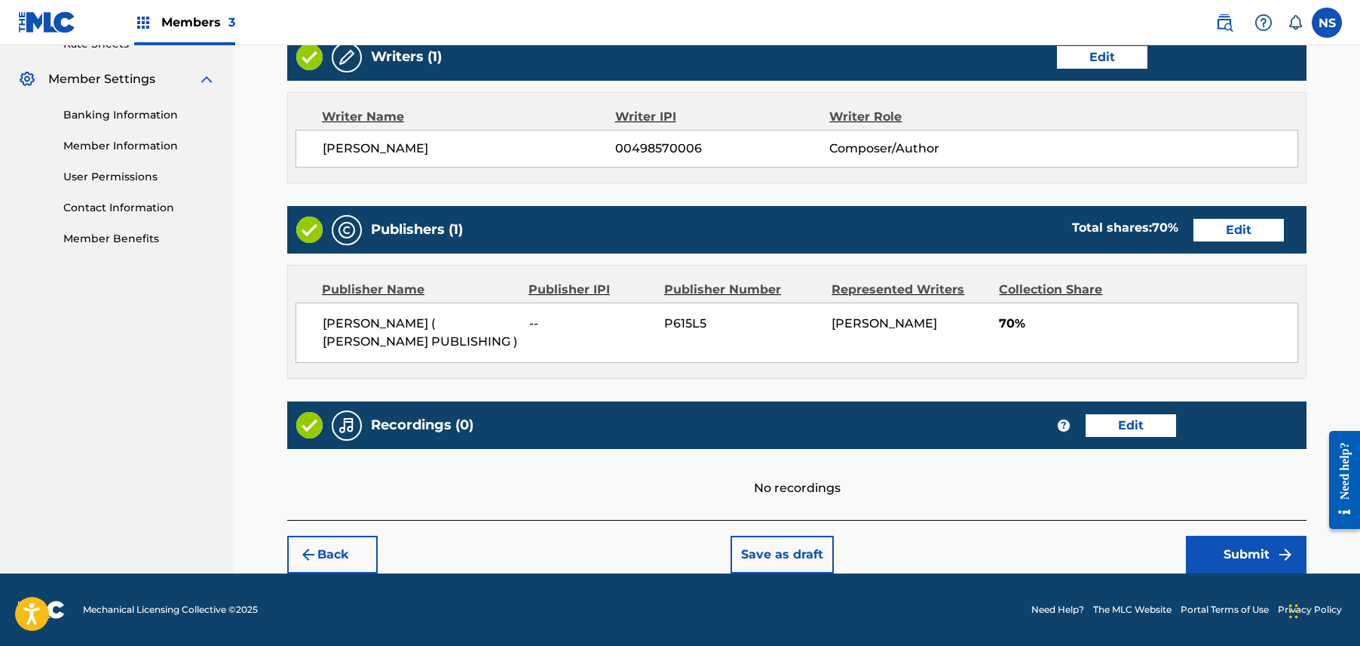
click at [1219, 553] on button "Submit" at bounding box center [1246, 554] width 121 height 38
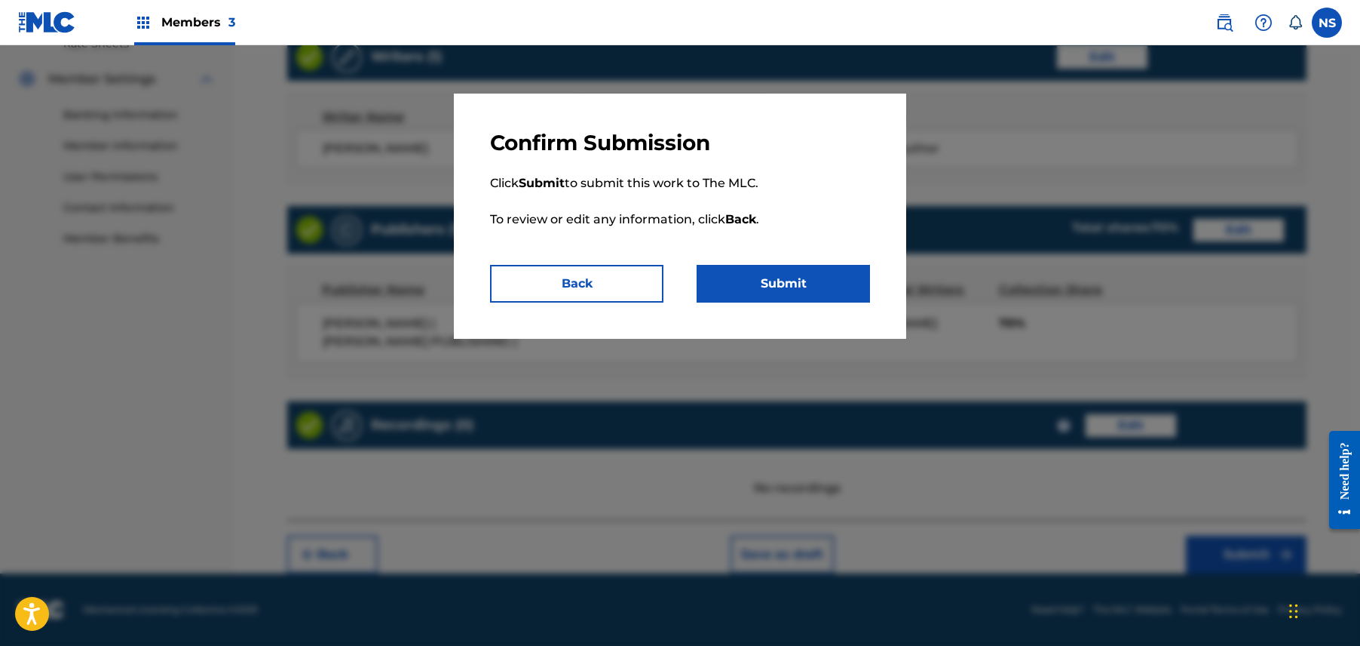
click at [814, 263] on div "Confirm Submission Click Submit to submit this work to The MLC. To review or ed…" at bounding box center [680, 216] width 452 height 245
click at [775, 278] on button "Submit" at bounding box center [783, 284] width 173 height 38
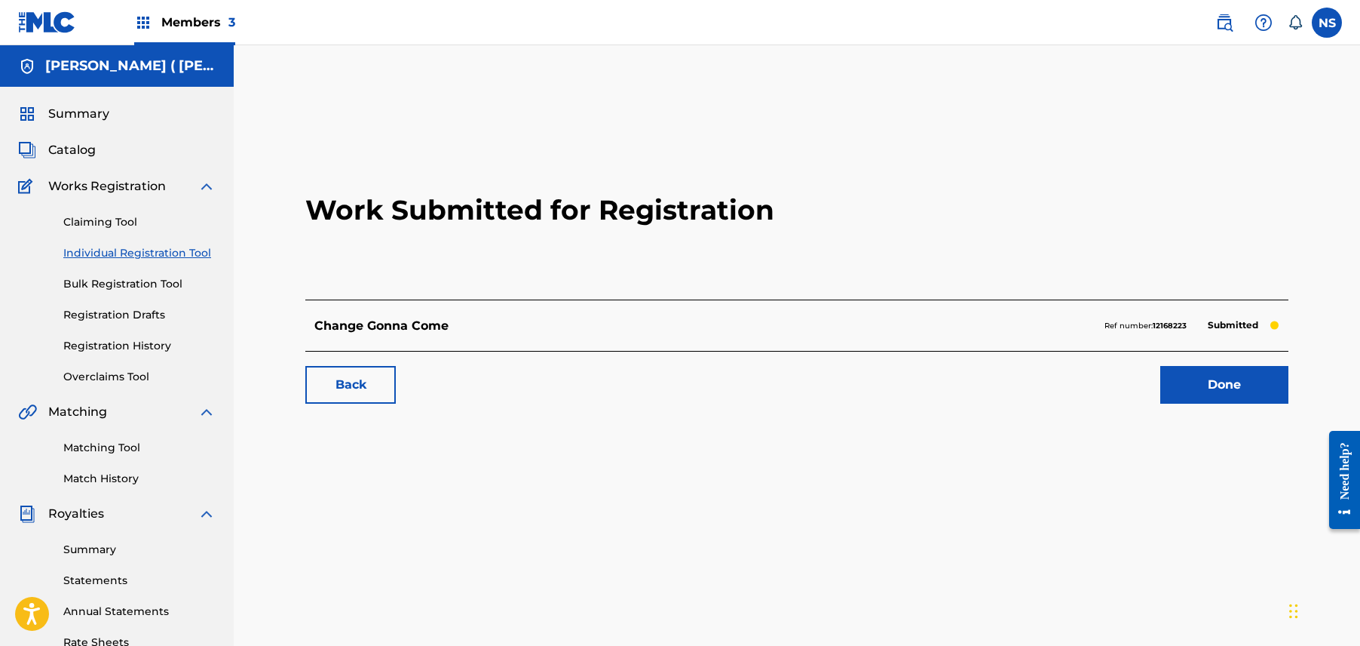
click at [315, 395] on link "Back" at bounding box center [350, 385] width 90 height 38
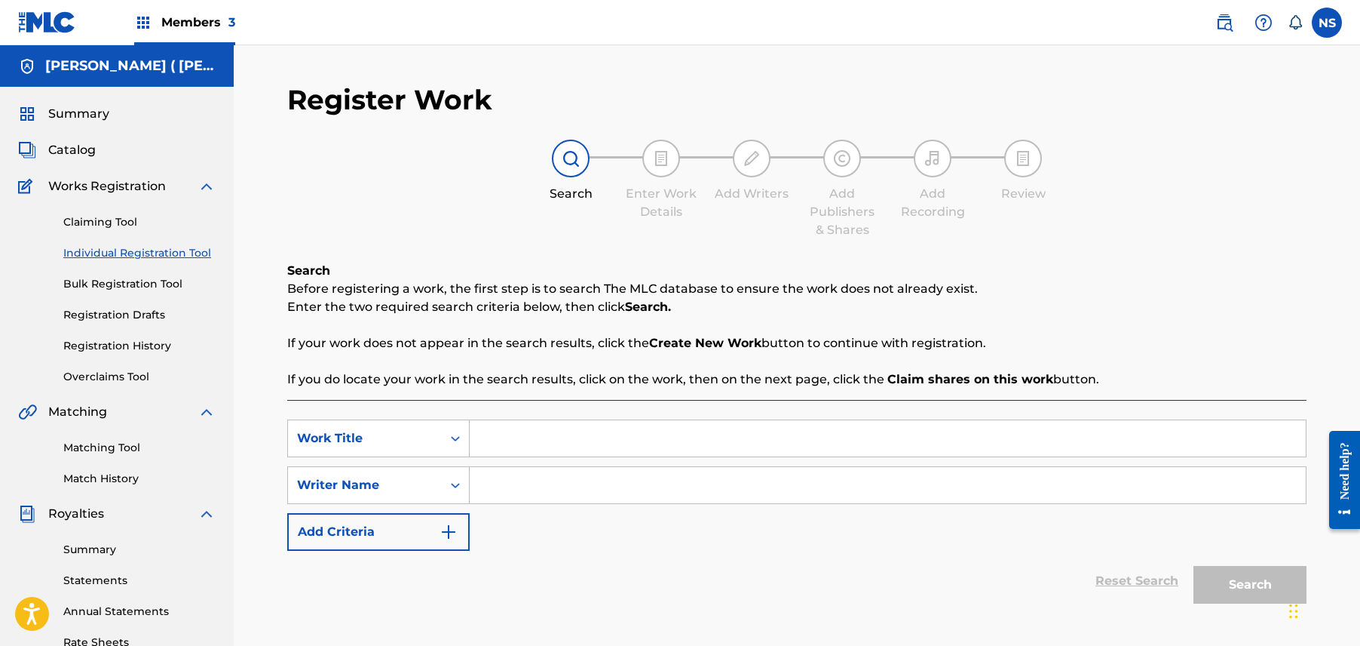
click at [523, 426] on input "Search Form" at bounding box center [888, 438] width 836 height 36
type input "Aint No Frontin On Me"
paste input "Charly Wingate"
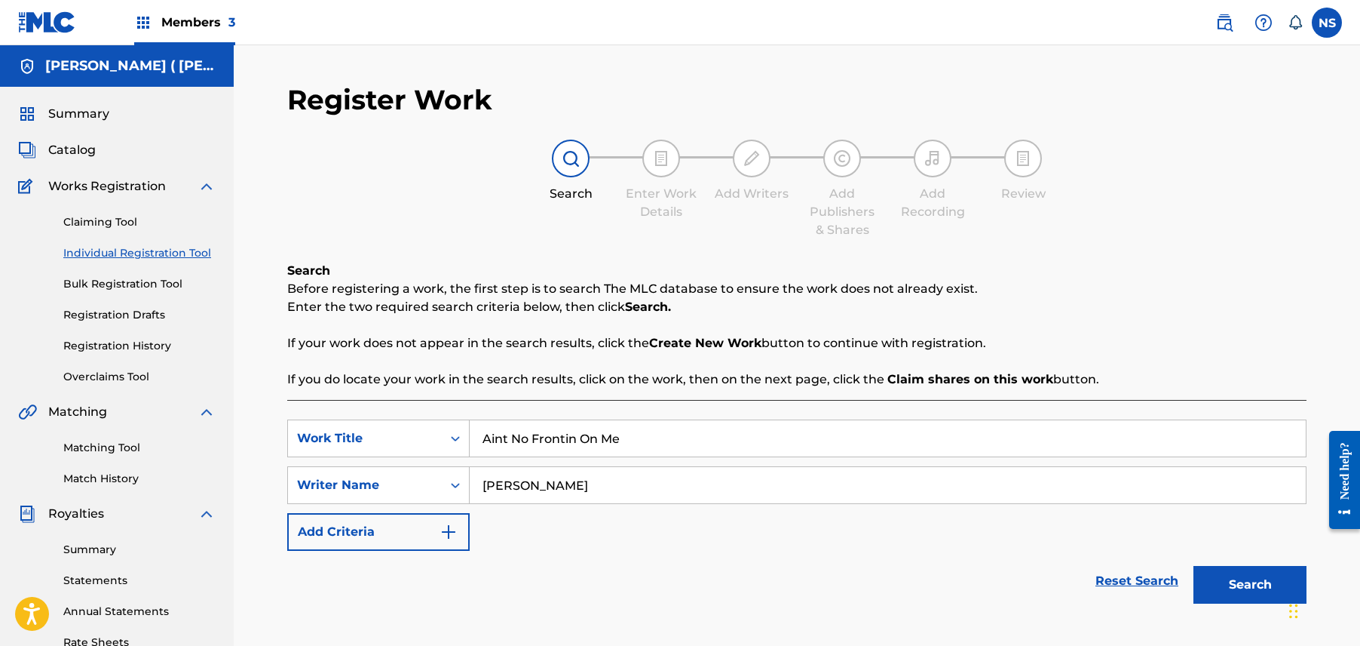
type input "Charly Wingate"
click at [1243, 589] on button "Search" at bounding box center [1250, 585] width 113 height 38
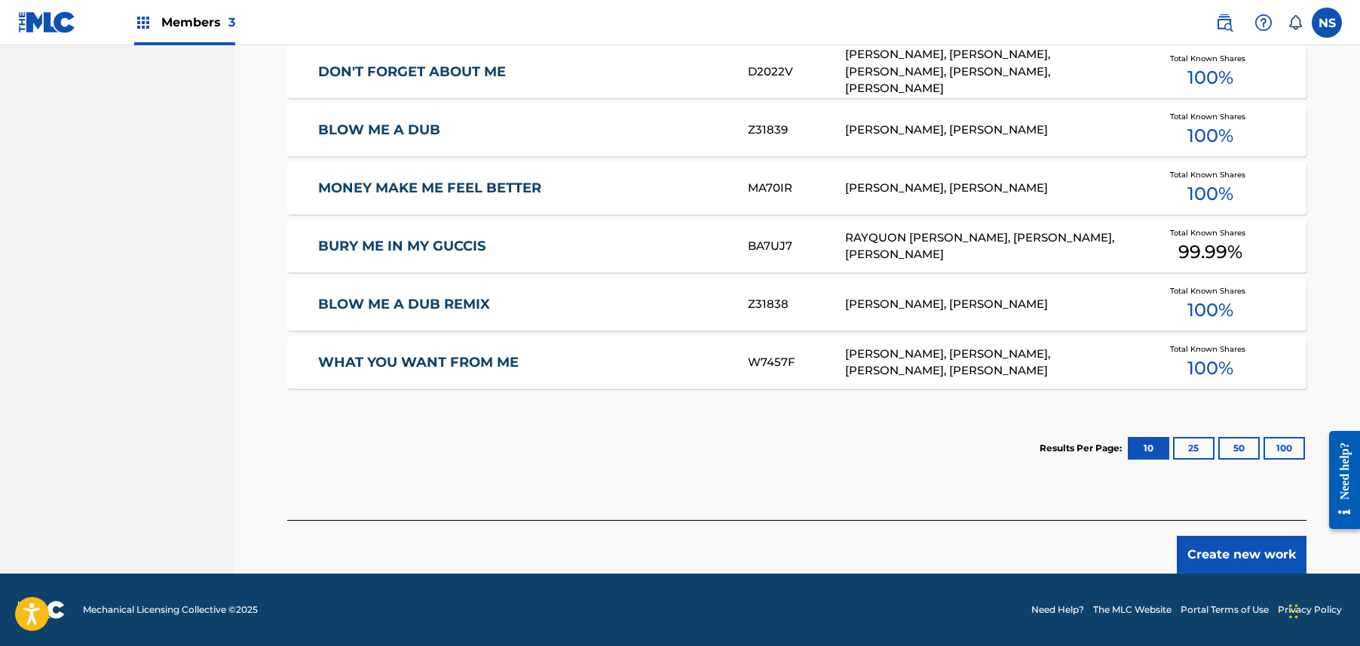
click at [1256, 552] on button "Create new work" at bounding box center [1242, 554] width 130 height 38
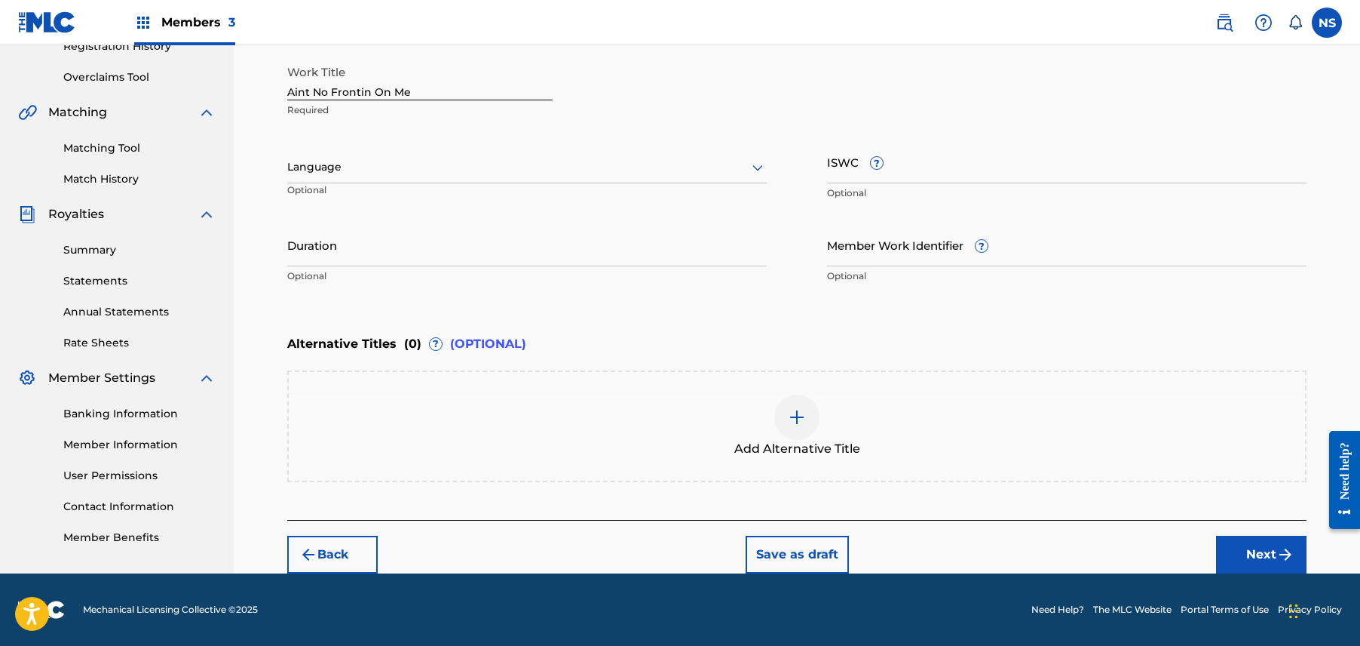
scroll to position [299, 0]
click at [1241, 553] on button "Next" at bounding box center [1261, 555] width 90 height 38
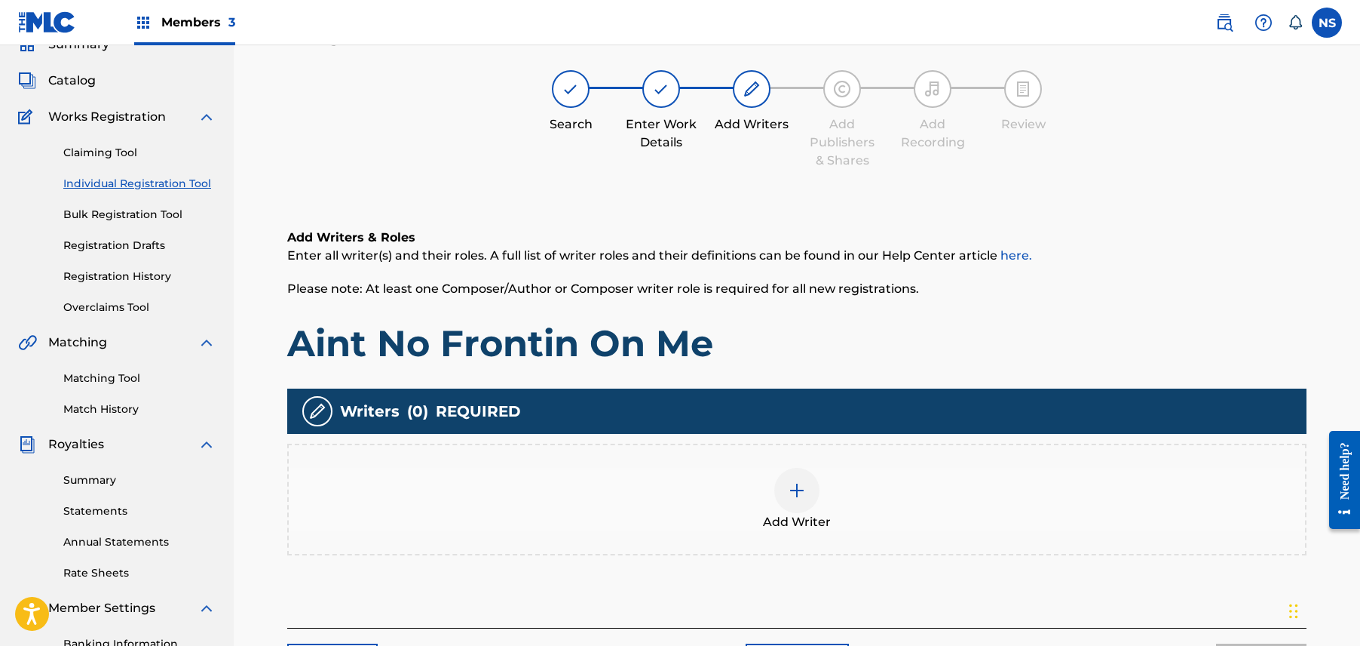
scroll to position [68, 0]
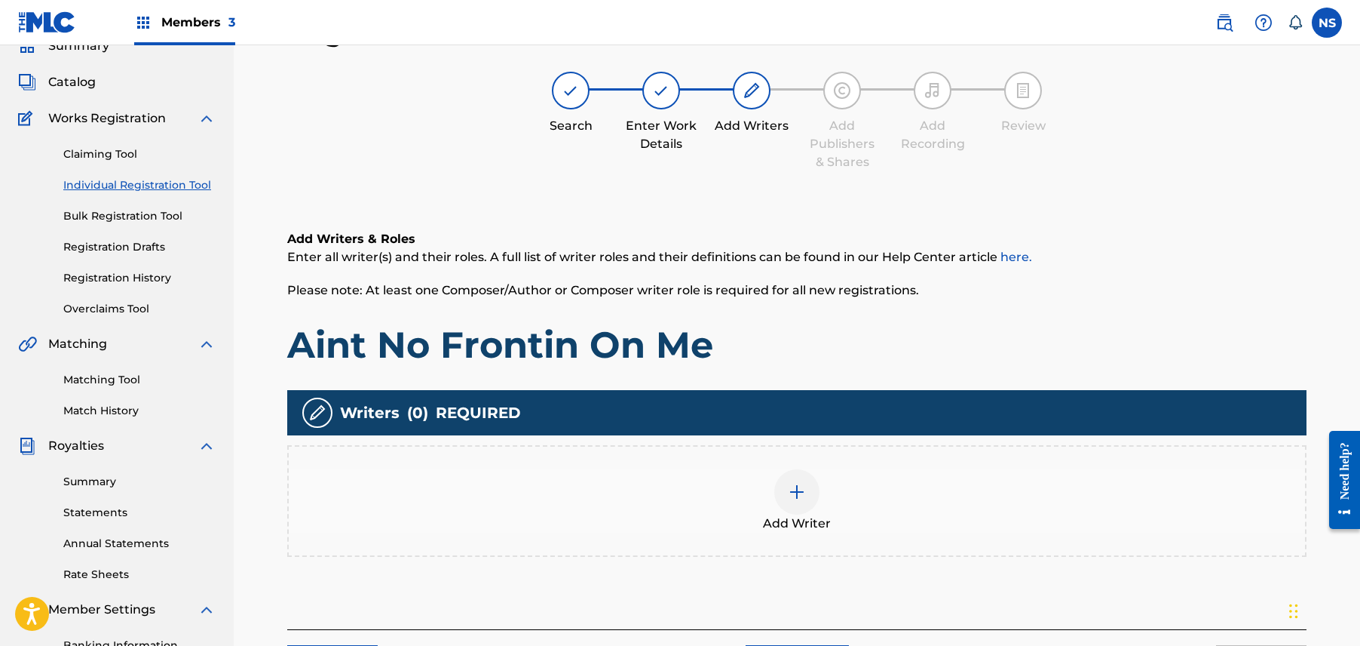
click at [1241, 551] on div "Add Writer" at bounding box center [797, 501] width 1020 height 112
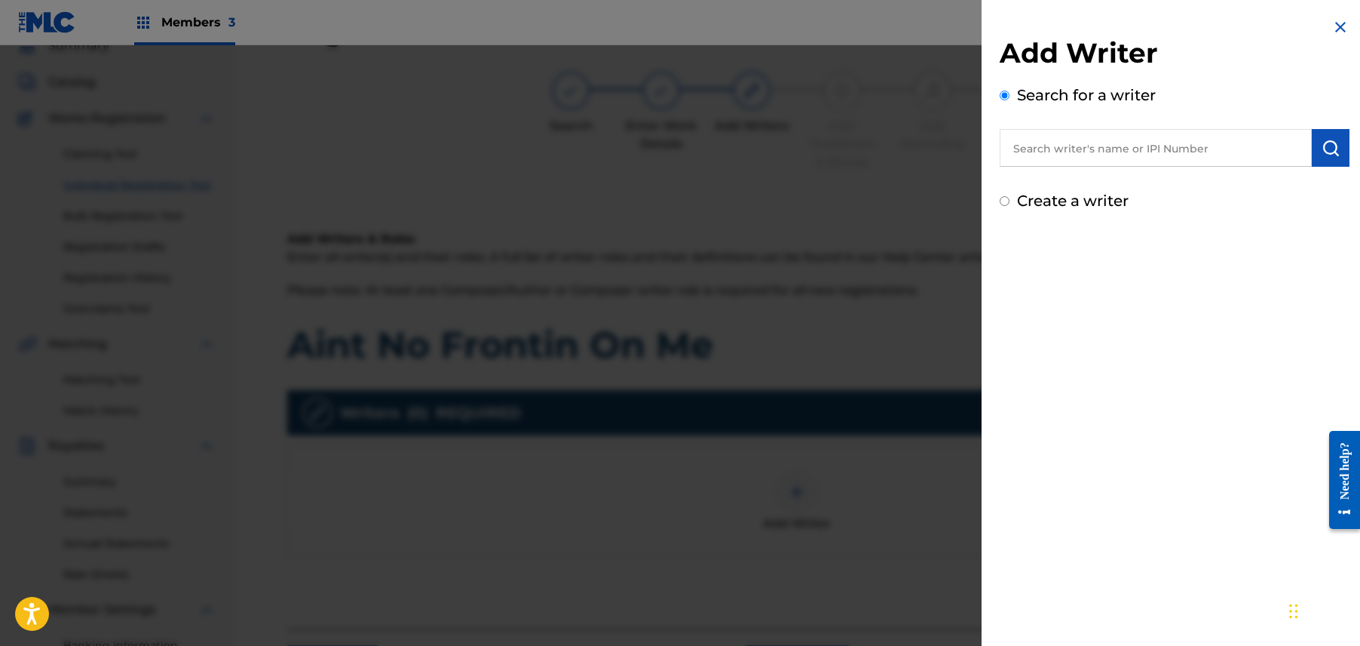
click at [1252, 152] on input "text" at bounding box center [1156, 148] width 312 height 38
paste input "Charly Wingate"
click at [1231, 175] on div "charly wingate" at bounding box center [1155, 182] width 311 height 27
type input "charly wingate"
click at [1322, 143] on img "submit" at bounding box center [1331, 148] width 18 height 18
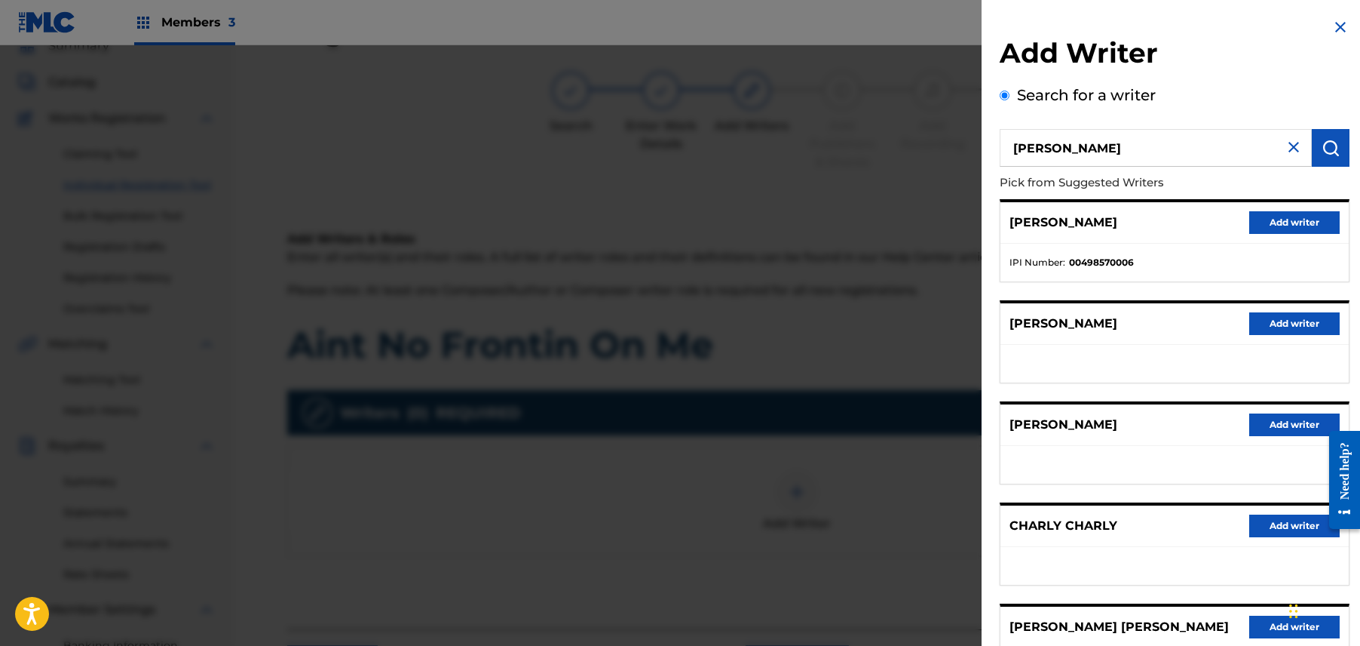
click at [1277, 218] on button "Add writer" at bounding box center [1295, 222] width 90 height 23
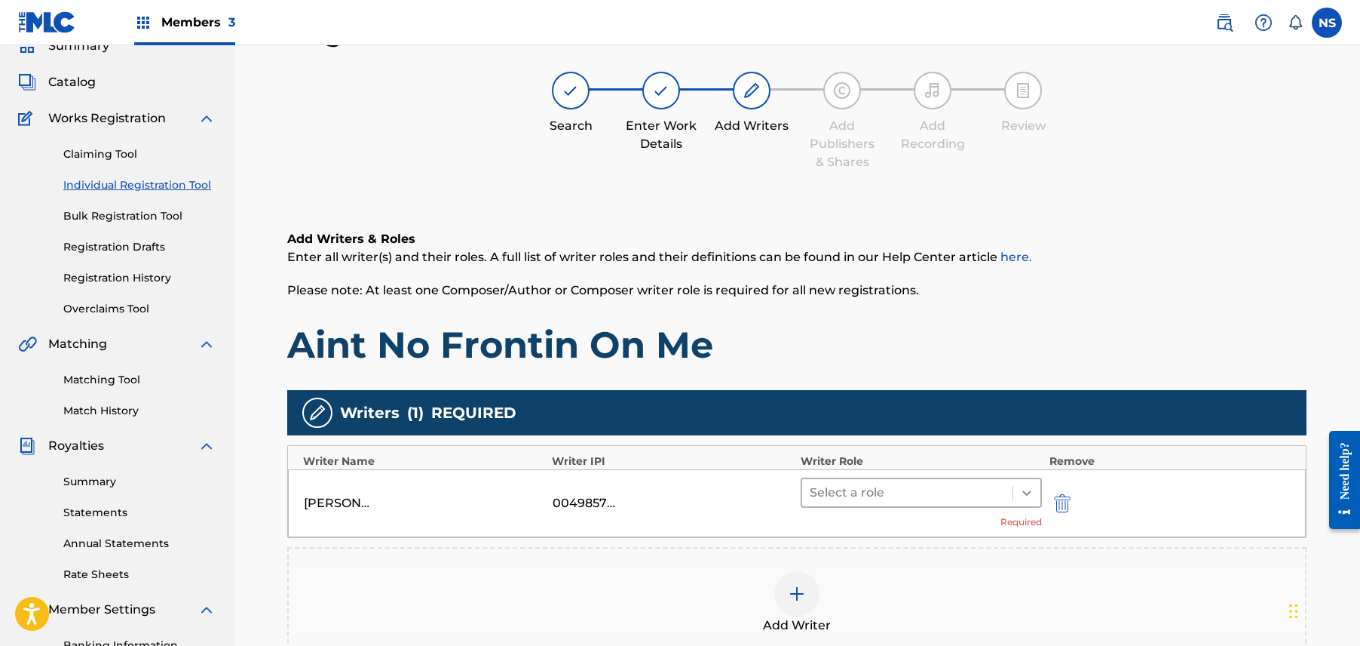
click at [1029, 492] on icon at bounding box center [1027, 492] width 9 height 5
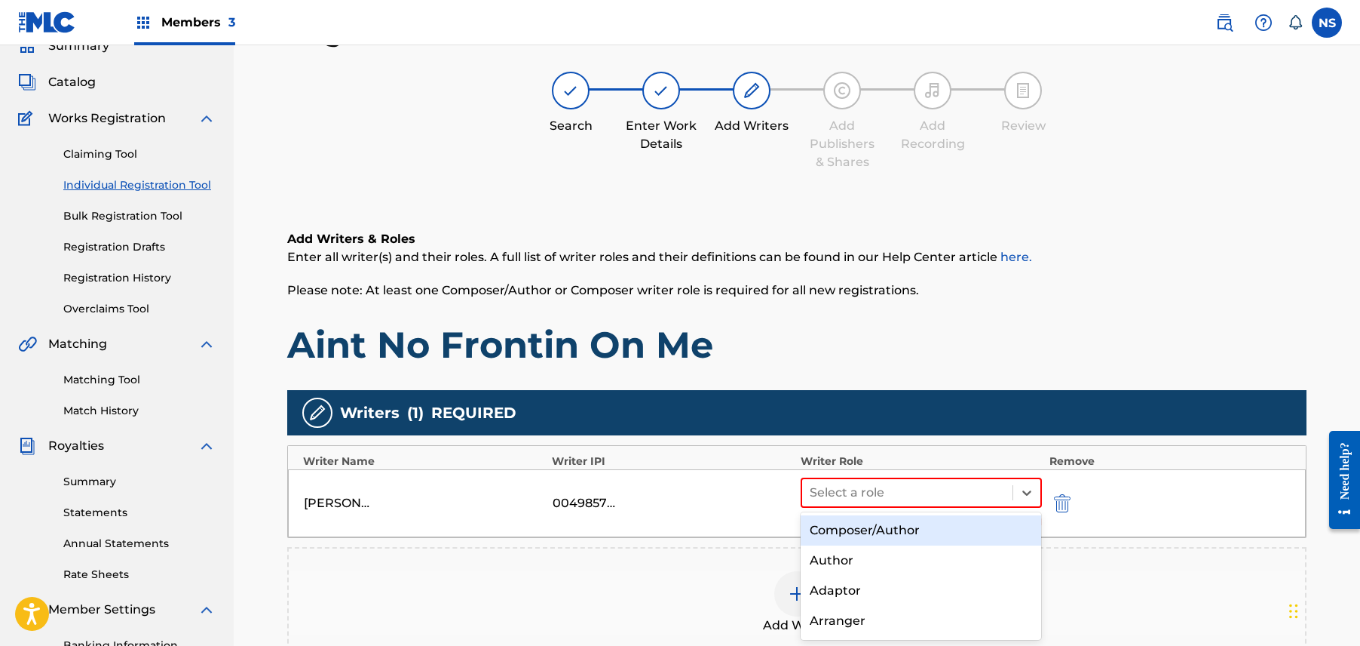
click at [953, 526] on div "Composer/Author" at bounding box center [921, 530] width 241 height 30
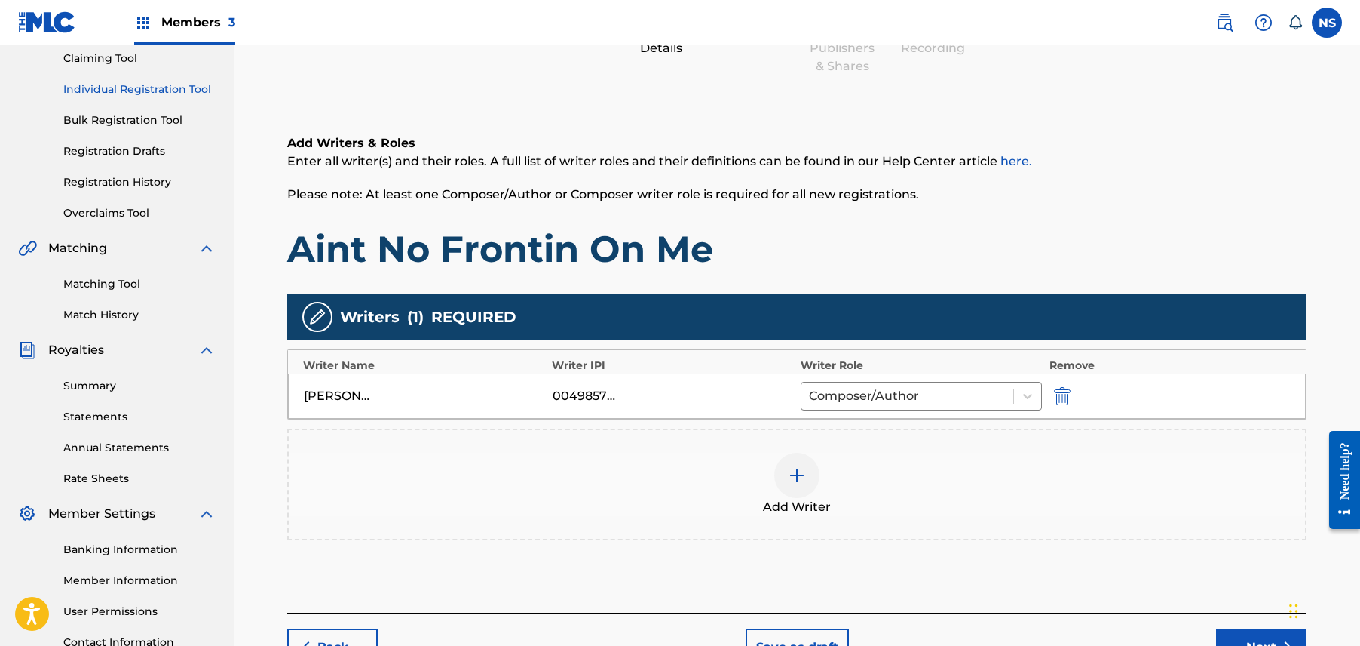
scroll to position [290, 0]
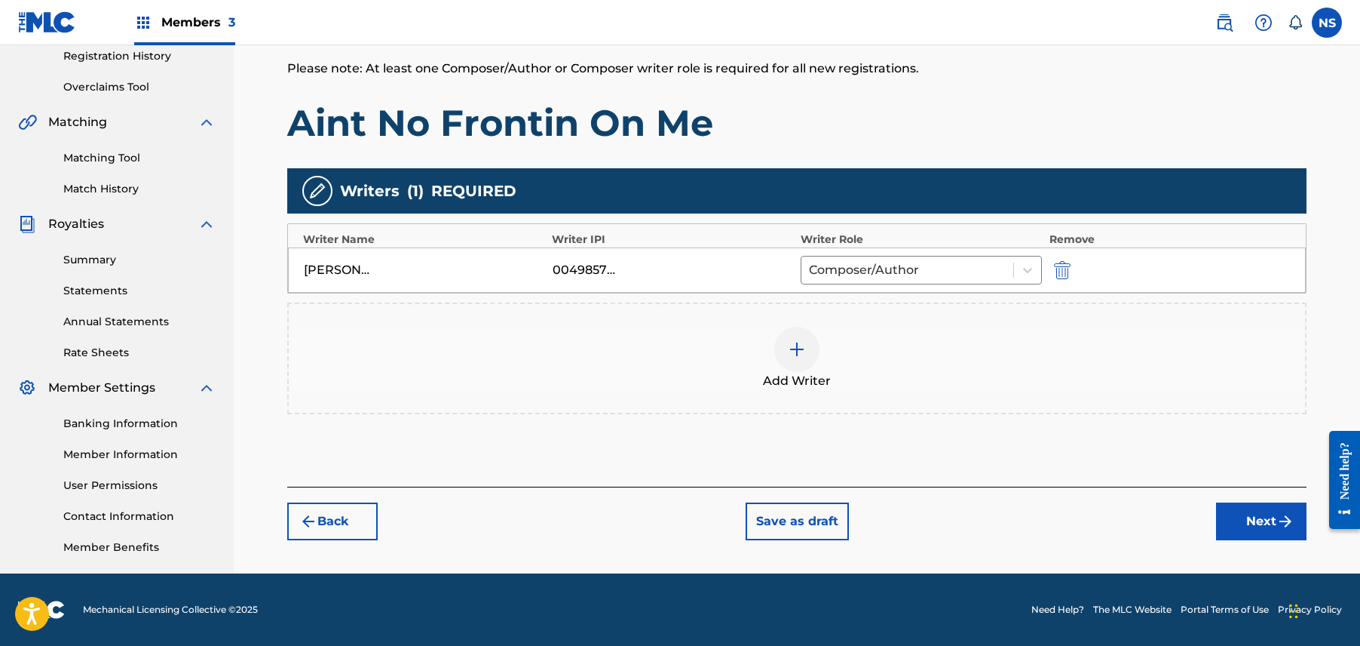
click at [1262, 520] on button "Next" at bounding box center [1261, 521] width 90 height 38
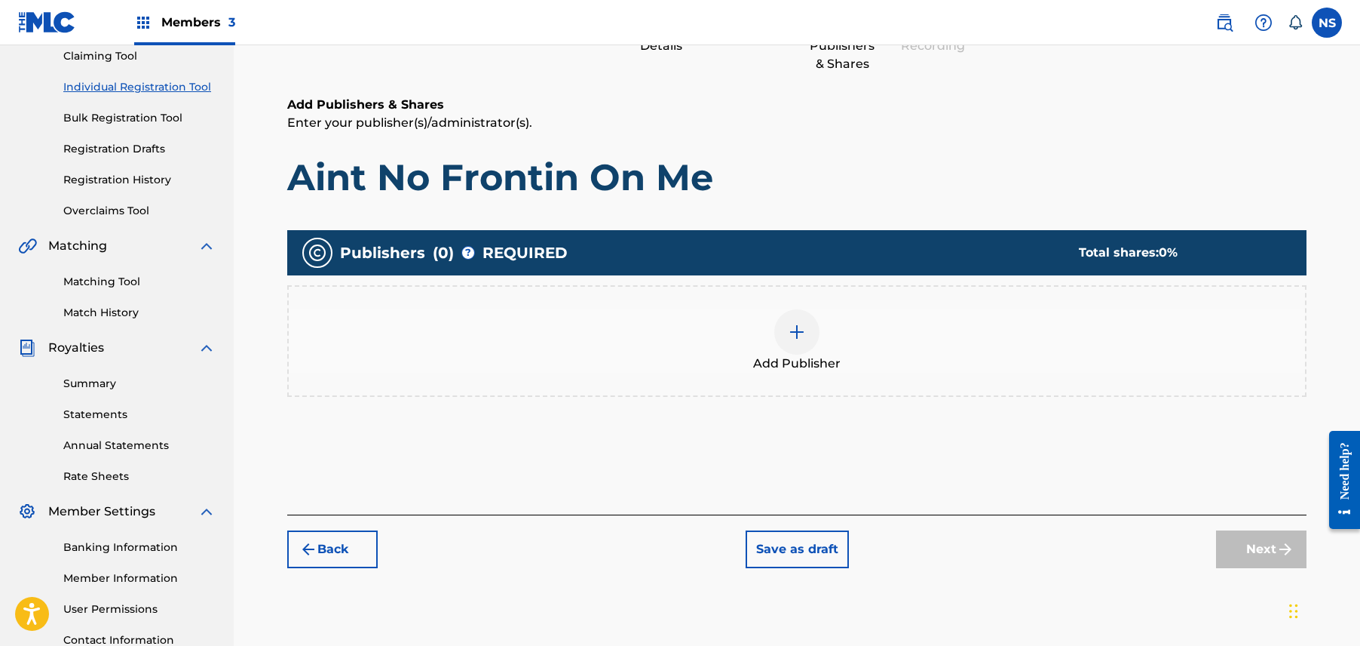
scroll to position [68, 0]
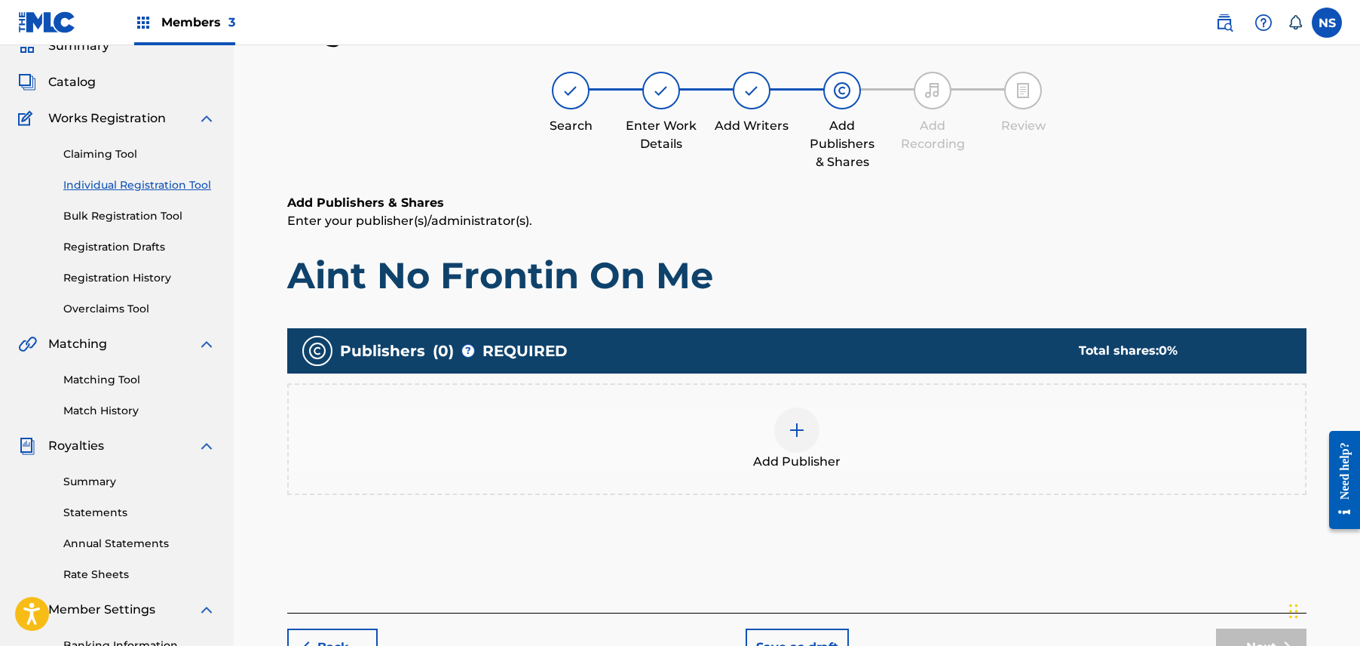
click at [830, 440] on div "Add Publisher" at bounding box center [797, 438] width 1017 height 63
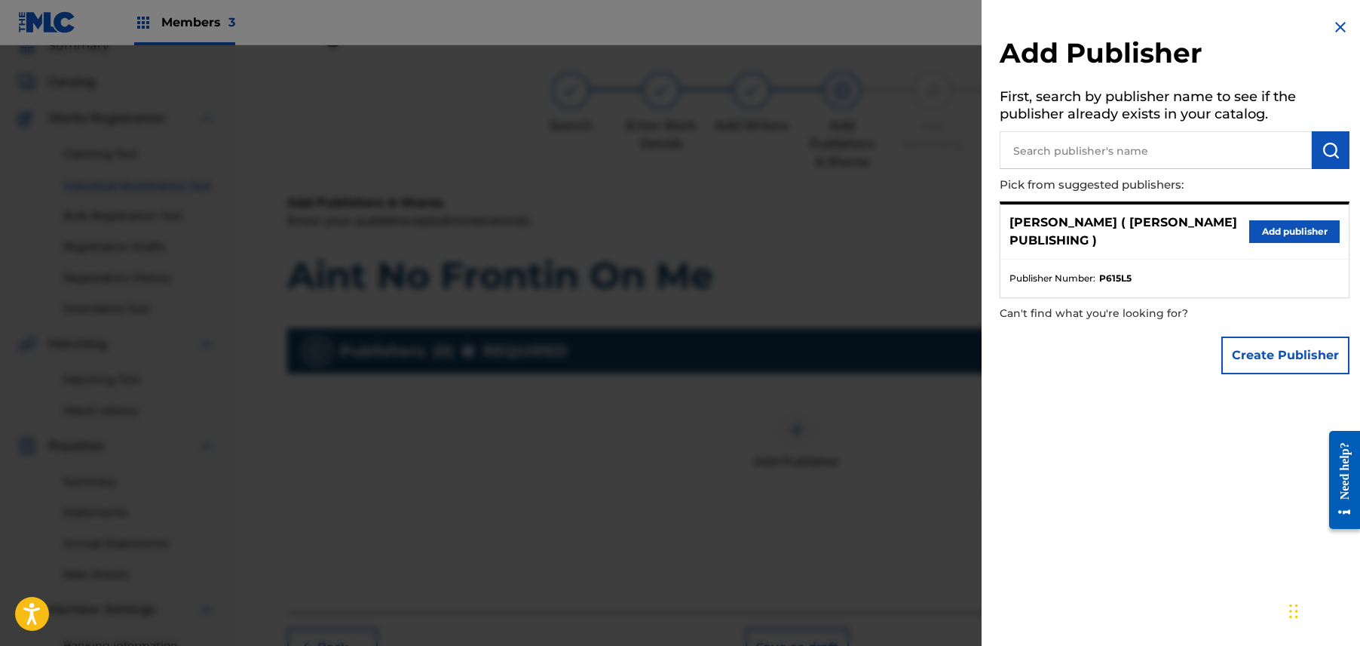
click at [1286, 238] on button "Add publisher" at bounding box center [1295, 231] width 90 height 23
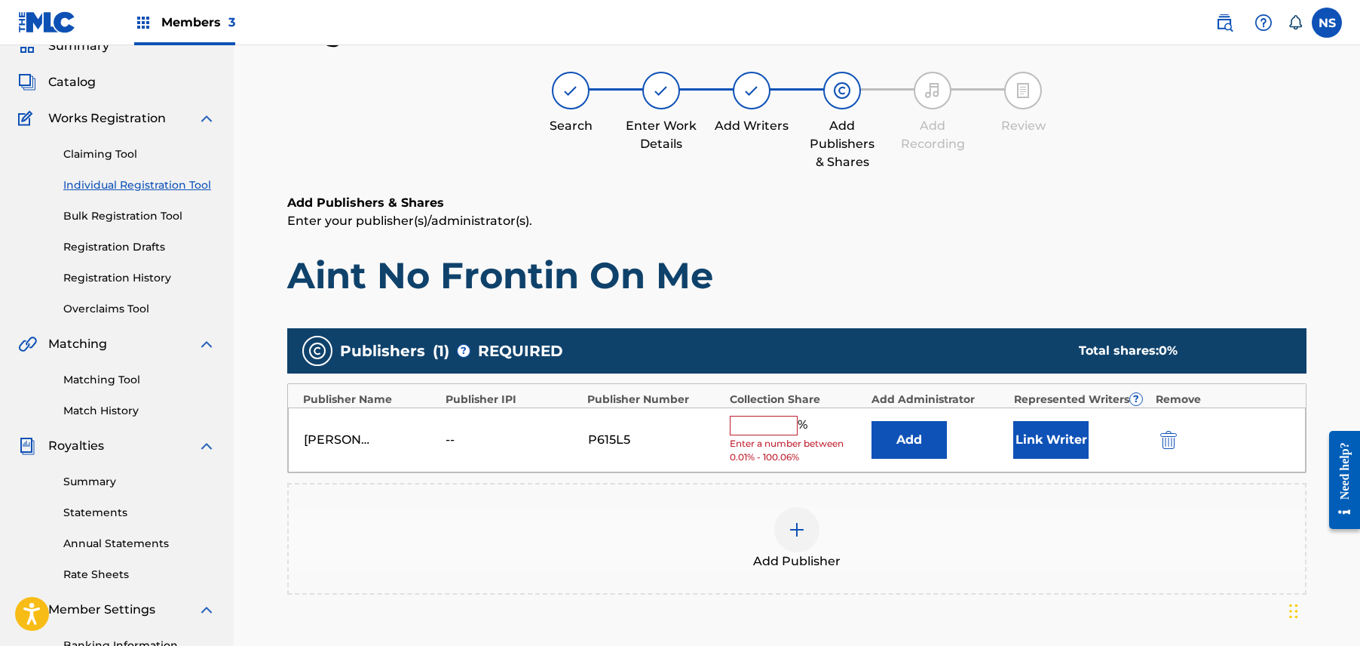
click at [1038, 432] on button "Link Writer" at bounding box center [1051, 440] width 75 height 38
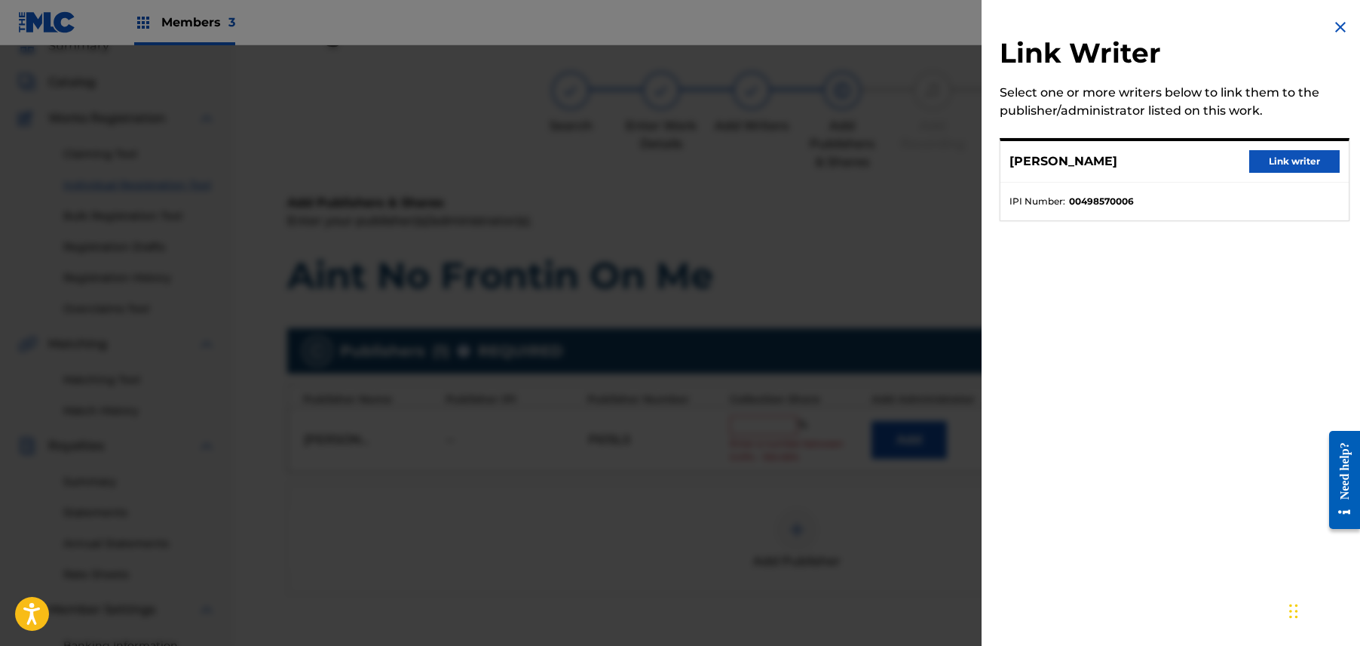
click at [1271, 157] on button "Link writer" at bounding box center [1295, 161] width 90 height 23
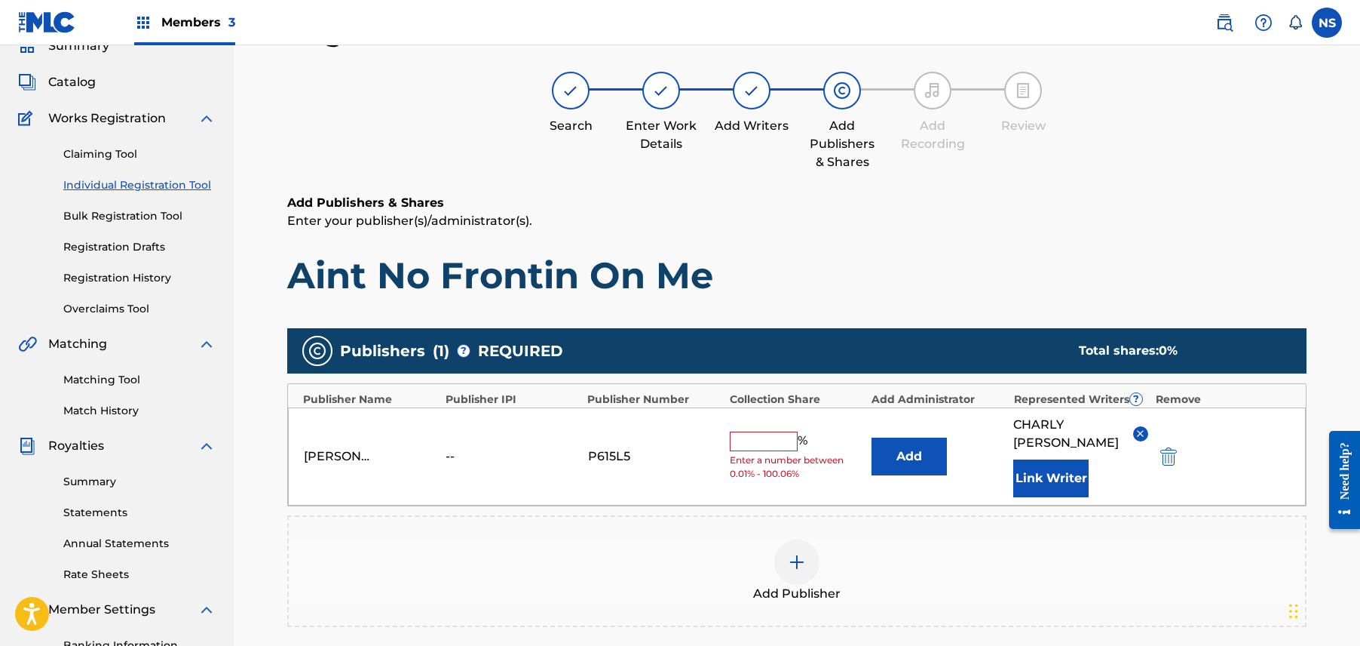
click at [785, 433] on input "text" at bounding box center [764, 441] width 68 height 20
type input "100"
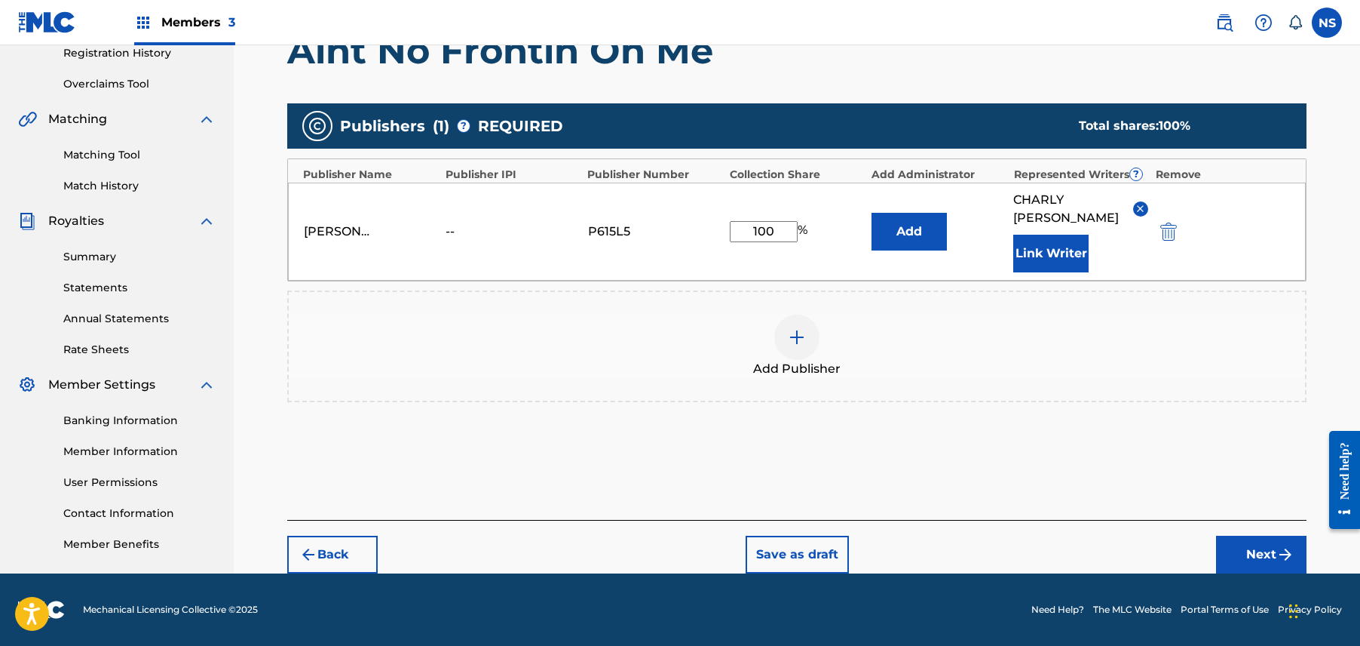
click at [1231, 549] on button "Next" at bounding box center [1261, 554] width 90 height 38
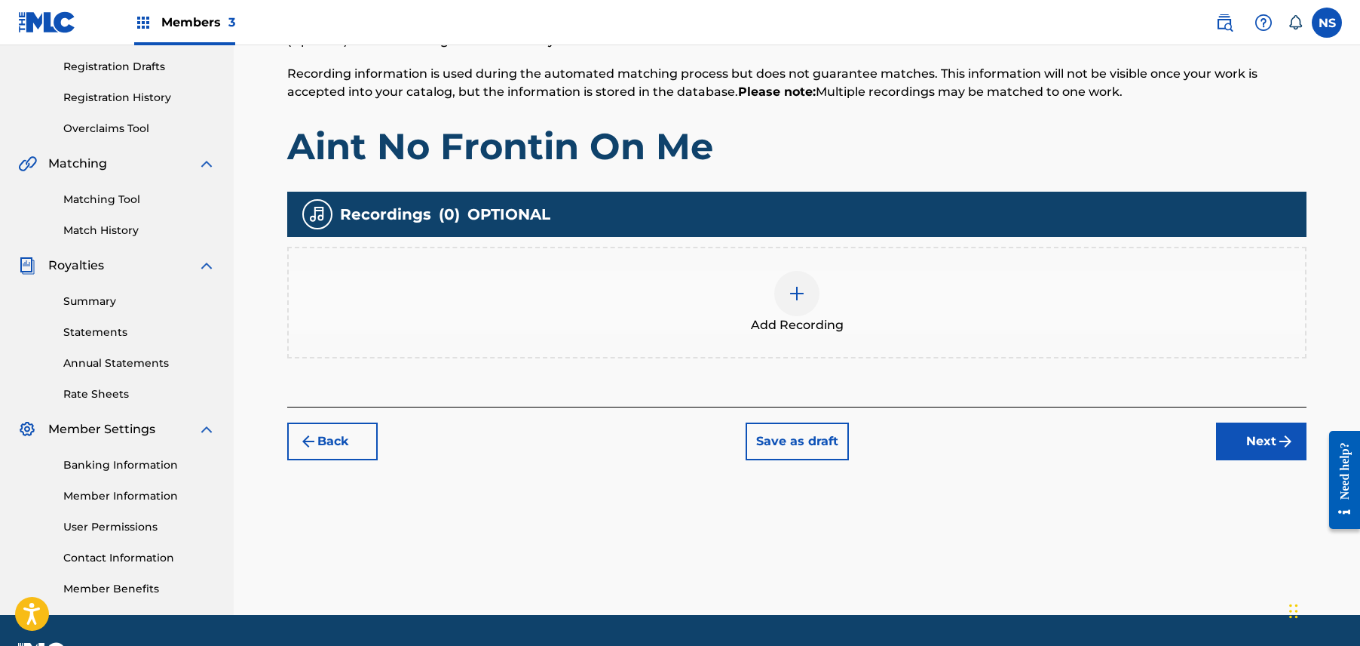
scroll to position [290, 0]
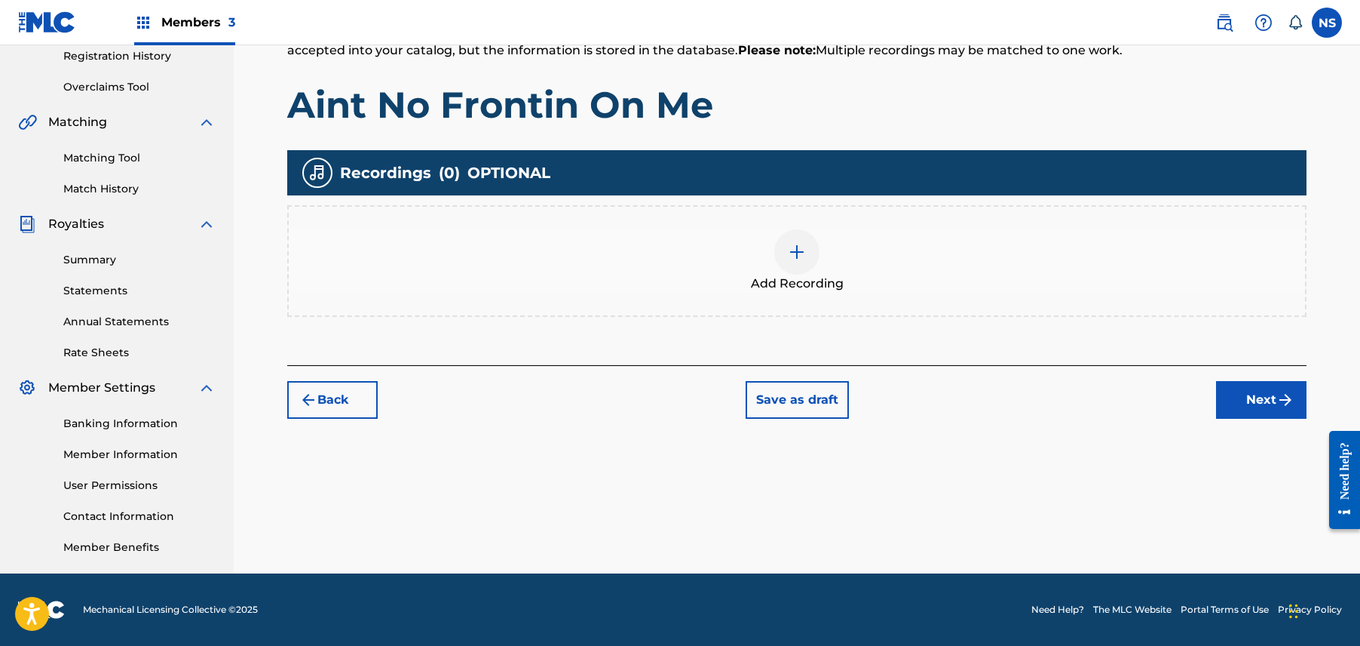
click at [1235, 407] on button "Next" at bounding box center [1261, 400] width 90 height 38
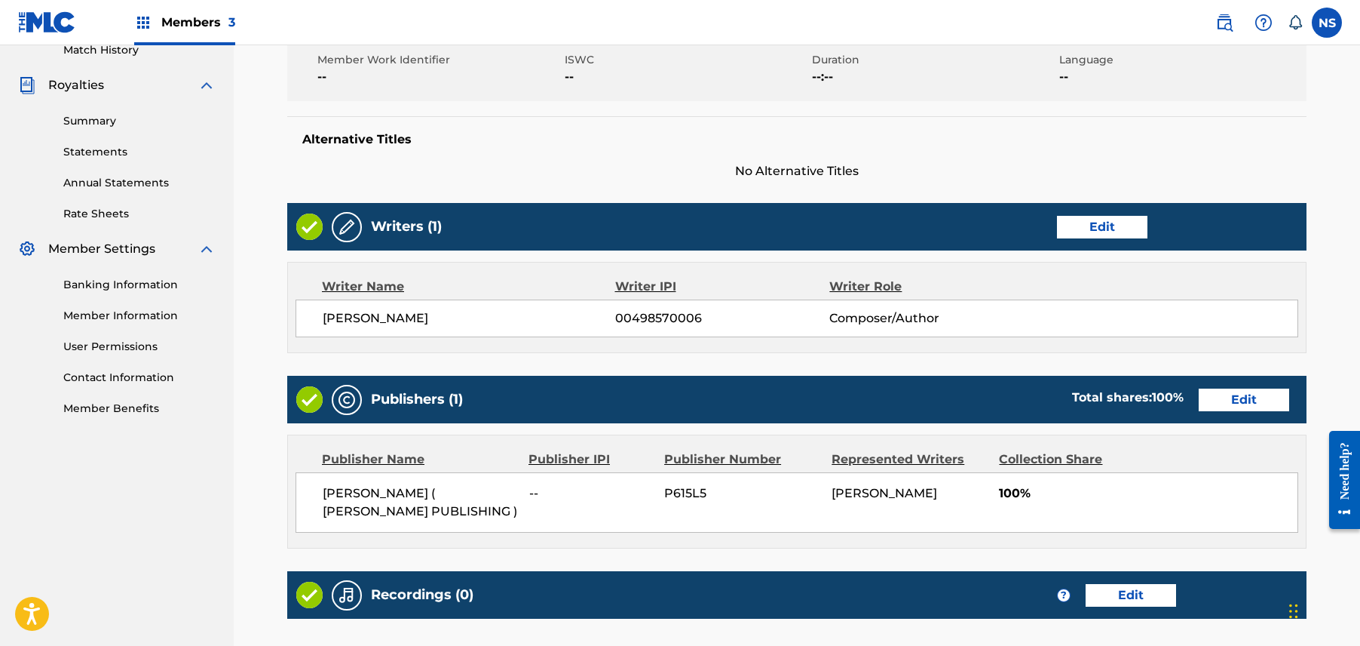
scroll to position [600, 0]
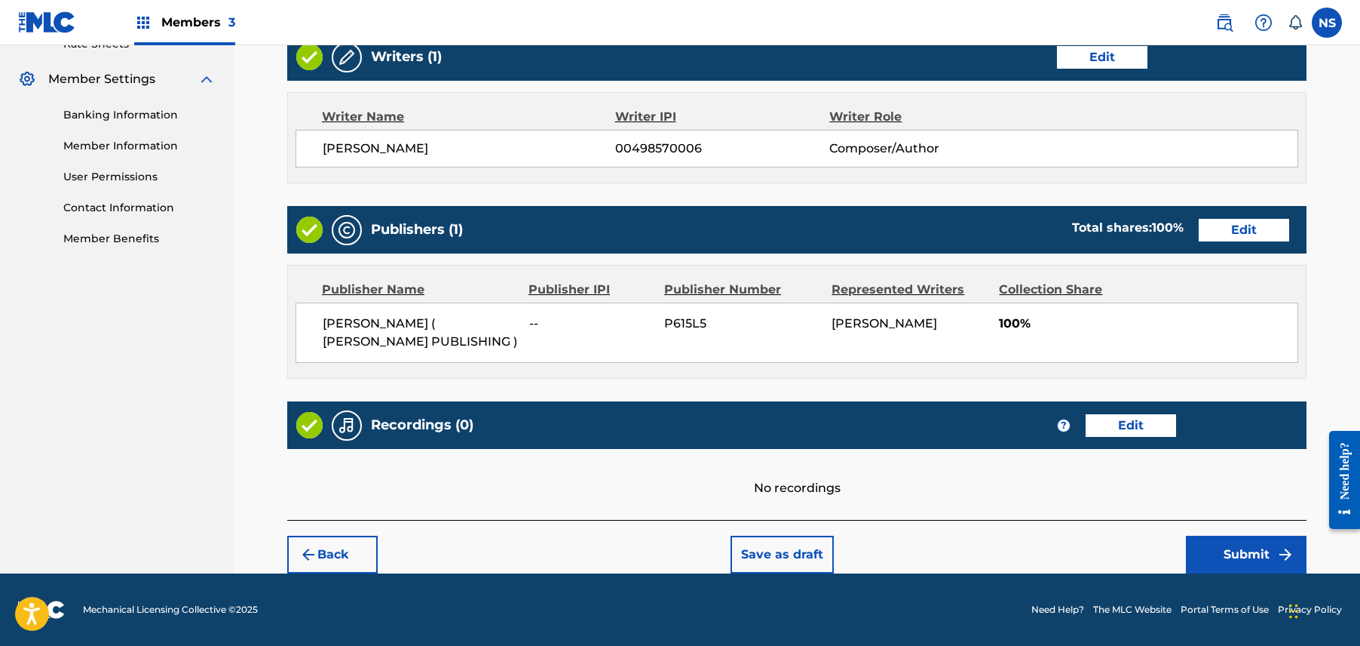
click at [1235, 554] on button "Submit" at bounding box center [1246, 554] width 121 height 38
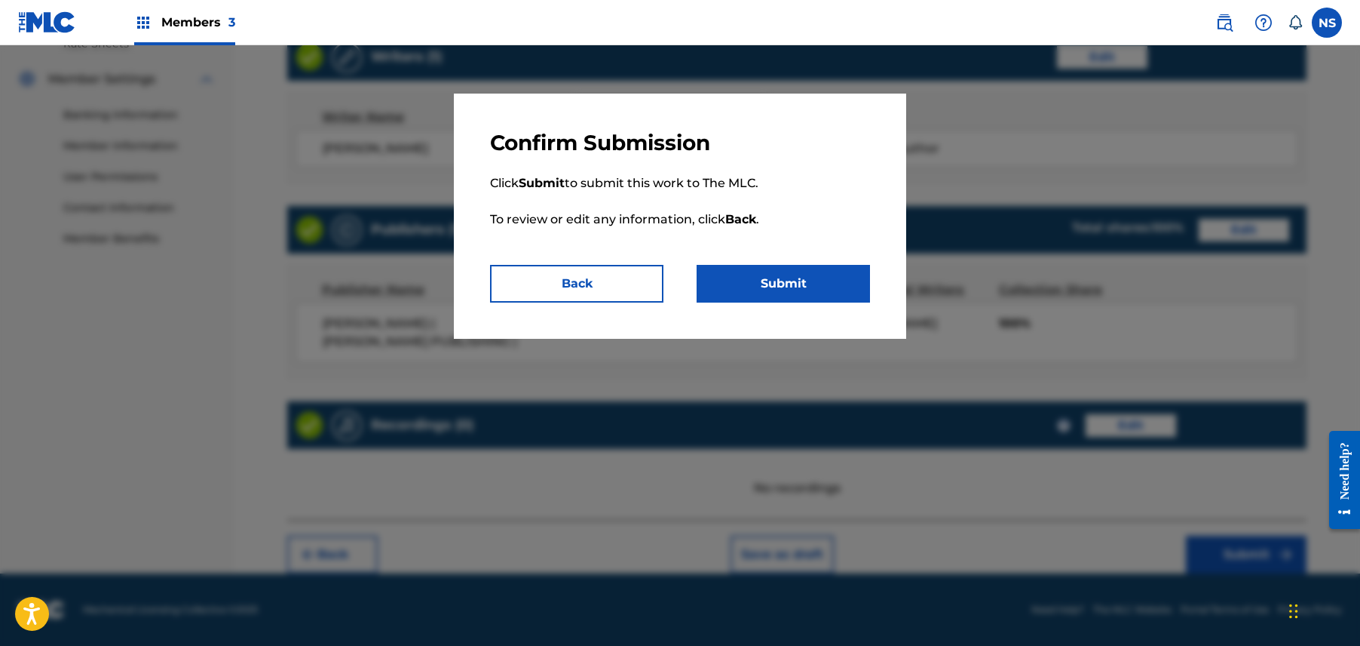
click at [789, 270] on button "Submit" at bounding box center [783, 284] width 173 height 38
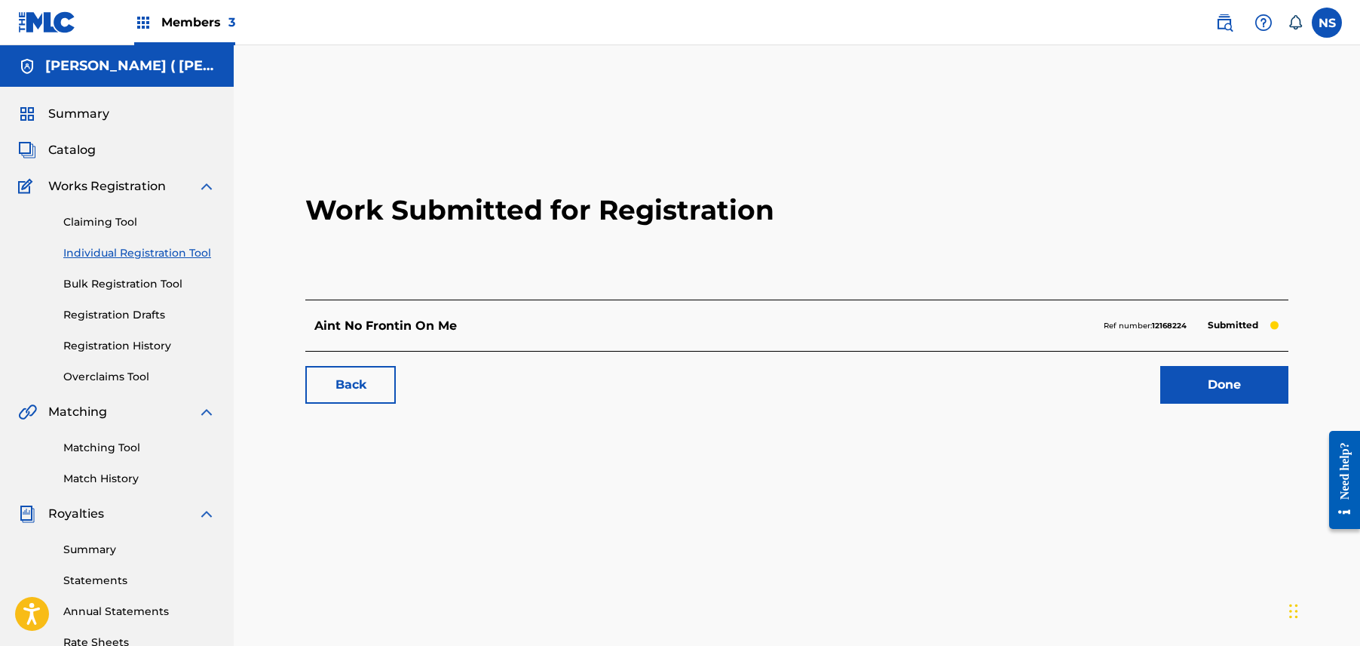
click at [348, 385] on link "Back" at bounding box center [350, 385] width 90 height 38
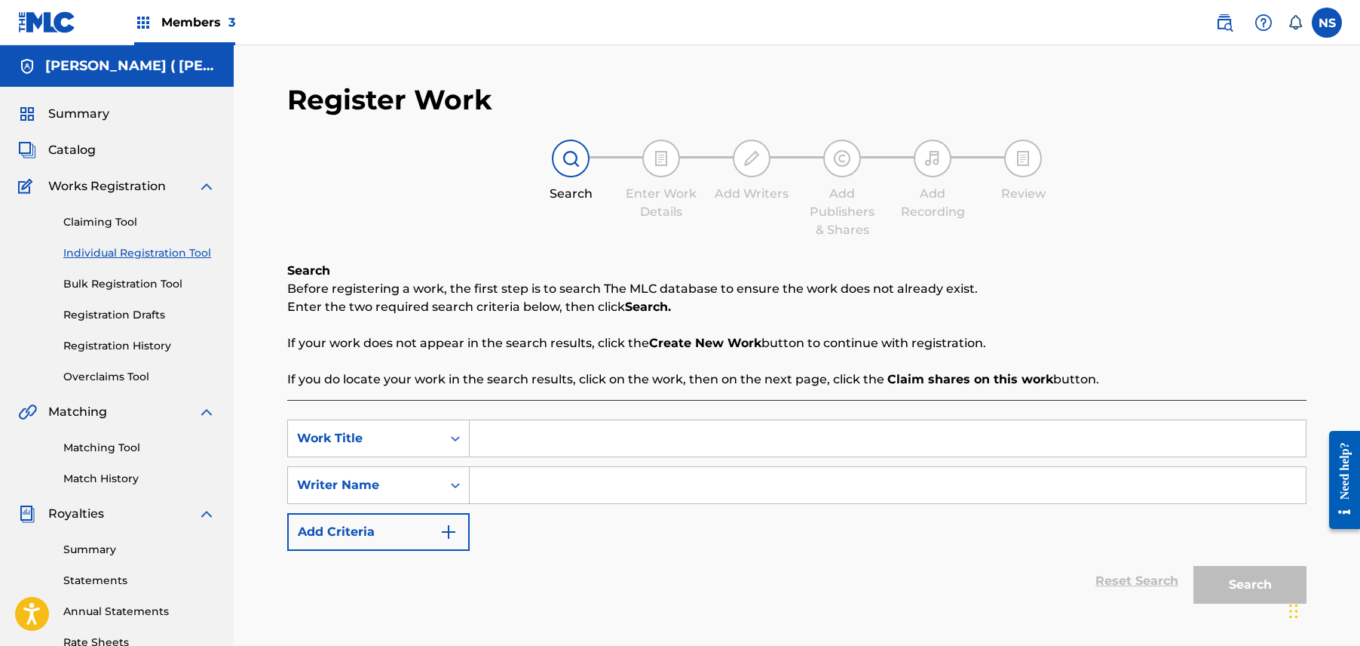
click at [573, 419] on div "Search Form" at bounding box center [888, 438] width 837 height 38
click at [567, 438] on input "Search Form" at bounding box center [888, 438] width 836 height 36
type input "Spit Ya Game"
click at [575, 495] on input "Search Form" at bounding box center [888, 485] width 836 height 36
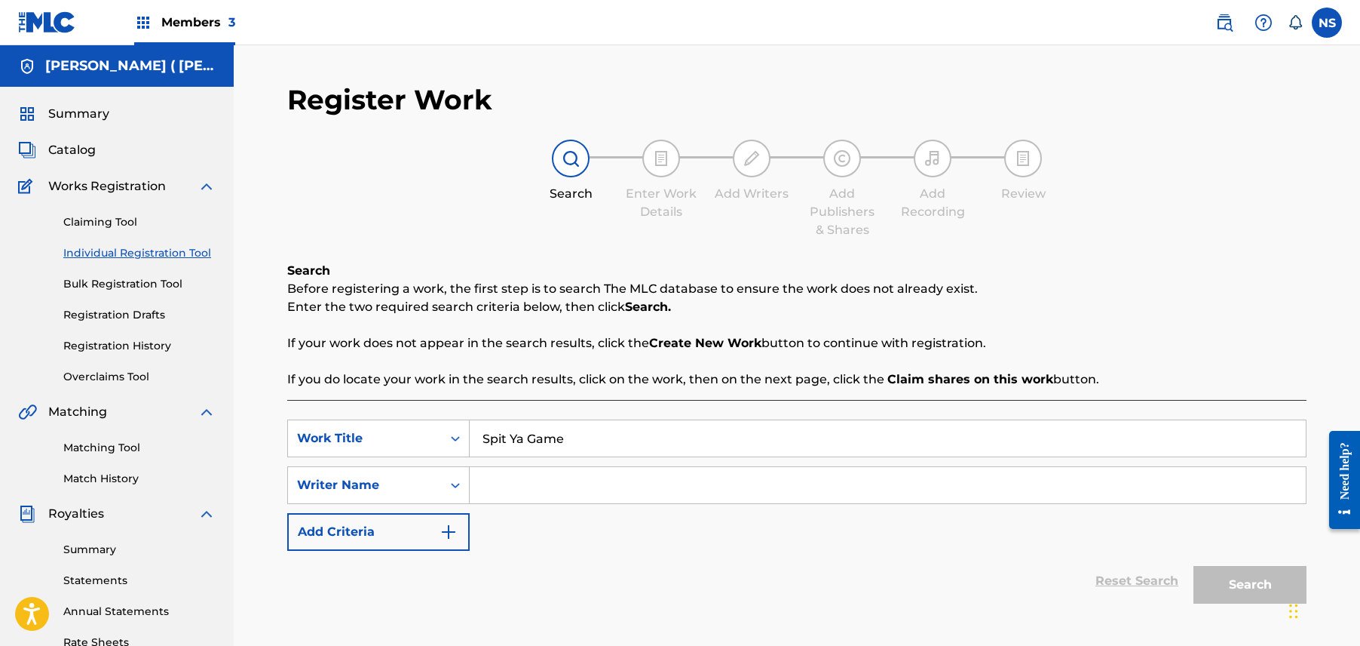
paste input "Charly Wingate"
type input "Charly Wingate"
click at [1210, 571] on button "Search" at bounding box center [1250, 585] width 113 height 38
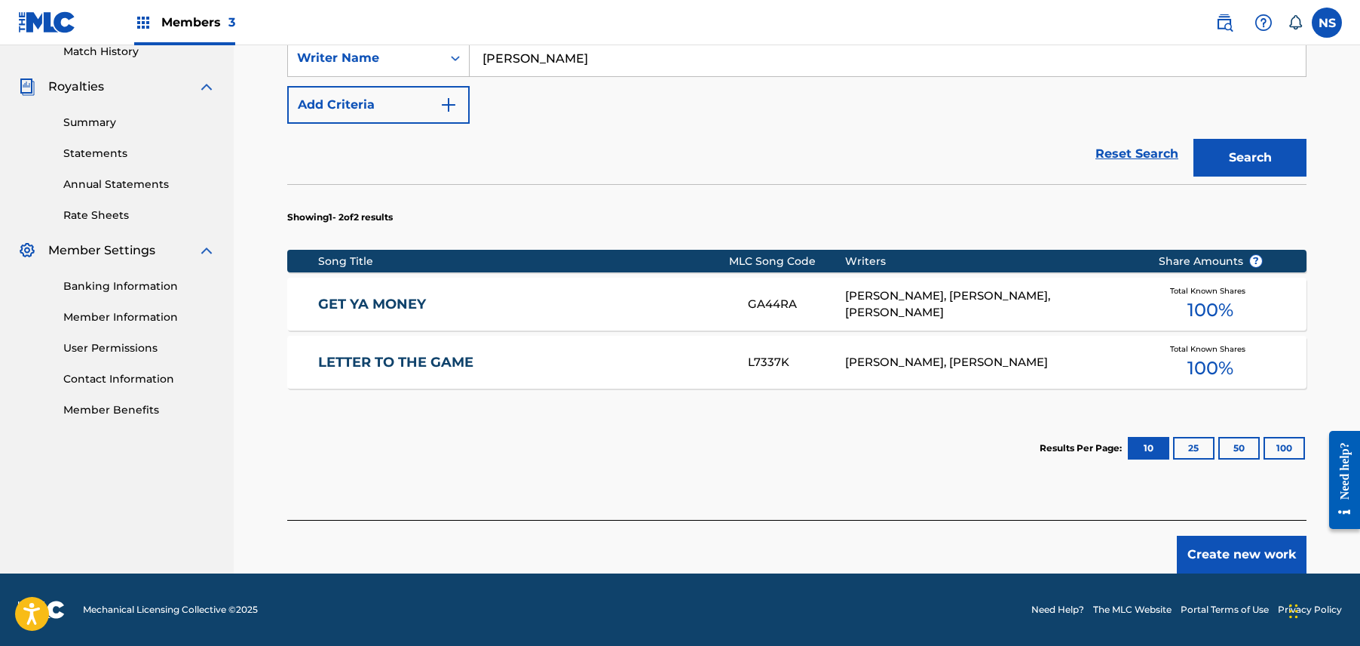
click at [1238, 570] on button "Create new work" at bounding box center [1242, 554] width 130 height 38
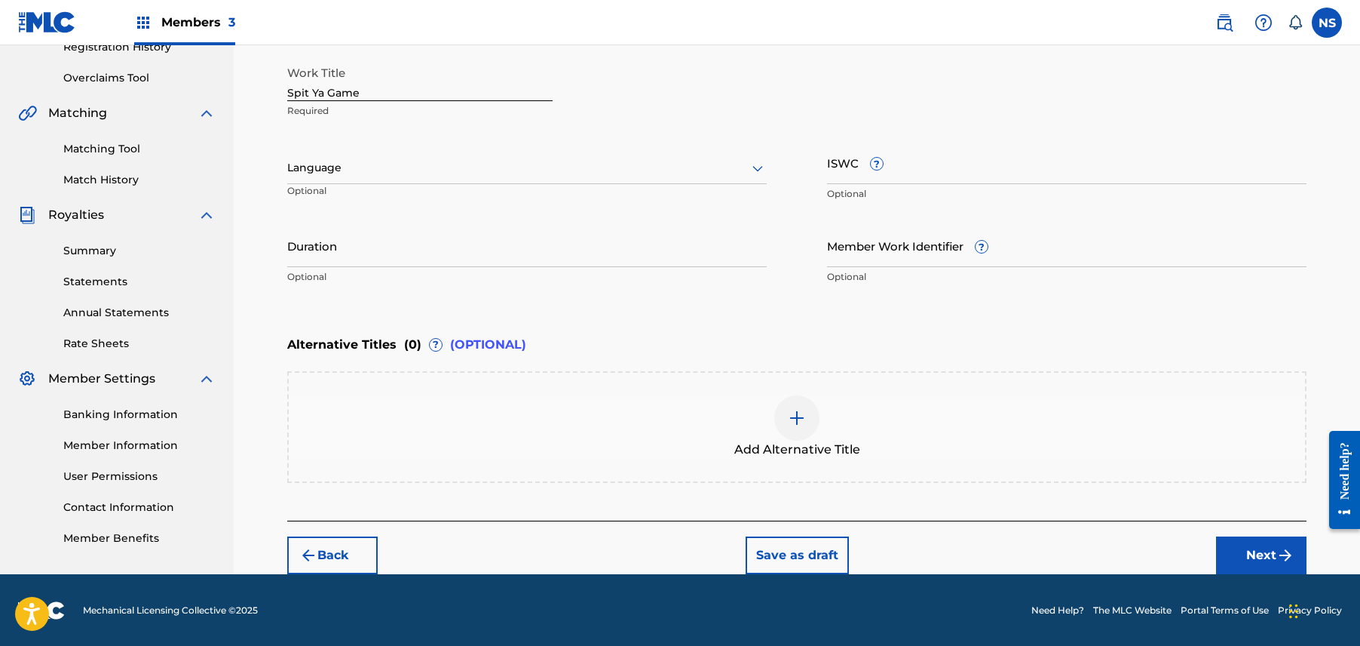
click at [1241, 556] on button "Next" at bounding box center [1261, 555] width 90 height 38
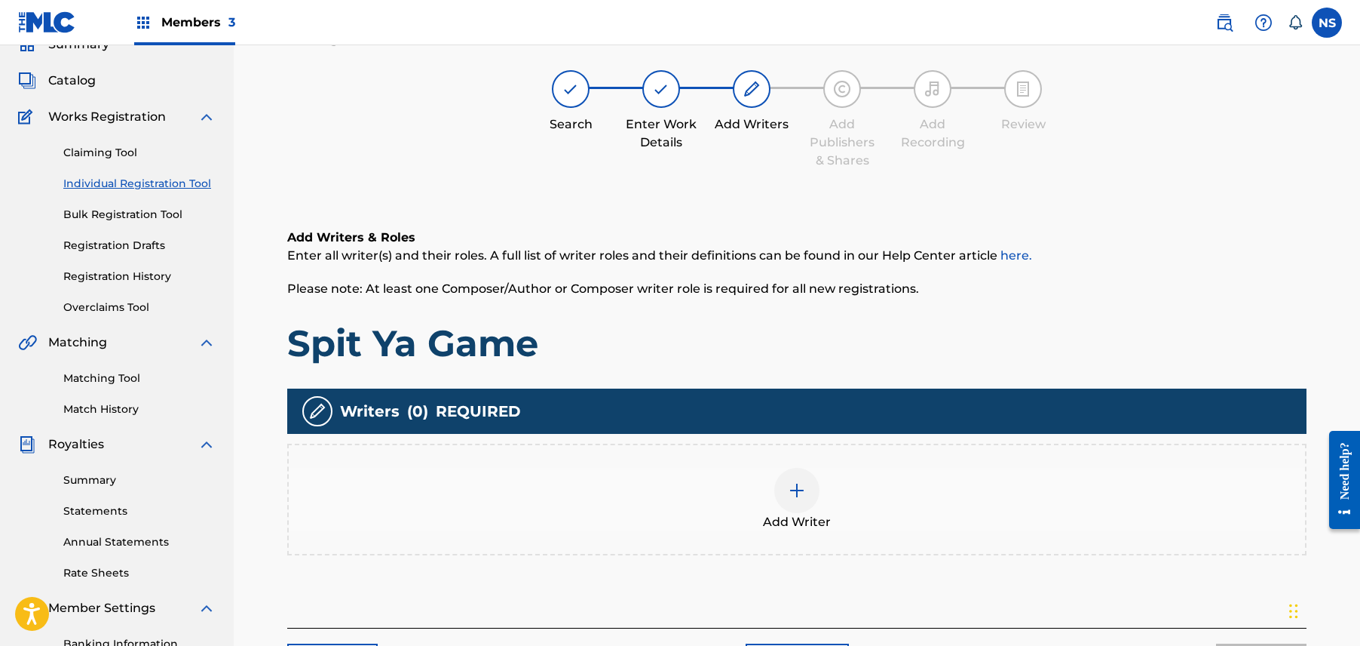
scroll to position [68, 0]
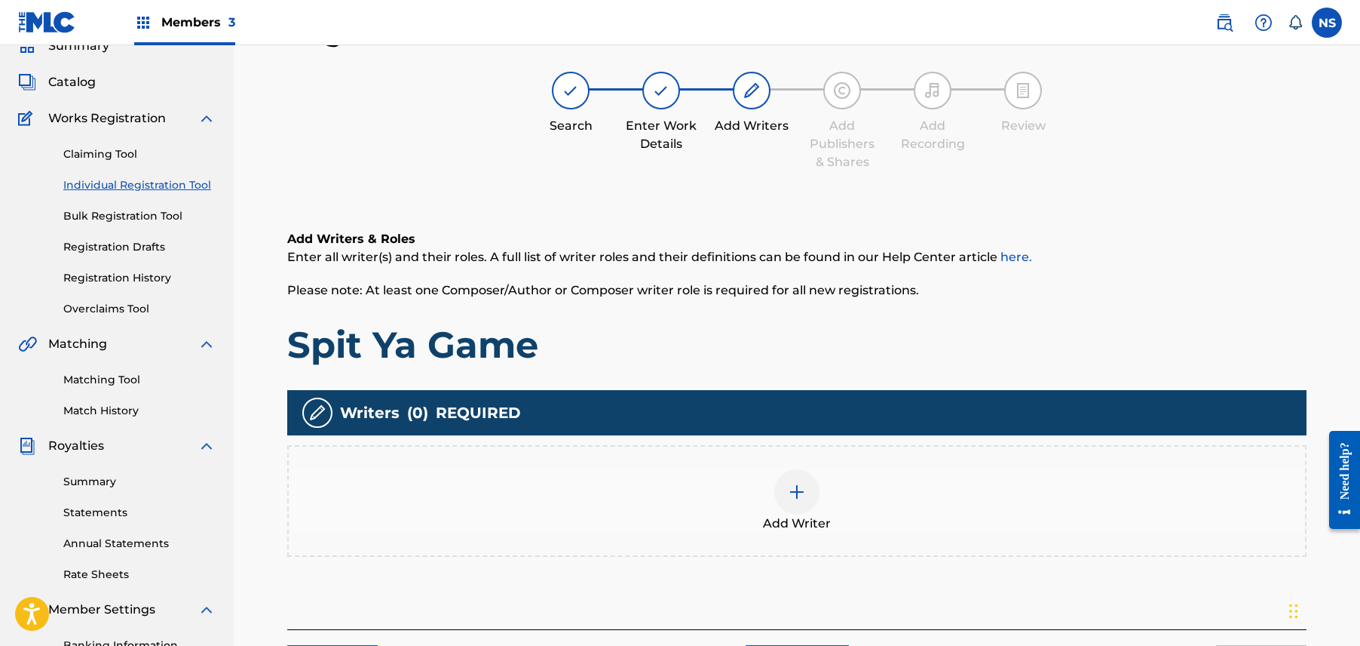
click at [798, 505] on div at bounding box center [796, 491] width 45 height 45
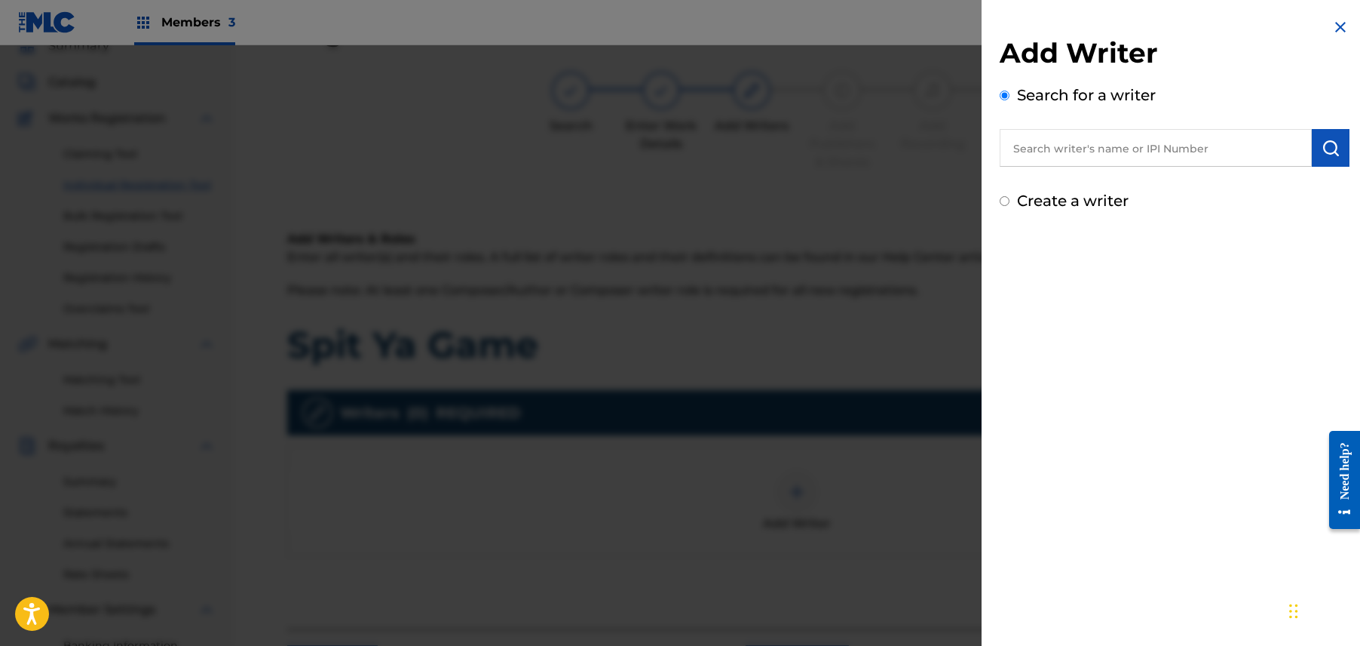
click at [1054, 164] on input "text" at bounding box center [1156, 148] width 312 height 38
paste input "Charly Wingate"
type input "Charly Wingate"
click at [1324, 146] on img "submit" at bounding box center [1331, 148] width 18 height 18
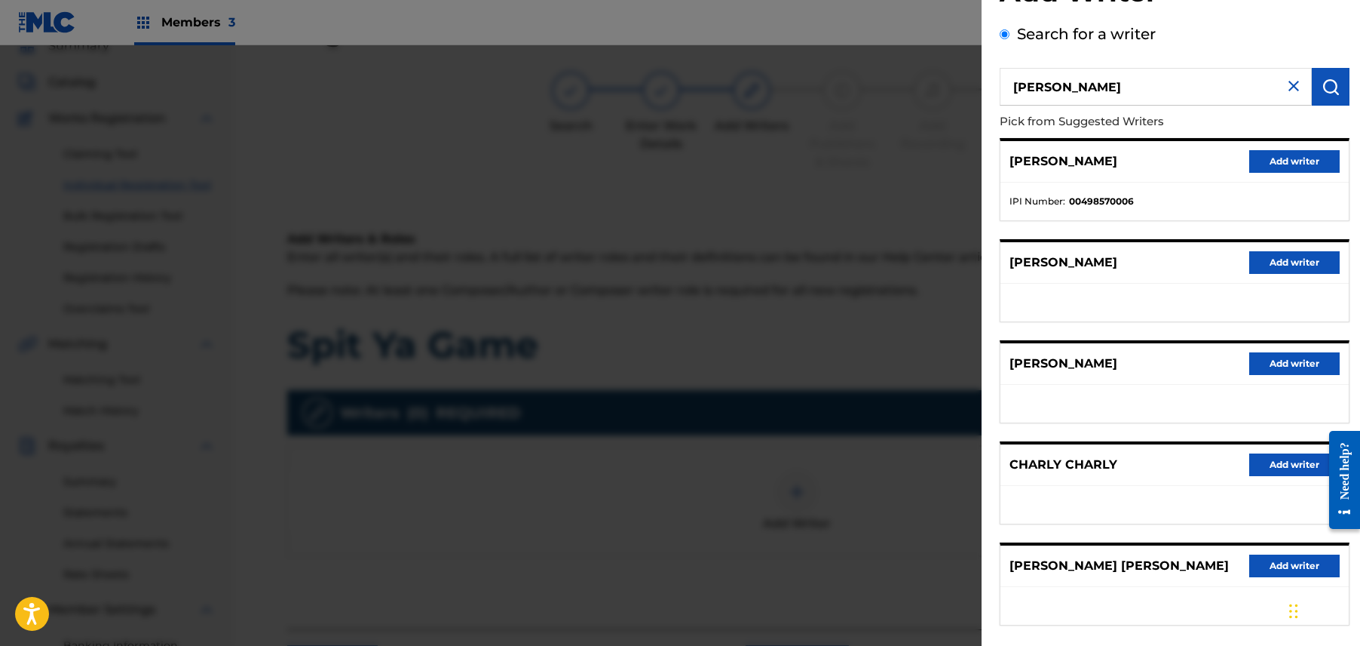
scroll to position [139, 0]
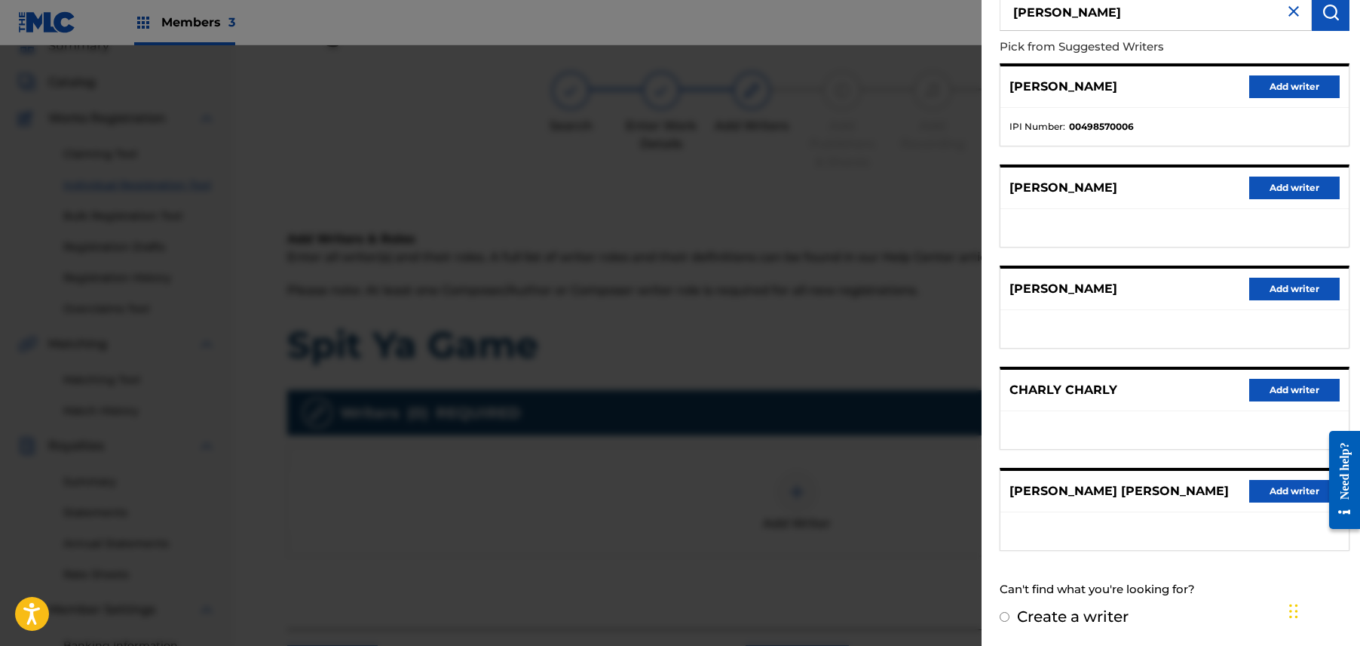
click at [1290, 75] on button "Add writer" at bounding box center [1295, 86] width 90 height 23
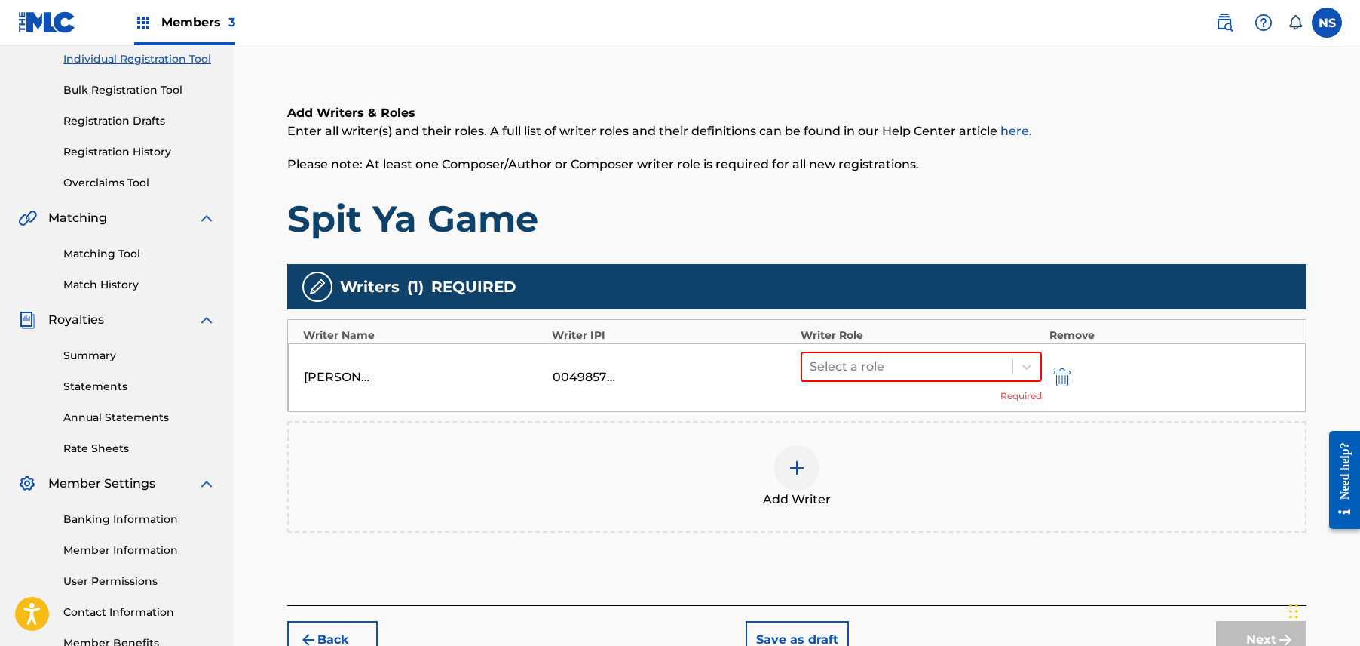
scroll to position [196, 0]
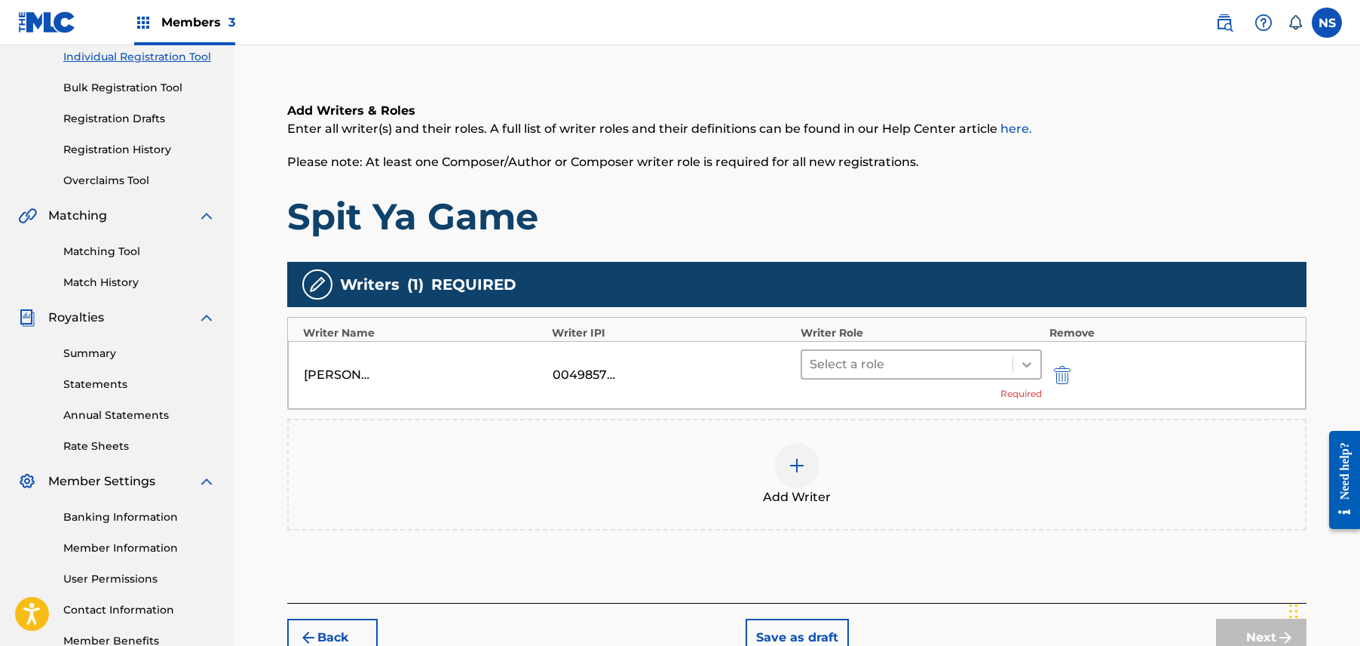
click at [1027, 370] on icon at bounding box center [1027, 364] width 15 height 15
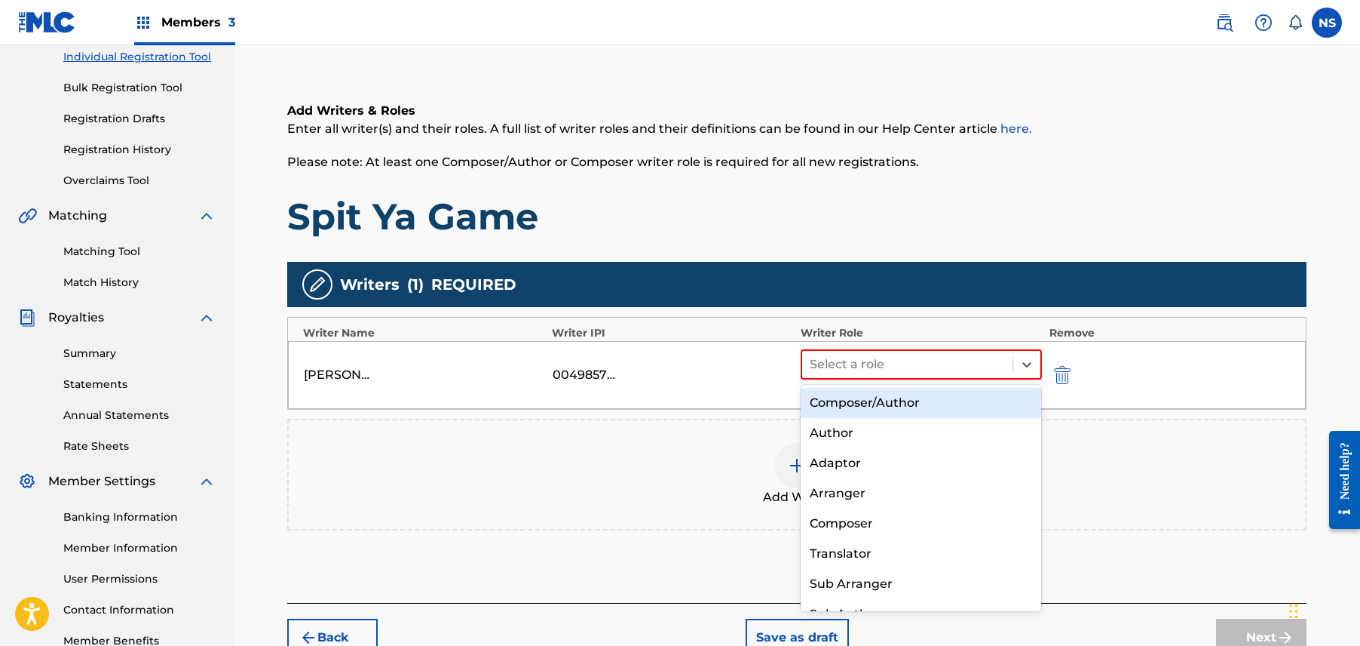
click at [924, 414] on div "Composer/Author" at bounding box center [921, 403] width 241 height 30
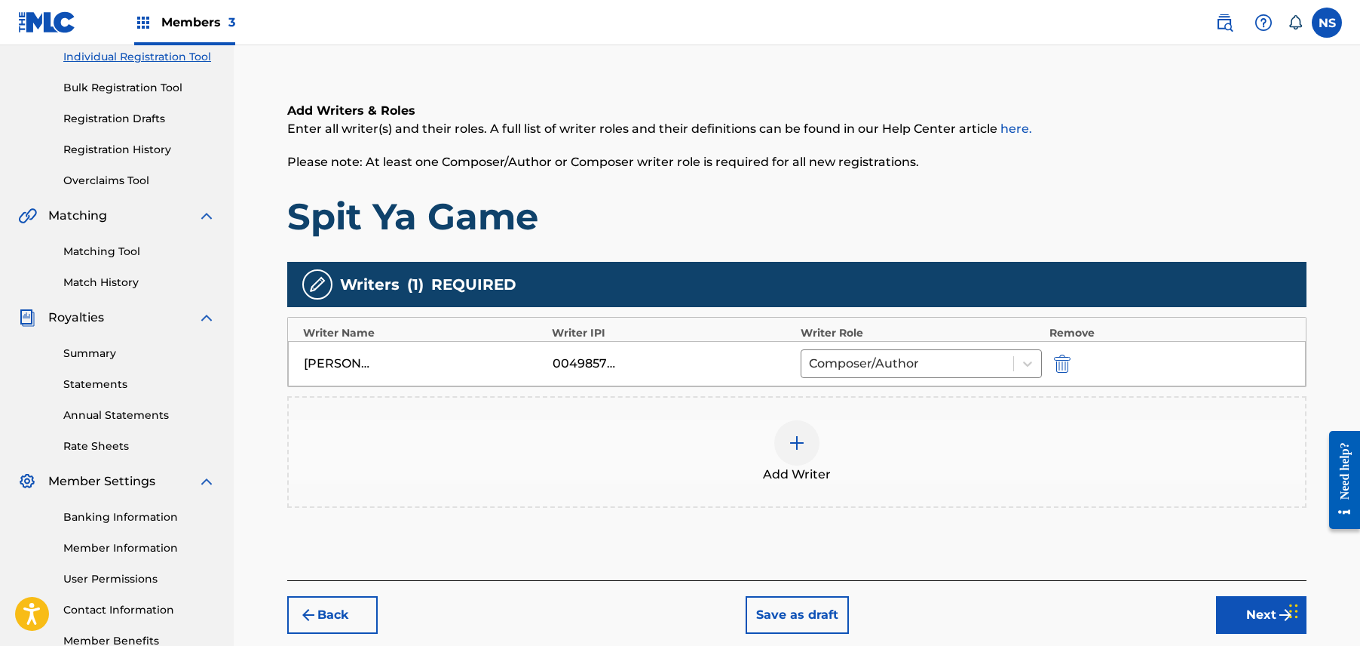
click at [1229, 595] on div "Back Save as draft Next" at bounding box center [797, 607] width 1020 height 54
click at [1237, 611] on button "Next" at bounding box center [1261, 615] width 90 height 38
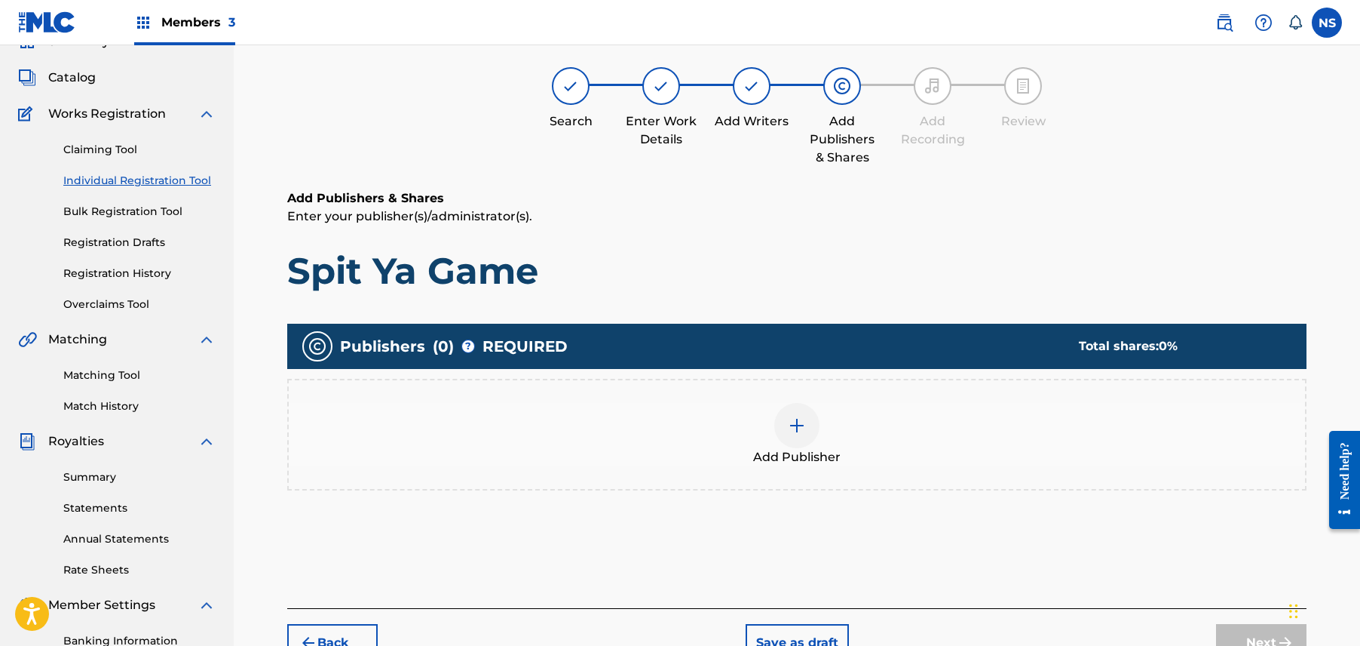
scroll to position [290, 0]
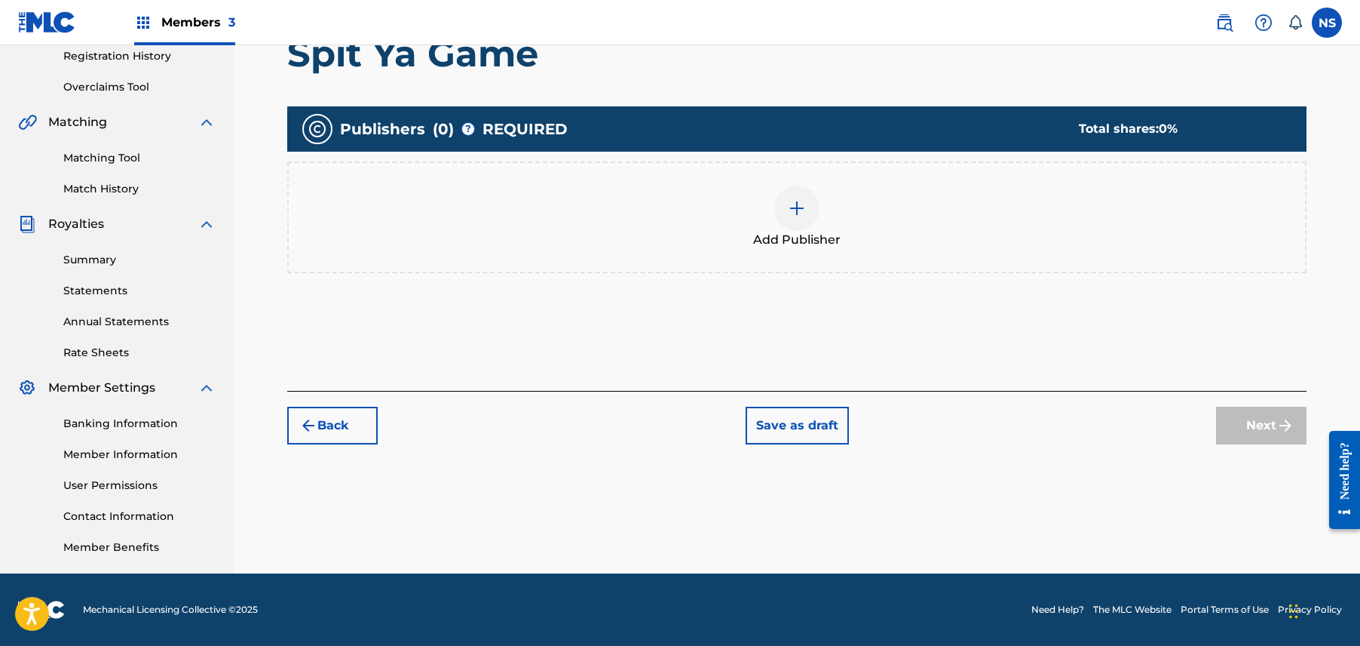
click at [785, 172] on div "Add Publisher" at bounding box center [797, 217] width 1020 height 112
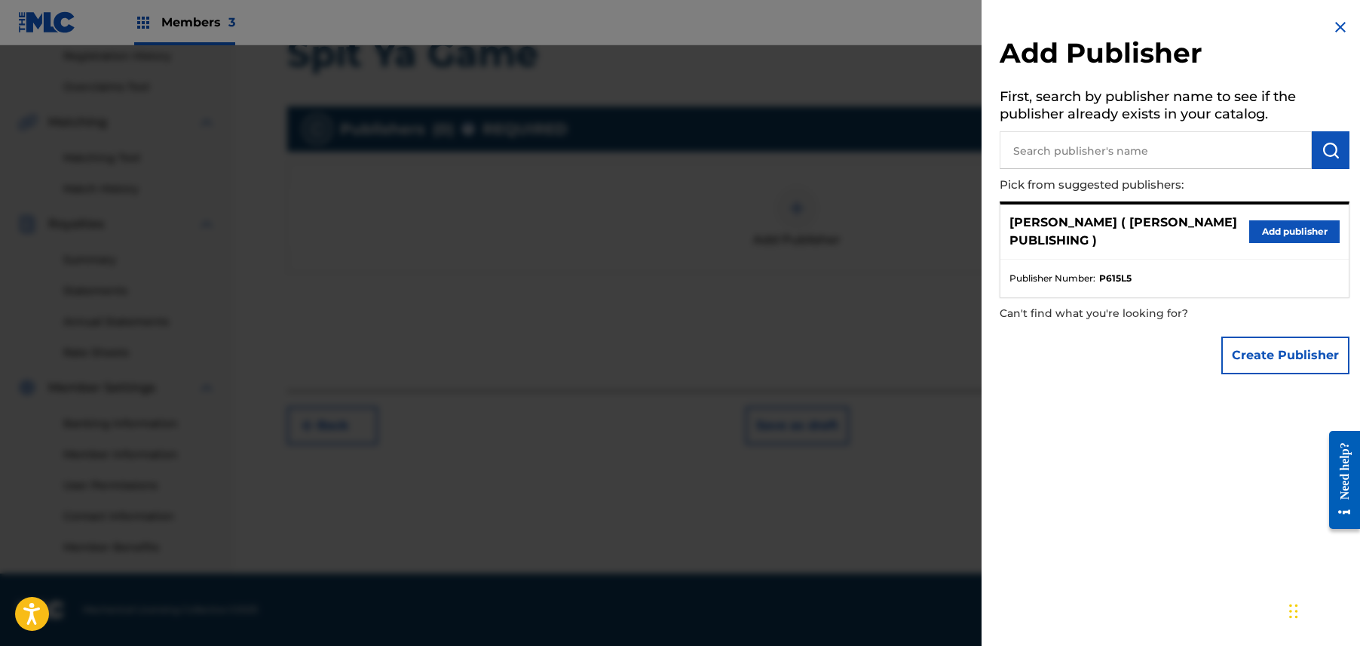
click at [1250, 241] on button "Add publisher" at bounding box center [1295, 231] width 90 height 23
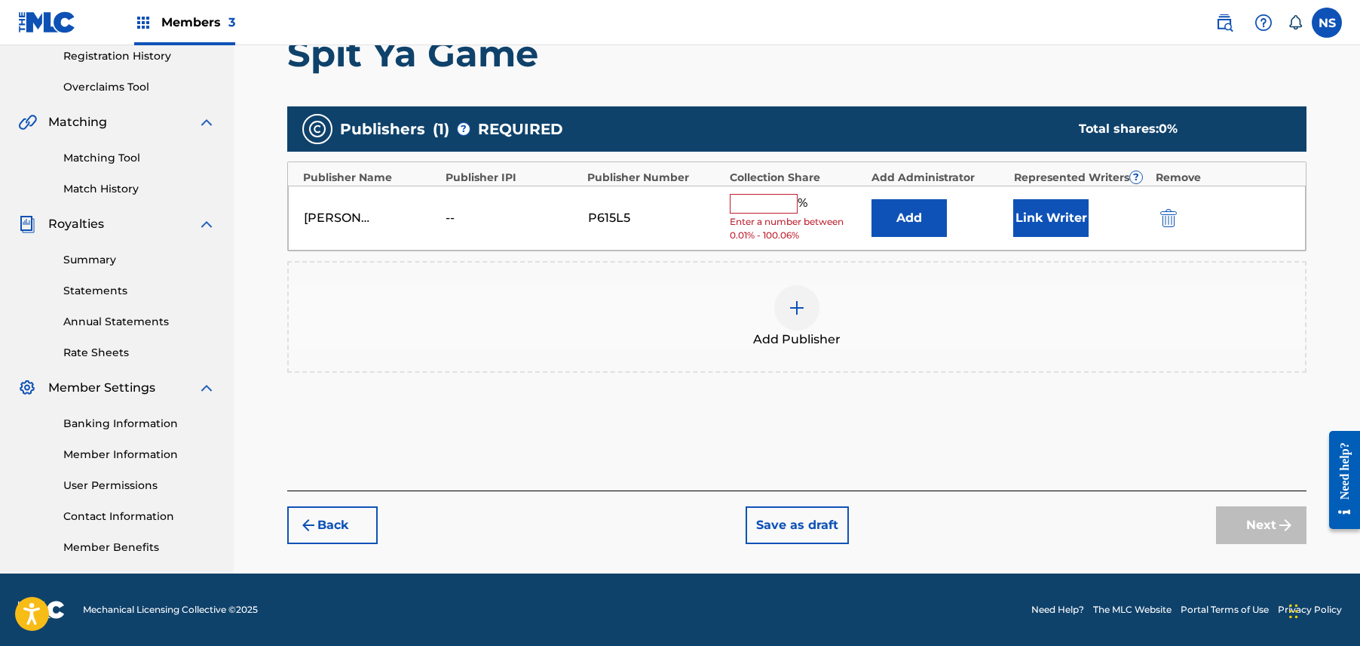
click at [1044, 222] on button "Link Writer" at bounding box center [1051, 218] width 75 height 38
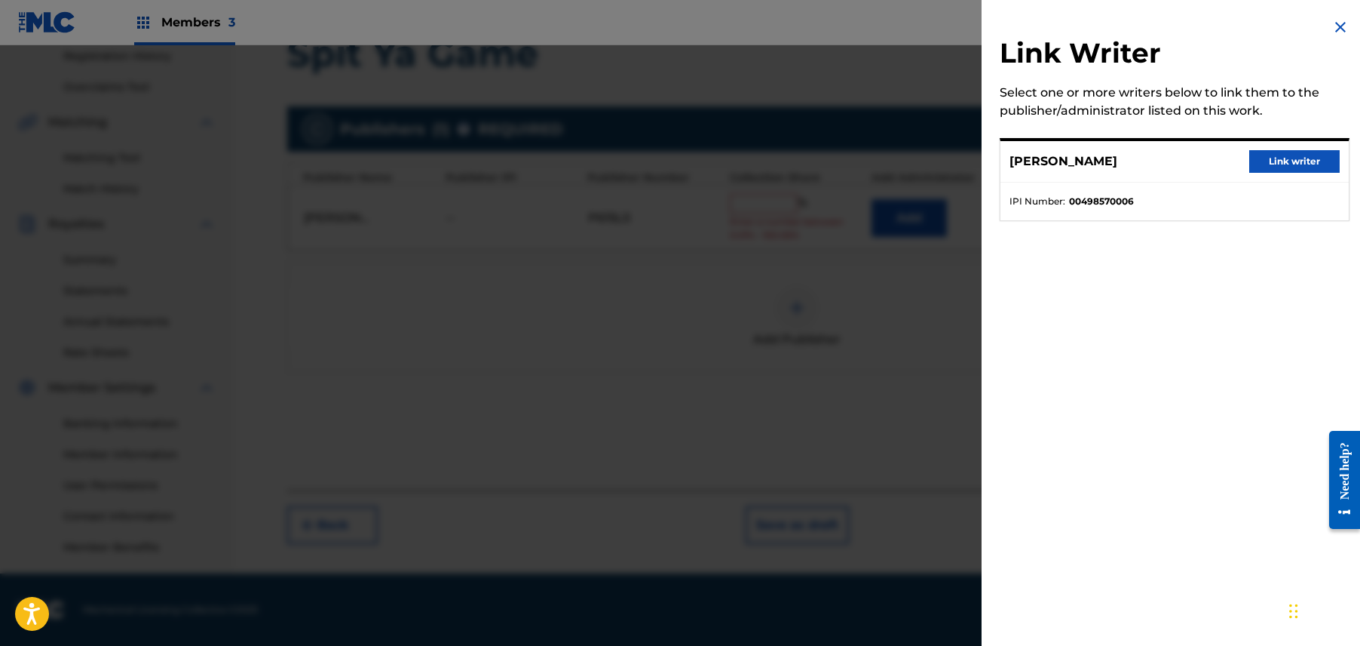
click at [1281, 150] on button "Link writer" at bounding box center [1295, 161] width 90 height 23
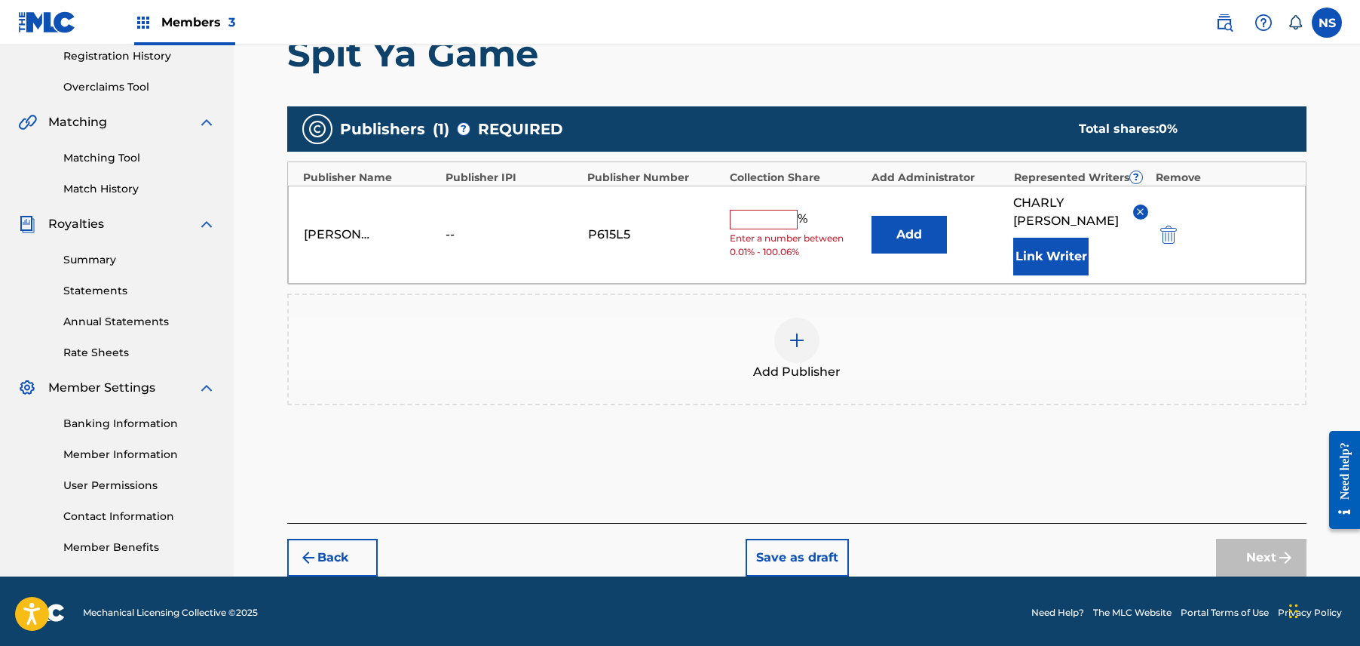
click at [768, 212] on input "text" at bounding box center [764, 220] width 68 height 20
type input "100"
click at [1247, 547] on button "Next" at bounding box center [1261, 557] width 90 height 38
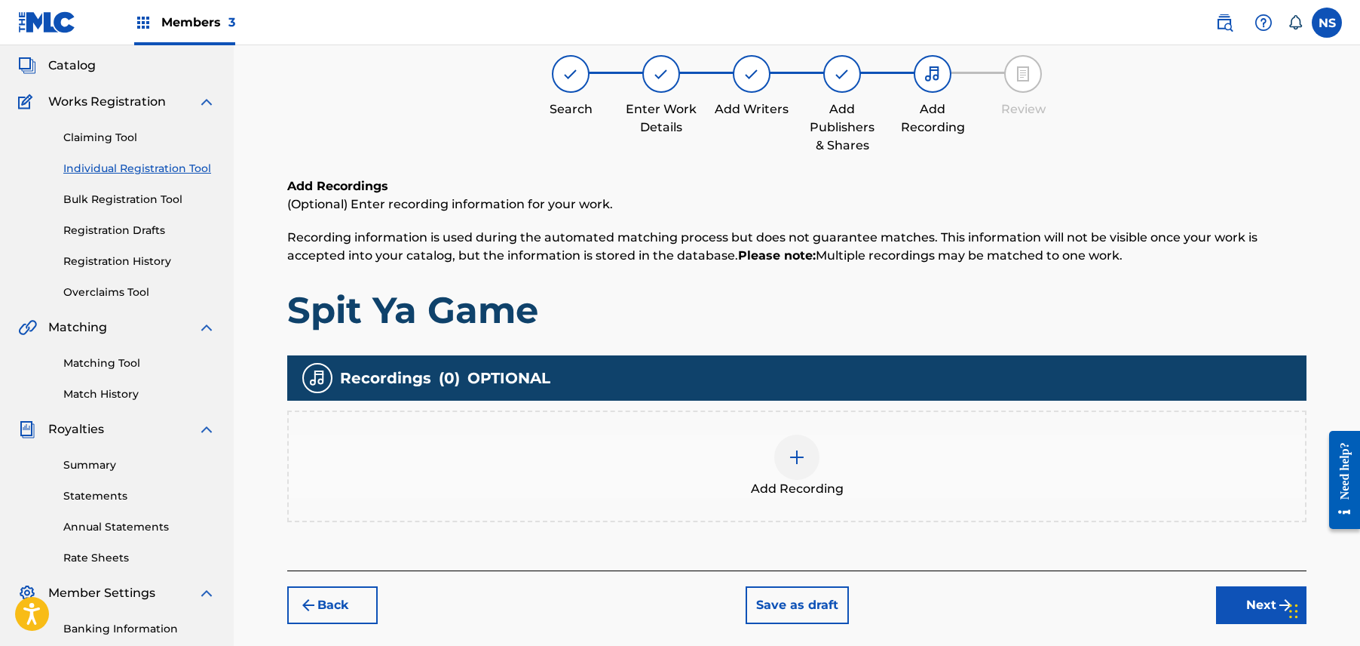
scroll to position [68, 0]
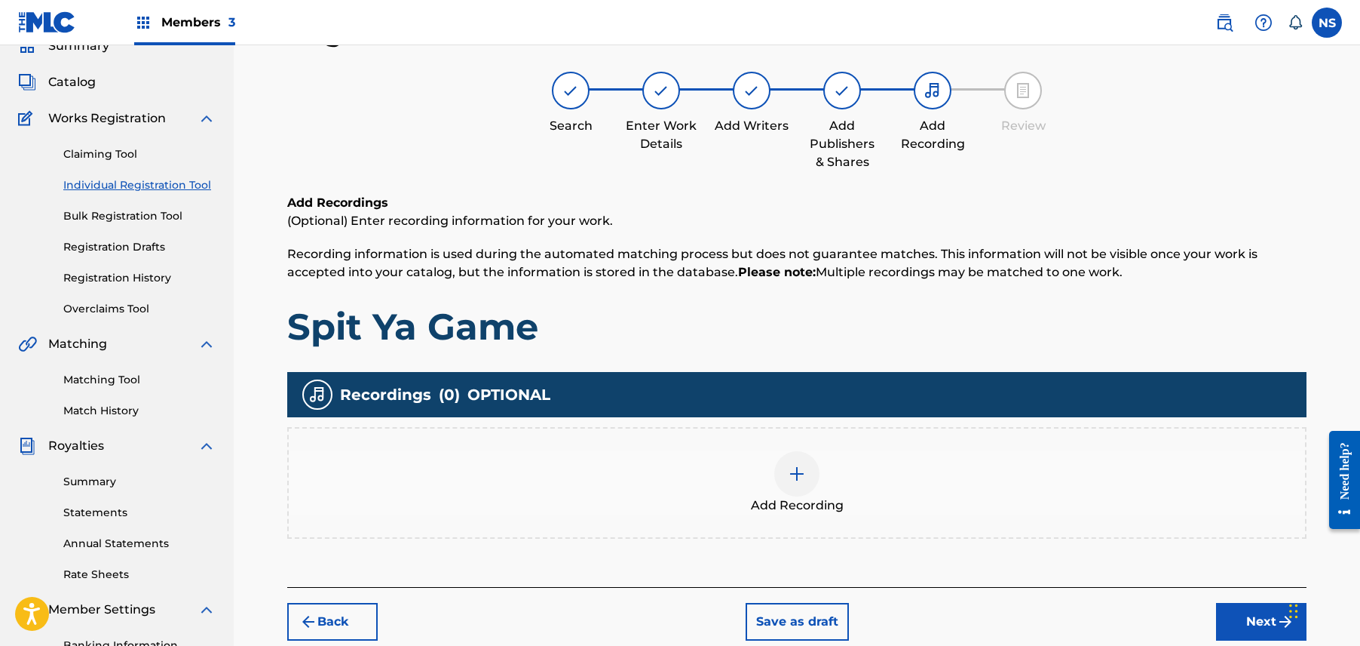
click at [772, 465] on div "Add Recording" at bounding box center [797, 482] width 1017 height 63
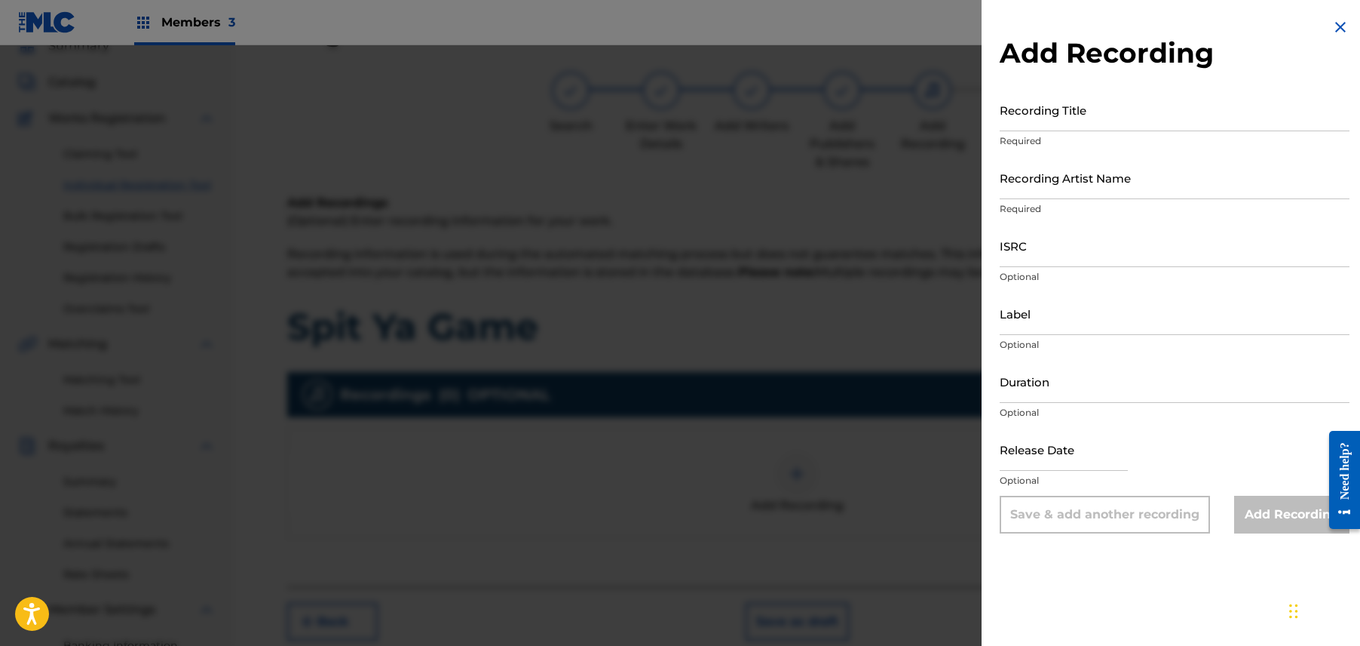
click at [716, 413] on div at bounding box center [680, 368] width 1360 height 646
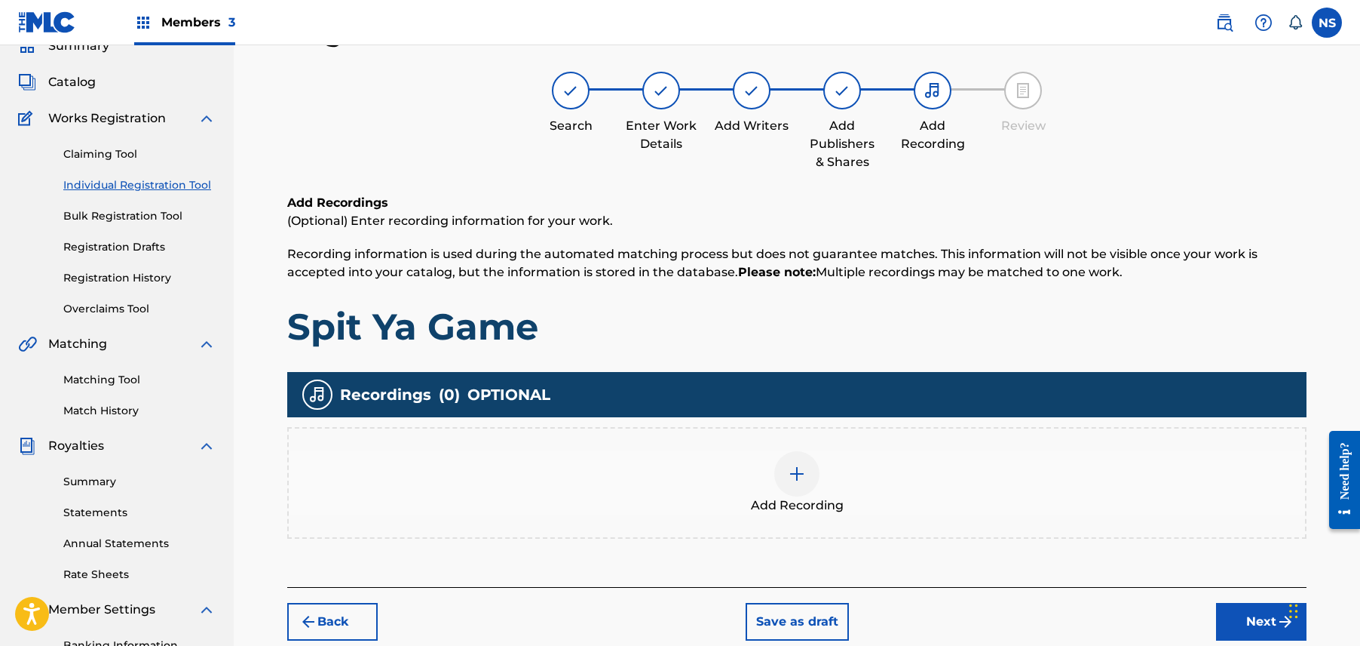
click at [1222, 594] on div "Back Save as draft Next" at bounding box center [797, 614] width 1020 height 54
click at [1223, 603] on button "Next" at bounding box center [1261, 622] width 90 height 38
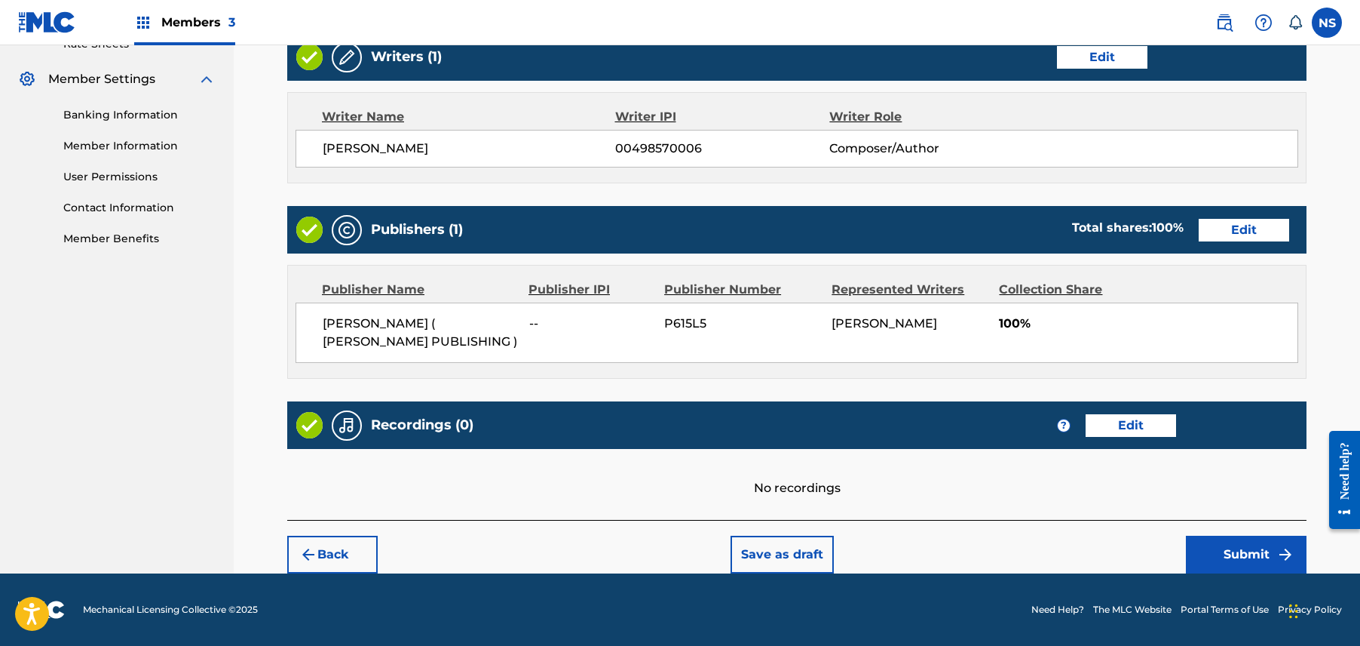
scroll to position [595, 0]
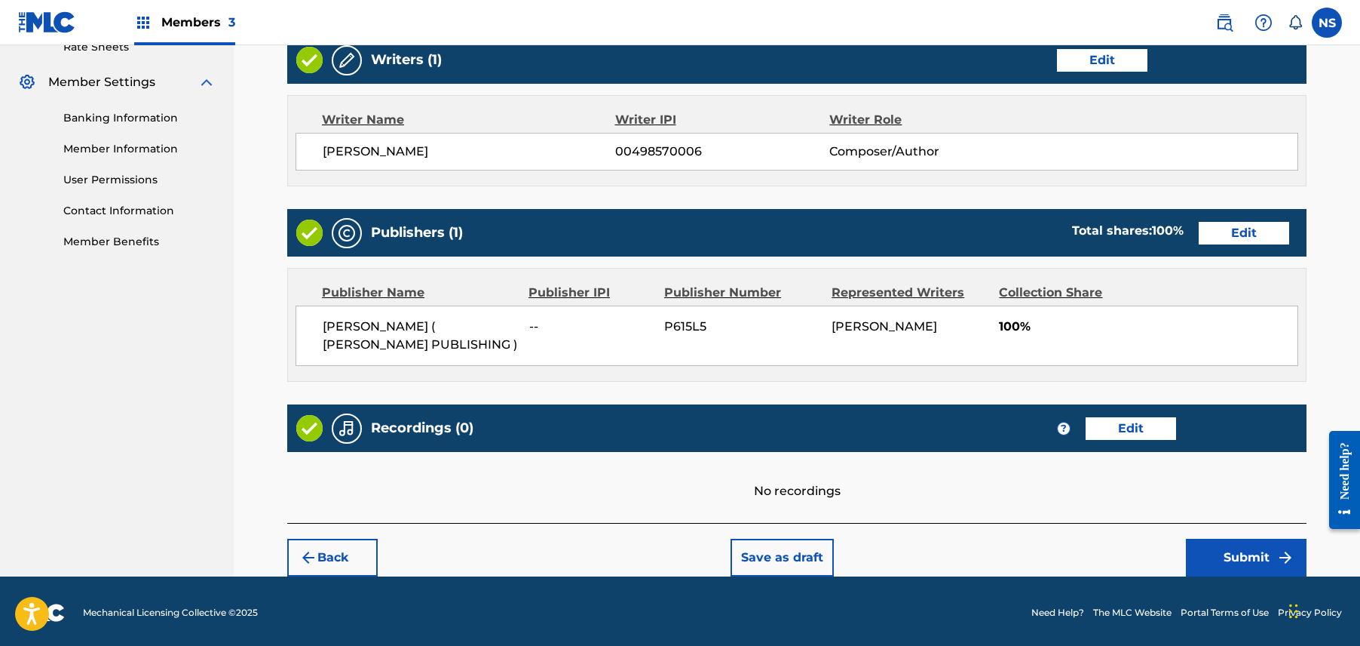
click at [1225, 550] on button "Submit" at bounding box center [1246, 557] width 121 height 38
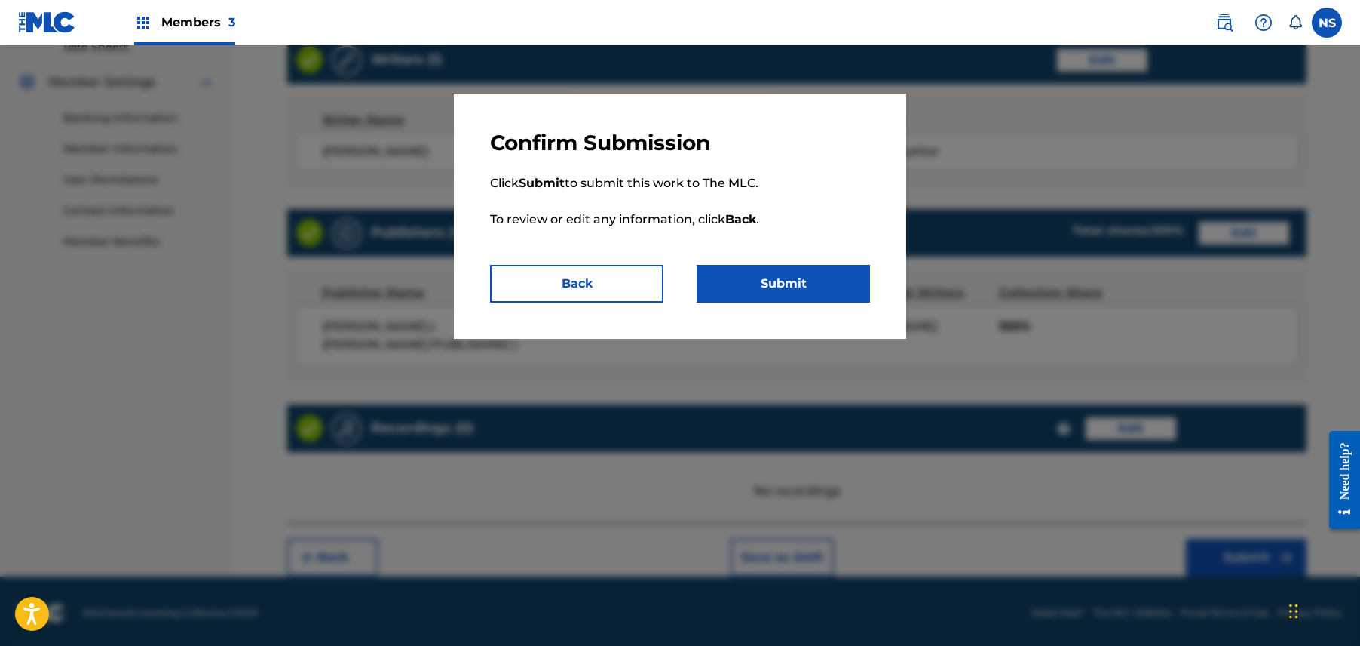
click at [830, 296] on button "Submit" at bounding box center [783, 284] width 173 height 38
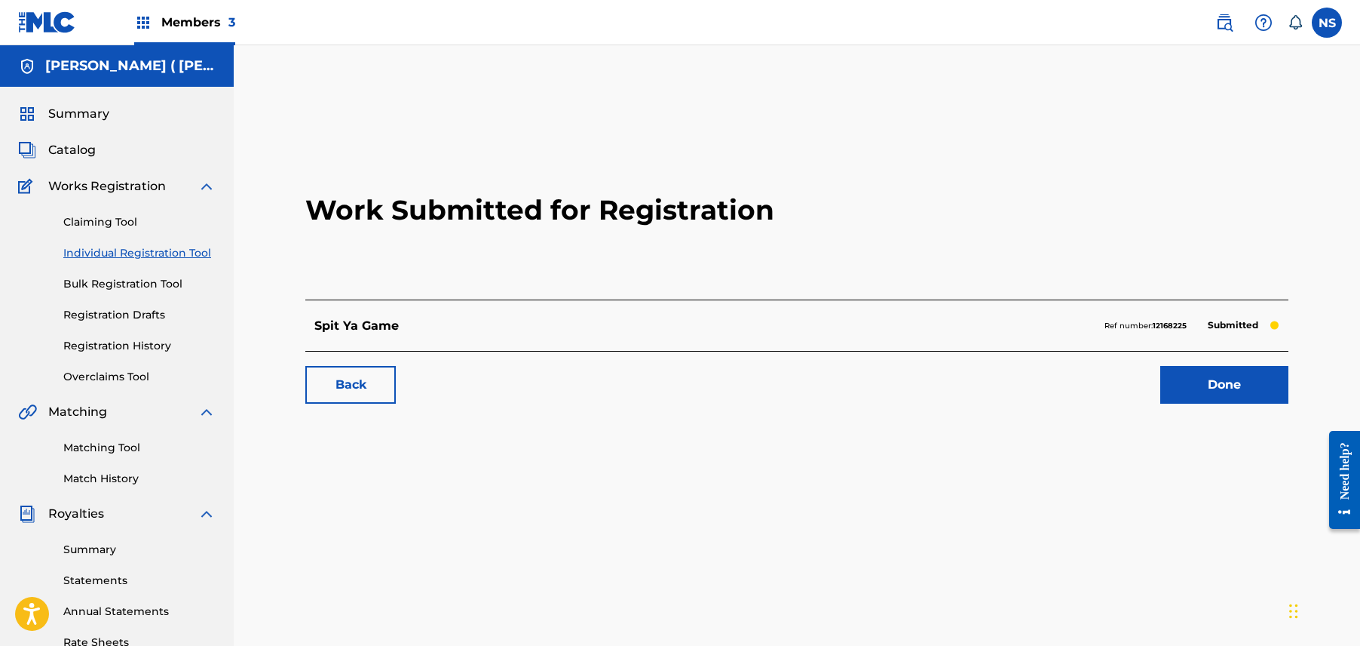
click at [365, 376] on link "Back" at bounding box center [350, 385] width 90 height 38
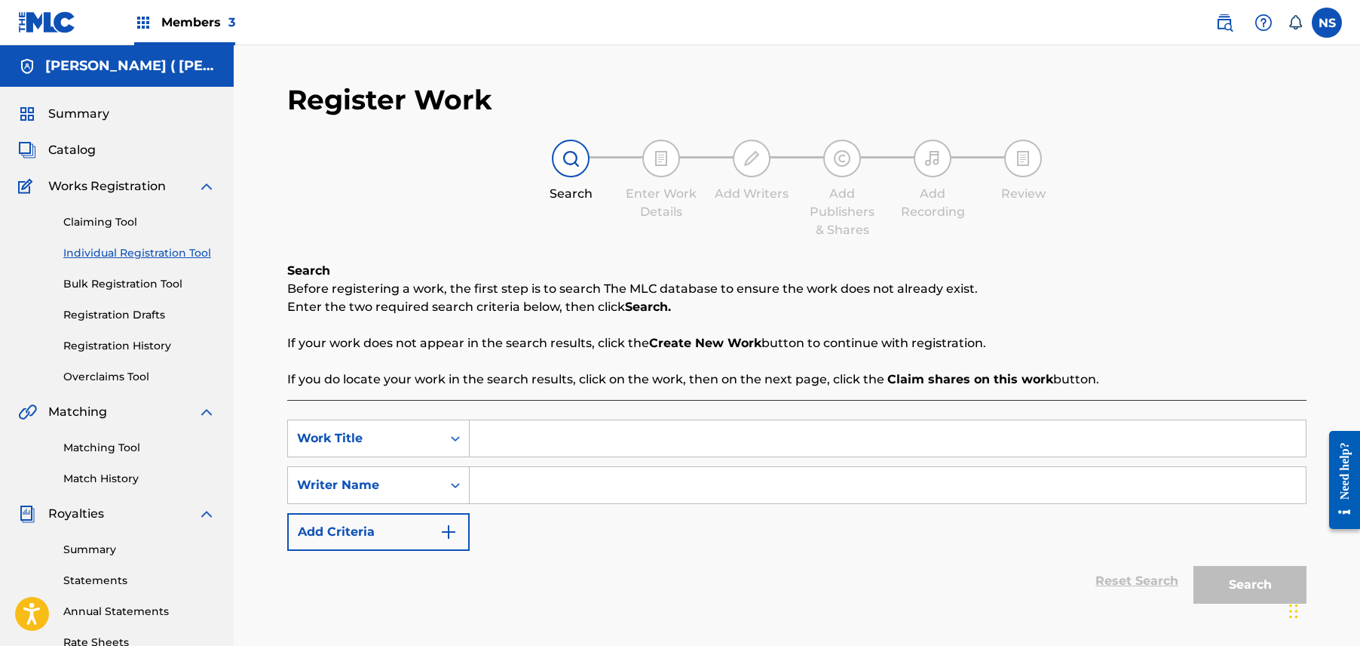
click at [504, 431] on input "Search Form" at bounding box center [888, 438] width 836 height 36
type input "Chow Line"
paste input "Charly Wingate"
type input "Charly Wingate"
click at [1273, 583] on button "Search" at bounding box center [1250, 585] width 113 height 38
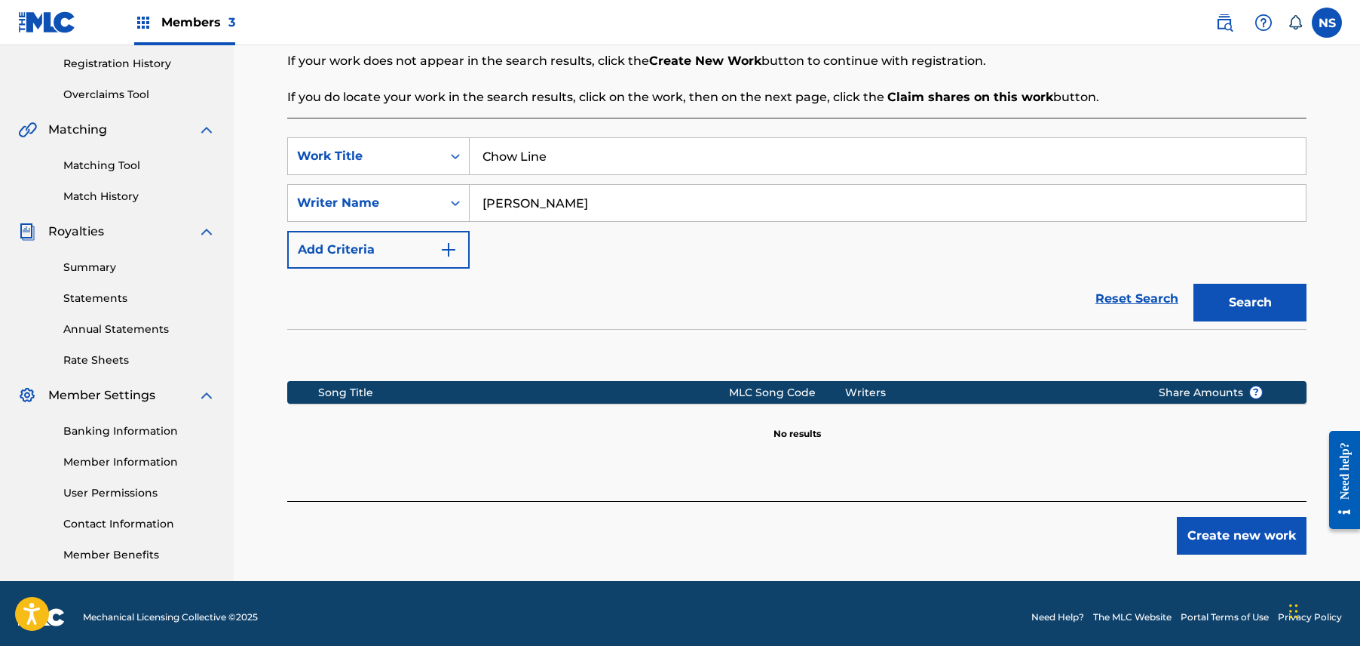
scroll to position [290, 0]
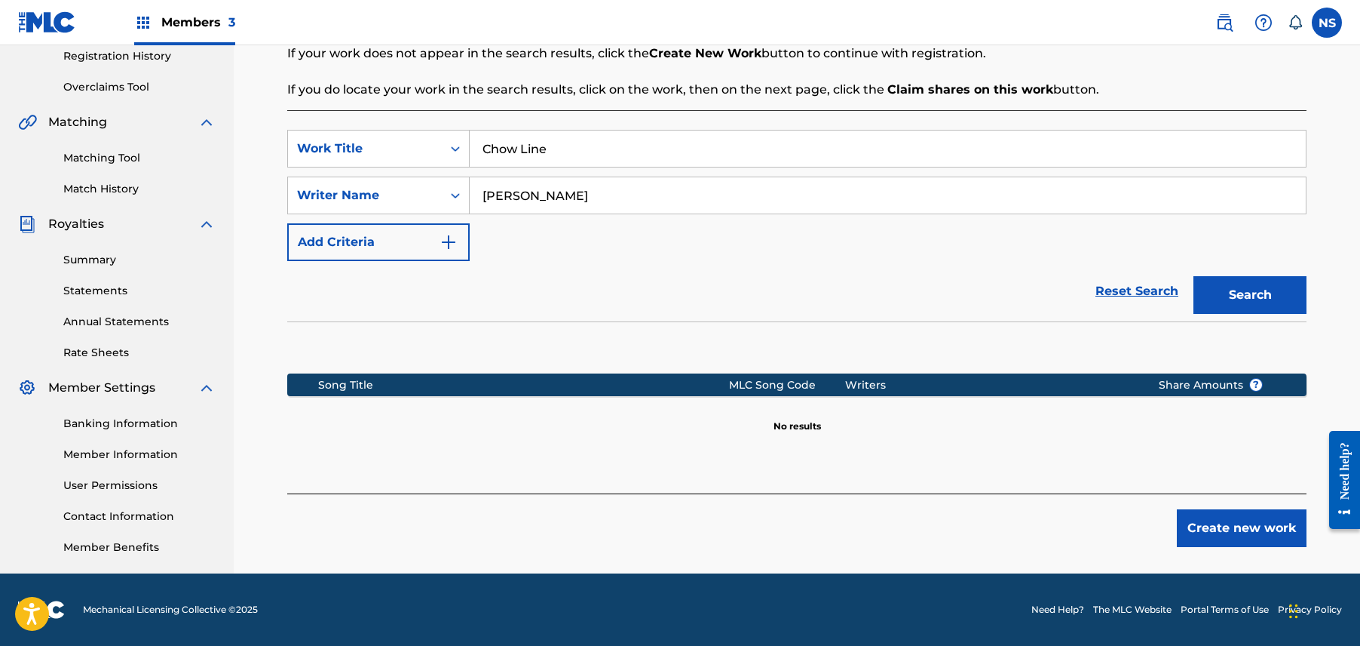
click at [1234, 531] on button "Create new work" at bounding box center [1242, 528] width 130 height 38
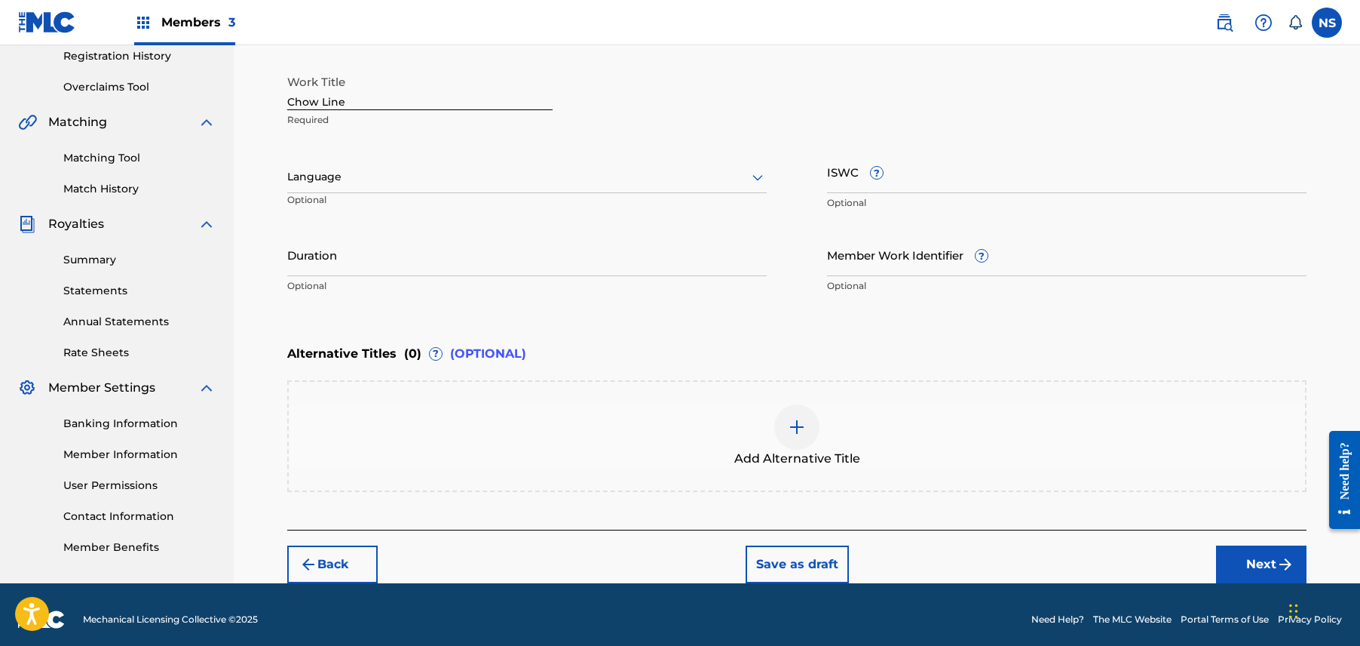
click at [1265, 546] on button "Next" at bounding box center [1261, 564] width 90 height 38
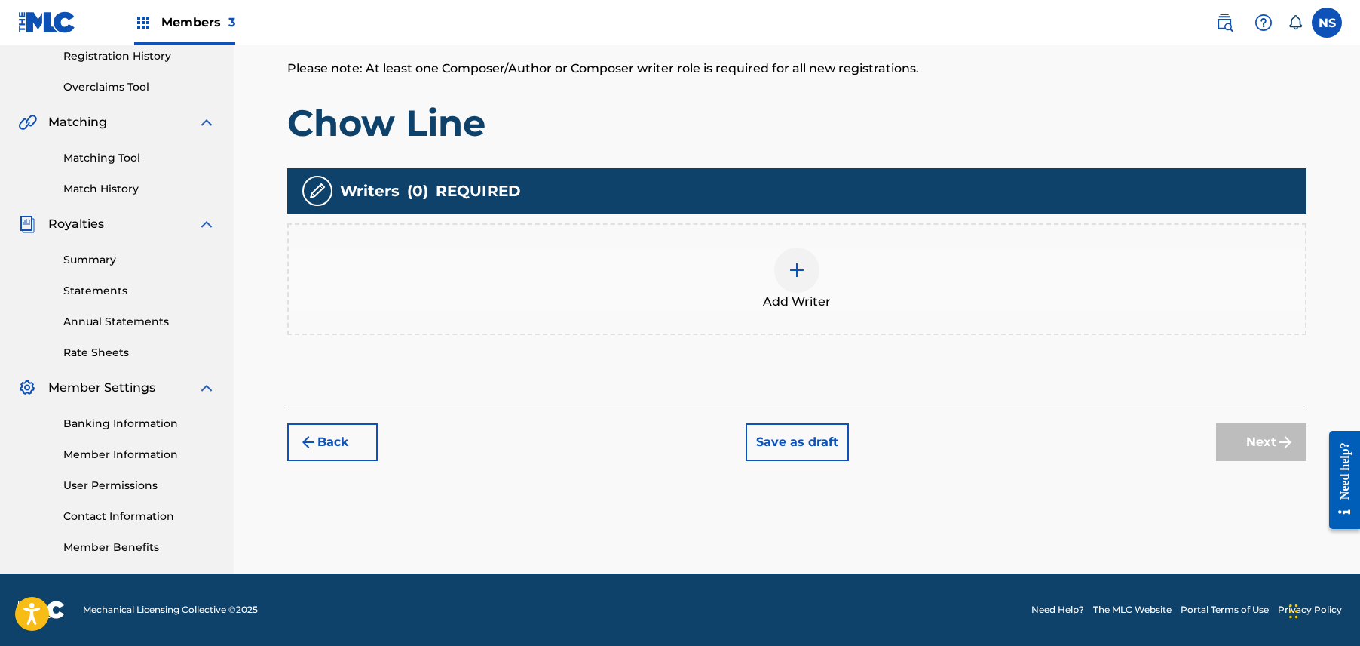
click at [820, 256] on div "Add Writer" at bounding box center [797, 278] width 1017 height 63
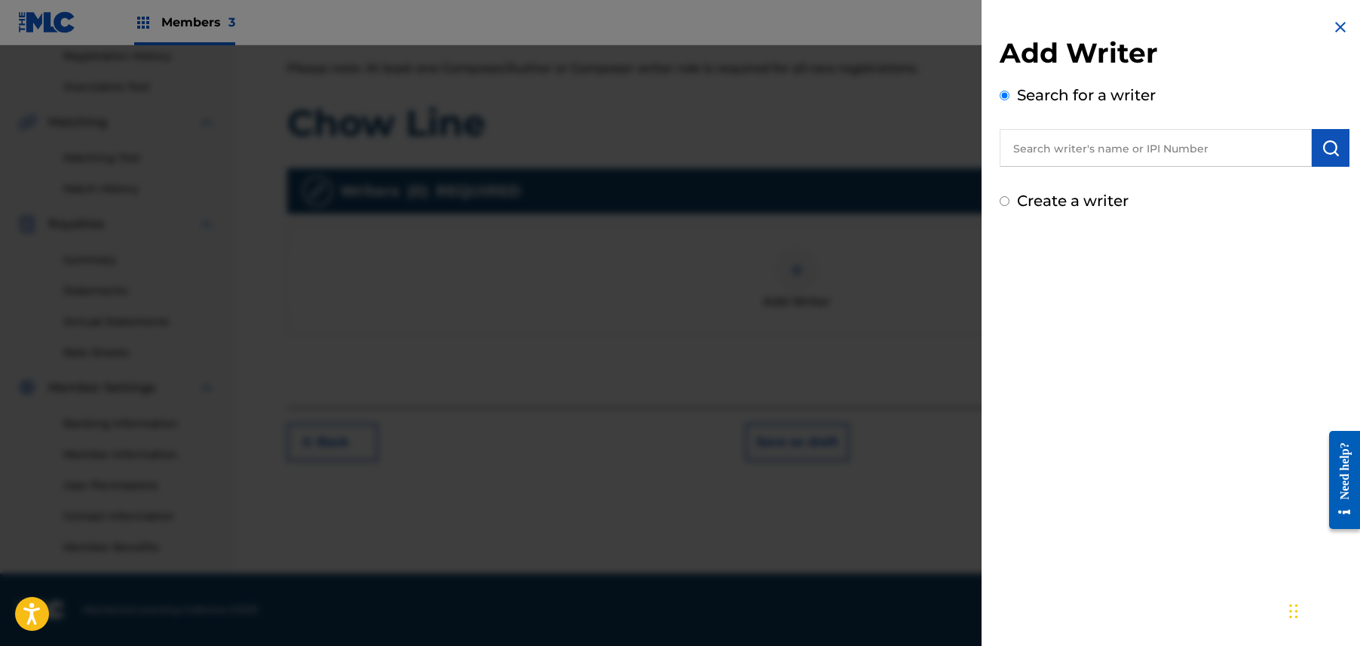
click at [1150, 160] on input "text" at bounding box center [1156, 148] width 312 height 38
paste input "Charly Wingate"
type input "Charly Wingate"
click at [1316, 157] on button "submit" at bounding box center [1331, 148] width 38 height 38
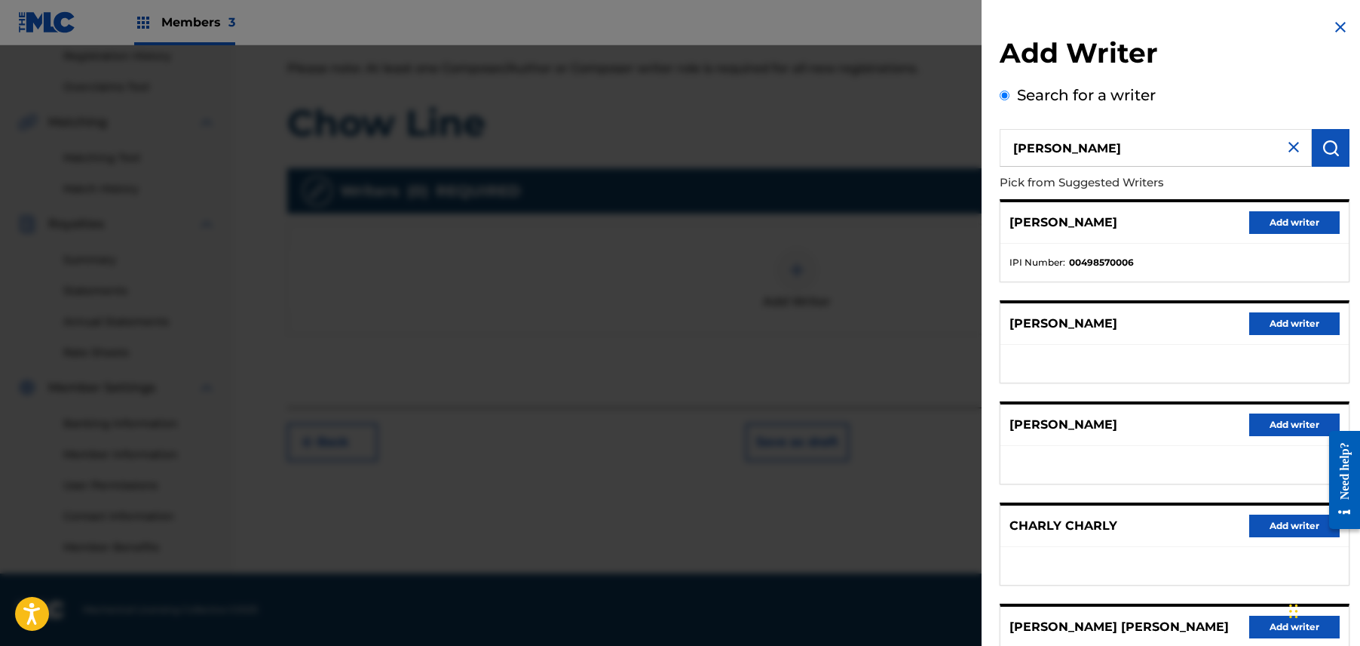
click at [1262, 216] on button "Add writer" at bounding box center [1295, 222] width 90 height 23
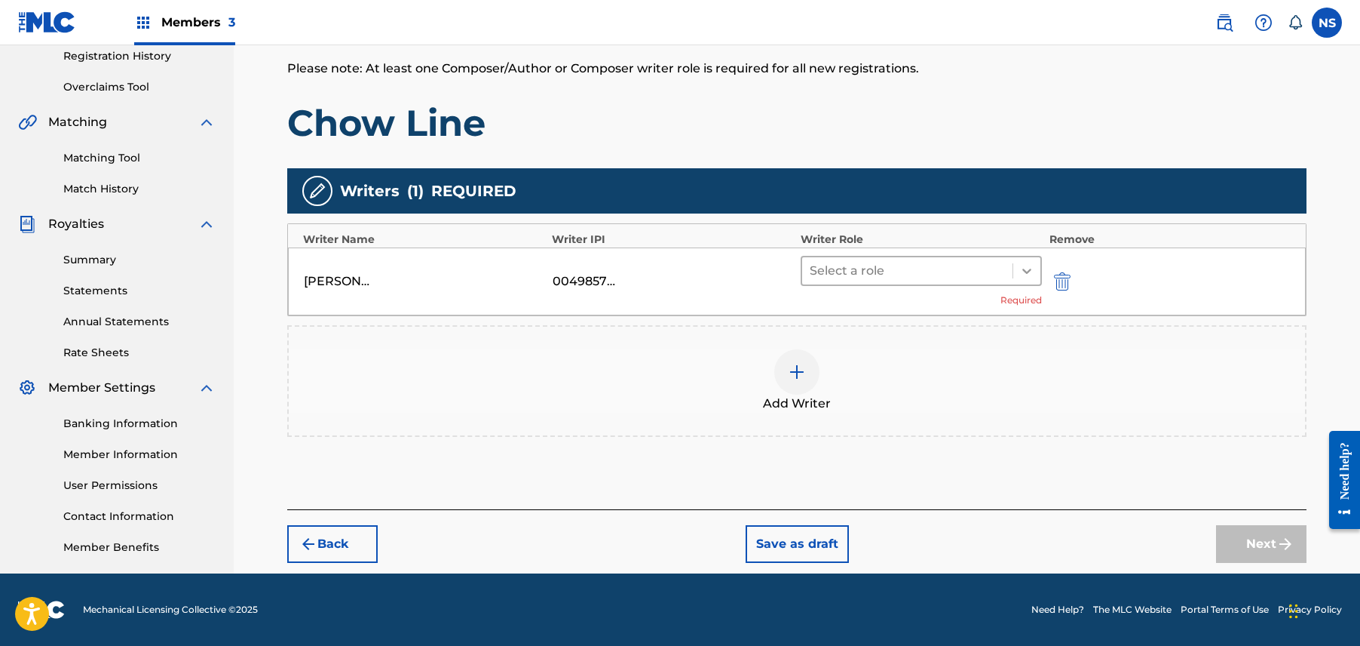
click at [1021, 279] on div at bounding box center [1027, 270] width 27 height 27
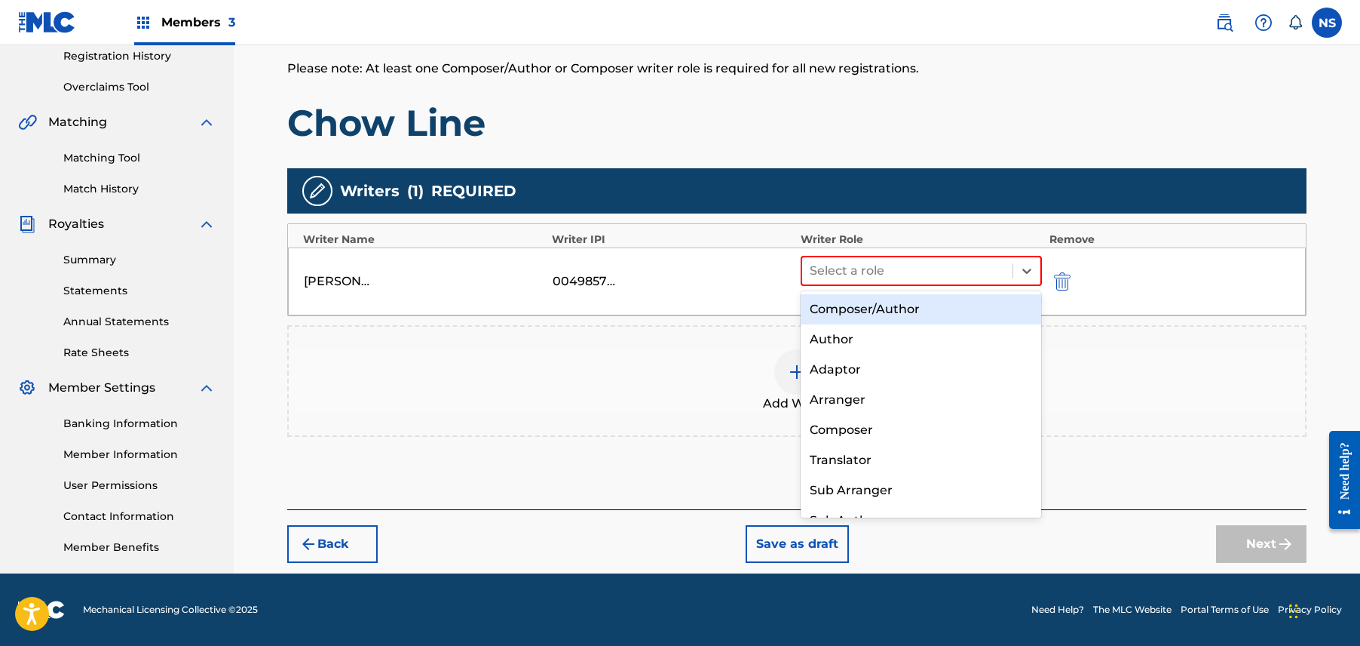
click at [923, 311] on div "Composer/Author" at bounding box center [921, 309] width 241 height 30
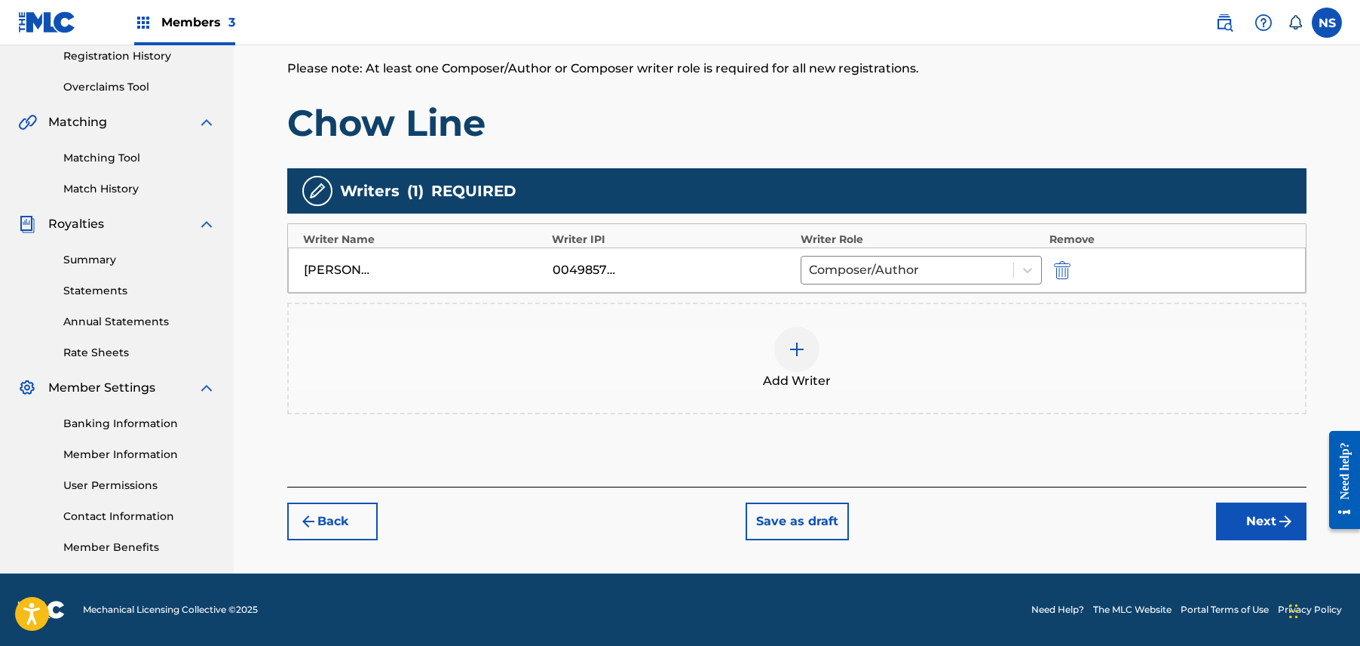
click at [1255, 517] on button "Next" at bounding box center [1261, 521] width 90 height 38
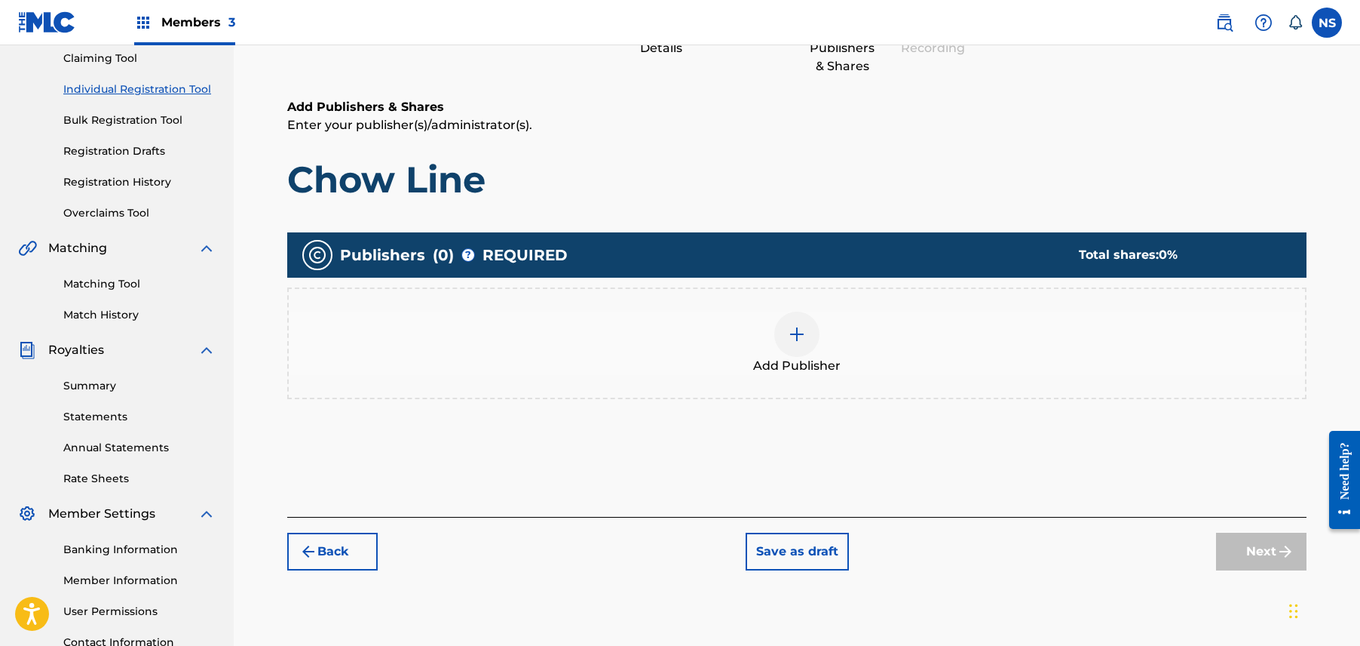
scroll to position [68, 0]
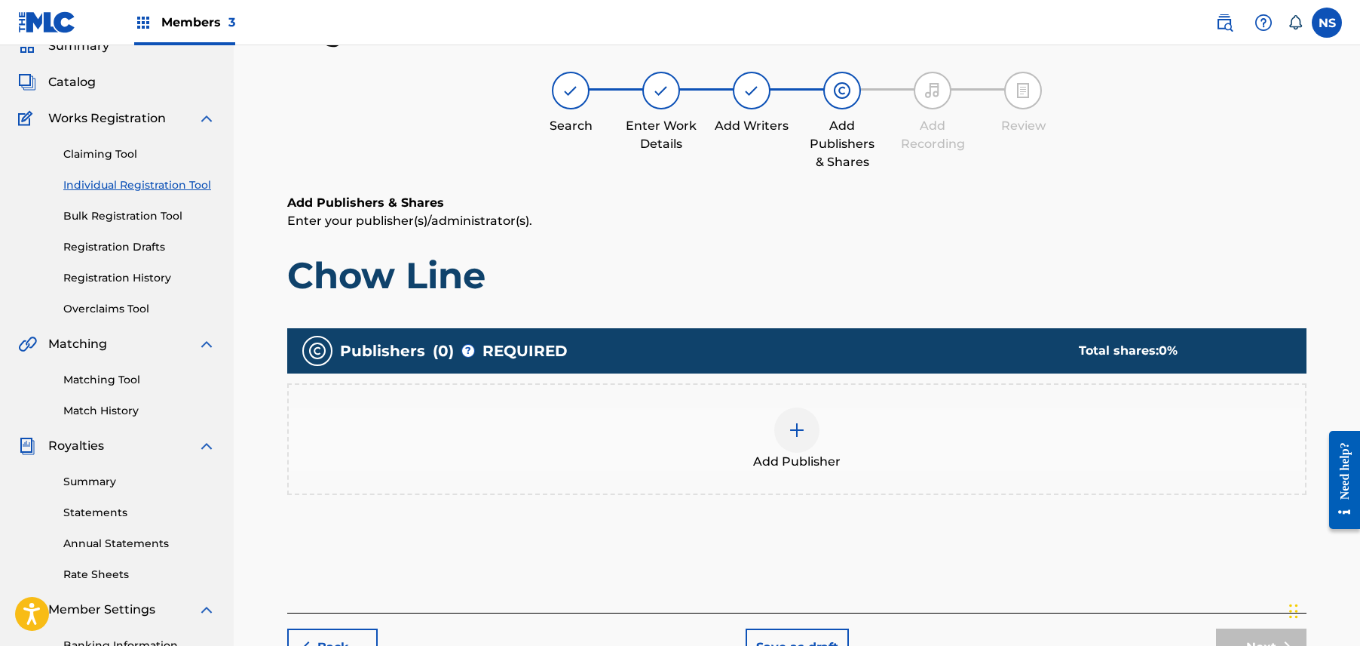
click at [776, 418] on div at bounding box center [796, 429] width 45 height 45
click at [793, 427] on img at bounding box center [797, 430] width 18 height 18
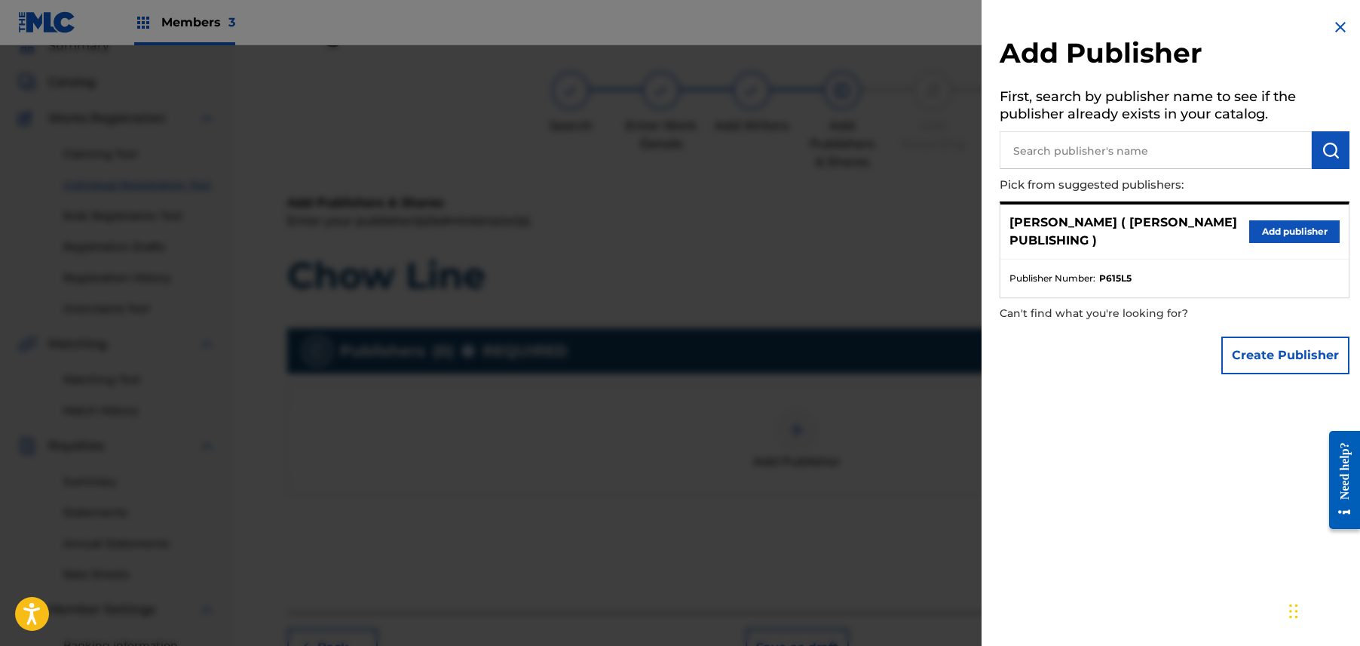
click at [1250, 223] on button "Add publisher" at bounding box center [1295, 231] width 90 height 23
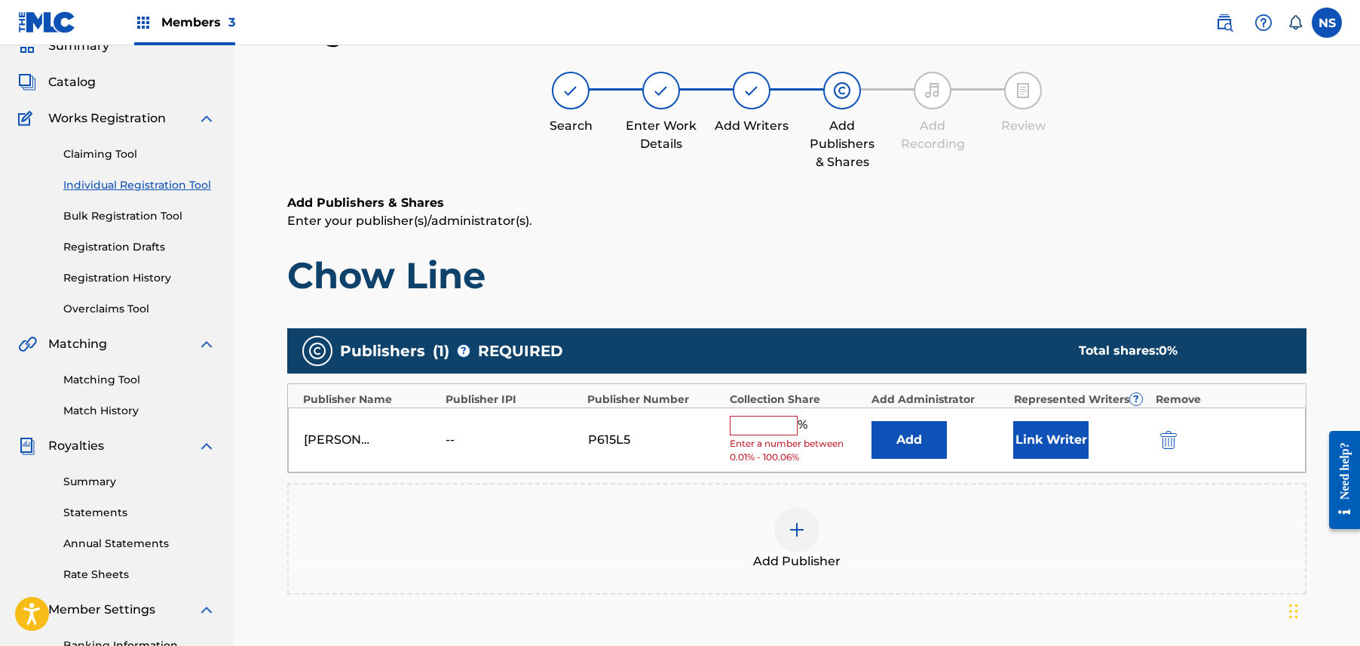
click at [1059, 443] on button "Link Writer" at bounding box center [1051, 440] width 75 height 38
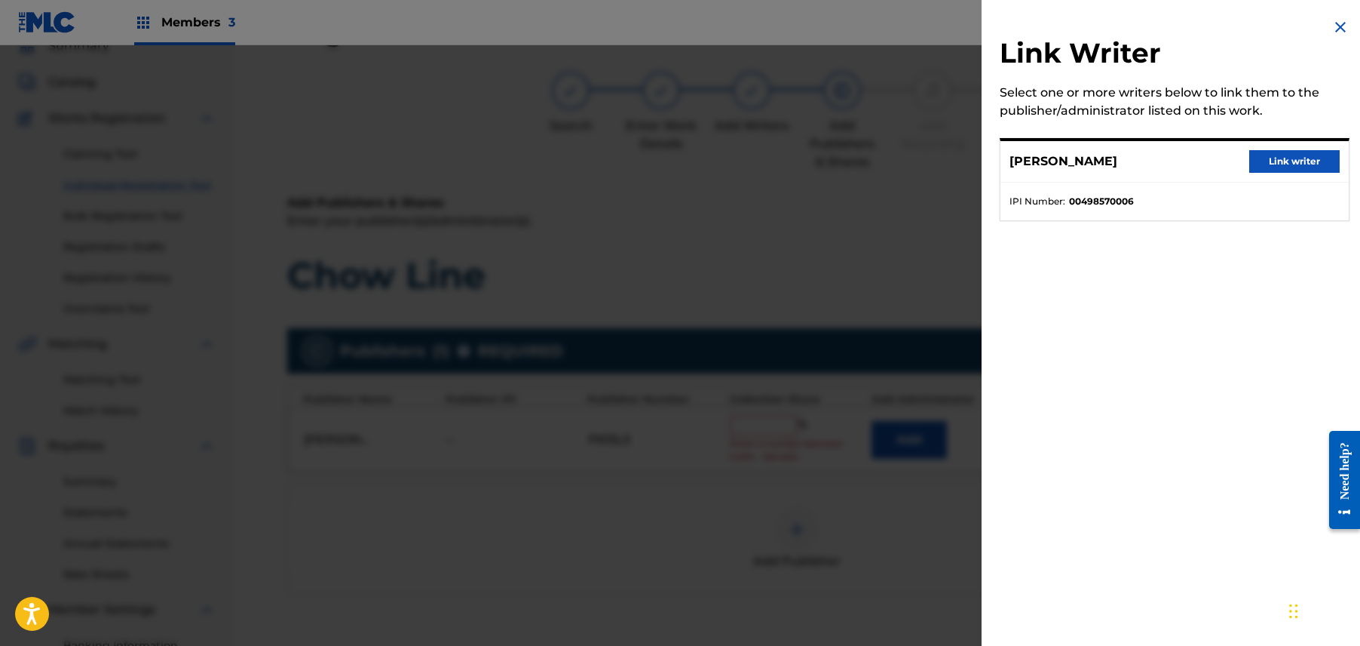
click at [1274, 160] on button "Link writer" at bounding box center [1295, 161] width 90 height 23
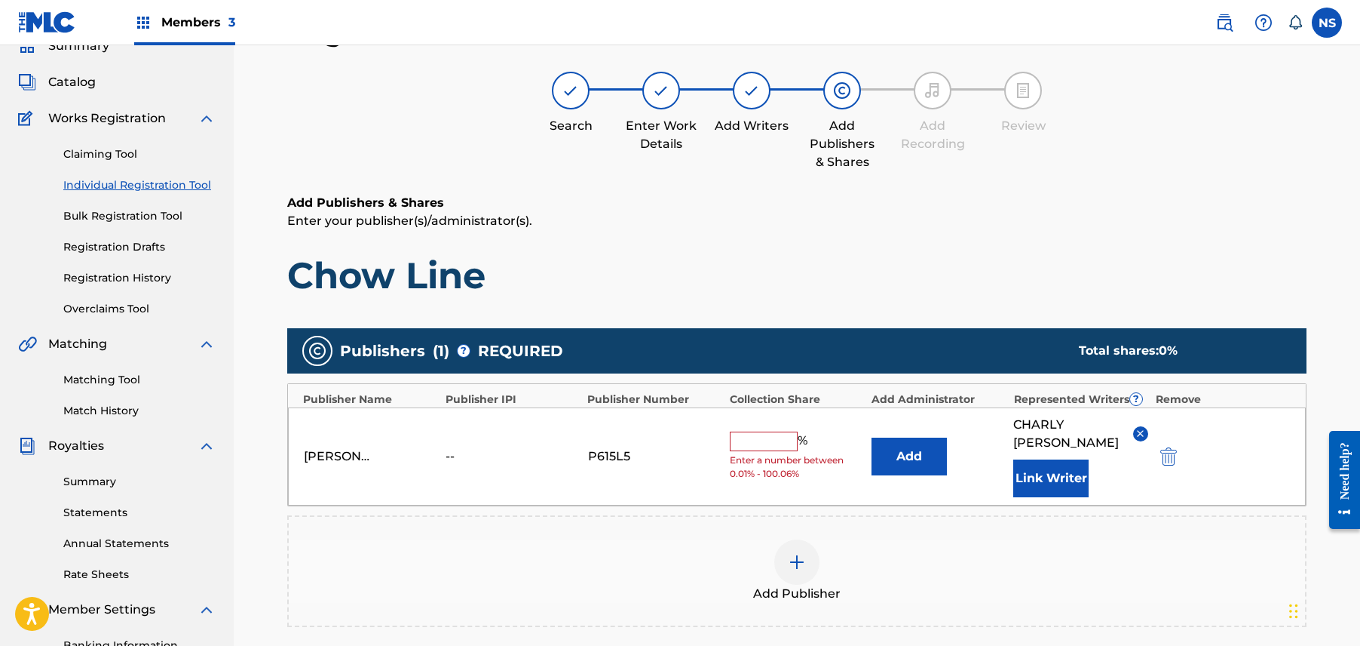
click at [783, 433] on input "text" at bounding box center [764, 441] width 68 height 20
type input "100"
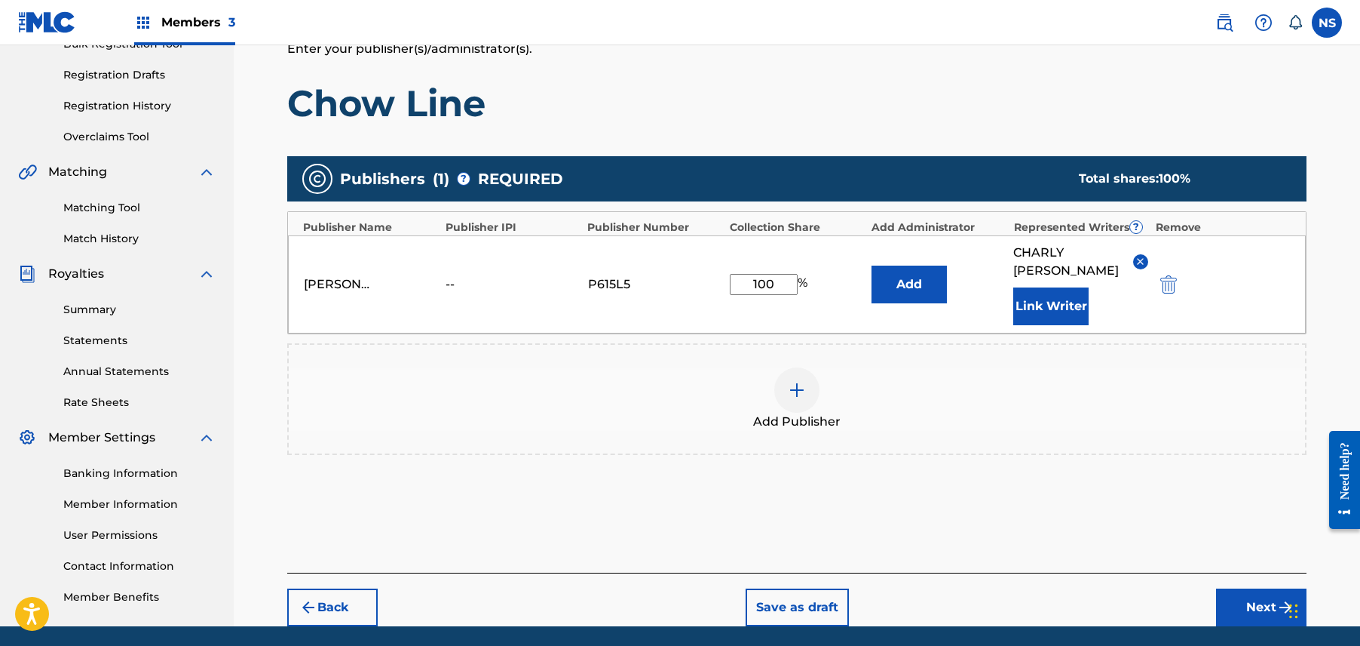
scroll to position [241, 0]
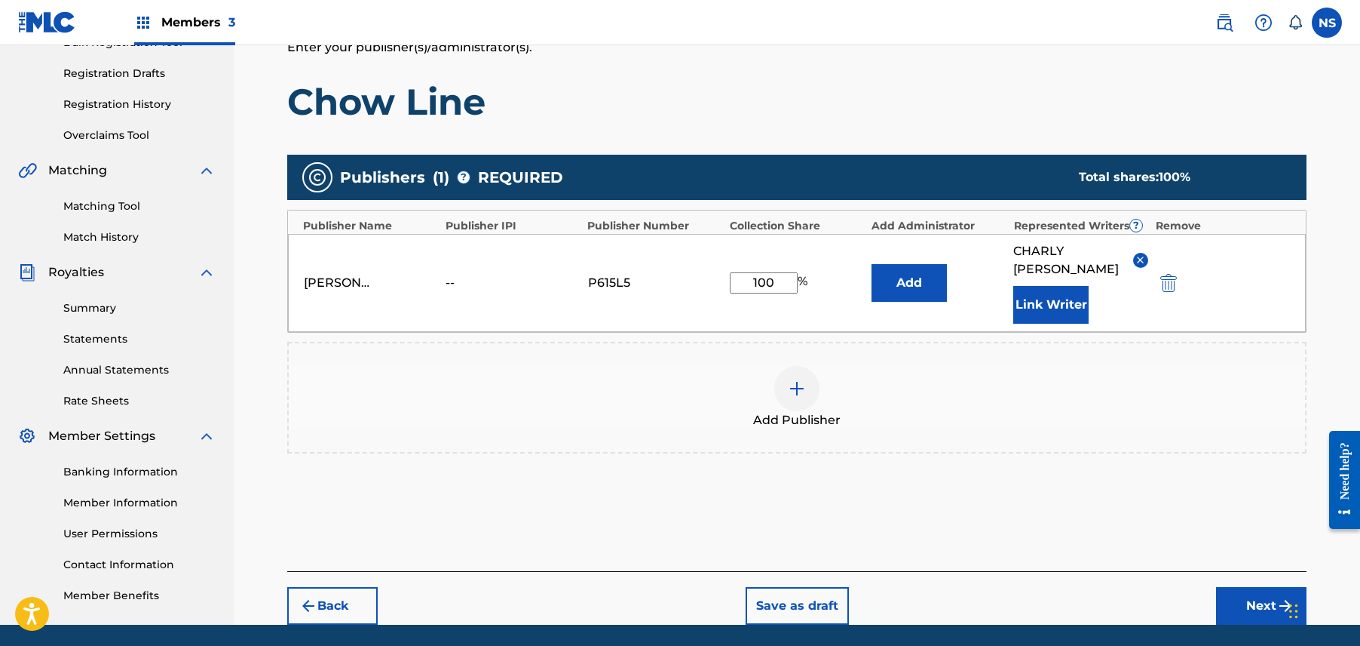
click at [1253, 615] on button "Next" at bounding box center [1261, 606] width 90 height 38
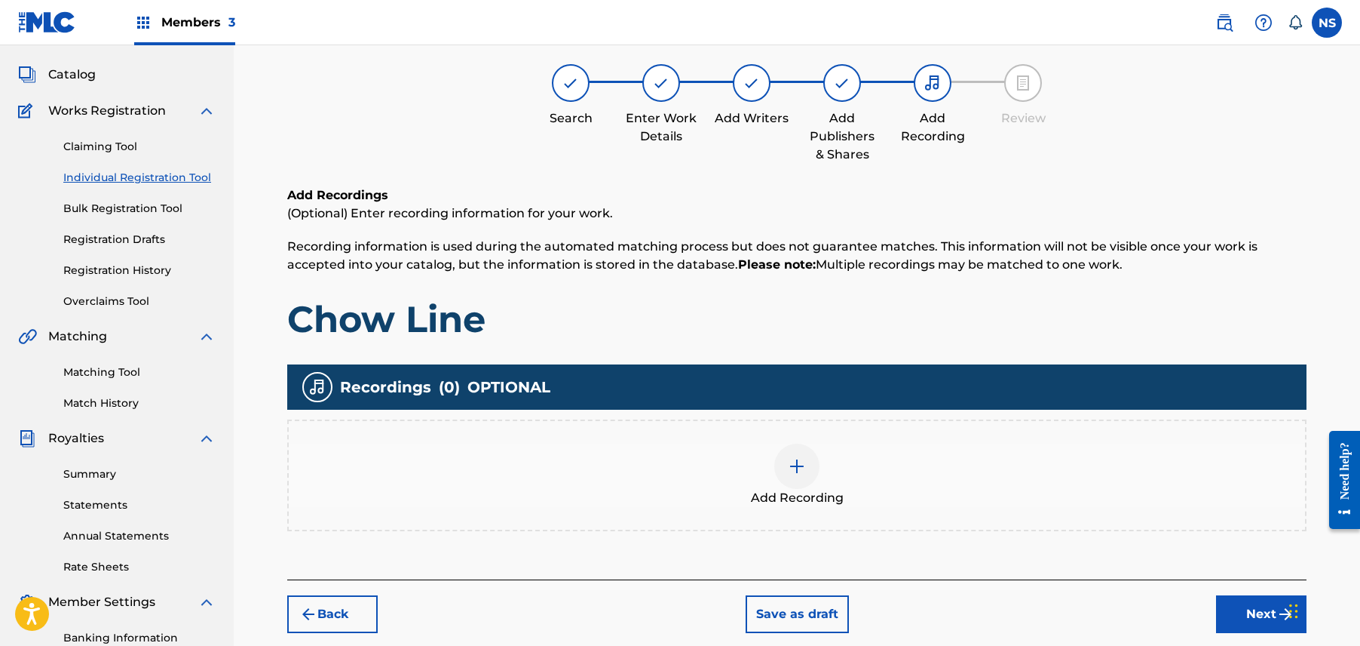
scroll to position [290, 0]
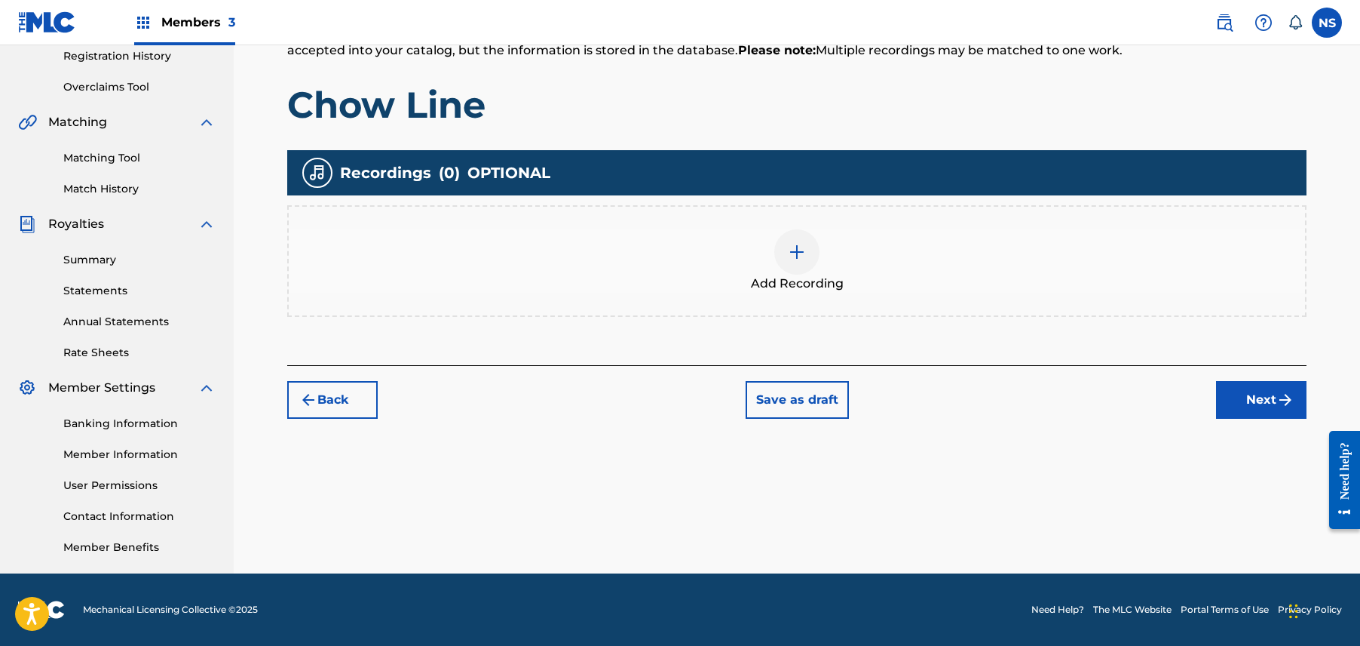
click at [1271, 405] on button "Next" at bounding box center [1261, 400] width 90 height 38
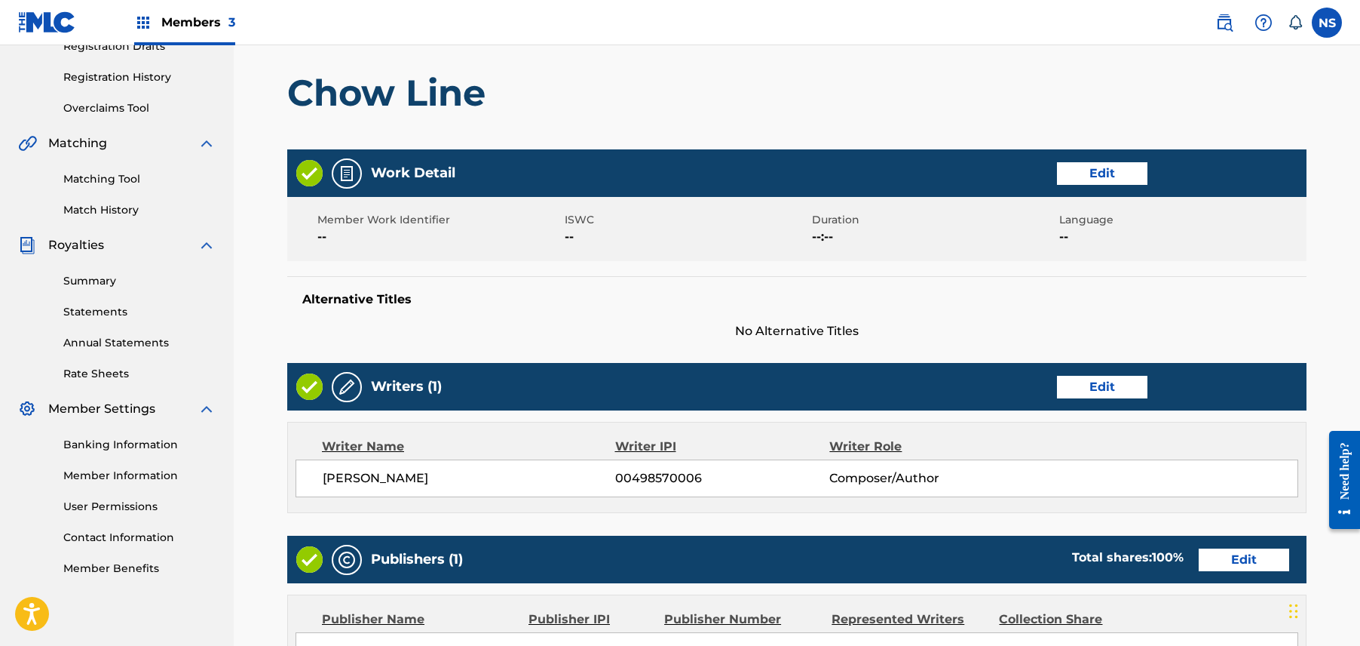
scroll to position [600, 0]
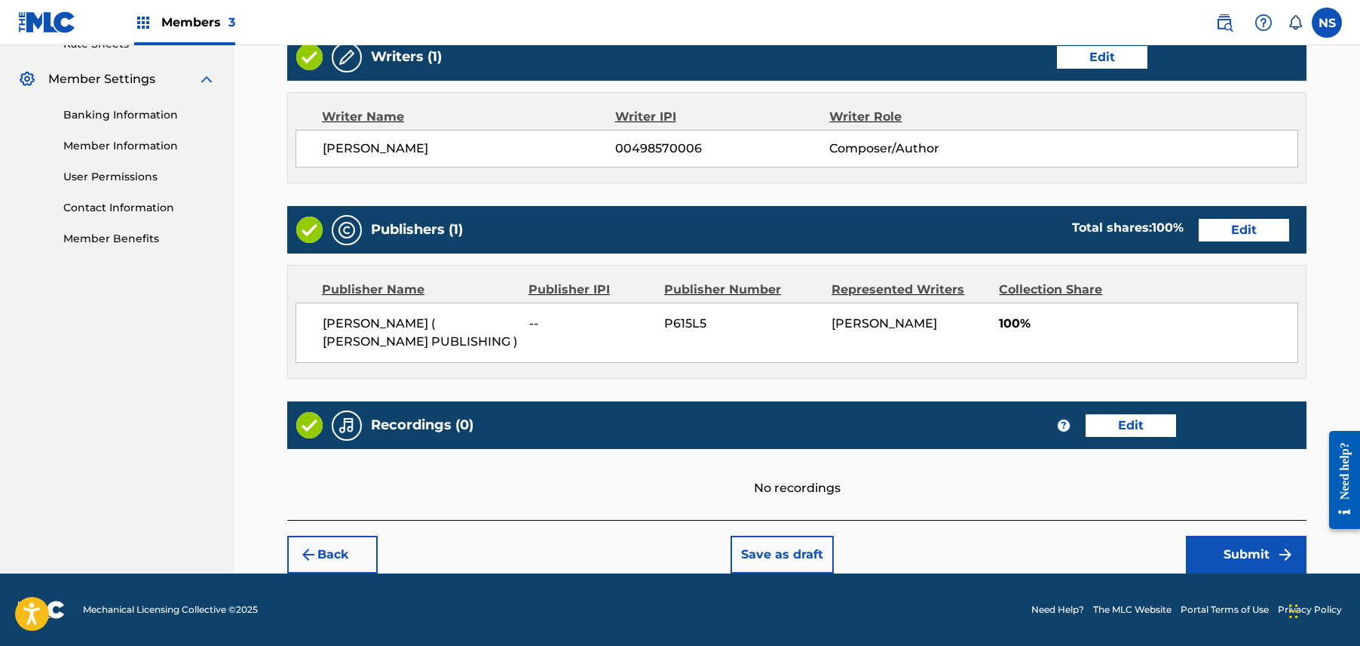
click at [1223, 560] on button "Submit" at bounding box center [1246, 554] width 121 height 38
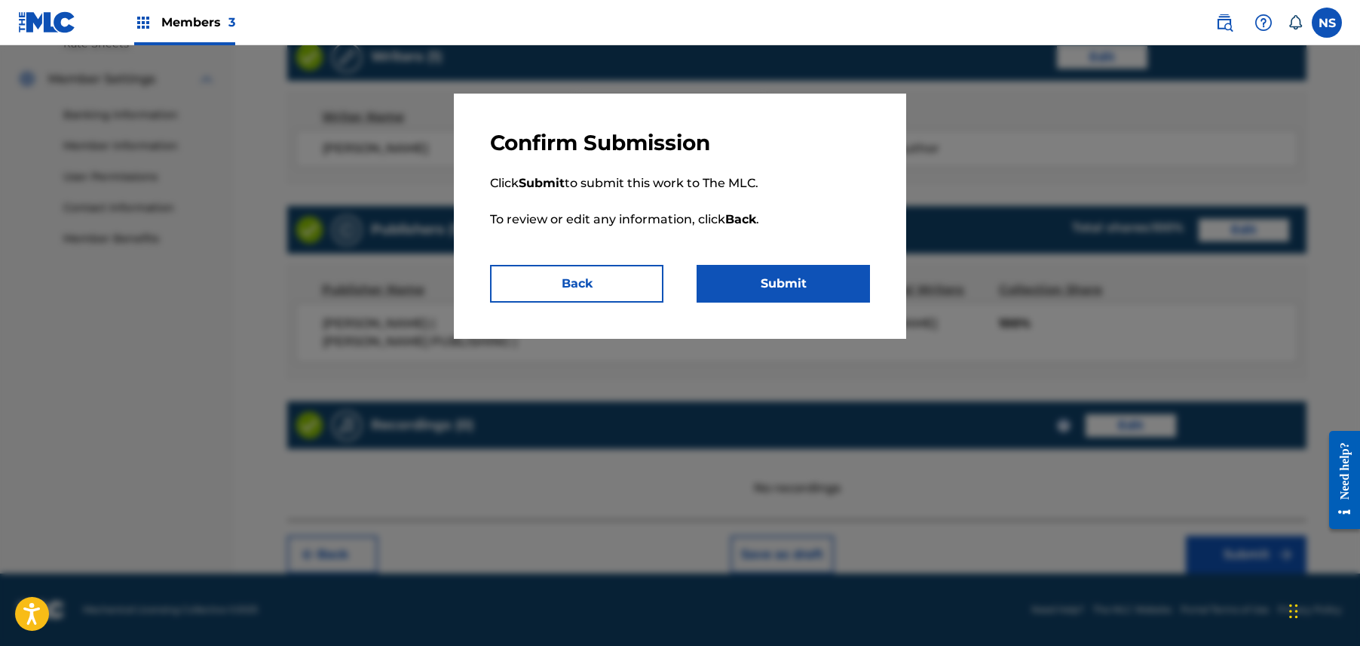
click at [834, 288] on button "Submit" at bounding box center [783, 284] width 173 height 38
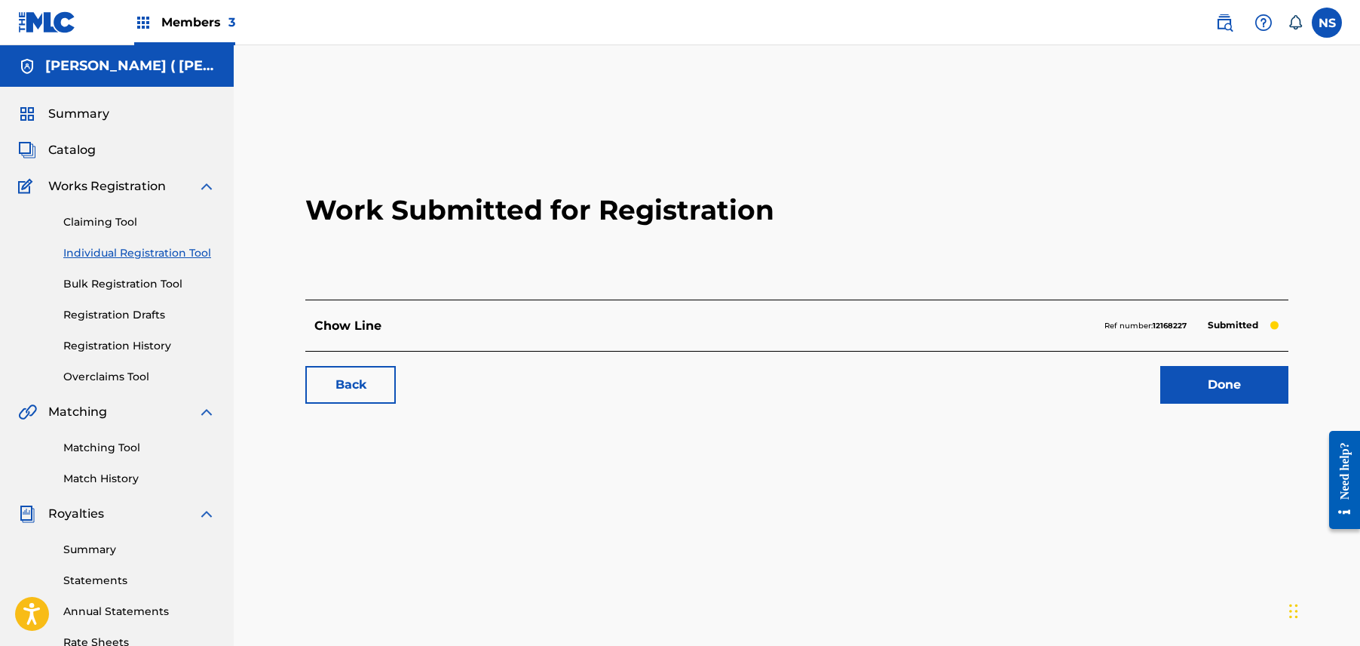
click at [330, 387] on link "Back" at bounding box center [350, 385] width 90 height 38
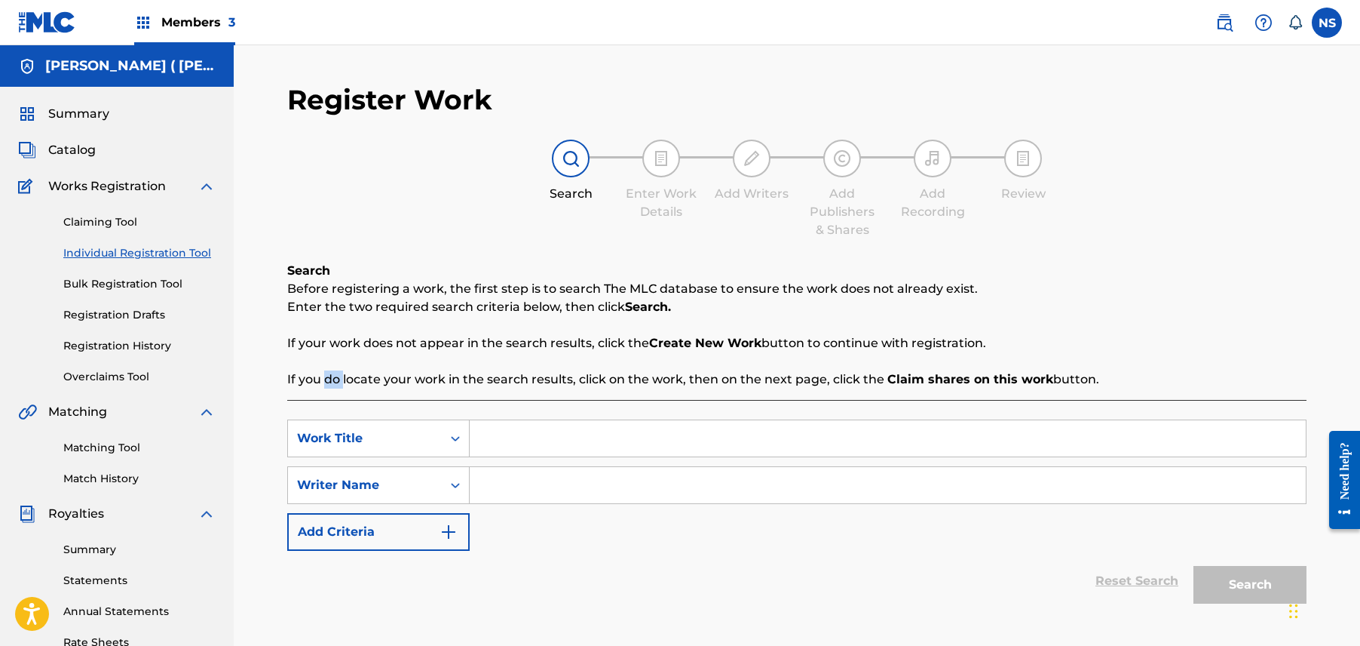
drag, startPoint x: 330, startPoint y: 387, endPoint x: 552, endPoint y: 430, distance: 226.6
click at [552, 430] on input "Search Form" at bounding box center [888, 438] width 836 height 36
type input "The money comes and money goes"
click at [628, 495] on input "Search Form" at bounding box center [888, 485] width 836 height 36
paste input "Charly Wingate"
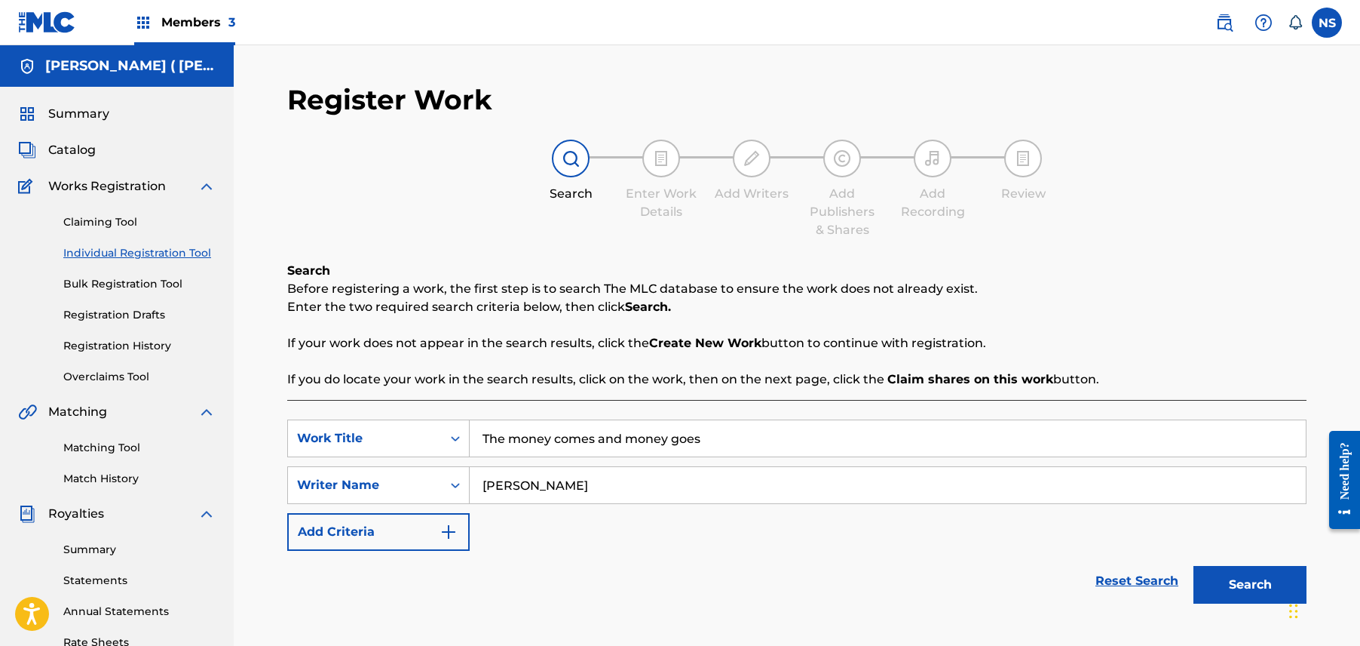
type input "Charly Wingate"
click at [1225, 581] on button "Search" at bounding box center [1250, 585] width 113 height 38
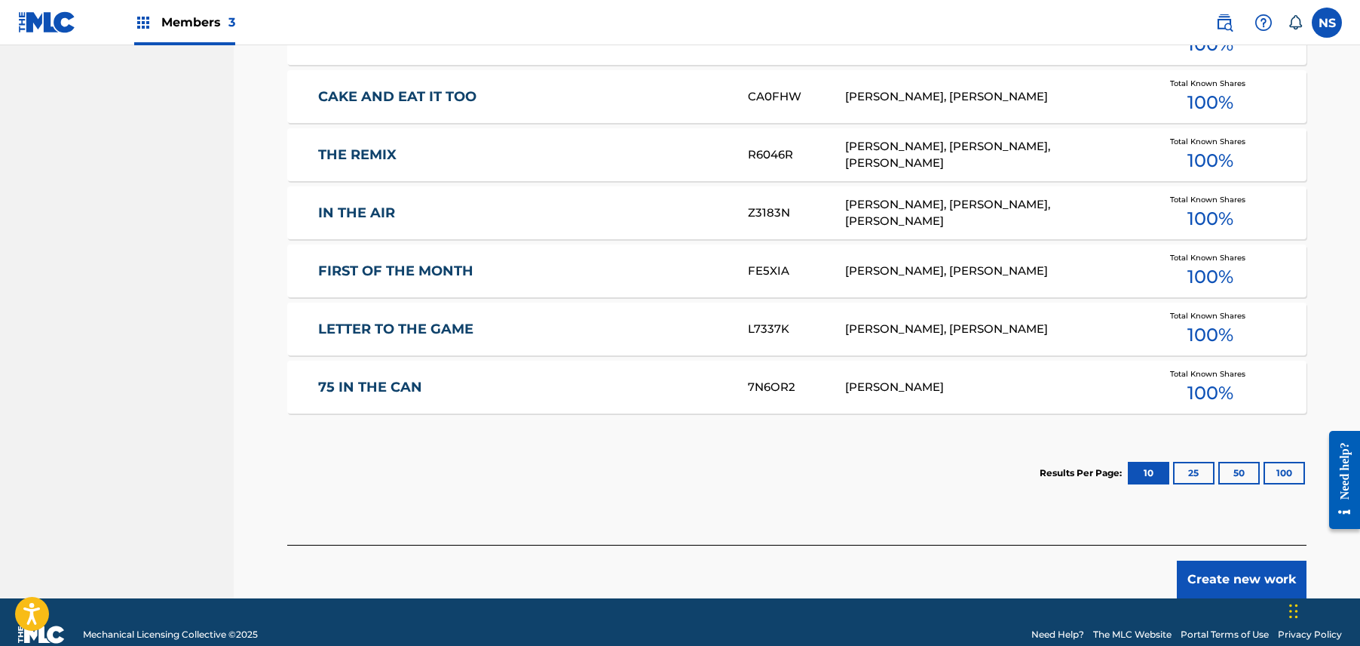
click at [1253, 591] on button "Create new work" at bounding box center [1242, 579] width 130 height 38
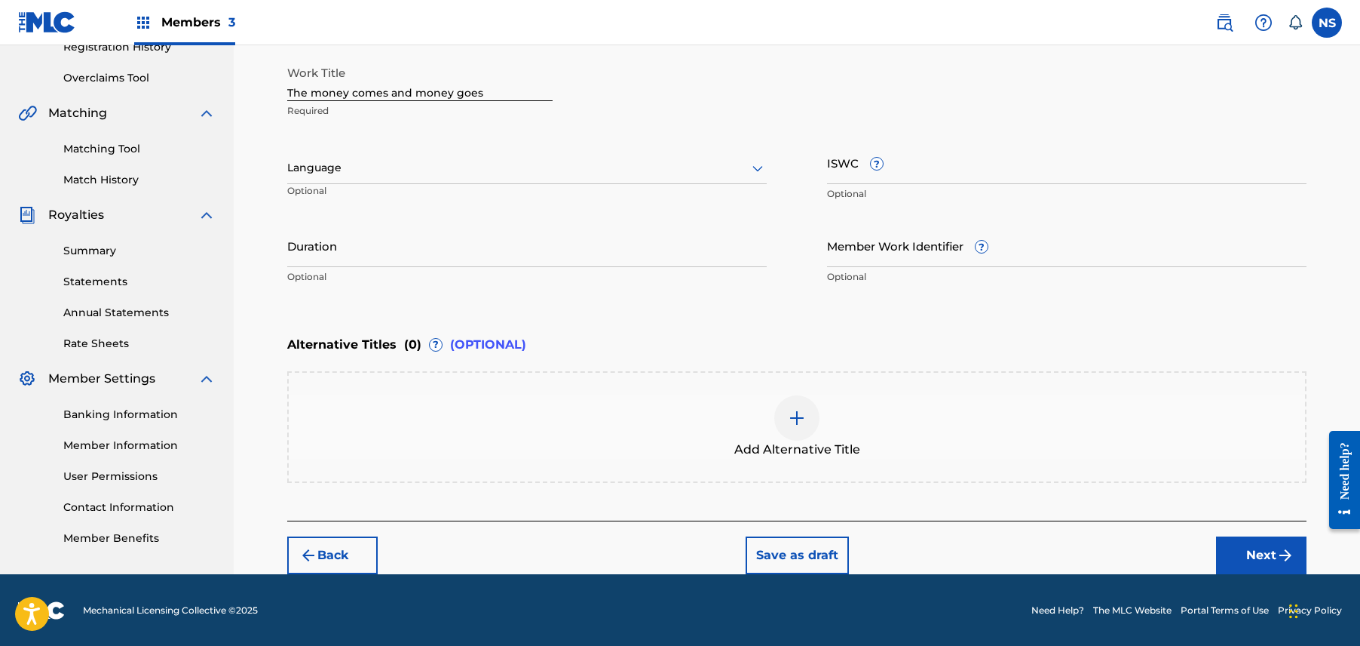
click at [1264, 543] on button "Next" at bounding box center [1261, 555] width 90 height 38
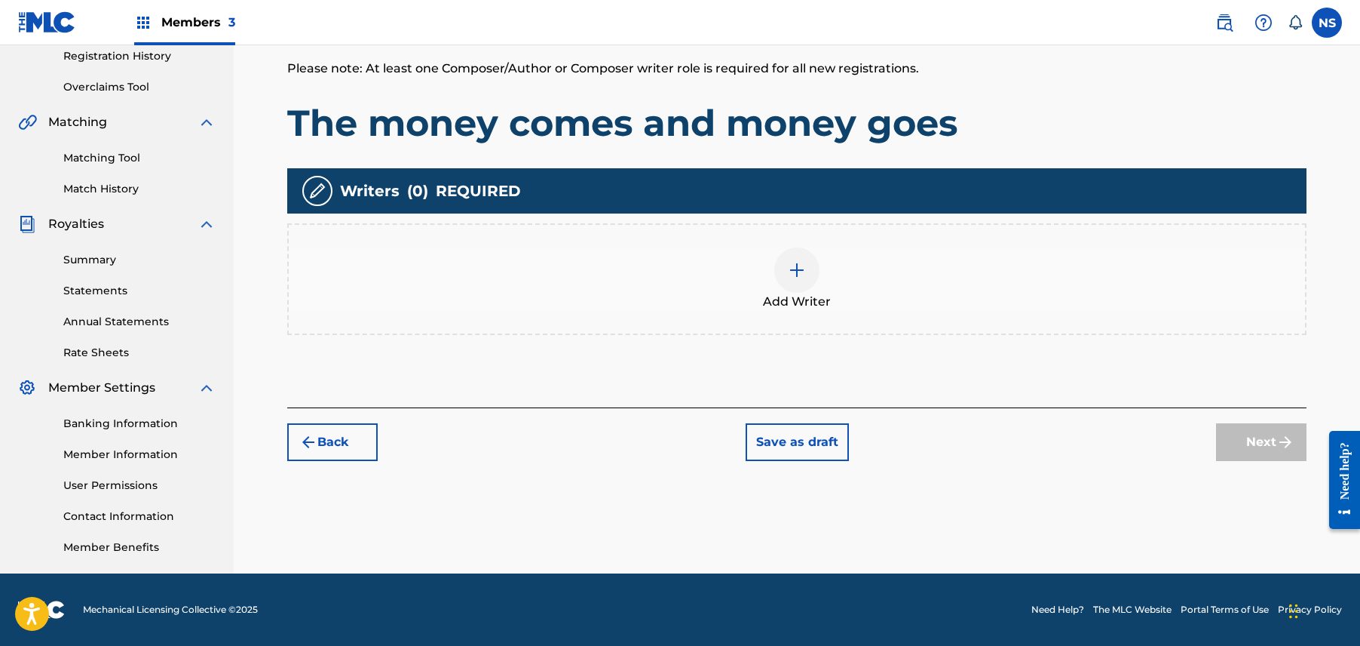
scroll to position [68, 0]
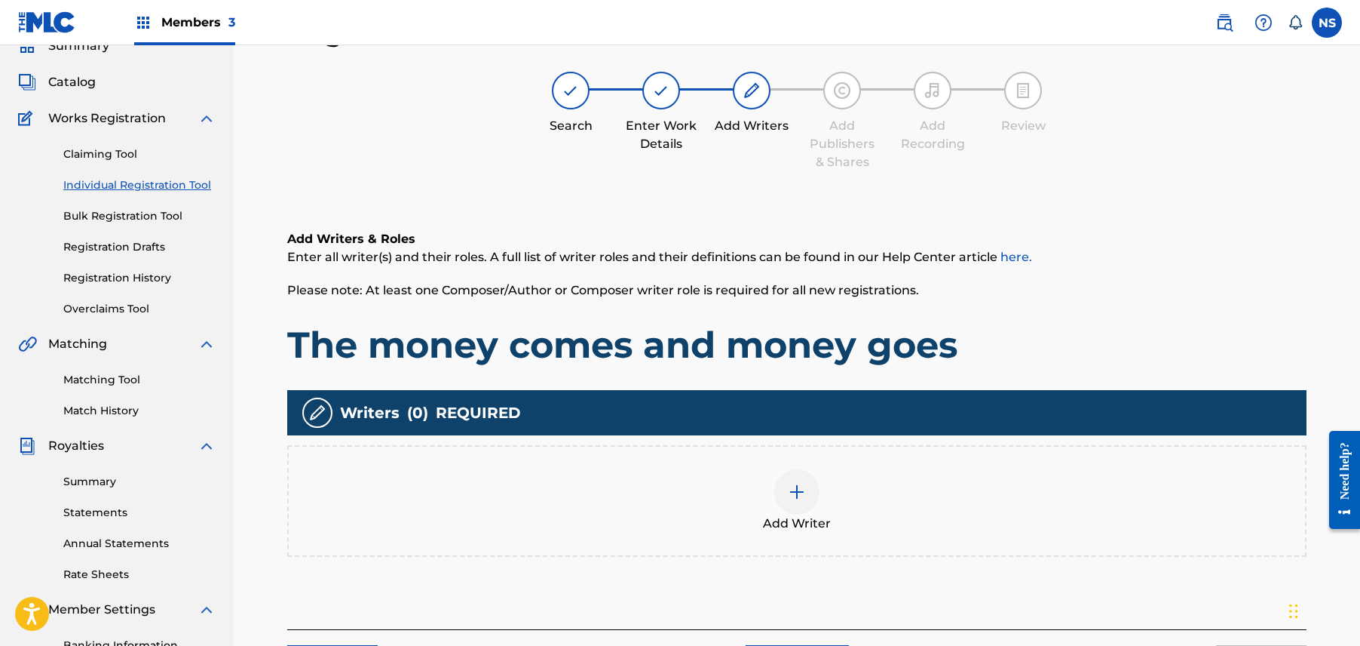
click at [796, 466] on div "Add Writer" at bounding box center [797, 501] width 1020 height 112
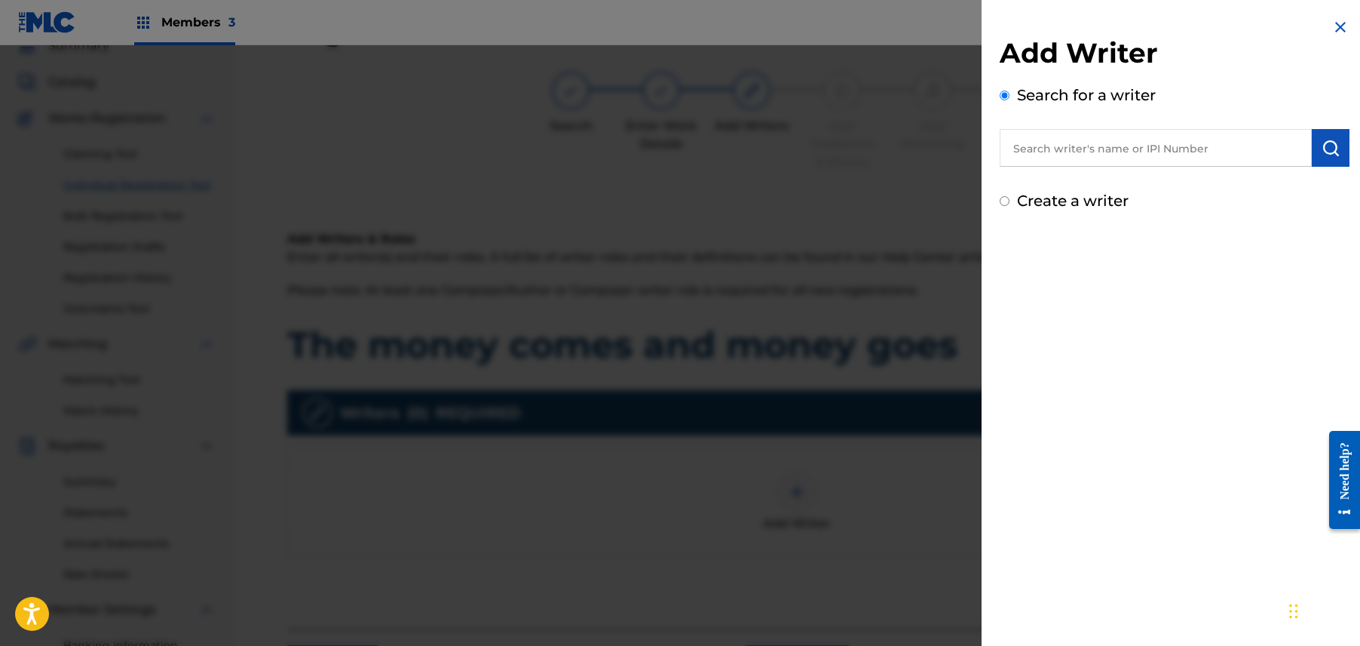
click at [1225, 142] on input "text" at bounding box center [1156, 148] width 312 height 38
paste input "Charly Wingate"
type input "Charly Wingate"
click at [1342, 137] on button "submit" at bounding box center [1331, 148] width 38 height 38
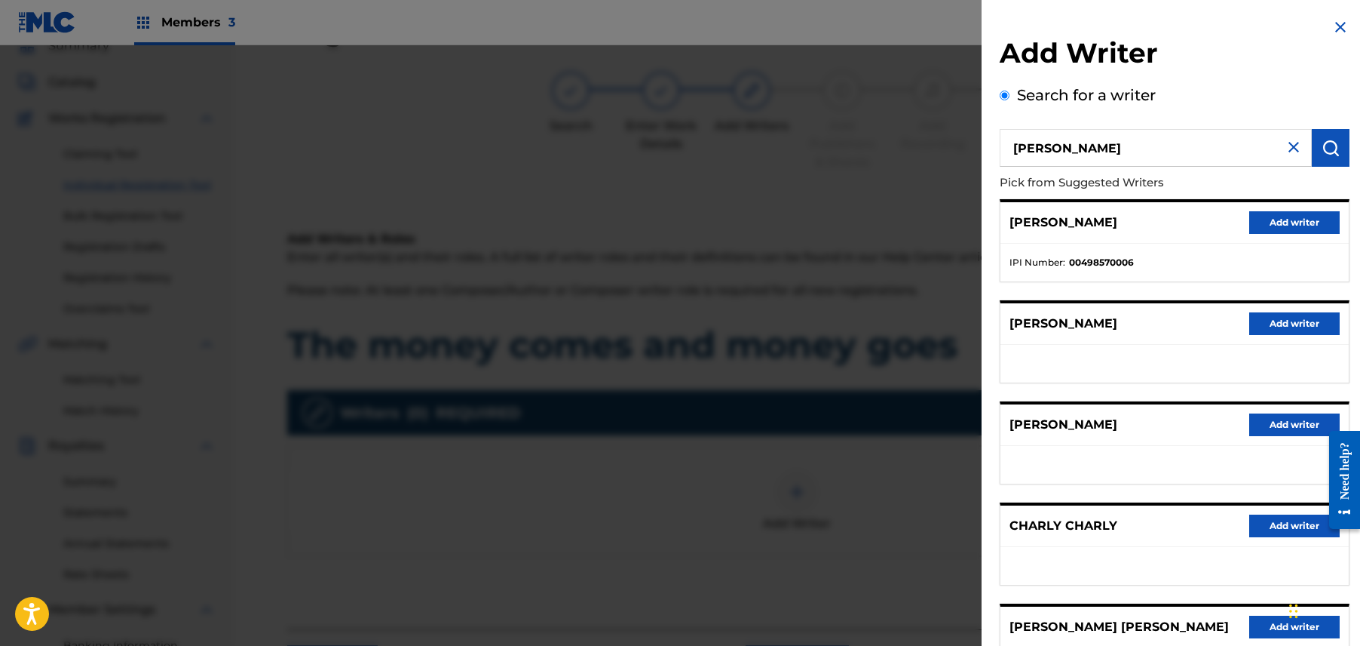
click at [1284, 214] on button "Add writer" at bounding box center [1295, 222] width 90 height 23
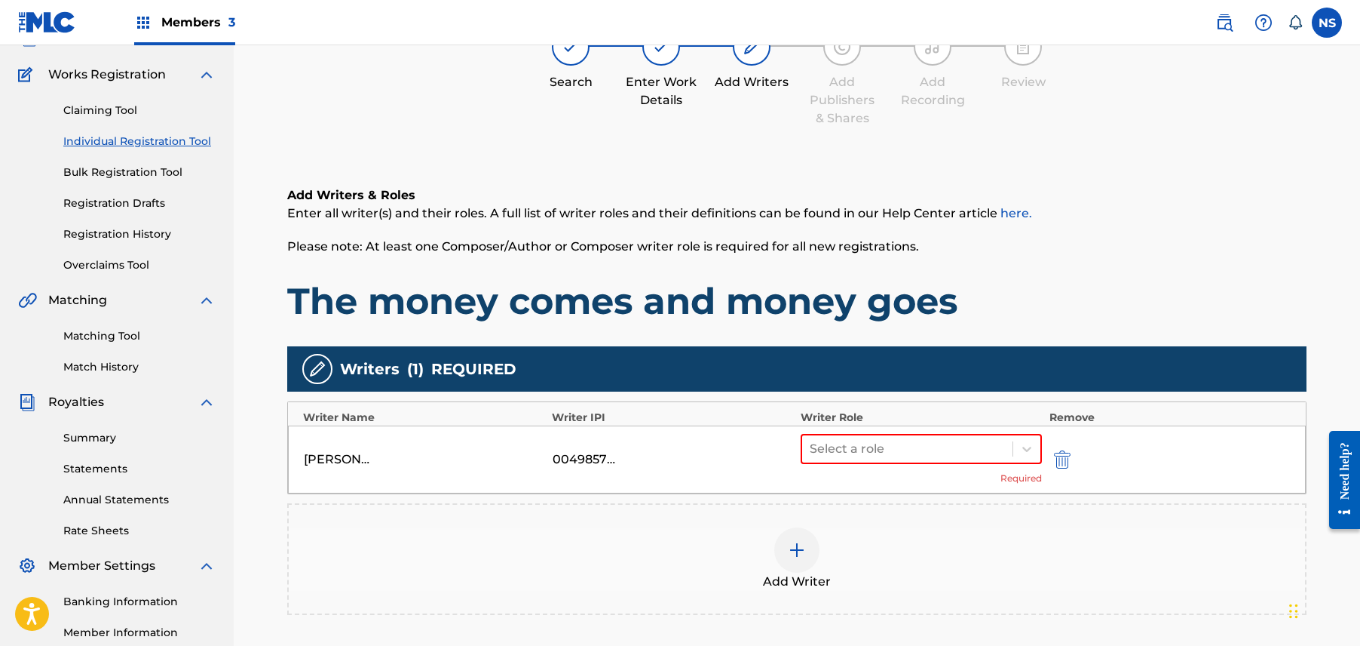
scroll to position [216, 0]
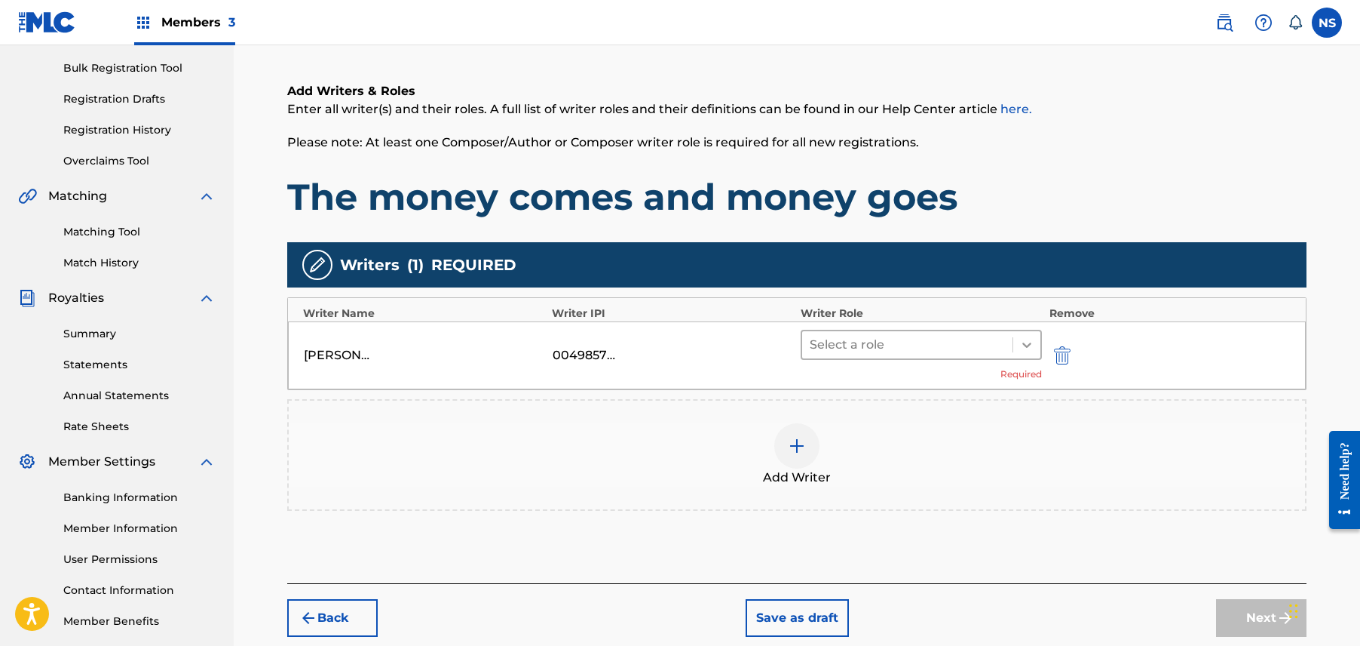
click at [1024, 339] on icon at bounding box center [1027, 344] width 15 height 15
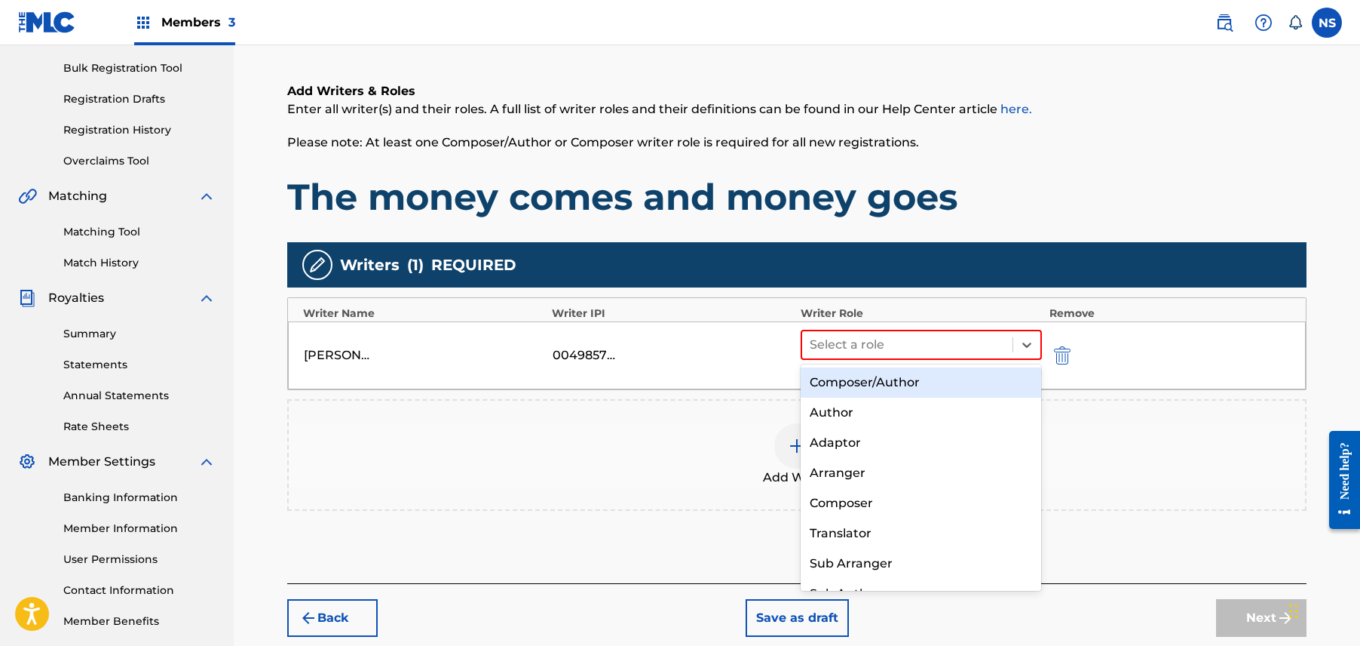
click at [1001, 386] on div "Composer/Author" at bounding box center [921, 382] width 241 height 30
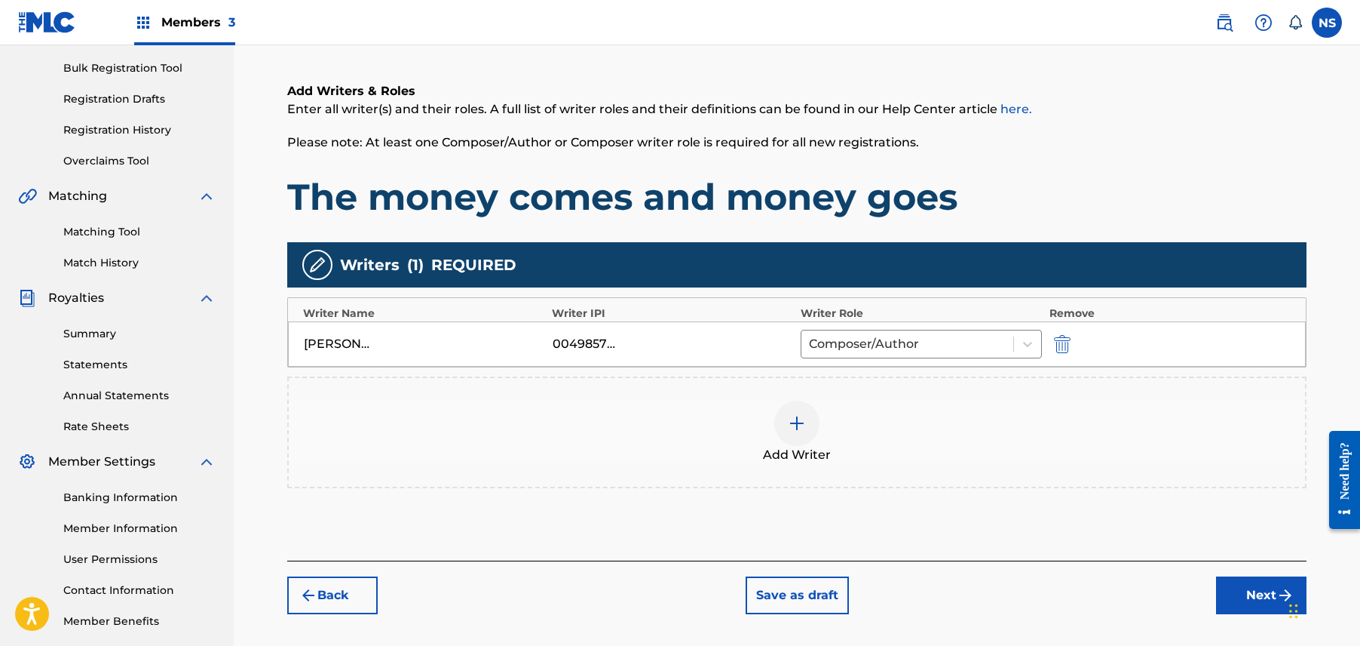
click at [1237, 593] on button "Next" at bounding box center [1261, 595] width 90 height 38
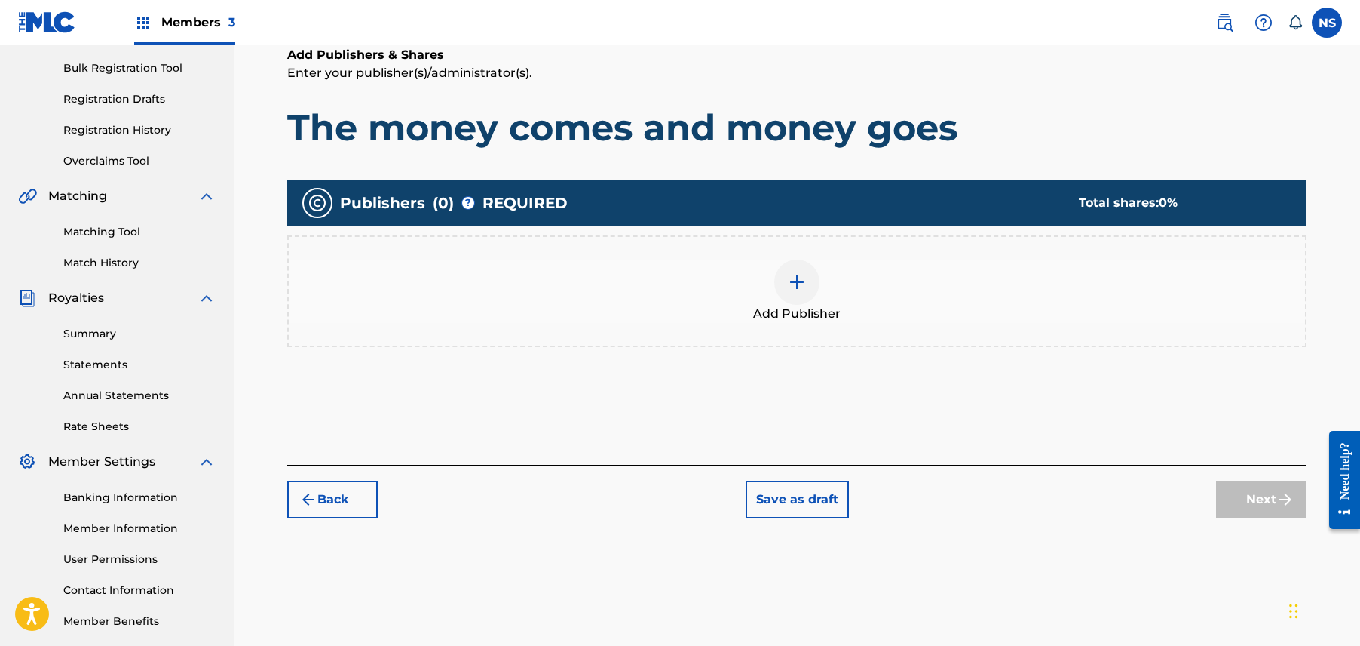
scroll to position [68, 0]
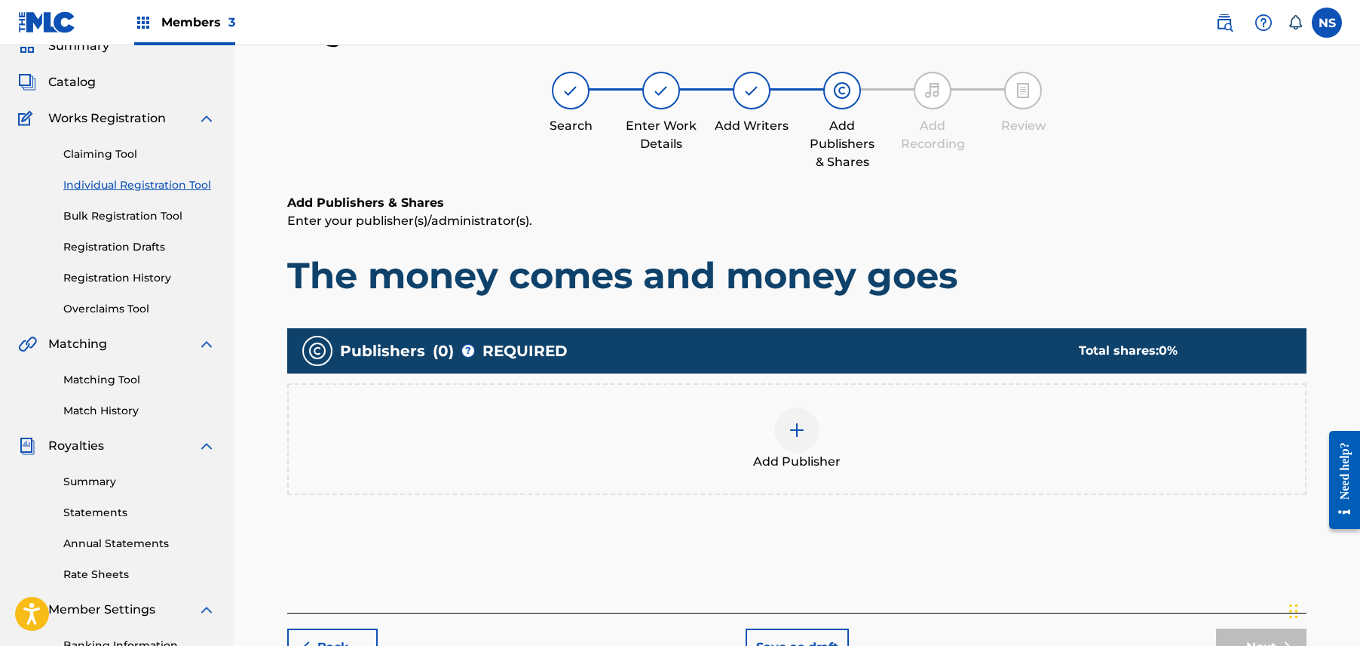
click at [905, 517] on div "Publishers ( 0 ) ? REQUIRED Total shares: 0 % Add Publisher" at bounding box center [797, 433] width 1020 height 225
click at [791, 407] on div at bounding box center [796, 429] width 45 height 45
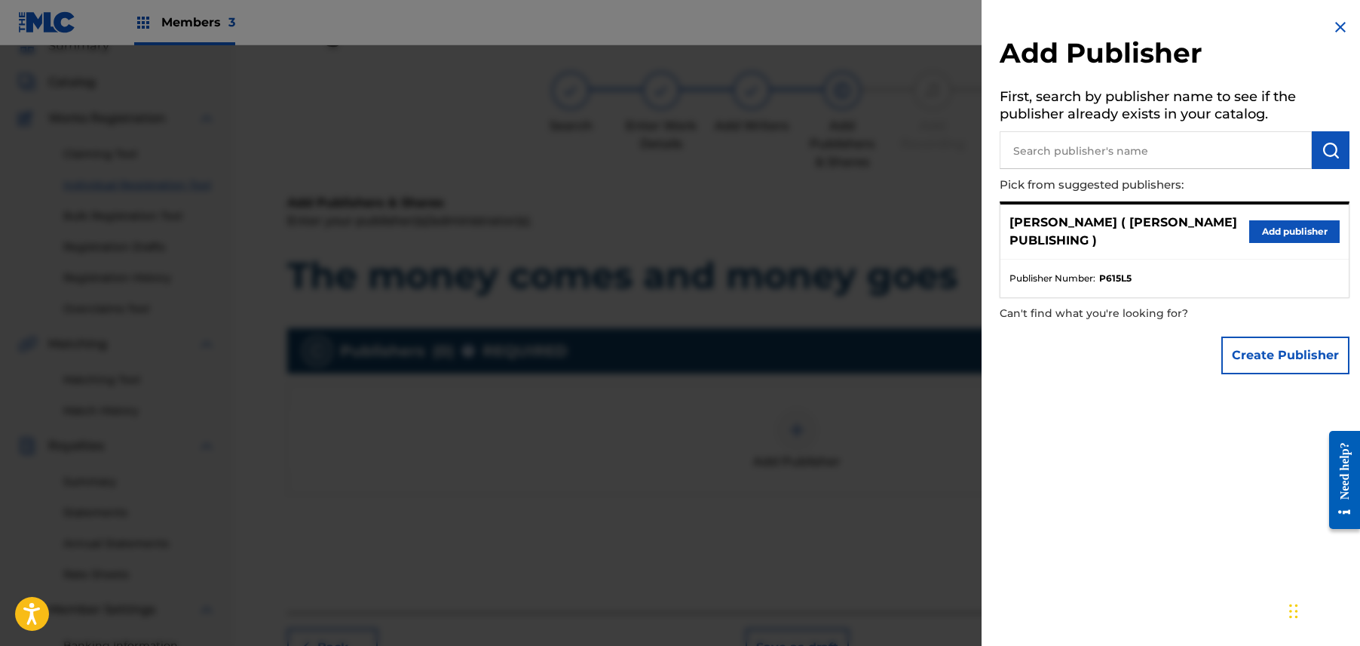
click at [1250, 229] on button "Add publisher" at bounding box center [1295, 231] width 90 height 23
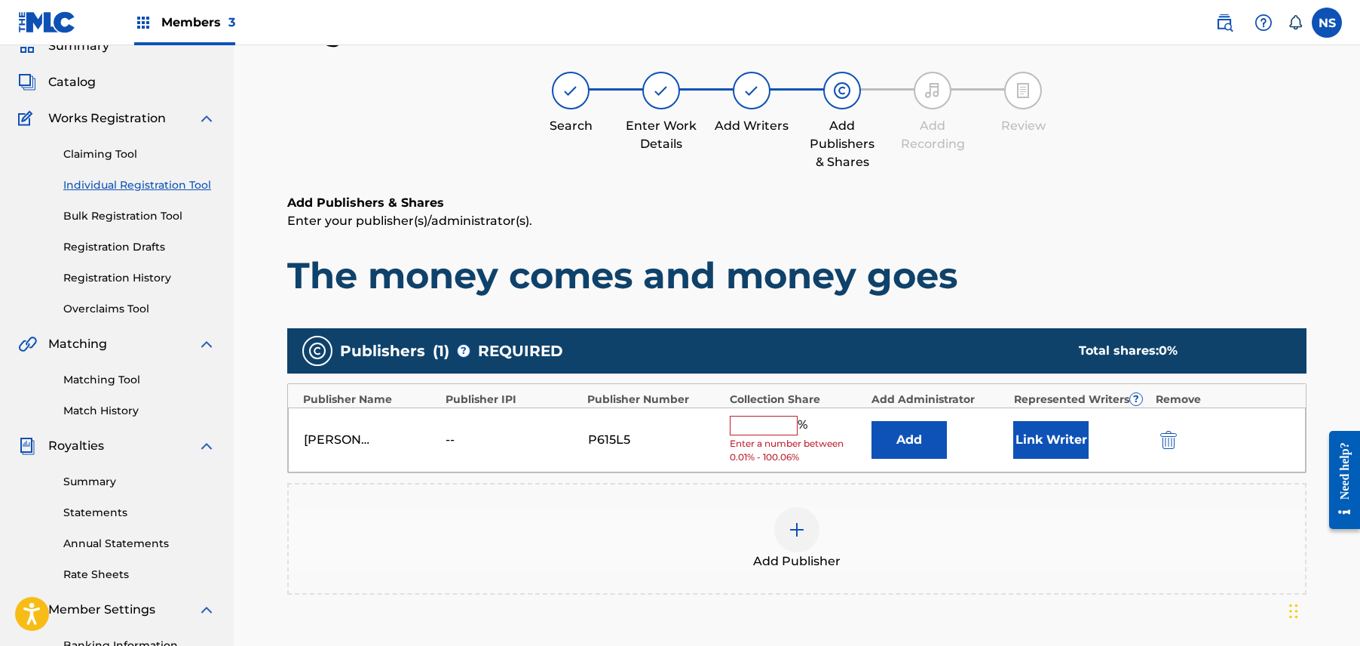
click at [1072, 436] on button "Link Writer" at bounding box center [1051, 440] width 75 height 38
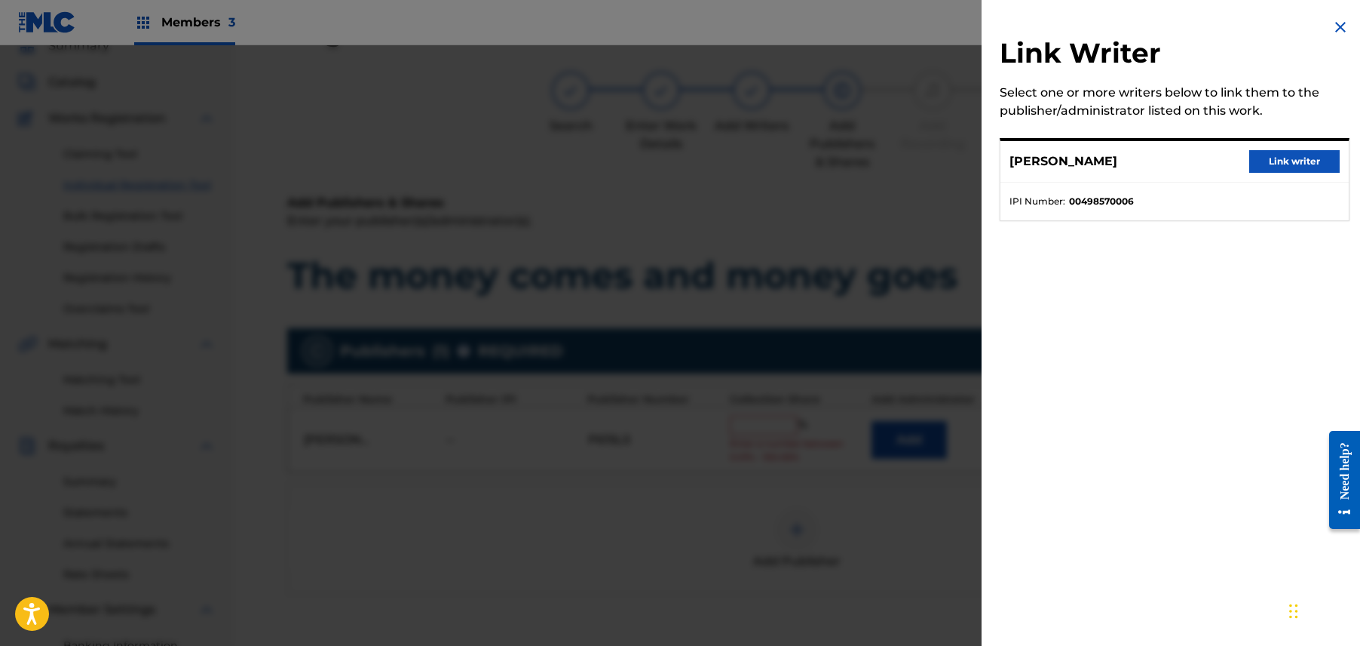
click at [1302, 167] on button "Link writer" at bounding box center [1295, 161] width 90 height 23
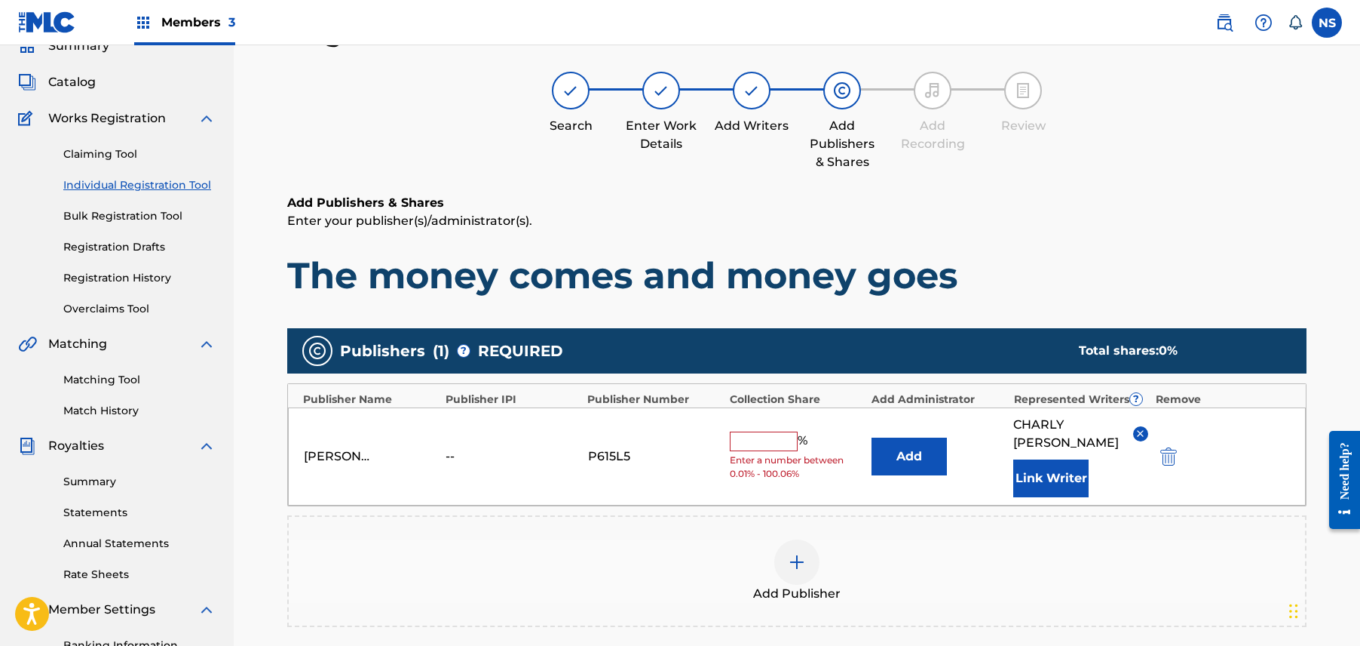
click at [779, 434] on input "text" at bounding box center [764, 441] width 68 height 20
type input "100"
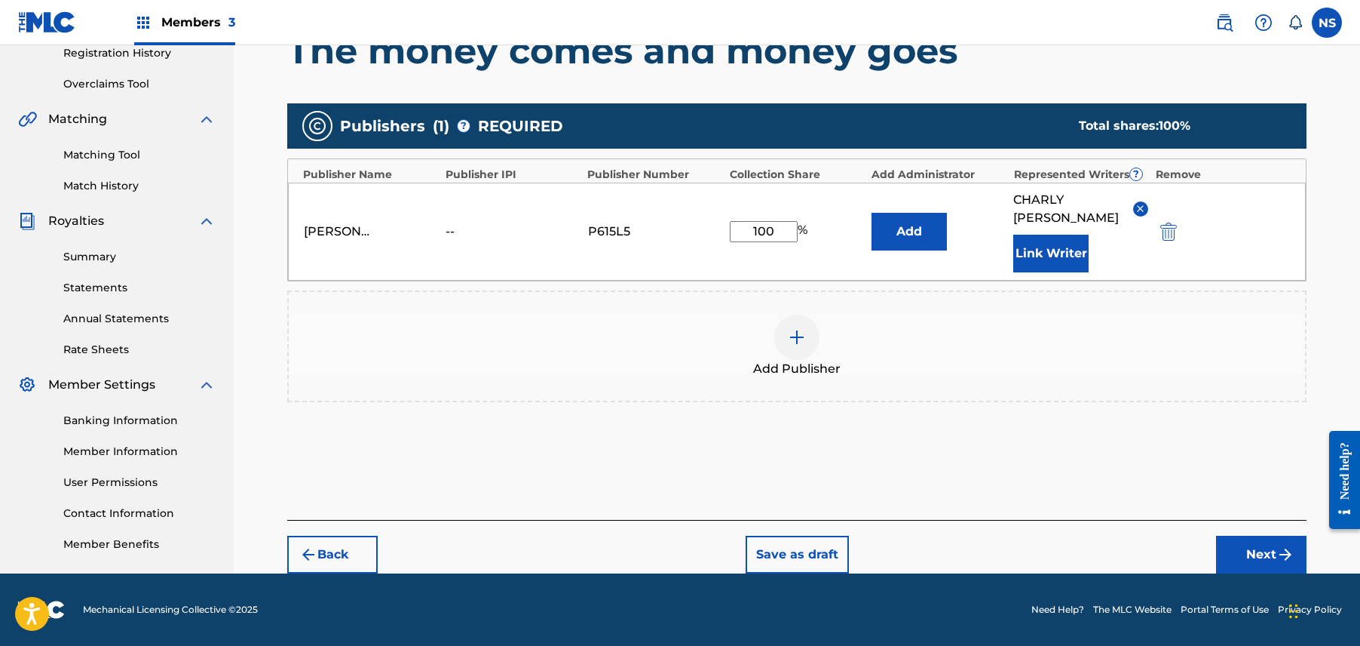
click at [1219, 556] on button "Next" at bounding box center [1261, 554] width 90 height 38
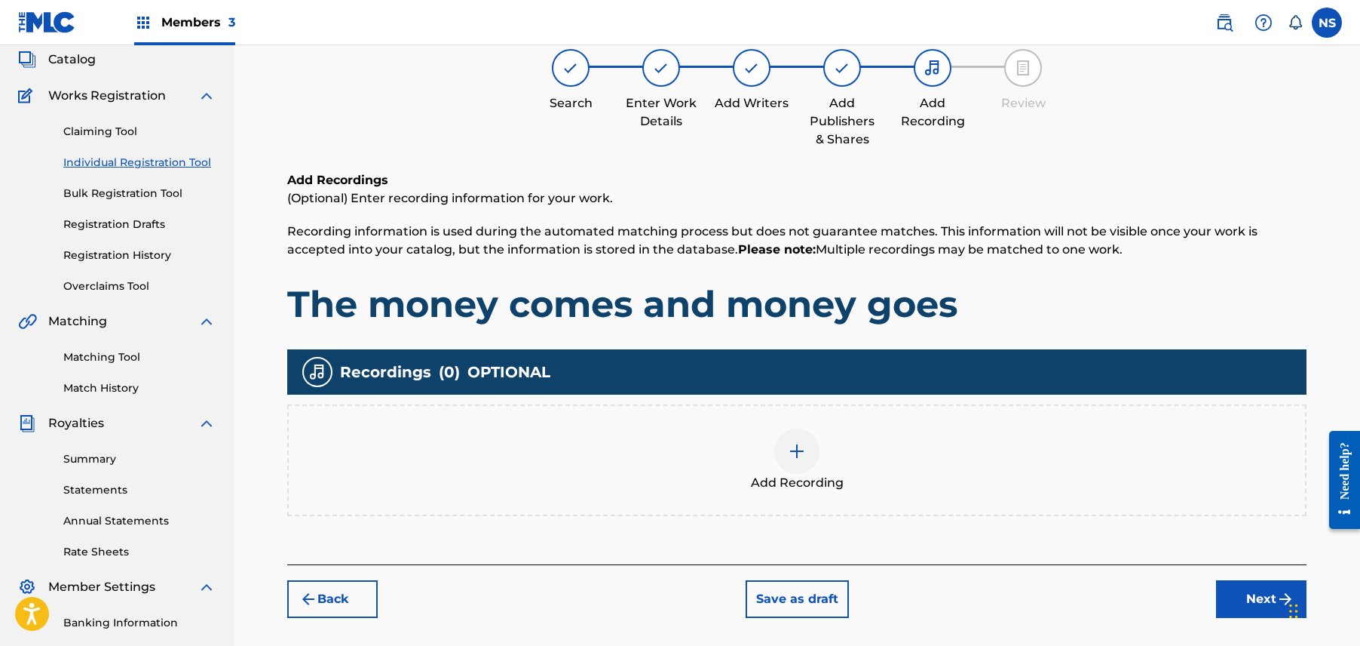
scroll to position [290, 0]
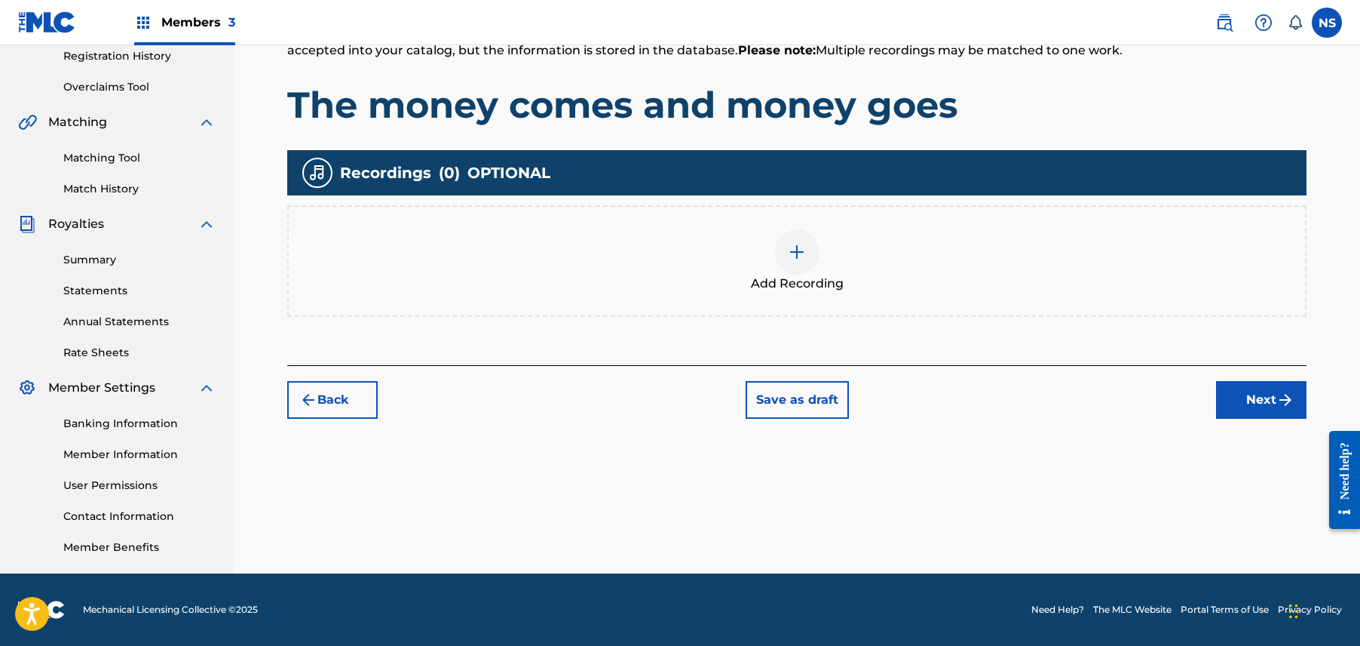
click at [1241, 387] on button "Next" at bounding box center [1261, 400] width 90 height 38
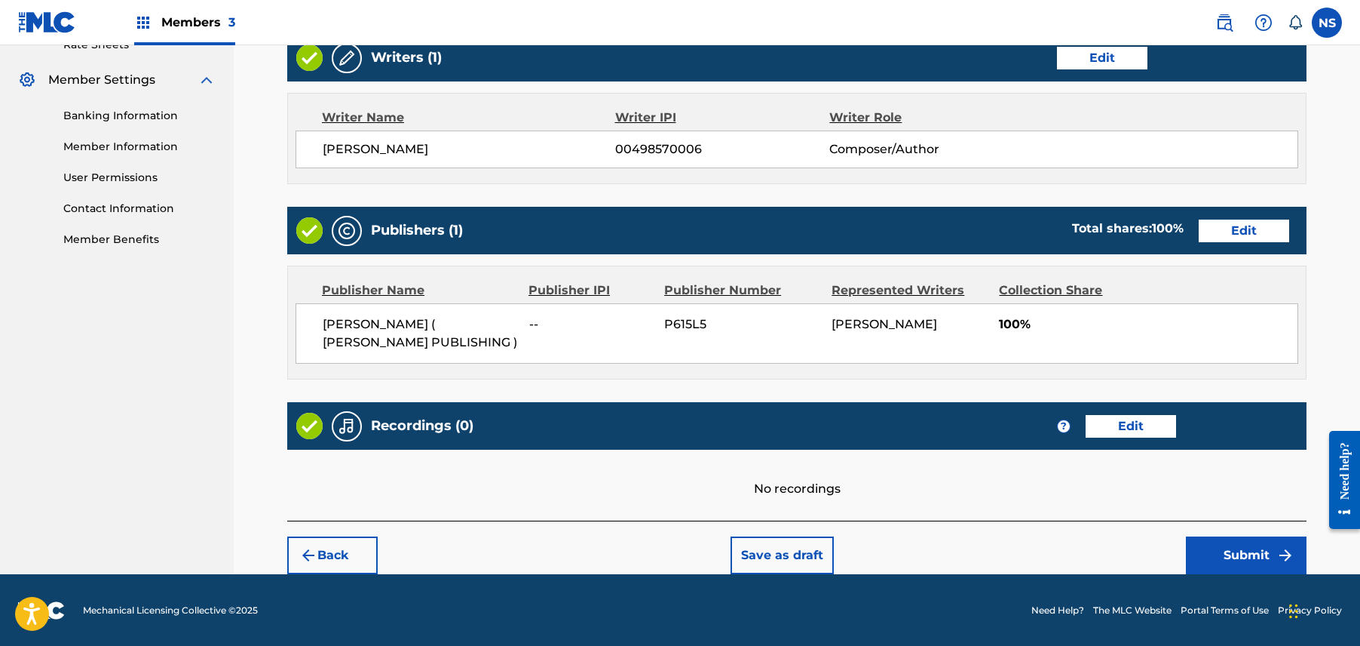
scroll to position [600, 0]
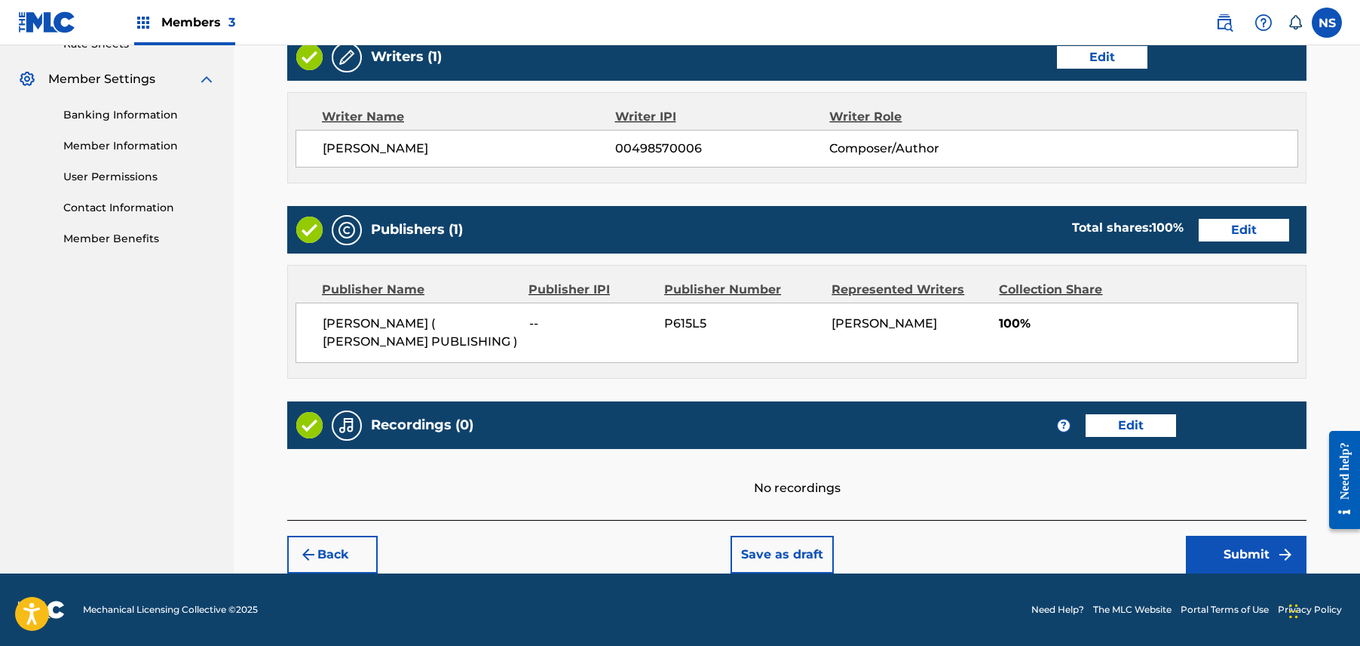
click at [1250, 563] on button "Submit" at bounding box center [1246, 554] width 121 height 38
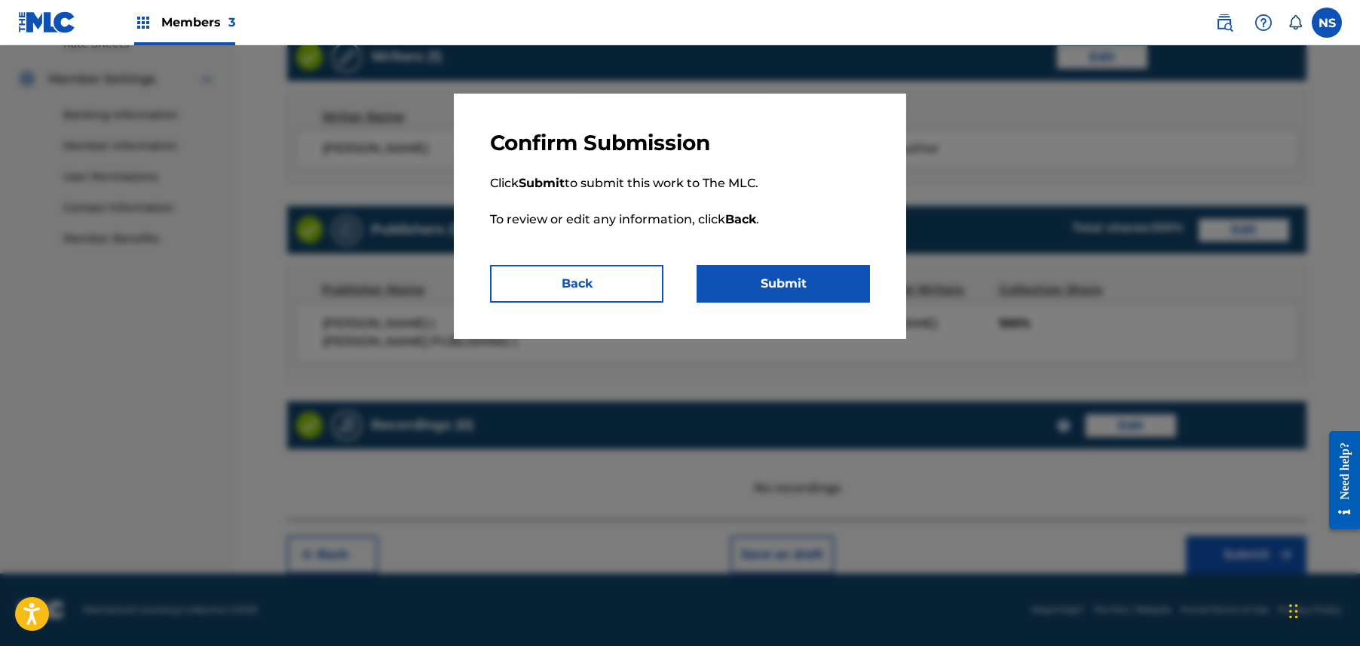
click at [809, 265] on button "Submit" at bounding box center [783, 284] width 173 height 38
